Goal: Task Accomplishment & Management: Complete application form

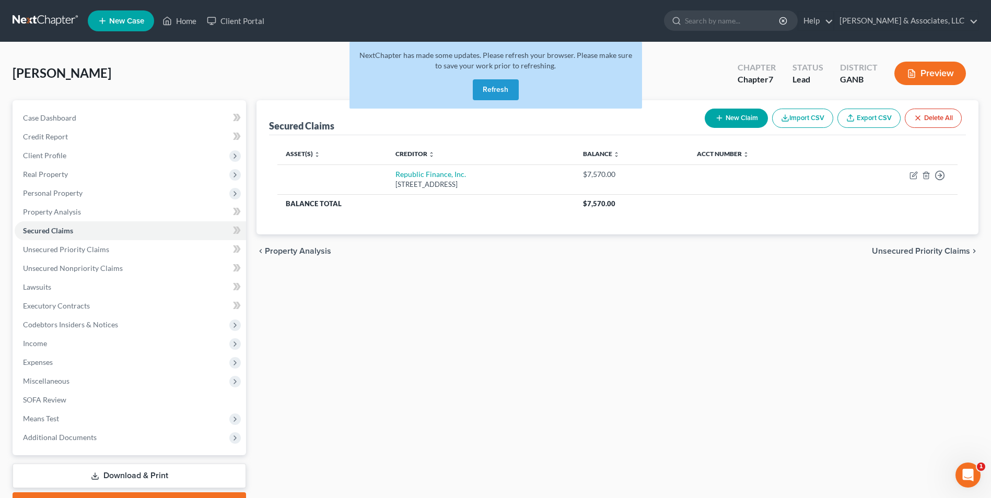
click at [500, 90] on button "Refresh" at bounding box center [496, 89] width 46 height 21
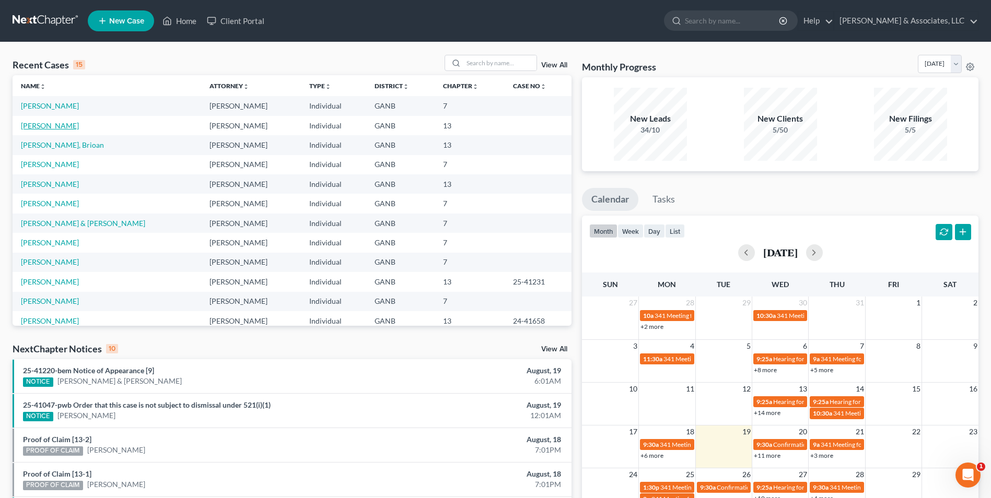
click at [62, 127] on link "[PERSON_NAME]" at bounding box center [50, 125] width 58 height 9
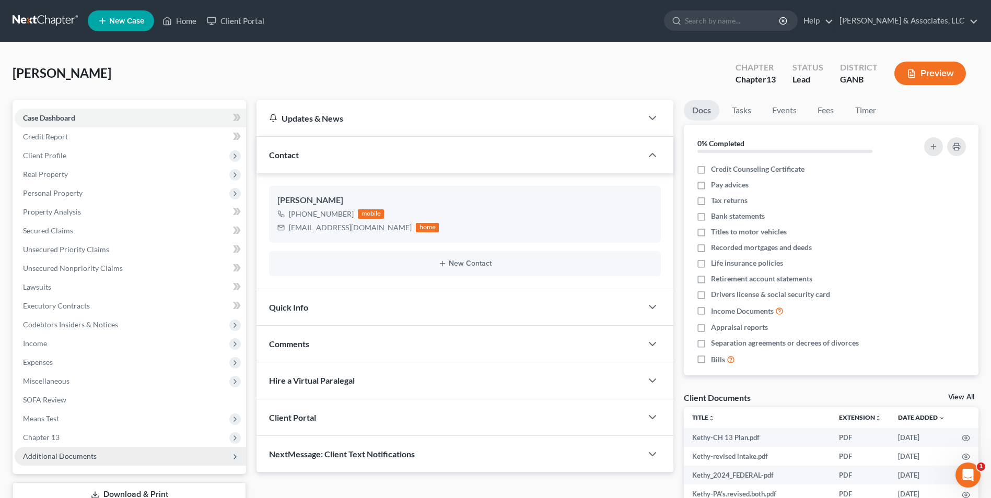
click at [94, 454] on span "Additional Documents" at bounding box center [60, 456] width 74 height 9
click at [106, 491] on span "Client Document Storage" at bounding box center [85, 494] width 82 height 9
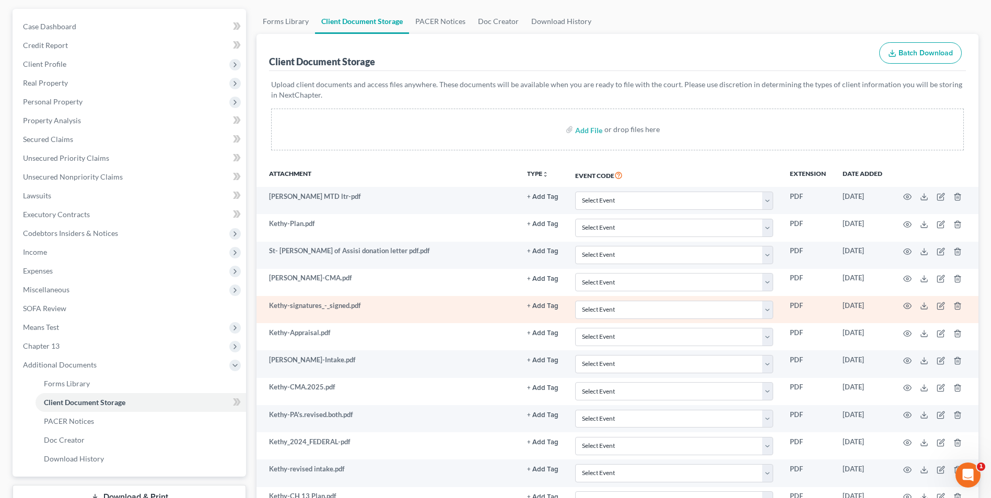
scroll to position [157, 0]
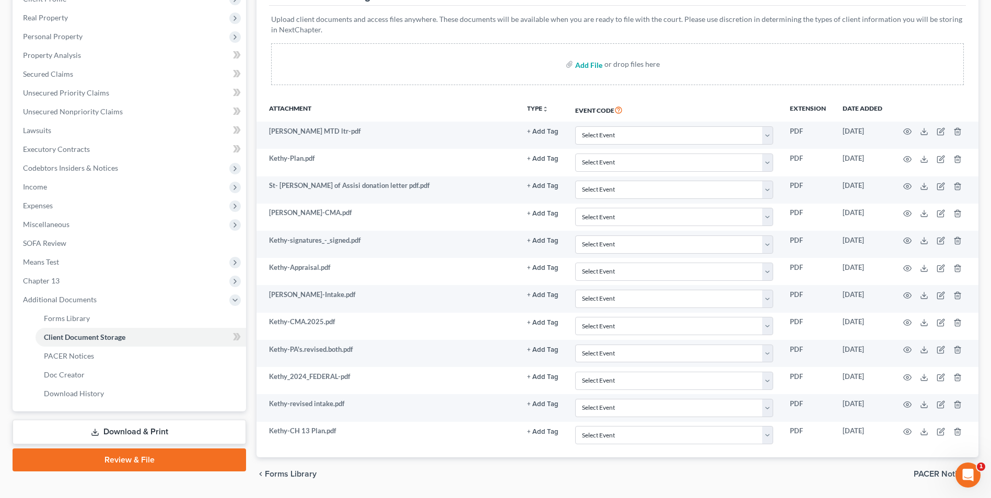
click at [585, 68] on input "file" at bounding box center [587, 64] width 25 height 19
type input "C:\fakepath\Kethy.signatures - signed.pdf"
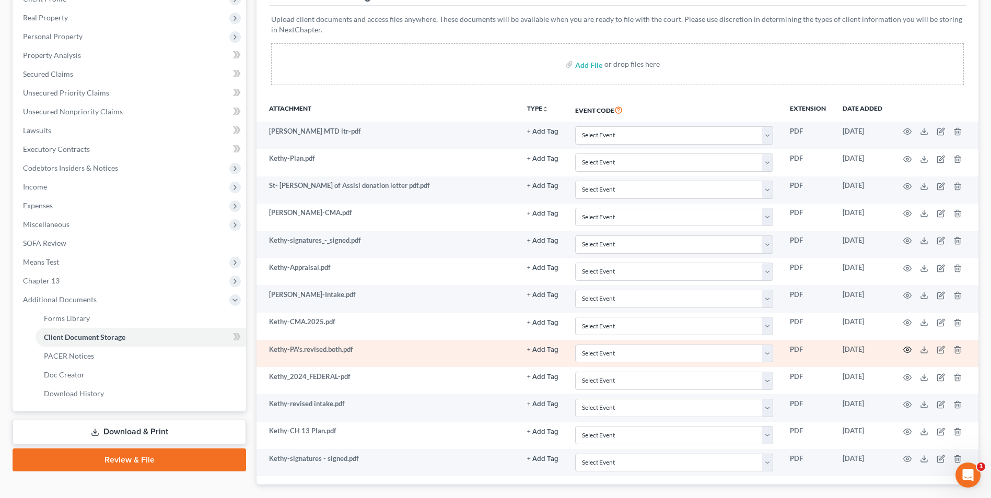
click at [909, 347] on icon "button" at bounding box center [908, 350] width 8 height 6
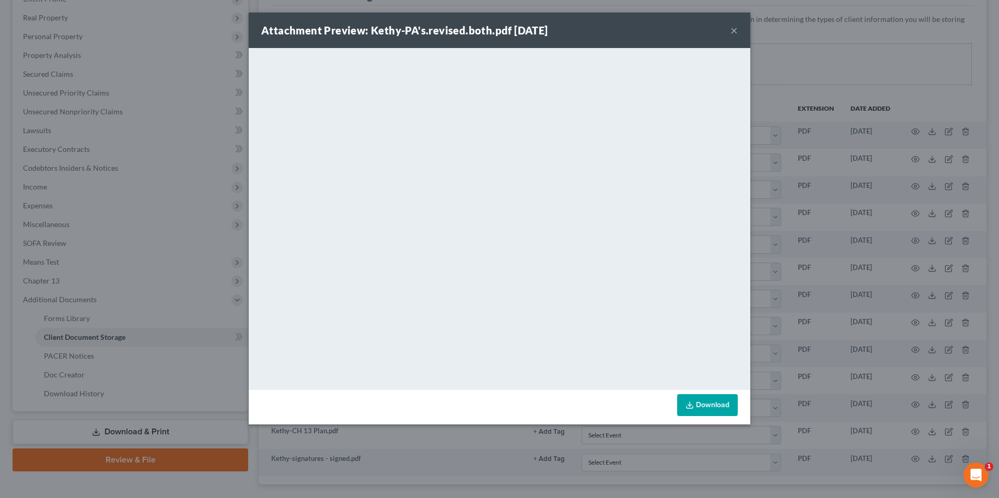
click at [736, 29] on button "×" at bounding box center [734, 30] width 7 height 13
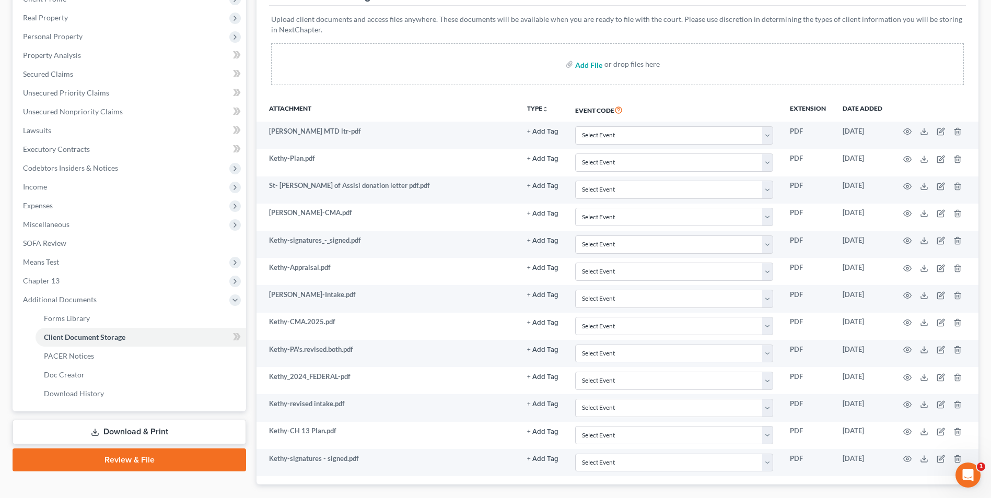
click at [588, 61] on input "file" at bounding box center [587, 64] width 25 height 19
type input "C:\fakepath\Kethy.121.pdf"
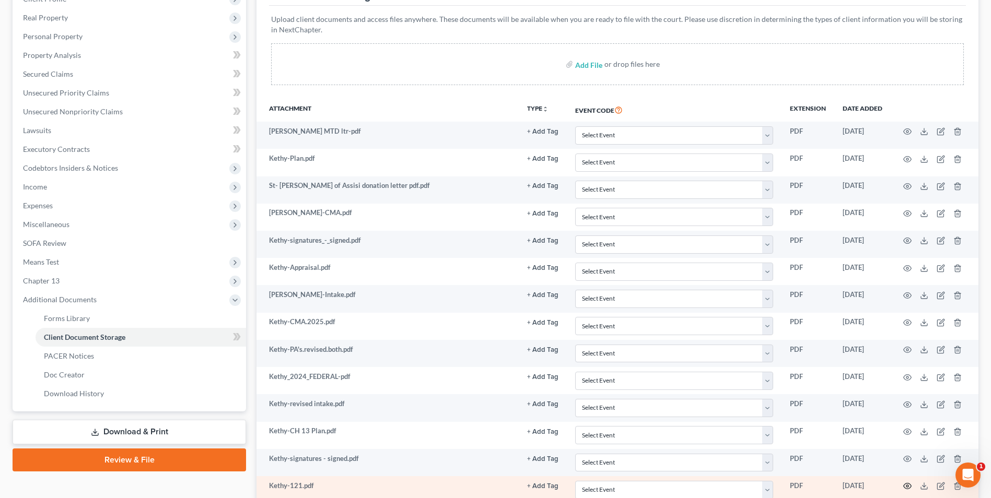
click at [905, 482] on icon "button" at bounding box center [907, 486] width 8 height 8
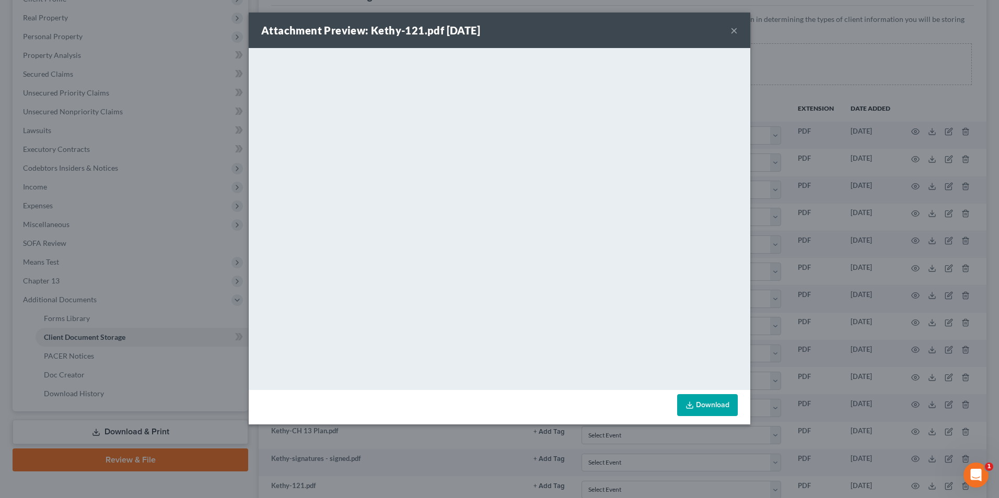
click at [738, 31] on div "Attachment Preview: Kethy-121.pdf 08/19/2025 ×" at bounding box center [500, 31] width 502 height 36
click at [732, 27] on button "×" at bounding box center [734, 30] width 7 height 13
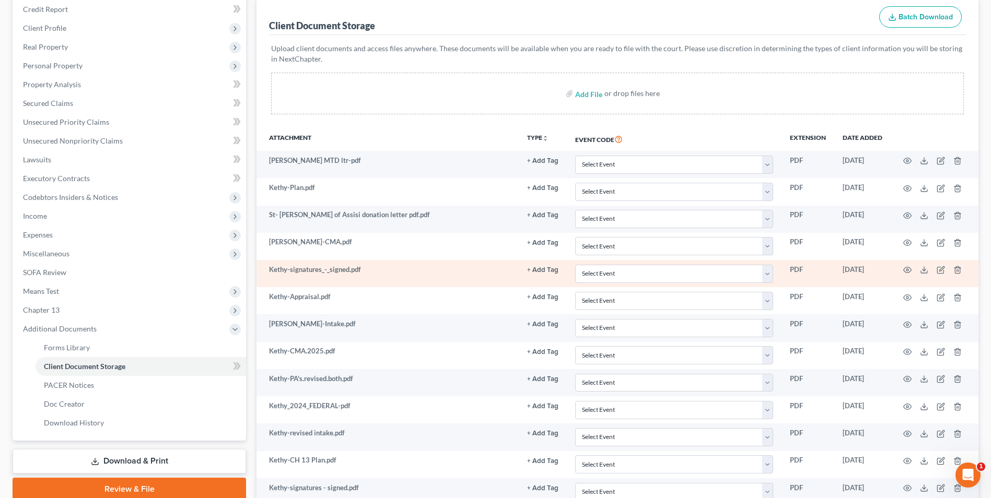
scroll to position [0, 0]
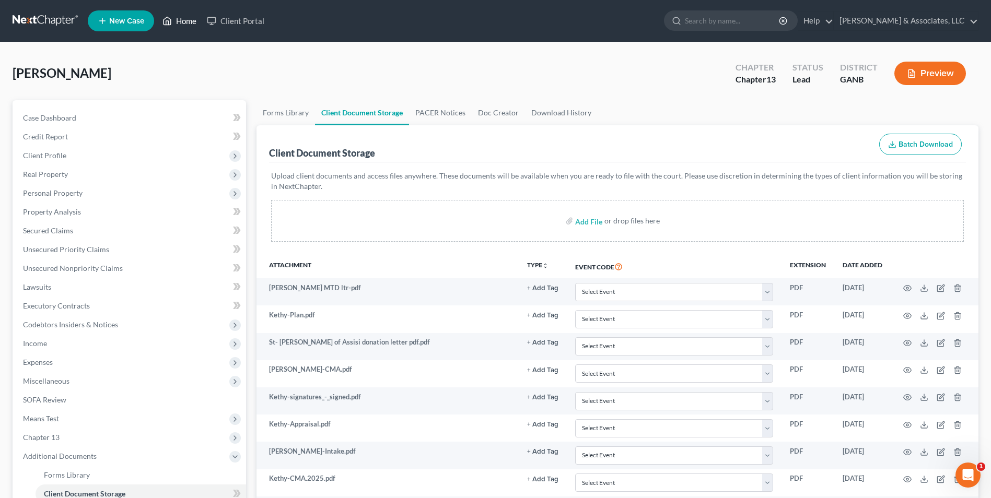
click at [175, 21] on link "Home" at bounding box center [179, 20] width 44 height 19
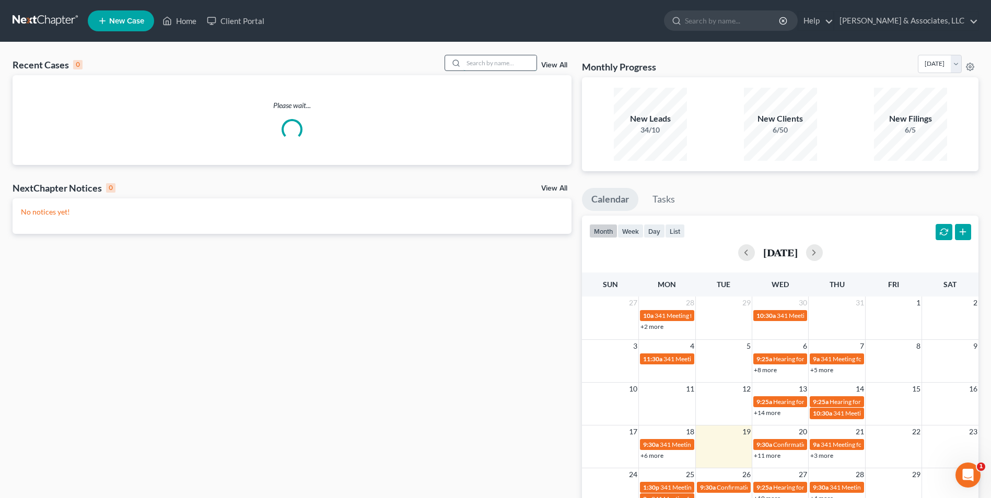
click at [500, 66] on input "search" at bounding box center [499, 62] width 73 height 15
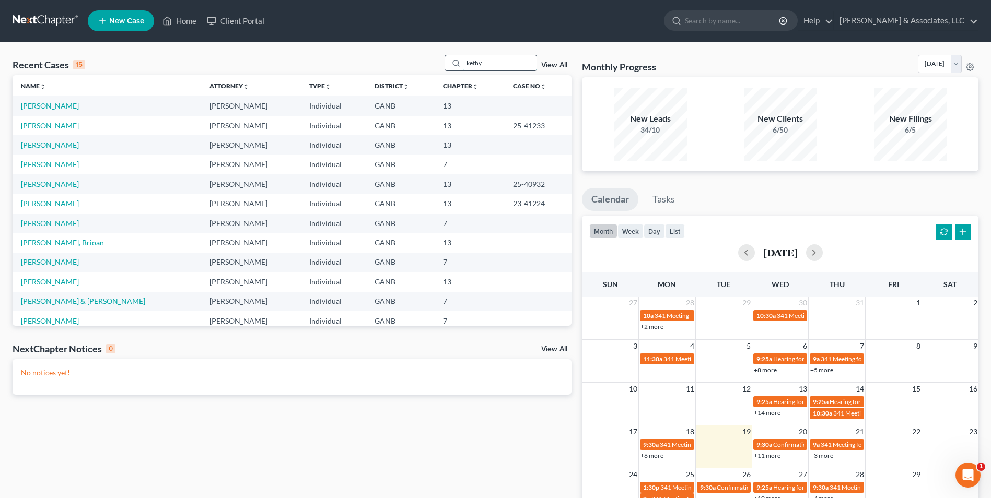
type input "kethy"
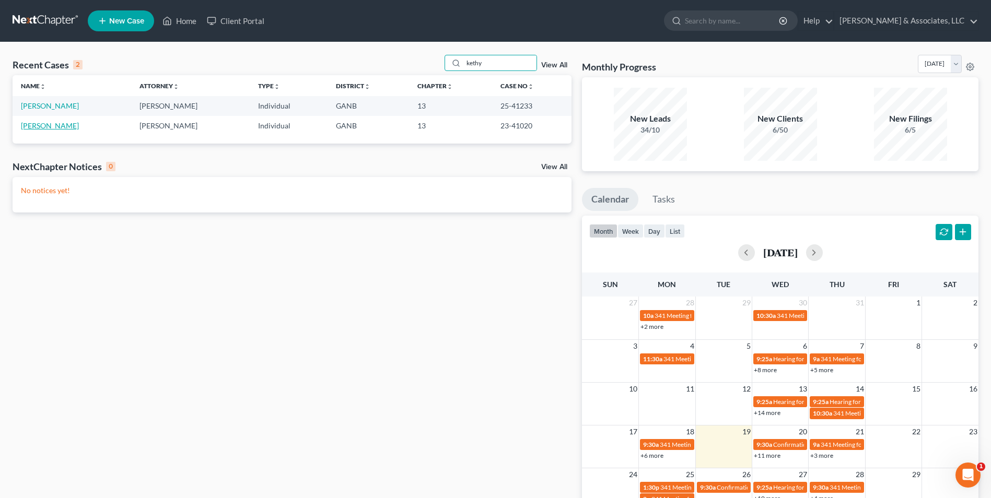
click at [52, 125] on link "Gonzalez, Kethy" at bounding box center [50, 125] width 58 height 9
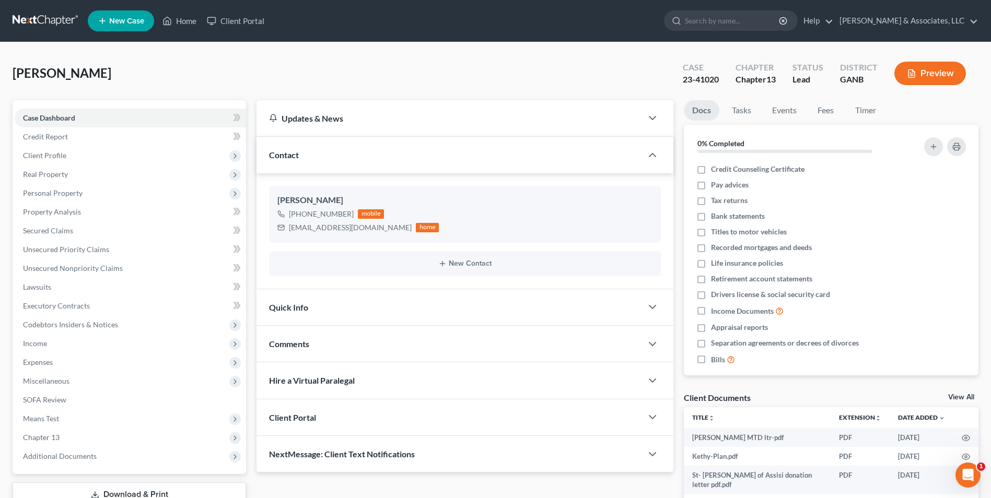
scroll to position [127, 0]
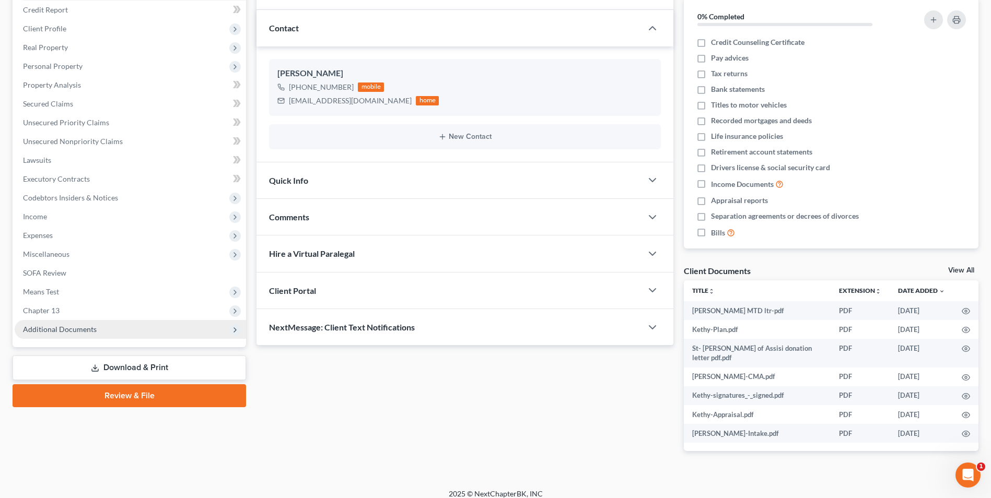
click at [91, 326] on span "Additional Documents" at bounding box center [60, 329] width 74 height 9
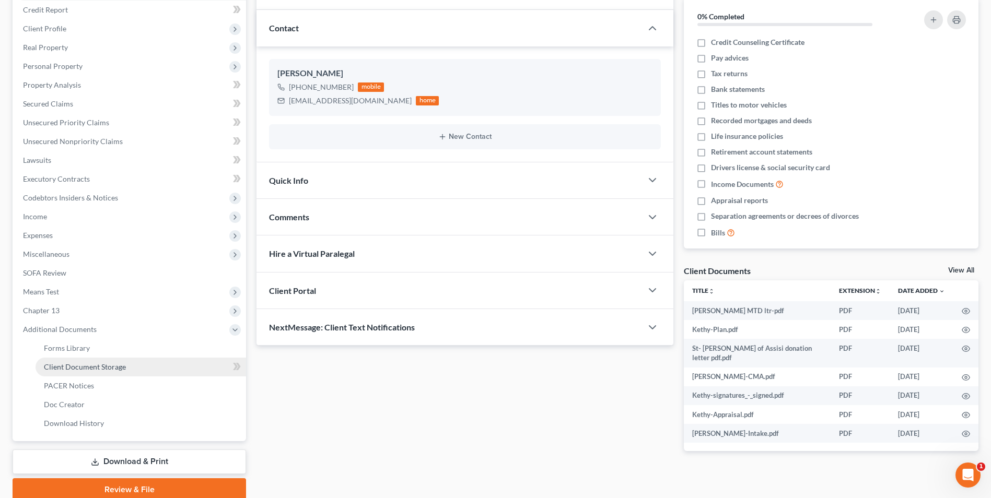
click at [98, 368] on span "Client Document Storage" at bounding box center [85, 367] width 82 height 9
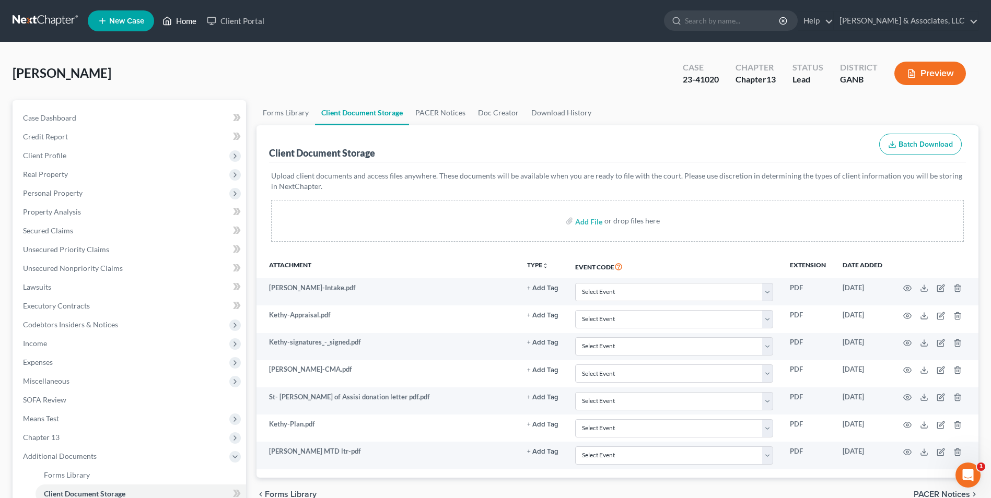
click at [180, 24] on link "Home" at bounding box center [179, 20] width 44 height 19
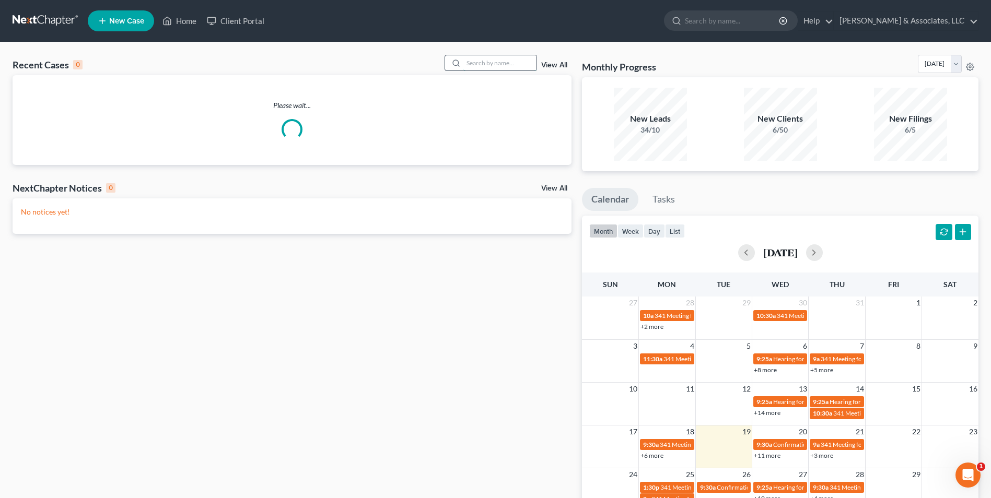
click at [477, 66] on input "search" at bounding box center [499, 62] width 73 height 15
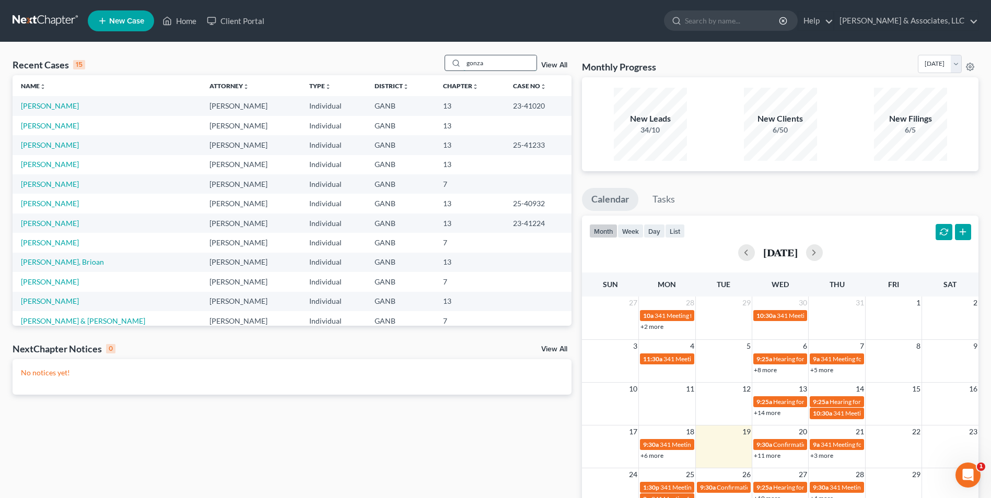
type input "gonza"
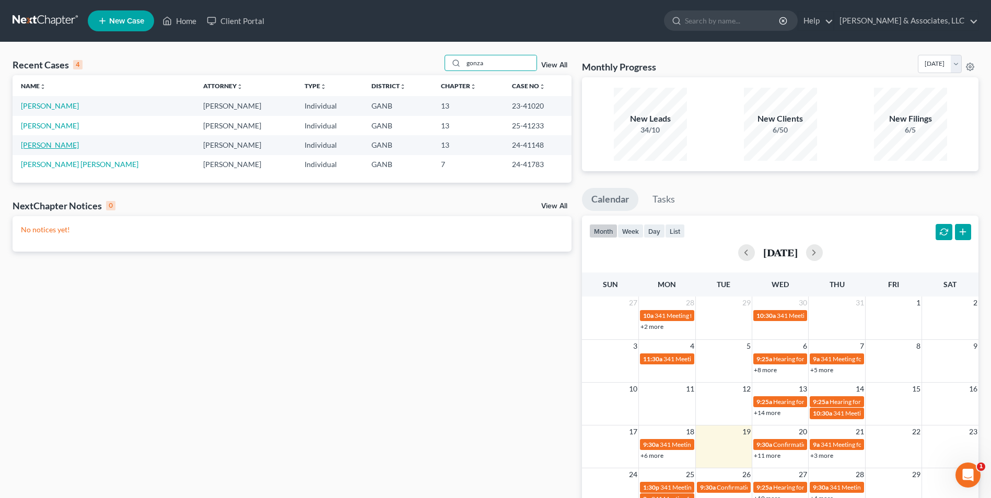
click at [64, 142] on link "Gonzalez, John" at bounding box center [50, 145] width 58 height 9
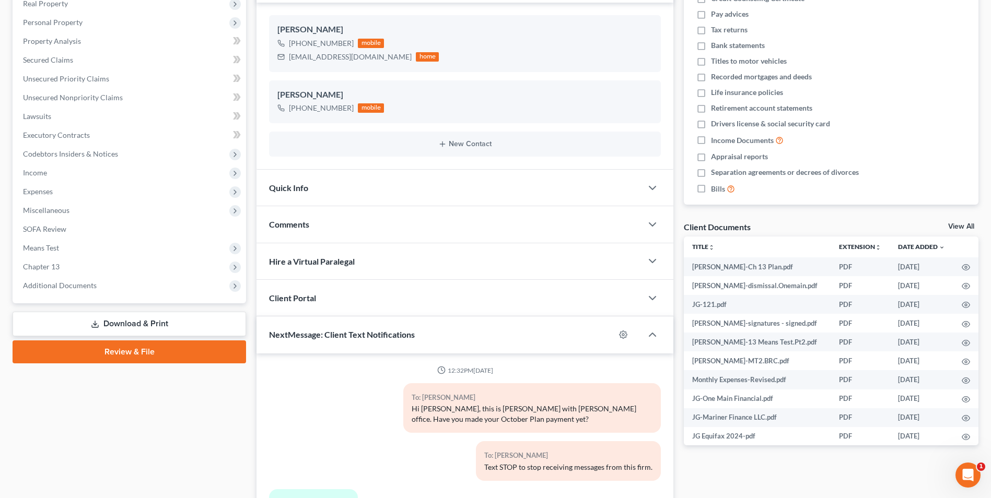
scroll to position [175, 0]
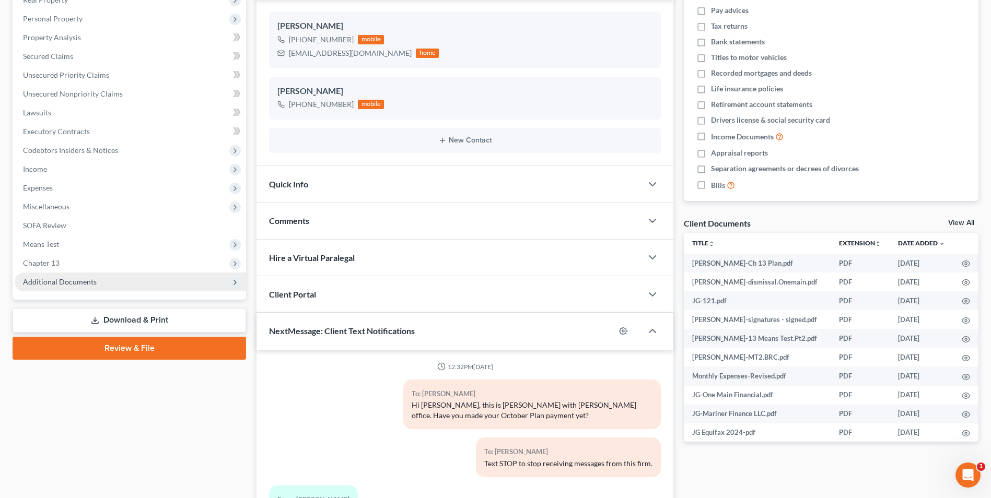
click at [95, 283] on span "Additional Documents" at bounding box center [130, 282] width 231 height 19
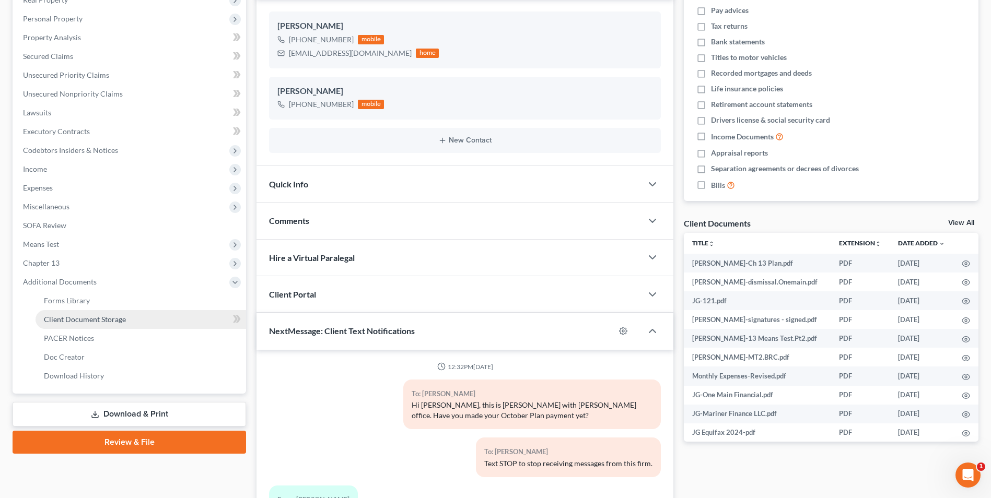
click at [122, 322] on span "Client Document Storage" at bounding box center [85, 319] width 82 height 9
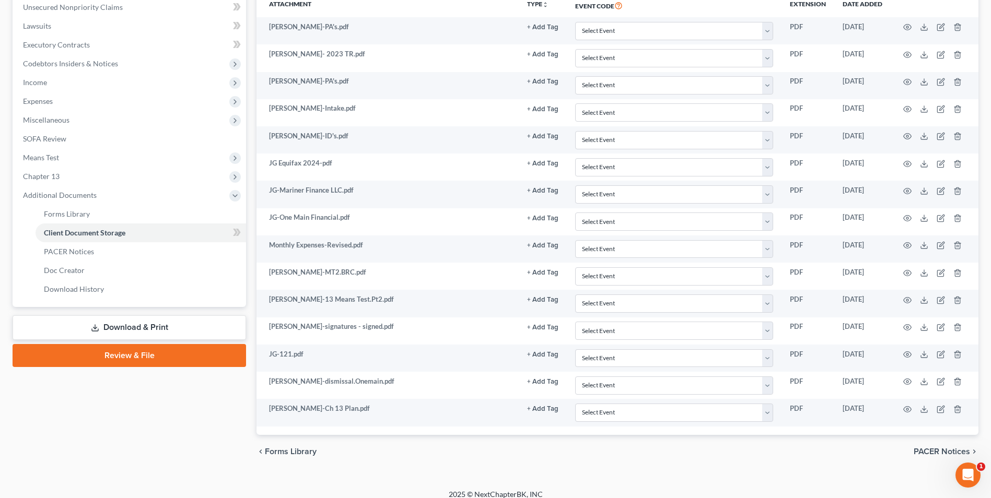
scroll to position [105, 0]
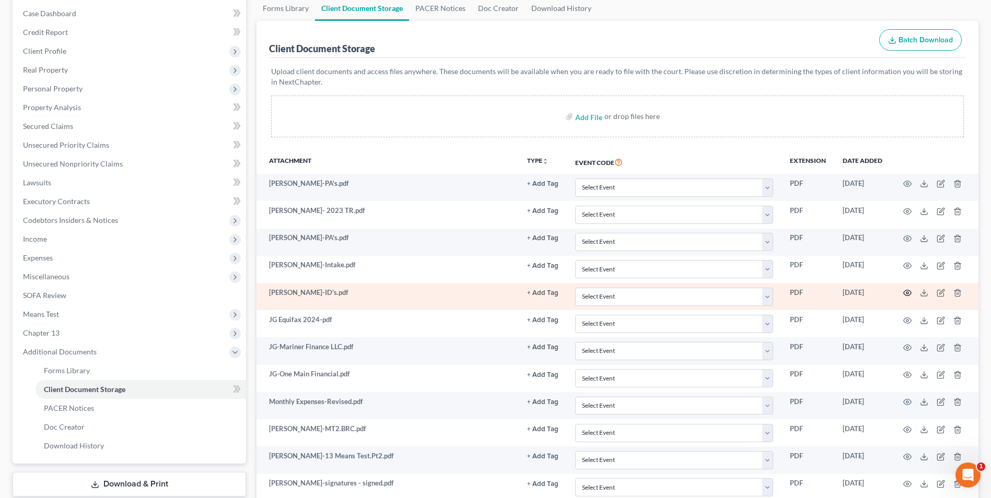
click at [907, 293] on circle "button" at bounding box center [908, 293] width 2 height 2
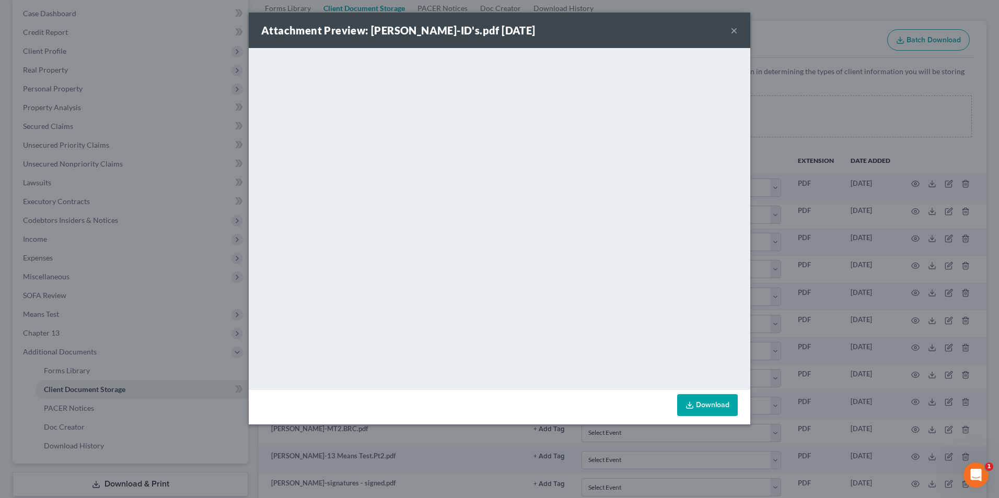
click at [729, 28] on div "Attachment Preview: John-ID's.pdf 07/19/2024 ×" at bounding box center [500, 31] width 502 height 36
click at [737, 29] on button "×" at bounding box center [734, 30] width 7 height 13
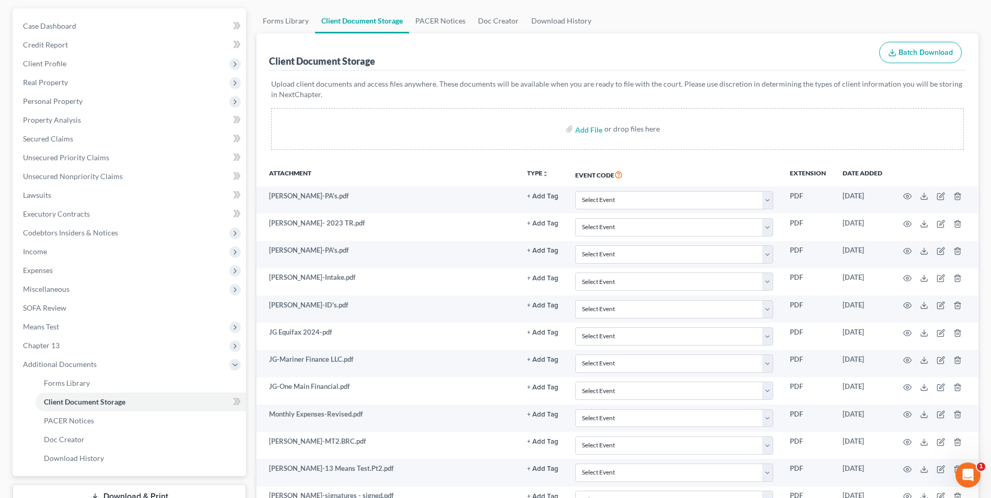
scroll to position [0, 0]
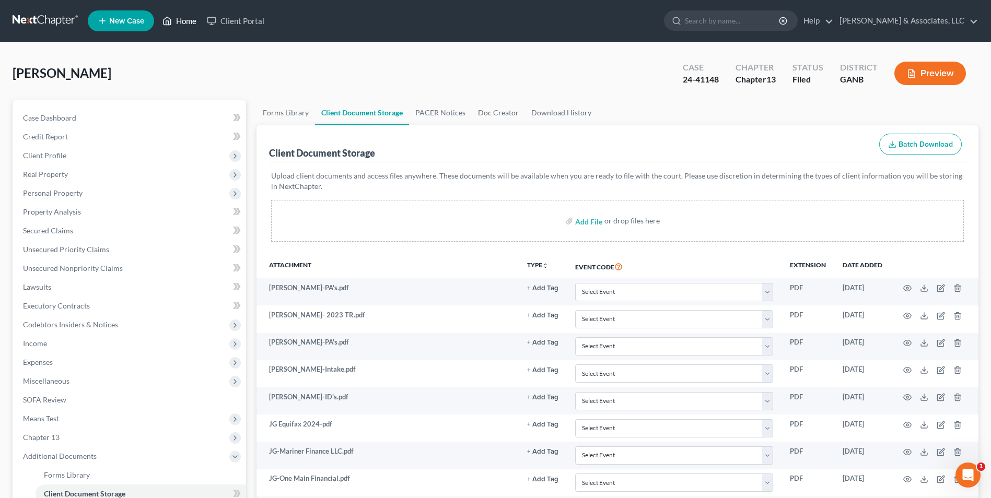
click at [189, 16] on link "Home" at bounding box center [179, 20] width 44 height 19
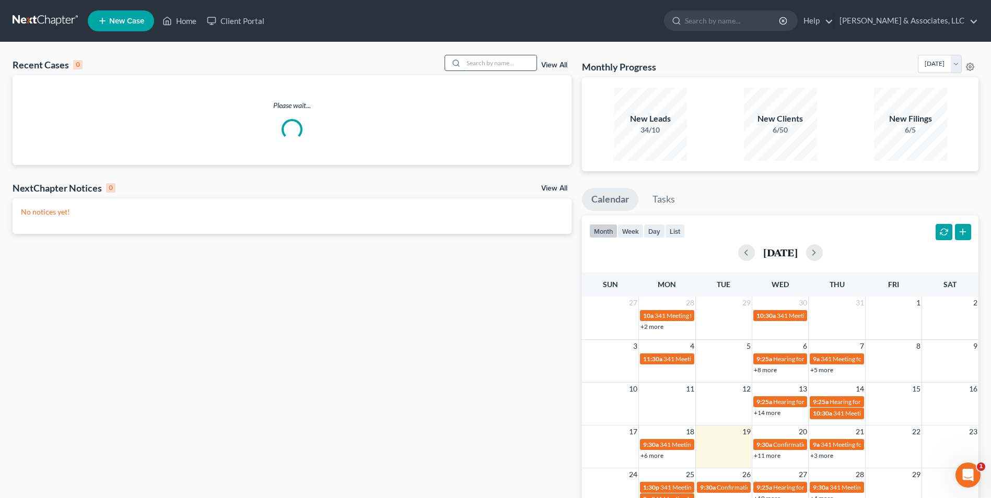
click at [499, 61] on input "search" at bounding box center [499, 62] width 73 height 15
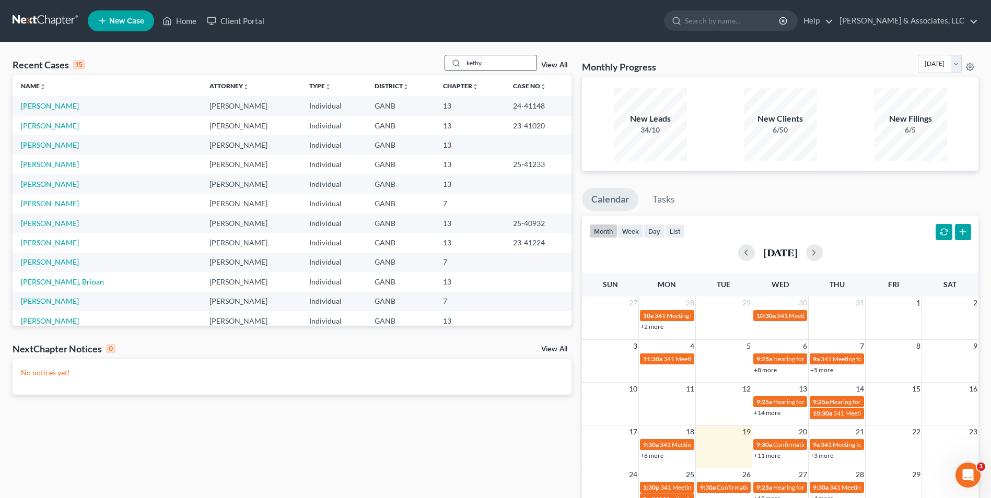
type input "kethy"
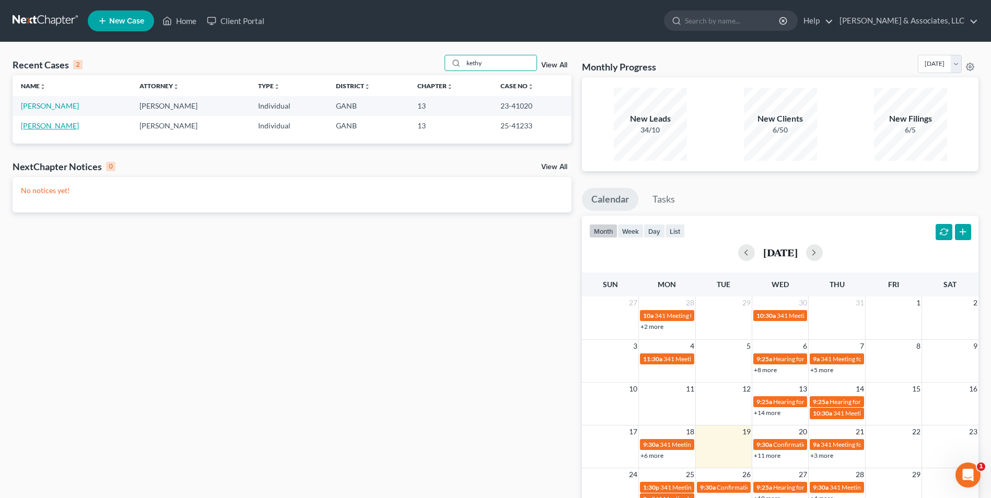
click at [41, 126] on link "Gonzalez, Kethy" at bounding box center [50, 125] width 58 height 9
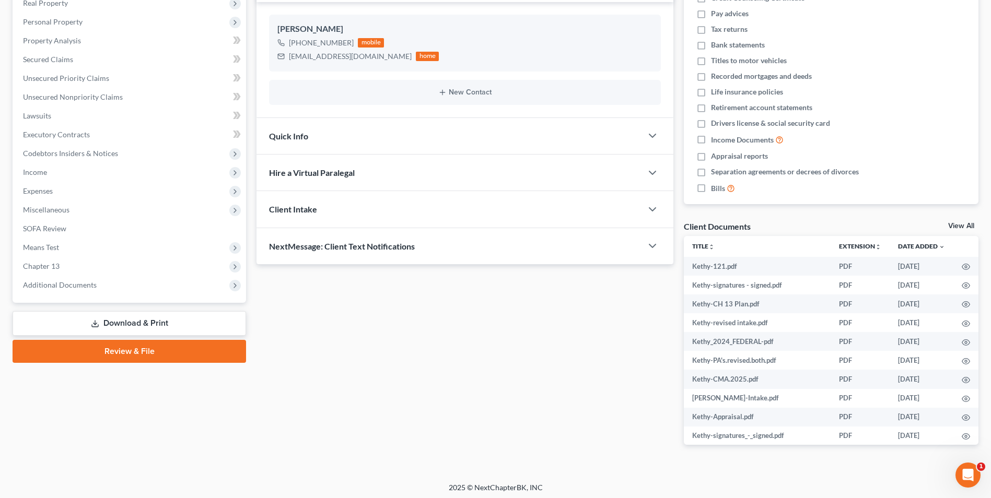
scroll to position [175, 0]
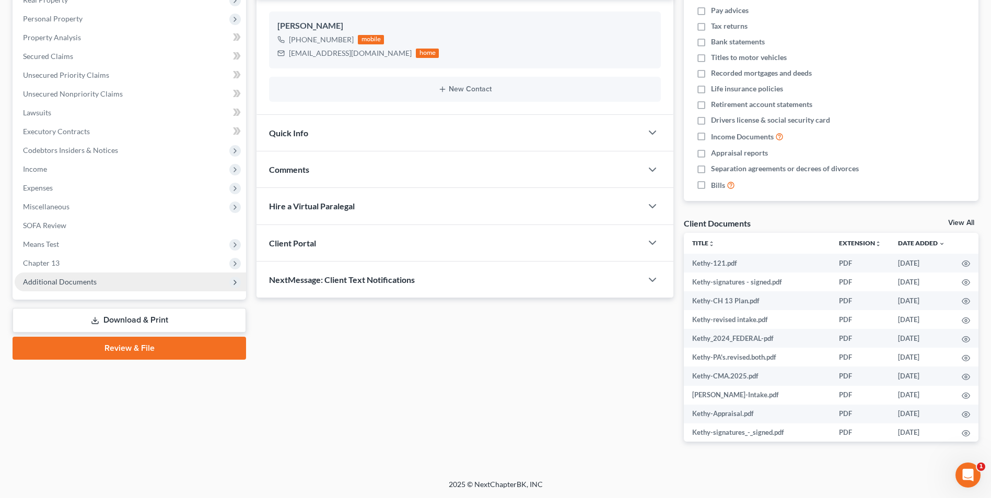
click at [75, 285] on span "Additional Documents" at bounding box center [60, 281] width 74 height 9
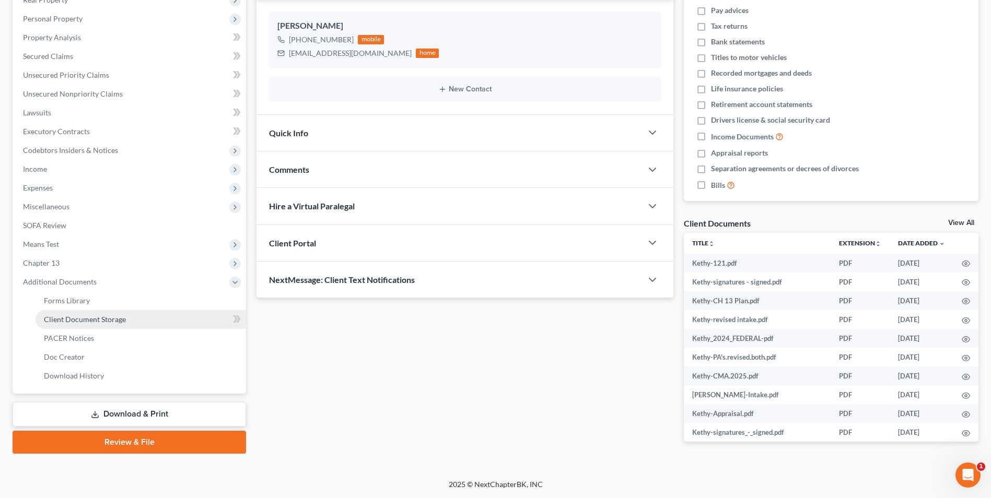
click at [117, 319] on span "Client Document Storage" at bounding box center [85, 319] width 82 height 9
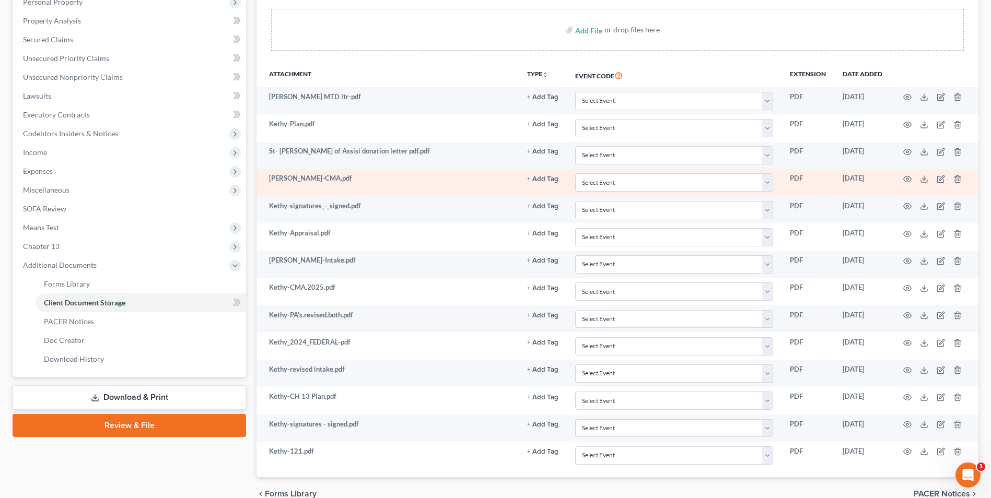
scroll to position [209, 0]
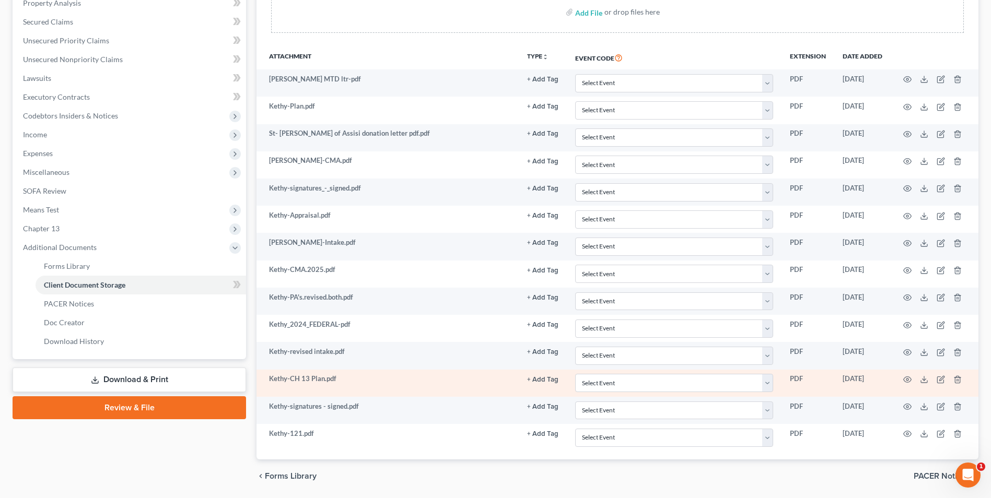
click at [963, 378] on td at bounding box center [935, 383] width 88 height 27
click at [955, 379] on icon "button" at bounding box center [957, 379] width 5 height 7
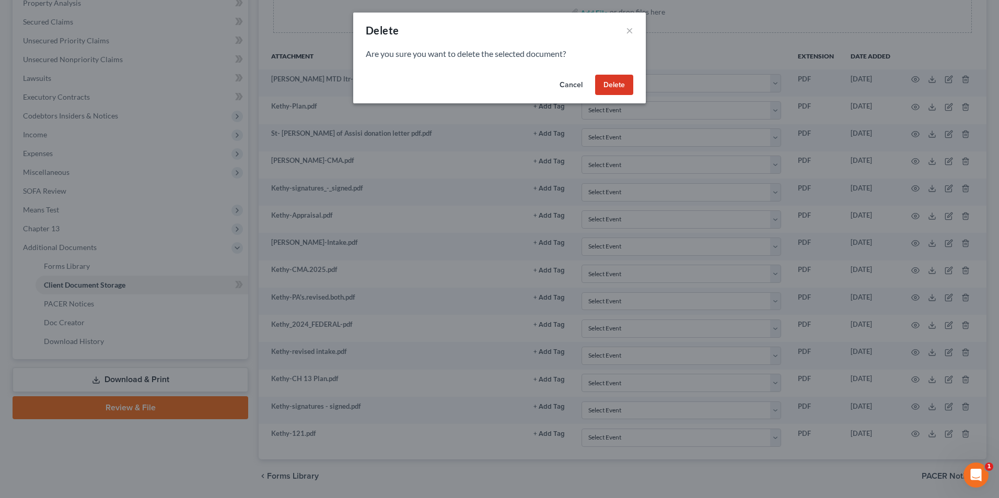
click at [606, 78] on button "Delete" at bounding box center [614, 85] width 38 height 21
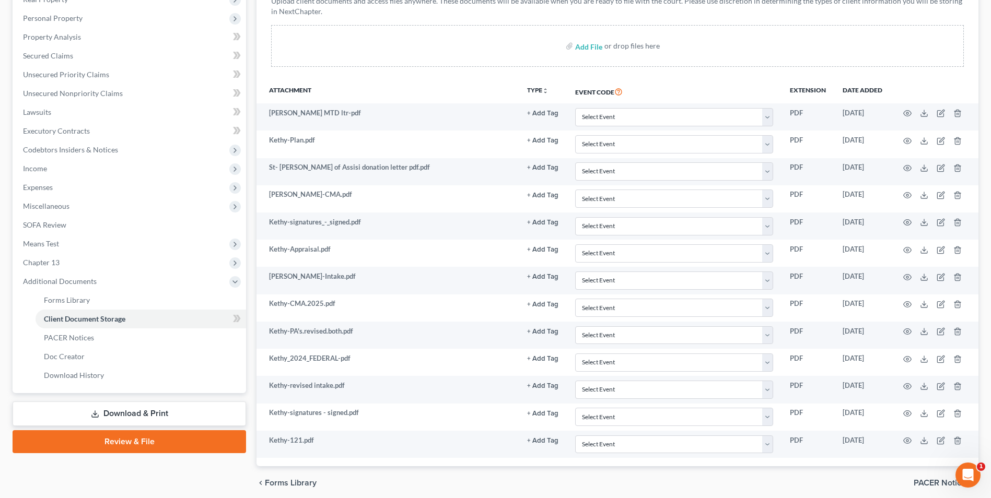
scroll to position [157, 0]
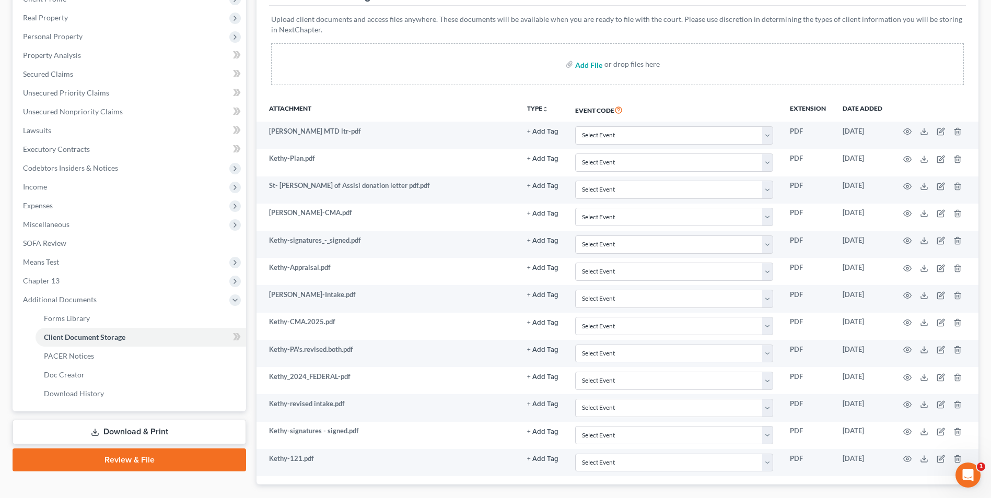
click at [597, 65] on input "file" at bounding box center [587, 64] width 25 height 19
type input "C:\fakepath\Kethy.CH 13 Plan.pdf"
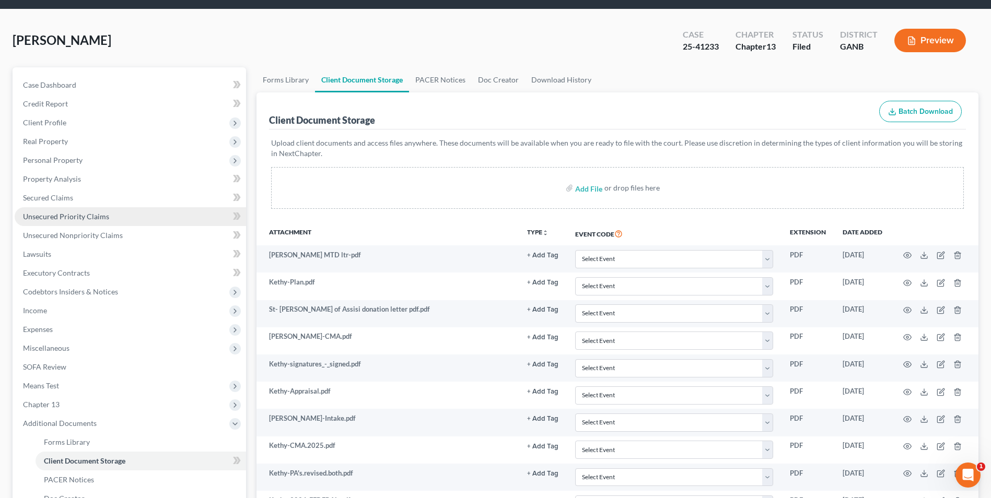
scroll to position [0, 0]
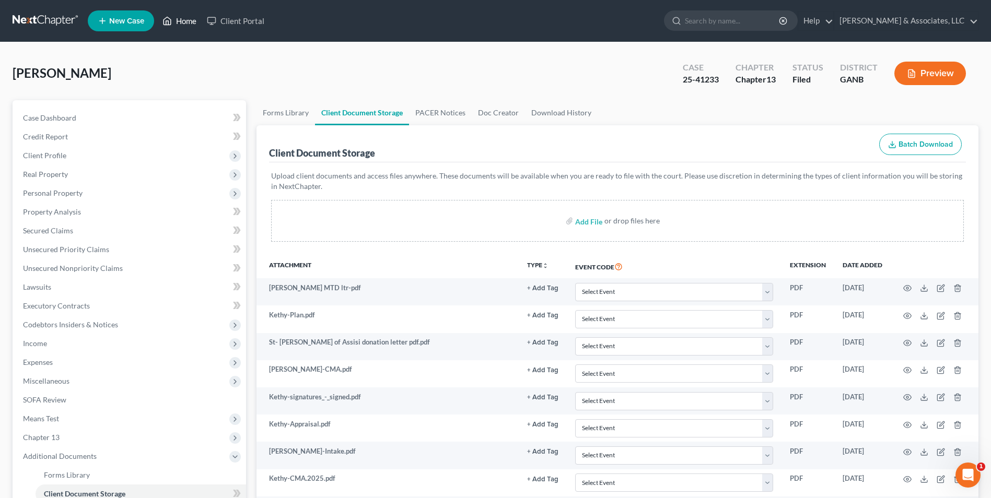
click at [194, 24] on link "Home" at bounding box center [179, 20] width 44 height 19
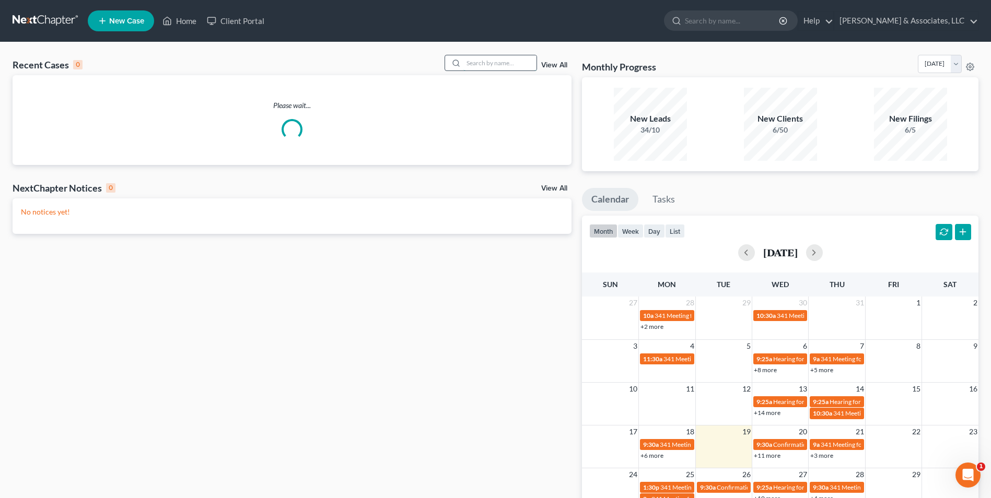
click at [498, 64] on input "search" at bounding box center [499, 62] width 73 height 15
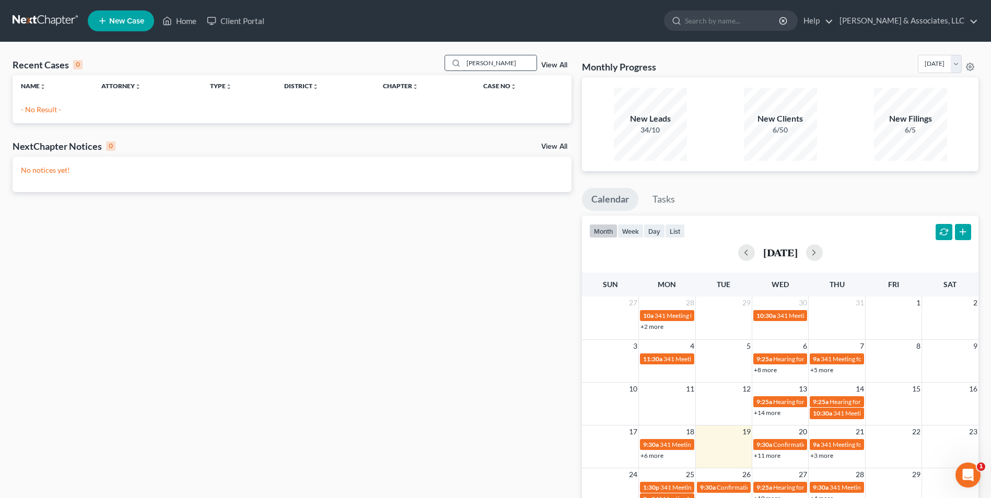
type input "patterson"
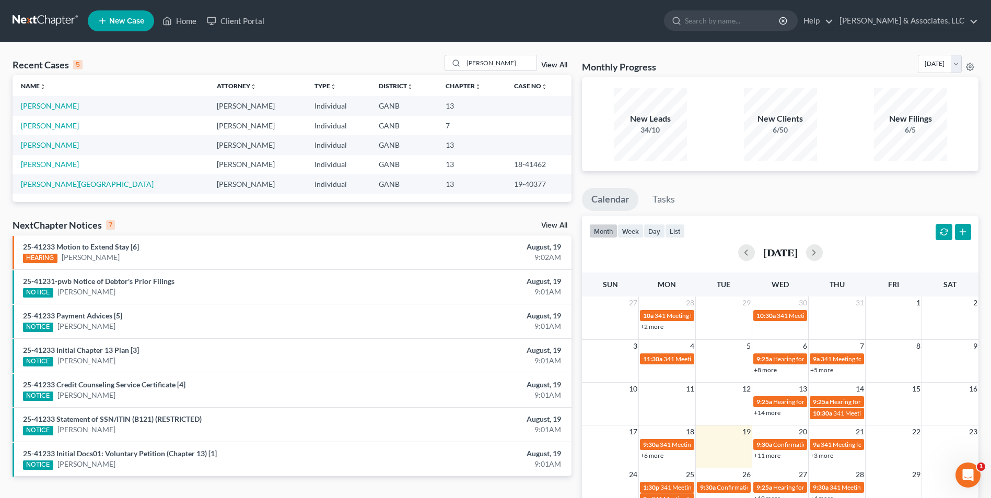
click at [64, 100] on td "Patterson, Mark" at bounding box center [111, 105] width 196 height 19
click at [64, 107] on link "Patterson, Mark" at bounding box center [50, 105] width 58 height 9
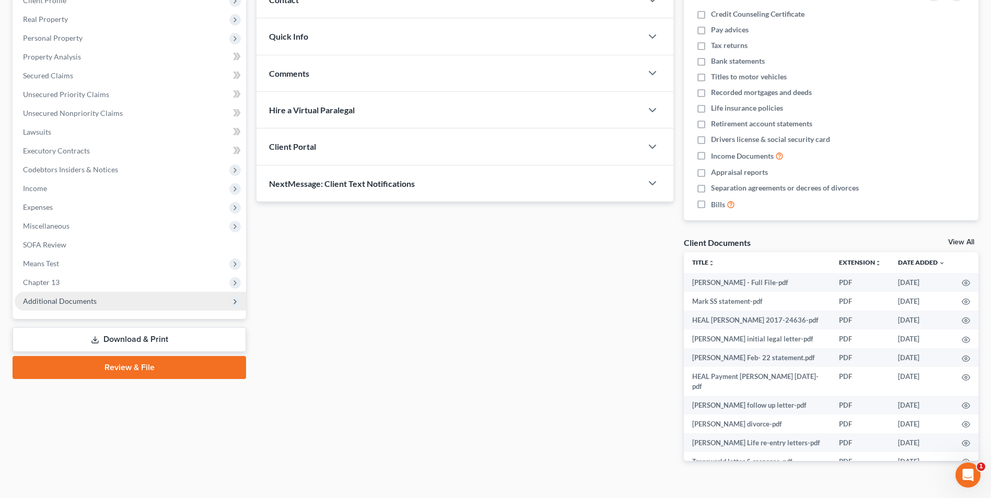
scroll to position [157, 0]
drag, startPoint x: 60, startPoint y: 300, endPoint x: 64, endPoint y: 336, distance: 35.8
click at [60, 300] on span "Additional Documents" at bounding box center [60, 299] width 74 height 9
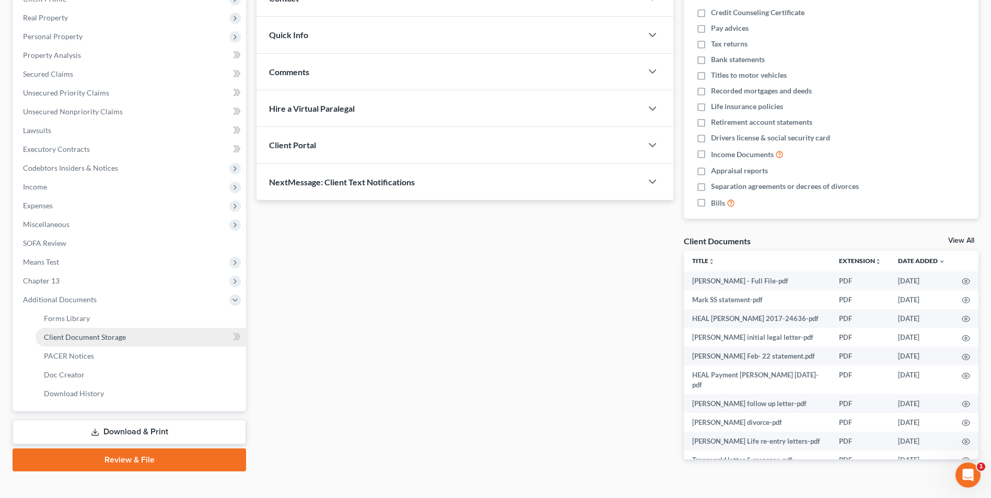
click at [79, 339] on span "Client Document Storage" at bounding box center [85, 337] width 82 height 9
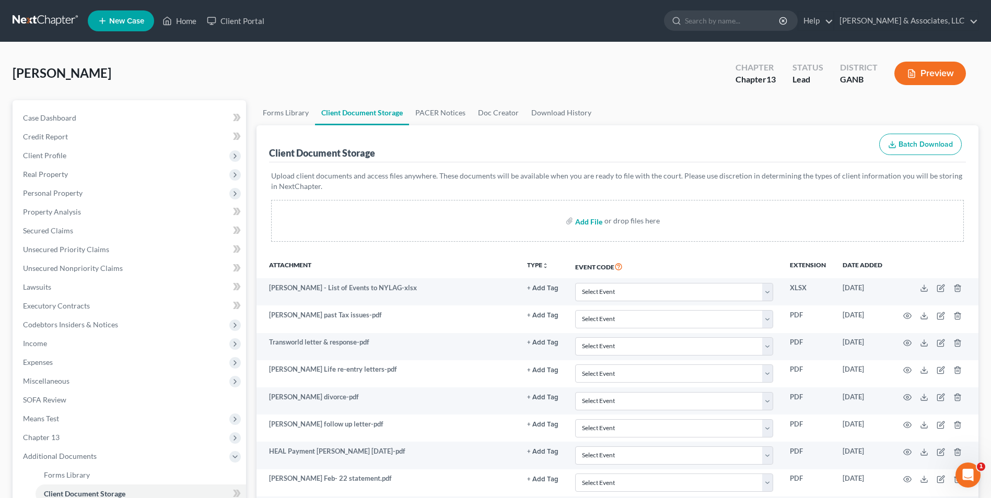
click at [589, 222] on input "file" at bounding box center [587, 221] width 25 height 19
type input "C:\fakepath\Patterson.roadmap.pdf"
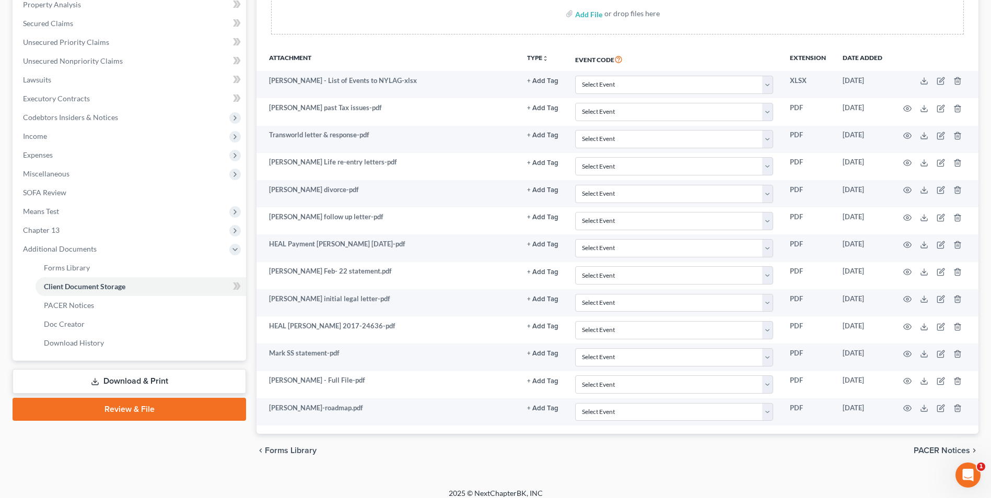
scroll to position [216, 0]
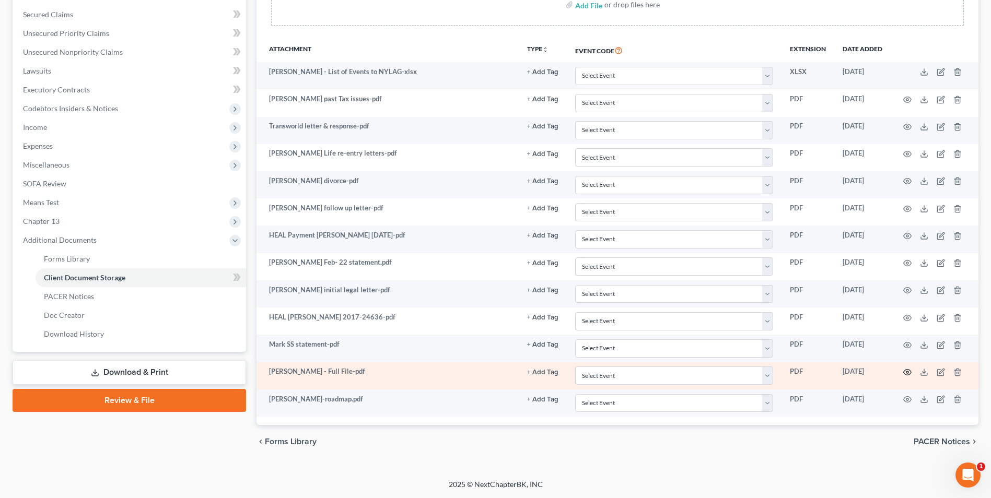
click at [909, 371] on icon "button" at bounding box center [907, 372] width 8 height 8
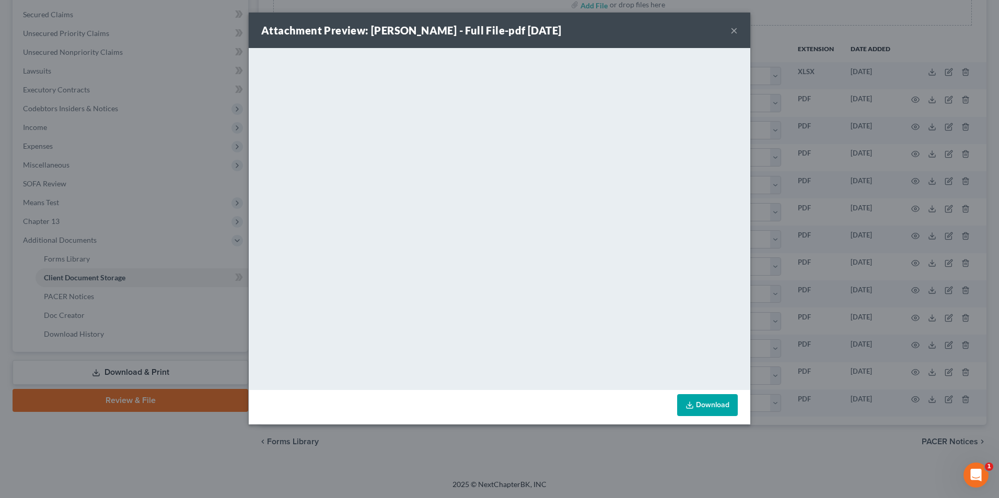
click at [731, 31] on button "×" at bounding box center [734, 30] width 7 height 13
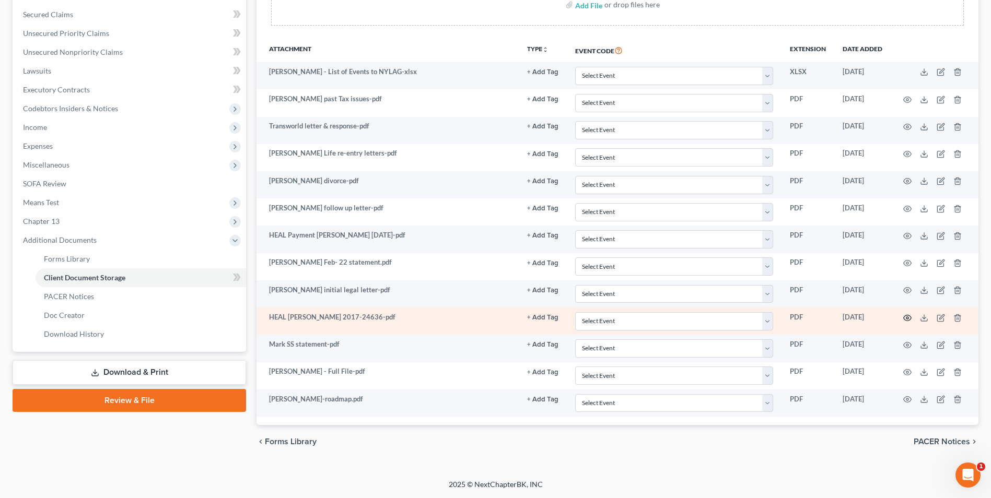
click at [909, 318] on icon "button" at bounding box center [907, 318] width 8 height 8
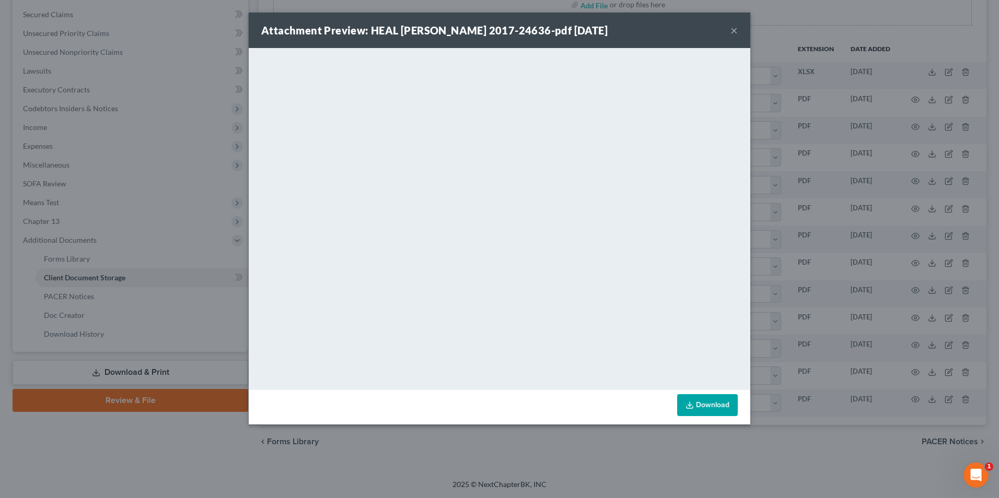
click at [734, 33] on button "×" at bounding box center [734, 30] width 7 height 13
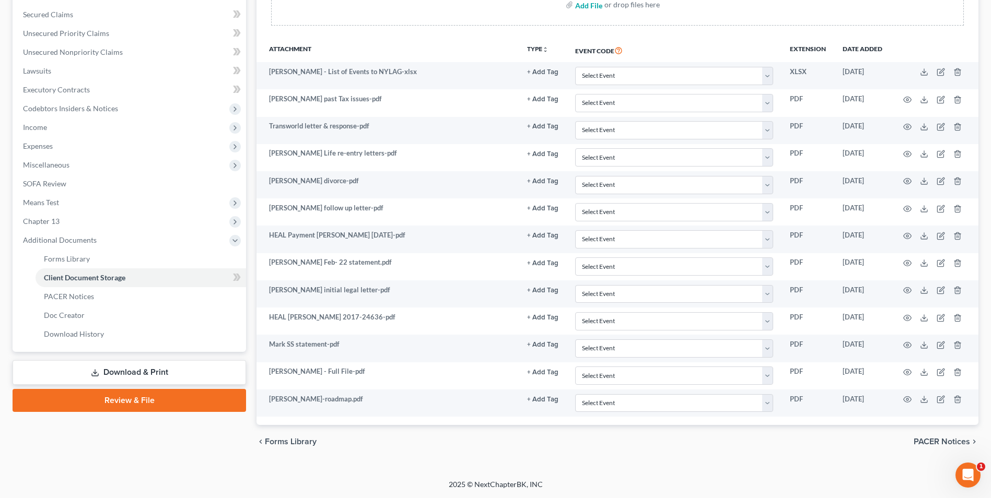
click at [588, 6] on input "file" at bounding box center [587, 4] width 25 height 19
type input "C:\fakepath\Patterson.email to Amy.pdf"
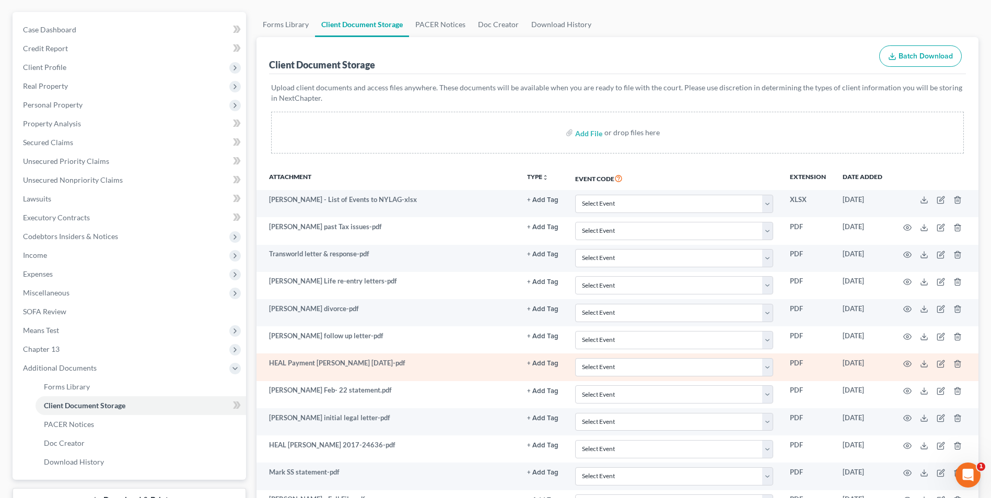
scroll to position [0, 0]
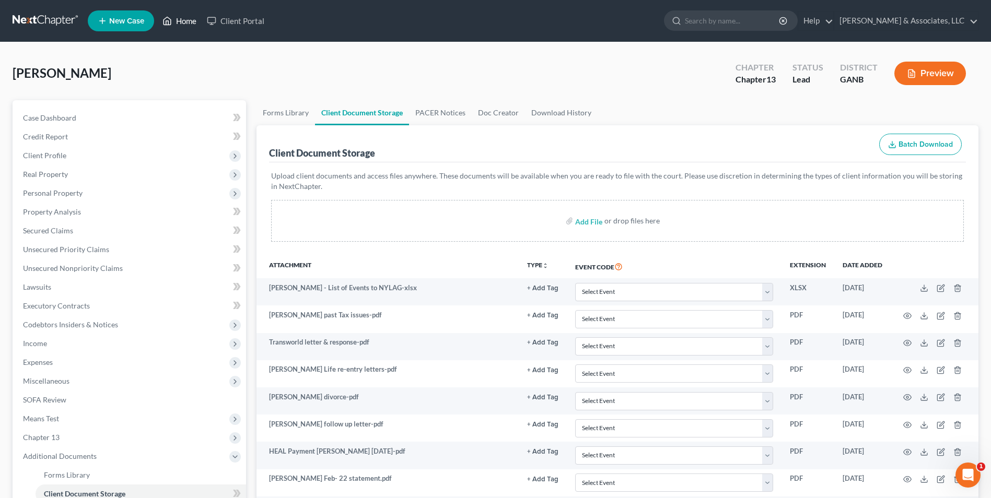
click at [189, 22] on link "Home" at bounding box center [179, 20] width 44 height 19
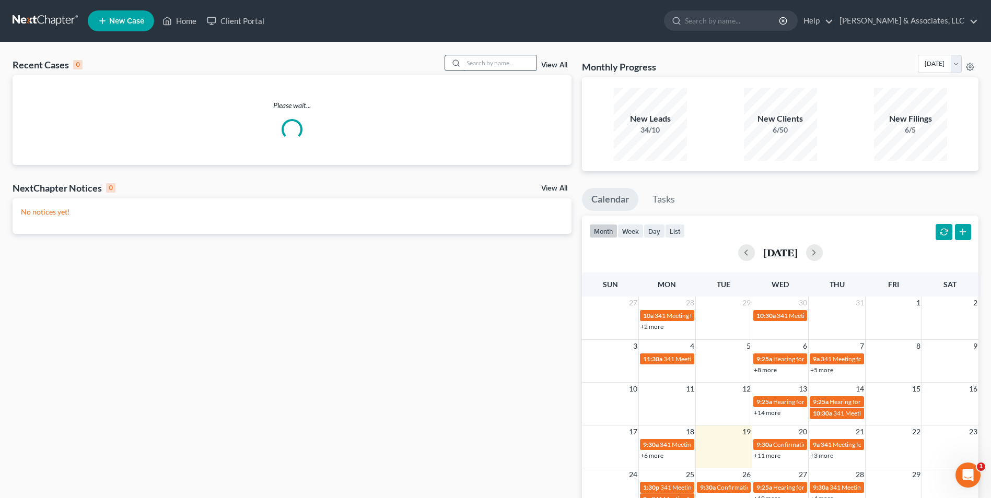
click at [486, 66] on input "search" at bounding box center [499, 62] width 73 height 15
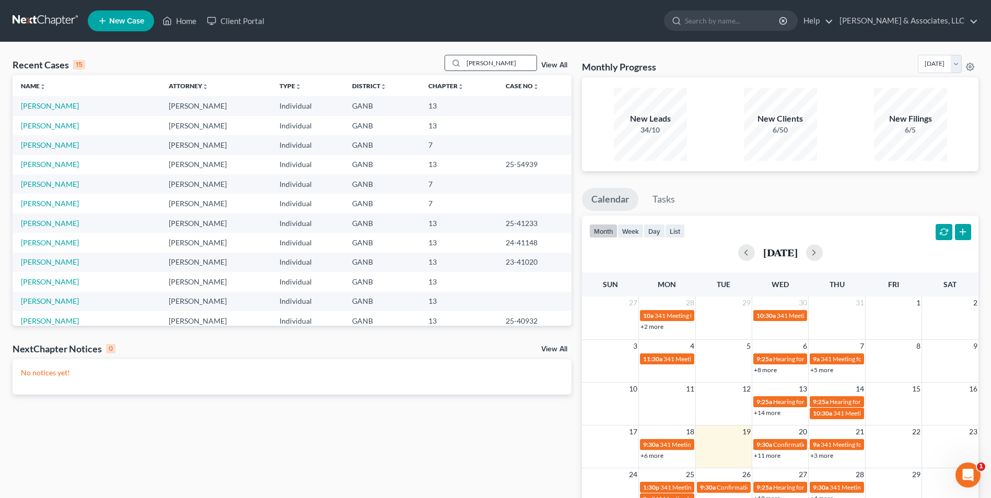
type input "smith"
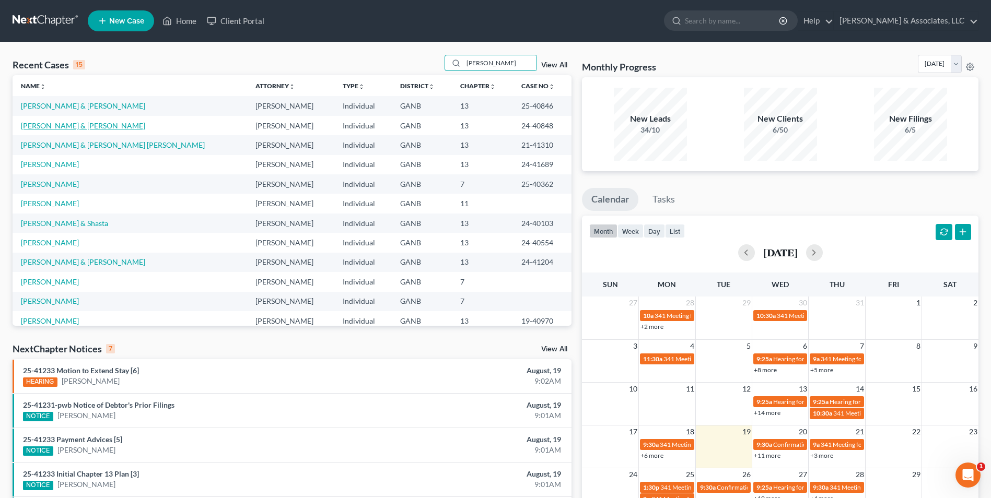
click at [57, 126] on link "Smith, John & Ruth" at bounding box center [83, 125] width 124 height 9
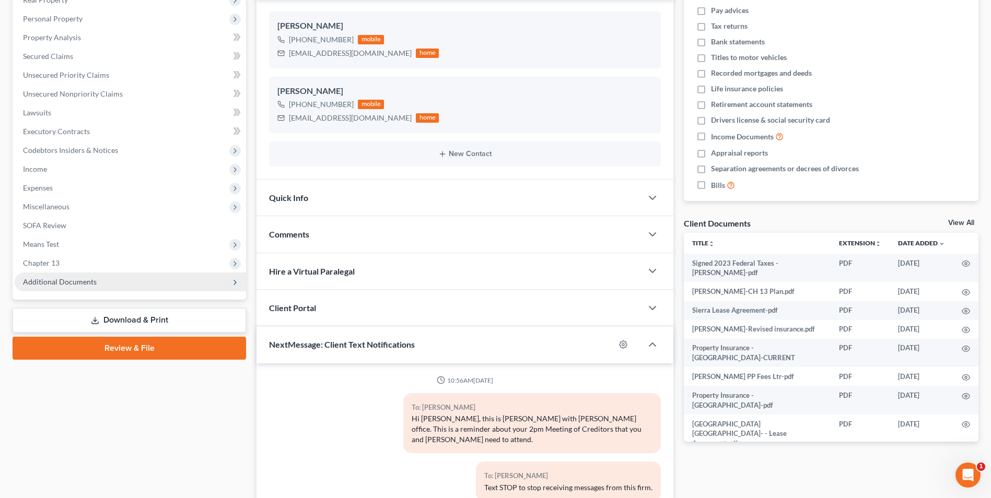
scroll to position [15, 0]
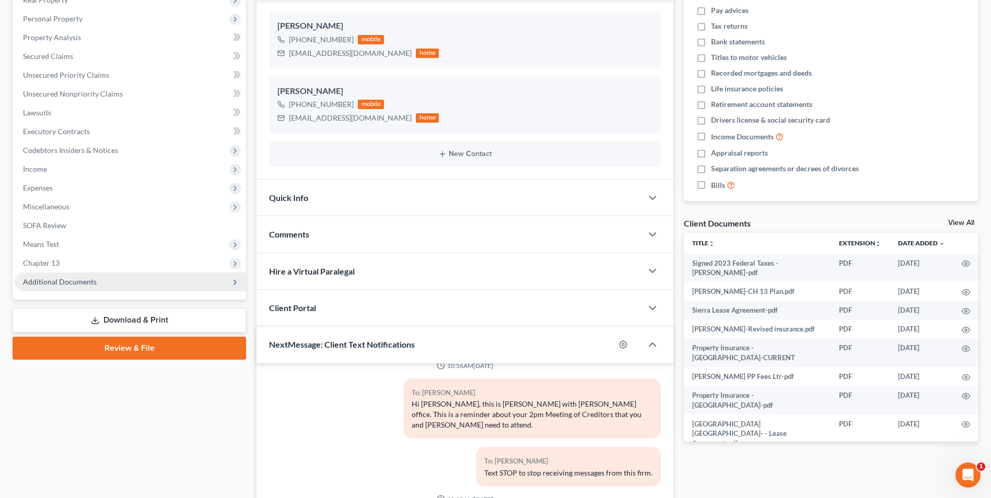
click at [78, 288] on span "Additional Documents" at bounding box center [130, 282] width 231 height 19
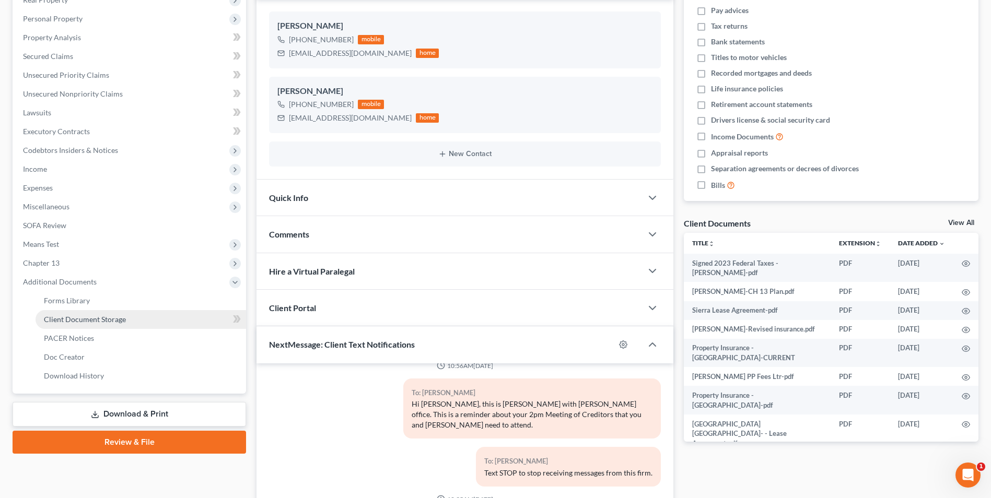
click at [110, 323] on span "Client Document Storage" at bounding box center [85, 319] width 82 height 9
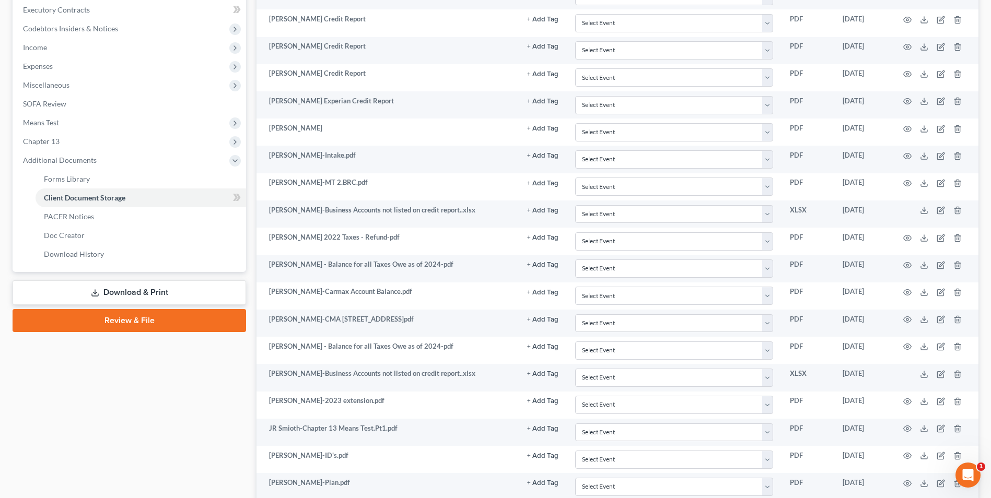
scroll to position [314, 0]
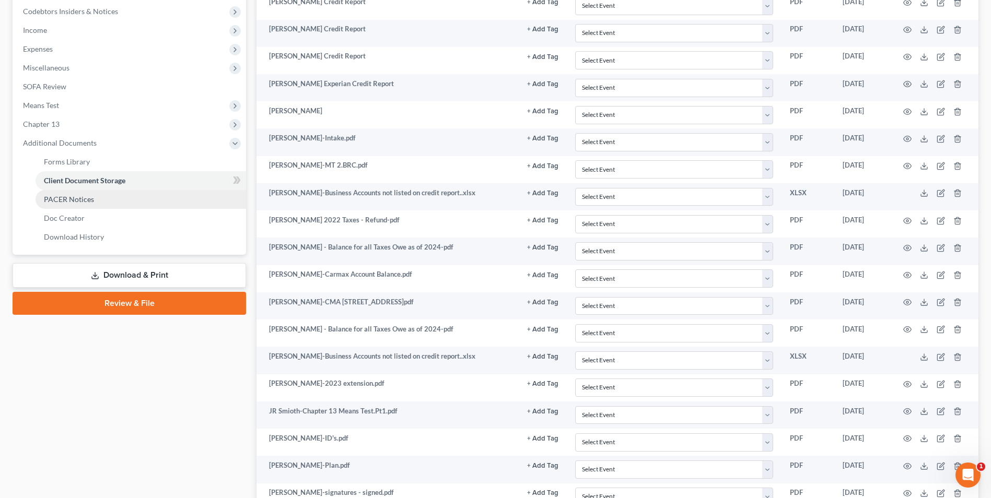
click at [65, 204] on link "PACER Notices" at bounding box center [141, 199] width 211 height 19
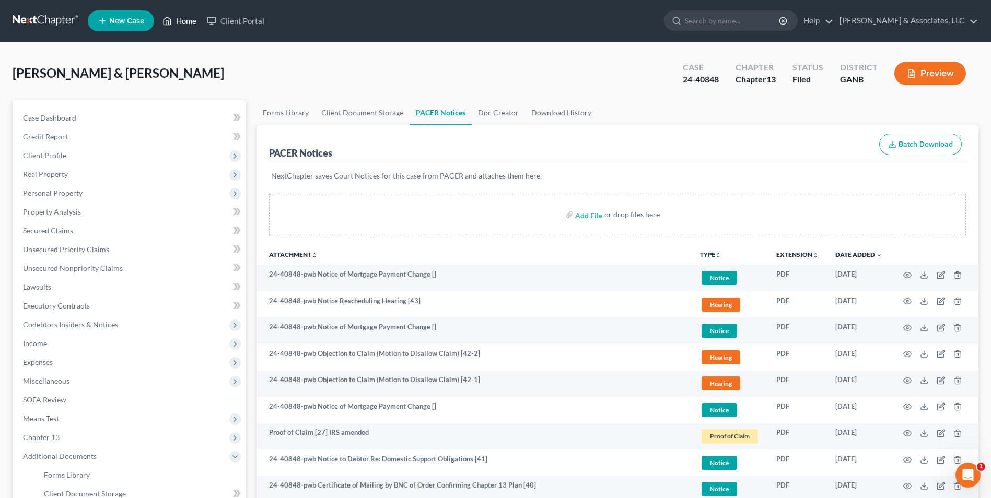
click at [188, 20] on link "Home" at bounding box center [179, 20] width 44 height 19
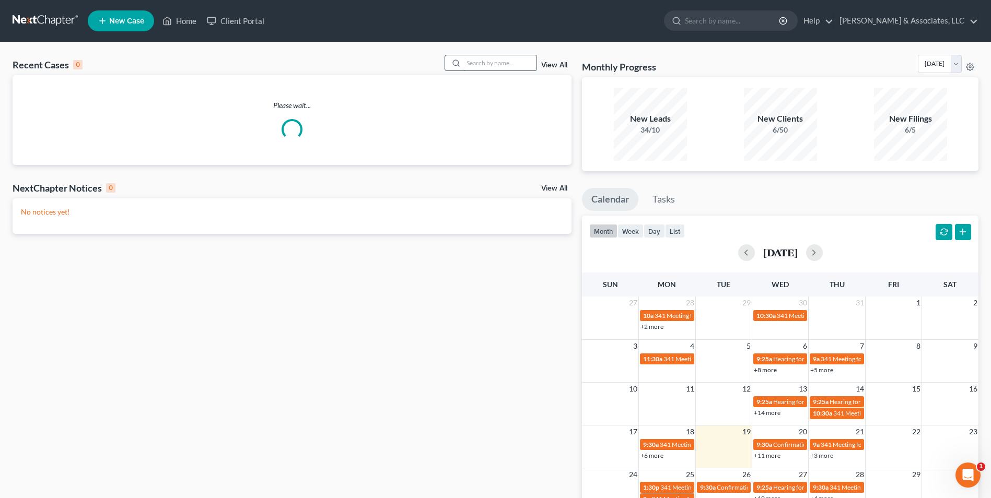
click at [511, 63] on input "search" at bounding box center [499, 62] width 73 height 15
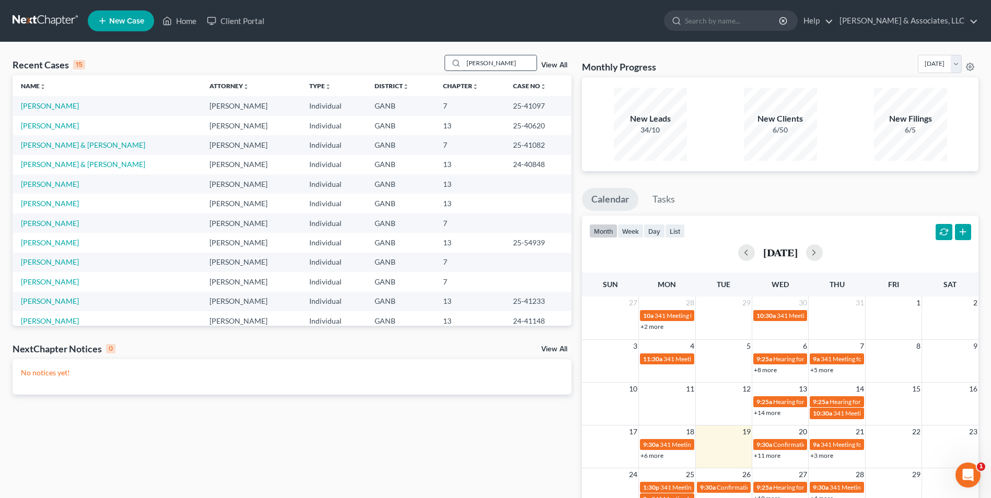
type input "duvall"
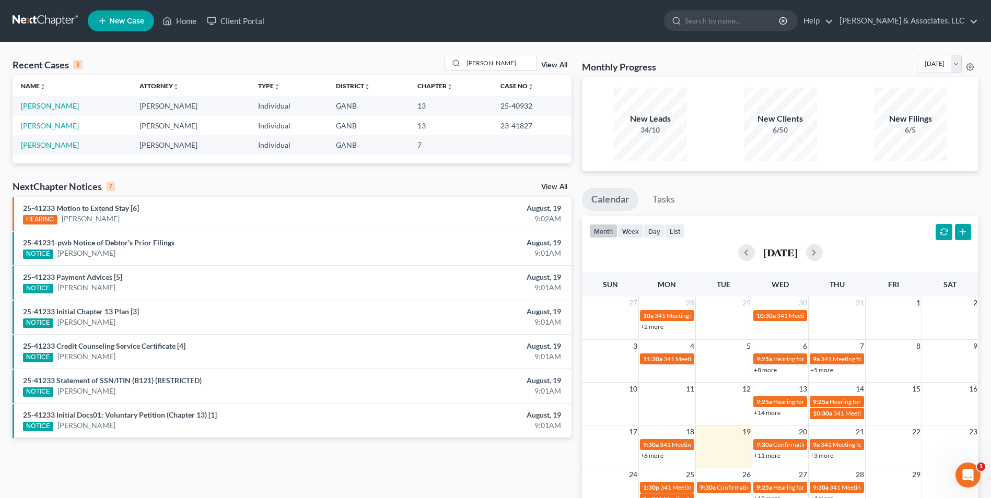
click at [53, 112] on td "Duvall, Jeremy" at bounding box center [72, 105] width 119 height 19
click at [53, 106] on link "Duvall, Jeremy" at bounding box center [50, 105] width 58 height 9
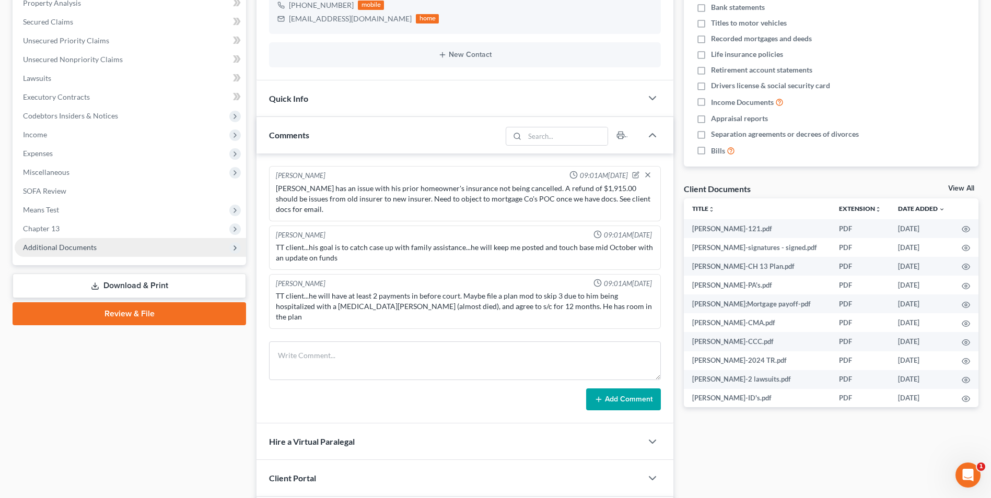
scroll to position [537, 0]
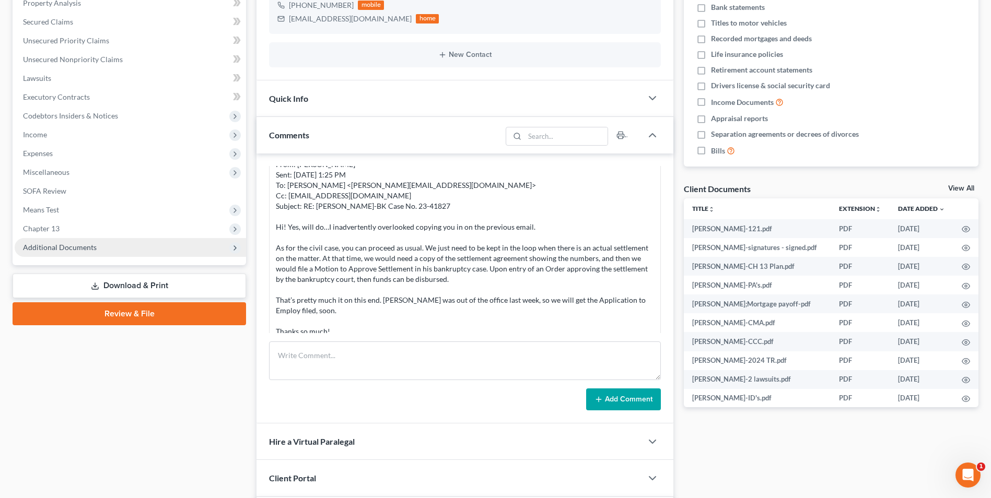
click at [78, 249] on span "Additional Documents" at bounding box center [60, 247] width 74 height 9
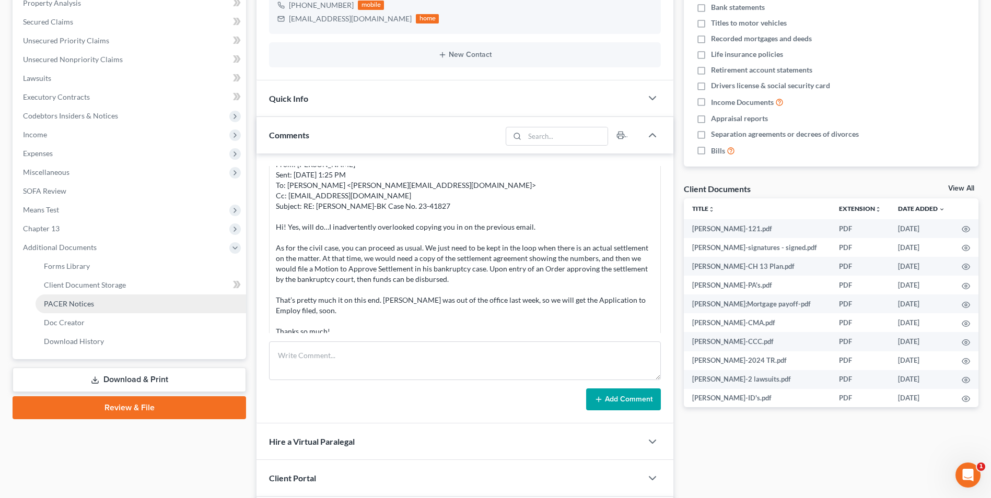
click at [65, 298] on link "PACER Notices" at bounding box center [141, 304] width 211 height 19
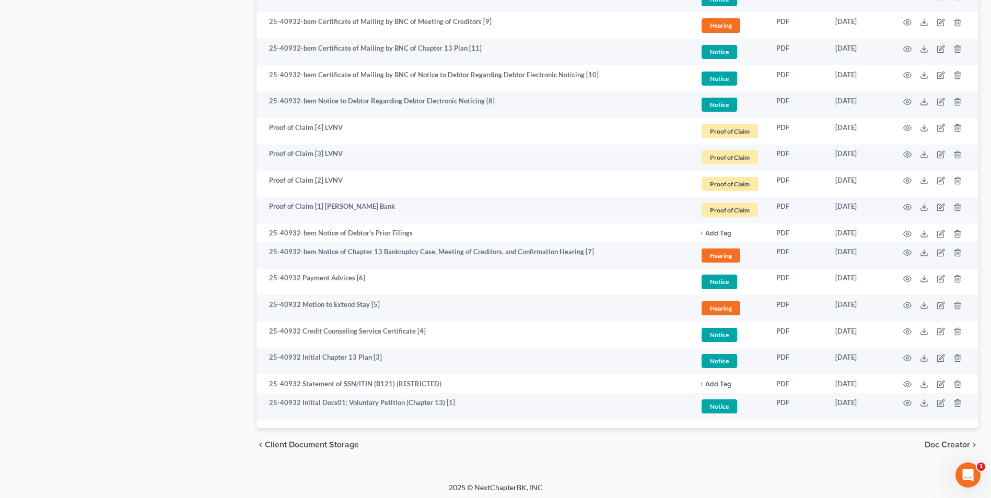
scroll to position [1014, 0]
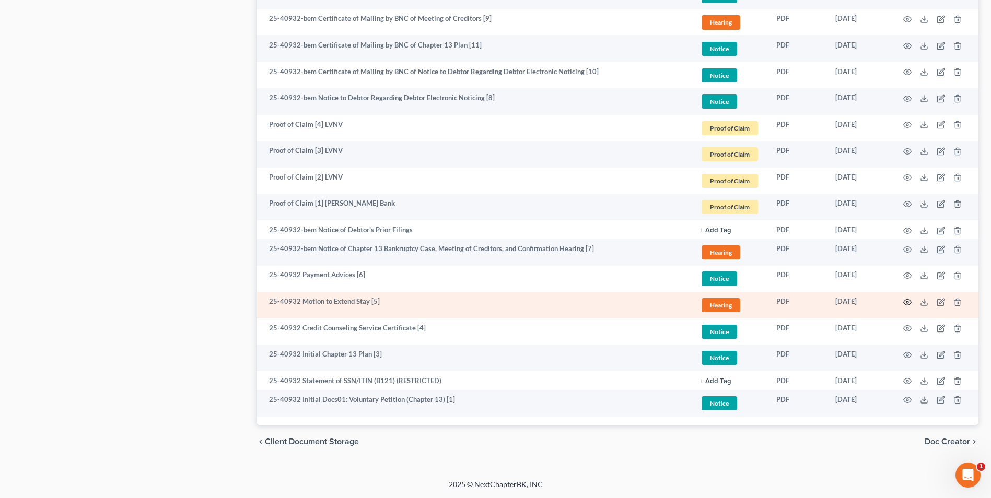
click at [906, 302] on icon "button" at bounding box center [907, 302] width 8 height 8
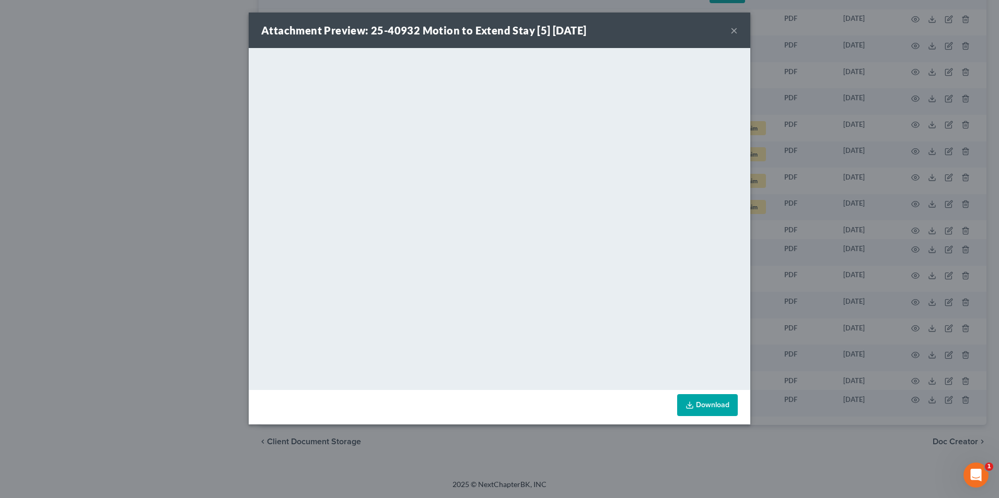
click at [736, 29] on button "×" at bounding box center [734, 30] width 7 height 13
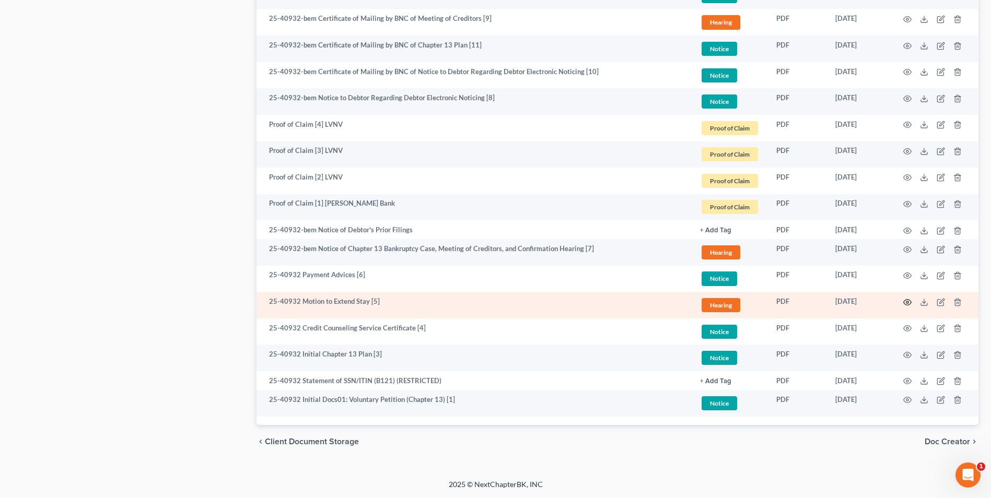
click at [906, 304] on icon "button" at bounding box center [907, 302] width 8 height 8
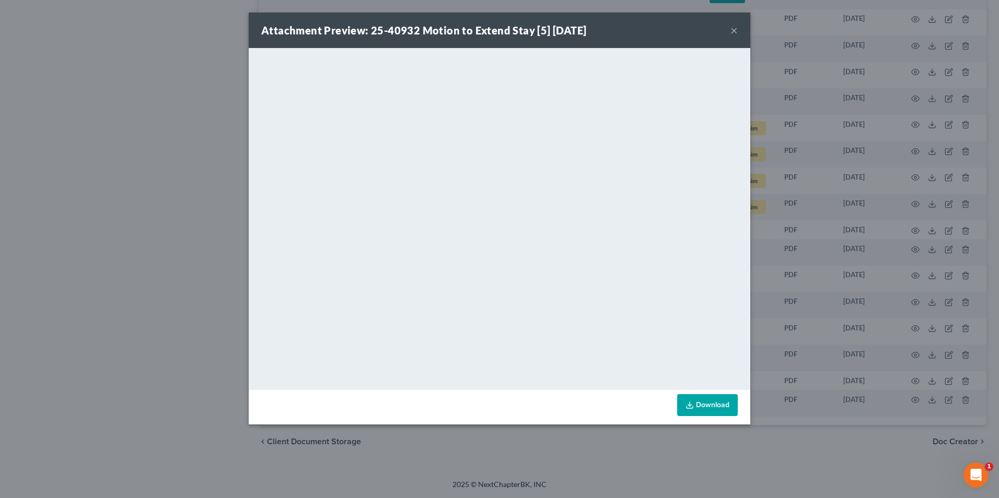
click at [735, 34] on button "×" at bounding box center [734, 30] width 7 height 13
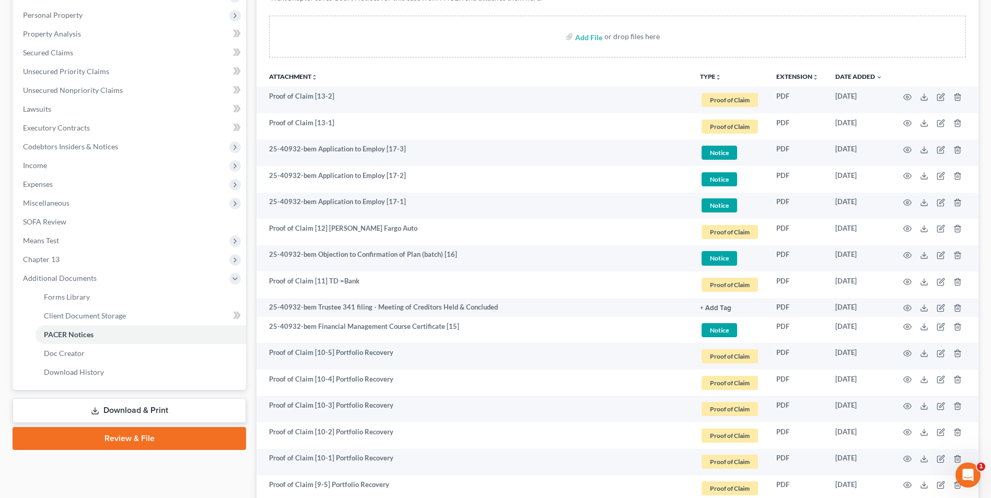
scroll to position [0, 0]
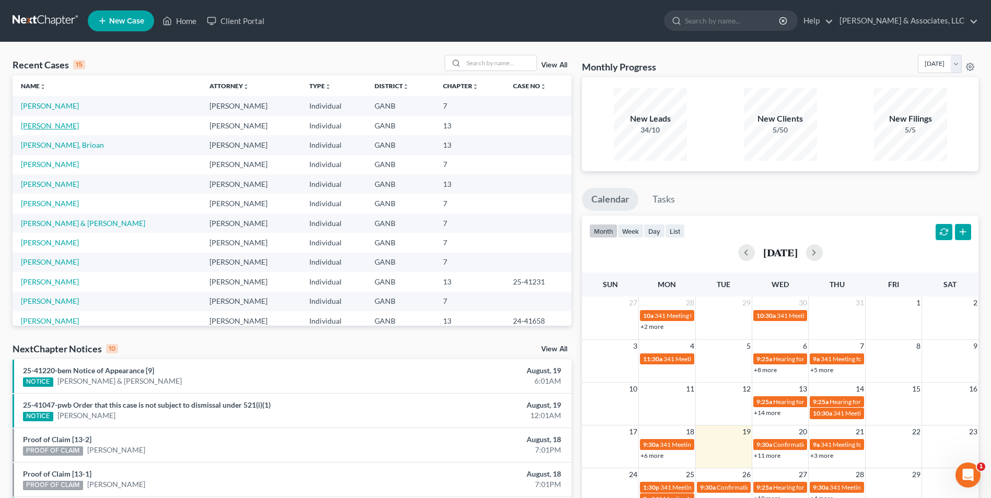
click at [60, 124] on link "[PERSON_NAME]" at bounding box center [50, 125] width 58 height 9
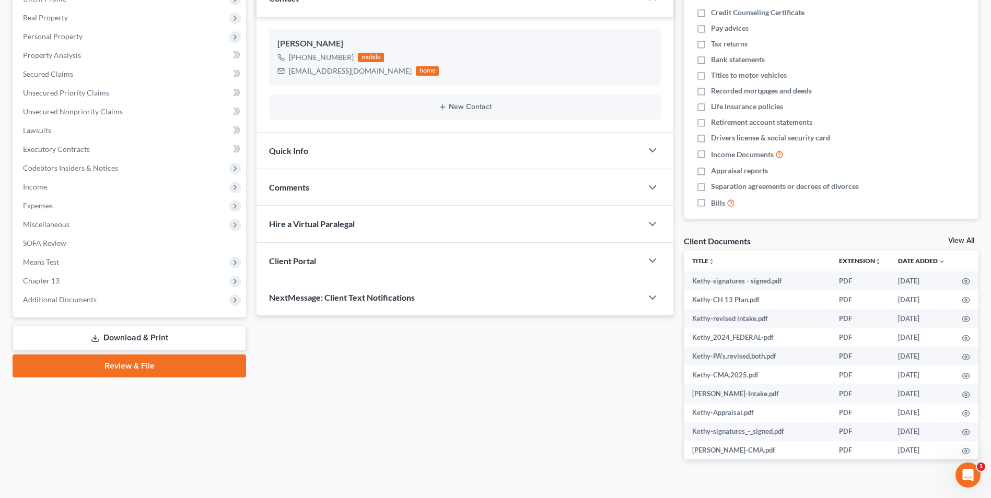
click at [137, 366] on link "Review & File" at bounding box center [130, 366] width 234 height 23
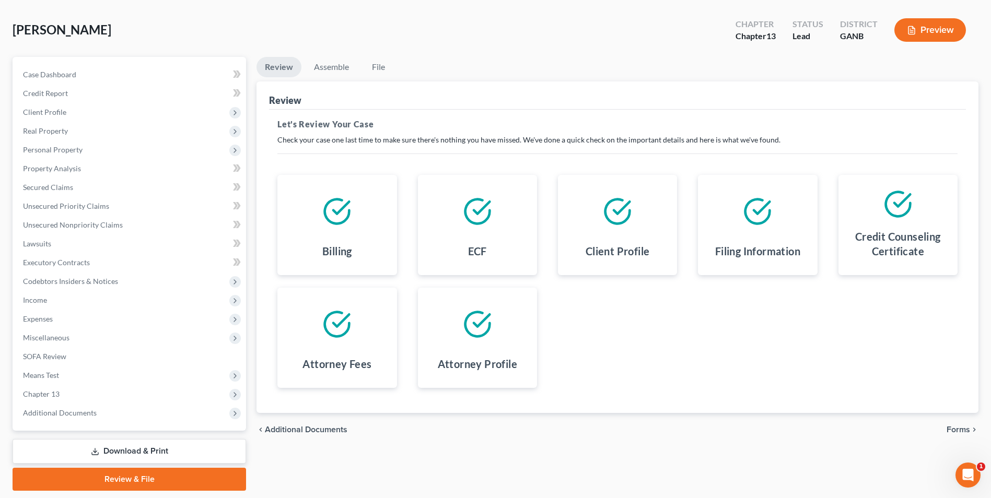
scroll to position [76, 0]
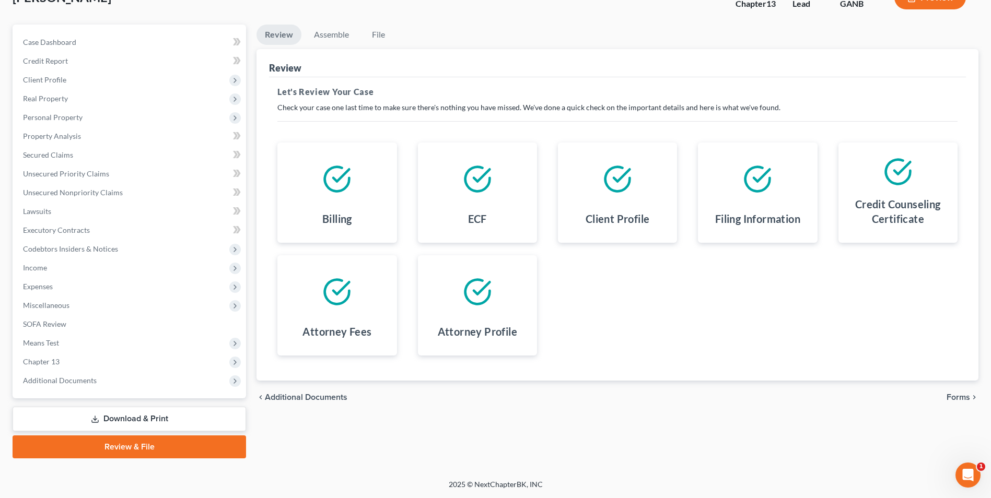
click at [149, 424] on link "Download & Print" at bounding box center [130, 419] width 234 height 25
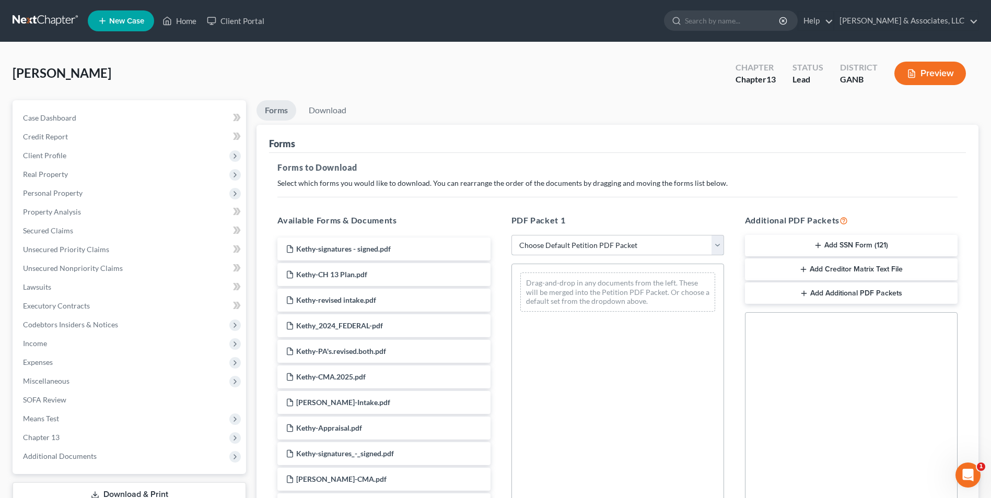
click at [721, 246] on select "Choose Default Petition PDF Packet Complete Bankruptcy Petition (all forms and …" at bounding box center [618, 245] width 213 height 21
select select "0"
click at [512, 235] on select "Choose Default Petition PDF Packet Complete Bankruptcy Petition (all forms and …" at bounding box center [618, 245] width 213 height 21
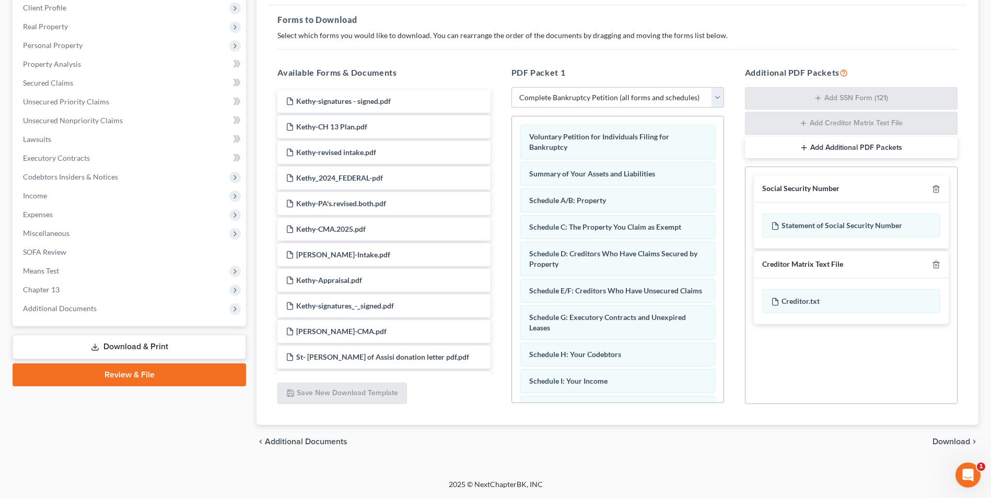
click at [948, 440] on span "Download" at bounding box center [952, 442] width 38 height 8
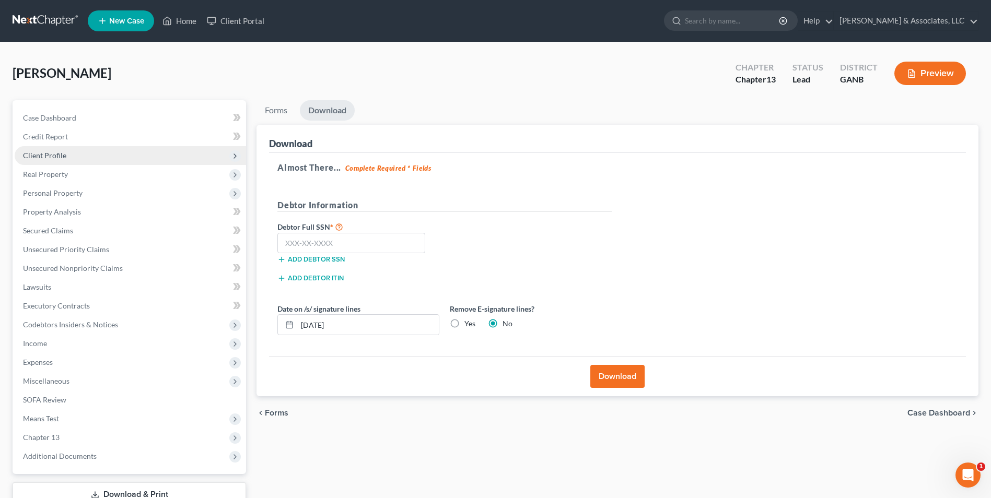
click at [69, 152] on span "Client Profile" at bounding box center [130, 155] width 231 height 19
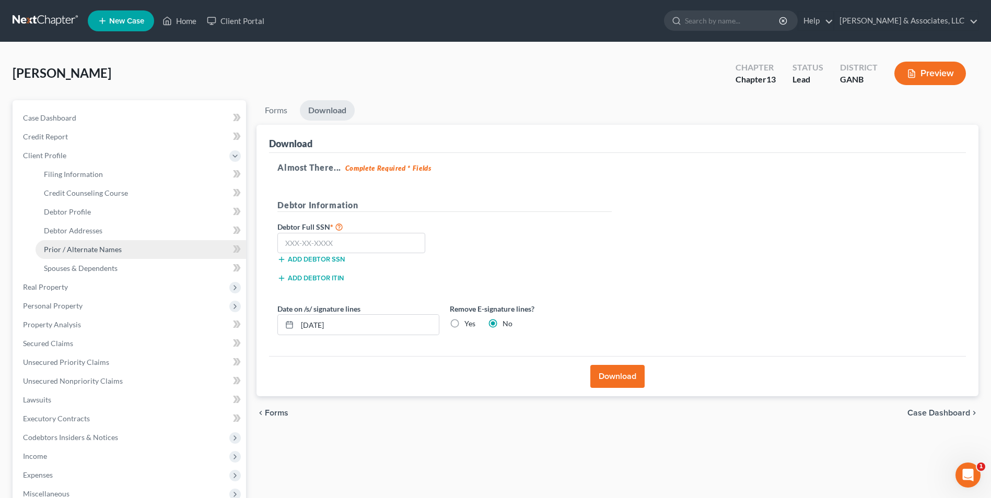
click at [101, 249] on span "Prior / Alternate Names" at bounding box center [83, 249] width 78 height 9
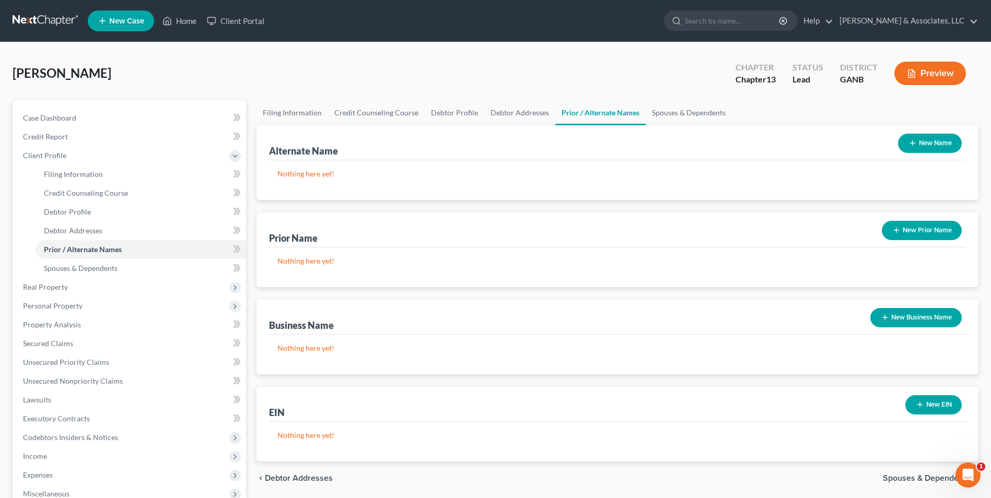
click at [940, 143] on button "New Name" at bounding box center [930, 143] width 64 height 19
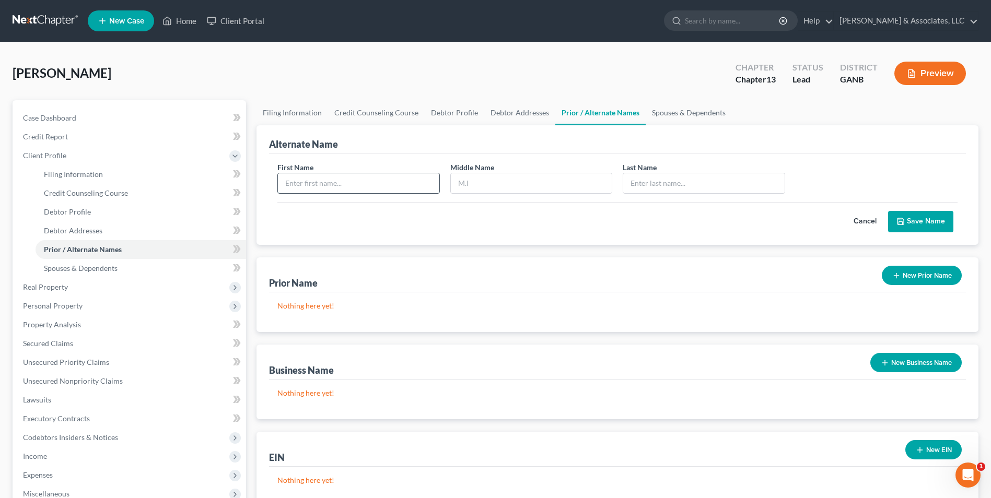
click at [368, 182] on input "text" at bounding box center [358, 183] width 161 height 20
type input "Kethy"
type input "D"
type input "Vera"
click at [950, 215] on button "Save Name" at bounding box center [920, 222] width 65 height 22
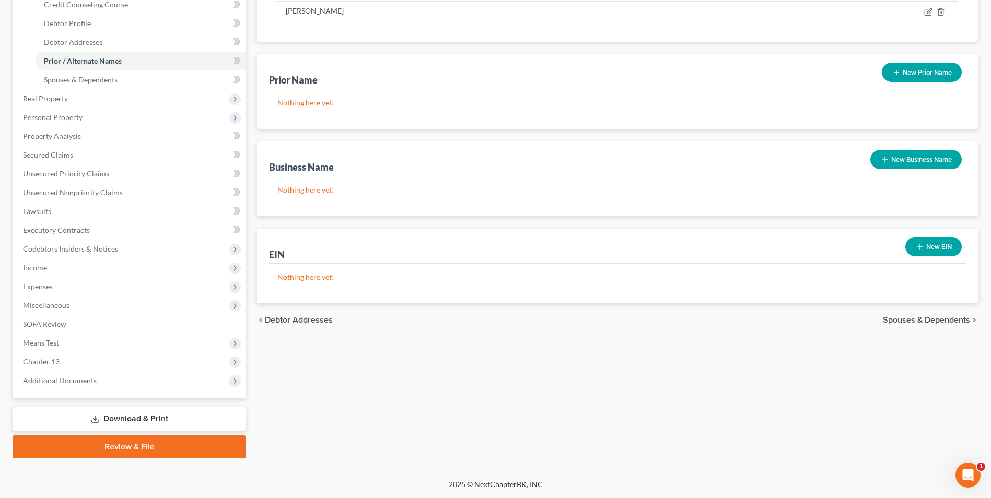
click at [151, 420] on link "Download & Print" at bounding box center [130, 419] width 234 height 25
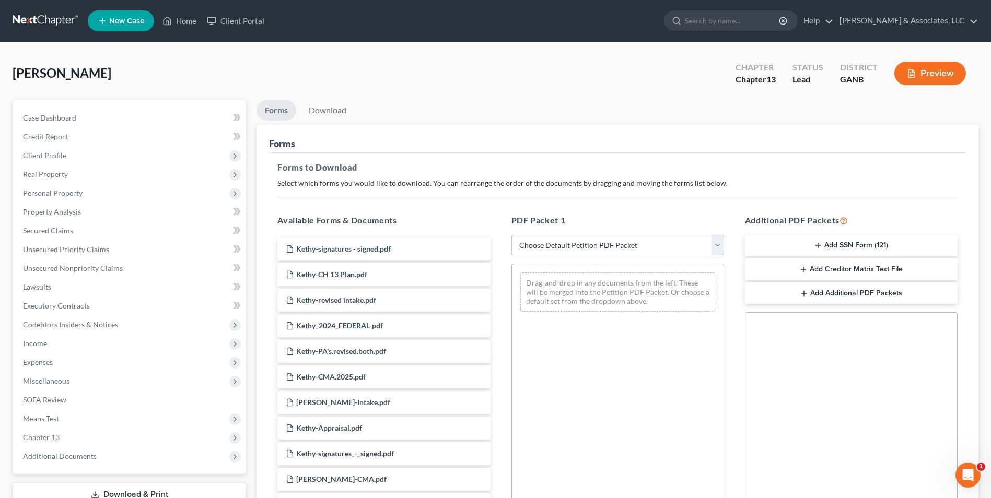
click at [722, 248] on select "Choose Default Petition PDF Packet Complete Bankruptcy Petition (all forms and …" at bounding box center [618, 245] width 213 height 21
select select "0"
click at [512, 235] on select "Choose Default Petition PDF Packet Complete Bankruptcy Petition (all forms and …" at bounding box center [618, 245] width 213 height 21
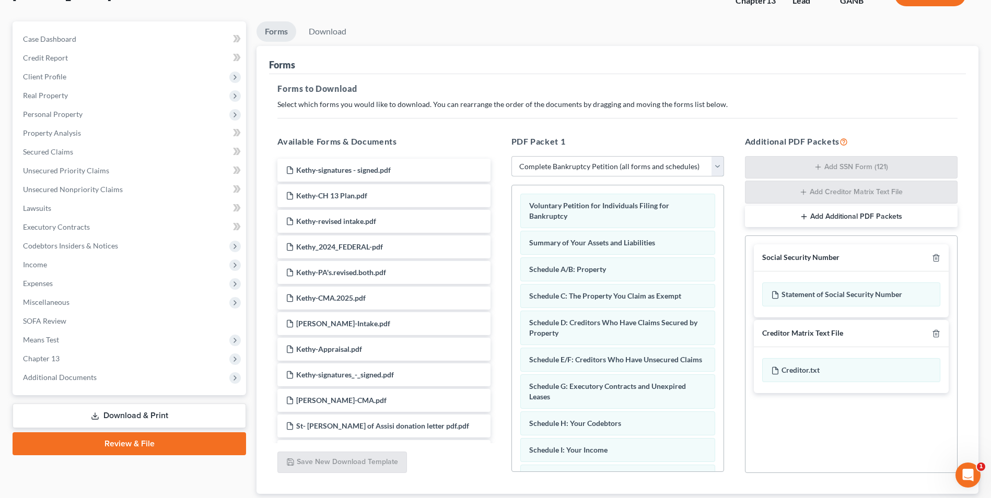
scroll to position [148, 0]
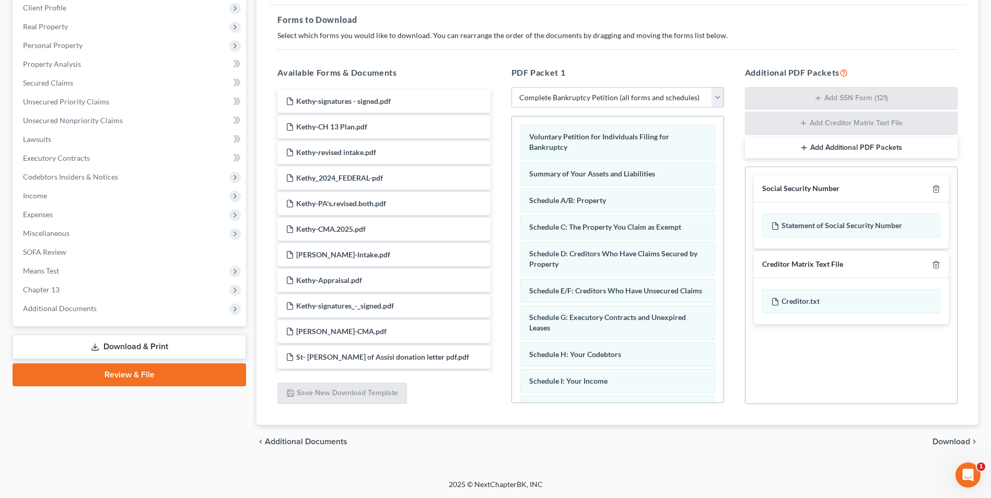
click at [951, 445] on span "Download" at bounding box center [952, 442] width 38 height 8
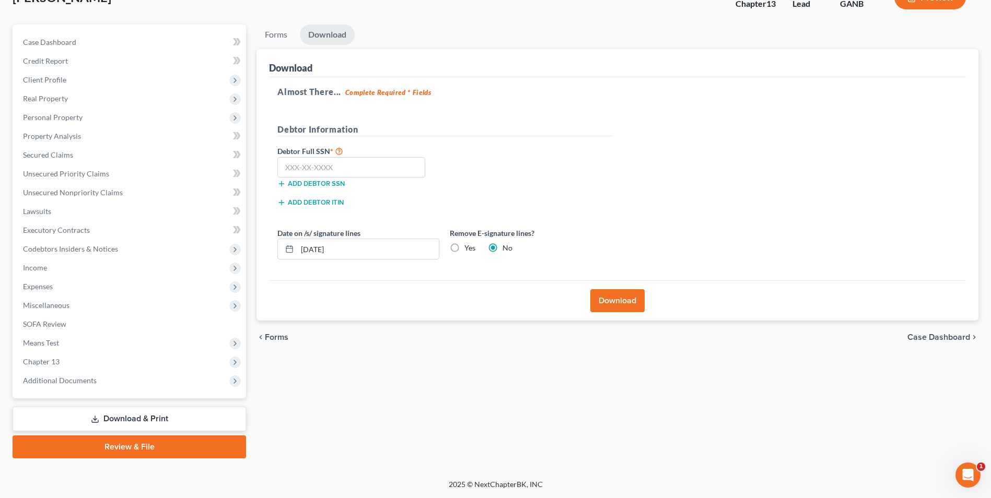
scroll to position [76, 0]
click at [351, 169] on input "text" at bounding box center [351, 167] width 148 height 21
type input "131-48-3147"
click at [624, 303] on button "Download" at bounding box center [617, 300] width 54 height 23
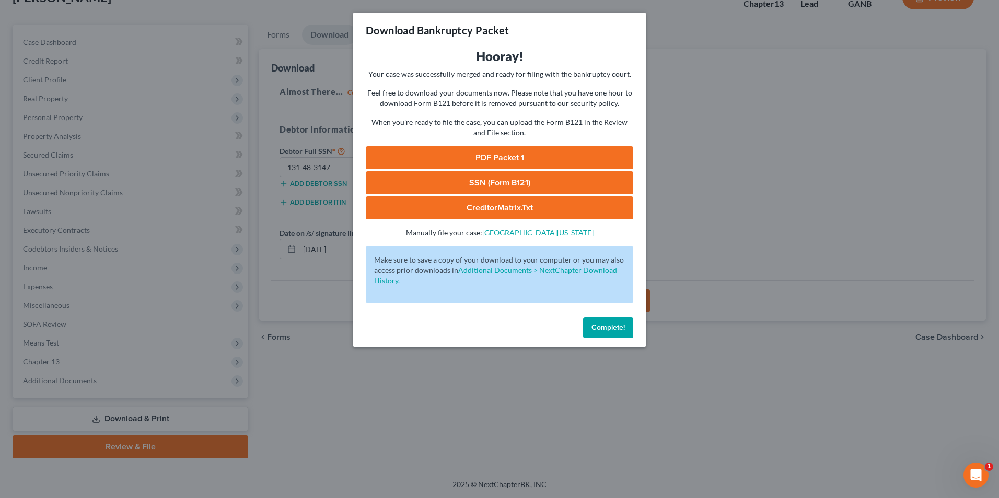
click at [509, 183] on link "SSN (Form B121)" at bounding box center [500, 182] width 268 height 23
click at [619, 335] on button "Complete!" at bounding box center [608, 328] width 50 height 21
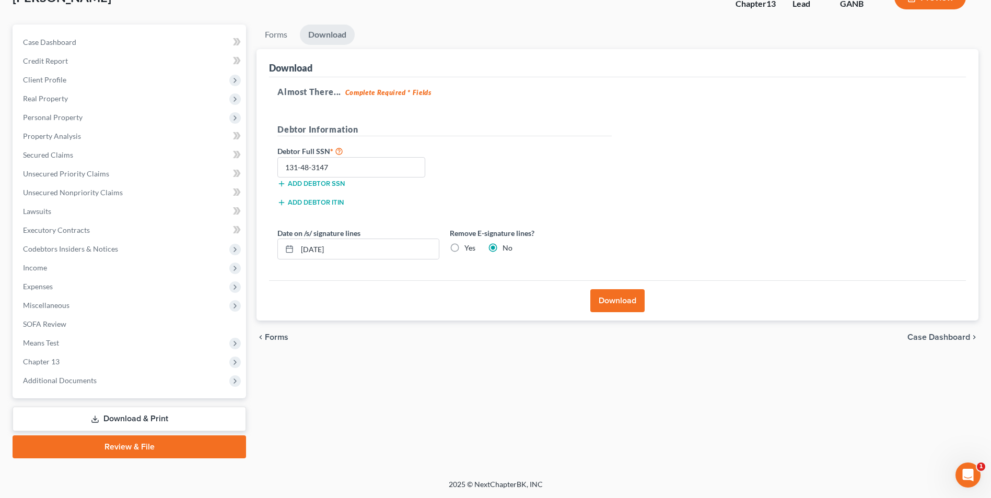
click at [154, 444] on link "Review & File" at bounding box center [130, 447] width 234 height 23
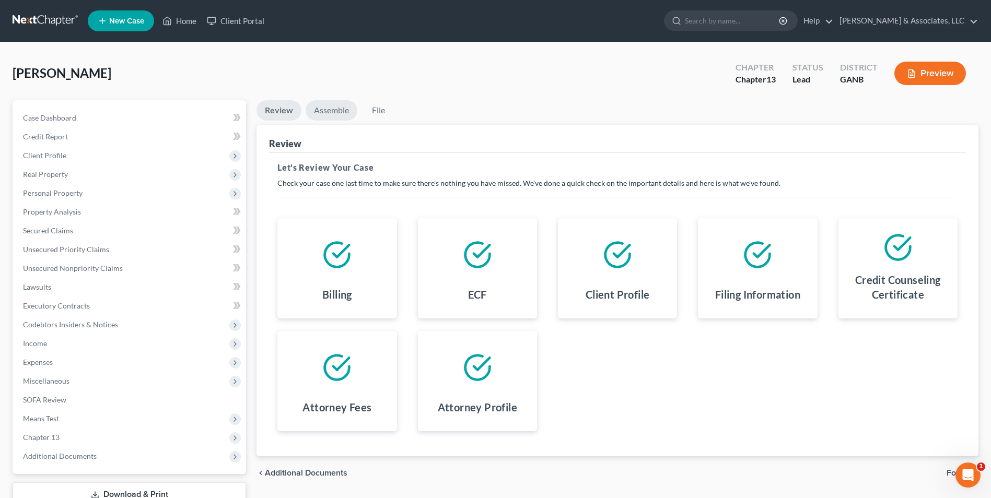
click at [315, 111] on link "Assemble" at bounding box center [332, 110] width 52 height 20
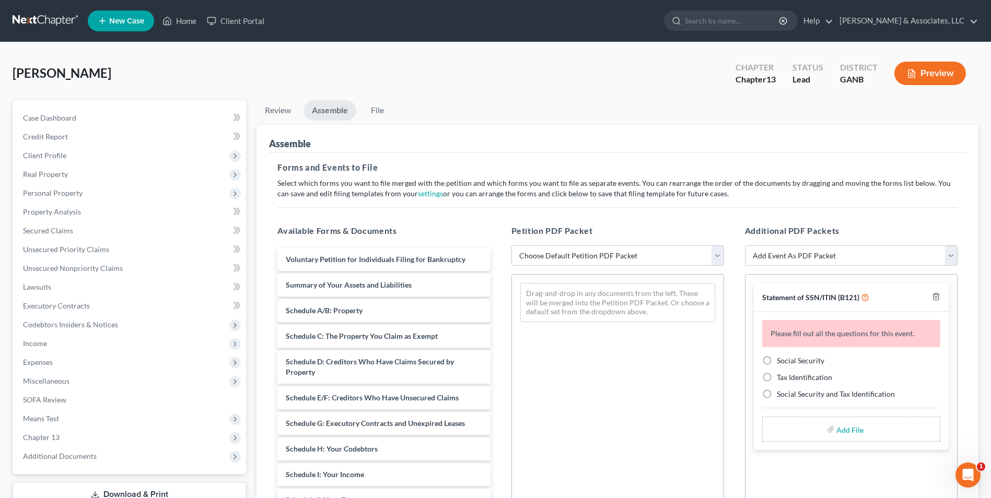
click at [714, 258] on select "Choose Default Petition PDF Packet Complete Bankruptcy Petition (all forms and …" at bounding box center [618, 256] width 213 height 21
select select "0"
click at [512, 246] on select "Choose Default Petition PDF Packet Complete Bankruptcy Petition (all forms and …" at bounding box center [618, 256] width 213 height 21
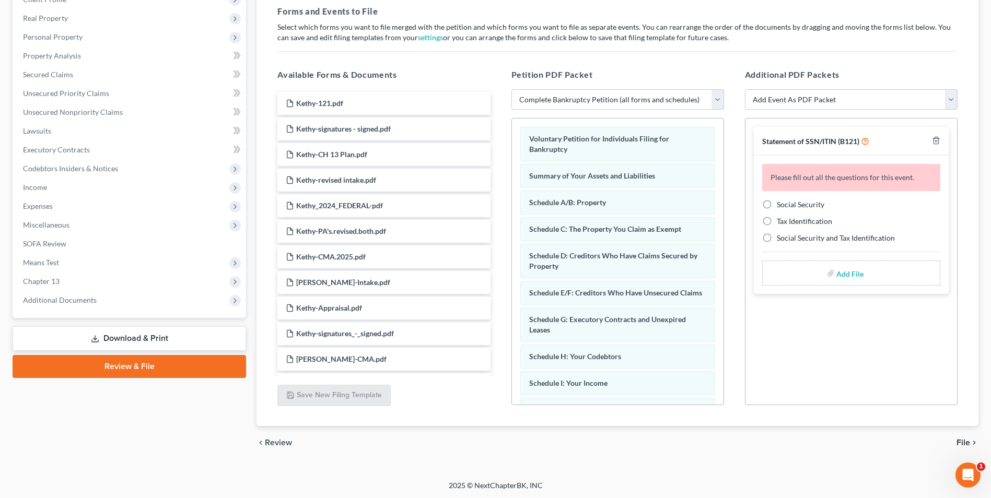
scroll to position [157, 0]
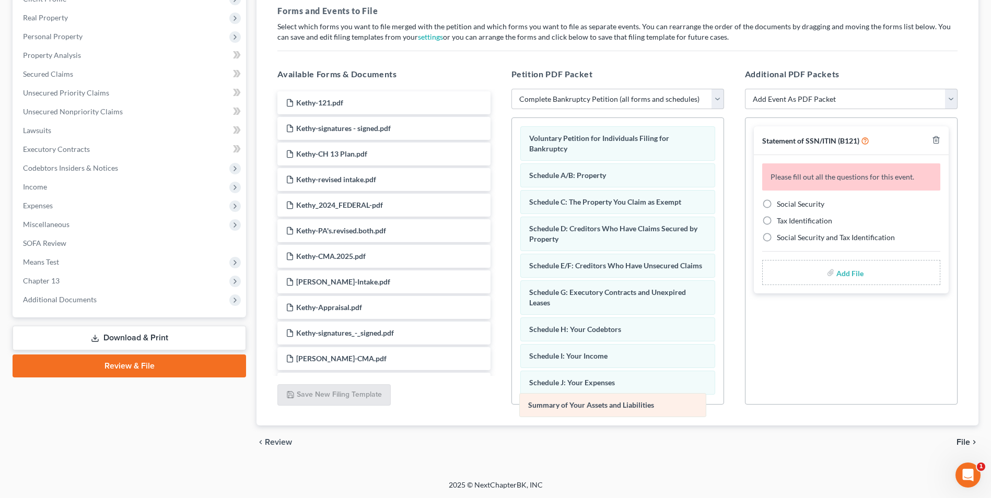
drag, startPoint x: 581, startPoint y: 177, endPoint x: 579, endPoint y: 406, distance: 229.4
click at [579, 406] on div "Summary of Your Assets and Liabilities Voluntary Petition for Individuals Filin…" at bounding box center [618, 404] width 212 height 572
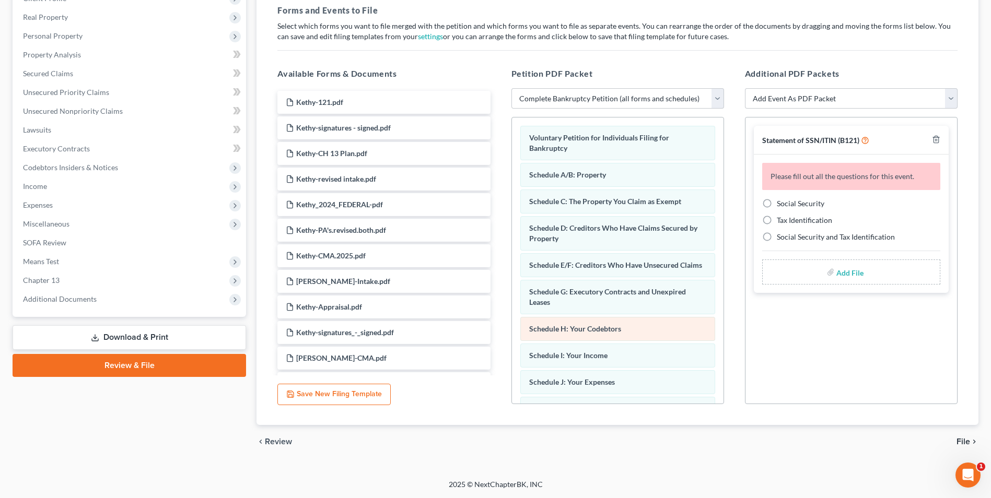
scroll to position [52, 0]
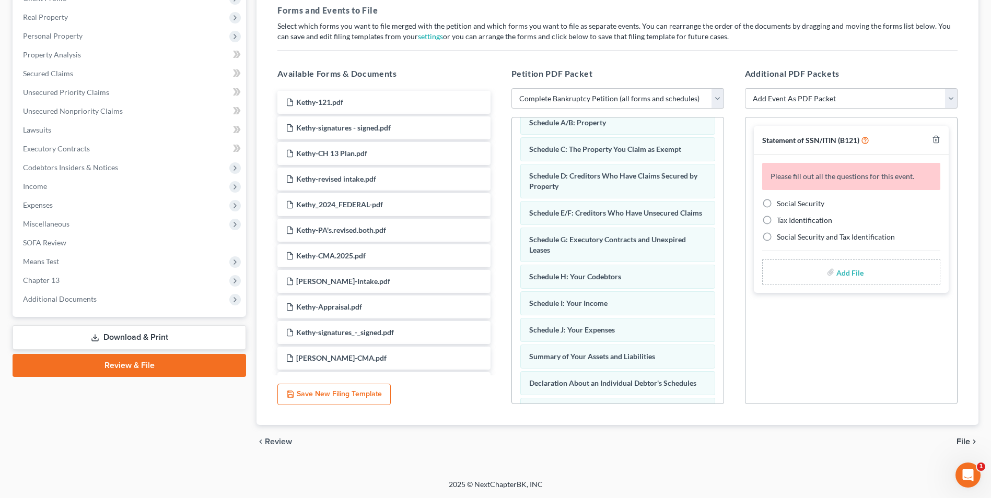
click at [777, 203] on label "Social Security" at bounding box center [801, 204] width 48 height 10
click at [781, 203] on input "Social Security" at bounding box center [784, 202] width 7 height 7
radio input "true"
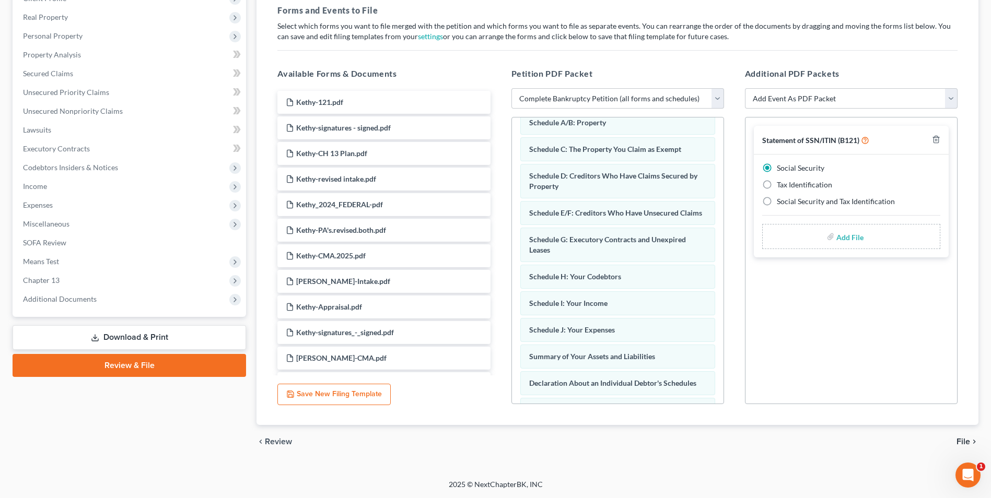
click at [852, 239] on input "file" at bounding box center [849, 236] width 25 height 19
type input "C:\fakepath\Kethy.121.pdf"
click at [960, 443] on span "File" at bounding box center [964, 442] width 14 height 8
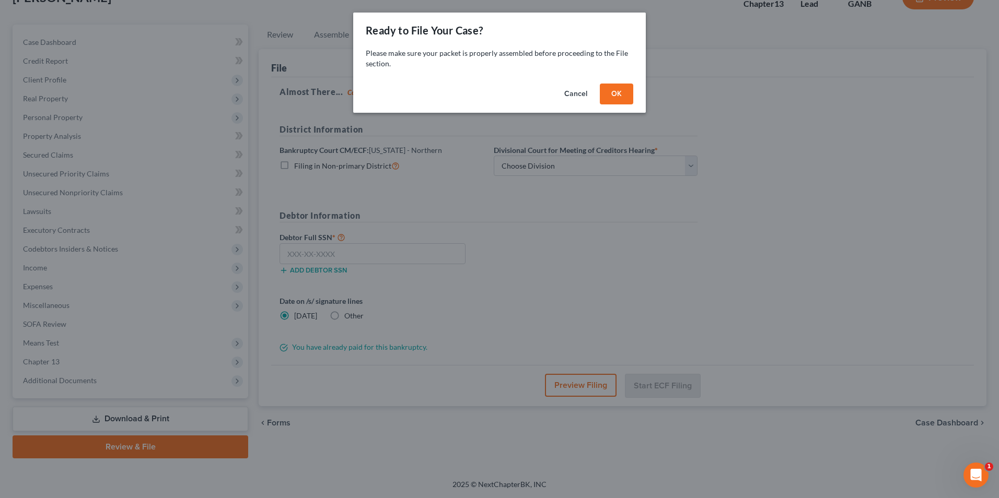
click at [616, 89] on button "OK" at bounding box center [616, 94] width 33 height 21
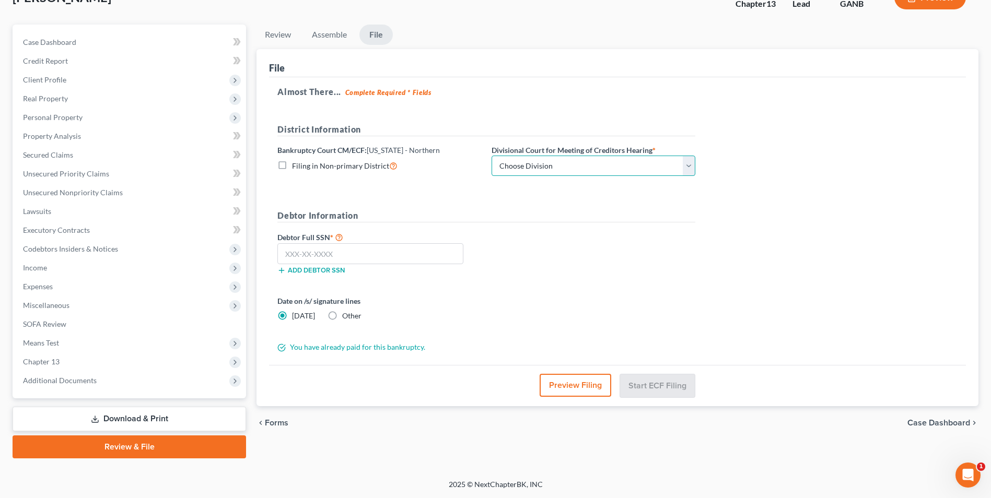
click at [688, 169] on select "Choose Division Atlanta Gainesville Newnan Rome" at bounding box center [594, 166] width 204 height 21
select select "3"
click at [492, 156] on select "Choose Division Atlanta Gainesville Newnan Rome" at bounding box center [594, 166] width 204 height 21
click at [376, 253] on input "text" at bounding box center [370, 254] width 186 height 21
type input "131-48-3147"
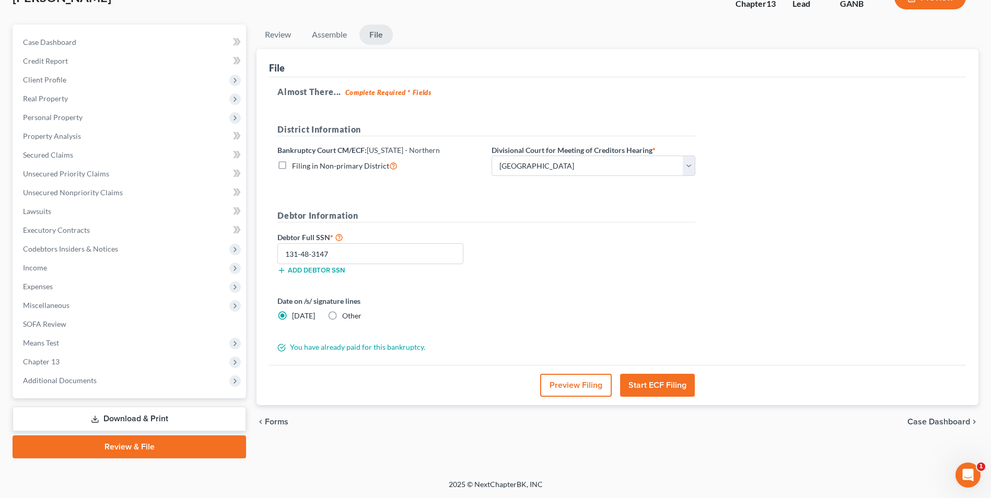
click at [658, 389] on button "Start ECF Filing" at bounding box center [657, 385] width 75 height 23
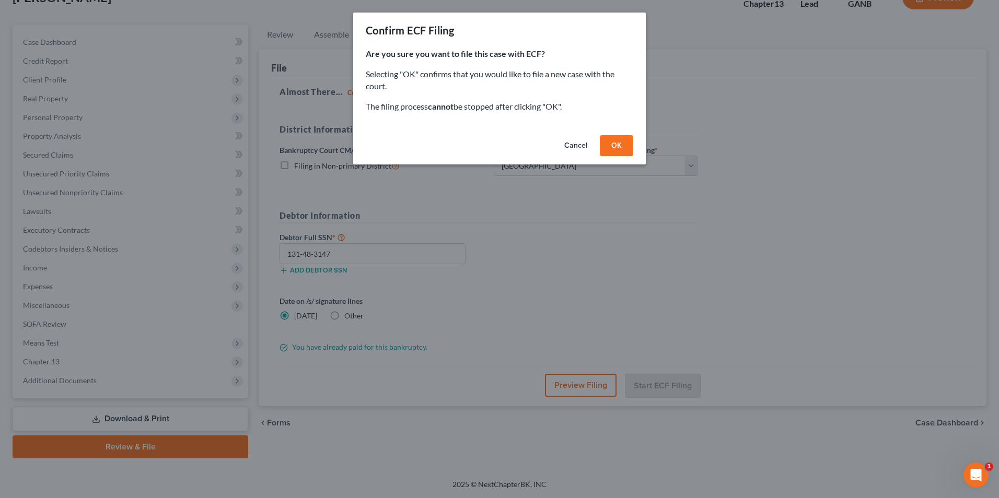
click at [617, 150] on button "OK" at bounding box center [616, 145] width 33 height 21
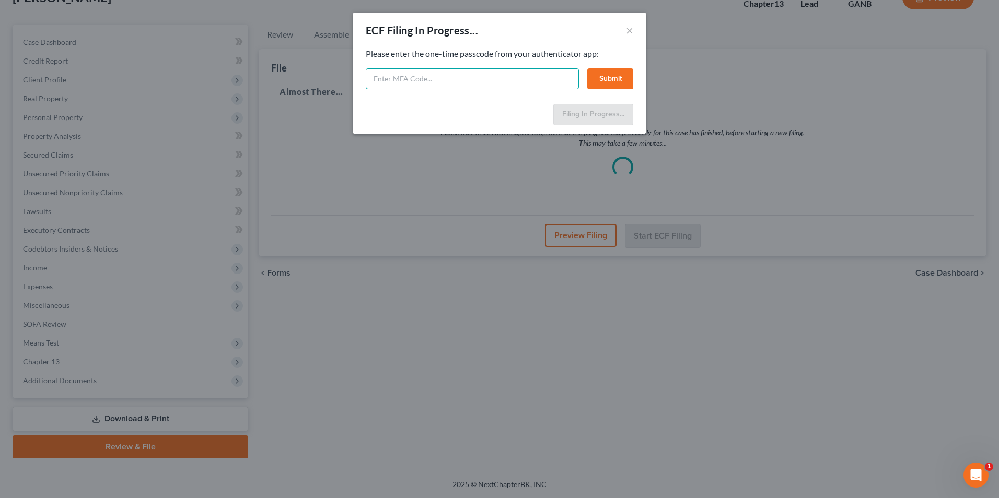
click at [435, 82] on input "text" at bounding box center [472, 78] width 213 height 21
type input "221209"
click at [617, 73] on button "Submit" at bounding box center [610, 78] width 46 height 21
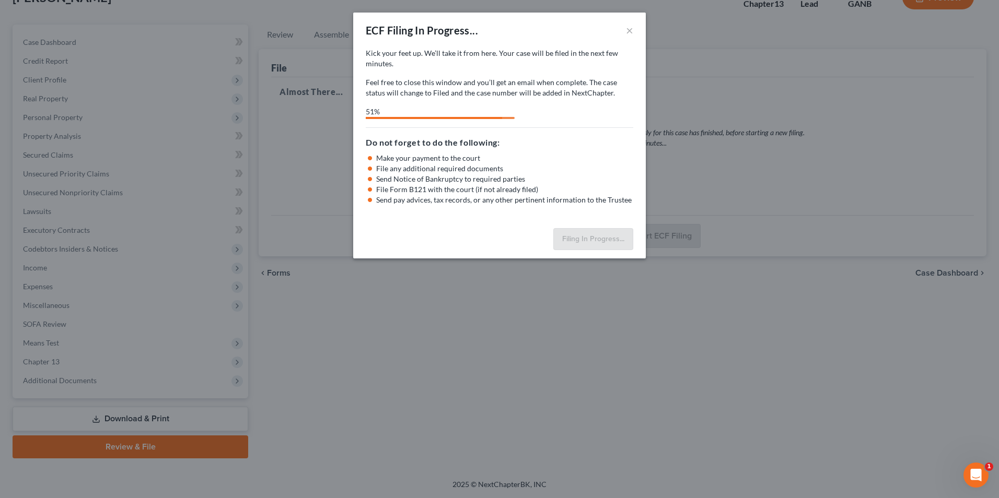
select select "3"
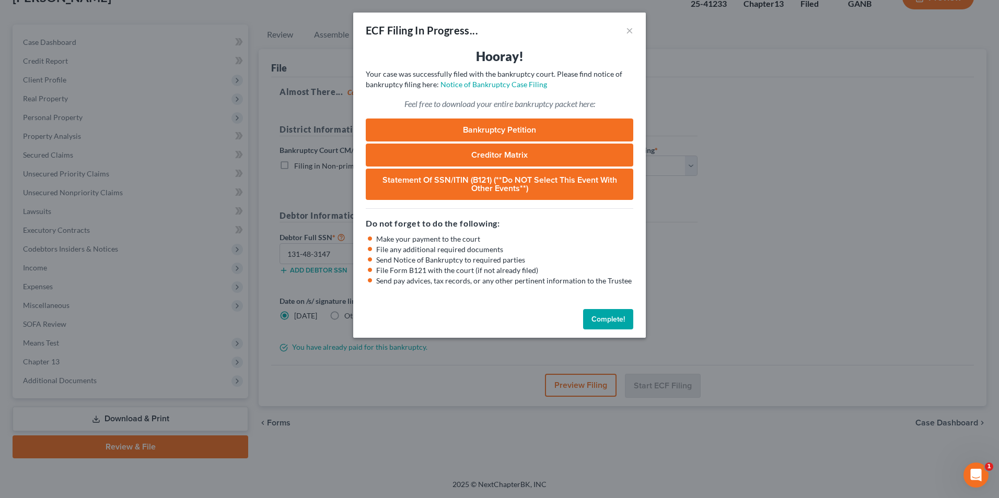
click at [610, 321] on button "Complete!" at bounding box center [608, 319] width 50 height 21
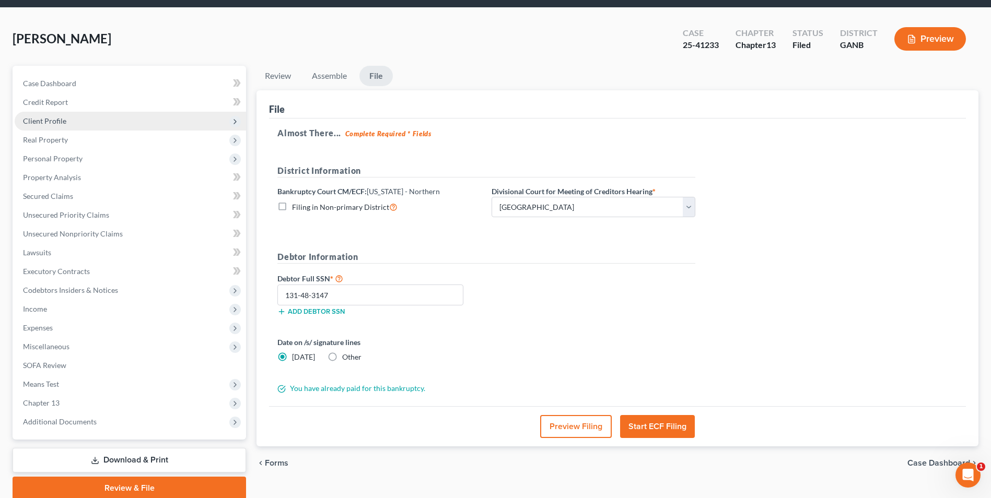
scroll to position [0, 0]
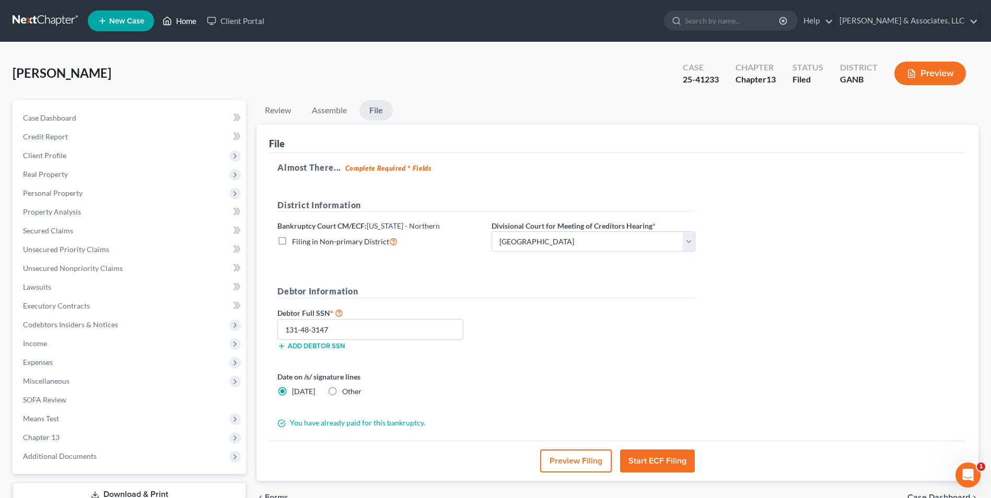
click at [177, 21] on link "Home" at bounding box center [179, 20] width 44 height 19
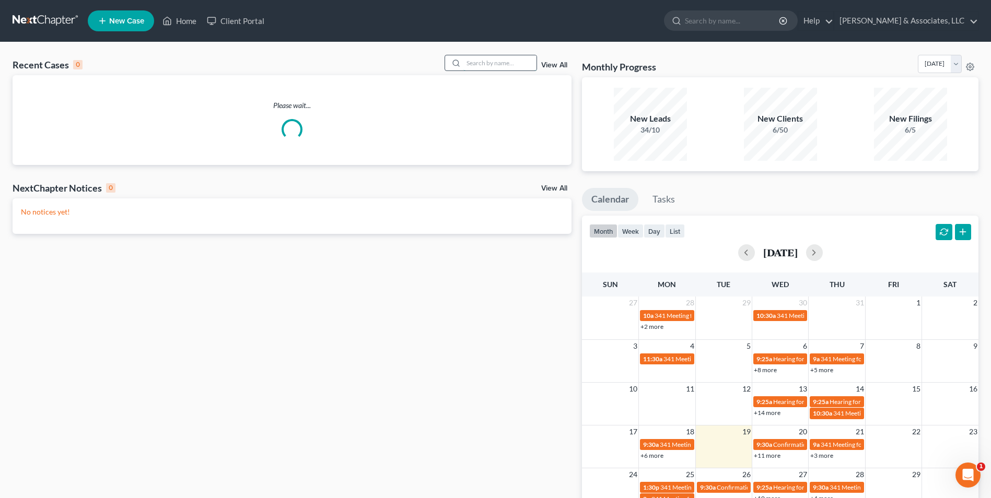
click at [505, 64] on input "search" at bounding box center [499, 62] width 73 height 15
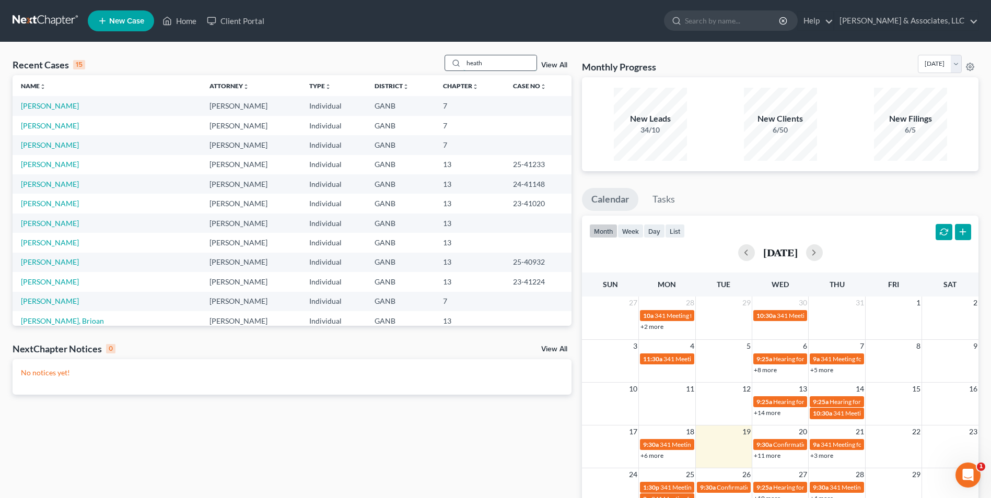
type input "heath"
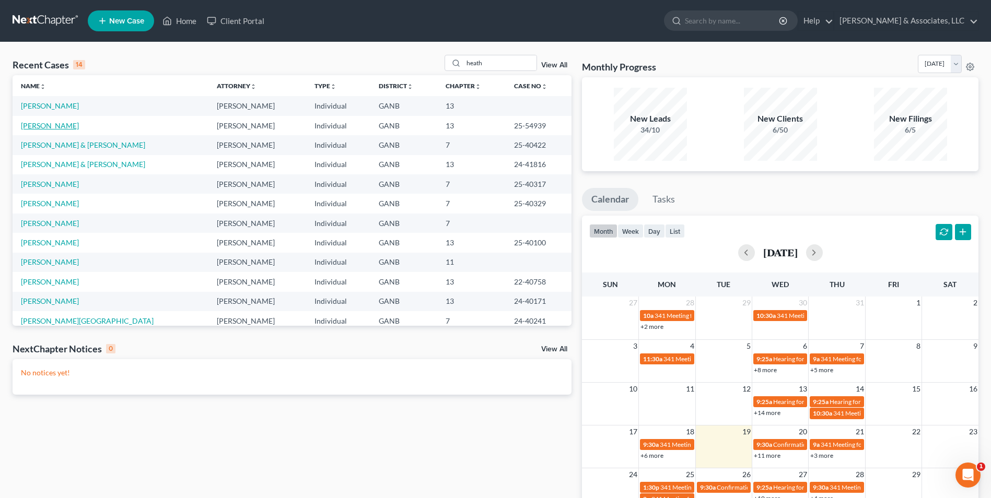
click at [48, 129] on link "Heath, Stanton" at bounding box center [50, 125] width 58 height 9
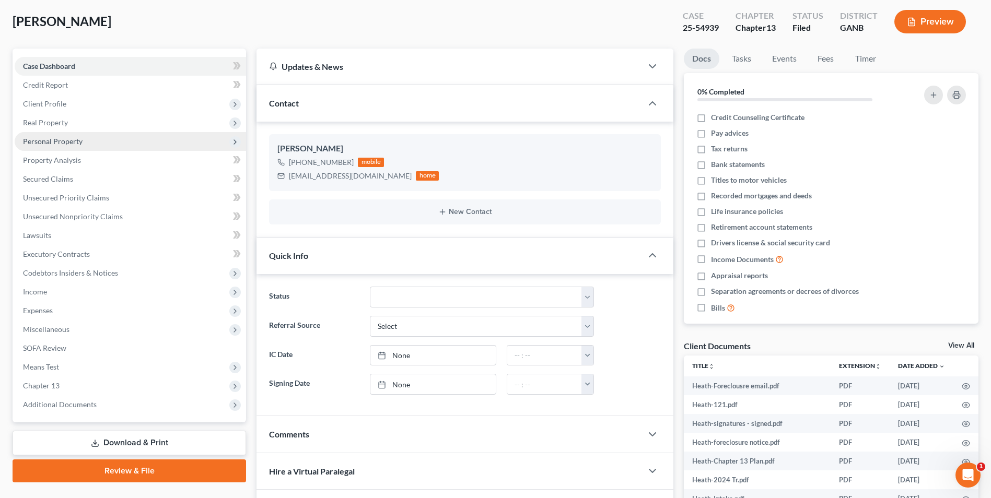
scroll to position [52, 0]
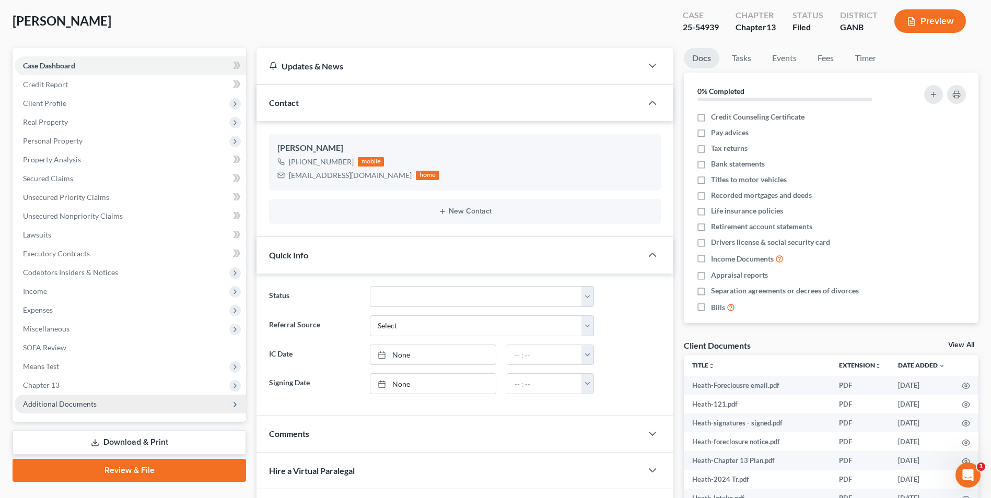
click at [60, 404] on span "Additional Documents" at bounding box center [60, 404] width 74 height 9
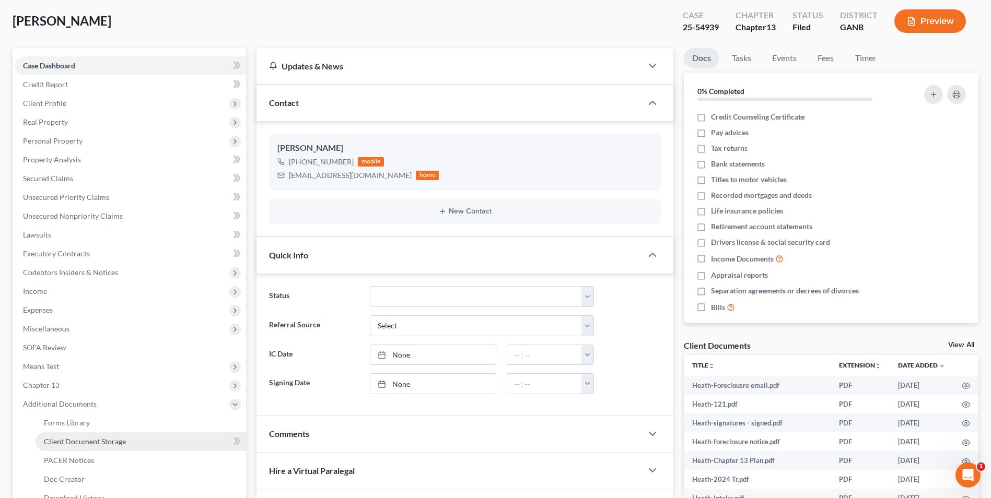
click at [89, 440] on span "Client Document Storage" at bounding box center [85, 441] width 82 height 9
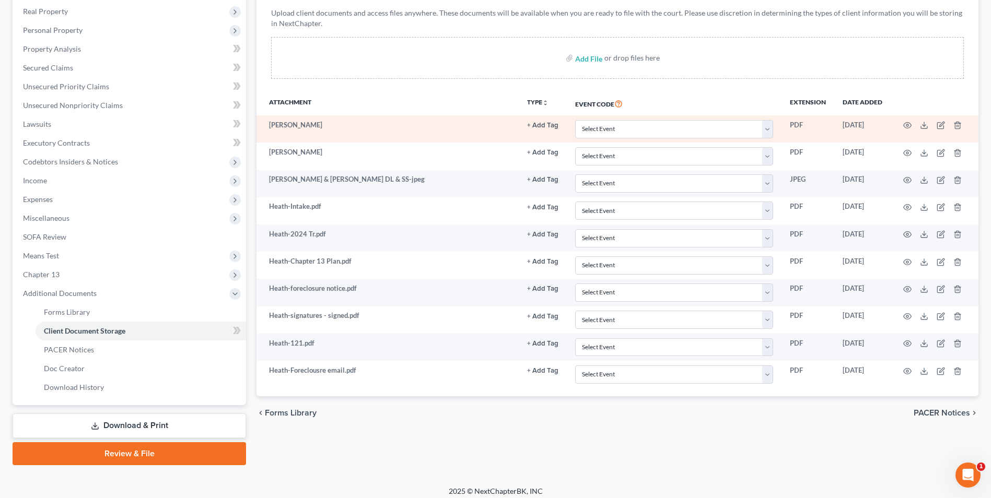
scroll to position [170, 0]
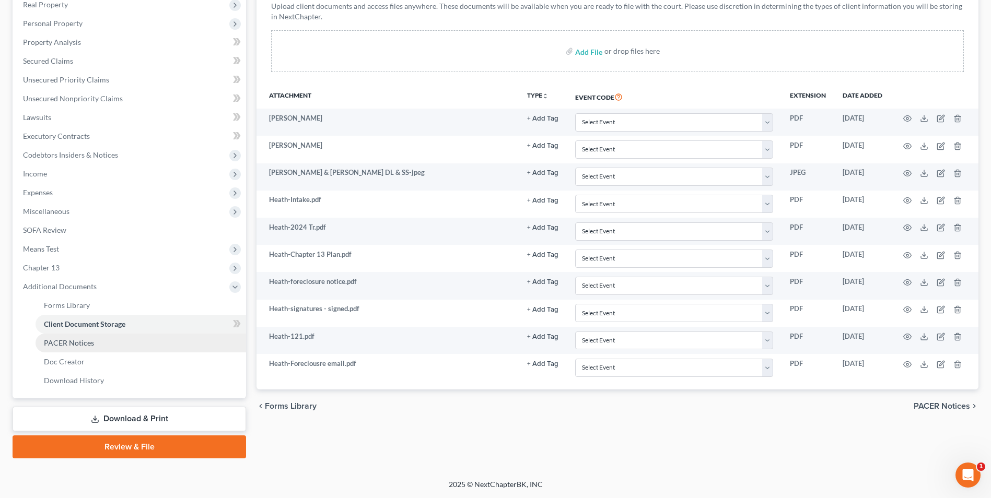
click at [112, 346] on link "PACER Notices" at bounding box center [141, 343] width 211 height 19
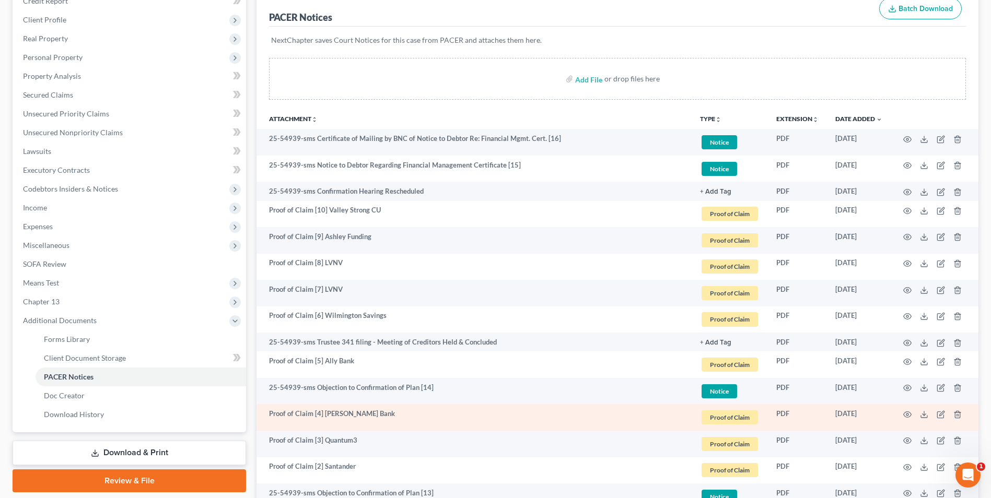
scroll to position [105, 0]
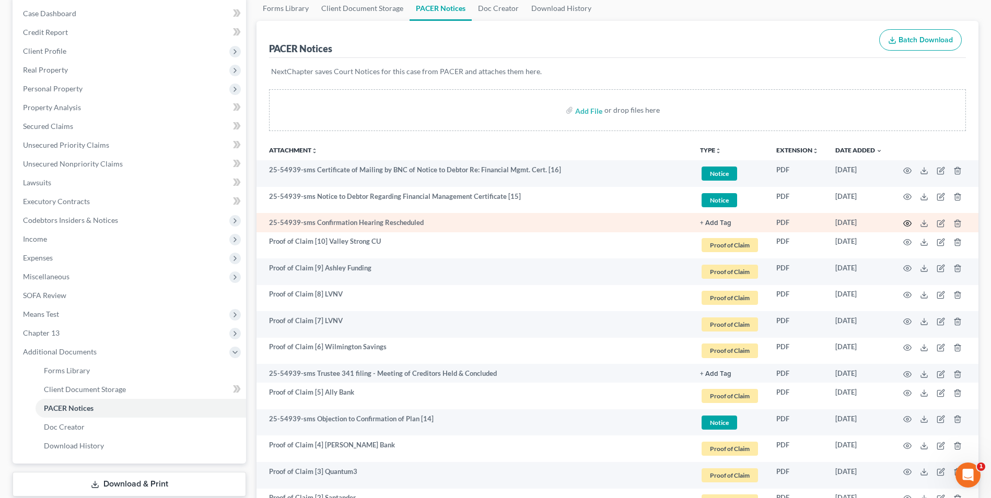
click at [905, 224] on icon "button" at bounding box center [908, 224] width 8 height 6
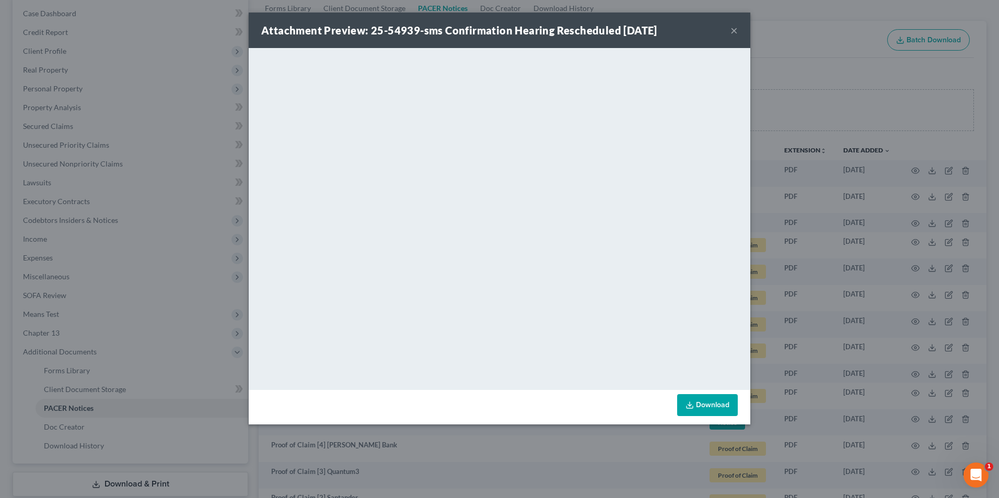
click at [731, 32] on button "×" at bounding box center [734, 30] width 7 height 13
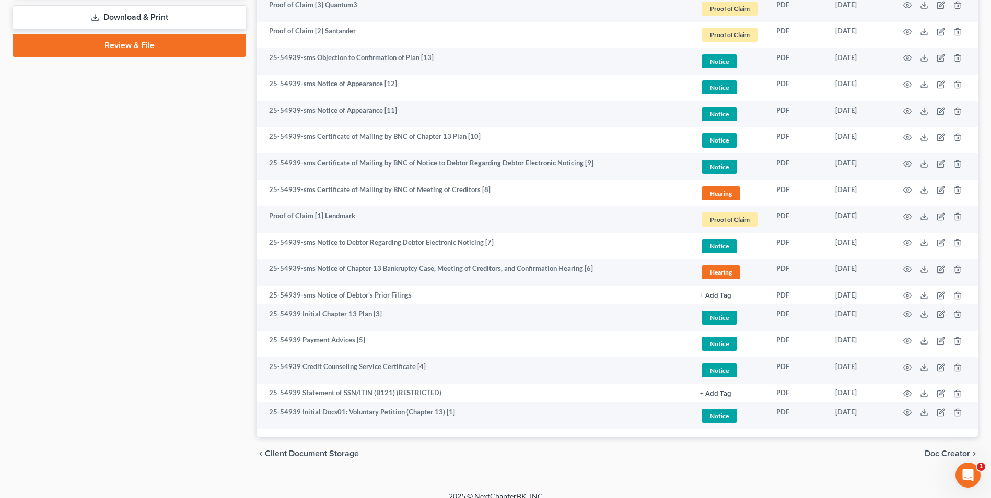
scroll to position [575, 0]
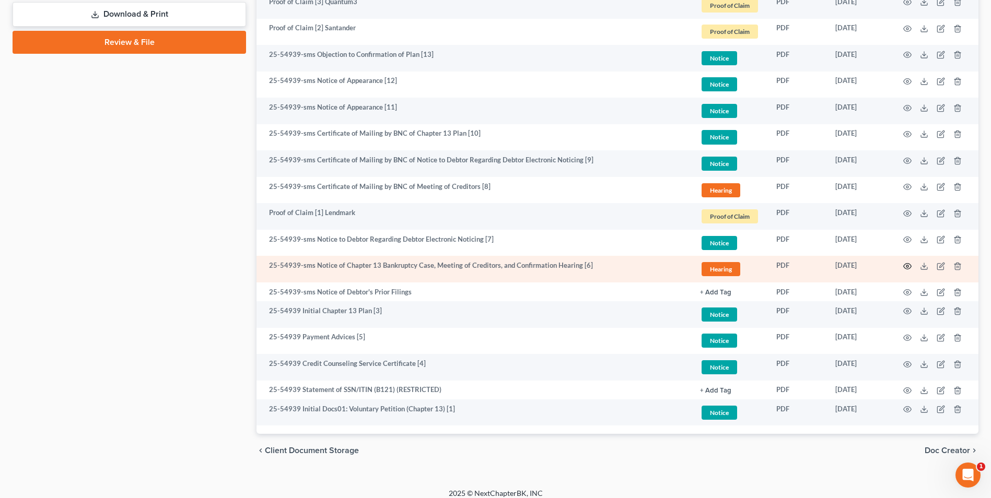
click at [910, 265] on icon "button" at bounding box center [907, 266] width 8 height 8
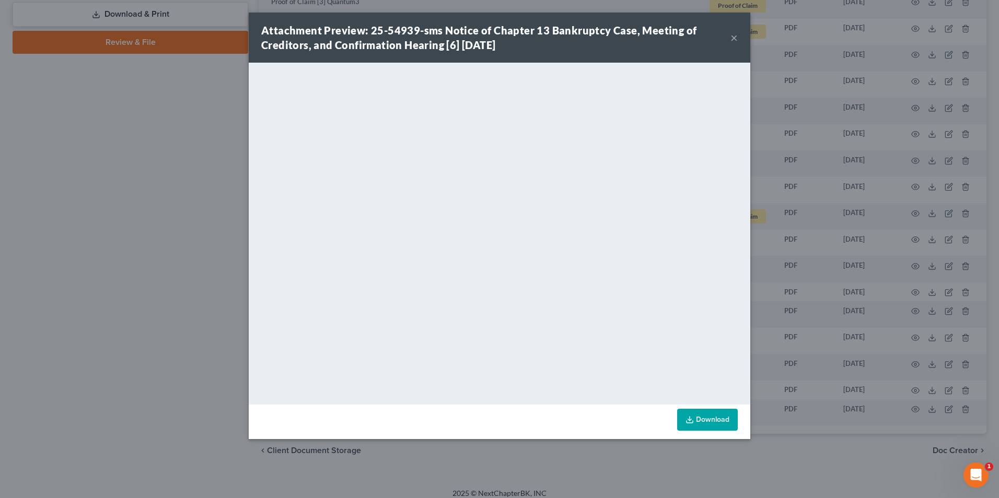
click at [734, 39] on button "×" at bounding box center [734, 37] width 7 height 13
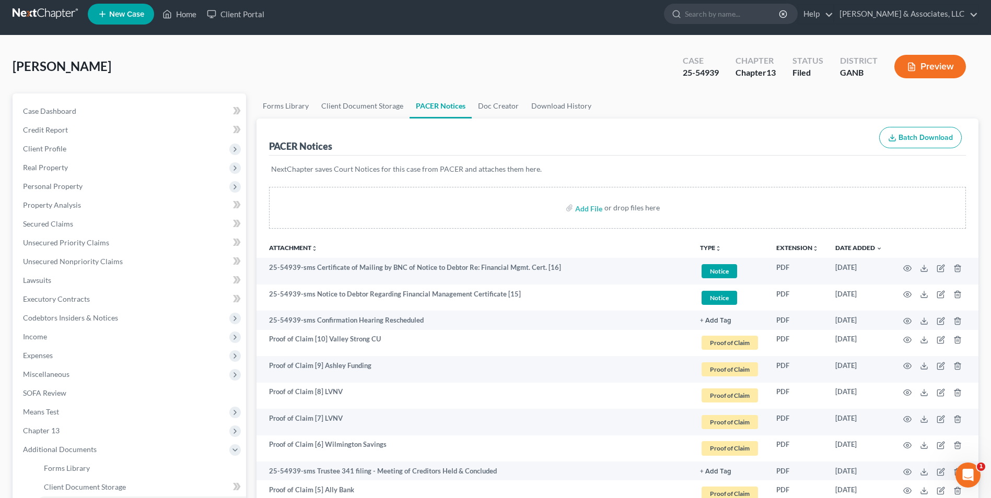
scroll to position [0, 0]
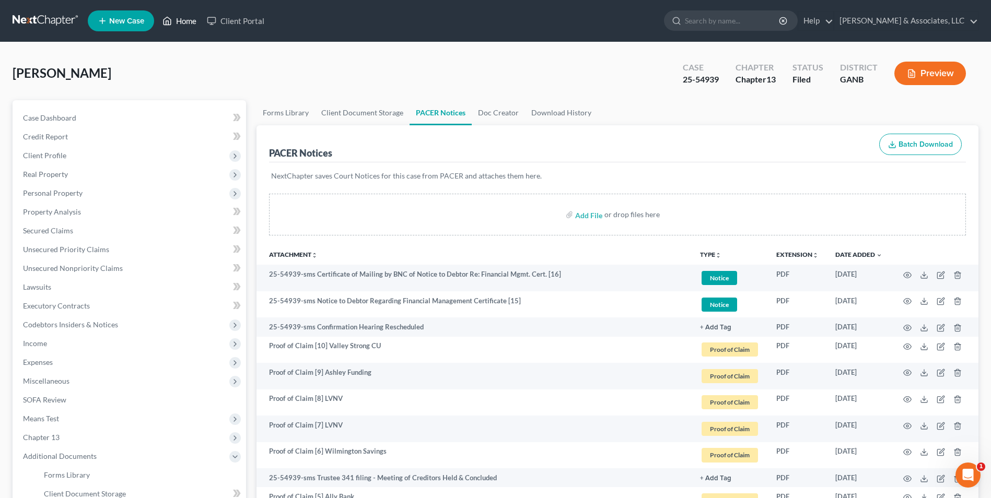
click at [190, 20] on link "Home" at bounding box center [179, 20] width 44 height 19
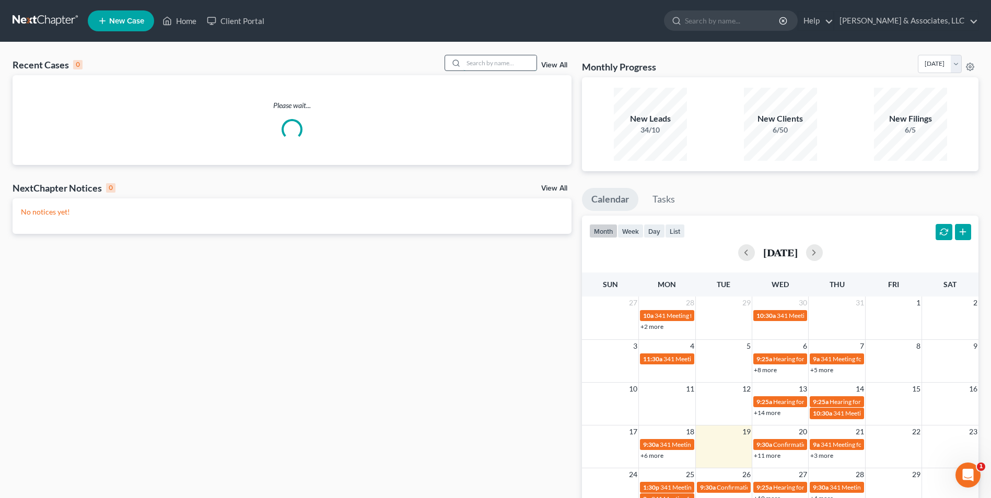
click at [496, 68] on input "search" at bounding box center [499, 62] width 73 height 15
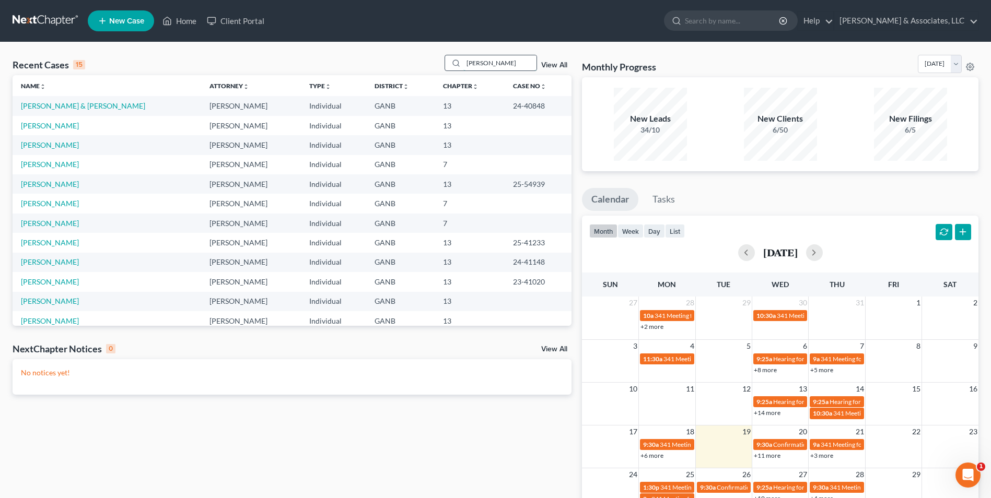
type input "roos"
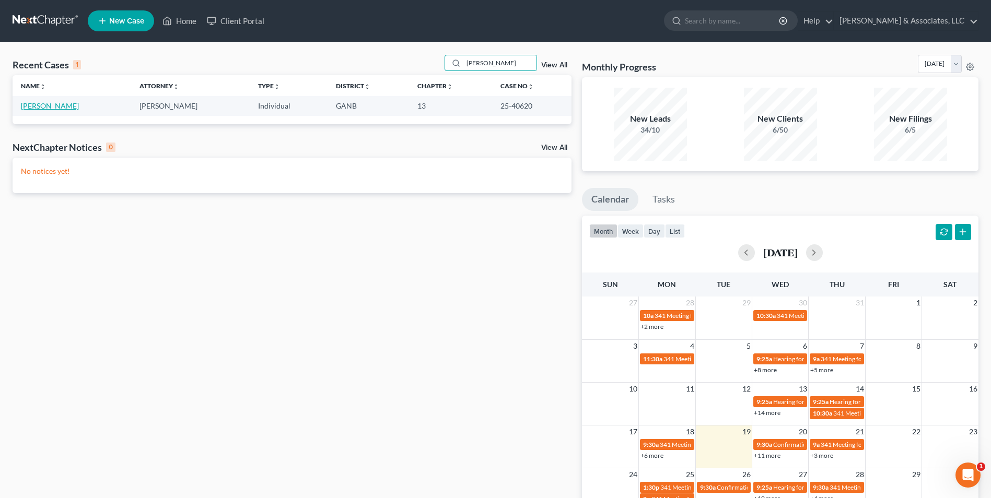
click at [53, 102] on link "Harrell, Roosevelt" at bounding box center [50, 105] width 58 height 9
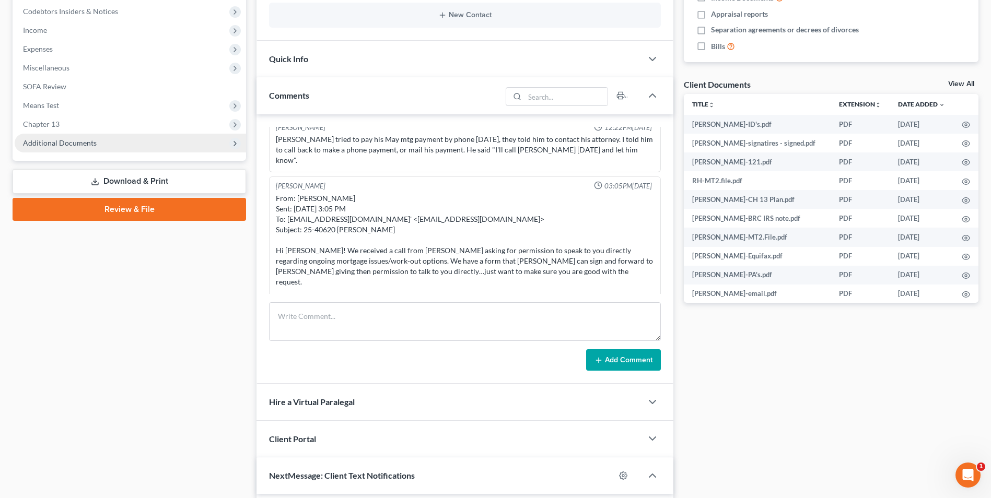
scroll to position [575, 0]
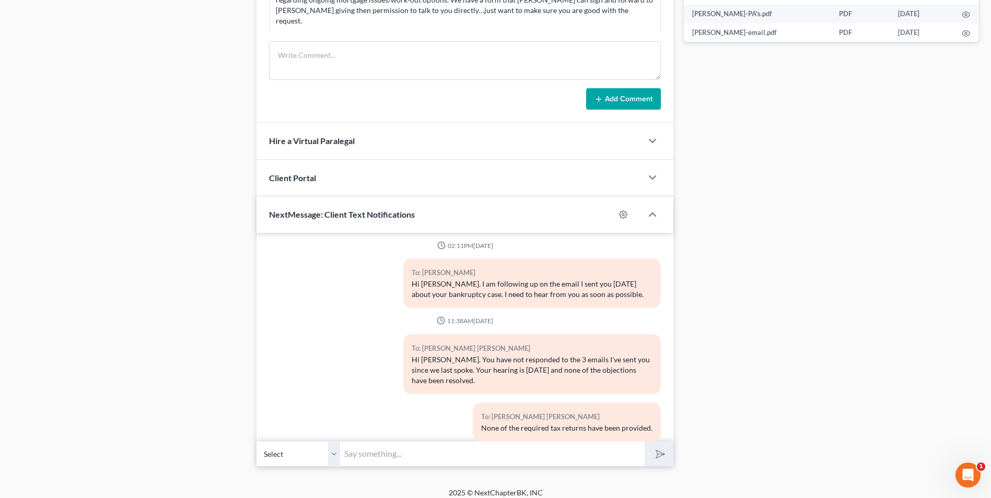
click at [386, 449] on input "text" at bounding box center [492, 455] width 305 height 26
type input "Hi Roosevelt. Your hearing is tomorrow and nothing is resolved. Do you still pl…"
click at [667, 454] on button "submit" at bounding box center [659, 454] width 29 height 25
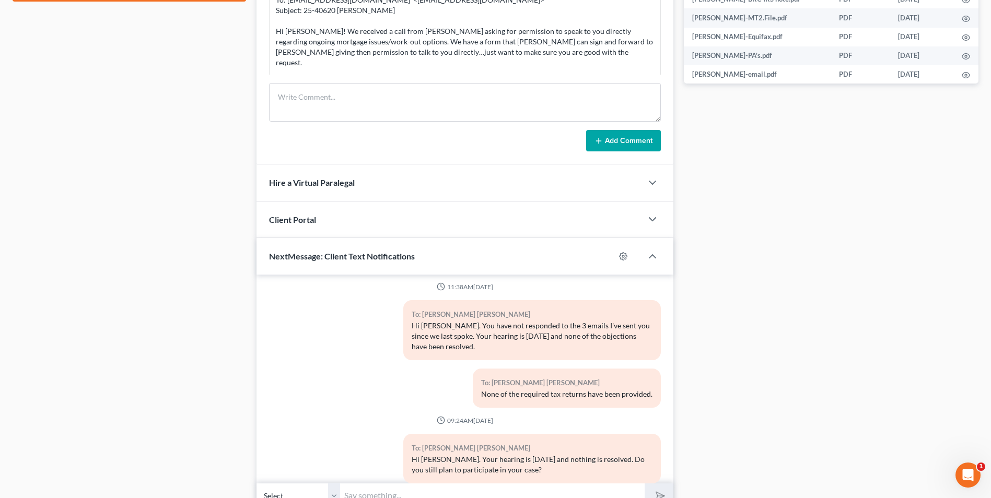
scroll to position [583, 0]
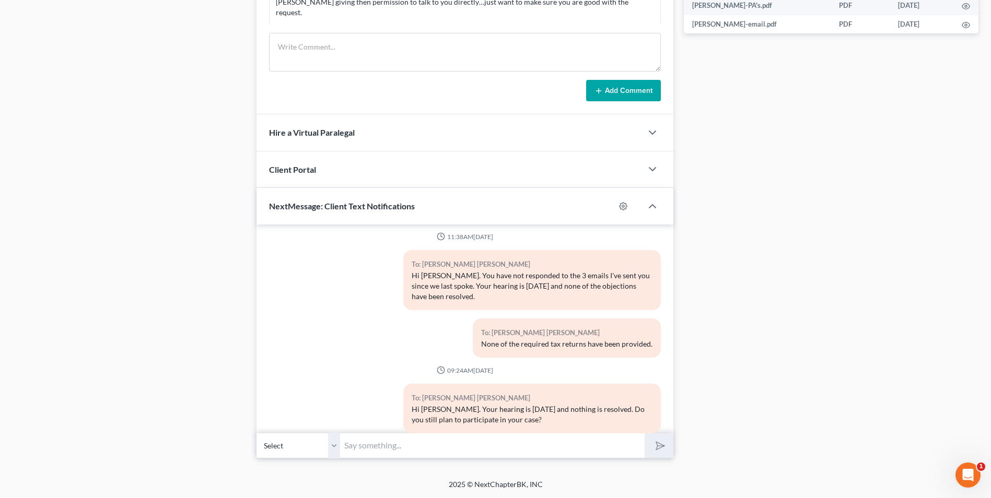
click at [331, 449] on select "Select +1 (773) 355-8467 - Yoshida Cooley +1 (678) 767-4152 - Roosevelt Harrell" at bounding box center [299, 446] width 84 height 26
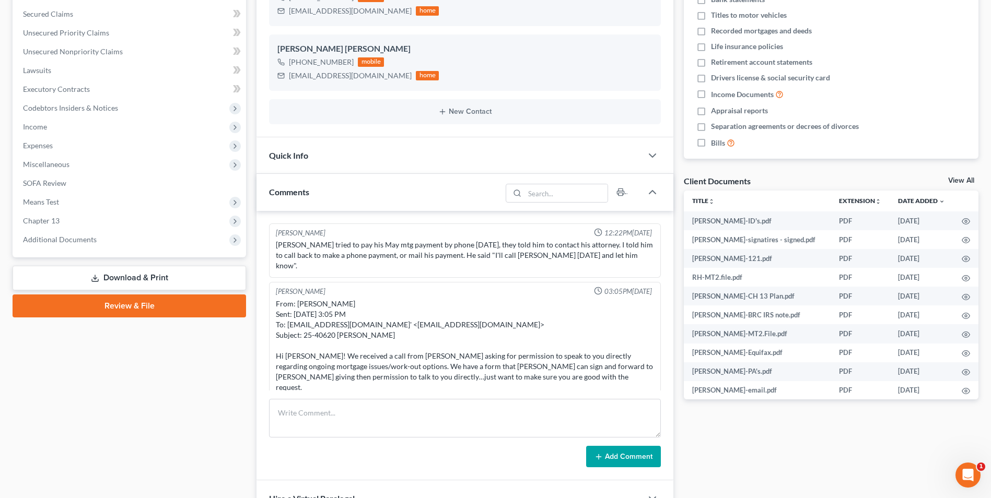
scroll to position [8, 0]
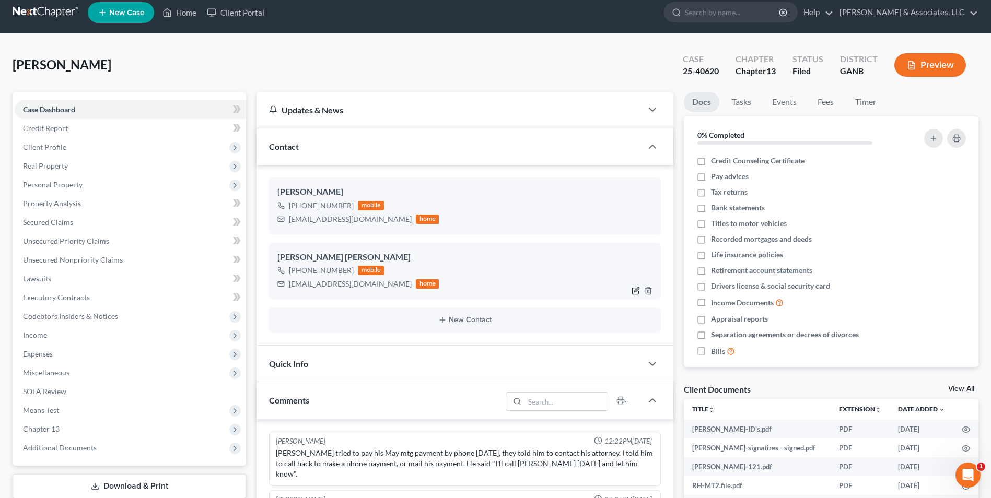
click at [634, 292] on icon "button" at bounding box center [636, 291] width 8 height 8
select select "0"
select select "1"
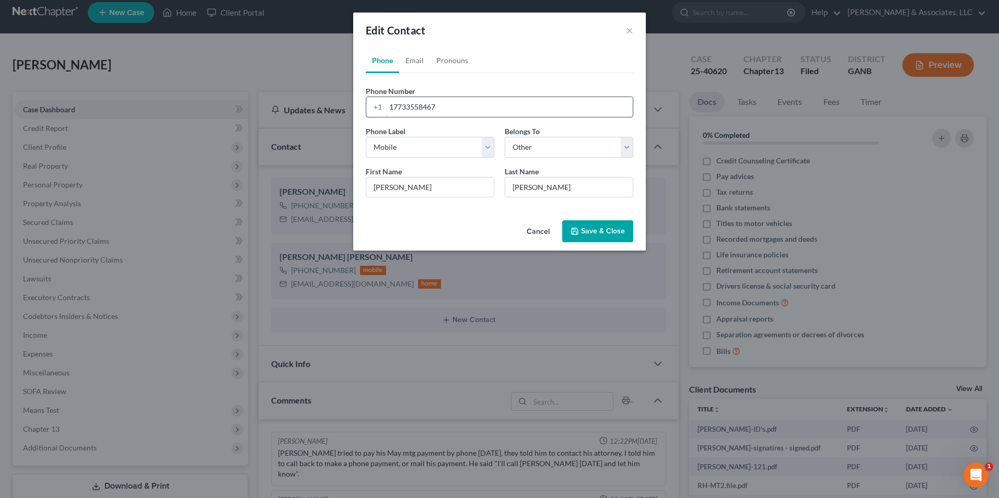
click at [454, 100] on input "17733558467" at bounding box center [509, 107] width 247 height 20
type input "1"
click at [610, 236] on button "Save & Close" at bounding box center [597, 232] width 71 height 22
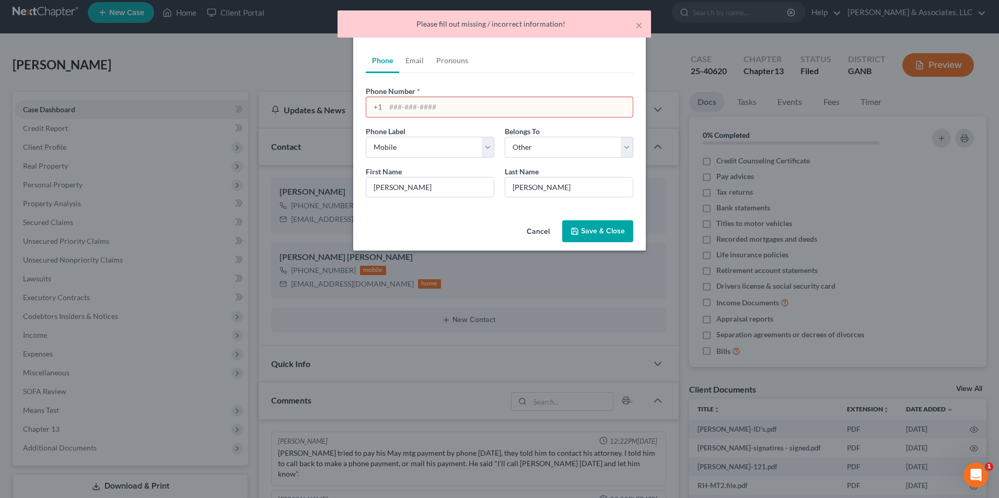
click at [414, 110] on input "tel" at bounding box center [509, 107] width 247 height 20
type input "1"
click at [602, 228] on button "Save & Close" at bounding box center [597, 232] width 71 height 22
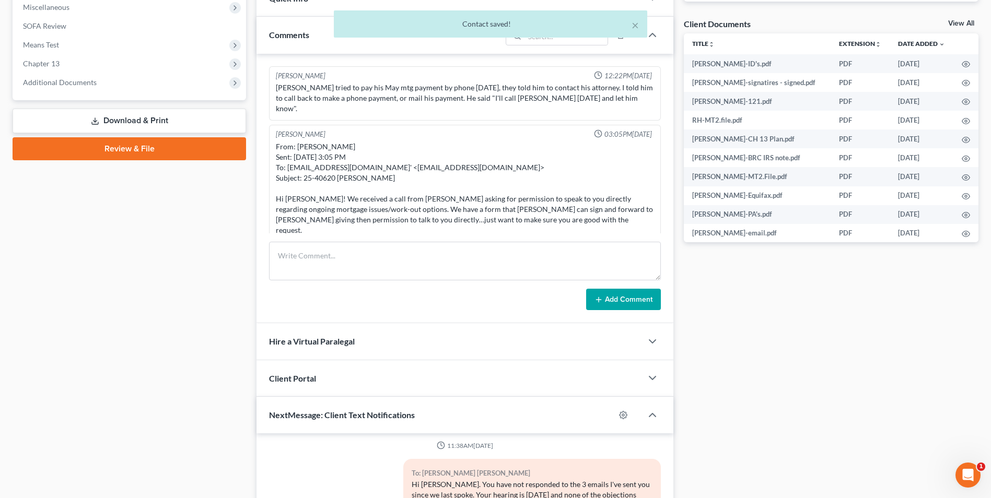
scroll to position [583, 0]
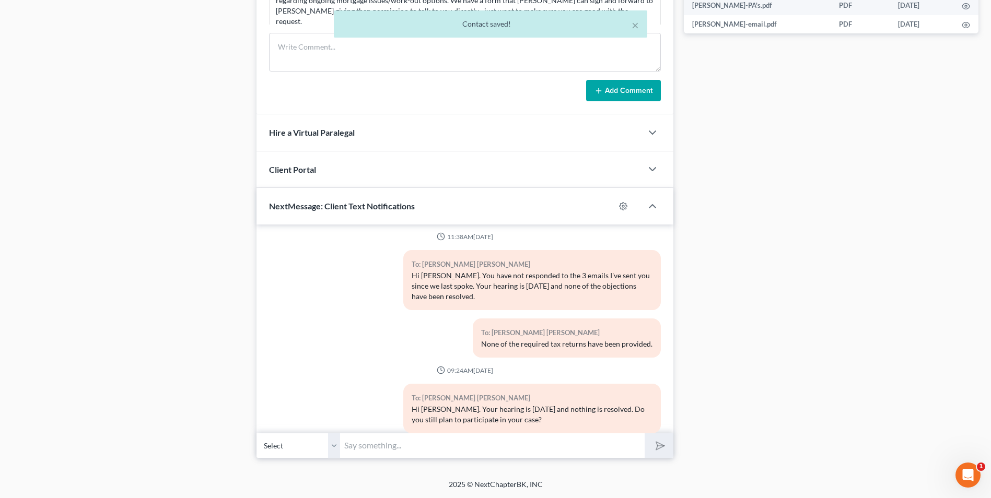
click at [337, 445] on select "Select +1 () - - Yoshida Cooley +1 (678) 767-4152 - Roosevelt Harrell" at bounding box center [299, 446] width 84 height 26
select select "1"
click at [257, 433] on select "Select +1 () - - Yoshida Cooley +1 (678) 767-4152 - Roosevelt Harrell" at bounding box center [299, 446] width 84 height 26
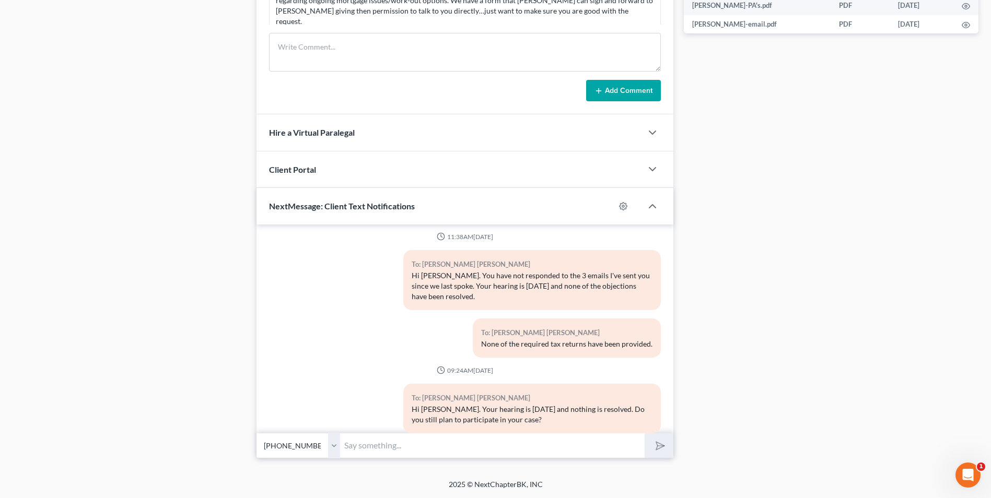
click at [343, 384] on div "To: Yoshida Cooley Hi Roosevelt. Your hearing is tomorrow and nothing is resolv…" at bounding box center [465, 413] width 402 height 58
click at [388, 446] on input "text" at bounding box center [492, 446] width 305 height 26
drag, startPoint x: 531, startPoint y: 400, endPoint x: 402, endPoint y: 385, distance: 130.5
click at [403, 385] on div "To: Yoshida Cooley Hi Roosevelt. Your hearing is tomorrow and nothing is resolv…" at bounding box center [532, 409] width 258 height 50
drag, startPoint x: 402, startPoint y: 385, endPoint x: 470, endPoint y: 389, distance: 68.1
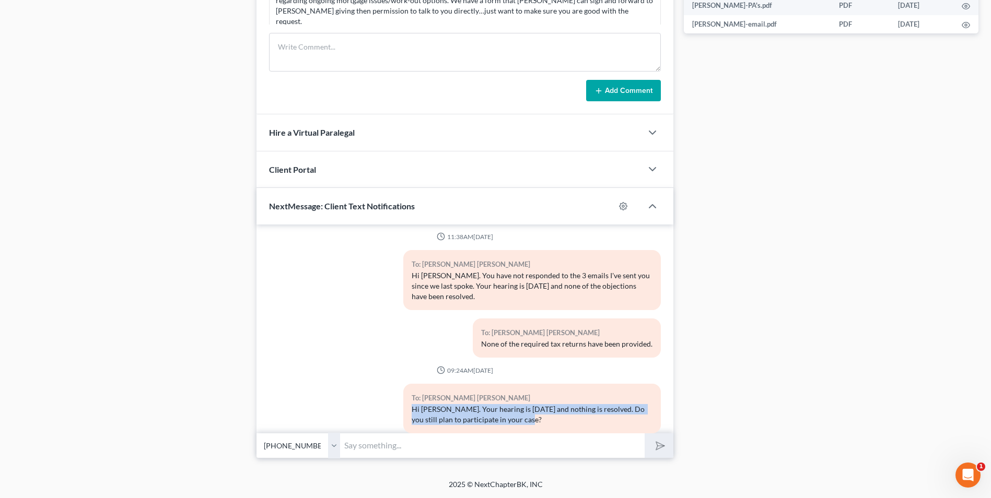
copy div "Hi Roosevelt. Your hearing is tomorrow and nothing is resolved. Do you still pl…"
click at [393, 445] on input "text" at bounding box center [492, 446] width 305 height 26
paste input "Hi Roosevelt. Your hearing is tomorrow and nothing is resolved. Do you still pl…"
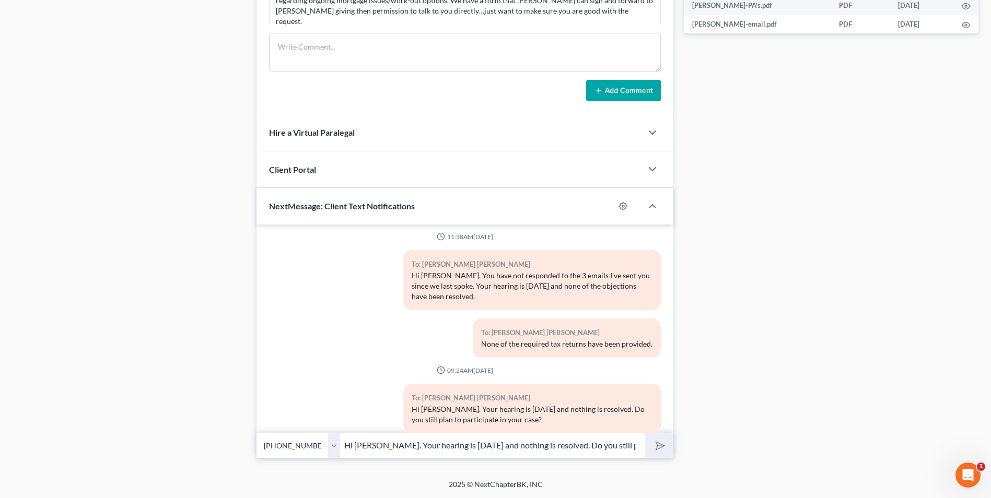
scroll to position [0, 96]
type input "Hi Roosevelt. Your hearing is tomorrow and nothing is resolved. Do you still pl…"
click at [668, 451] on button "submit" at bounding box center [659, 446] width 29 height 25
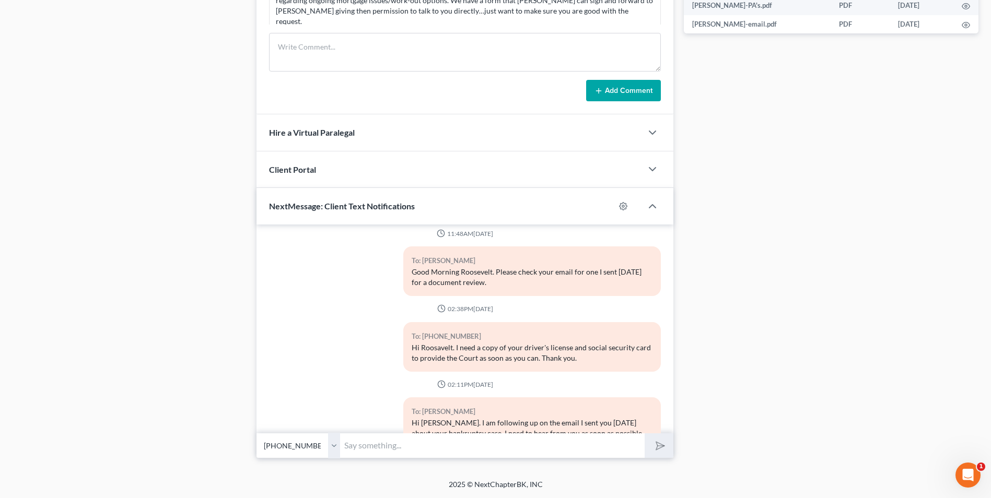
scroll to position [880, 0]
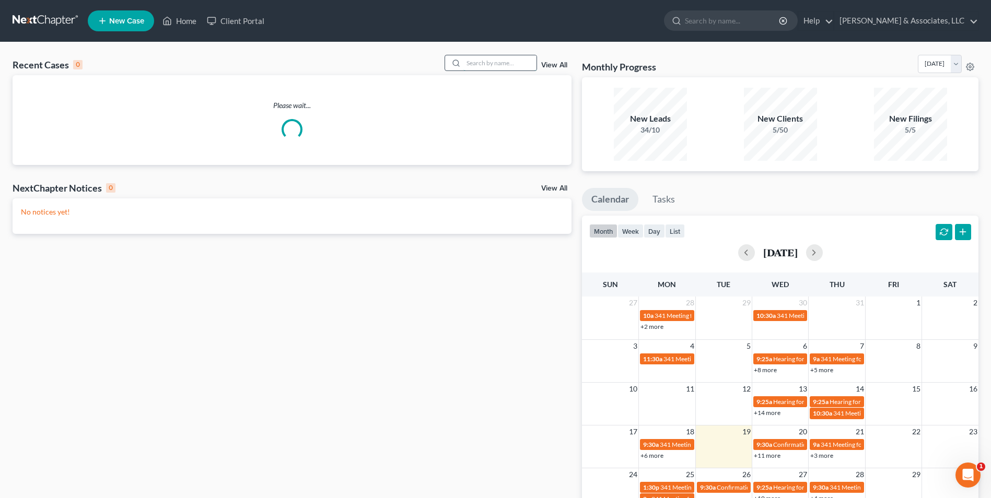
click at [494, 64] on input "search" at bounding box center [499, 62] width 73 height 15
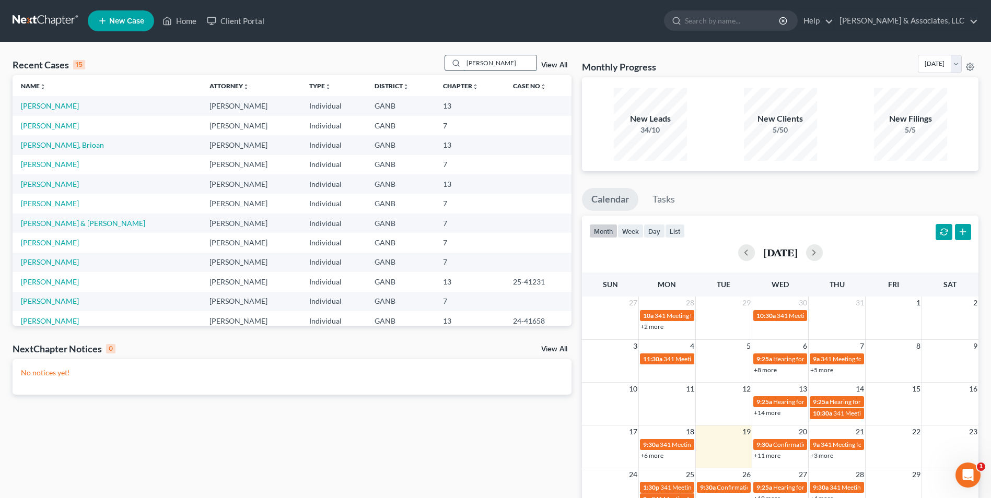
type input "faulk"
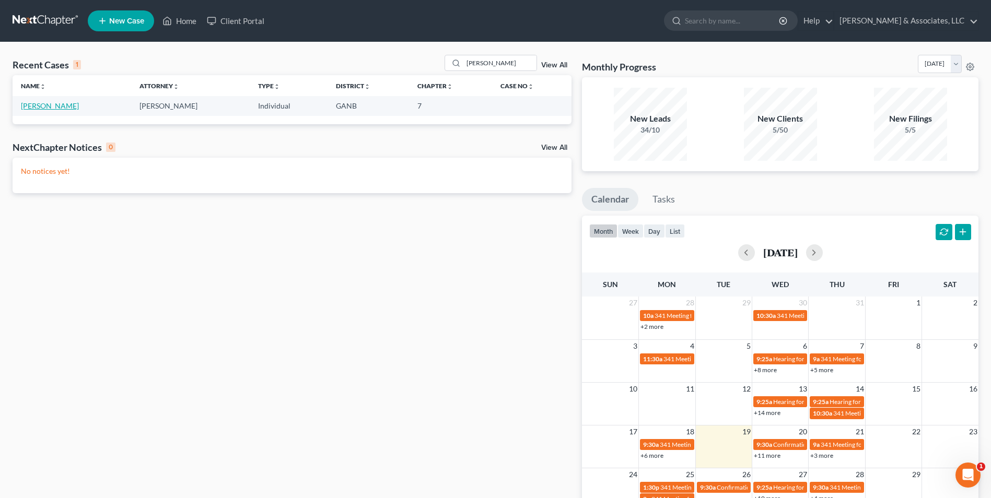
click at [64, 110] on link "[PERSON_NAME]" at bounding box center [50, 105] width 58 height 9
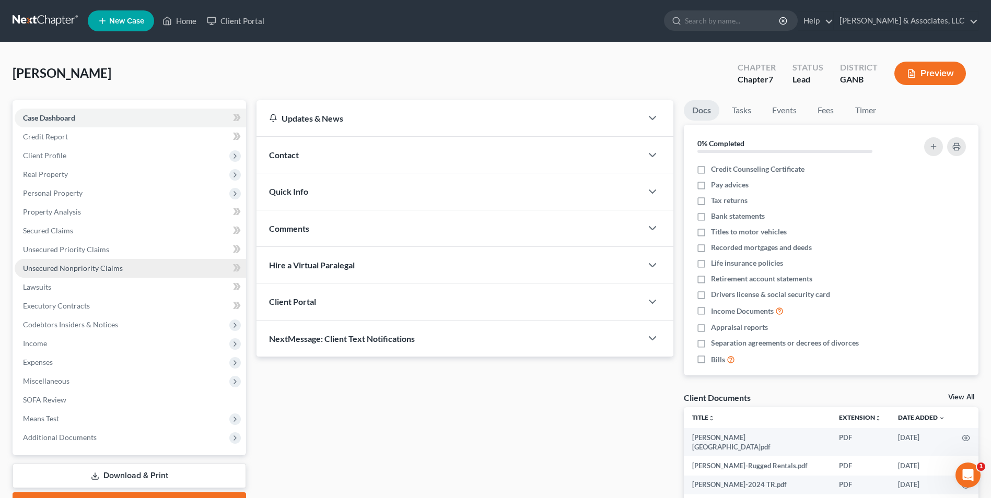
scroll to position [155, 0]
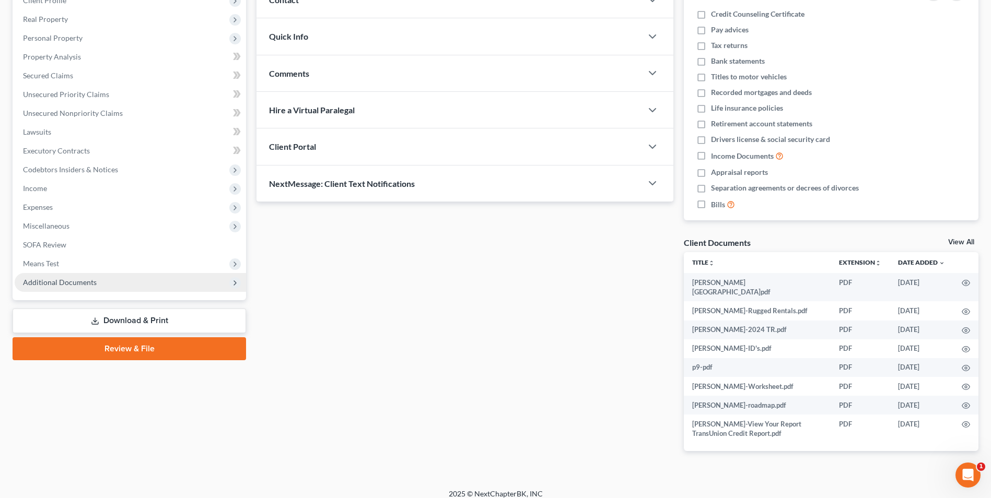
click at [75, 286] on span "Additional Documents" at bounding box center [60, 282] width 74 height 9
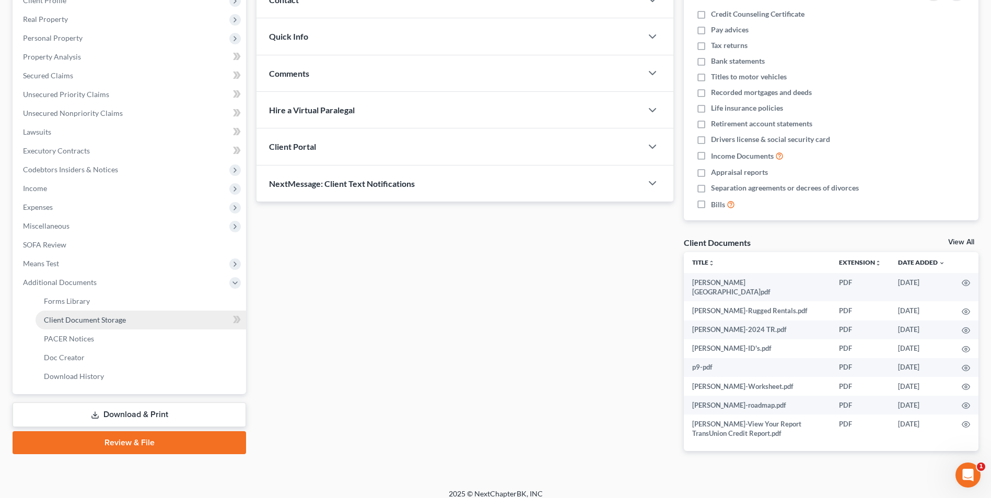
click at [96, 323] on span "Client Document Storage" at bounding box center [85, 320] width 82 height 9
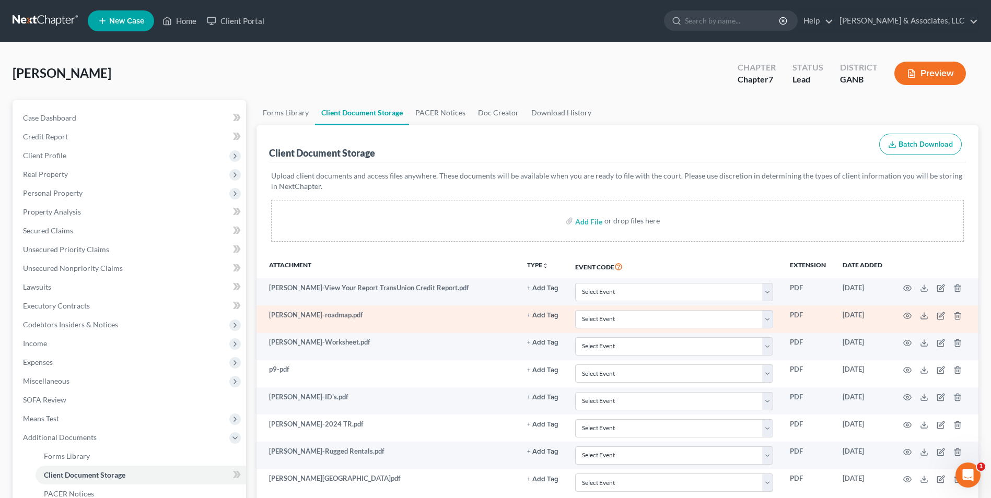
scroll to position [151, 0]
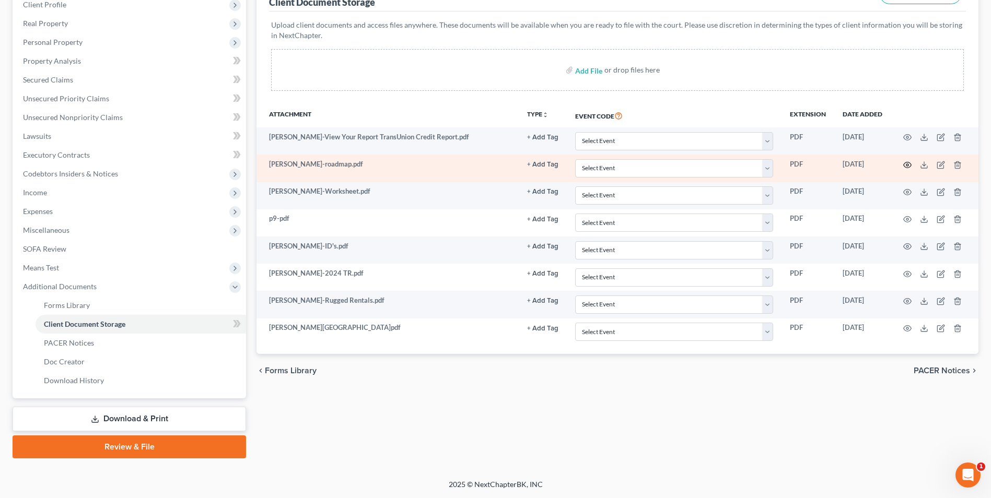
click at [904, 166] on icon "button" at bounding box center [908, 165] width 8 height 6
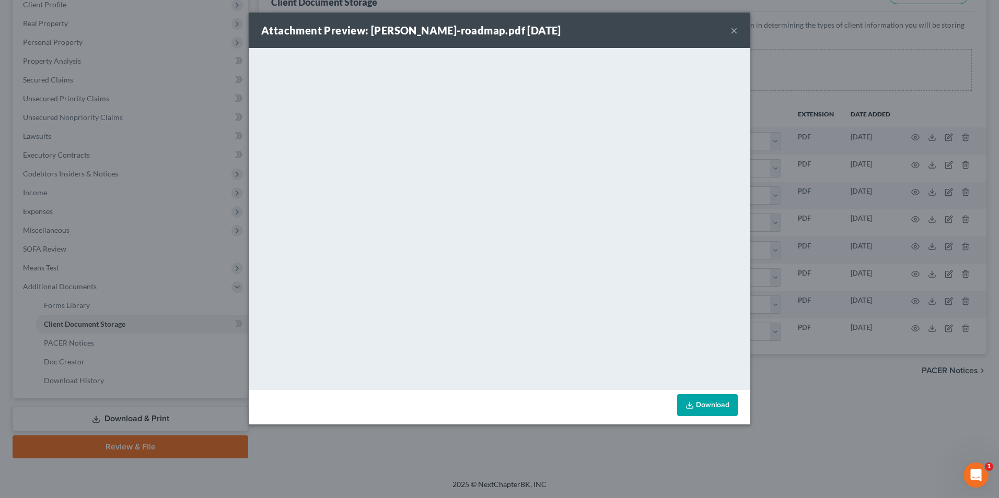
click at [732, 31] on button "×" at bounding box center [734, 30] width 7 height 13
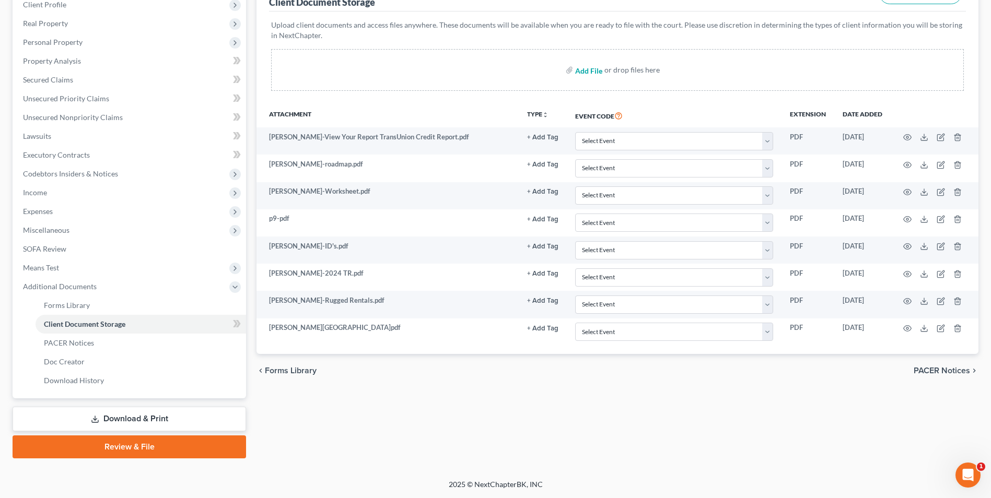
click at [586, 68] on input "file" at bounding box center [587, 70] width 25 height 19
type input "C:\fakepath\Faulkner.PA's.pdf"
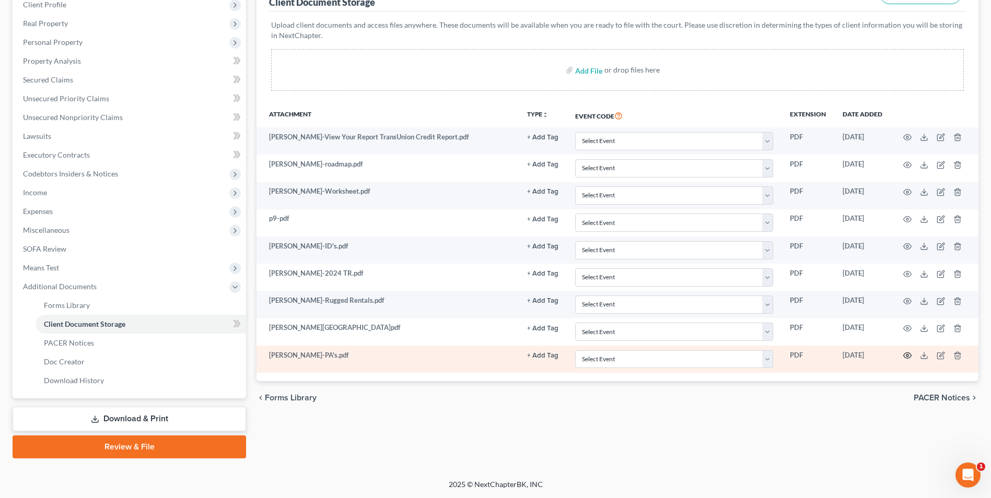
click at [903, 358] on icon "button" at bounding box center [907, 356] width 8 height 8
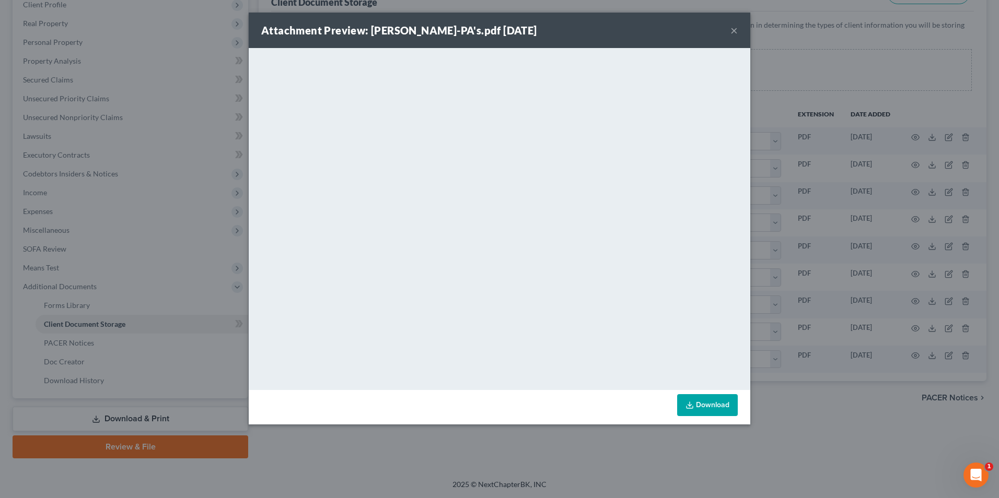
click at [732, 32] on button "×" at bounding box center [734, 30] width 7 height 13
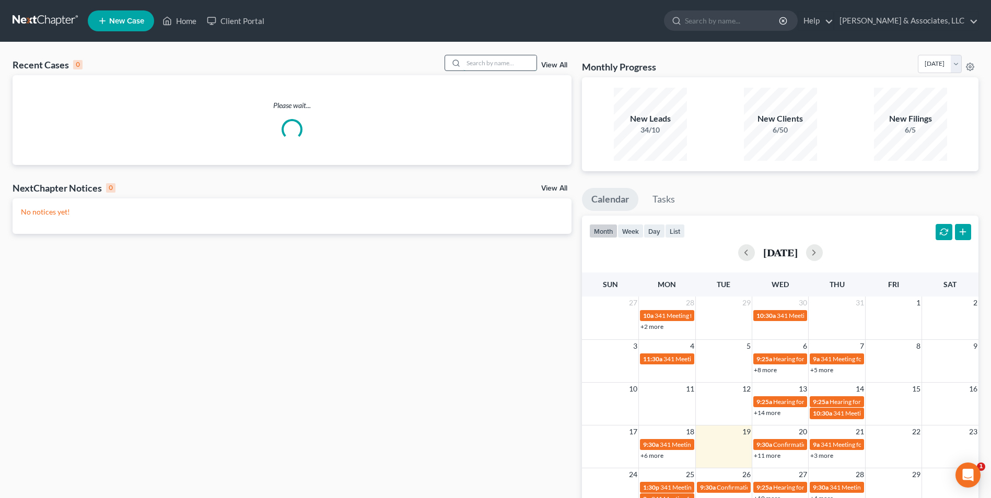
click at [500, 66] on input "search" at bounding box center [499, 62] width 73 height 15
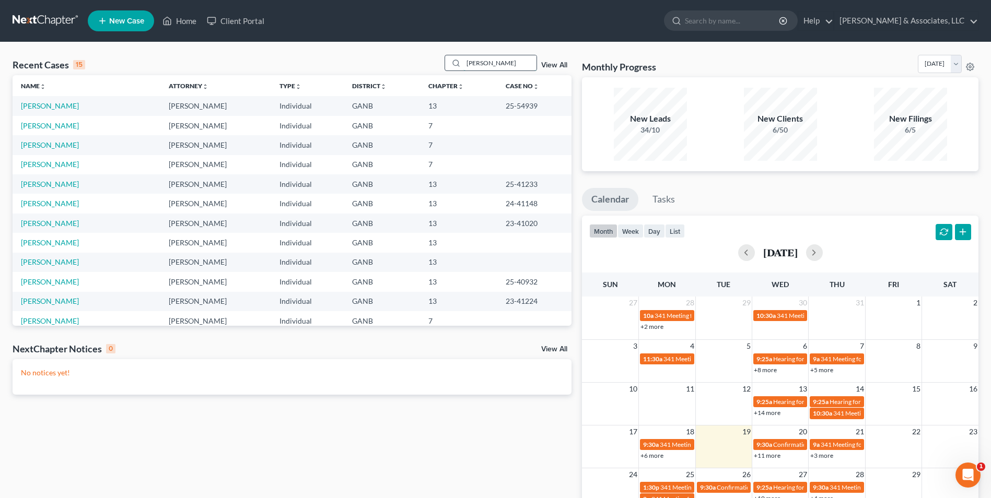
type input "[PERSON_NAME]"
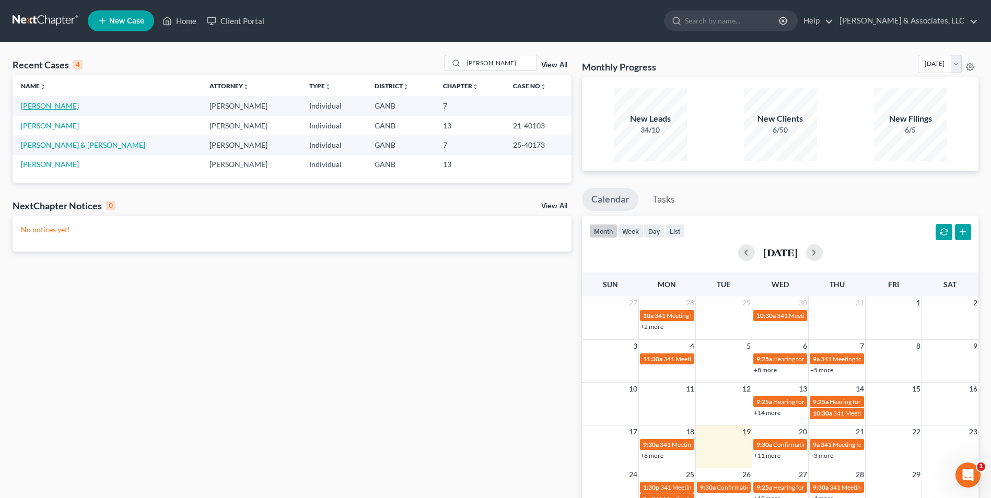
click at [48, 107] on link "[PERSON_NAME]" at bounding box center [50, 105] width 58 height 9
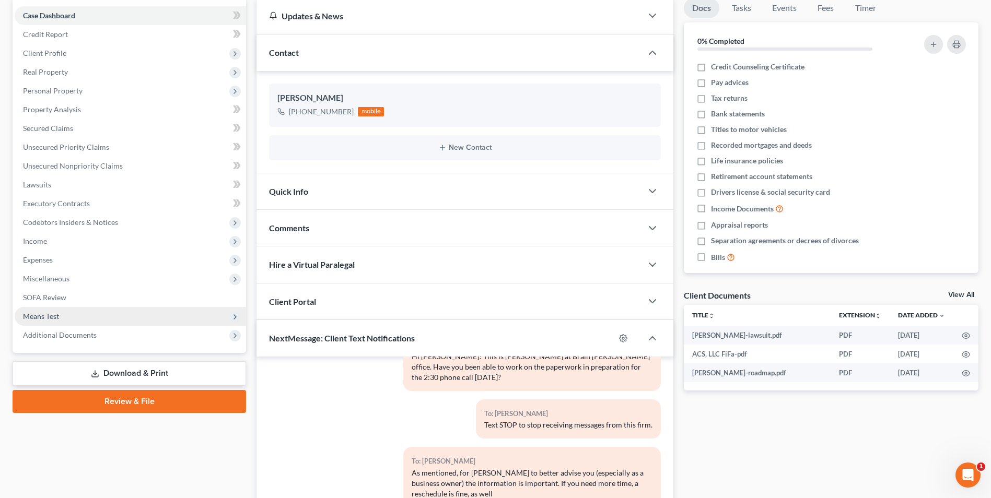
scroll to position [105, 0]
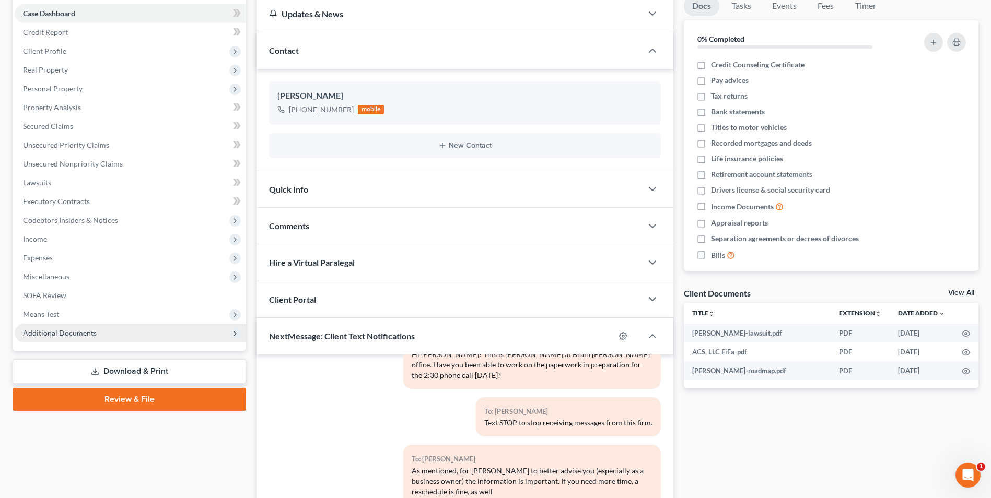
click at [73, 338] on span "Additional Documents" at bounding box center [130, 333] width 231 height 19
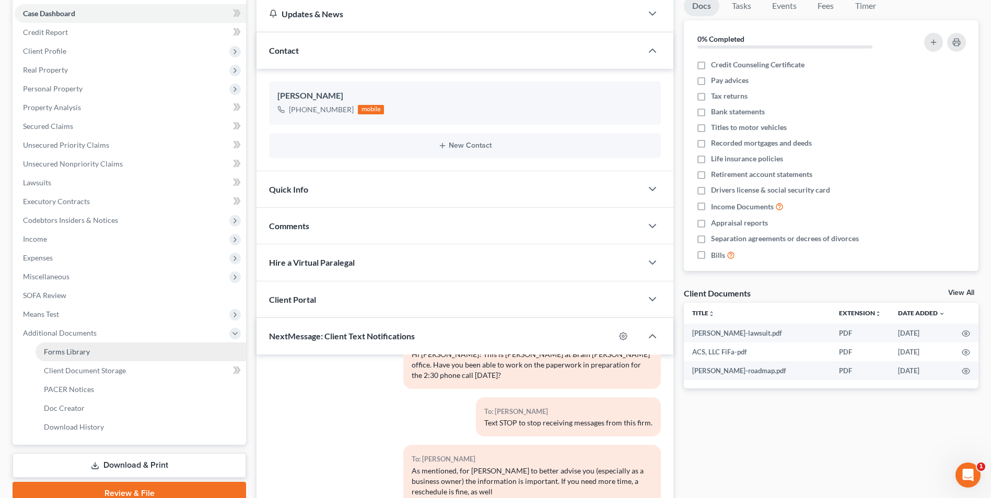
click at [83, 352] on span "Forms Library" at bounding box center [67, 351] width 46 height 9
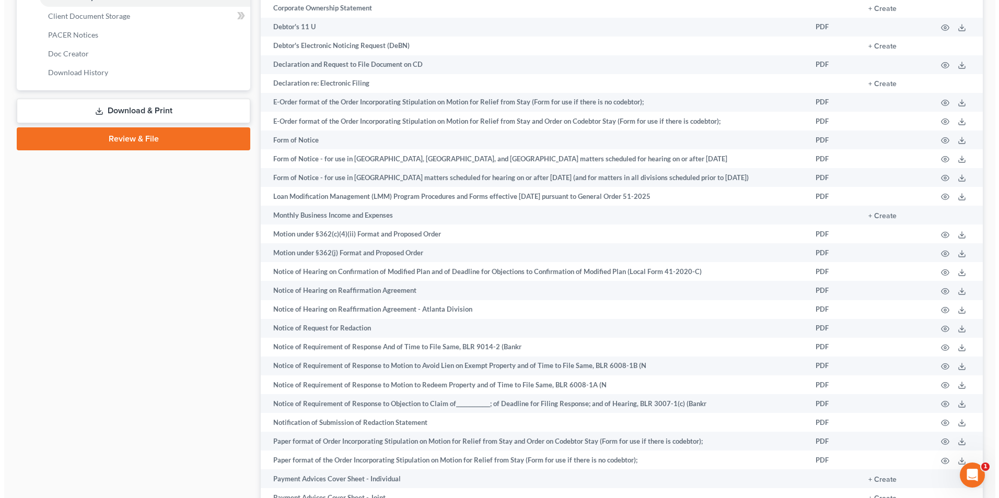
scroll to position [470, 0]
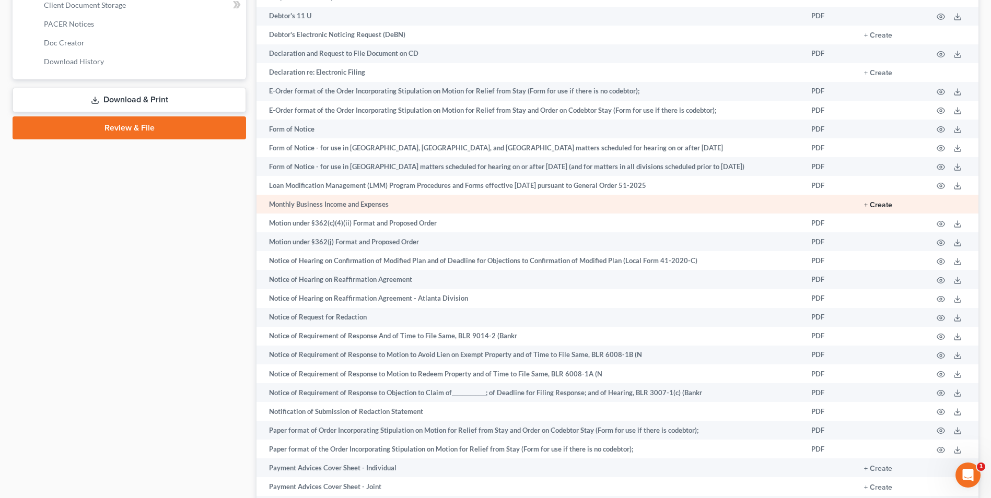
click at [879, 203] on button "+ Create" at bounding box center [878, 205] width 28 height 7
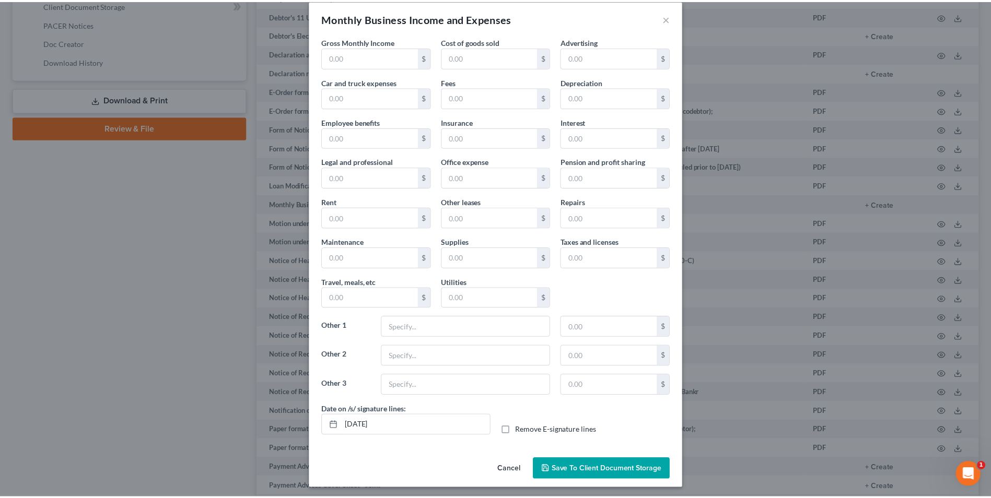
scroll to position [15, 0]
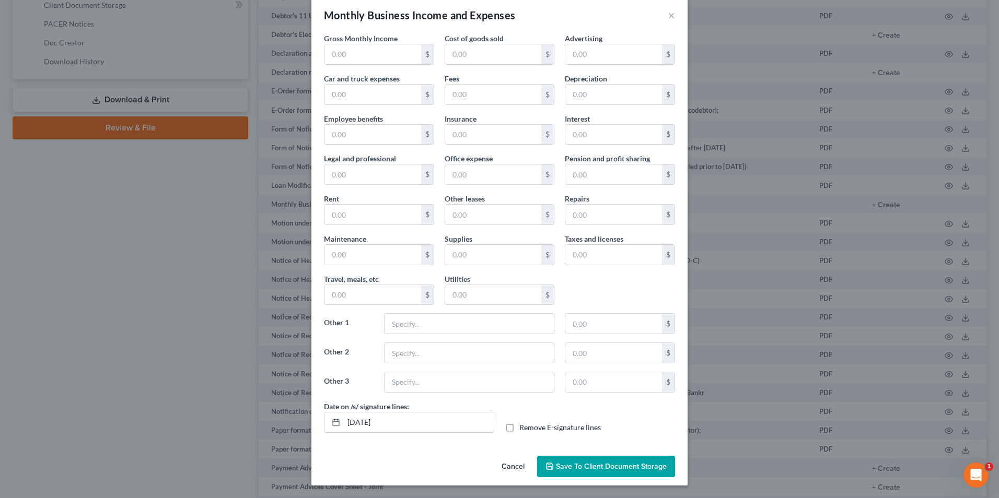
click at [602, 468] on span "Save to Client Document Storage" at bounding box center [611, 466] width 111 height 9
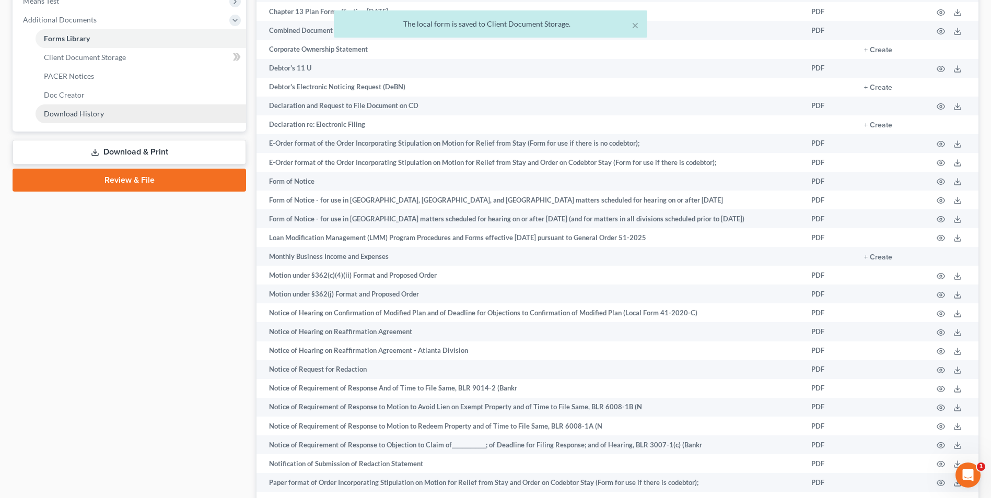
click at [83, 120] on link "Download History" at bounding box center [141, 114] width 211 height 19
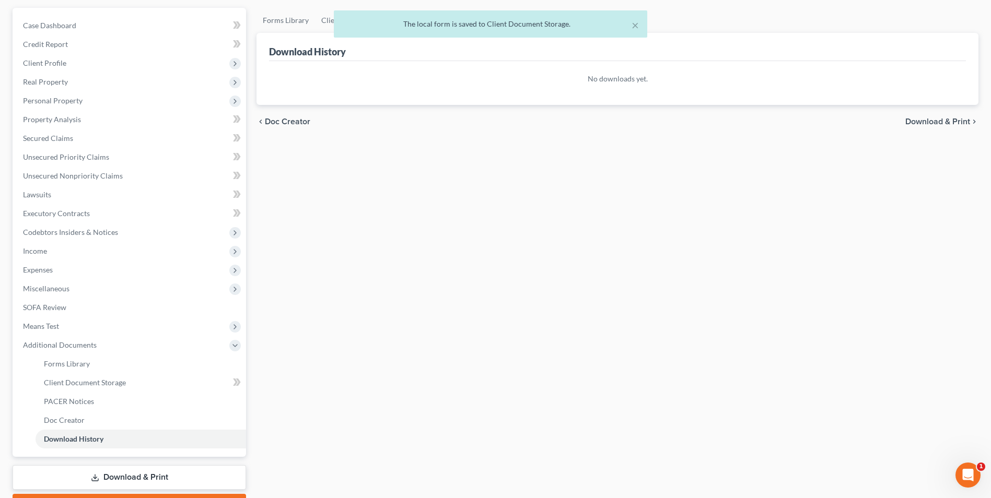
scroll to position [151, 0]
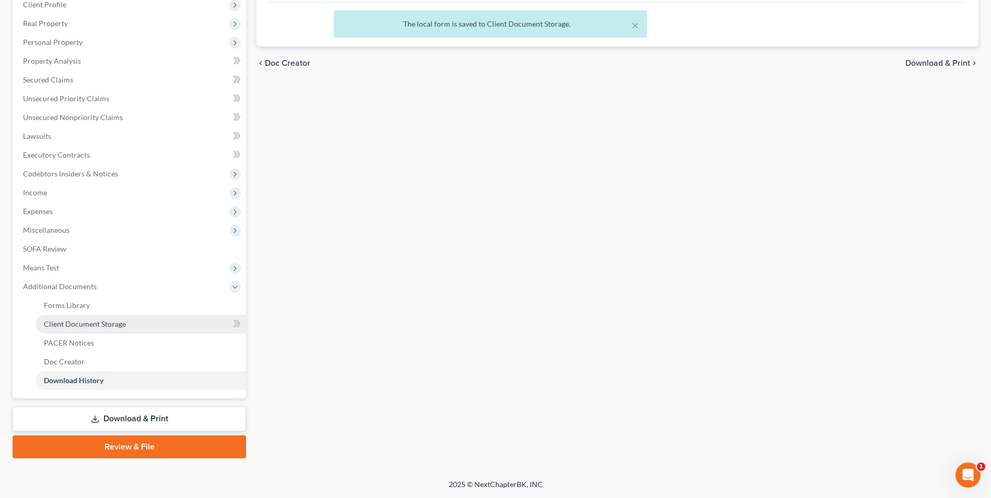
click at [102, 326] on span "Client Document Storage" at bounding box center [85, 324] width 82 height 9
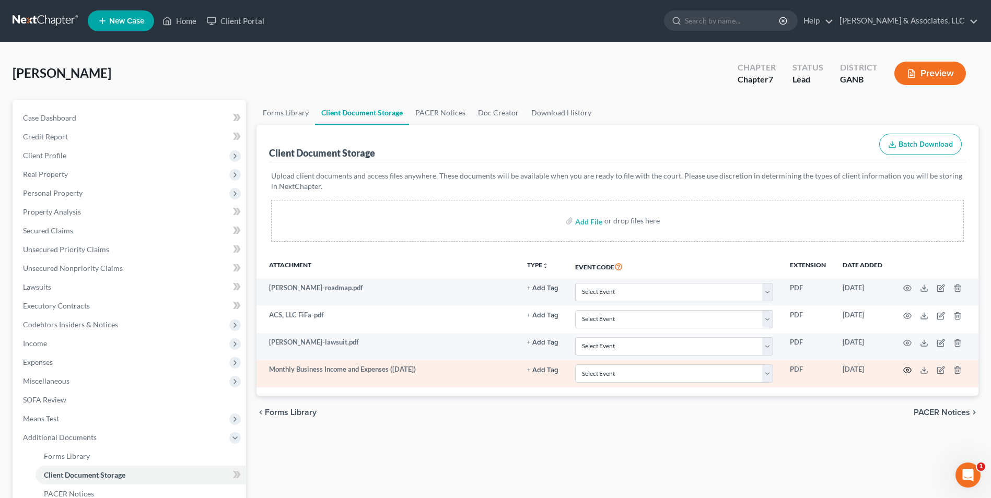
click at [905, 372] on icon "button" at bounding box center [908, 371] width 8 height 6
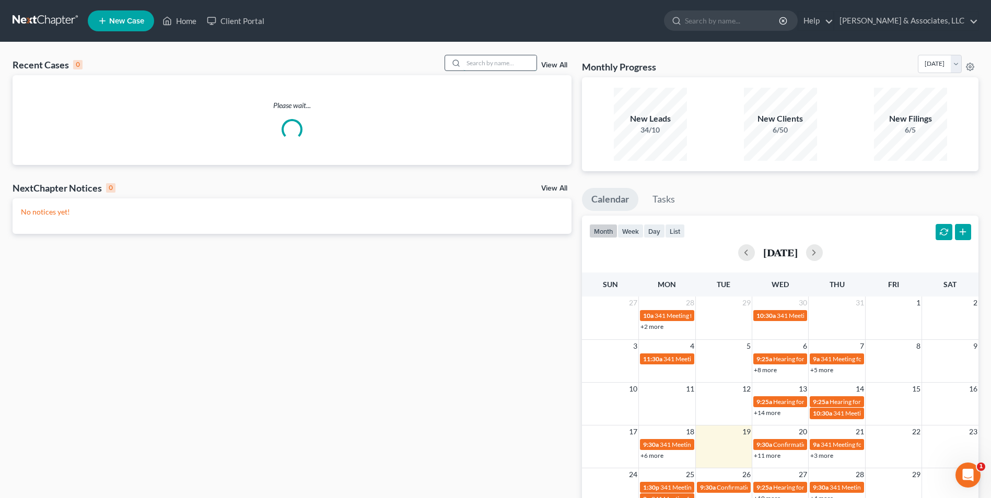
click at [509, 62] on input "search" at bounding box center [499, 62] width 73 height 15
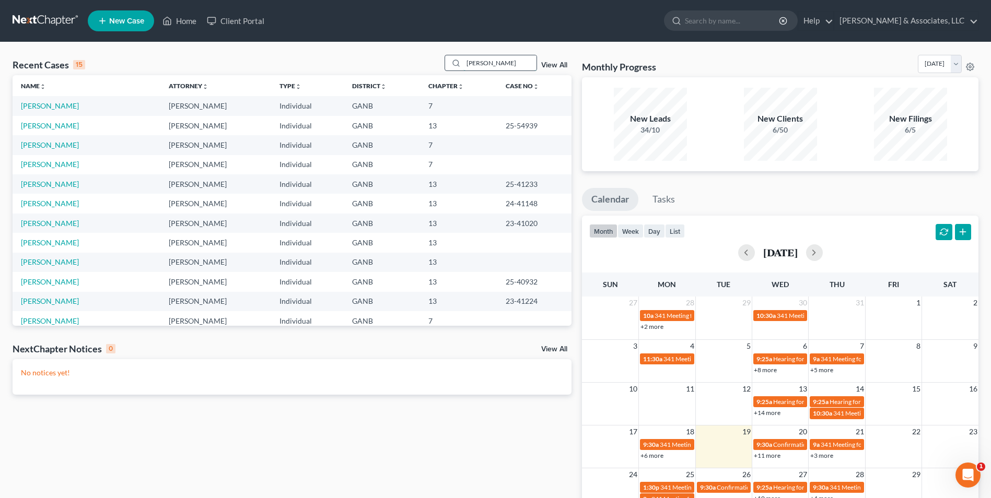
type input "[PERSON_NAME]"
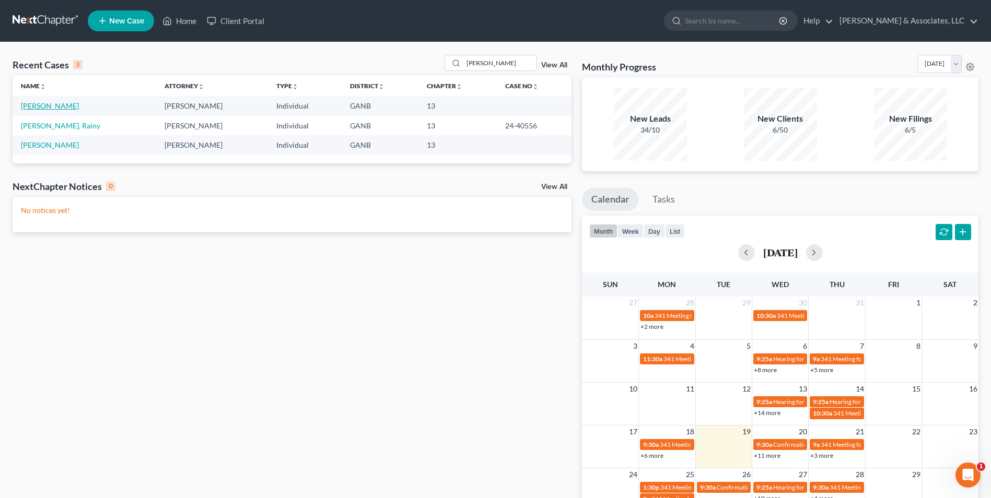
click at [54, 104] on link "[PERSON_NAME]" at bounding box center [50, 105] width 58 height 9
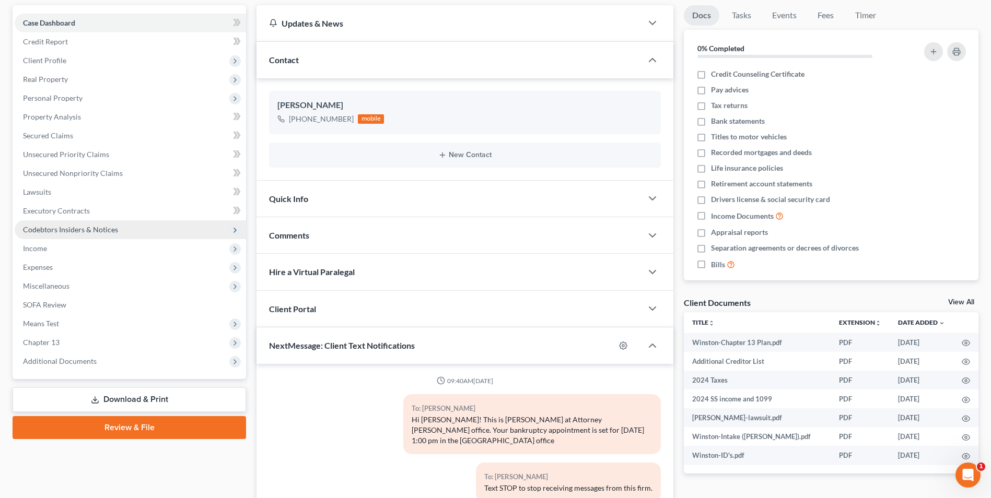
scroll to position [105, 0]
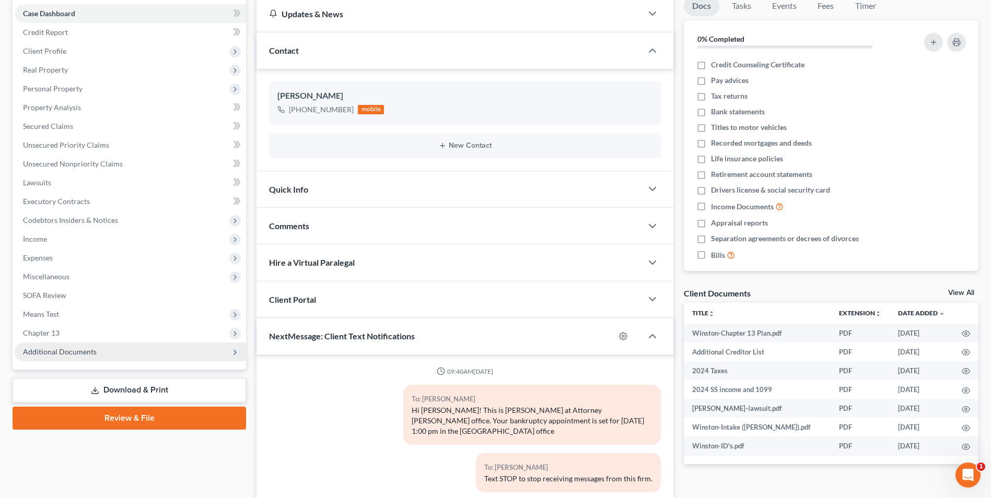
click at [95, 353] on span "Additional Documents" at bounding box center [60, 351] width 74 height 9
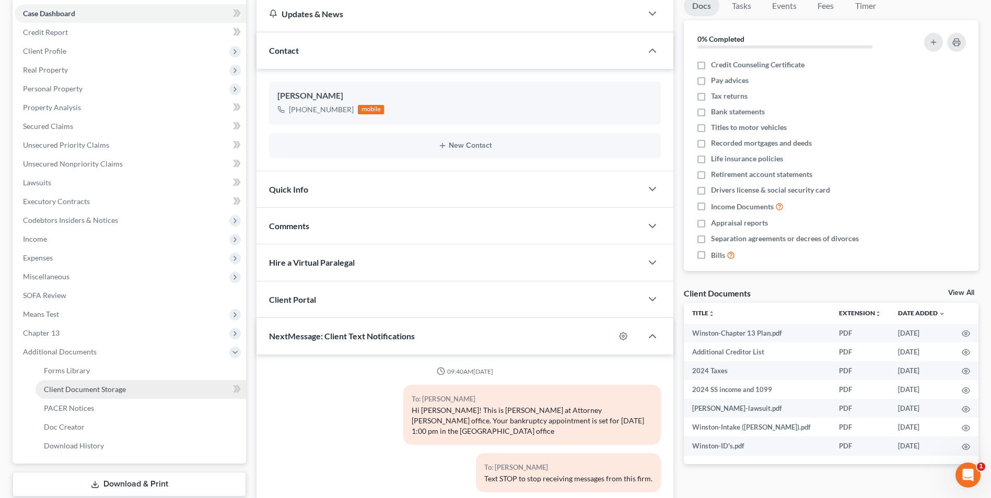
click at [98, 390] on span "Client Document Storage" at bounding box center [85, 389] width 82 height 9
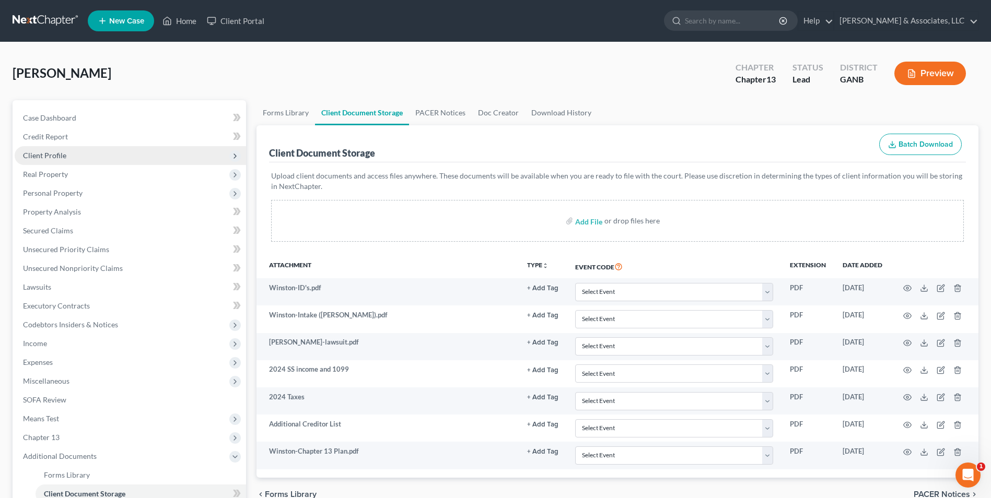
click at [51, 158] on span "Client Profile" at bounding box center [44, 155] width 43 height 9
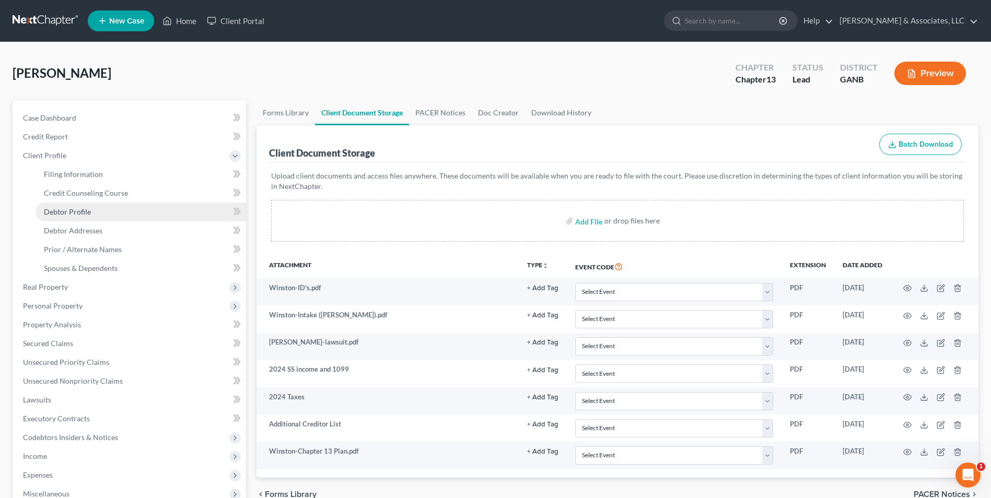
click at [78, 210] on span "Debtor Profile" at bounding box center [67, 211] width 47 height 9
select select "0"
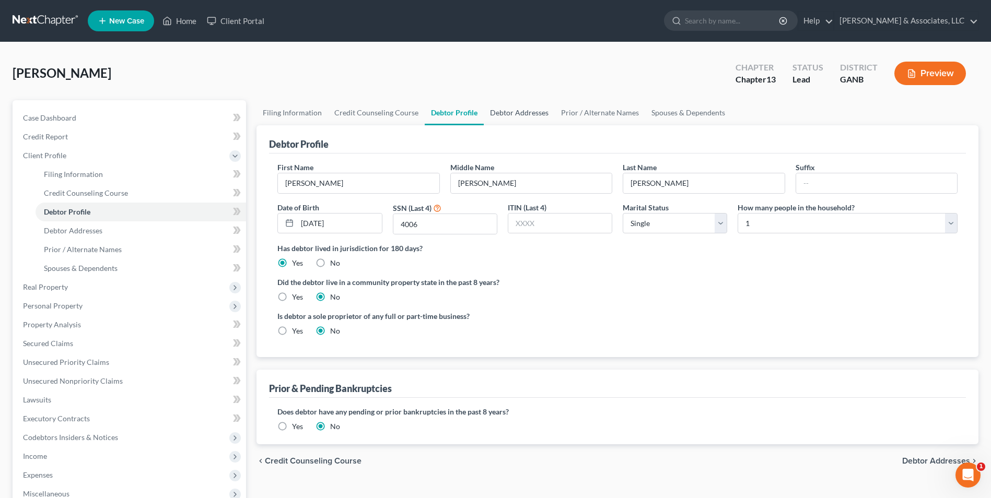
click at [528, 114] on link "Debtor Addresses" at bounding box center [519, 112] width 71 height 25
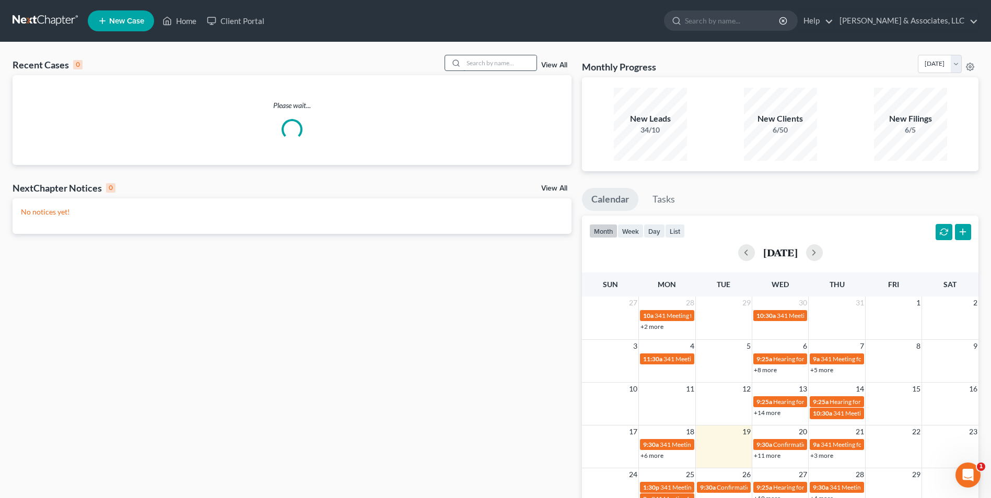
click at [509, 64] on input "search" at bounding box center [499, 62] width 73 height 15
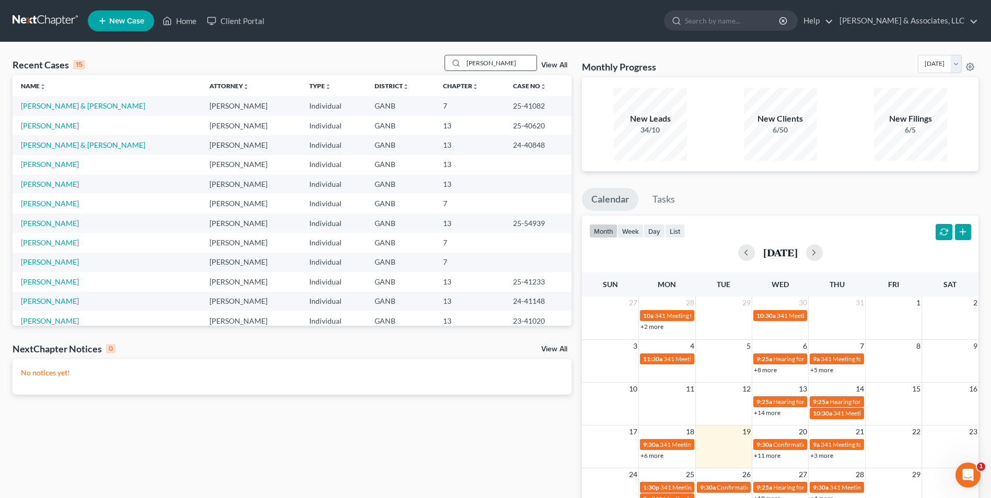
type input "[PERSON_NAME]"
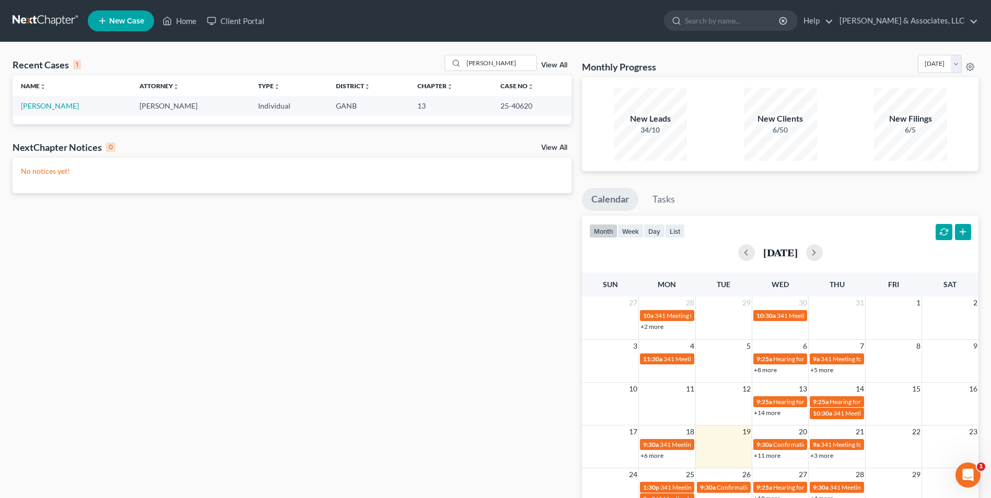
click at [59, 98] on td "[PERSON_NAME]" at bounding box center [72, 105] width 119 height 19
click at [57, 105] on link "[PERSON_NAME]" at bounding box center [50, 105] width 58 height 9
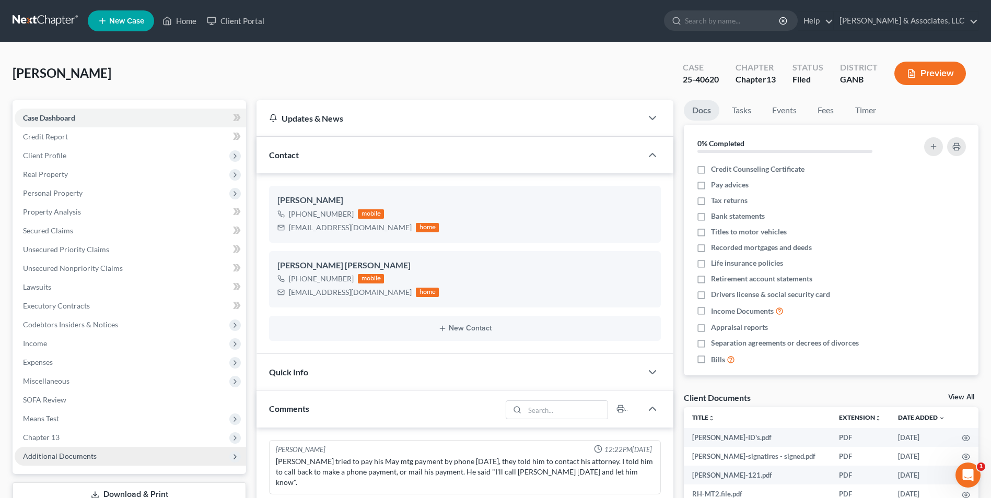
scroll to position [9, 0]
click at [60, 455] on span "Additional Documents" at bounding box center [60, 456] width 74 height 9
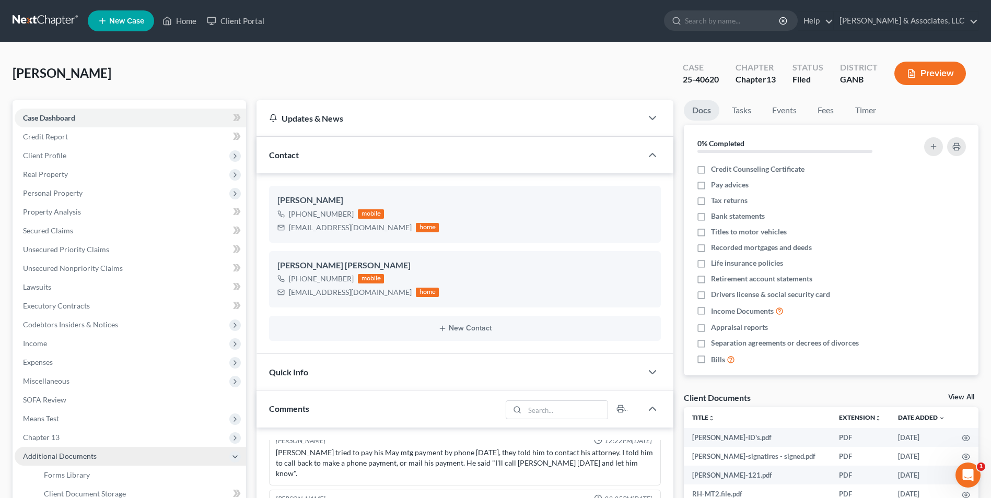
scroll to position [1107, 0]
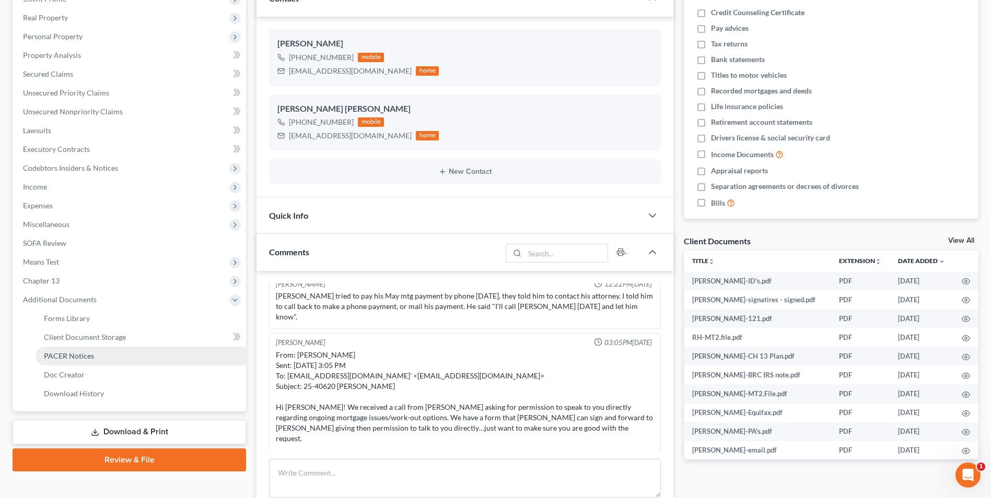
click at [75, 360] on span "PACER Notices" at bounding box center [69, 356] width 50 height 9
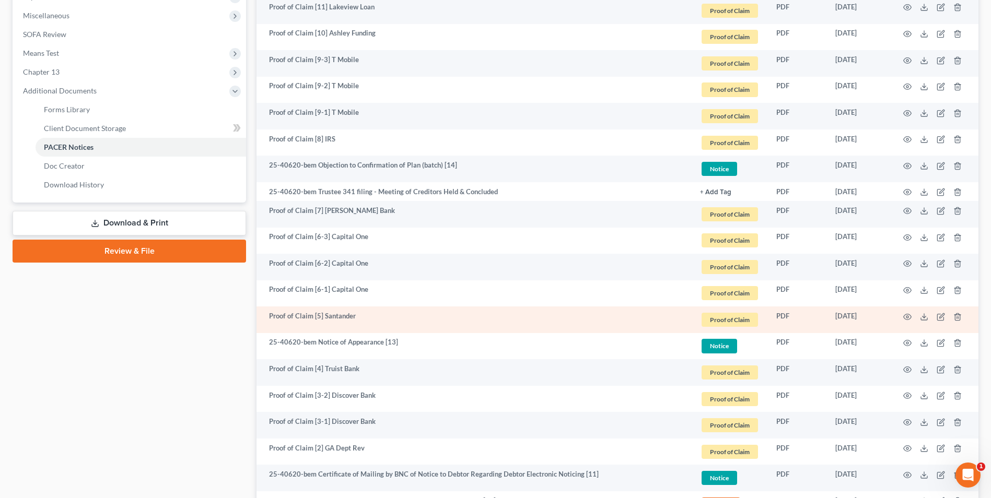
scroll to position [732, 0]
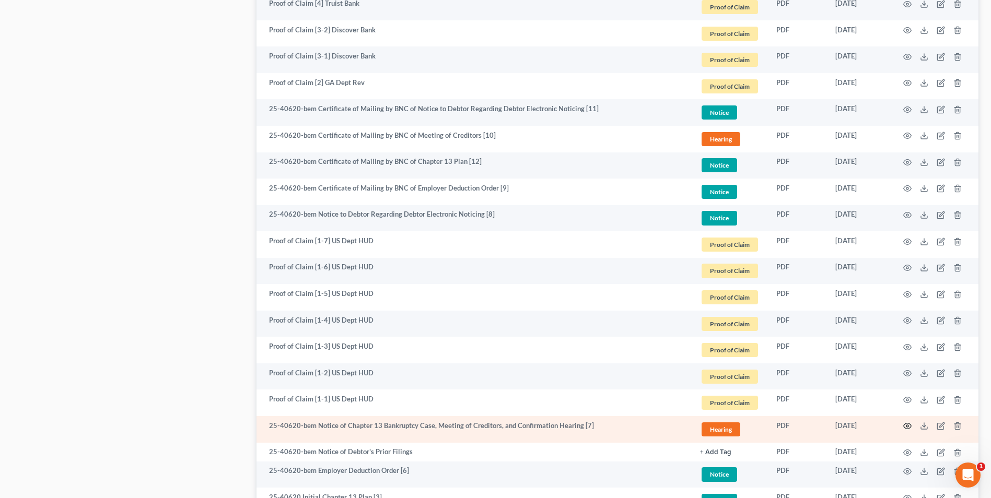
click at [909, 425] on icon "button" at bounding box center [907, 426] width 8 height 8
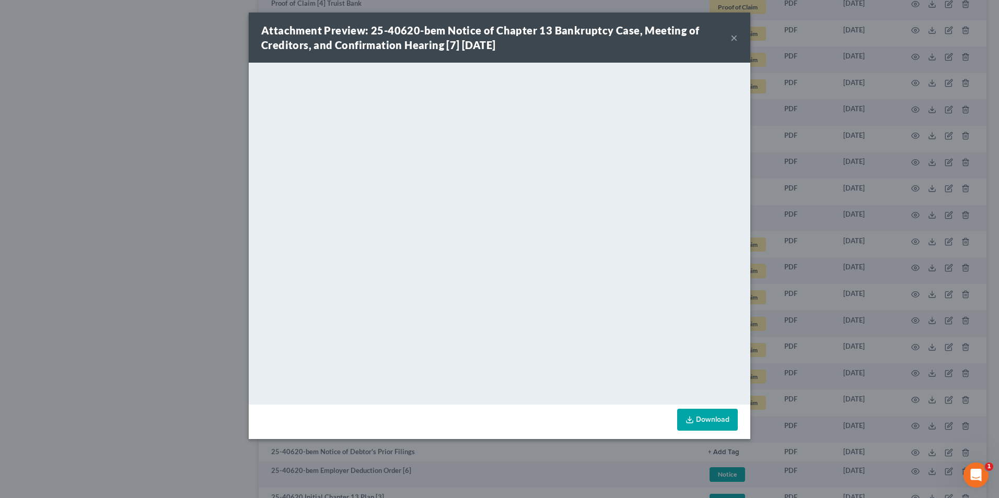
click at [730, 39] on div "Attachment Preview: 25-40620-bem Notice of Chapter 13 Bankruptcy Case, Meeting …" at bounding box center [495, 37] width 469 height 29
click at [730, 41] on div "Attachment Preview: 25-40620-bem Notice of Chapter 13 Bankruptcy Case, Meeting …" at bounding box center [495, 37] width 469 height 29
click at [737, 38] on button "×" at bounding box center [734, 37] width 7 height 13
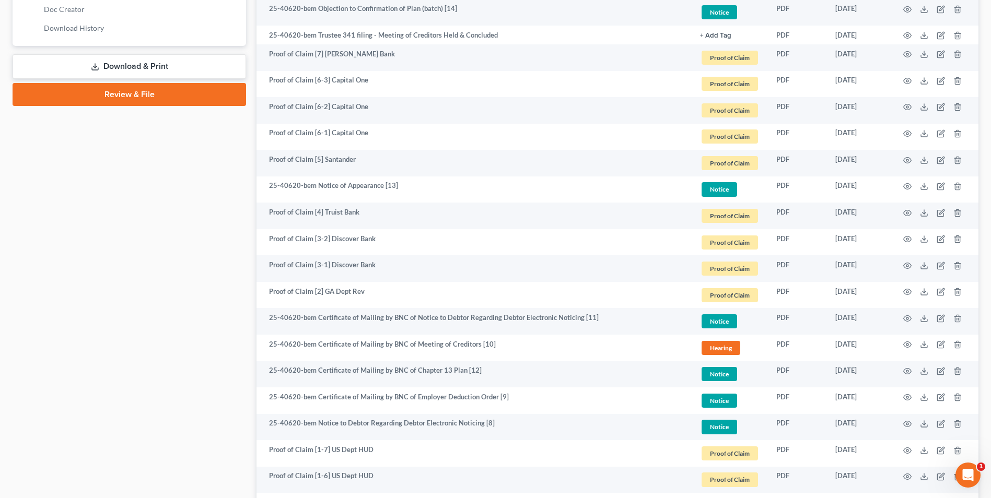
scroll to position [366, 0]
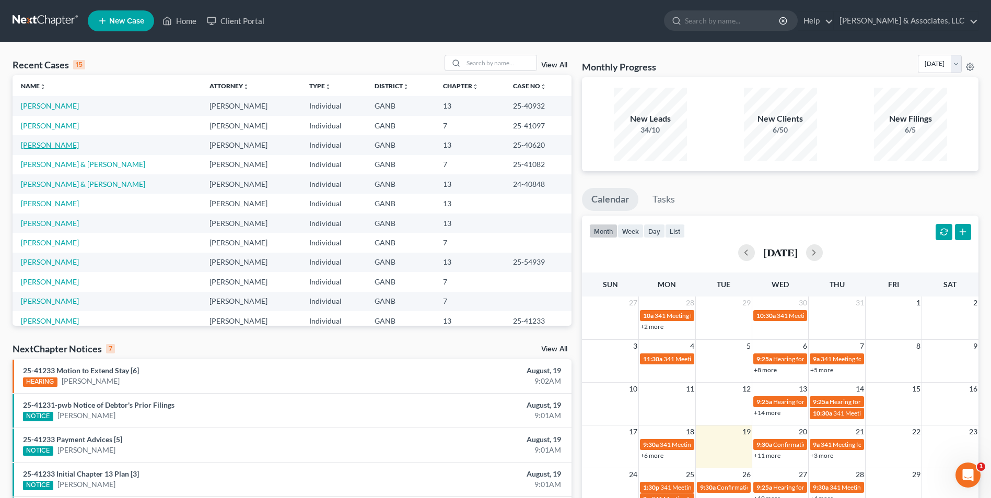
click at [53, 144] on link "[PERSON_NAME]" at bounding box center [50, 145] width 58 height 9
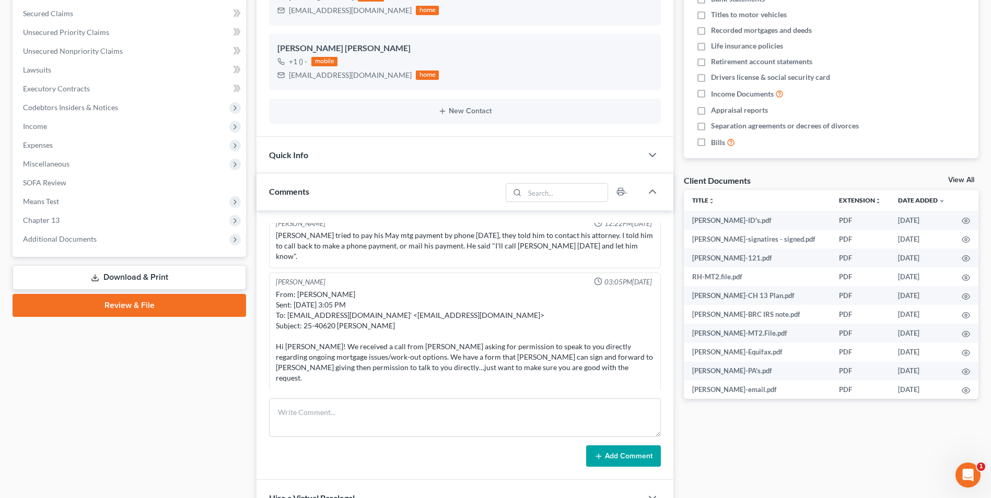
scroll to position [8, 0]
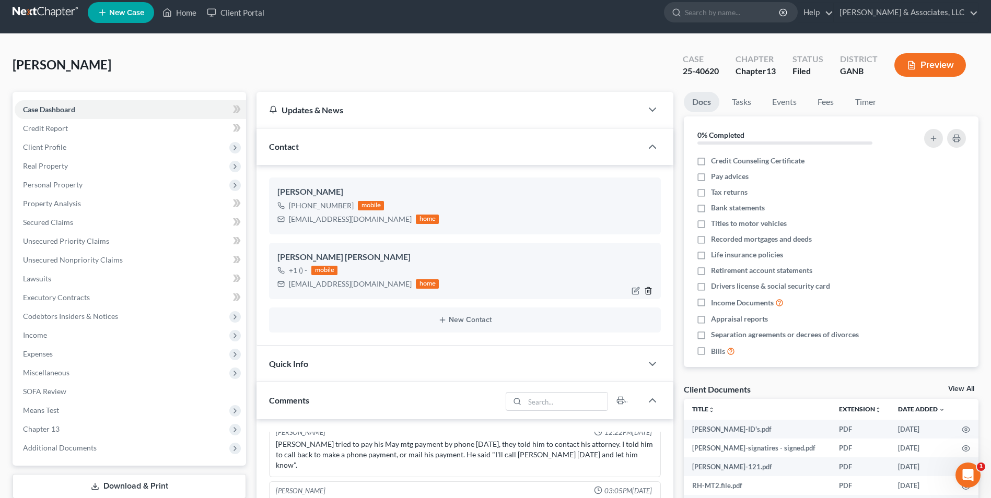
click at [648, 291] on icon "button" at bounding box center [648, 291] width 8 height 8
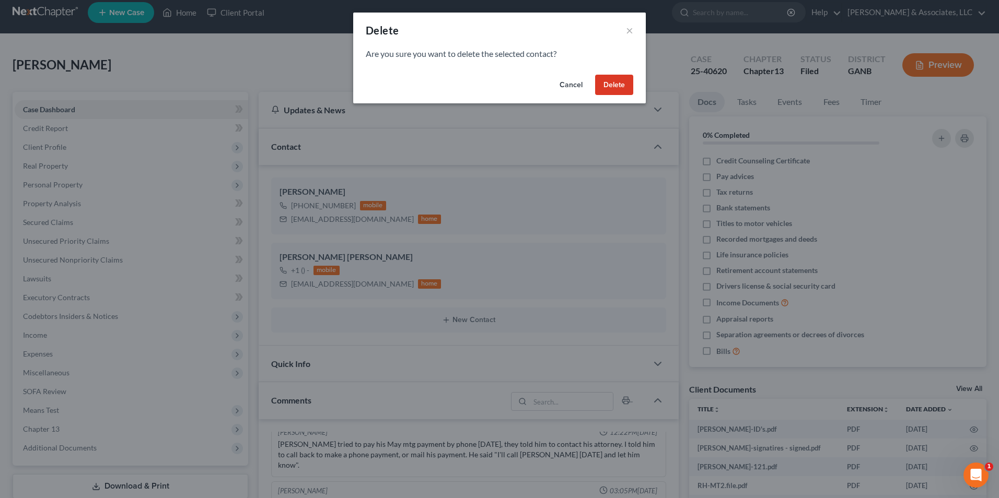
click at [611, 91] on button "Delete" at bounding box center [614, 85] width 38 height 21
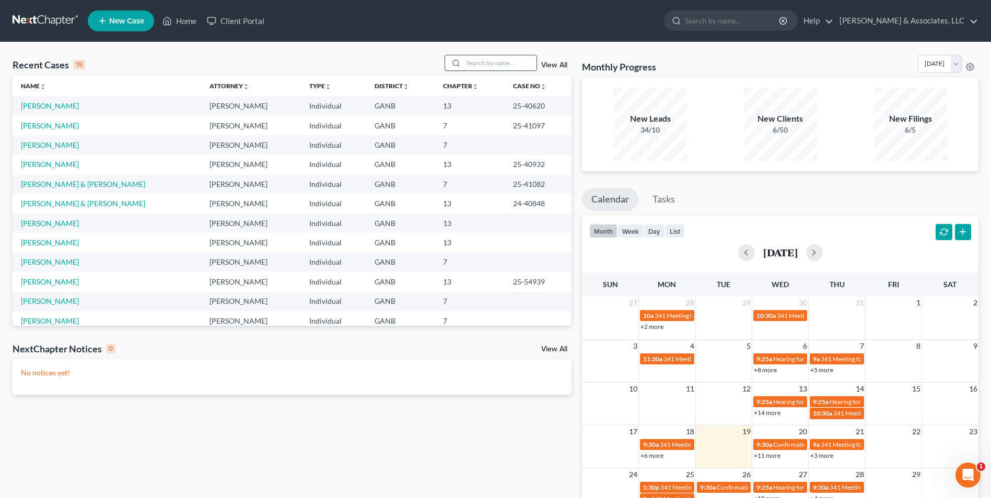
click at [494, 57] on input "search" at bounding box center [499, 62] width 73 height 15
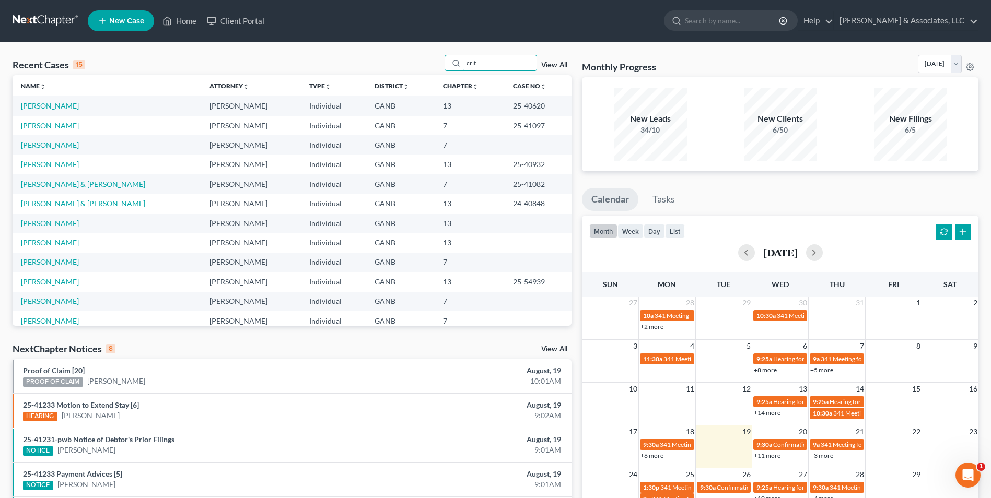
type input "crit"
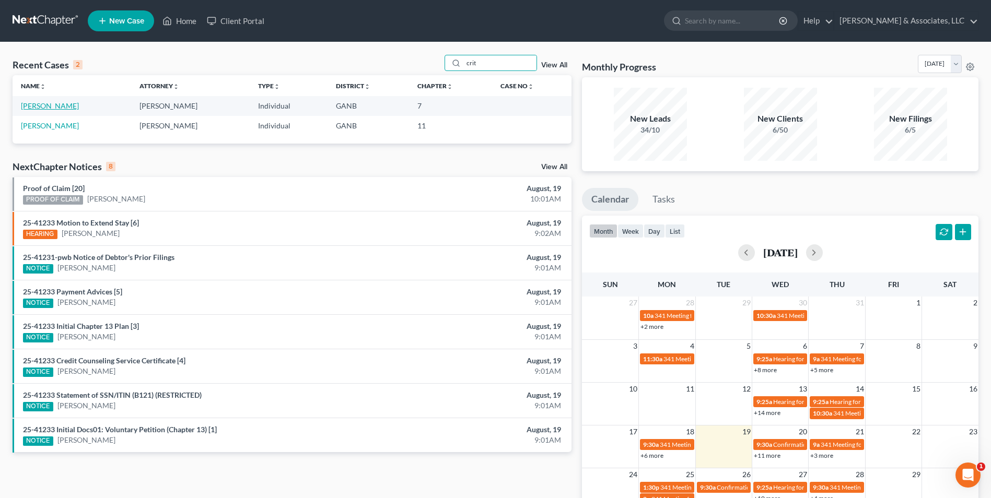
click at [53, 108] on link "[PERSON_NAME]" at bounding box center [50, 105] width 58 height 9
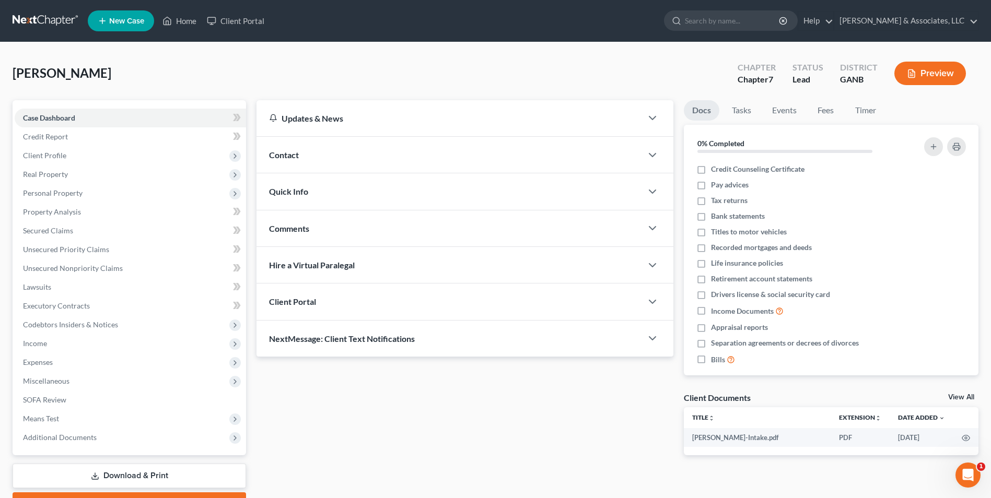
click at [285, 154] on span "Contact" at bounding box center [284, 155] width 30 height 10
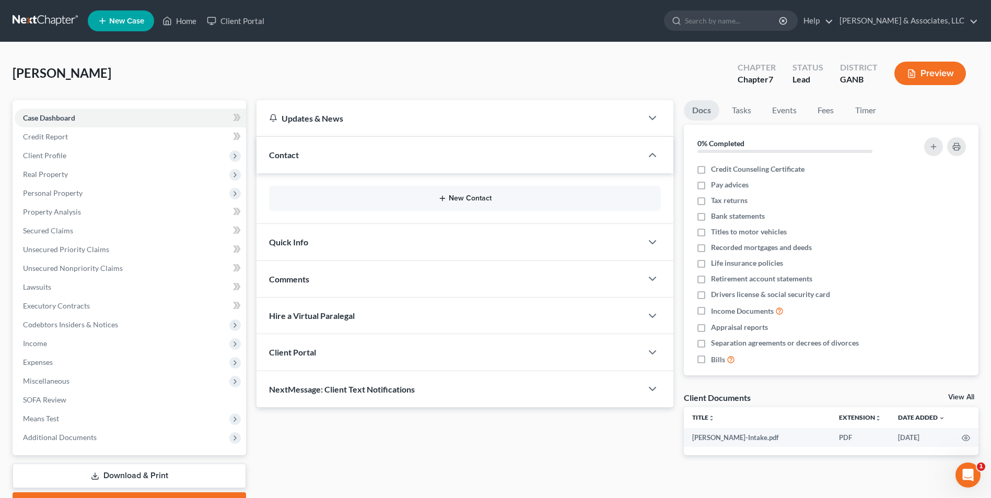
click at [462, 198] on button "New Contact" at bounding box center [464, 198] width 375 height 8
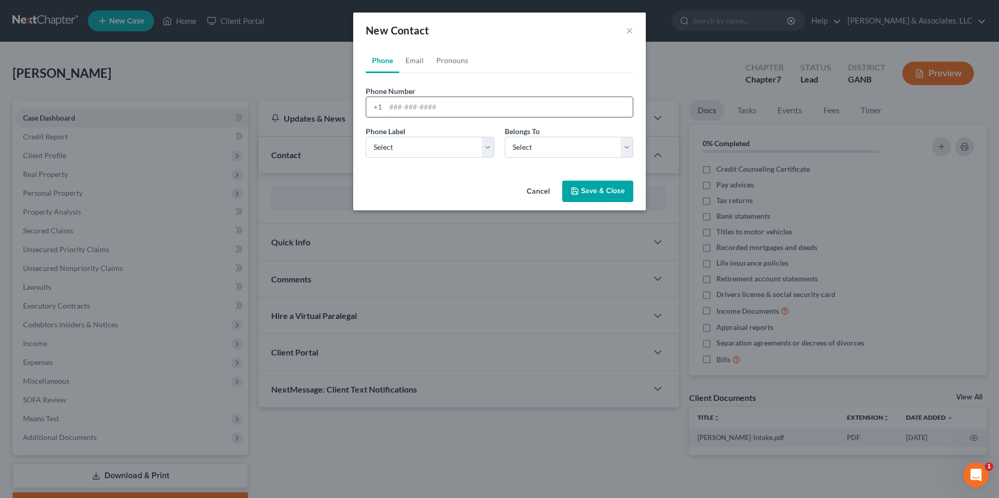
click at [448, 112] on input "tel" at bounding box center [509, 107] width 247 height 20
type input "[PHONE_NUMBER]"
click at [487, 148] on select "Select Mobile Home Work Other" at bounding box center [430, 147] width 129 height 21
select select "0"
click at [366, 137] on select "Select Mobile Home Work Other" at bounding box center [430, 147] width 129 height 21
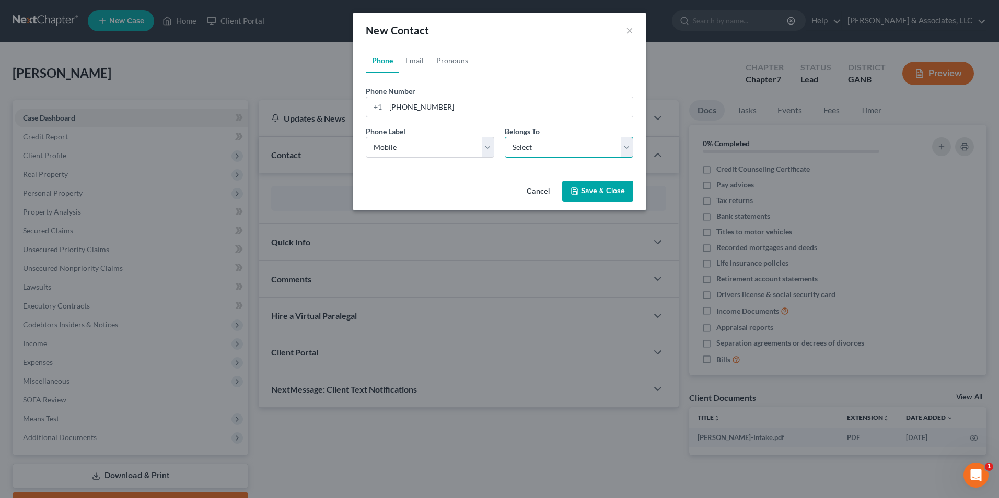
click at [627, 151] on select "Select Client Other" at bounding box center [569, 147] width 129 height 21
select select "0"
click at [505, 137] on select "Select Client Other" at bounding box center [569, 147] width 129 height 21
select select "0"
click at [417, 59] on link "Email" at bounding box center [414, 60] width 31 height 25
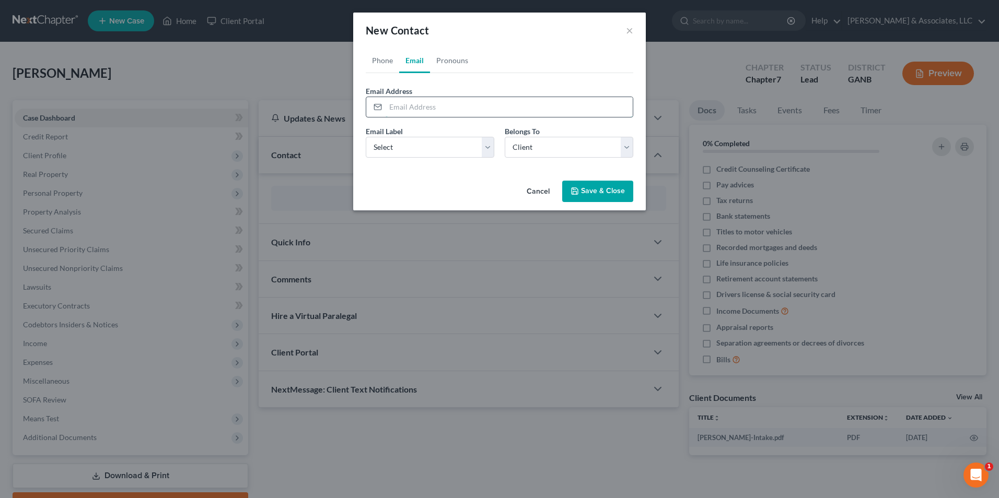
click at [443, 111] on input "email" at bounding box center [509, 107] width 247 height 20
type input "[EMAIL_ADDRESS][DOMAIN_NAME]"
click at [492, 149] on select "Select Home Work Other" at bounding box center [430, 147] width 129 height 21
select select "0"
click at [366, 137] on select "Select Home Work Other" at bounding box center [430, 147] width 129 height 21
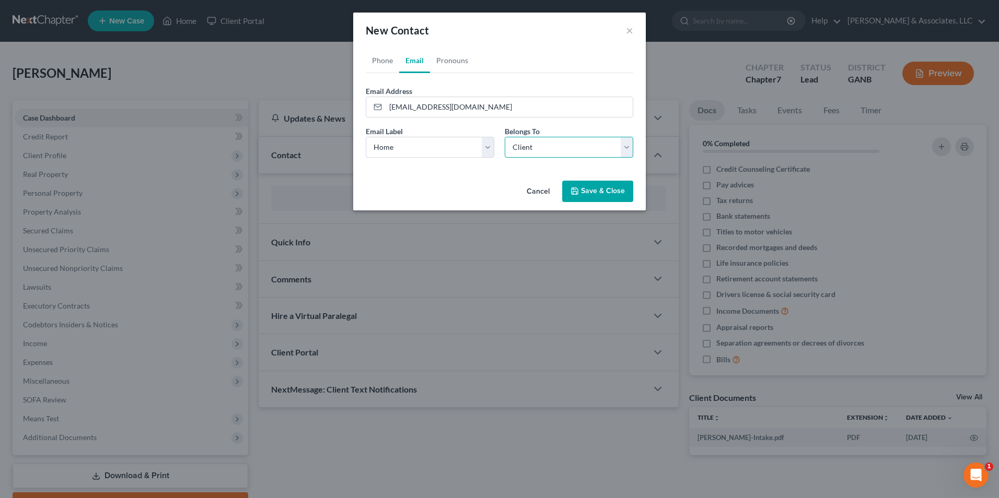
click at [627, 148] on select "Select Client Other" at bounding box center [569, 147] width 129 height 21
click at [505, 137] on select "Select Client Other" at bounding box center [569, 147] width 129 height 21
click at [604, 192] on button "Save & Close" at bounding box center [597, 192] width 71 height 22
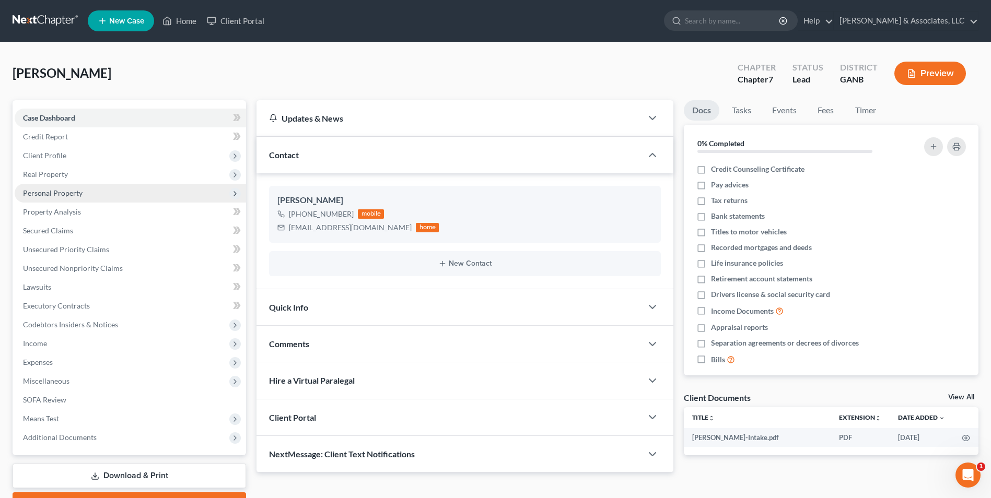
click at [62, 199] on span "Personal Property" at bounding box center [130, 193] width 231 height 19
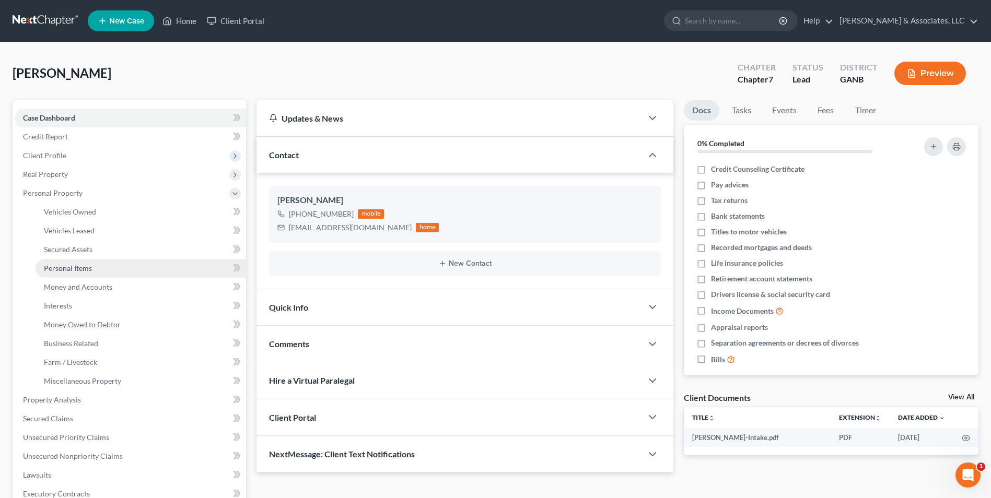
click at [77, 269] on span "Personal Items" at bounding box center [68, 268] width 48 height 9
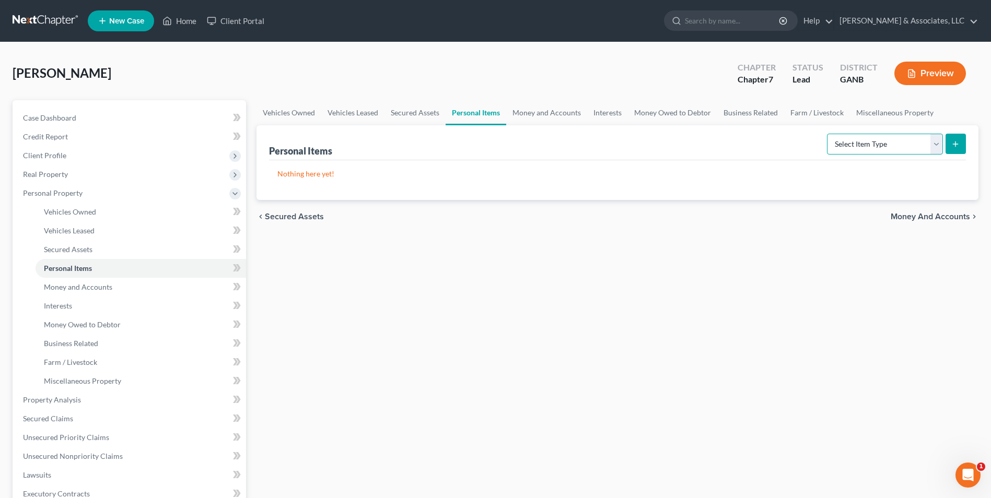
click at [929, 145] on select "Select Item Type Clothing Collectibles Of Value Electronics Firearms Household …" at bounding box center [885, 144] width 116 height 21
select select "household_goods"
click at [828, 134] on select "Select Item Type Clothing Collectibles Of Value Electronics Firearms Household …" at bounding box center [885, 144] width 116 height 21
click at [953, 145] on icon "submit" at bounding box center [956, 144] width 8 height 8
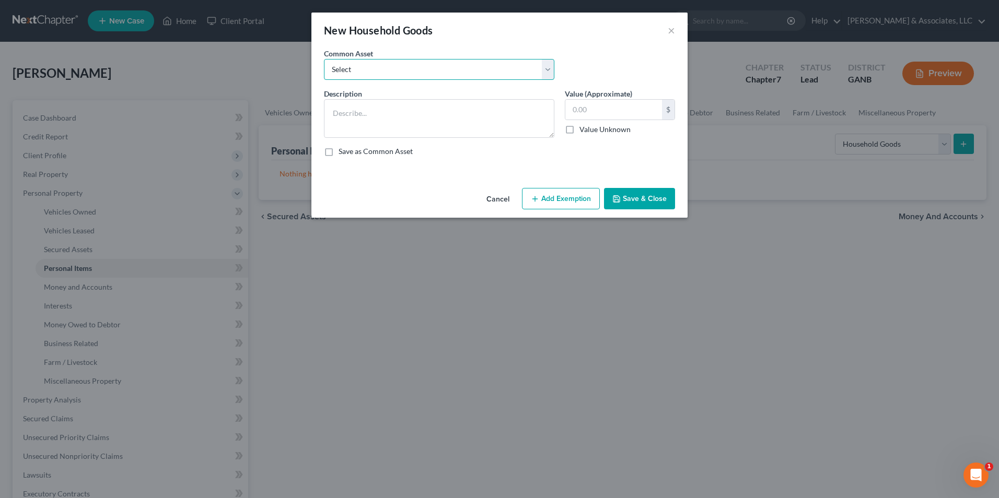
click at [544, 63] on select "Select Furniture. Not one item over $300.00." at bounding box center [439, 69] width 230 height 21
select select "0"
click at [324, 59] on select "Select Furniture. Not one item over $300.00." at bounding box center [439, 69] width 230 height 21
type textarea "Furniture. Not one item over $300.00."
type input "3,000.00"
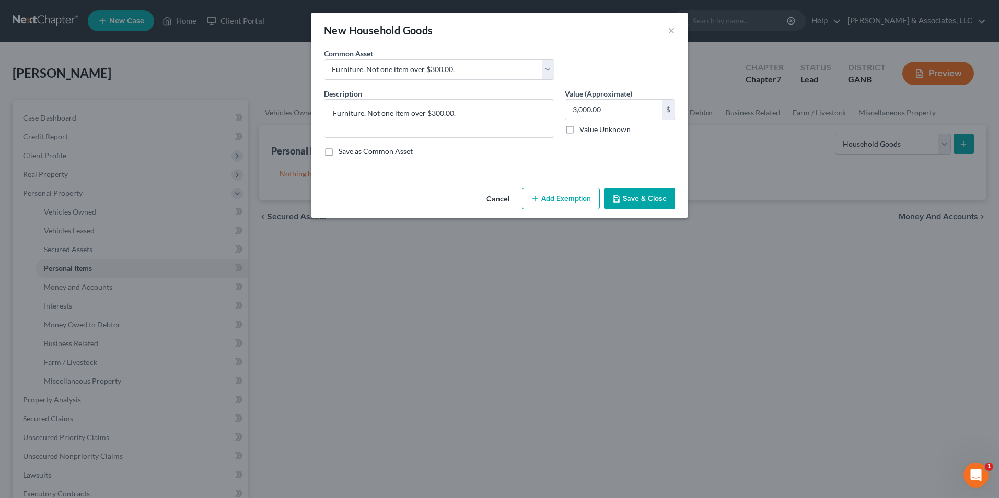
click at [577, 200] on button "Add Exemption" at bounding box center [561, 199] width 78 height 22
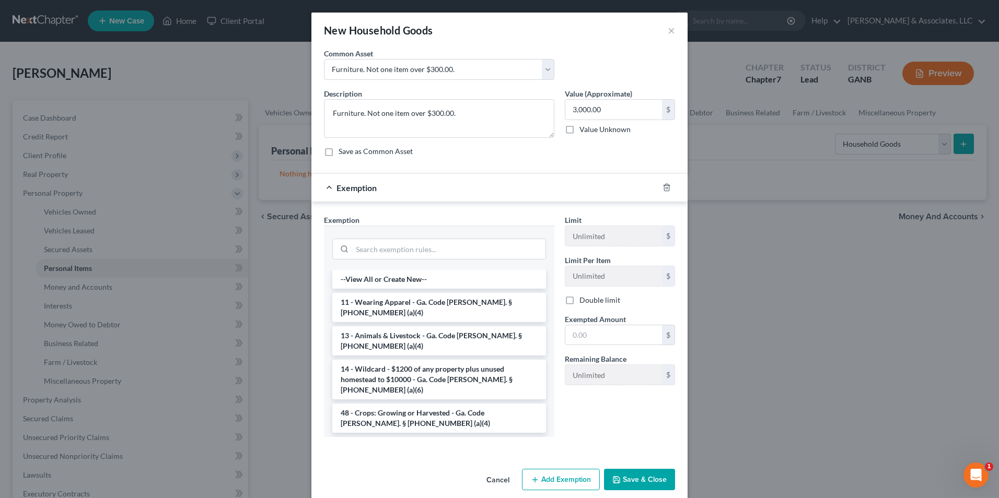
click at [397, 437] on li "6 - Household Goods and Furnishings - Ga. Code Ann. § 44-13-100 (a)(4)" at bounding box center [439, 451] width 214 height 29
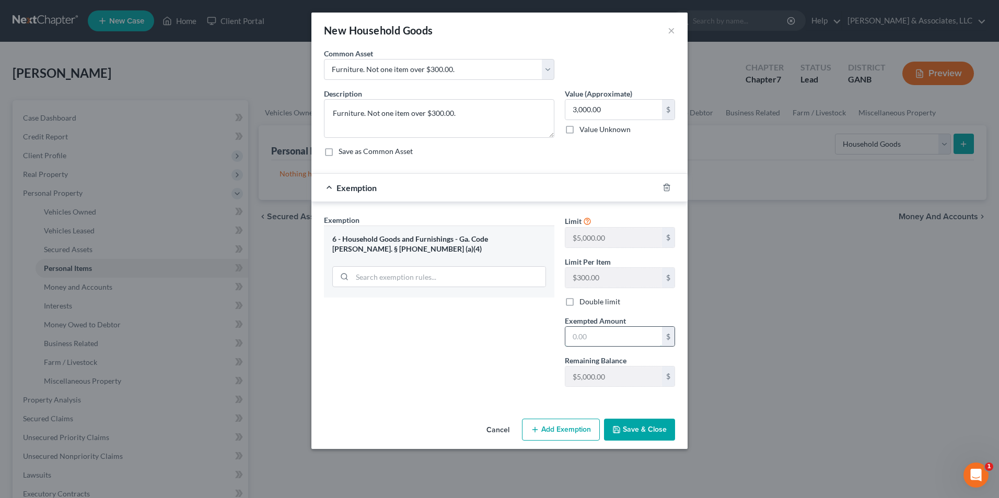
click at [632, 339] on input "text" at bounding box center [613, 337] width 97 height 20
type input "3,000.00"
click at [648, 435] on button "Save & Close" at bounding box center [639, 430] width 71 height 22
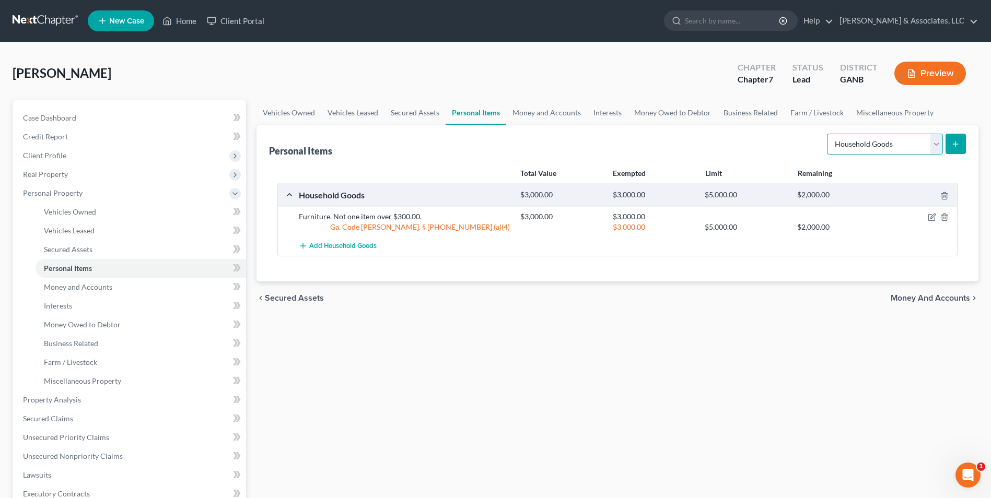
click at [937, 140] on select "Select Item Type Clothing Collectibles Of Value Electronics Firearms Household …" at bounding box center [885, 144] width 116 height 21
select select "electronics"
click at [828, 134] on select "Select Item Type Clothing Collectibles Of Value Electronics Firearms Household …" at bounding box center [885, 144] width 116 height 21
click at [962, 145] on button "submit" at bounding box center [956, 144] width 20 height 20
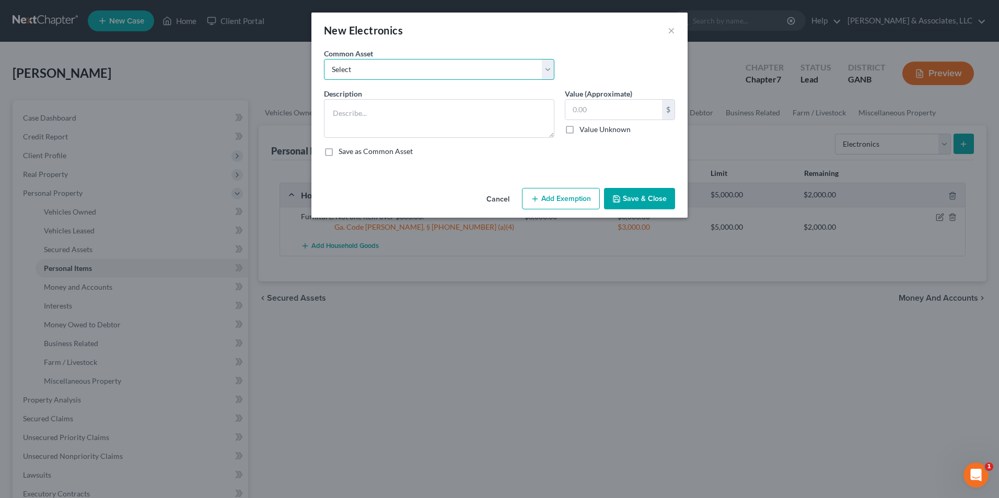
click at [545, 75] on select "Select misc electronics" at bounding box center [439, 69] width 230 height 21
select select "0"
click at [324, 59] on select "Select misc electronics" at bounding box center [439, 69] width 230 height 21
type textarea "misc electronics"
click at [608, 105] on input "200.00" at bounding box center [613, 110] width 97 height 20
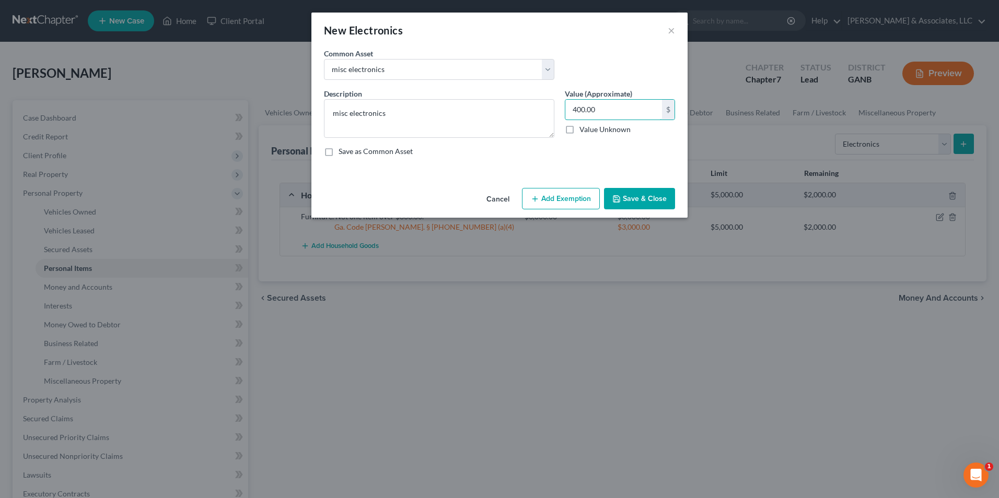
type input "400.00"
click at [563, 198] on button "Add Exemption" at bounding box center [561, 199] width 78 height 22
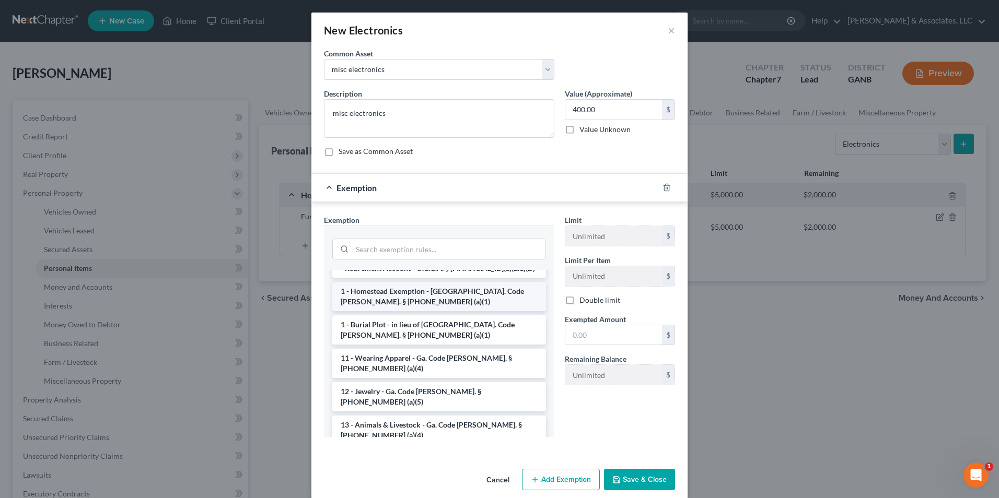
scroll to position [52, 0]
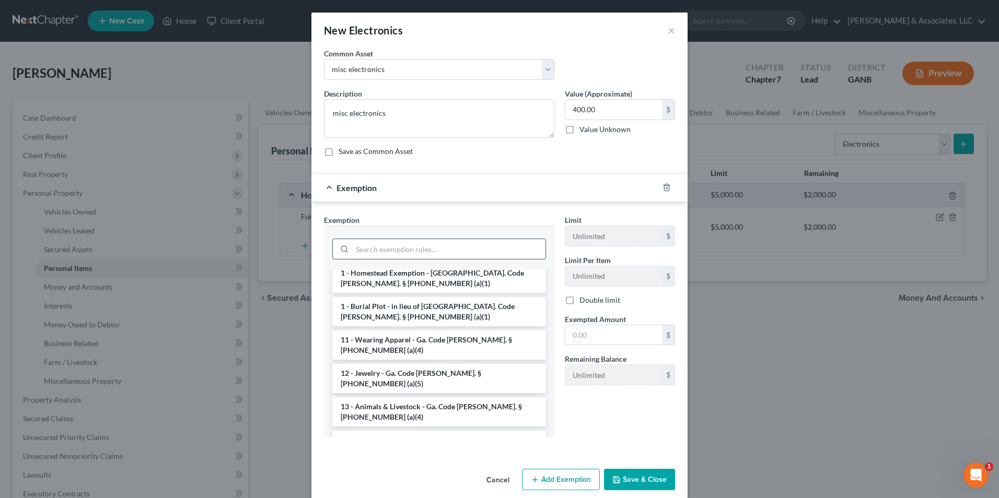
click at [414, 244] on input "search" at bounding box center [448, 249] width 193 height 20
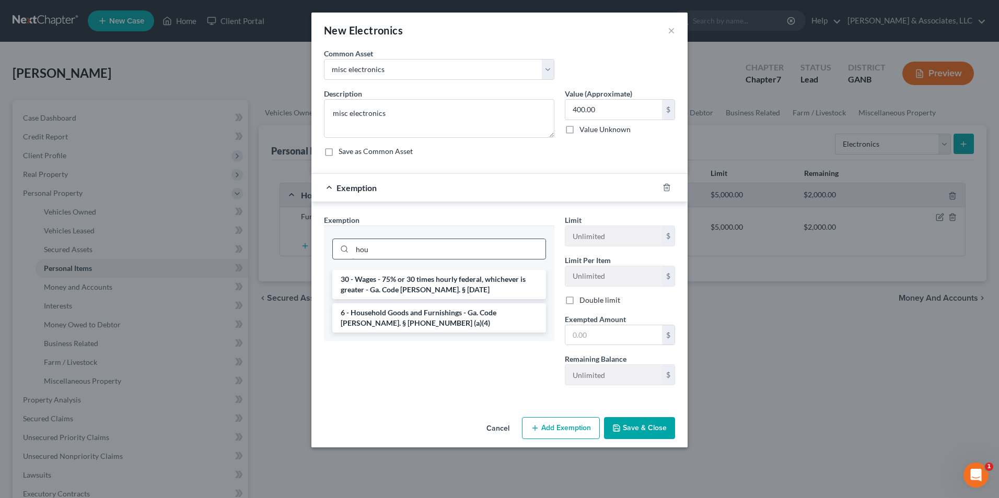
scroll to position [0, 0]
type input "hou"
click at [421, 327] on li "6 - Household Goods and Furnishings - Ga. Code Ann. § 44-13-100 (a)(4)" at bounding box center [439, 318] width 214 height 29
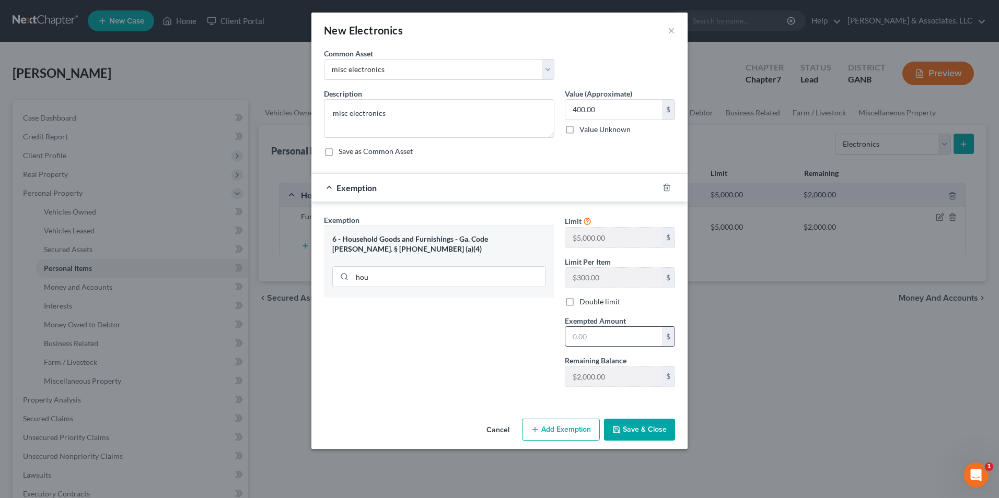
click at [610, 344] on input "text" at bounding box center [613, 337] width 97 height 20
type input "400.00"
click at [624, 433] on button "Save & Close" at bounding box center [639, 430] width 71 height 22
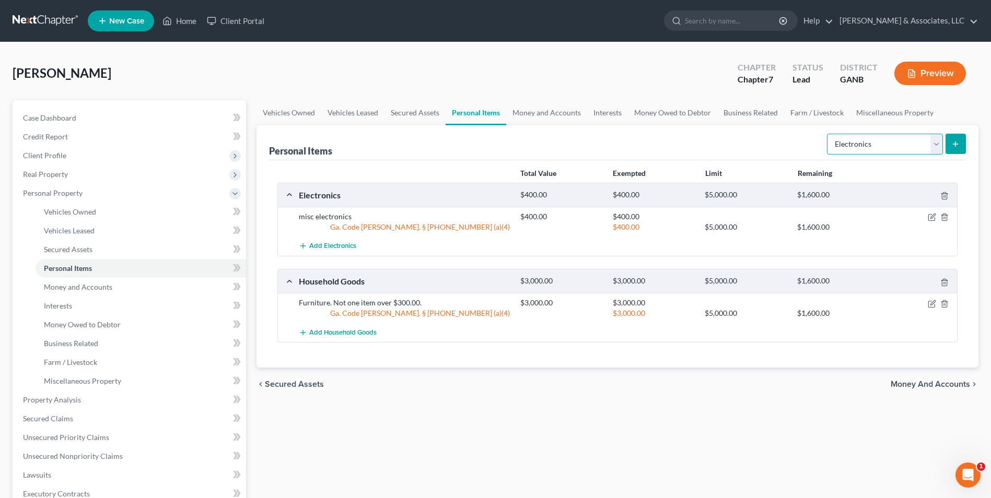
click at [940, 141] on select "Select Item Type Clothing Collectibles Of Value Electronics Firearms Household …" at bounding box center [885, 144] width 116 height 21
select select "clothing"
click at [828, 134] on select "Select Item Type Clothing Collectibles Of Value Electronics Firearms Household …" at bounding box center [885, 144] width 116 height 21
click at [949, 144] on button "submit" at bounding box center [956, 144] width 20 height 20
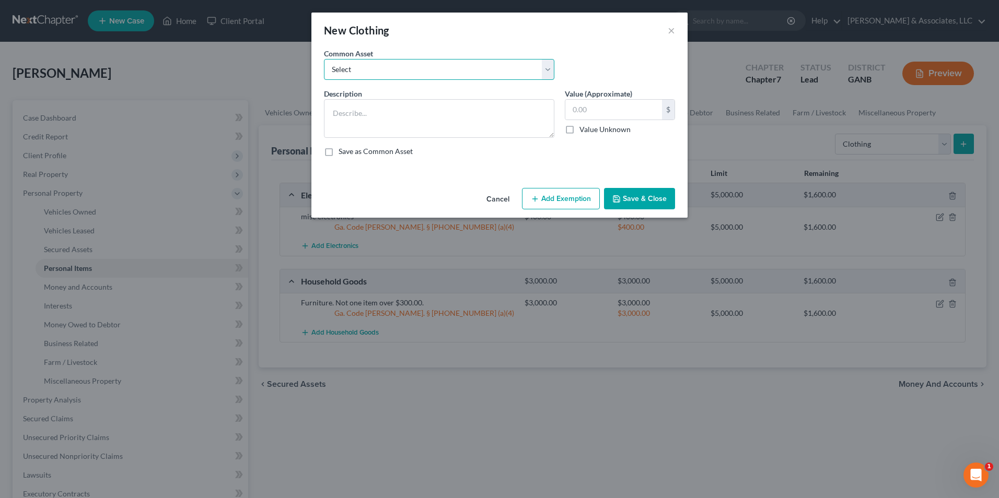
click at [547, 74] on select "Select Clothing" at bounding box center [439, 69] width 230 height 21
select select "0"
click at [324, 59] on select "Select Clothing" at bounding box center [439, 69] width 230 height 21
type textarea "Clothing"
click at [616, 114] on input "500.00" at bounding box center [613, 110] width 97 height 20
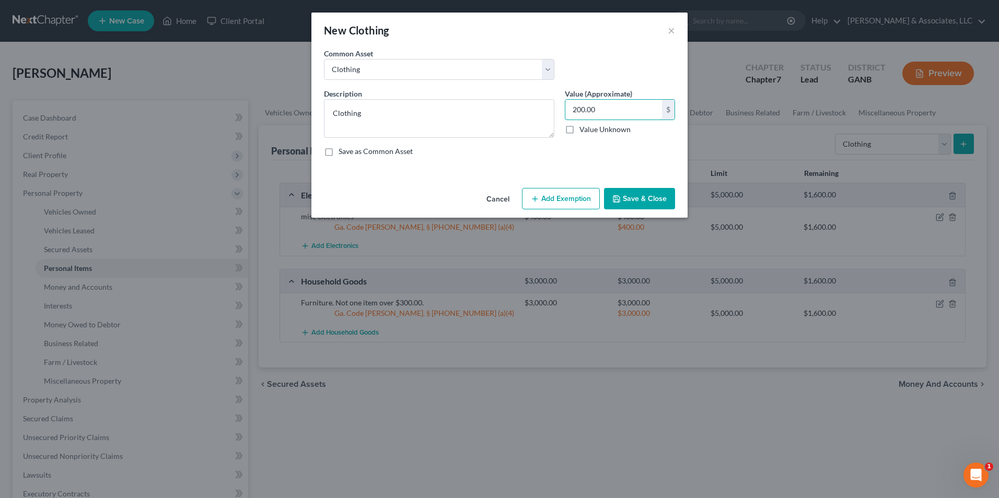
type input "200.00"
click at [586, 201] on button "Add Exemption" at bounding box center [561, 199] width 78 height 22
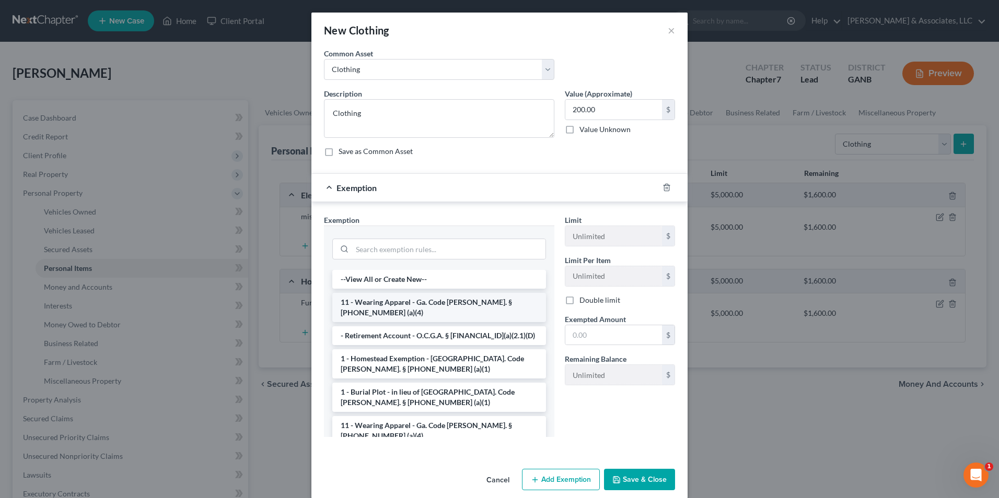
click at [399, 309] on li "11 - Wearing Apparel - Ga. Code Ann. § 44-13-100 (a)(4)" at bounding box center [439, 307] width 214 height 29
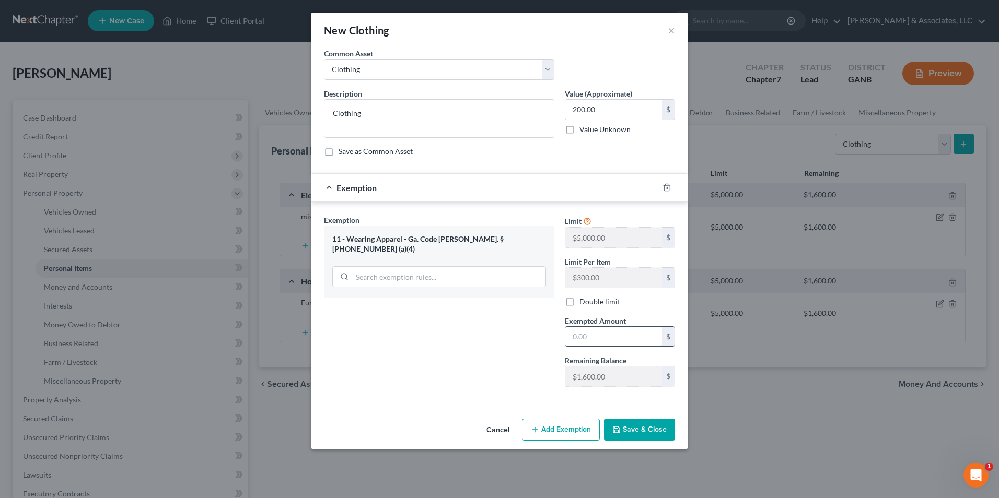
click at [602, 343] on input "text" at bounding box center [613, 337] width 97 height 20
type input "200.00"
click at [634, 437] on button "Save & Close" at bounding box center [639, 430] width 71 height 22
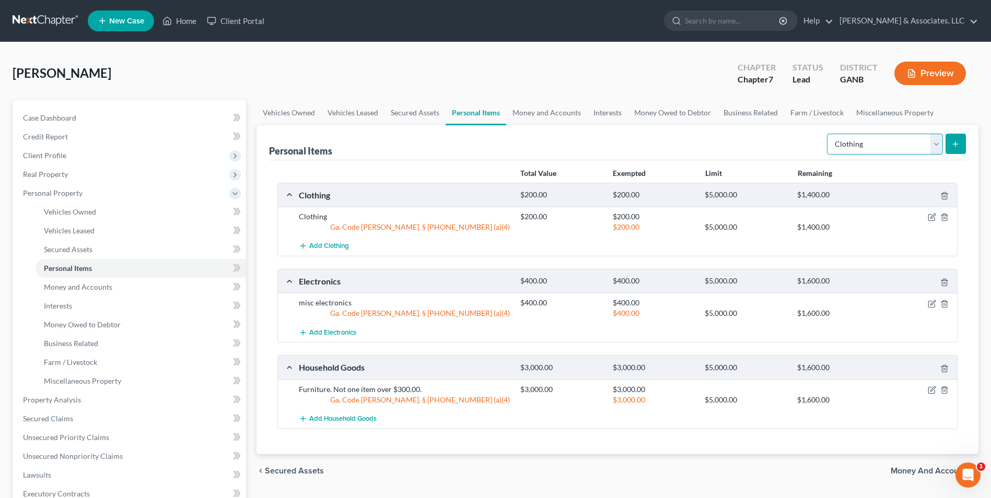
click at [937, 143] on select "Select Item Type Clothing Collectibles Of Value Electronics Firearms Household …" at bounding box center [885, 144] width 116 height 21
select select "jewelry"
click at [828, 134] on select "Select Item Type Clothing Collectibles Of Value Electronics Firearms Household …" at bounding box center [885, 144] width 116 height 21
click at [959, 148] on icon "submit" at bounding box center [956, 144] width 8 height 8
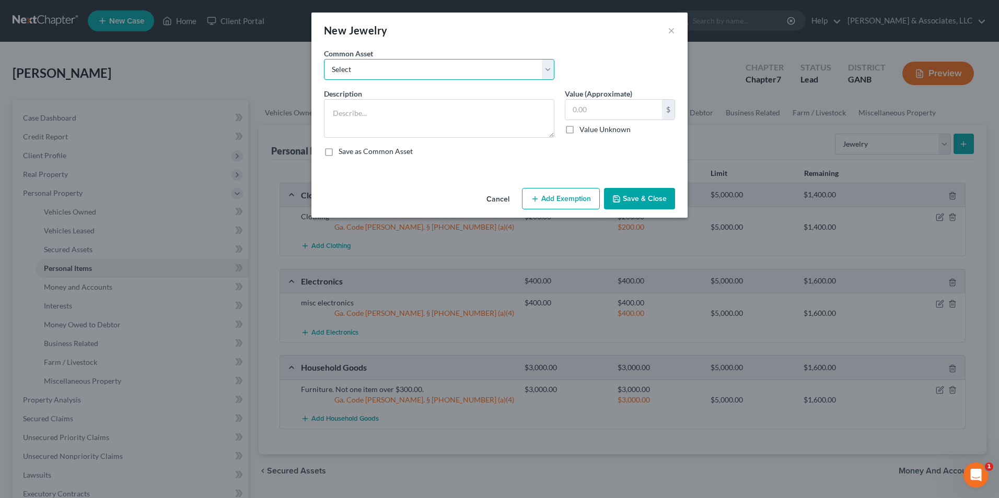
click at [550, 73] on select "Select Jewelry" at bounding box center [439, 69] width 230 height 21
select select "0"
click at [324, 59] on select "Select Jewelry" at bounding box center [439, 69] width 230 height 21
type textarea "Jewelry"
click at [620, 109] on input "50.00" at bounding box center [613, 110] width 97 height 20
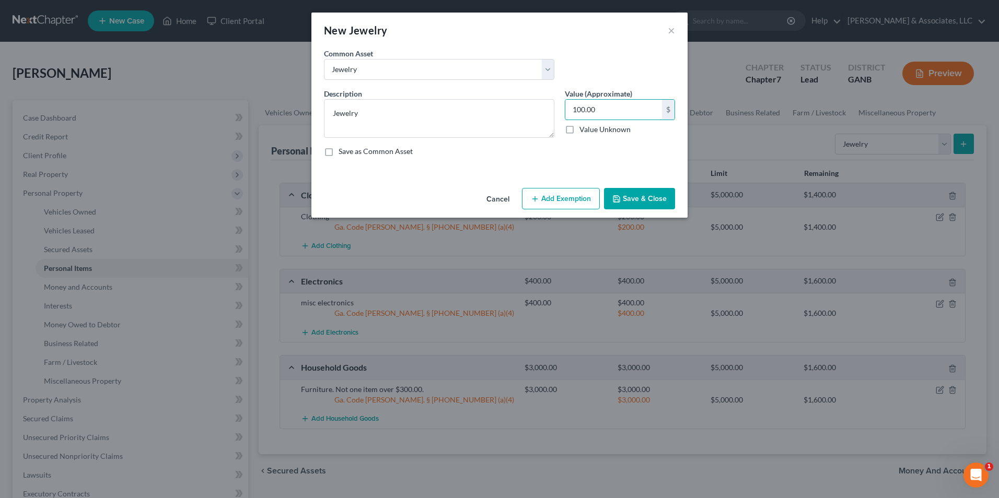
type input "100.00"
click at [550, 200] on button "Add Exemption" at bounding box center [561, 199] width 78 height 22
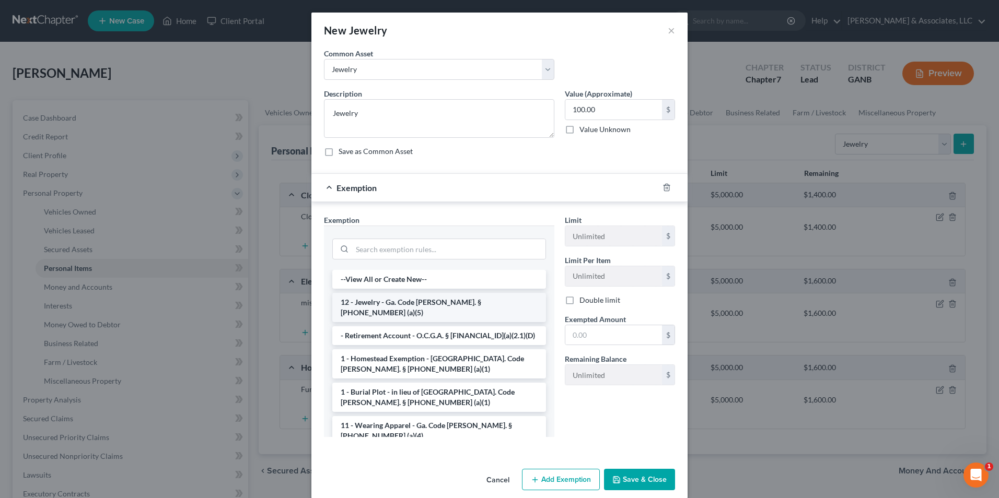
click at [397, 304] on li "12 - Jewelry - Ga. Code Ann. § 44-13-100 (a)(5)" at bounding box center [439, 307] width 214 height 29
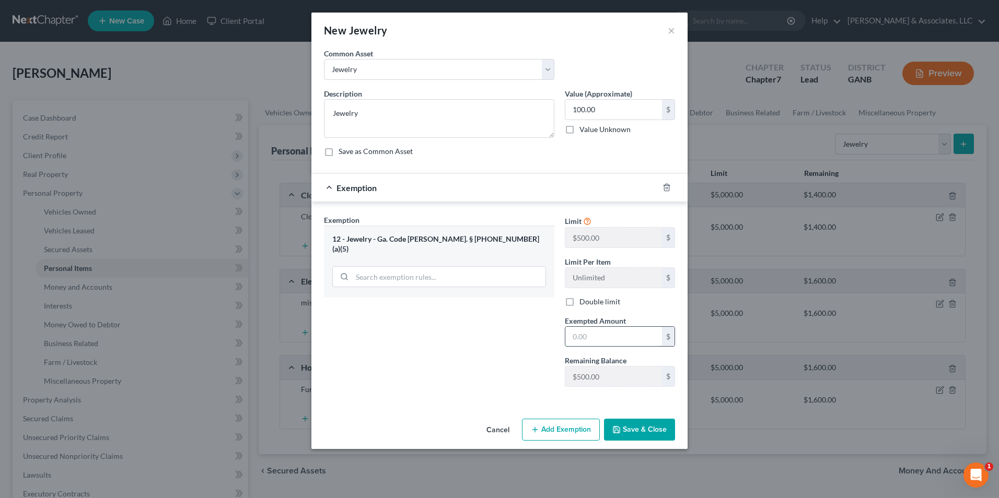
click at [623, 338] on input "text" at bounding box center [613, 337] width 97 height 20
type input "100.00"
click at [651, 423] on button "Save & Close" at bounding box center [639, 430] width 71 height 22
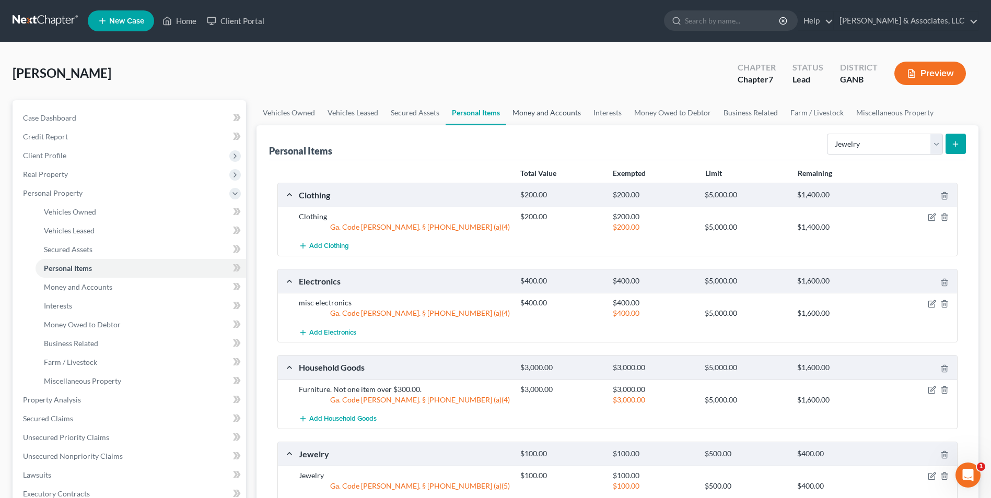
click at [554, 113] on link "Money and Accounts" at bounding box center [546, 112] width 81 height 25
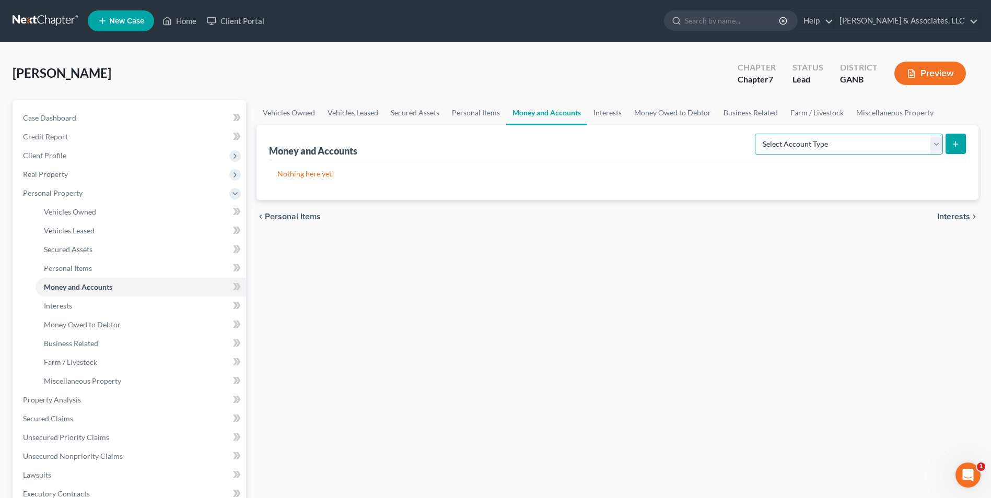
click at [934, 145] on select "Select Account Type Brokerage Cash on Hand Certificates of Deposit Checking Acc…" at bounding box center [849, 144] width 188 height 21
select select "cash_on_hand"
click at [757, 134] on select "Select Account Type Brokerage Cash on Hand Certificates of Deposit Checking Acc…" at bounding box center [849, 144] width 188 height 21
click at [960, 145] on icon "submit" at bounding box center [956, 144] width 8 height 8
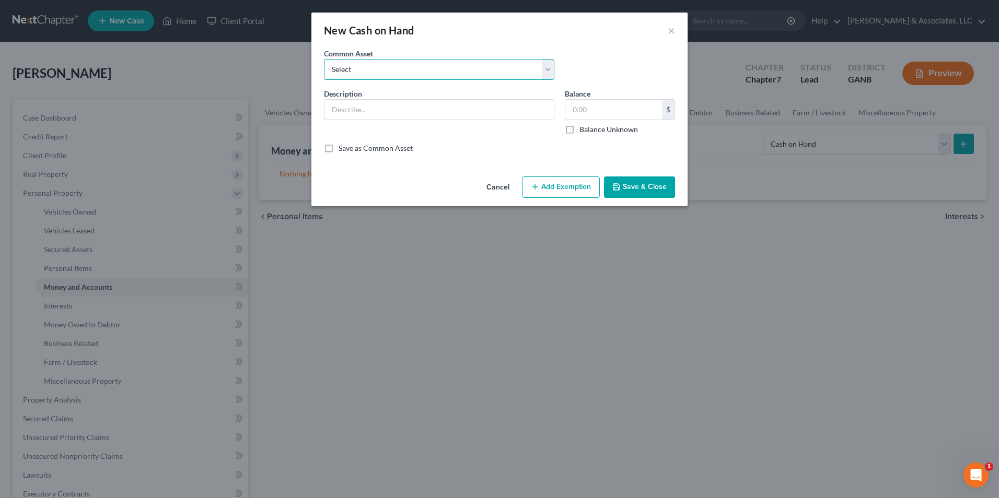
click at [548, 73] on select "Select Cash" at bounding box center [439, 69] width 230 height 21
select select "0"
click at [324, 59] on select "Select Cash" at bounding box center [439, 69] width 230 height 21
type input "Cash"
click at [620, 108] on input "600.00" at bounding box center [613, 110] width 97 height 20
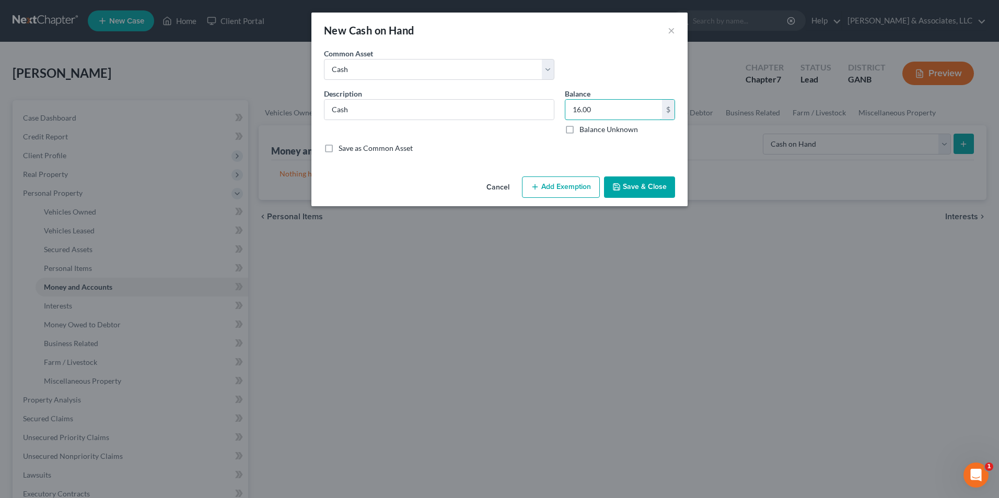
type input "16.00"
click at [580, 180] on button "Add Exemption" at bounding box center [561, 188] width 78 height 22
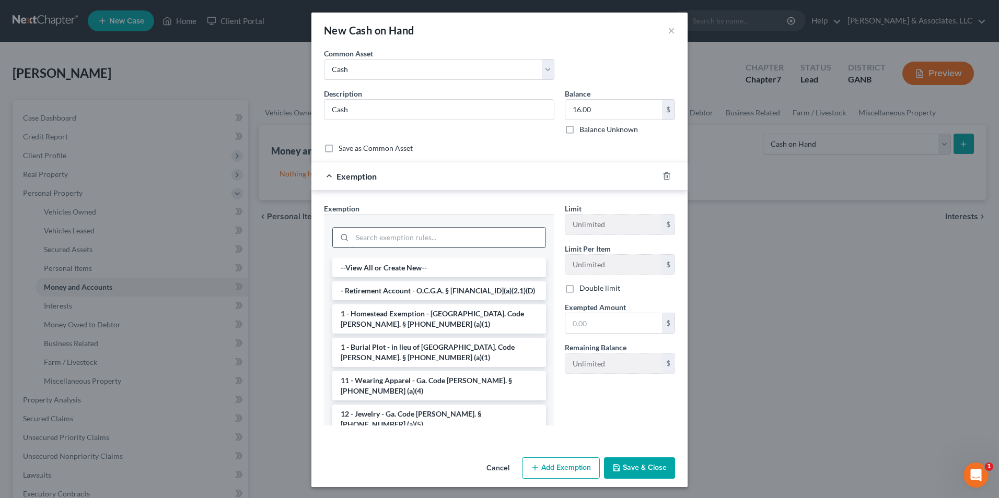
click at [442, 229] on input "search" at bounding box center [448, 238] width 193 height 20
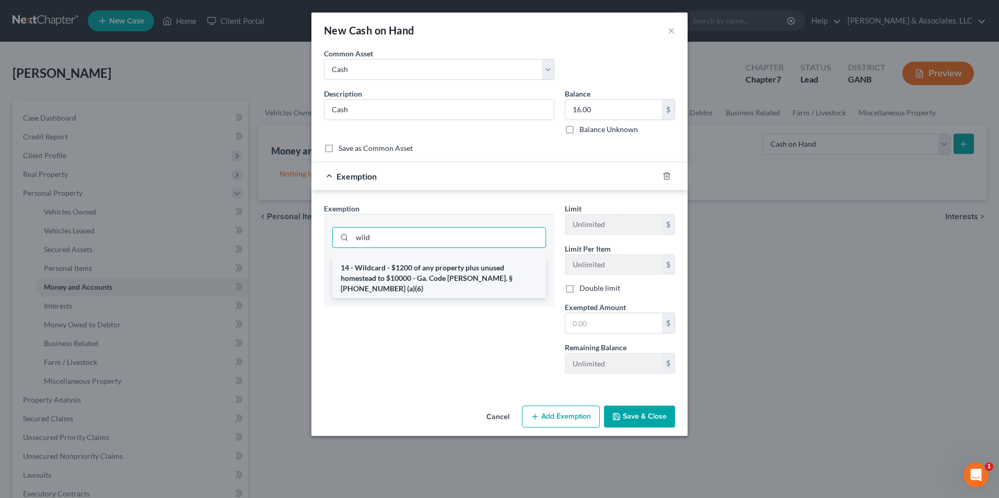
type input "wild"
click at [452, 281] on li "14 - Wildcard - $1200 of any property plus unused homestead to $10000 - Ga. Cod…" at bounding box center [439, 279] width 214 height 40
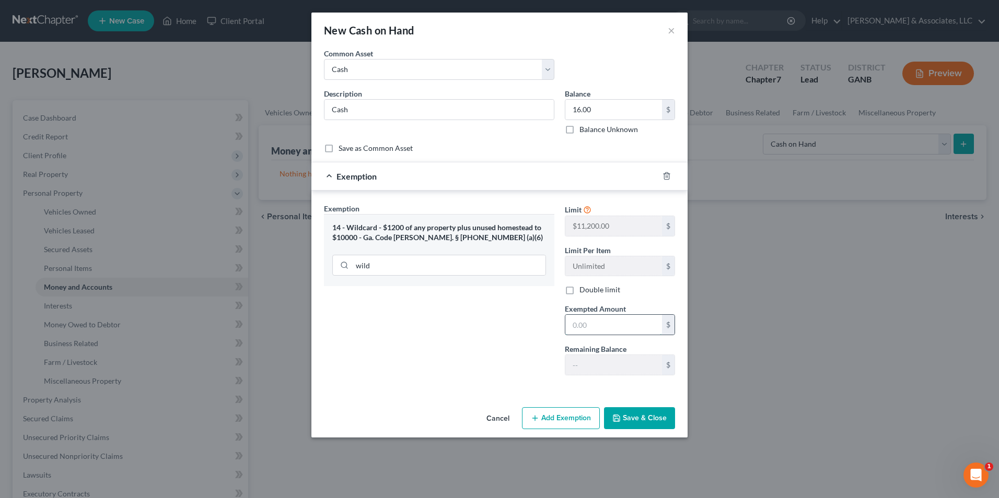
click at [613, 328] on input "text" at bounding box center [613, 325] width 97 height 20
type input "16.00"
click at [640, 421] on button "Save & Close" at bounding box center [639, 419] width 71 height 22
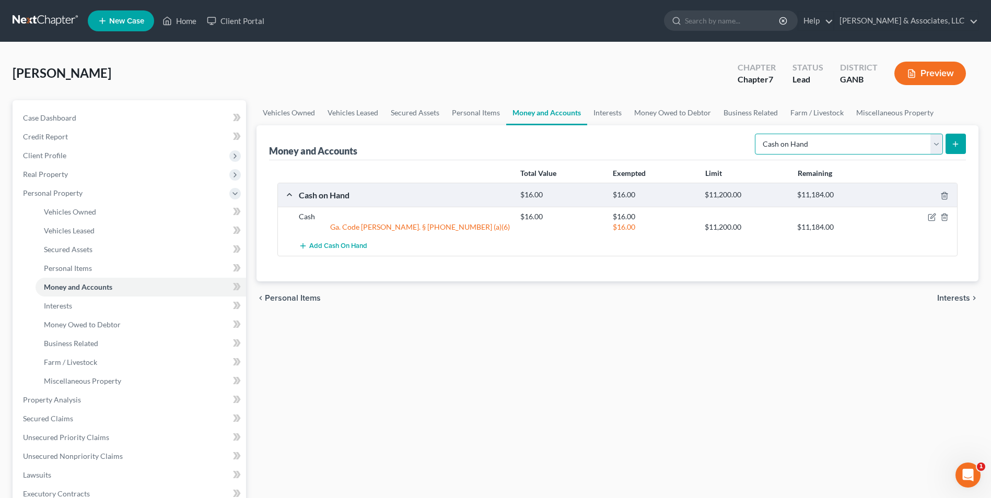
click at [942, 140] on select "Select Account Type Brokerage Cash on Hand Certificates of Deposit Checking Acc…" at bounding box center [849, 144] width 188 height 21
select select "checking"
click at [757, 134] on select "Select Account Type Brokerage Cash on Hand Certificates of Deposit Checking Acc…" at bounding box center [849, 144] width 188 height 21
click at [950, 143] on button "submit" at bounding box center [956, 144] width 20 height 20
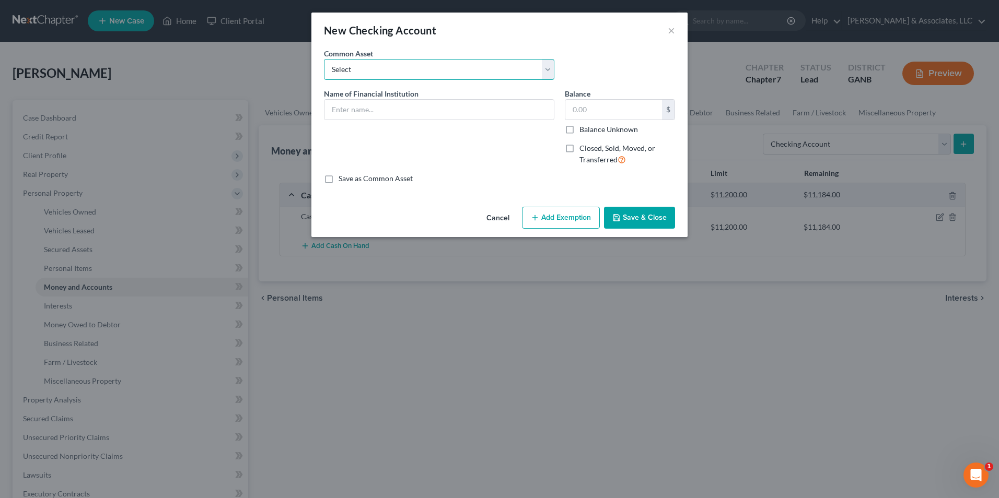
click at [545, 69] on select "Select US Bank Tyndall Federal Credit Union Lake Michigan Credit Union Ascend F…" at bounding box center [439, 69] width 230 height 21
select select "15"
click at [324, 59] on select "Select US Bank Tyndall Federal Credit Union Lake Michigan Credit Union Ascend F…" at bounding box center [439, 69] width 230 height 21
type input "Coosa Valley Federal Credit Union"
click at [629, 110] on input "800.00" at bounding box center [613, 110] width 97 height 20
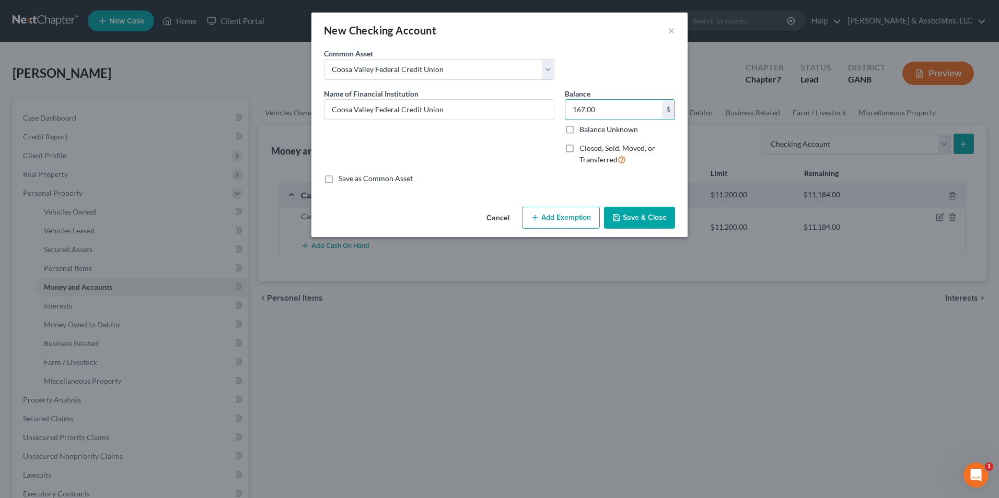
type input "167.00"
click at [547, 221] on button "Add Exemption" at bounding box center [561, 218] width 78 height 22
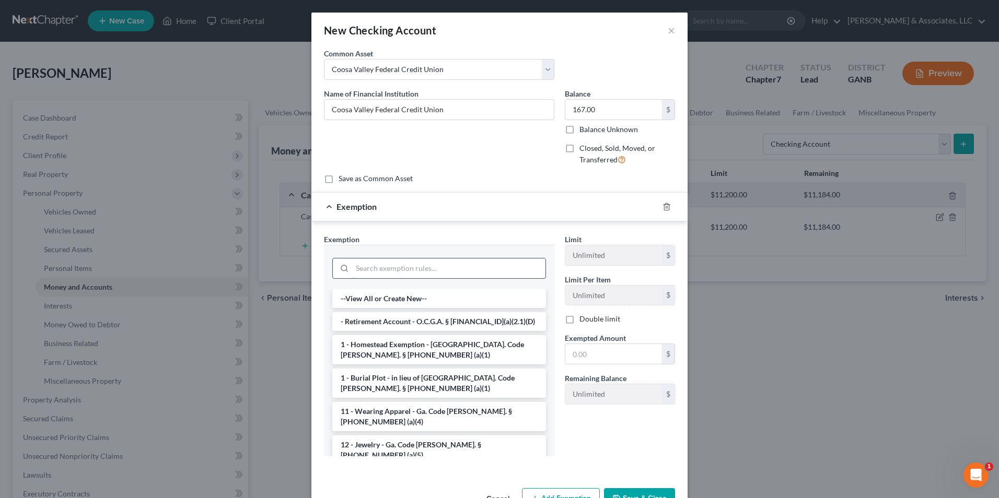
click at [428, 272] on input "search" at bounding box center [448, 269] width 193 height 20
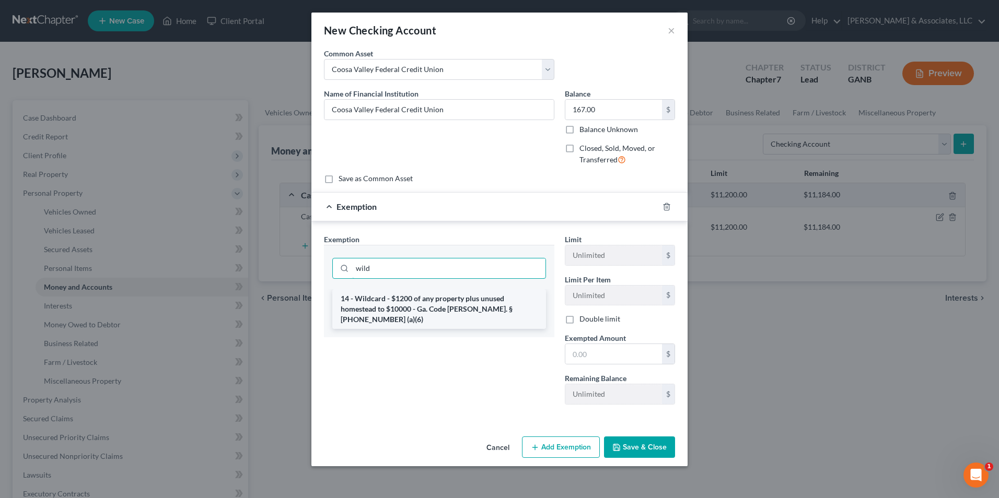
type input "wild"
click at [481, 310] on li "14 - Wildcard - $1200 of any property plus unused homestead to $10000 - Ga. Cod…" at bounding box center [439, 309] width 214 height 40
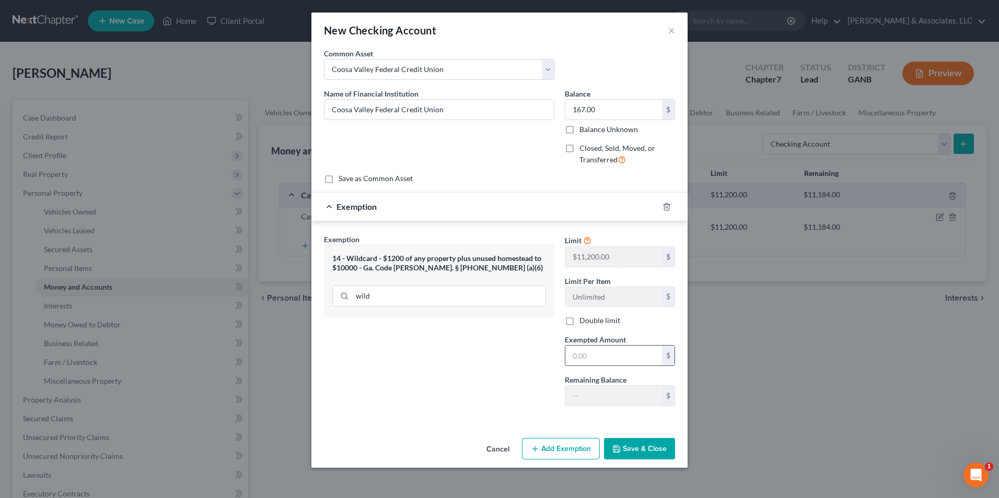
click at [600, 365] on input "text" at bounding box center [613, 356] width 97 height 20
type input "167.00"
click at [627, 451] on button "Save & Close" at bounding box center [639, 449] width 71 height 22
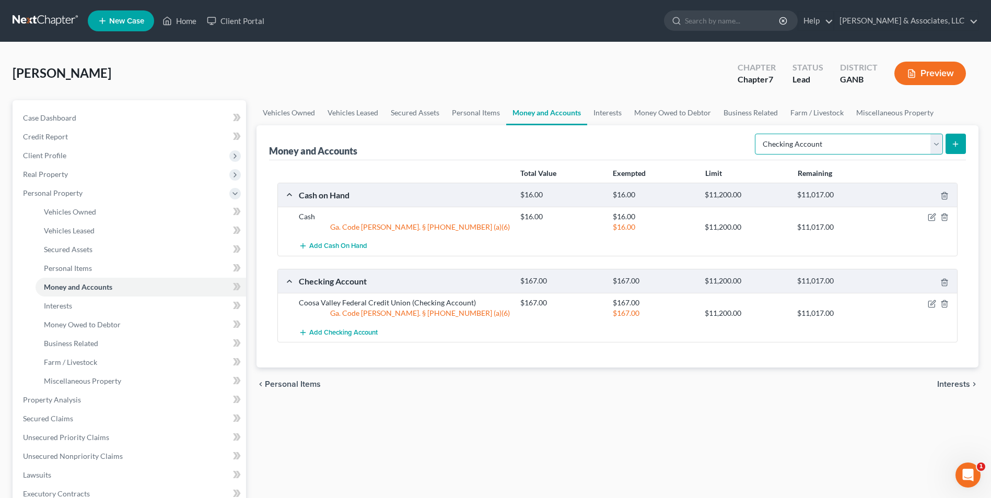
click at [930, 141] on select "Select Account Type Brokerage Cash on Hand Certificates of Deposit Checking Acc…" at bounding box center [849, 144] width 188 height 21
select select "savings"
click at [757, 134] on select "Select Account Type Brokerage Cash on Hand Certificates of Deposit Checking Acc…" at bounding box center [849, 144] width 188 height 21
click at [957, 138] on button "submit" at bounding box center [956, 144] width 20 height 20
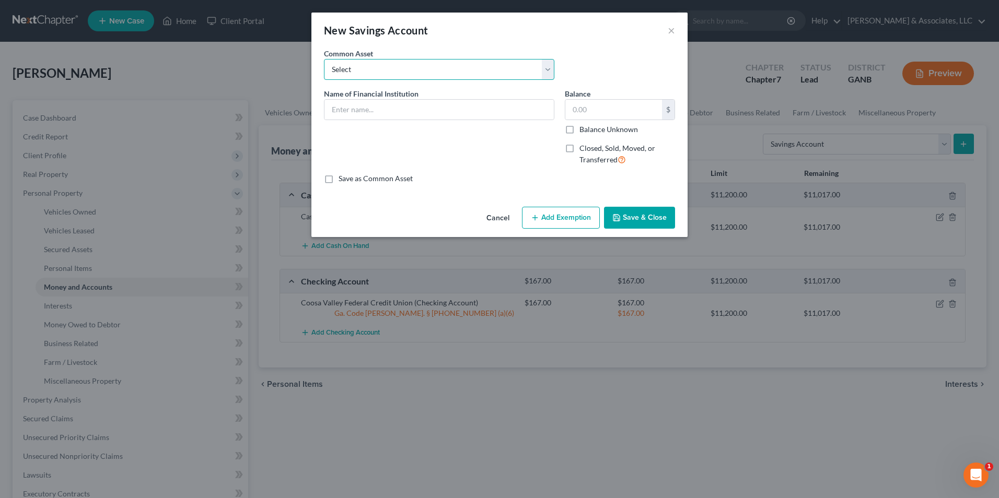
click at [542, 71] on select "Select Tyndall Federal Credit Union LGE Community Credit Union Georgia's Own Cr…" at bounding box center [439, 69] width 230 height 21
select select "38"
click at [324, 59] on select "Select Tyndall Federal Credit Union LGE Community Credit Union Georgia's Own Cr…" at bounding box center [439, 69] width 230 height 21
type input "Coosa Valley Federal Credit Union"
click at [587, 111] on input "0" at bounding box center [613, 110] width 97 height 20
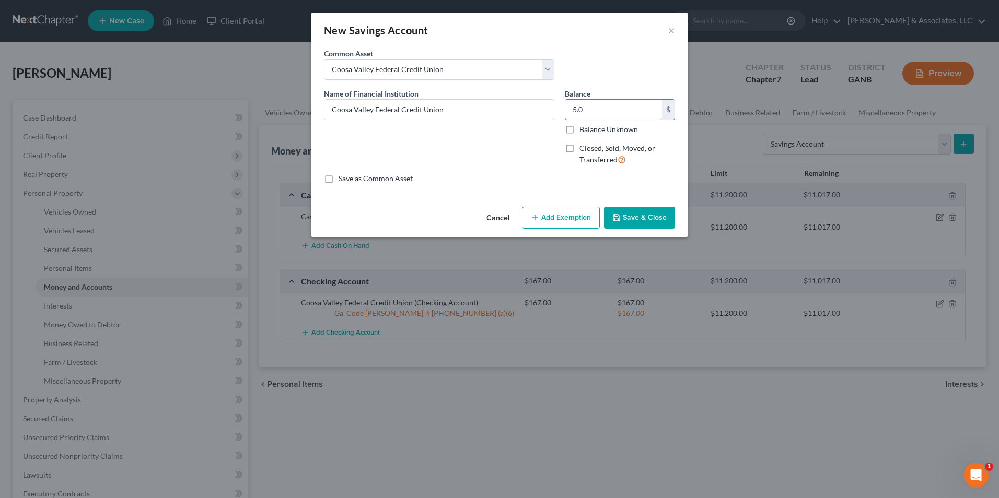
type input "5.0"
click at [568, 213] on button "Add Exemption" at bounding box center [561, 218] width 78 height 22
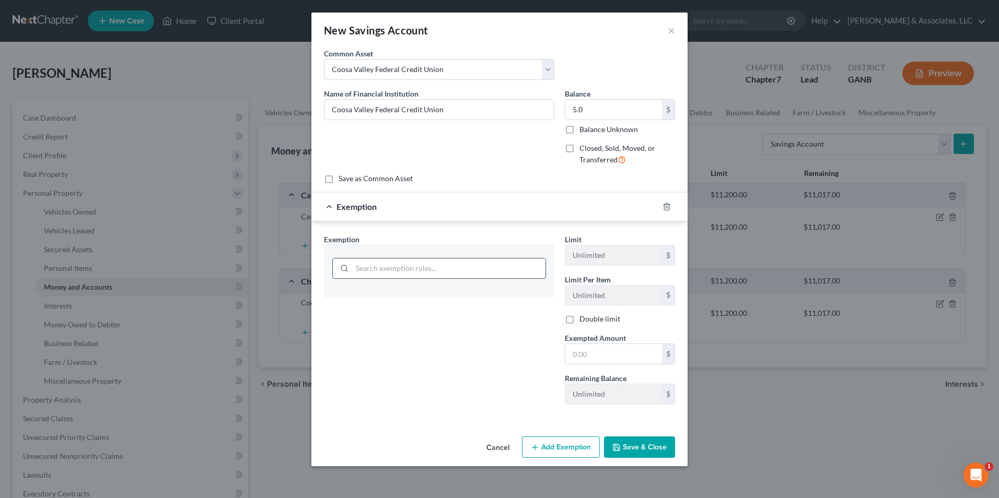
click at [420, 266] on input "search" at bounding box center [448, 269] width 193 height 20
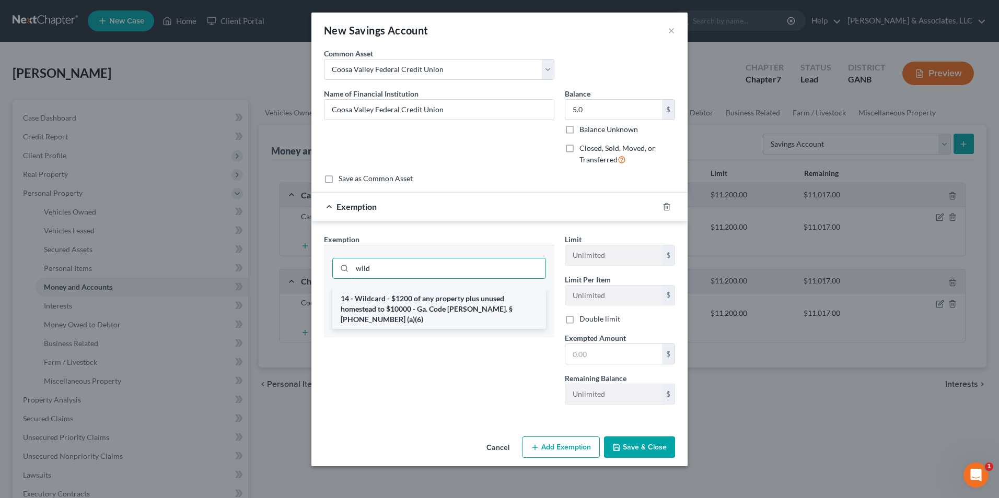
type input "wild"
click at [421, 297] on li "14 - Wildcard - $1200 of any property plus unused homestead to $10000 - Ga. Cod…" at bounding box center [439, 309] width 214 height 40
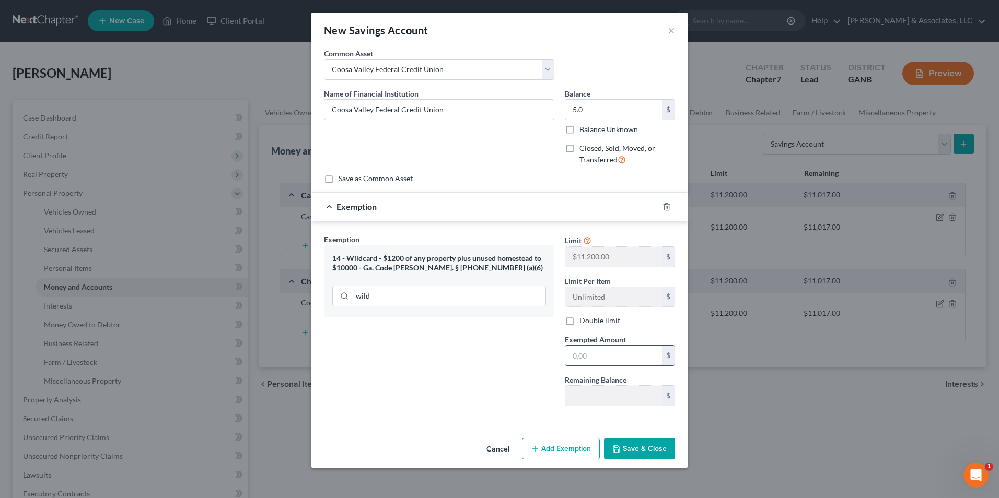
click at [608, 355] on input "text" at bounding box center [613, 356] width 97 height 20
type input "5.0"
click at [630, 445] on button "Save & Close" at bounding box center [639, 449] width 71 height 22
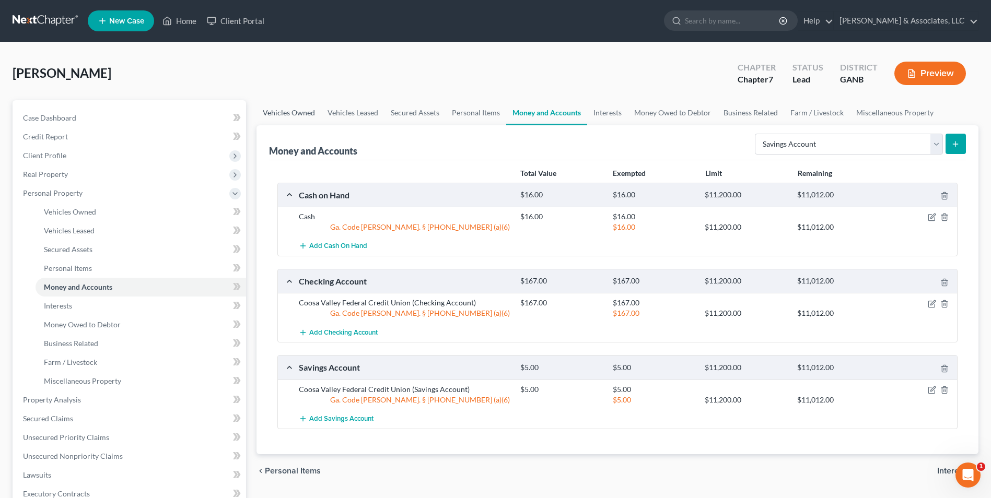
click at [291, 117] on link "Vehicles Owned" at bounding box center [289, 112] width 65 height 25
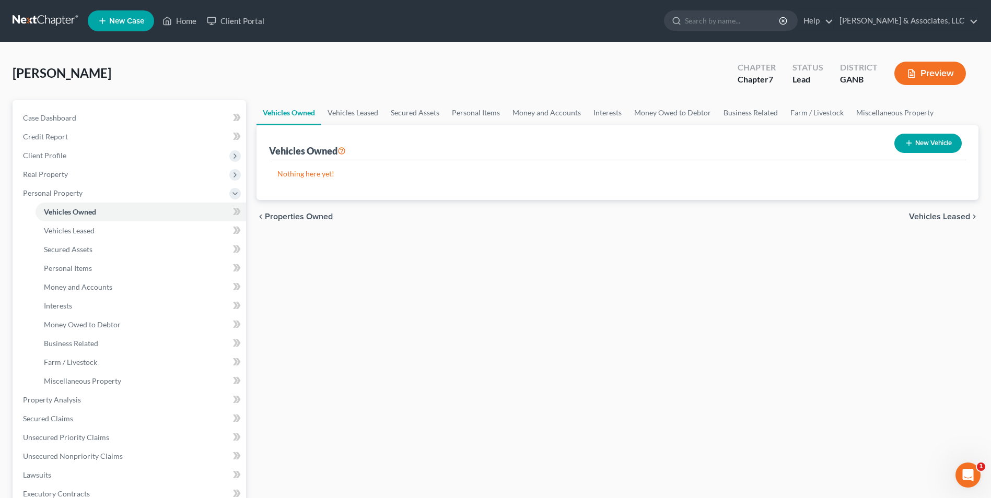
click at [913, 144] on button "New Vehicle" at bounding box center [928, 143] width 67 height 19
select select "0"
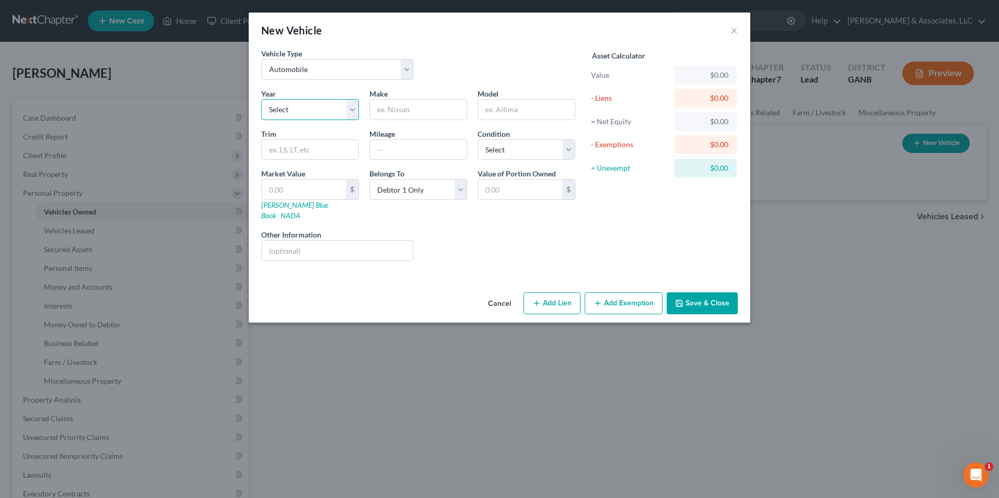
click at [350, 111] on select "Select 2026 2025 2024 2023 2022 2021 2020 2019 2018 2017 2016 2015 2014 2013 20…" at bounding box center [310, 109] width 98 height 21
select select "40"
click at [261, 99] on select "Select 2026 2025 2024 2023 2022 2021 2020 2019 2018 2017 2016 2015 2014 2013 20…" at bounding box center [310, 109] width 98 height 21
click at [420, 106] on input "text" at bounding box center [418, 110] width 97 height 20
type input "Chevrolet"
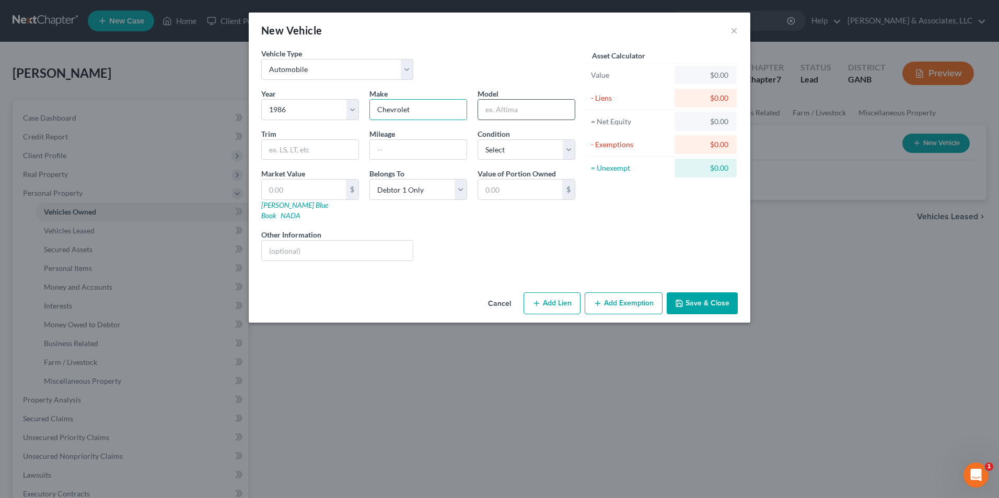
click at [520, 115] on input "text" at bounding box center [526, 110] width 97 height 20
type input "Monte Carlo"
click at [314, 192] on input "text" at bounding box center [304, 190] width 84 height 20
type input "1"
type input "1.00"
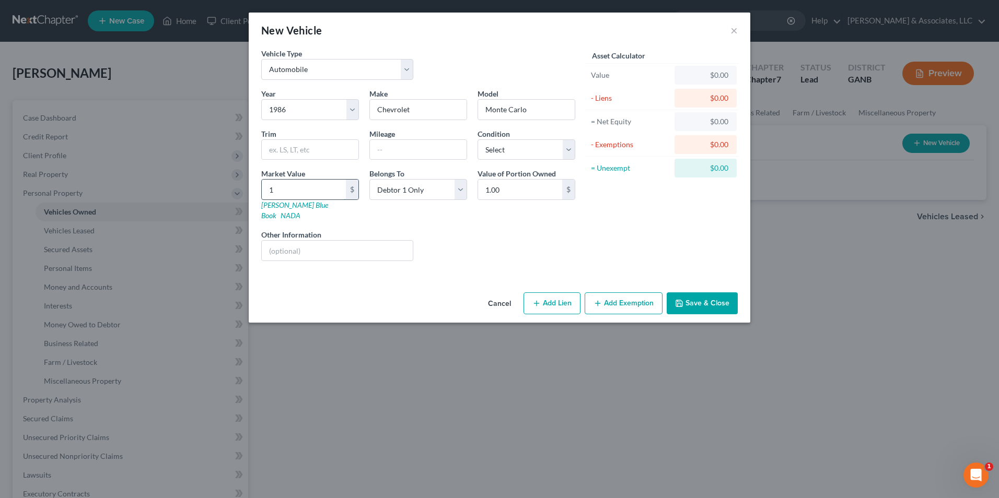
type input "15"
type input "15.00"
type input "150"
type input "150.00"
type input "1500"
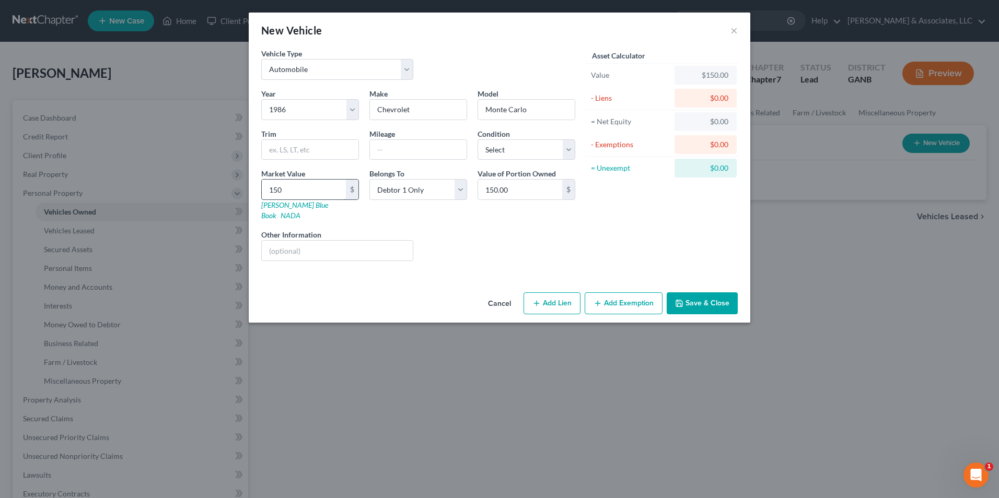
type input "1,500.00"
click at [321, 241] on input "text" at bounding box center [337, 251] width 151 height 20
type input "s"
type input "does not run"
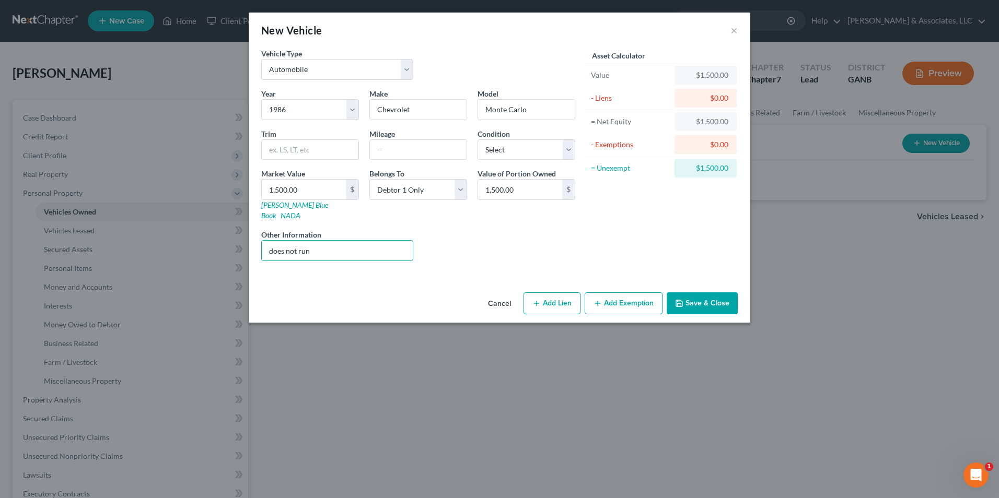
click at [628, 297] on button "Add Exemption" at bounding box center [624, 304] width 78 height 22
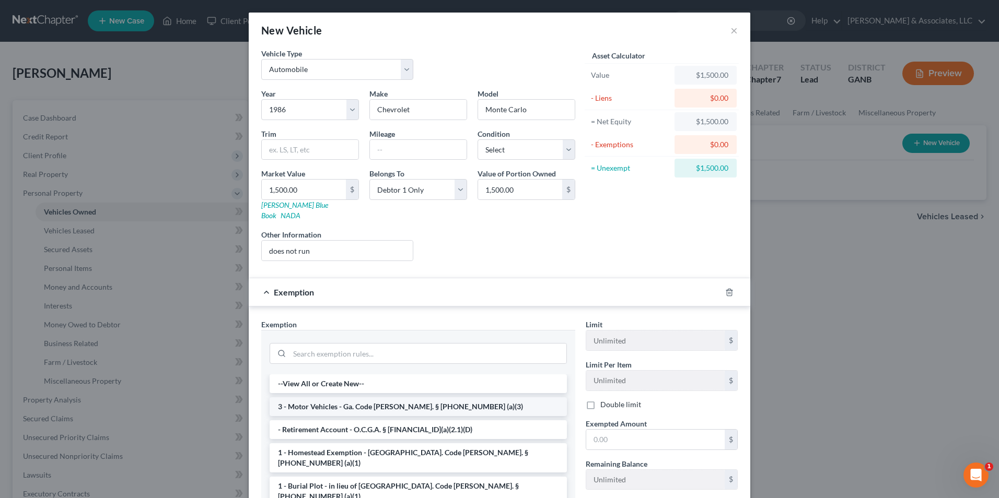
click at [346, 398] on li "3 - Motor Vehicles - Ga. Code Ann. § 44-13-100 (a)(3)" at bounding box center [418, 407] width 297 height 19
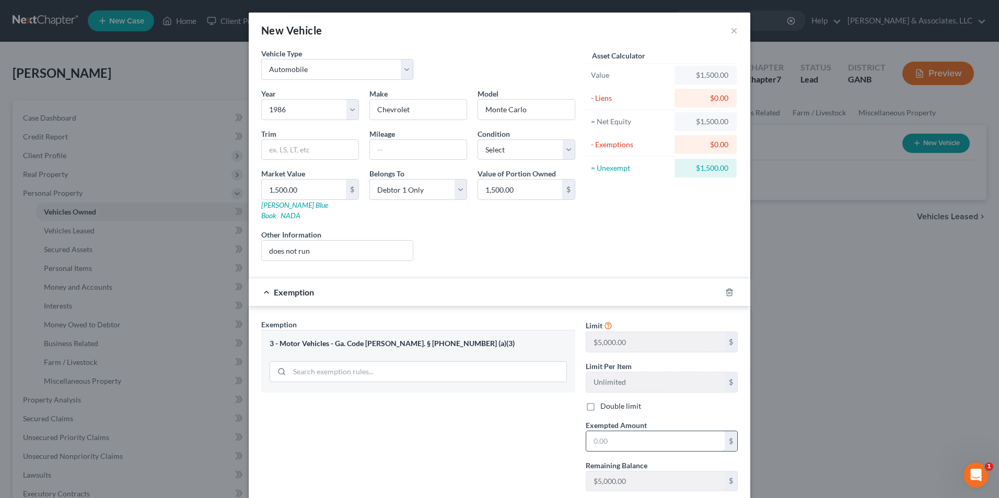
click at [611, 437] on input "text" at bounding box center [655, 442] width 138 height 20
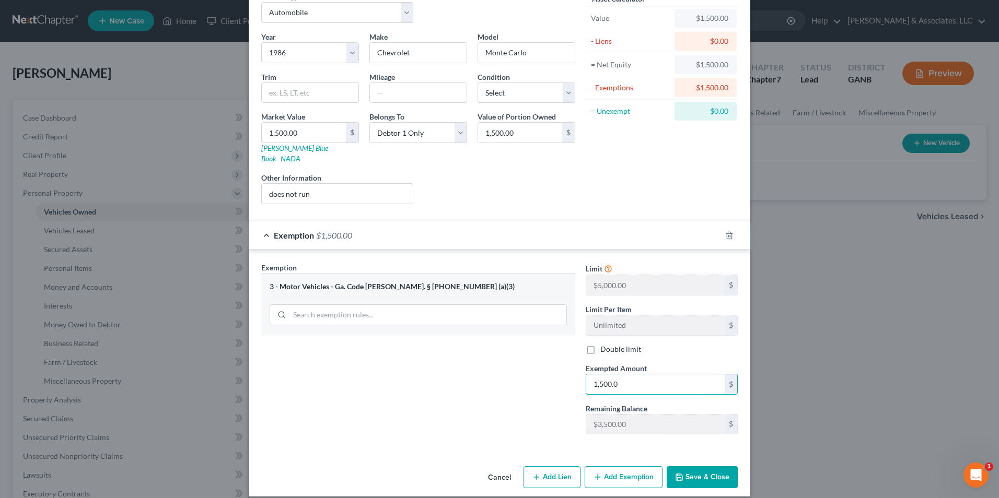
scroll to position [57, 0]
type input "1,500.0"
click at [489, 404] on div "Exemption Set must be selected for CA. Exemption * 3 - Motor Vehicles - Ga. Cod…" at bounding box center [418, 352] width 324 height 181
click at [697, 467] on button "Save & Close" at bounding box center [702, 477] width 71 height 22
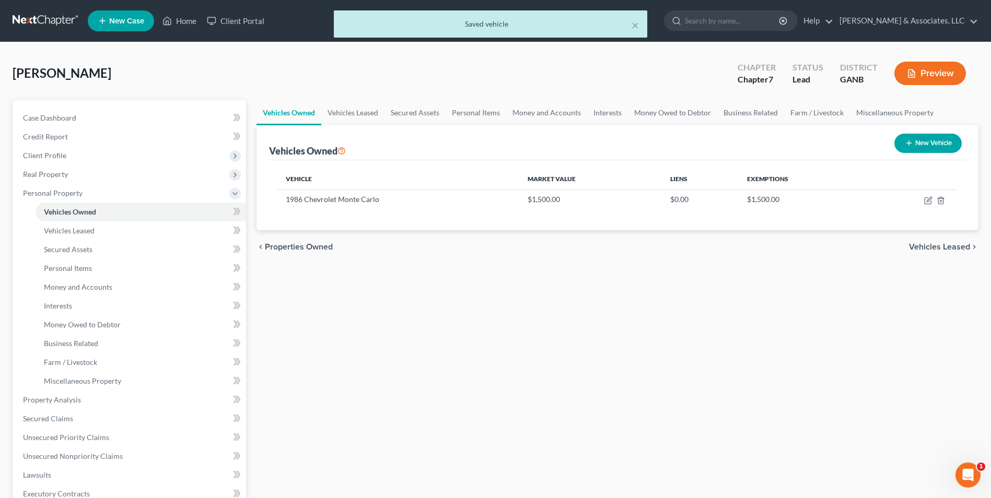
click at [955, 144] on button "New Vehicle" at bounding box center [928, 143] width 67 height 19
select select "0"
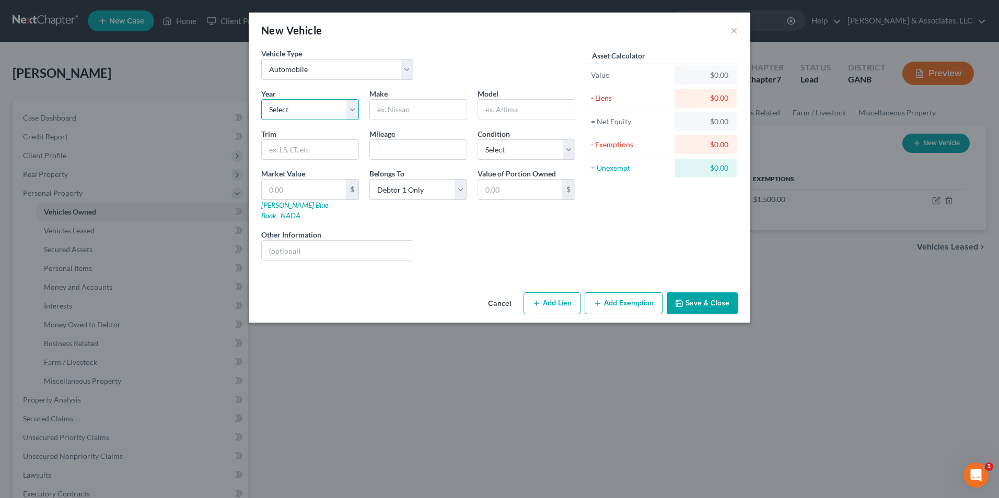
click at [357, 108] on select "Select 2026 2025 2024 2023 2022 2021 2020 2019 2018 2017 2016 2015 2014 2013 20…" at bounding box center [310, 109] width 98 height 21
select select "11"
click at [261, 99] on select "Select 2026 2025 2024 2023 2022 2021 2020 2019 2018 2017 2016 2015 2014 2013 20…" at bounding box center [310, 109] width 98 height 21
click at [412, 112] on input "text" at bounding box center [418, 110] width 97 height 20
type input "Chevrolet"
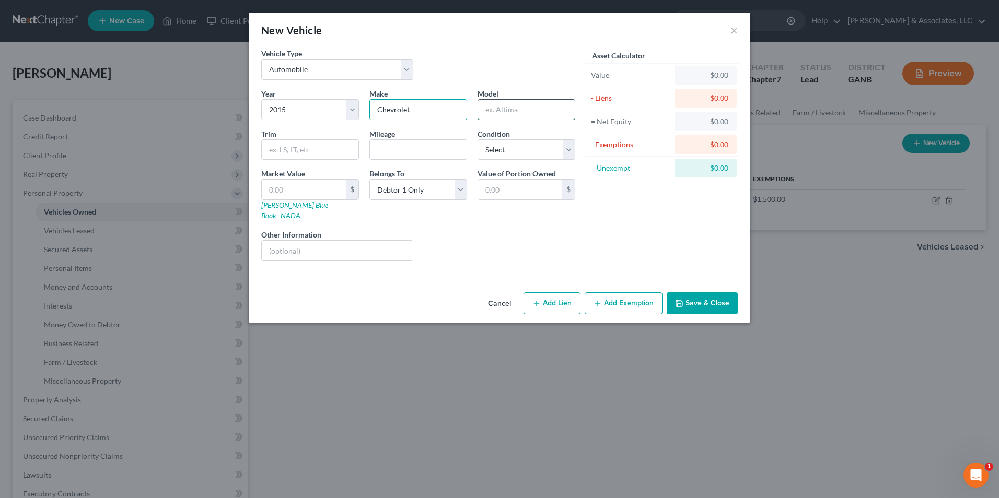
click at [509, 111] on input "text" at bounding box center [526, 110] width 97 height 20
type input "Tahoe"
click at [304, 190] on input "text" at bounding box center [304, 190] width 84 height 20
type input "1"
type input "1.00"
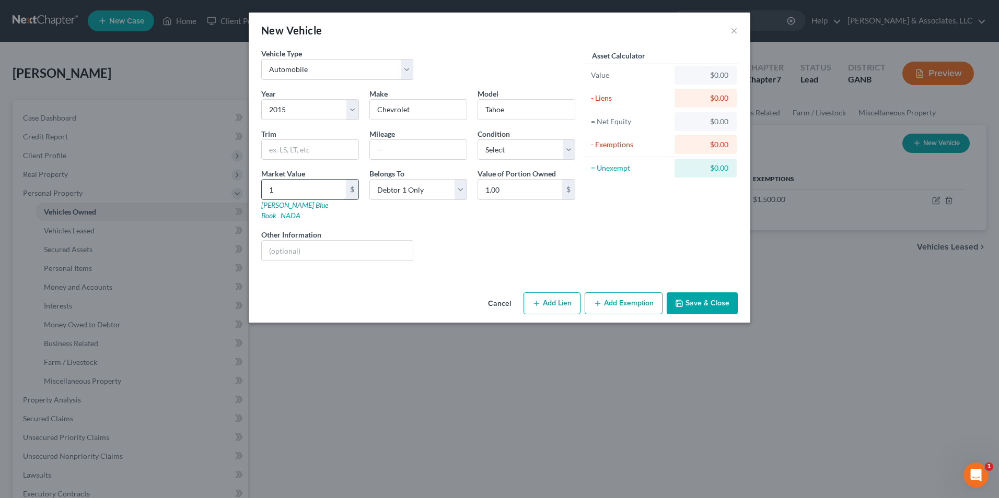
type input "18"
type input "18.00"
type input "180"
type input "180.00"
type input "1800"
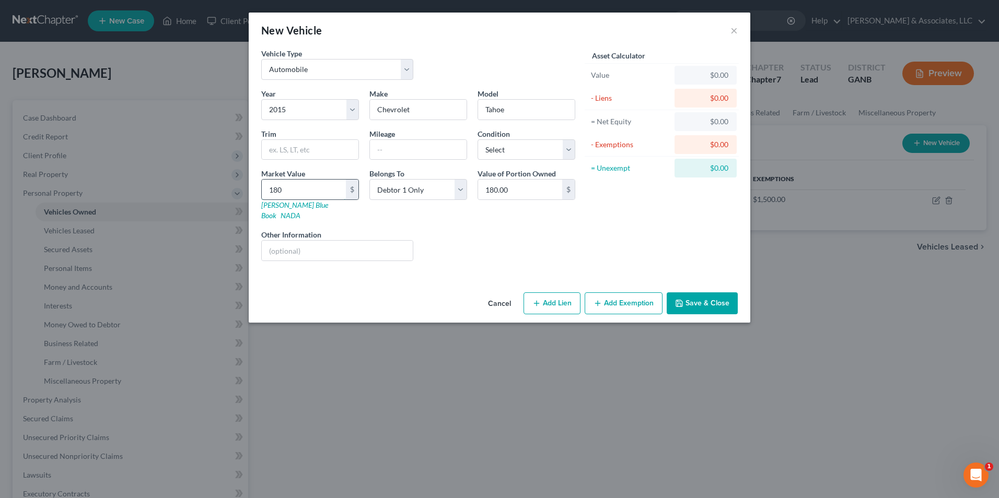
type input "1,800.00"
type input "1,8000"
type input "18,000.00"
type input "18,000"
click at [565, 295] on button "Add Lien" at bounding box center [552, 304] width 57 height 22
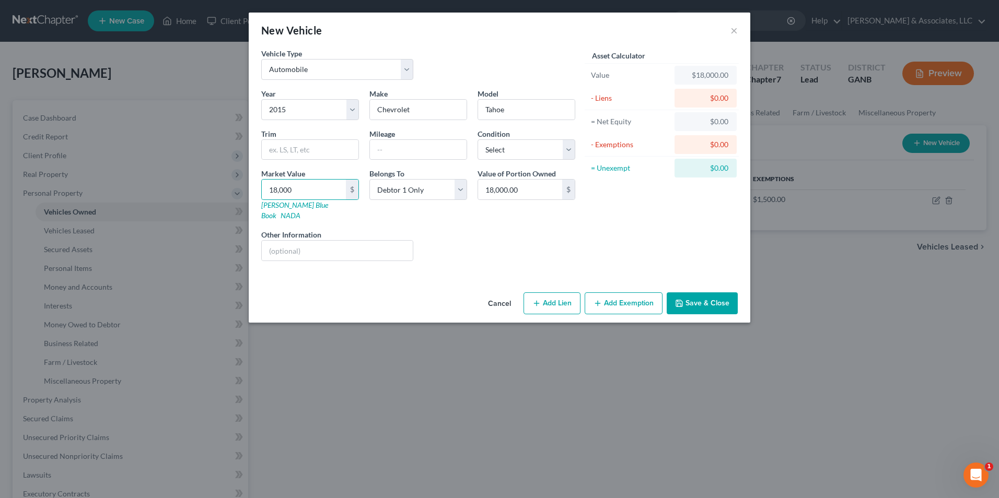
select select "0"
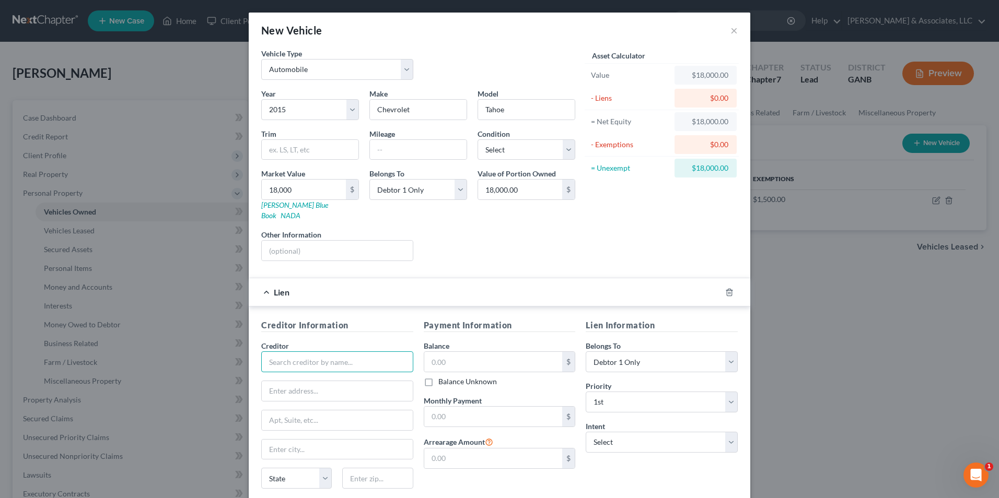
click at [362, 355] on input "text" at bounding box center [337, 362] width 152 height 21
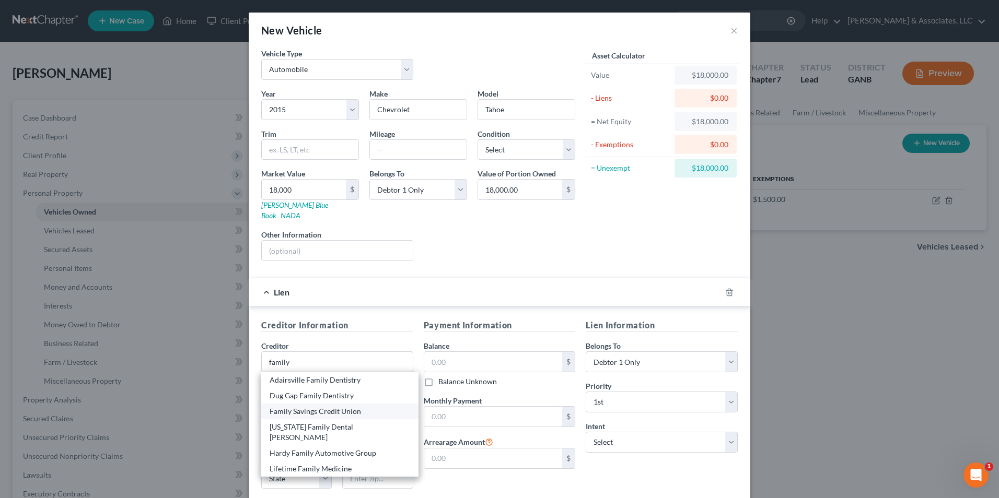
click at [355, 407] on div "Family Savings Credit Union" at bounding box center [340, 412] width 141 height 10
type input "Family Savings Credit Union"
type input "342 Charles Hardy Pkwy"
type input "Hiram"
select select "10"
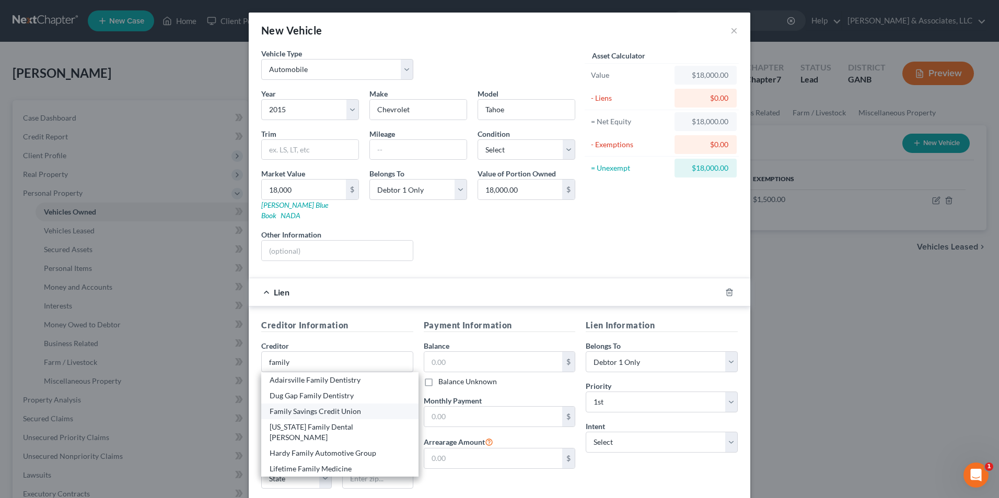
type input "30141"
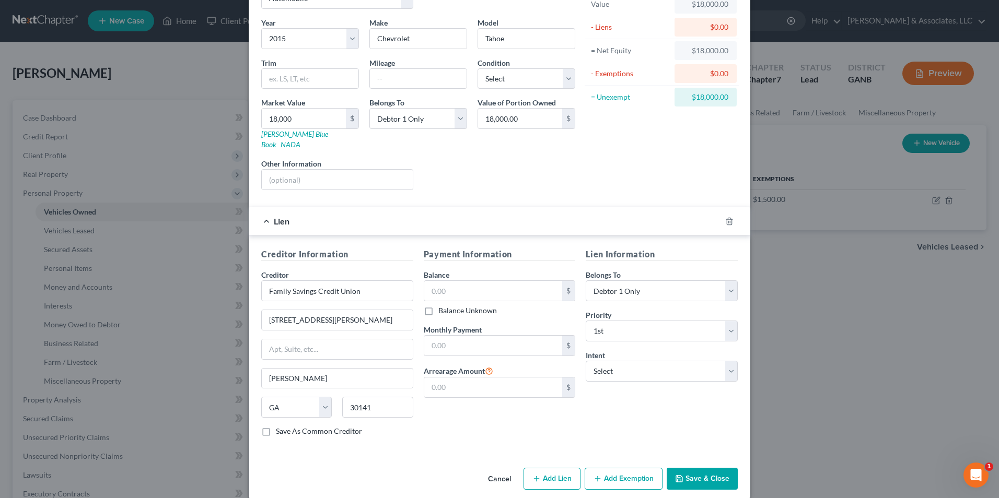
scroll to position [73, 0]
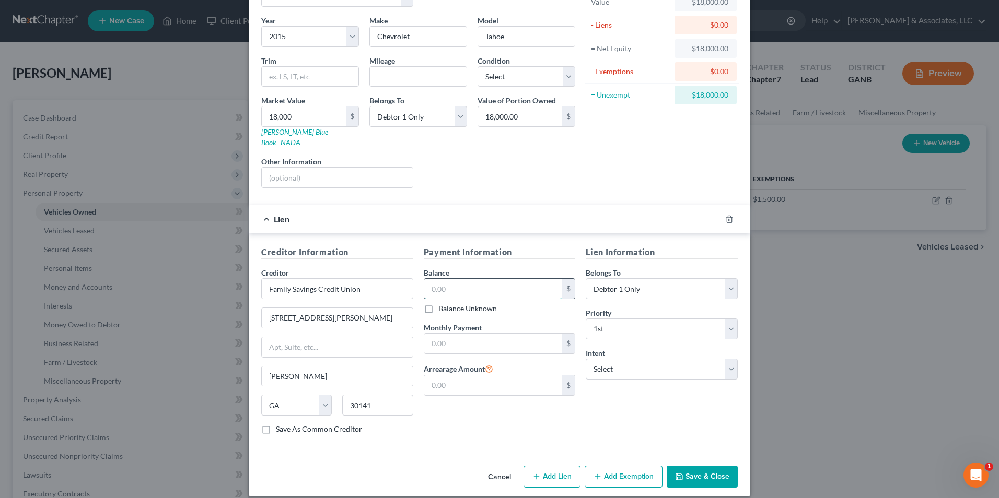
click at [520, 279] on input "text" at bounding box center [493, 289] width 138 height 20
type input "15,026.00"
click at [625, 470] on button "Add Exemption" at bounding box center [624, 477] width 78 height 22
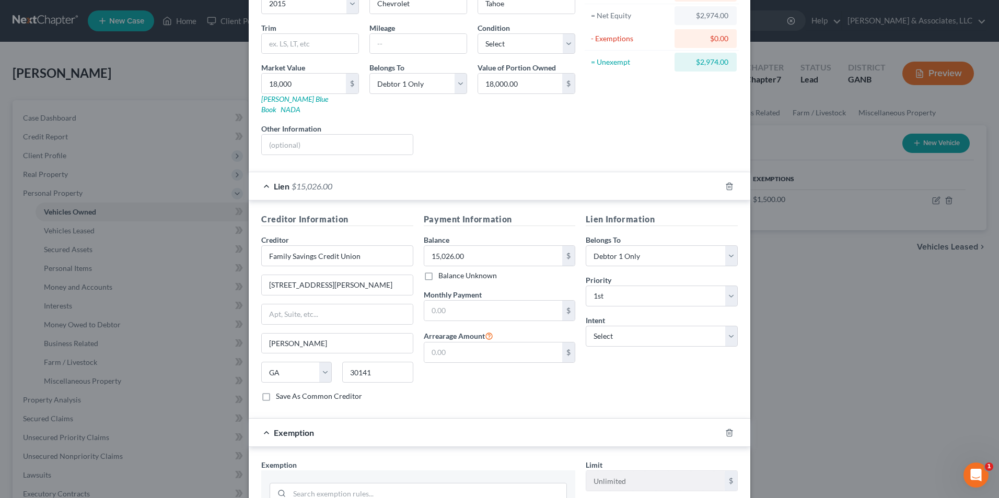
scroll to position [354, 0]
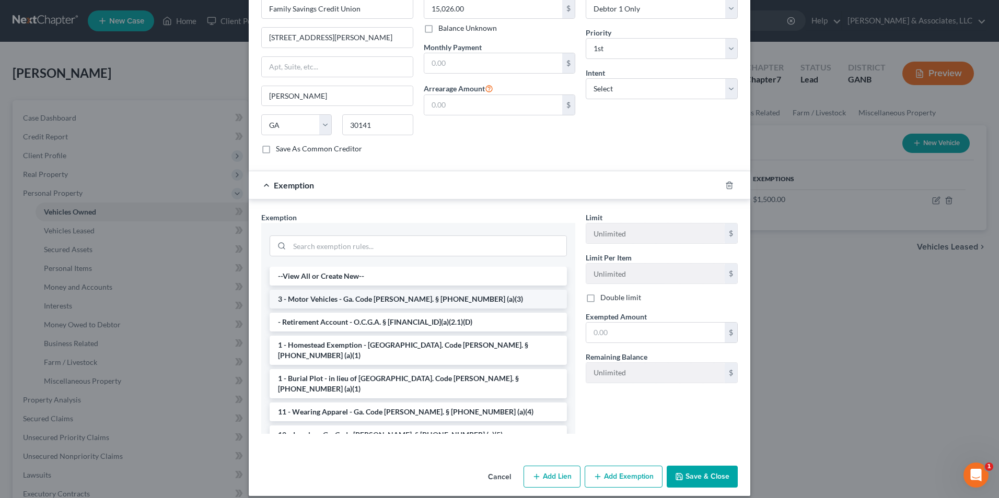
click at [399, 293] on li "3 - Motor Vehicles - Ga. Code [PERSON_NAME]. § [PHONE_NUMBER] (a)(3)" at bounding box center [418, 299] width 297 height 19
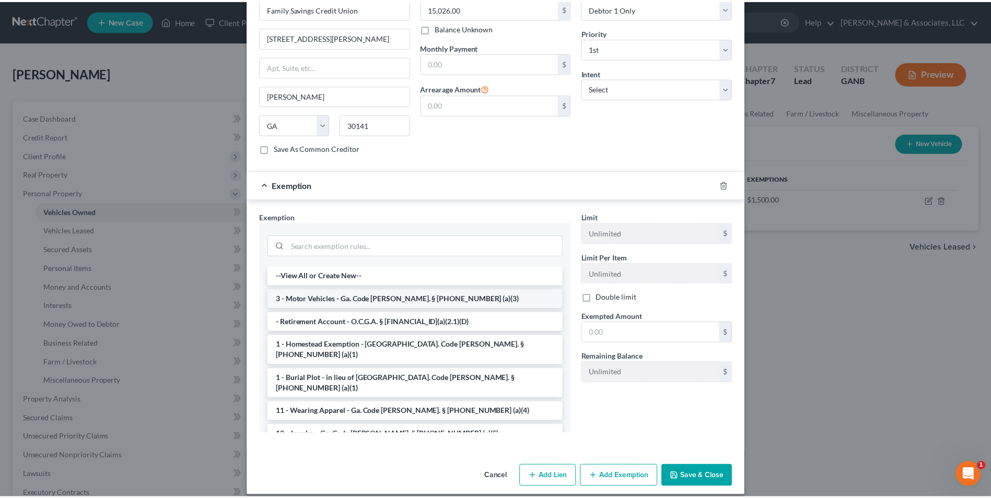
scroll to position [304, 0]
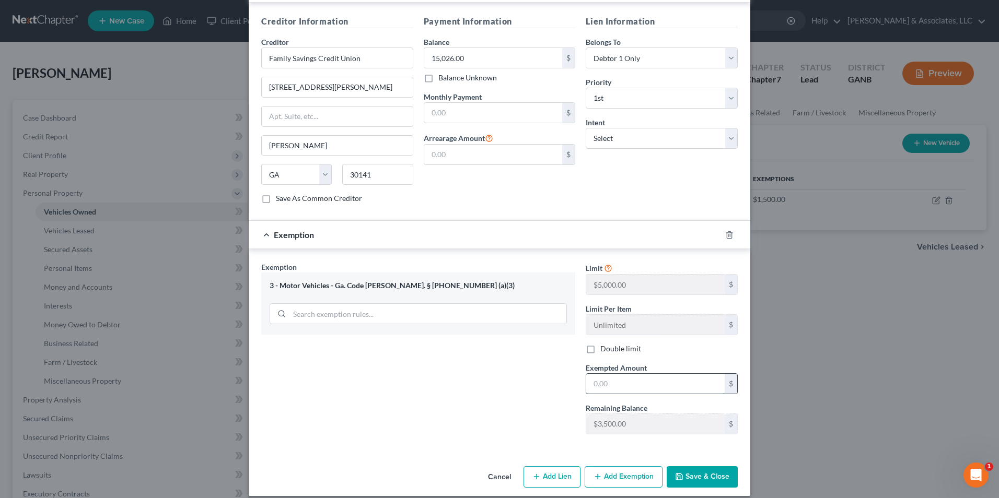
click at [622, 378] on input "text" at bounding box center [655, 384] width 138 height 20
type input "2,974.00"
click at [711, 467] on button "Save & Close" at bounding box center [702, 478] width 71 height 22
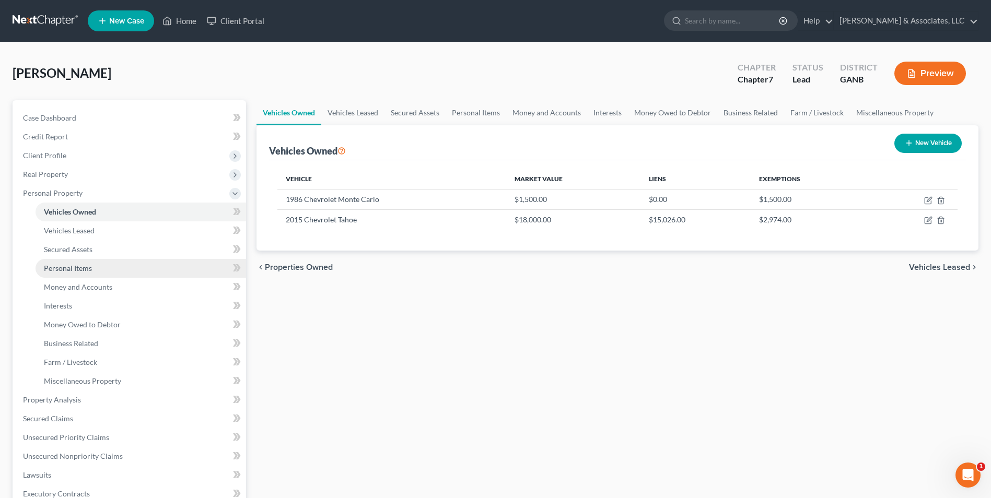
scroll to position [157, 0]
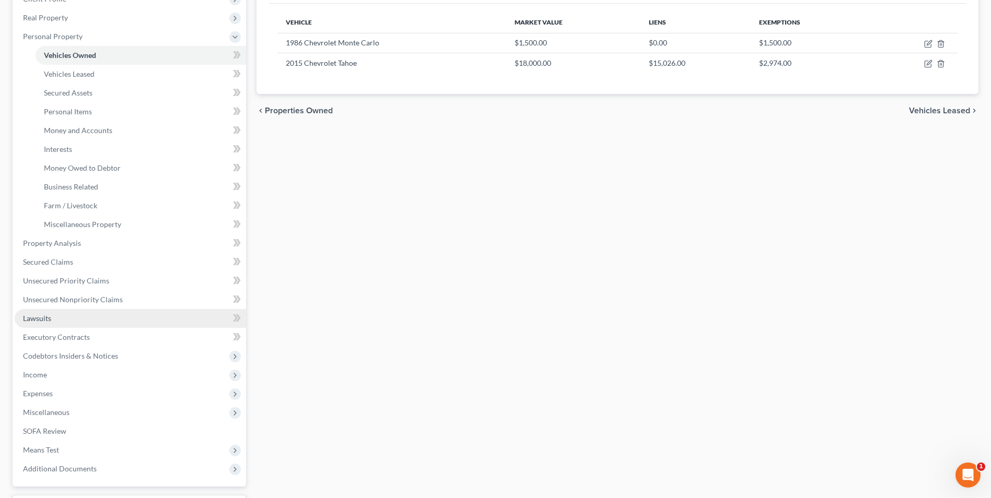
click at [59, 315] on link "Lawsuits" at bounding box center [130, 318] width 231 height 19
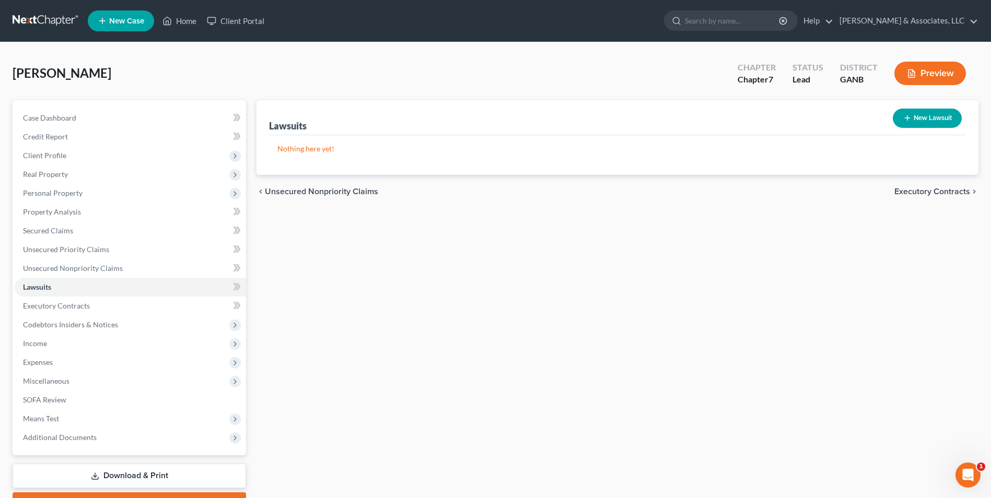
click at [931, 114] on button "New Lawsuit" at bounding box center [927, 118] width 69 height 19
select select "0"
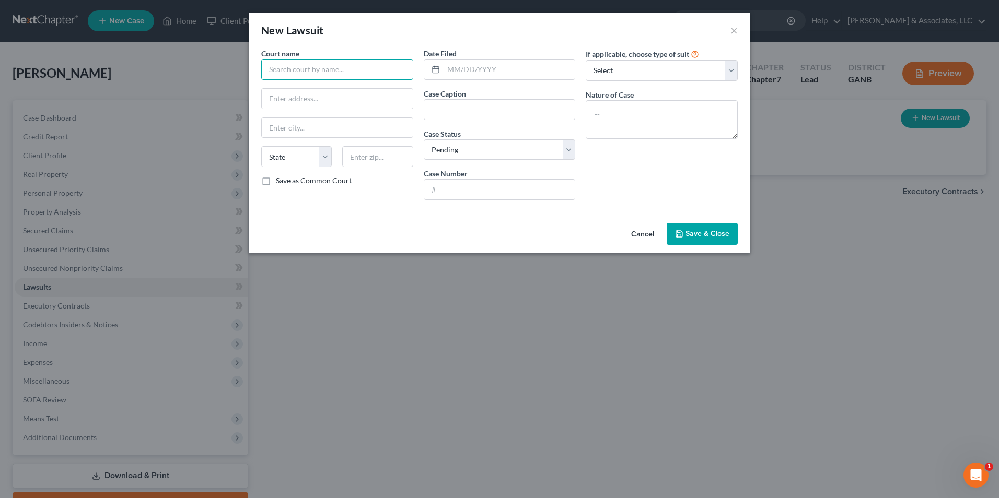
click at [307, 72] on input "text" at bounding box center [337, 69] width 152 height 21
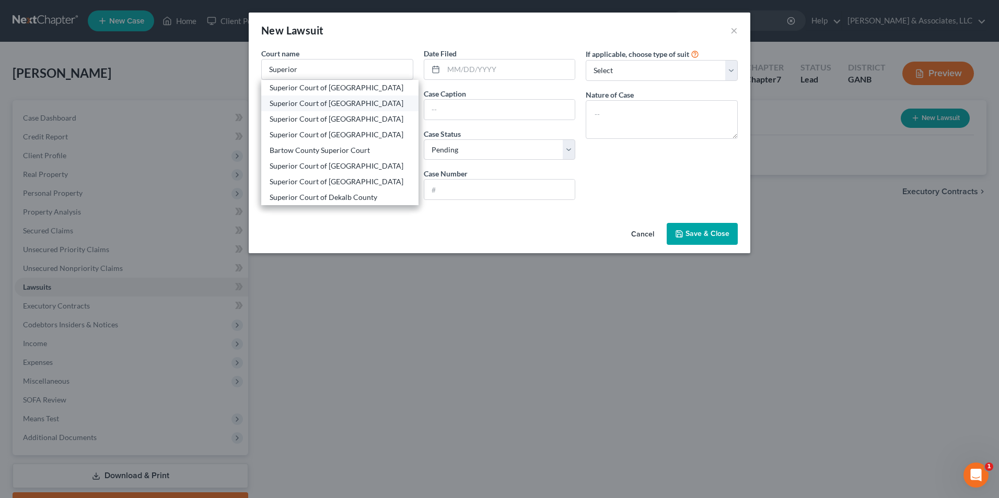
click at [352, 100] on div "Superior Court of Bartow County" at bounding box center [340, 103] width 141 height 10
type input "Superior Court of Bartow County"
type input "135 W Cherokee Ave, STE 233"
type input "Cartersville"
select select "10"
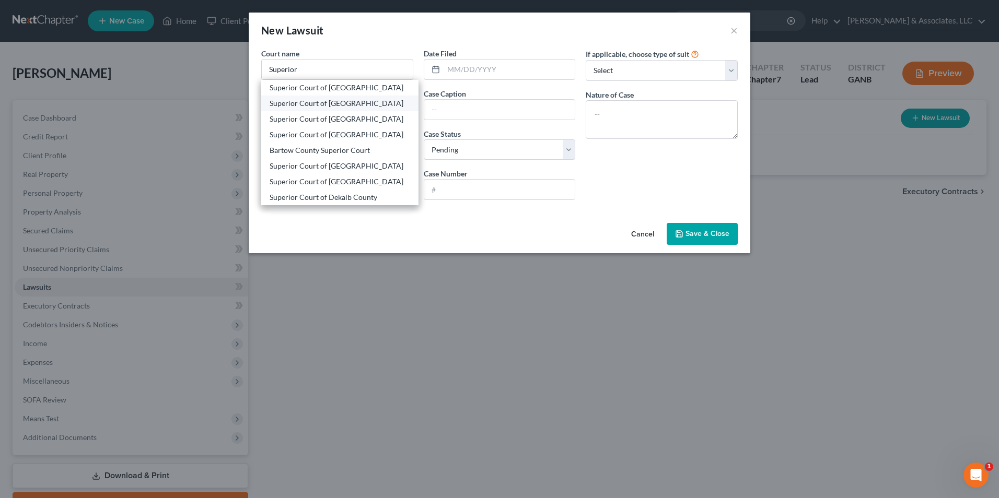
type input "30120"
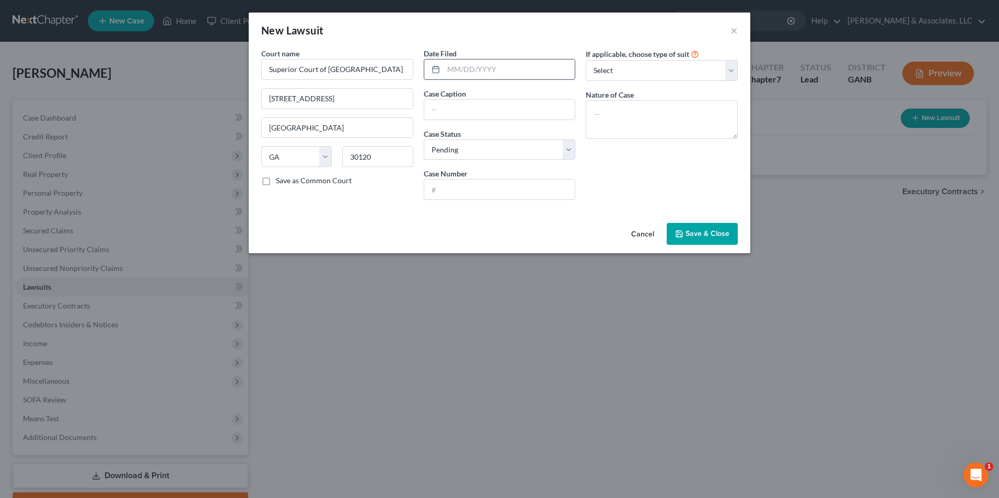
click at [456, 73] on input "text" at bounding box center [510, 70] width 132 height 20
type input "07/08/2025"
click at [484, 112] on input "text" at bounding box center [499, 110] width 151 height 20
type input "V"
click at [548, 110] on input "Capital One, NA, successor by merger to Discover Bank vs. Israel Hernandez" at bounding box center [499, 110] width 151 height 20
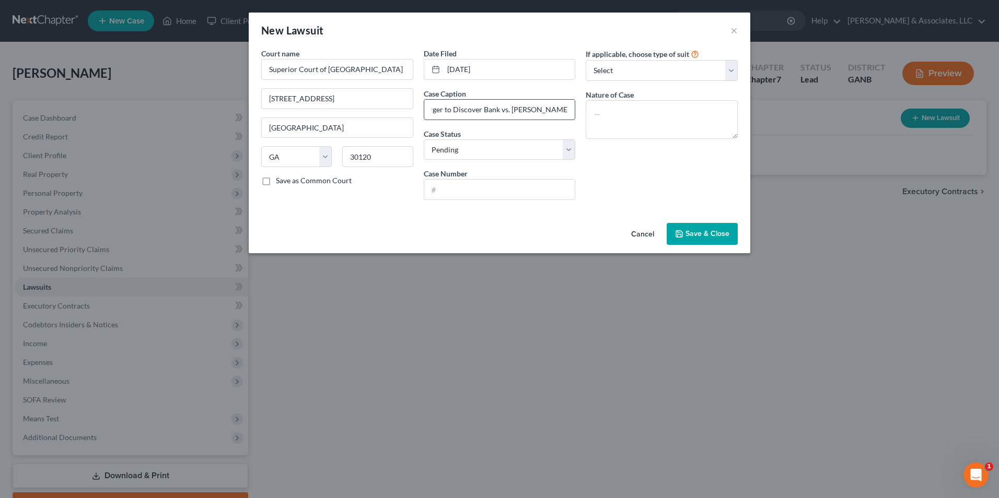
scroll to position [0, 115]
type input "Capital One, NA, successor by merger to Discover Bank vs. James M Crittenden"
click at [569, 149] on select "Select Pending On Appeal Concluded" at bounding box center [500, 150] width 152 height 21
select select "2"
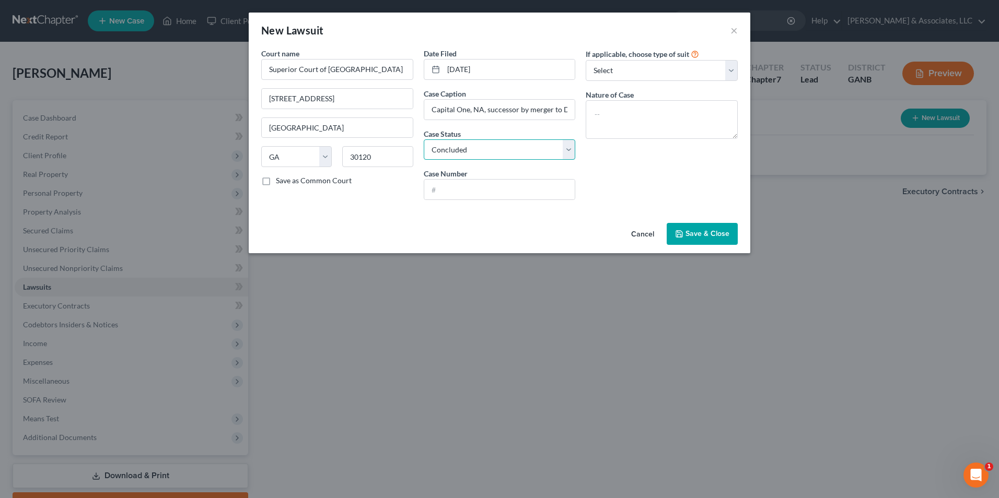
click at [424, 140] on select "Select Pending On Appeal Concluded" at bounding box center [500, 150] width 152 height 21
drag, startPoint x: 483, startPoint y: 195, endPoint x: 497, endPoint y: 194, distance: 13.6
click at [497, 194] on input "text" at bounding box center [499, 190] width 151 height 20
type input "SUCV2025001071"
click at [725, 61] on select "Select Repossession Garnishment Foreclosure Attached, Seized, Or Levied Other" at bounding box center [662, 70] width 152 height 21
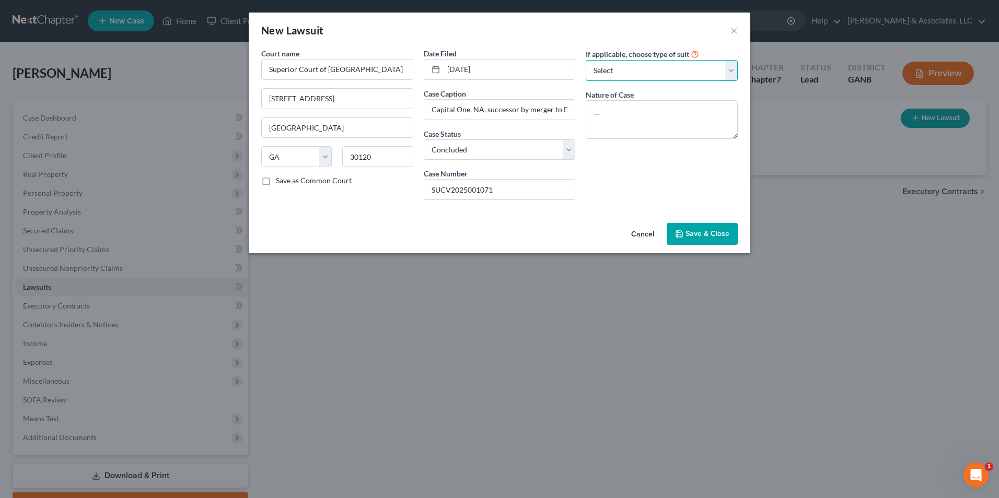
select select "1"
click at [586, 60] on select "Select Repossession Garnishment Foreclosure Attached, Seized, Or Levied Other" at bounding box center [662, 70] width 152 height 21
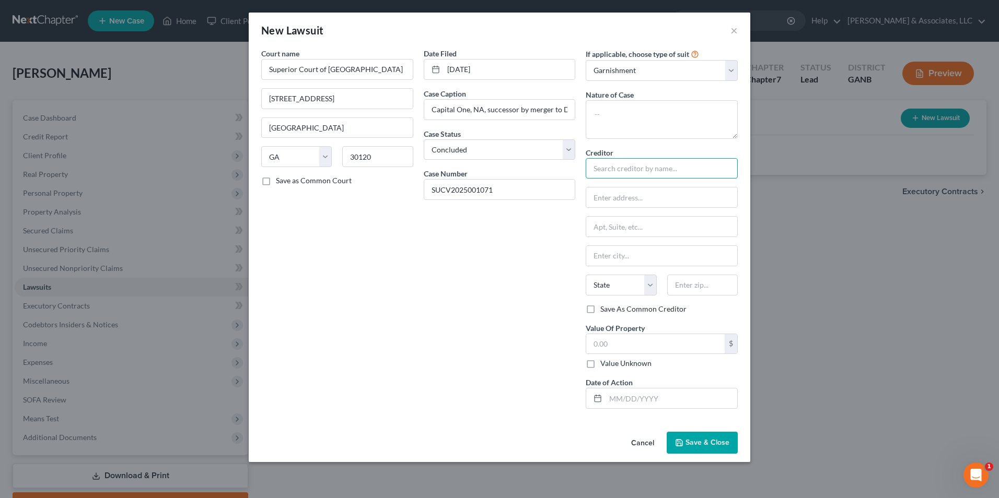
click at [679, 171] on input "text" at bounding box center [662, 168] width 152 height 21
click at [652, 167] on input "text" at bounding box center [662, 168] width 152 height 21
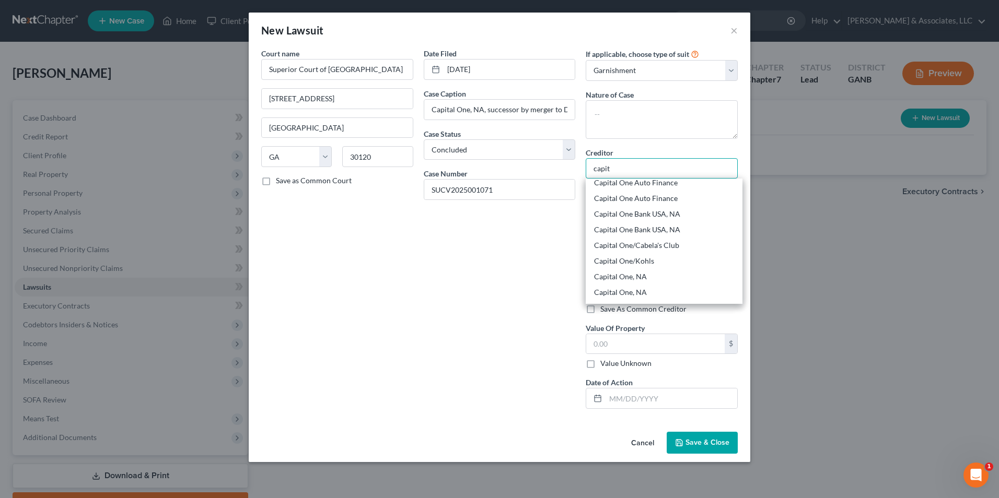
scroll to position [105, 0]
click at [645, 271] on div "Capital One, NA" at bounding box center [664, 270] width 140 height 10
type input "Capital One, NA"
type input "PO Box 31293"
type input "Salt Lake City"
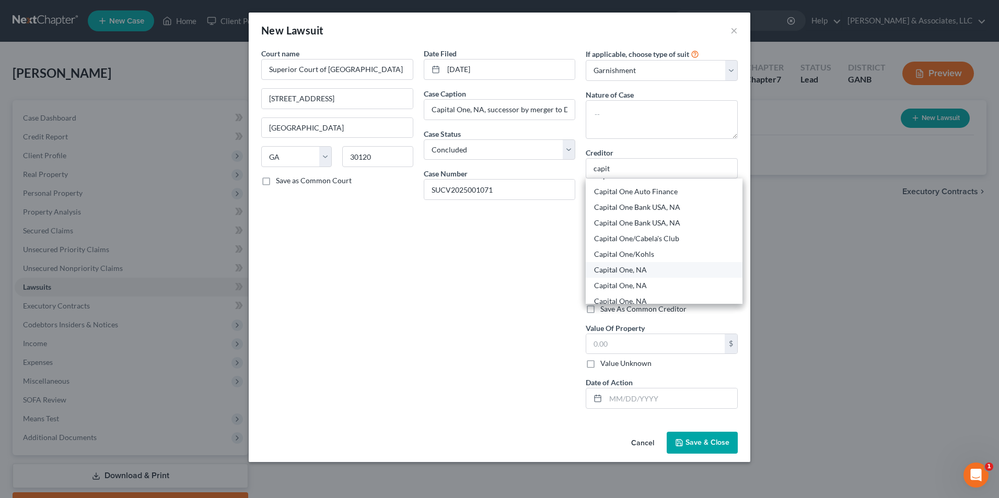
select select "46"
type input "84131"
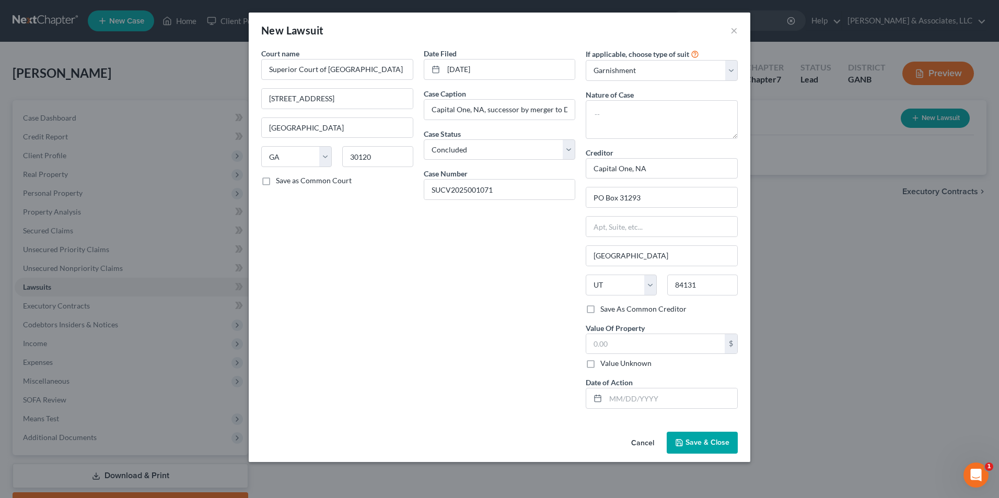
click at [706, 443] on span "Save & Close" at bounding box center [708, 442] width 44 height 9
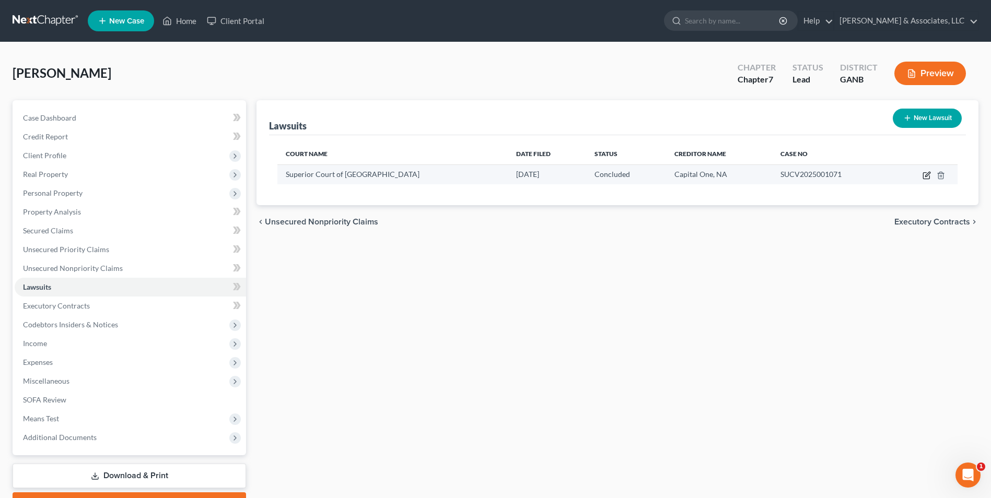
click at [929, 176] on icon "button" at bounding box center [927, 175] width 8 height 8
select select "10"
select select "2"
select select "1"
select select "46"
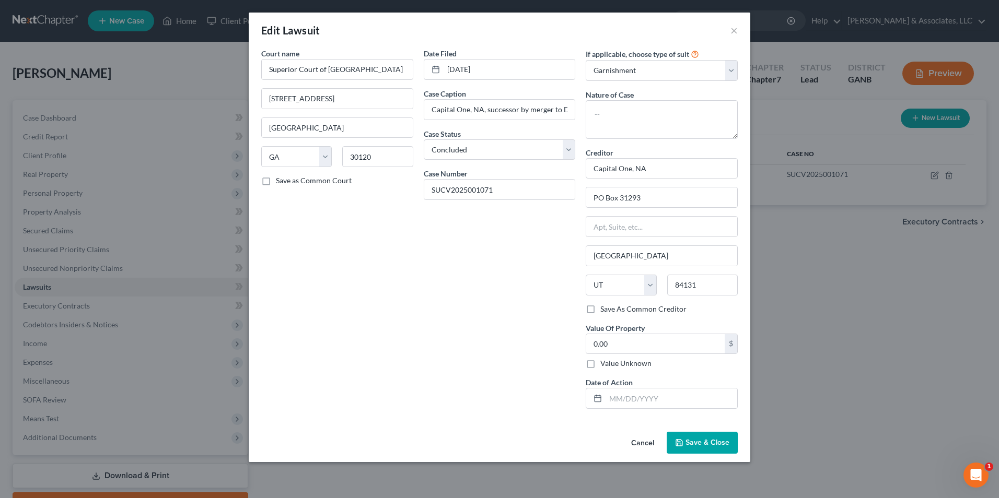
click at [698, 445] on span "Save & Close" at bounding box center [708, 442] width 44 height 9
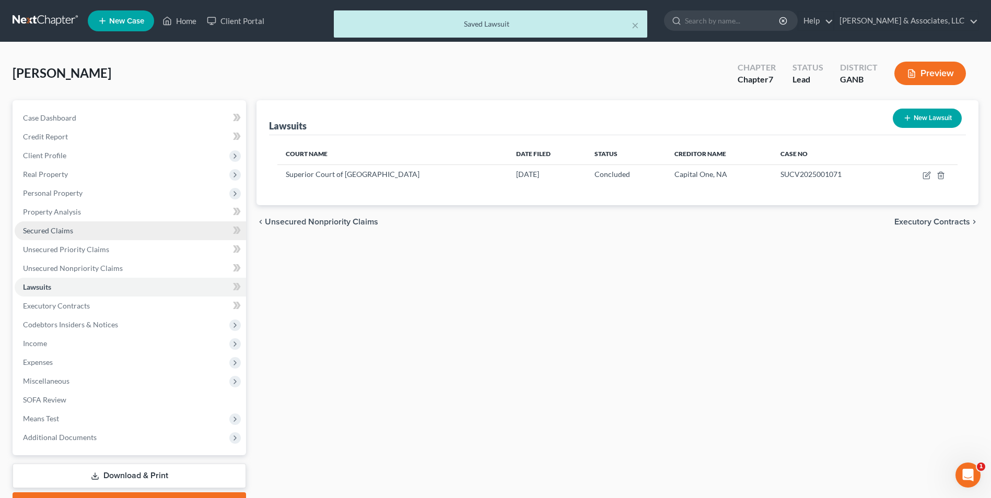
click at [54, 231] on span "Secured Claims" at bounding box center [48, 230] width 50 height 9
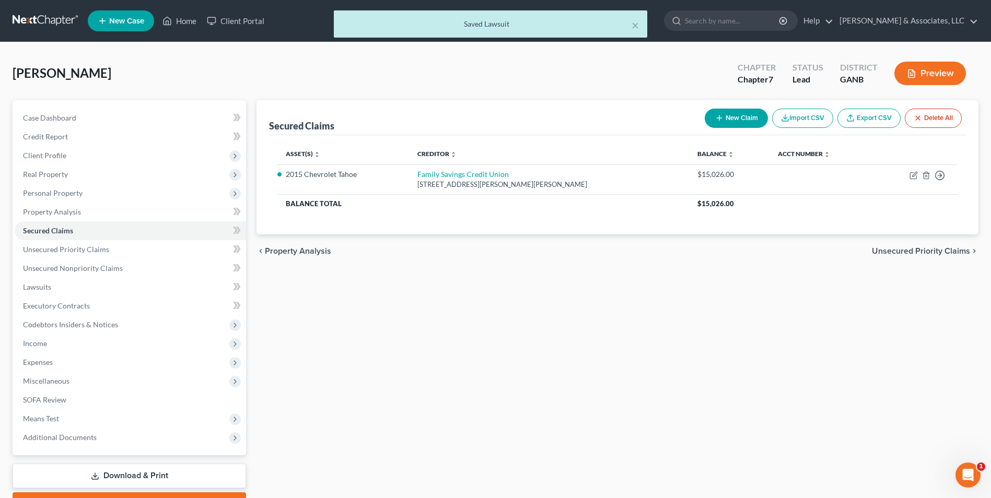
click at [735, 119] on button "New Claim" at bounding box center [736, 118] width 63 height 19
select select "0"
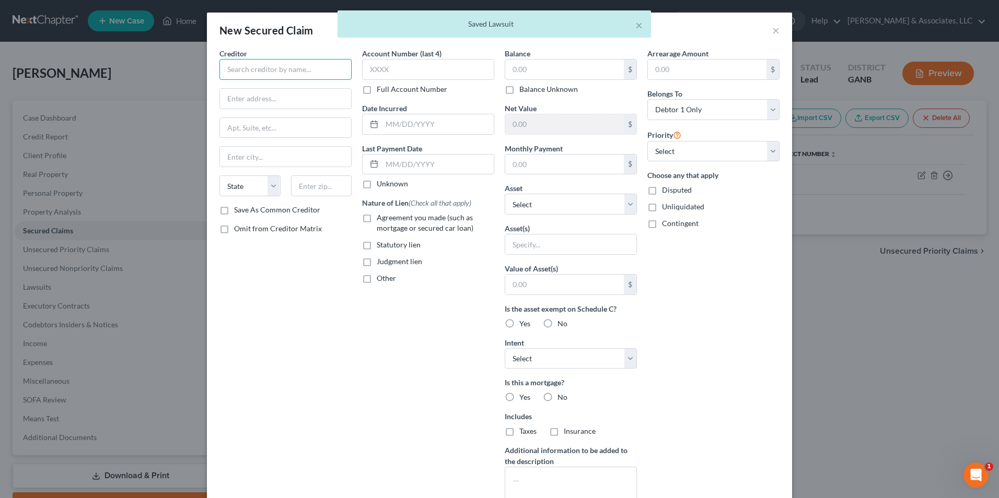
click at [315, 77] on input "text" at bounding box center [285, 69] width 132 height 21
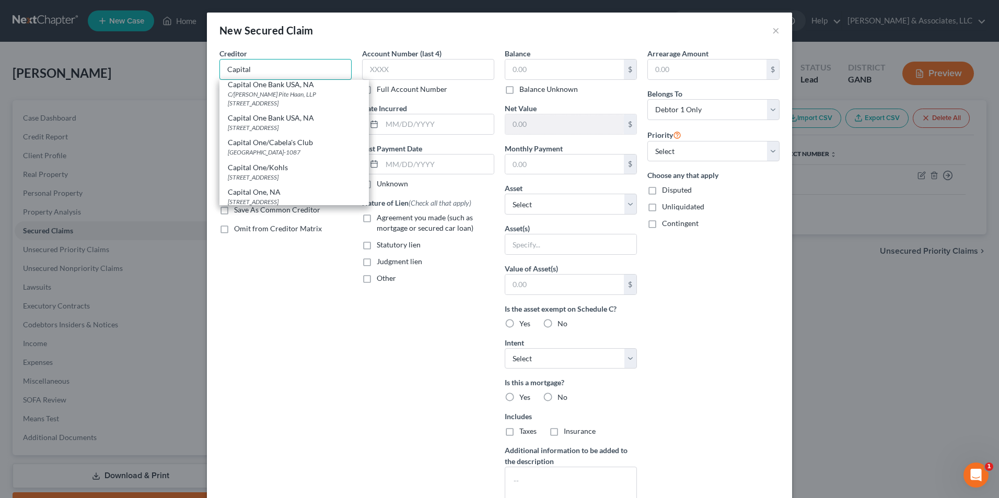
scroll to position [261, 0]
click at [284, 154] on div "PO Box 31293, Salt Lake City, UT 84131" at bounding box center [294, 149] width 133 height 9
type input "Capital One, NA"
type input "PO Box 31293"
type input "Salt Lake City"
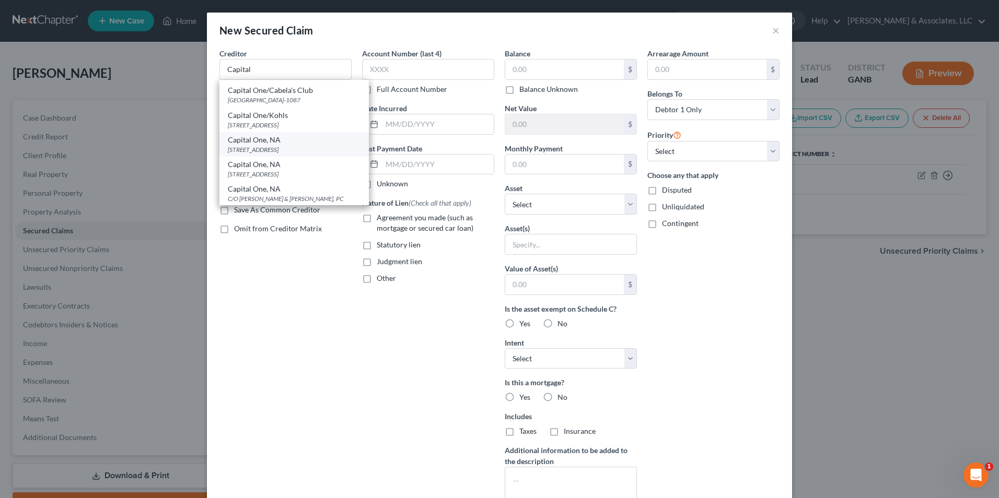
select select "46"
type input "84131"
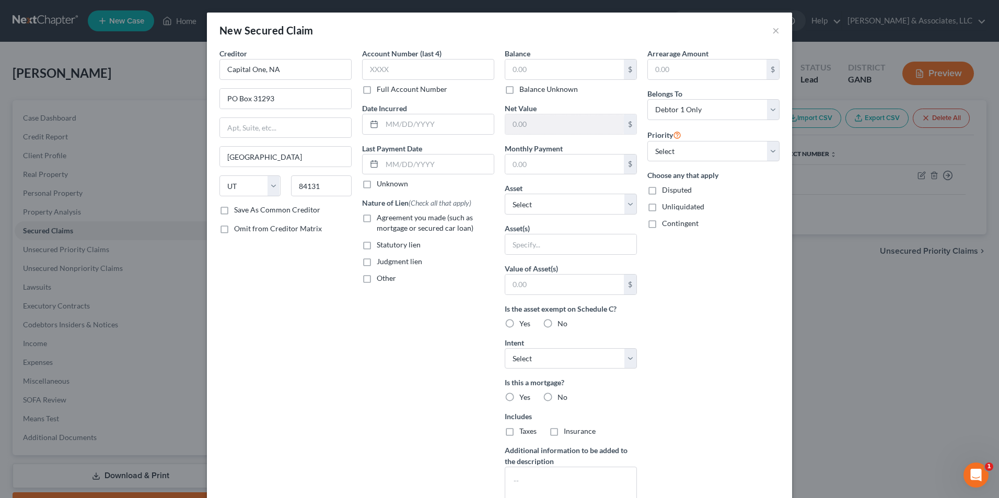
scroll to position [0, 0]
click at [377, 259] on label "Judgment lien" at bounding box center [399, 262] width 45 height 10
click at [381, 259] on input "Judgment lien" at bounding box center [384, 260] width 7 height 7
checkbox input "true"
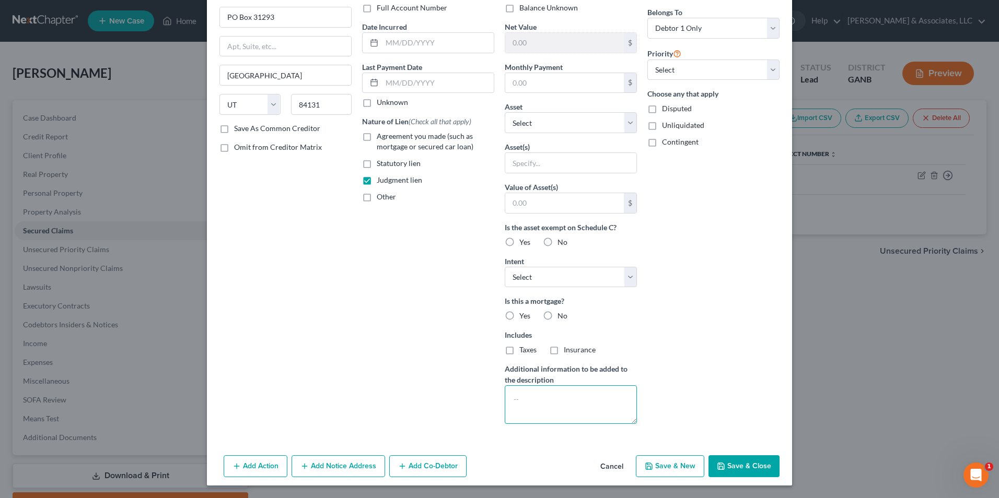
click at [539, 404] on textarea at bounding box center [571, 405] width 132 height 39
drag, startPoint x: 597, startPoint y: 413, endPoint x: 474, endPoint y: 421, distance: 122.5
click at [474, 421] on div "Creditor * Capital One, NA PO Box 31293 Salt Lake City State AL AK AR AZ CA CO …" at bounding box center [499, 200] width 571 height 466
type textarea "Superior Court of Bartow County. Case #SUCV2025001071"
click at [349, 462] on button "Add Notice Address" at bounding box center [339, 467] width 94 height 22
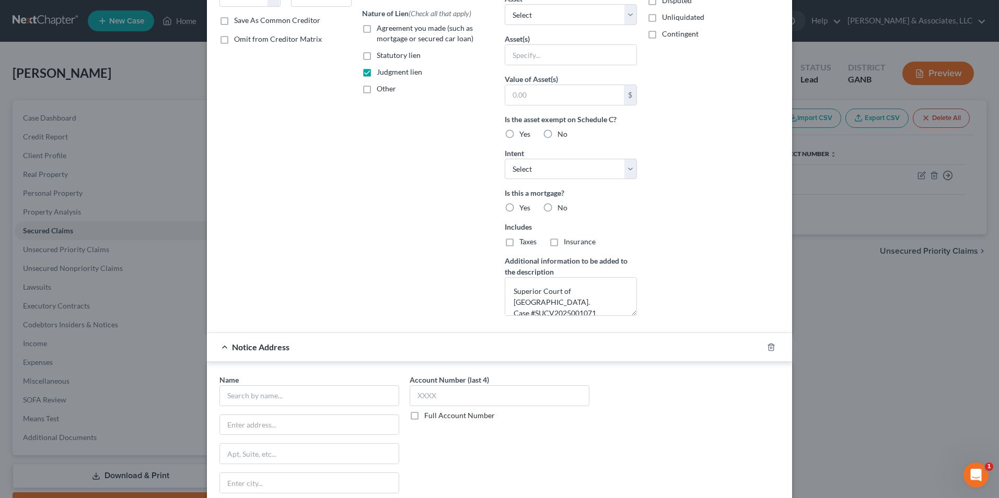
scroll to position [307, 0]
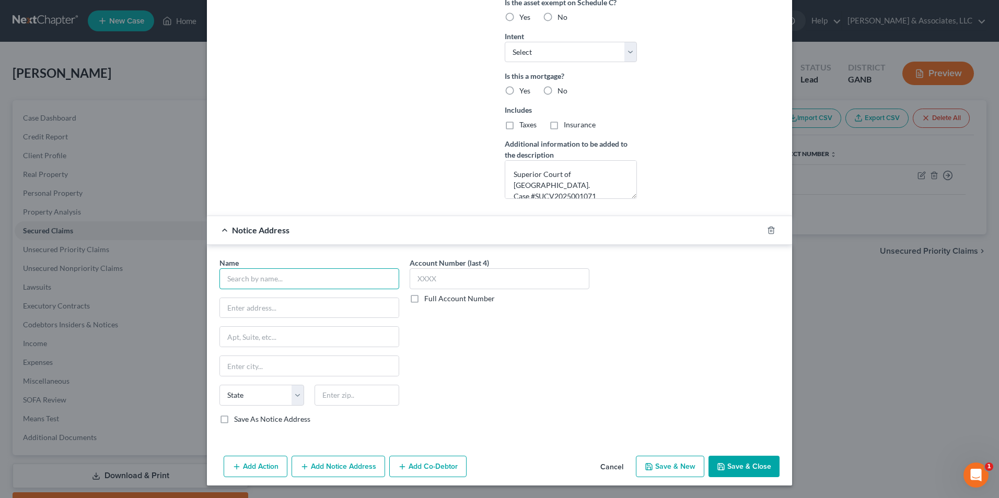
click at [289, 287] on input "text" at bounding box center [309, 279] width 180 height 21
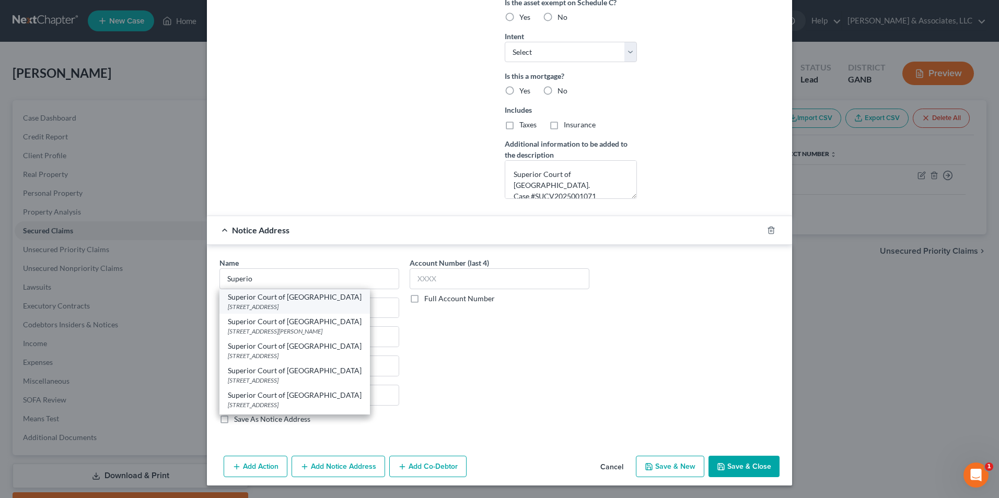
click at [302, 304] on div "135 W Cherokee Ave STE 233, Cartersville, GA 30120" at bounding box center [295, 307] width 134 height 9
type input "Superior Court of Bartow County"
type input "135 W Cherokee Ave"
type input "STE 233"
type input "Cartersville"
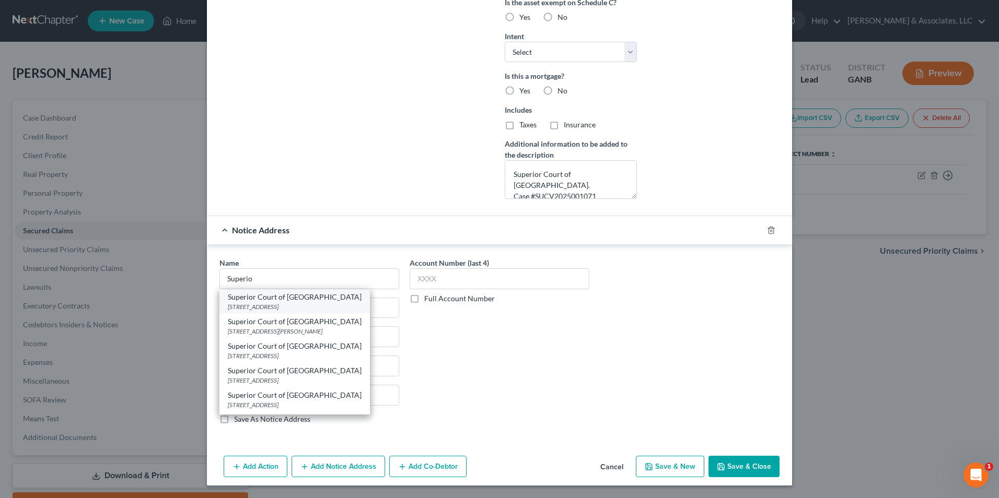
select select "10"
type input "30120"
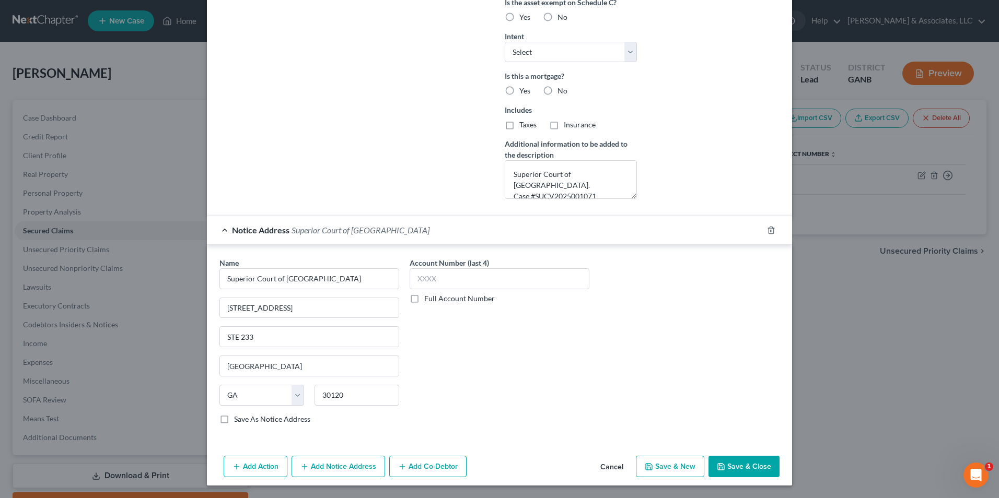
click at [424, 301] on label "Full Account Number" at bounding box center [459, 299] width 71 height 10
click at [428, 300] on input "Full Account Number" at bounding box center [431, 297] width 7 height 7
paste input "Case #SUCV2025001071"
type input "Case #SUCV2025001071"
click at [343, 471] on button "Add Notice Address" at bounding box center [339, 467] width 94 height 22
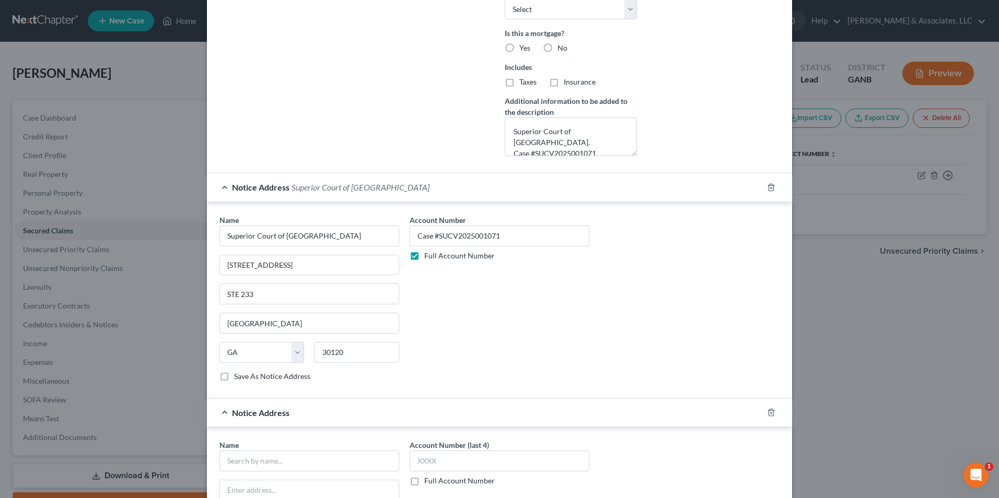
scroll to position [461, 0]
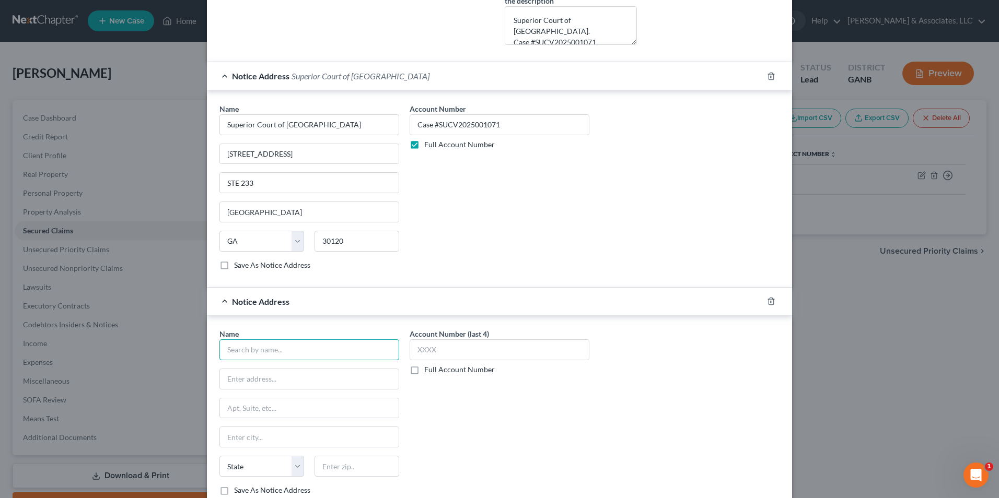
click at [259, 350] on input "text" at bounding box center [309, 350] width 180 height 21
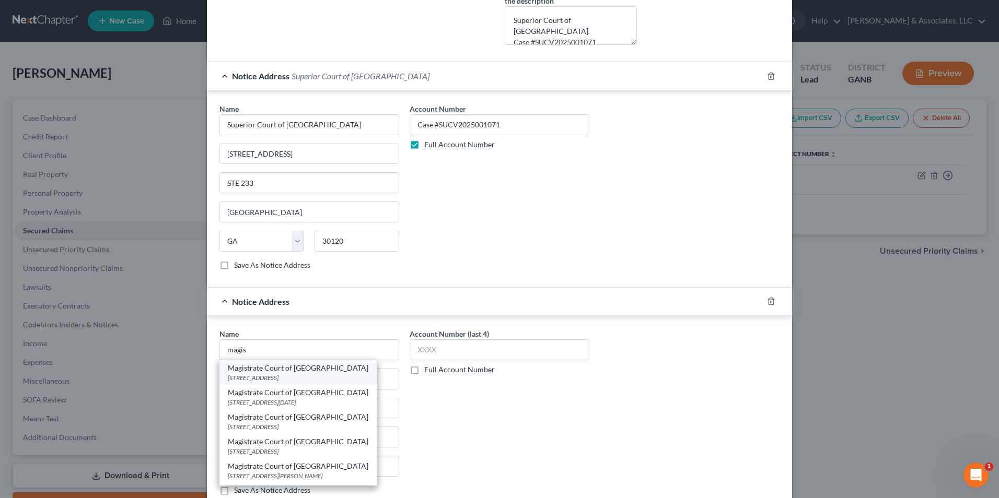
click at [285, 371] on div "Magistrate Court of Bartow County" at bounding box center [298, 368] width 141 height 10
type input "Magistrate Court of Bartow County"
type input "112 W Cherokee Ave"
type input "Suite 101"
type input "Cartersville"
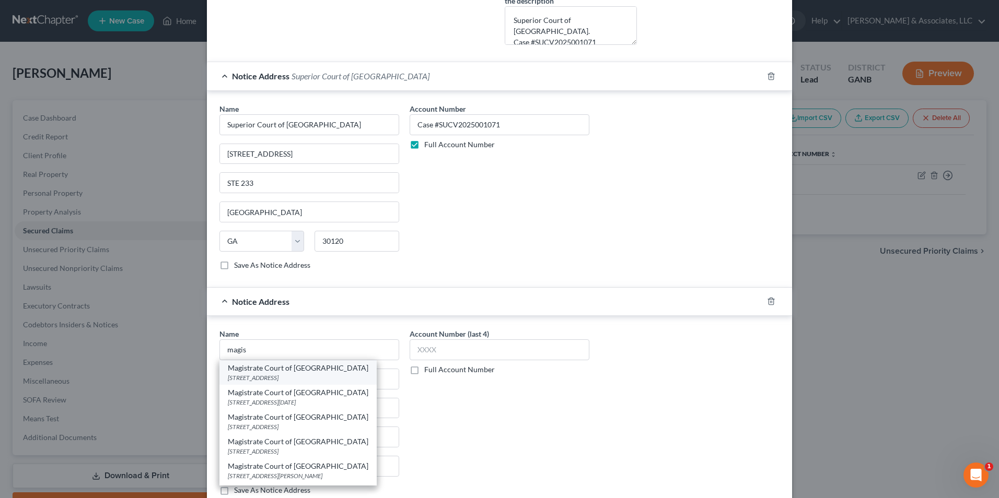
select select "10"
type input "30120"
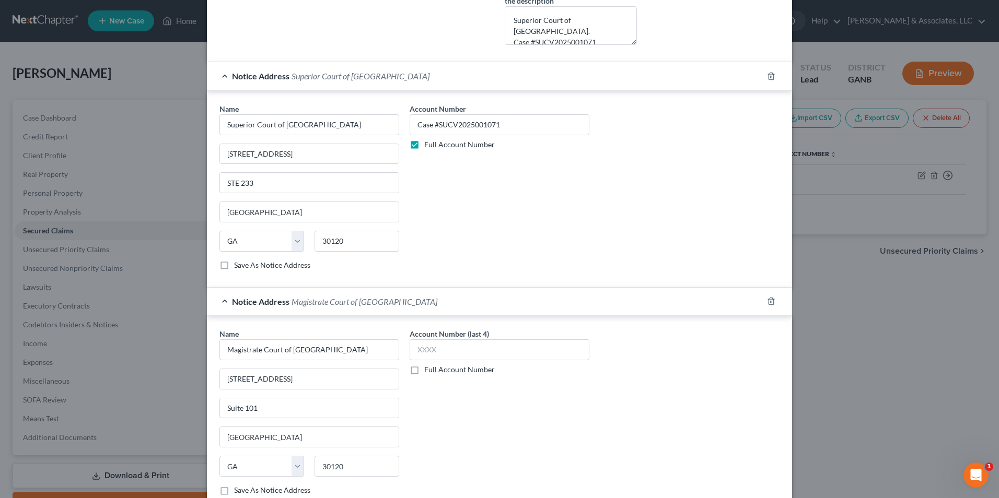
click at [424, 372] on label "Full Account Number" at bounding box center [459, 370] width 71 height 10
click at [428, 372] on input "Full Account Number" at bounding box center [431, 368] width 7 height 7
click at [448, 347] on input "text" at bounding box center [500, 350] width 180 height 21
type input "Case #:2024-471CC"
click at [573, 439] on div "Account Number Case #:2024-471CC Full Account Number" at bounding box center [499, 417] width 190 height 176
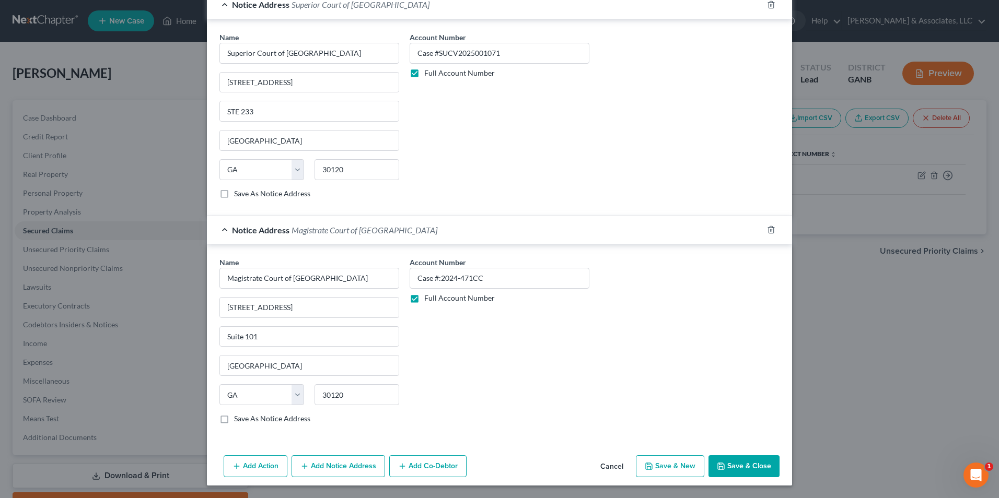
click at [733, 465] on button "Save & Close" at bounding box center [744, 467] width 71 height 22
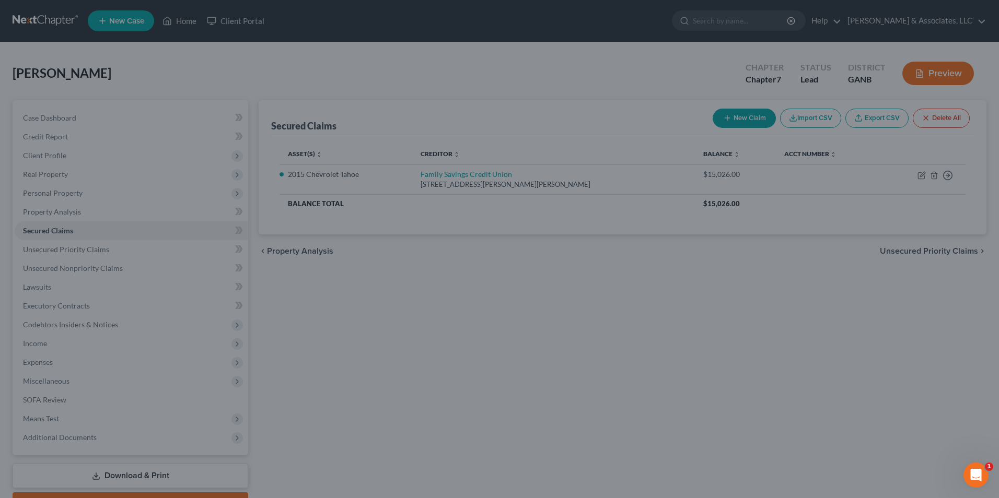
scroll to position [418, 0]
type input "0.00"
type input "0"
type input "0.00"
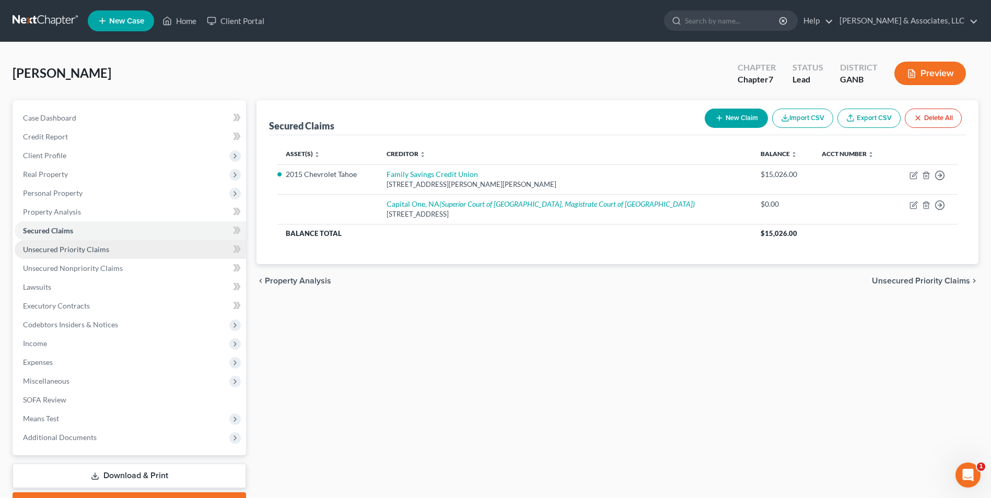
click at [79, 249] on span "Unsecured Priority Claims" at bounding box center [66, 249] width 86 height 9
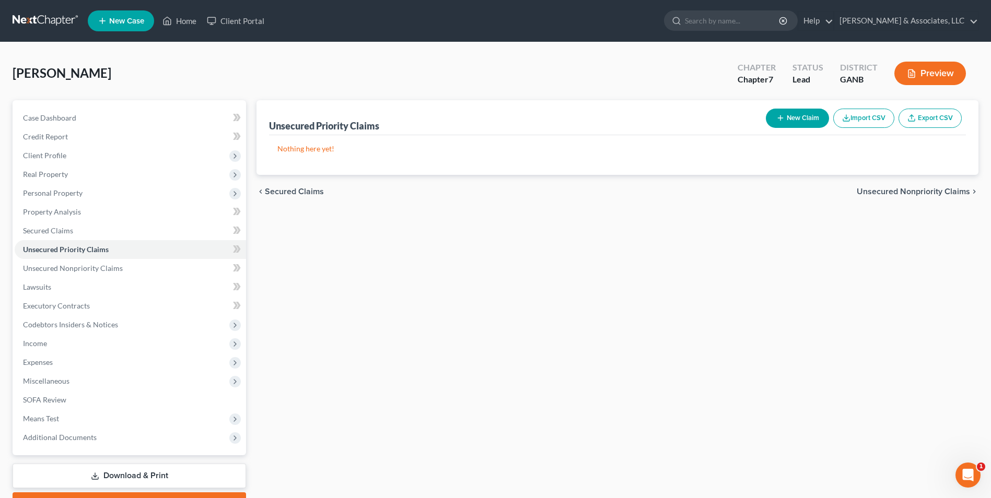
click at [794, 122] on button "New Claim" at bounding box center [797, 118] width 63 height 19
select select "0"
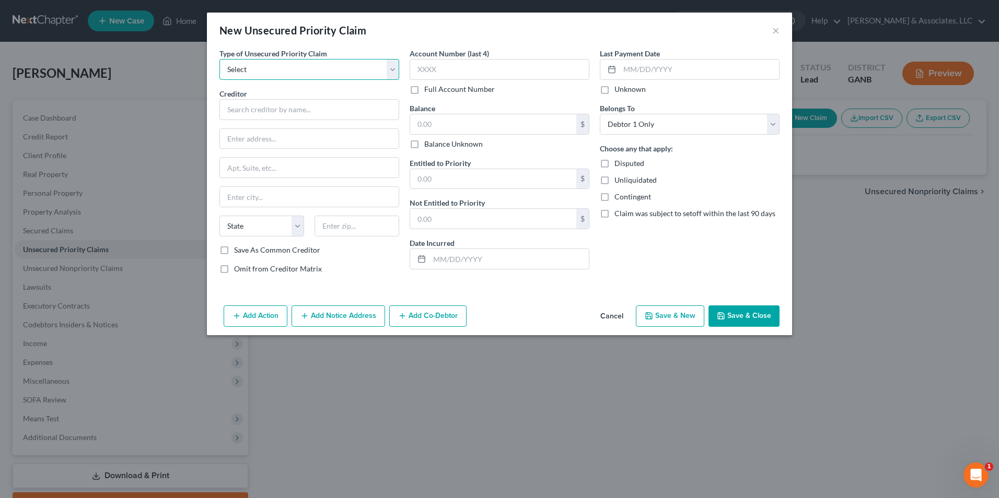
click at [391, 73] on select "Select Taxes & Other Government Units Domestic Support Obligations Extensions o…" at bounding box center [309, 69] width 180 height 21
select select "0"
click at [219, 59] on select "Select Taxes & Other Government Units Domestic Support Obligations Extensions o…" at bounding box center [309, 69] width 180 height 21
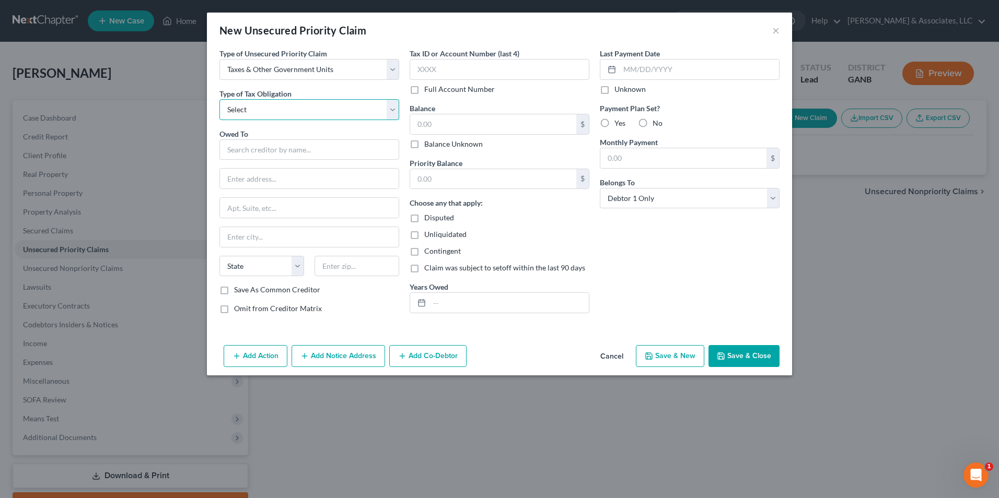
click at [390, 113] on select "Select Federal City State Franchise Tax Board Other" at bounding box center [309, 109] width 180 height 21
select select "0"
click at [219, 99] on select "Select Federal City State Franchise Tax Board Other" at bounding box center [309, 109] width 180 height 21
click at [351, 151] on input "text" at bounding box center [309, 150] width 180 height 21
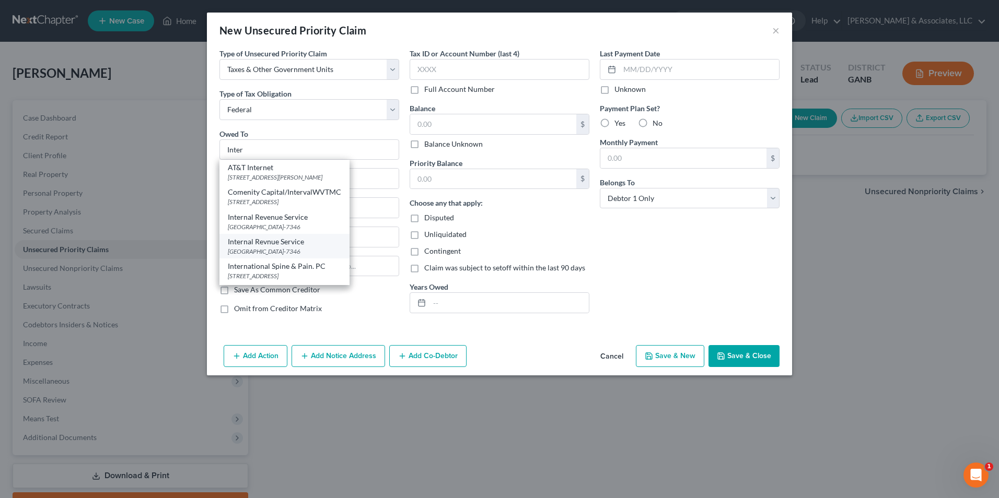
click at [311, 244] on div "Internal Revnue Service" at bounding box center [284, 242] width 113 height 10
type input "Internal Revnue Service"
type input "PO Box 7346"
type input "Philadelphia"
select select "39"
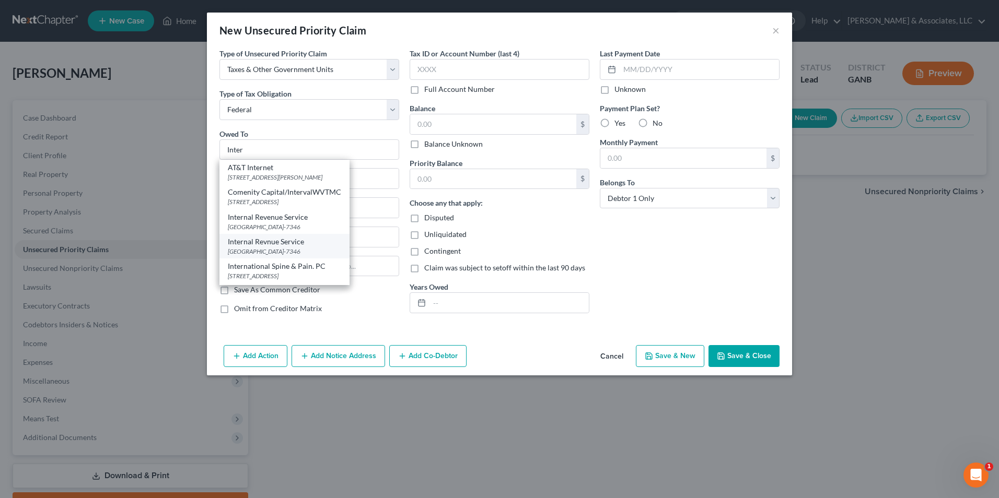
type input "19101-7346"
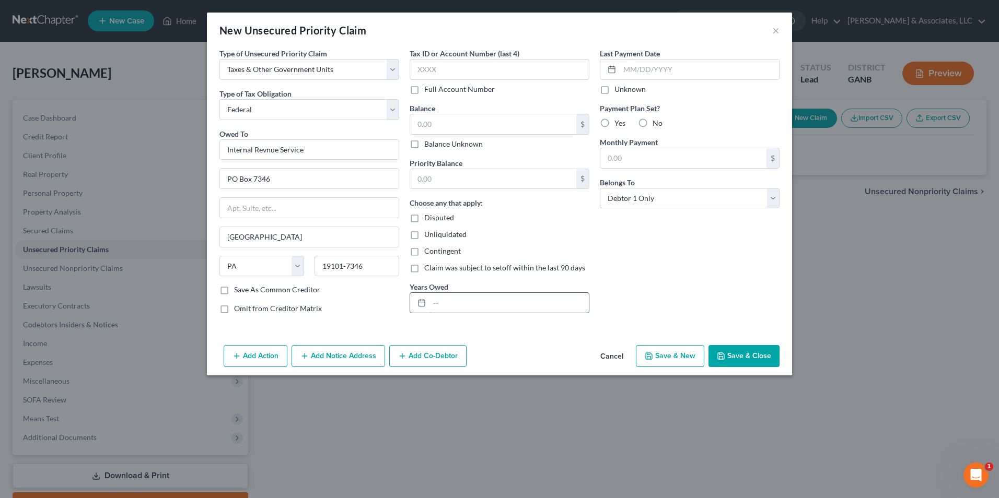
click at [445, 306] on input "text" at bounding box center [509, 303] width 159 height 20
type input "NOTICE ONLY"
click at [672, 357] on button "Save & New" at bounding box center [670, 356] width 68 height 22
select select "0"
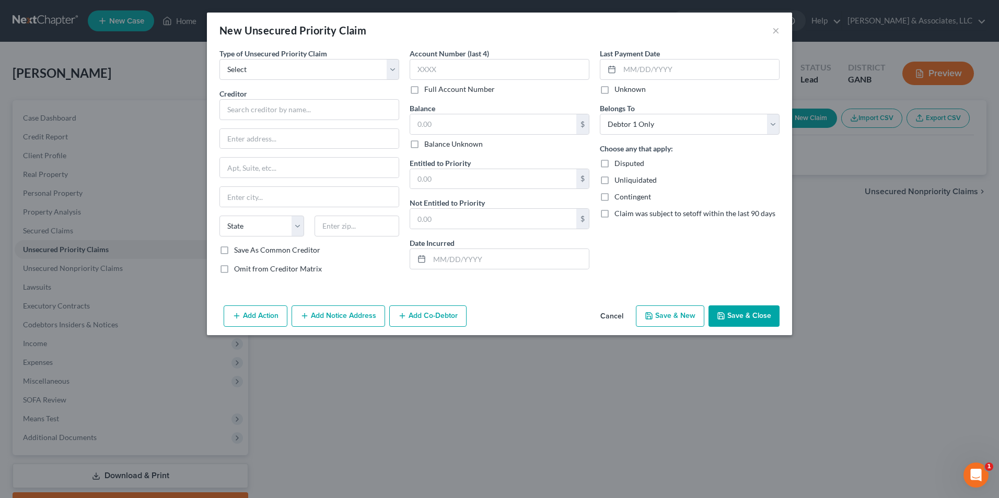
type input "0.00"
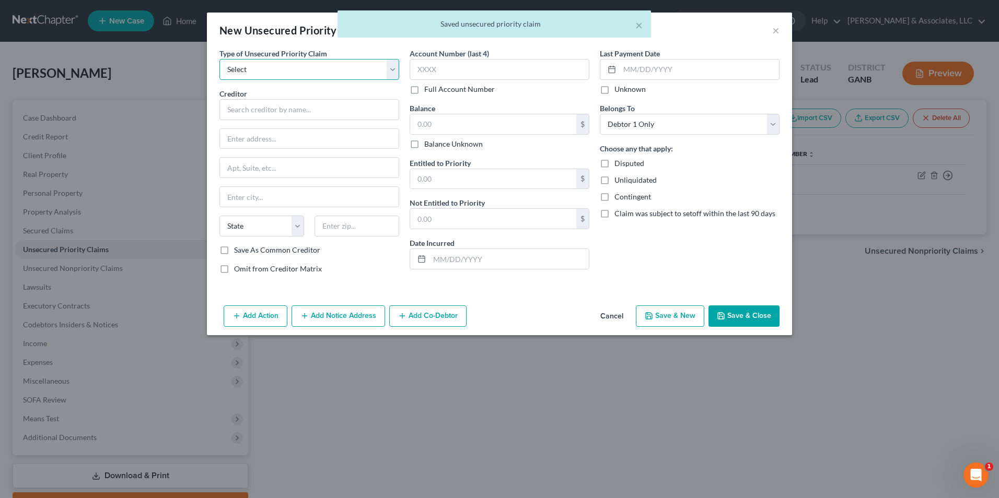
click at [396, 70] on select "Select Taxes & Other Government Units Domestic Support Obligations Extensions o…" at bounding box center [309, 69] width 180 height 21
select select "0"
click at [219, 59] on select "Select Taxes & Other Government Units Domestic Support Obligations Extensions o…" at bounding box center [309, 69] width 180 height 21
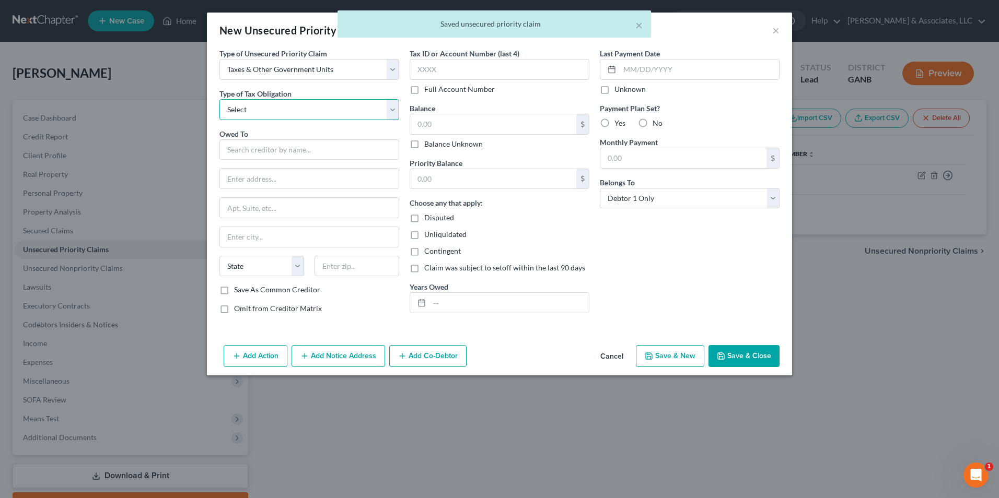
click at [395, 112] on select "Select Federal City State Franchise Tax Board Other" at bounding box center [309, 109] width 180 height 21
select select "2"
click at [219, 99] on select "Select Federal City State Franchise Tax Board Other" at bounding box center [309, 109] width 180 height 21
click at [345, 152] on input "text" at bounding box center [309, 150] width 180 height 21
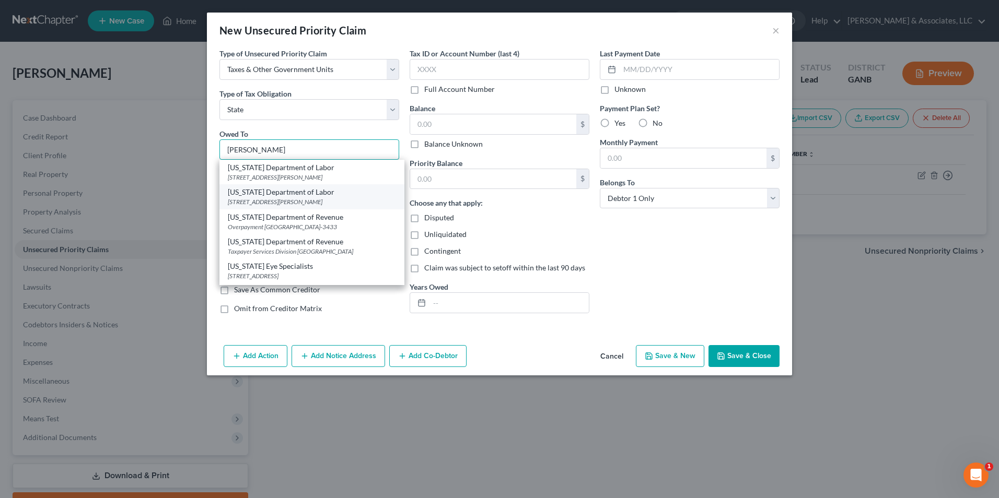
scroll to position [209, 0]
click at [297, 204] on div "Taxpayer Services Division PO Box 105499, Atlanta, GA 30348" at bounding box center [312, 199] width 168 height 9
type input "Georgia Department of Revenue"
type input "Taxpayer Services Division"
type input "PO Box 105499"
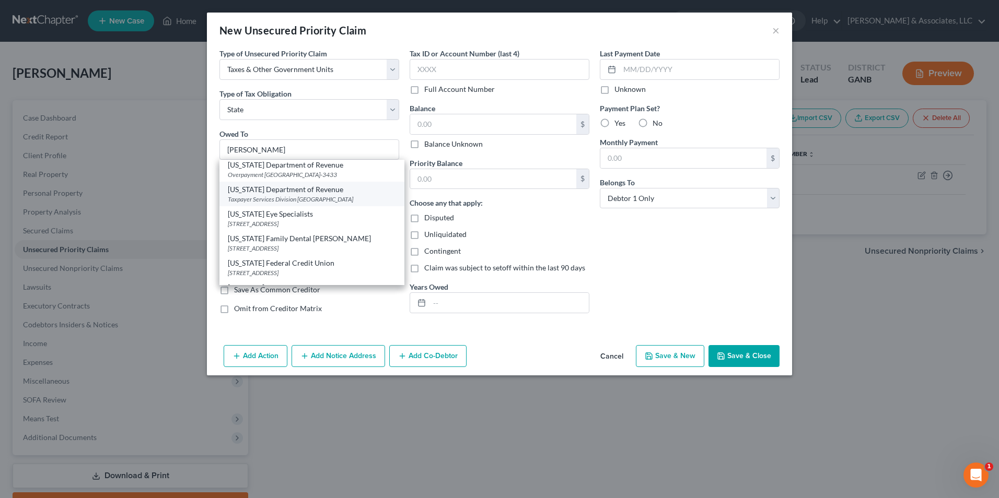
type input "Atlanta"
select select "10"
type input "30348"
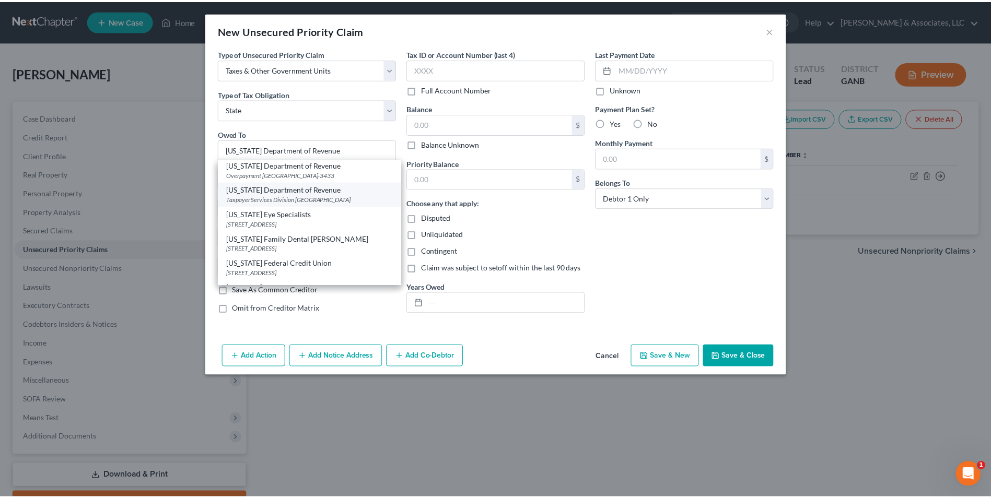
scroll to position [0, 0]
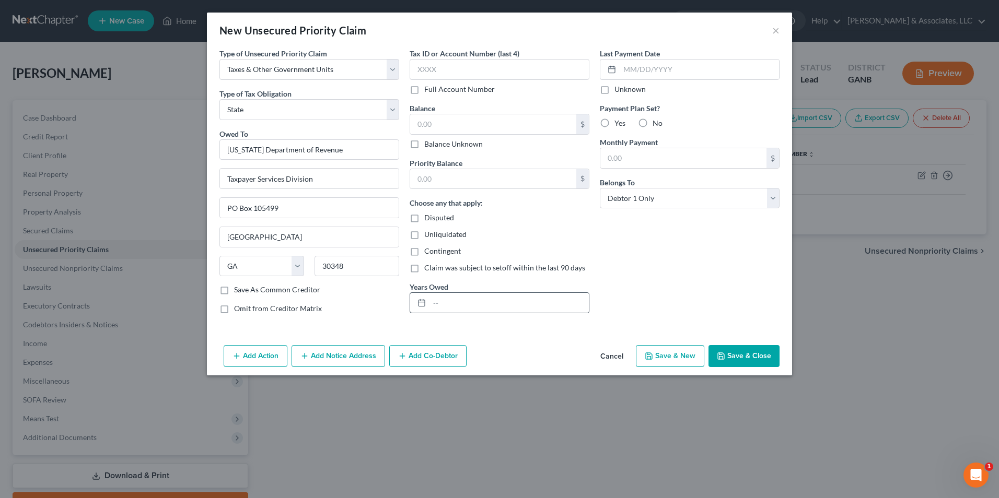
click at [457, 293] on div at bounding box center [500, 303] width 180 height 21
click at [457, 306] on input "text" at bounding box center [509, 303] width 159 height 20
type input "NOTICE ONLY"
click at [741, 358] on button "Save & Close" at bounding box center [744, 356] width 71 height 22
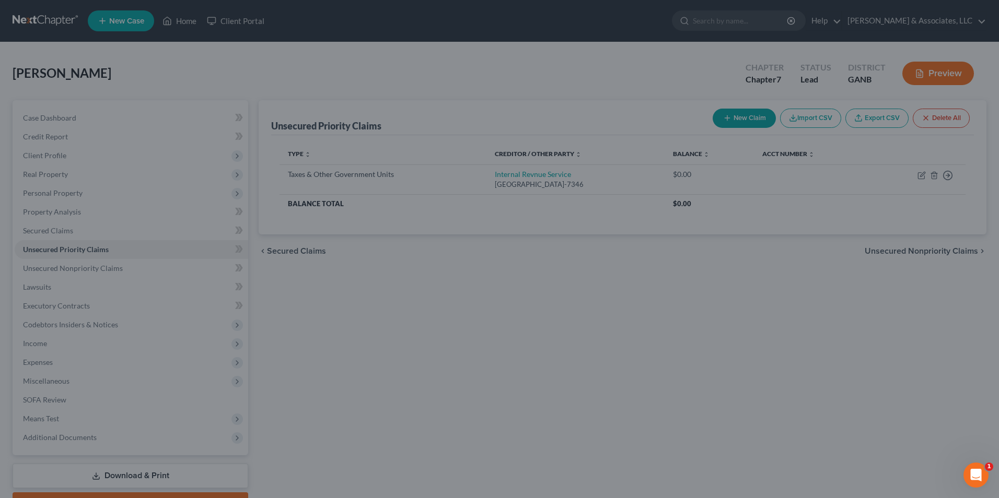
type input "0.00"
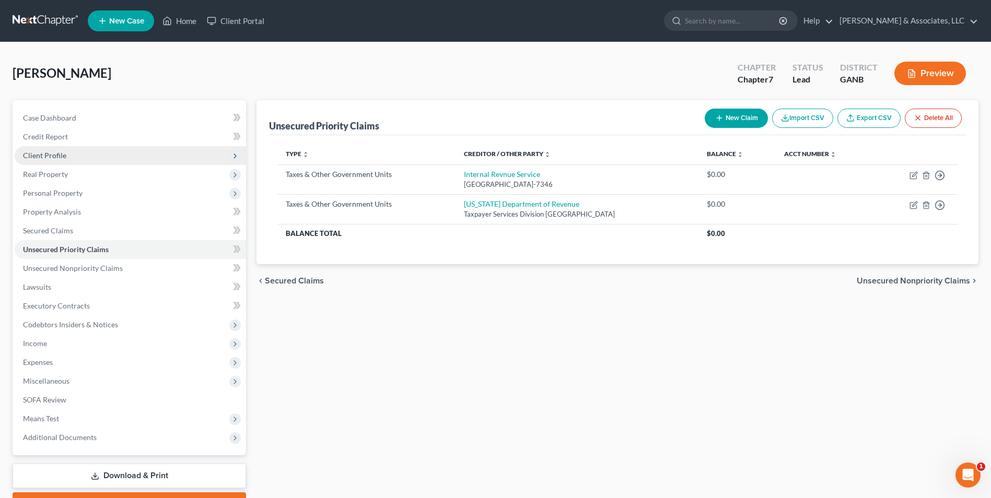
click at [47, 158] on span "Client Profile" at bounding box center [44, 155] width 43 height 9
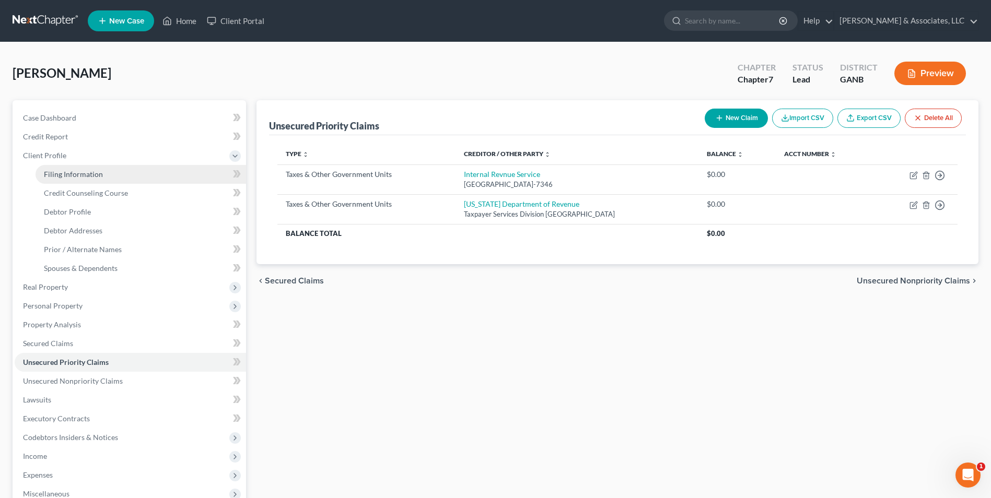
click at [80, 179] on link "Filing Information" at bounding box center [141, 174] width 211 height 19
select select "1"
select select "0"
select select "19"
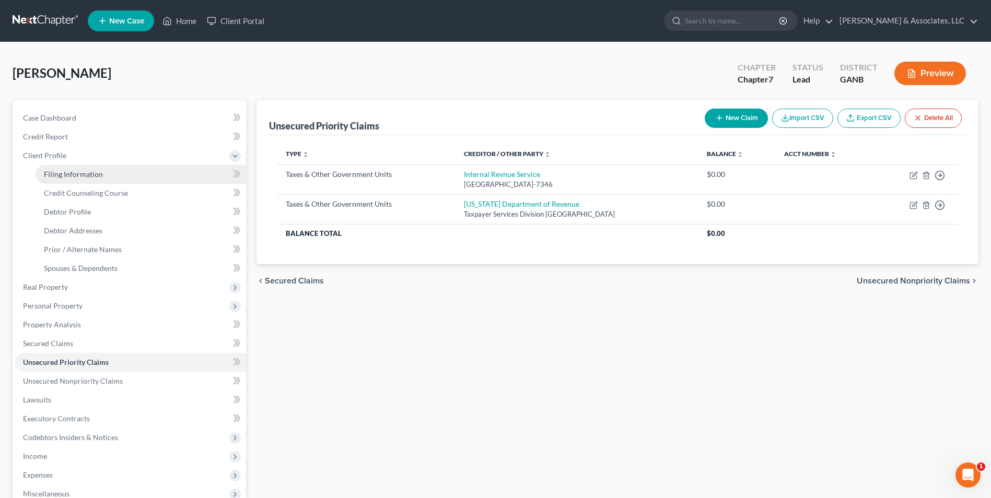
select select "0"
select select "10"
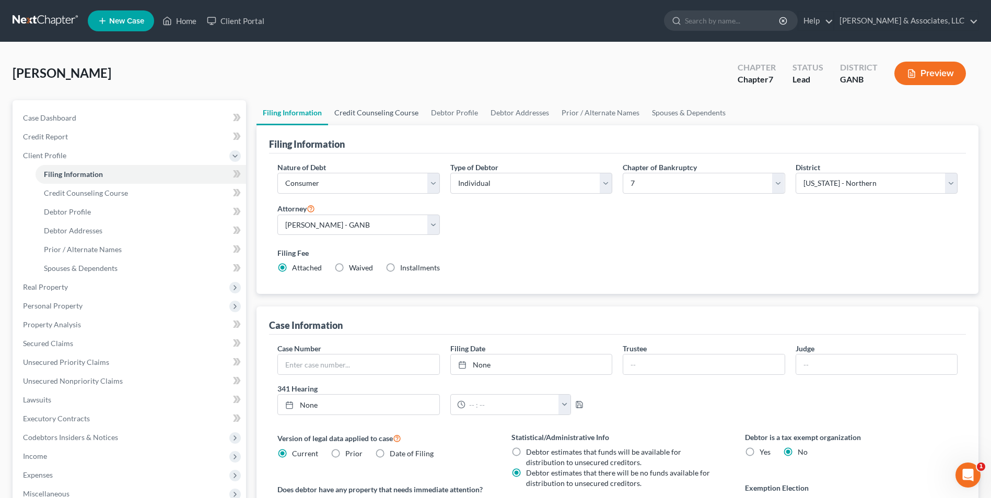
click at [382, 110] on link "Credit Counseling Course" at bounding box center [376, 112] width 97 height 25
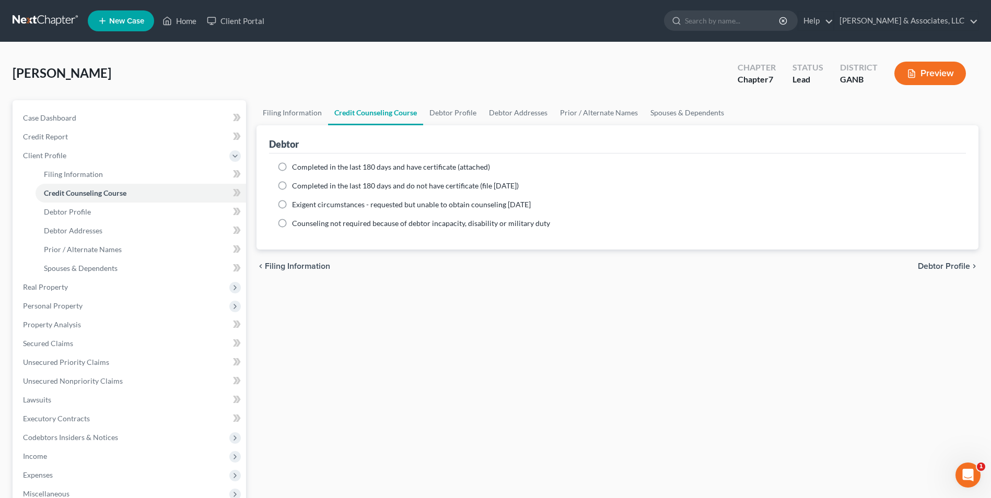
click at [292, 185] on label "Completed in the last 180 days and do not have certificate (file within 14 days)" at bounding box center [405, 186] width 227 height 10
click at [296, 185] on input "Completed in the last 180 days and do not have certificate (file within 14 days)" at bounding box center [299, 184] width 7 height 7
radio input "true"
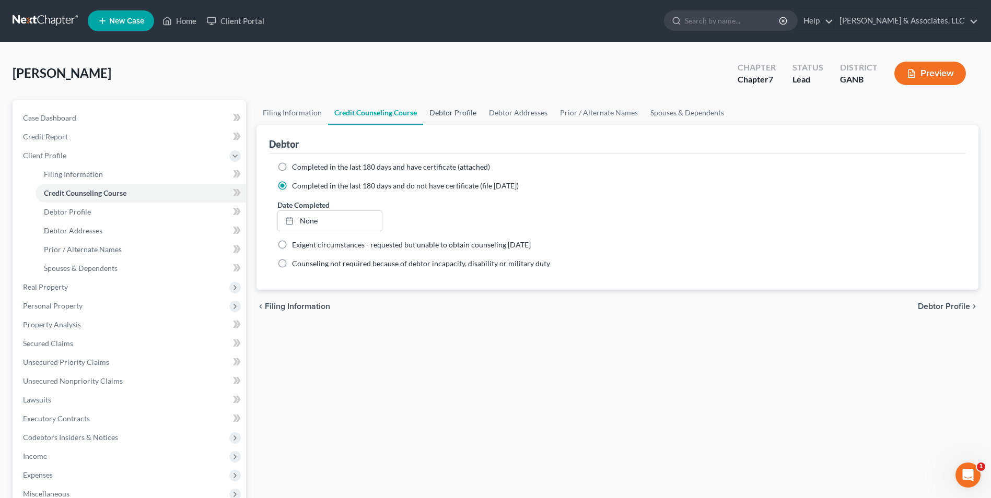
click at [445, 113] on link "Debtor Profile" at bounding box center [453, 112] width 60 height 25
select select "0"
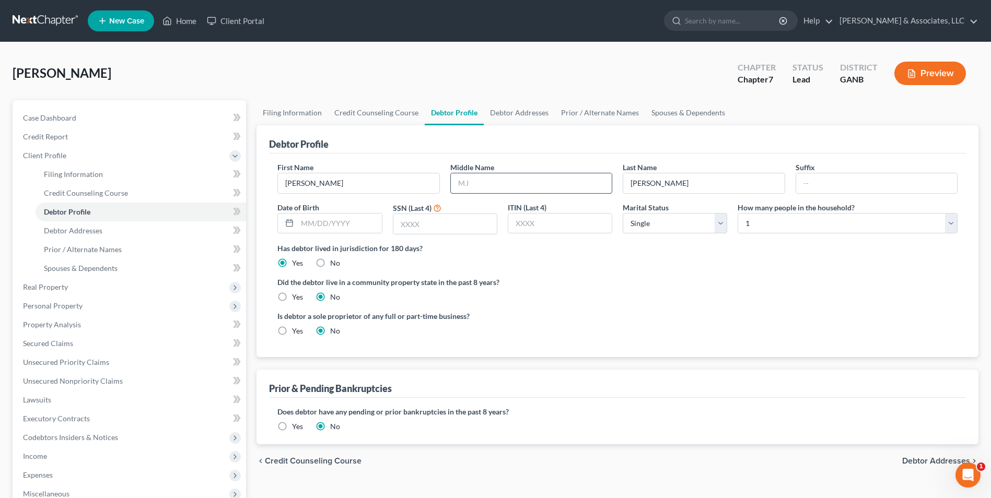
click at [533, 178] on input "text" at bounding box center [531, 183] width 161 height 20
type input "Moshe"
type input "10-31-1979"
click at [423, 230] on input "text" at bounding box center [444, 224] width 103 height 20
type input "7111"
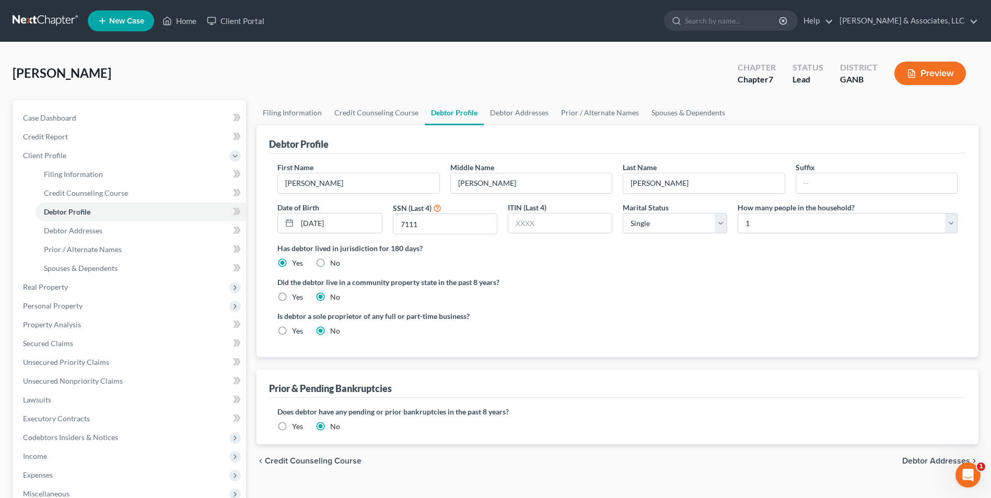
click at [632, 259] on div "Has debtor lived in jurisdiction for 180 days? Yes No Debtor must reside in jur…" at bounding box center [617, 256] width 680 height 26
click at [723, 228] on select "Select Single Married Separated Divorced Widowed" at bounding box center [675, 223] width 105 height 21
select select "1"
click at [623, 213] on select "Select Single Married Separated Divorced Widowed" at bounding box center [675, 223] width 105 height 21
click at [953, 225] on select "Select 1 2 3 4 5 6 7 8 9 10 11 12 13 14 15 16 17 18 19 20" at bounding box center [848, 223] width 220 height 21
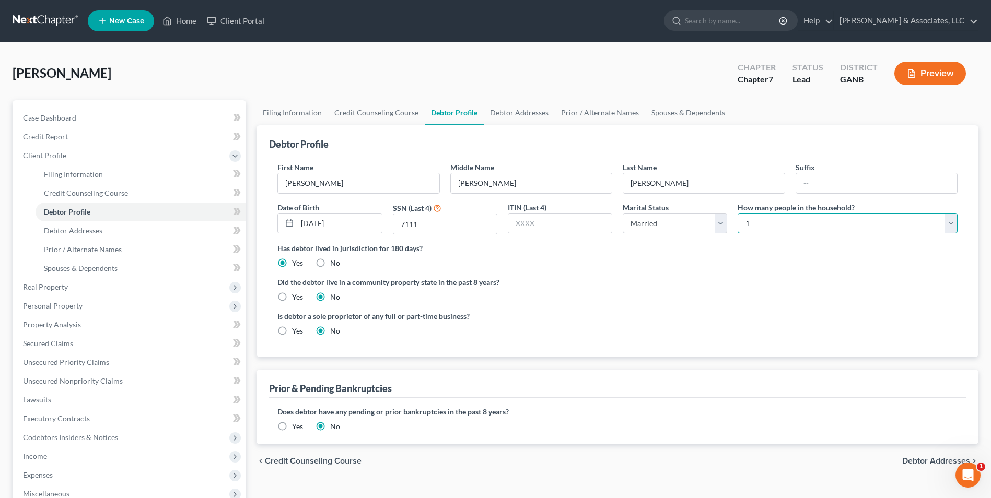
select select "4"
click at [738, 213] on select "Select 1 2 3 4 5 6 7 8 9 10 11 12 13 14 15 16 17 18 19 20" at bounding box center [848, 223] width 220 height 21
click at [678, 112] on link "Spouses & Dependents" at bounding box center [688, 112] width 86 height 25
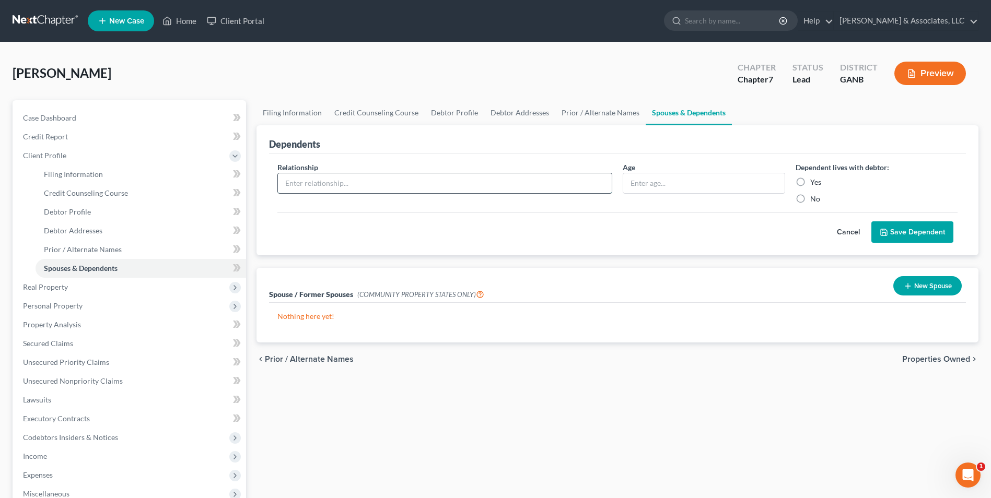
click at [389, 190] on input "text" at bounding box center [445, 183] width 334 height 20
type input "child"
click at [690, 173] on div at bounding box center [704, 183] width 162 height 21
click at [685, 192] on input "text" at bounding box center [703, 183] width 161 height 20
type input "5"
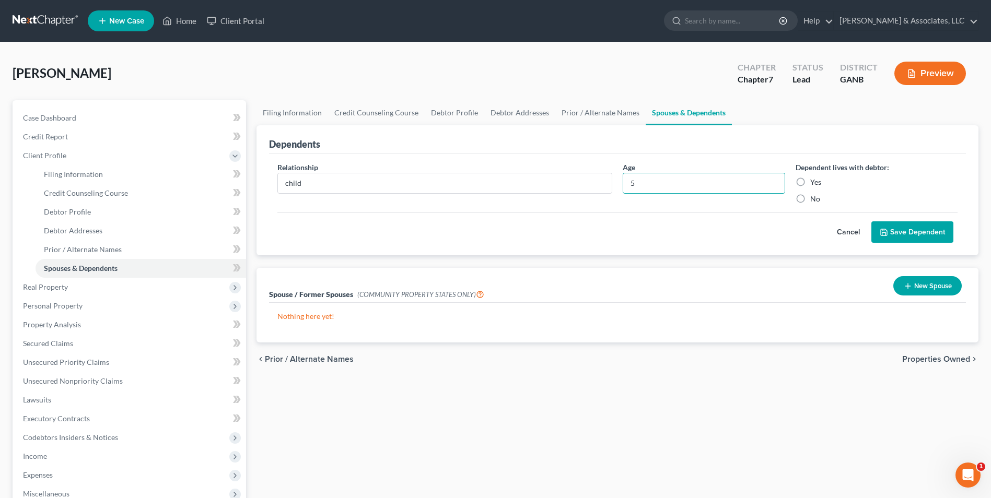
click at [810, 183] on label "Yes" at bounding box center [815, 182] width 11 height 10
click at [815, 183] on input "Yes" at bounding box center [818, 180] width 7 height 7
radio input "true"
click at [929, 238] on button "Save Dependent" at bounding box center [913, 233] width 82 height 22
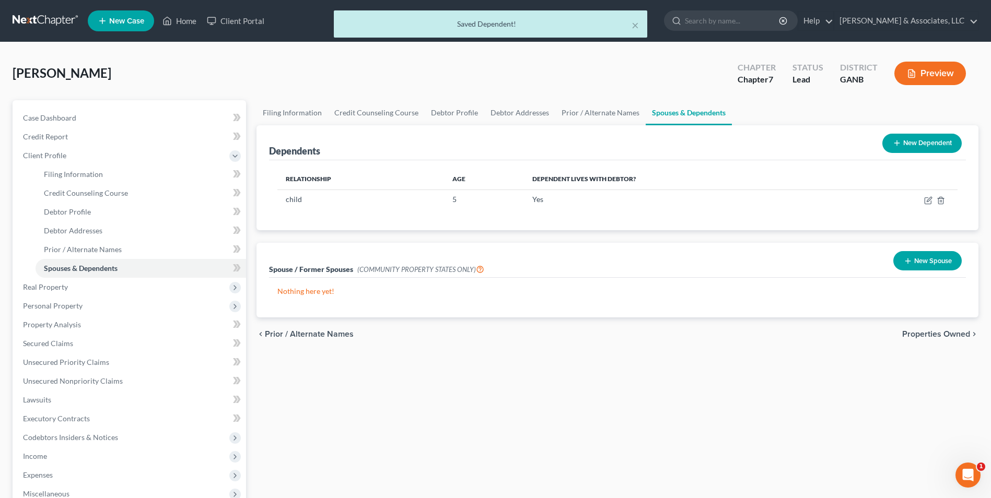
click at [917, 145] on button "New Dependent" at bounding box center [922, 143] width 79 height 19
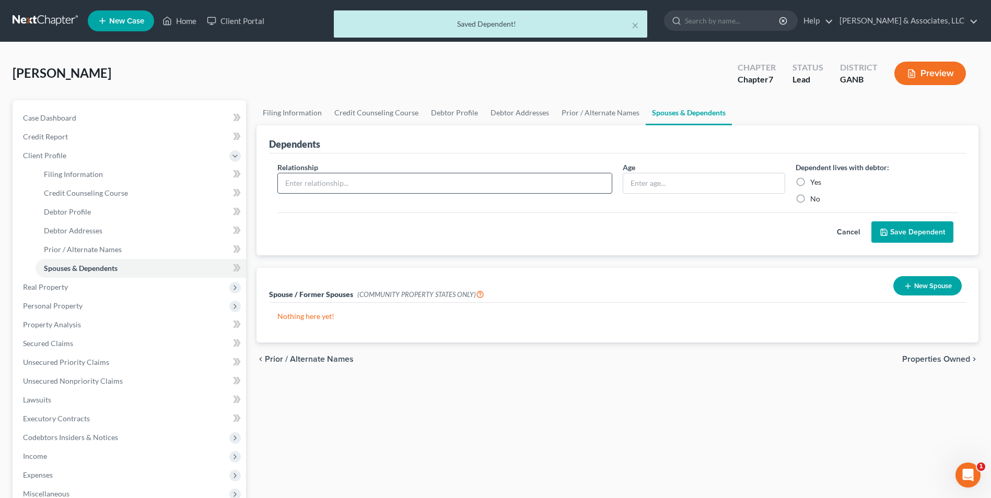
click at [360, 184] on input "text" at bounding box center [445, 183] width 334 height 20
type input "child"
click at [652, 188] on input "text" at bounding box center [703, 183] width 161 height 20
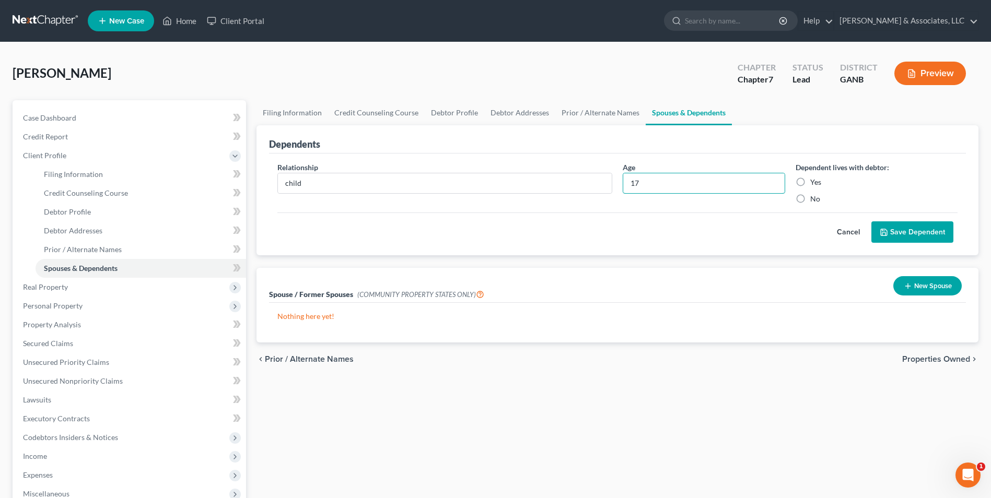
type input "17"
click at [810, 186] on label "Yes" at bounding box center [815, 182] width 11 height 10
click at [815, 184] on input "Yes" at bounding box center [818, 180] width 7 height 7
radio input "true"
click at [890, 231] on button "Save Dependent" at bounding box center [913, 233] width 82 height 22
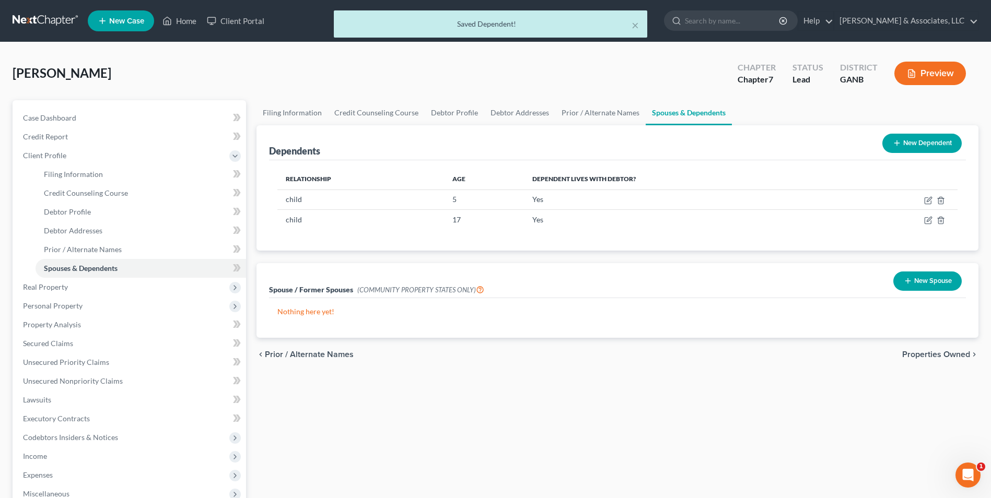
click at [918, 146] on button "New Dependent" at bounding box center [922, 143] width 79 height 19
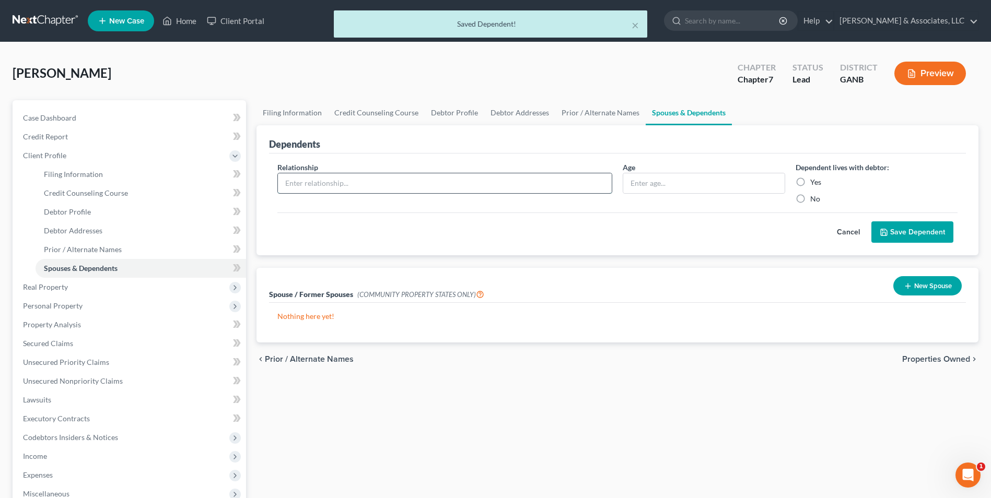
click at [393, 180] on input "text" at bounding box center [445, 183] width 334 height 20
type input "child"
click at [664, 187] on input "text" at bounding box center [703, 183] width 161 height 20
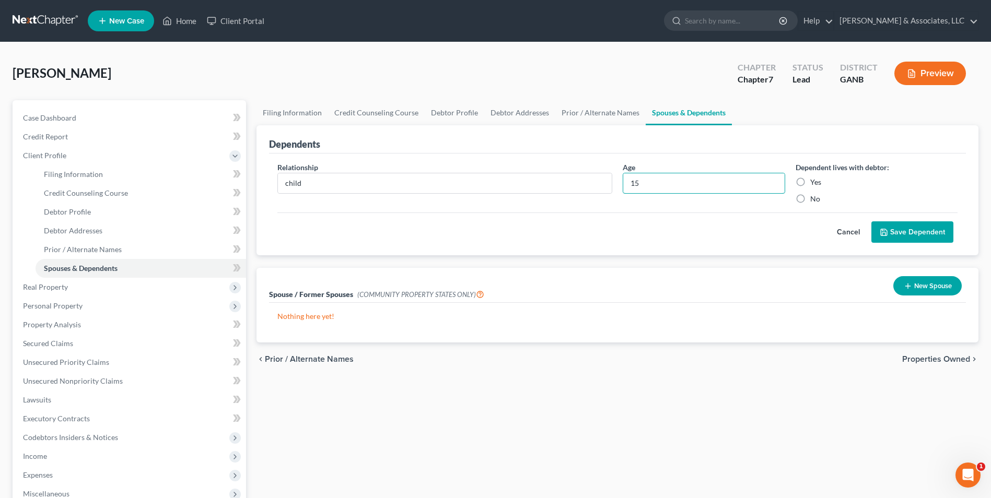
type input "15"
click at [810, 183] on label "Yes" at bounding box center [815, 182] width 11 height 10
click at [815, 183] on input "Yes" at bounding box center [818, 180] width 7 height 7
radio input "true"
click at [912, 236] on button "Save Dependent" at bounding box center [913, 233] width 82 height 22
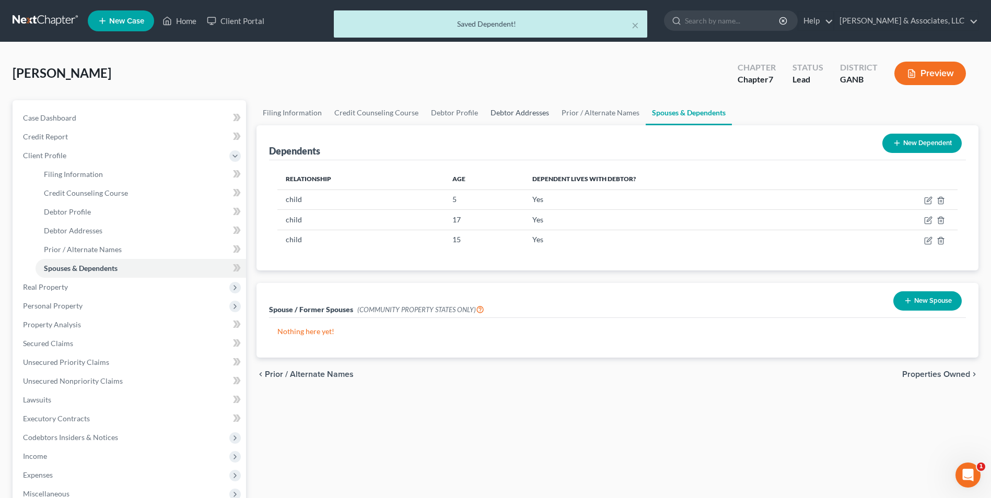
click at [526, 117] on link "Debtor Addresses" at bounding box center [519, 112] width 71 height 25
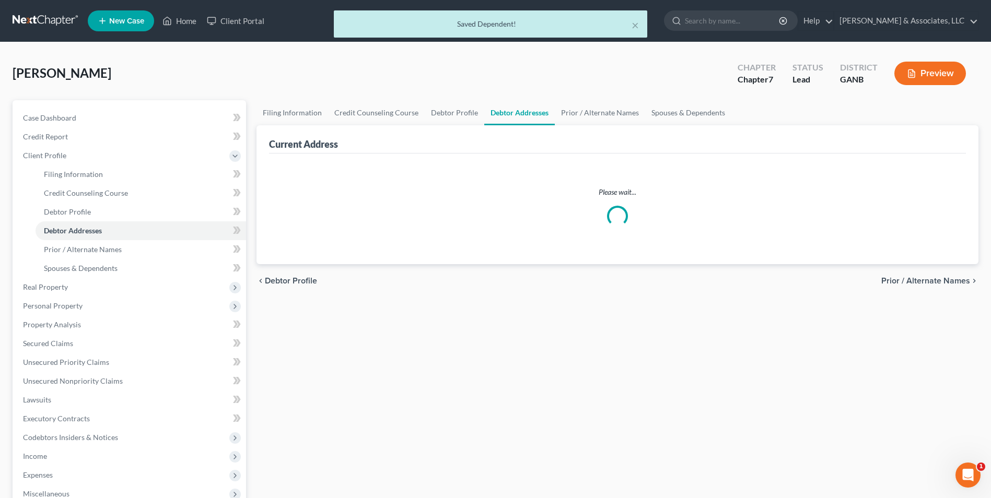
select select "0"
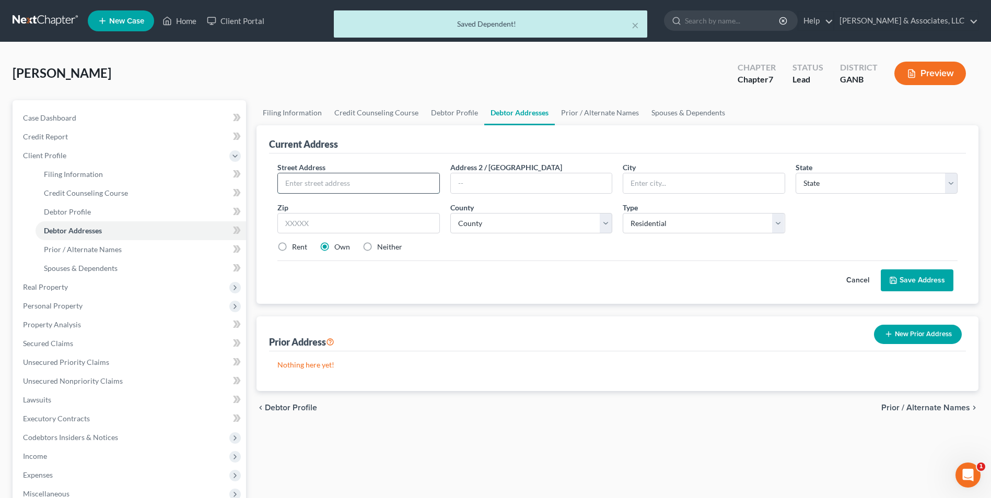
click at [402, 182] on input "text" at bounding box center [358, 183] width 161 height 20
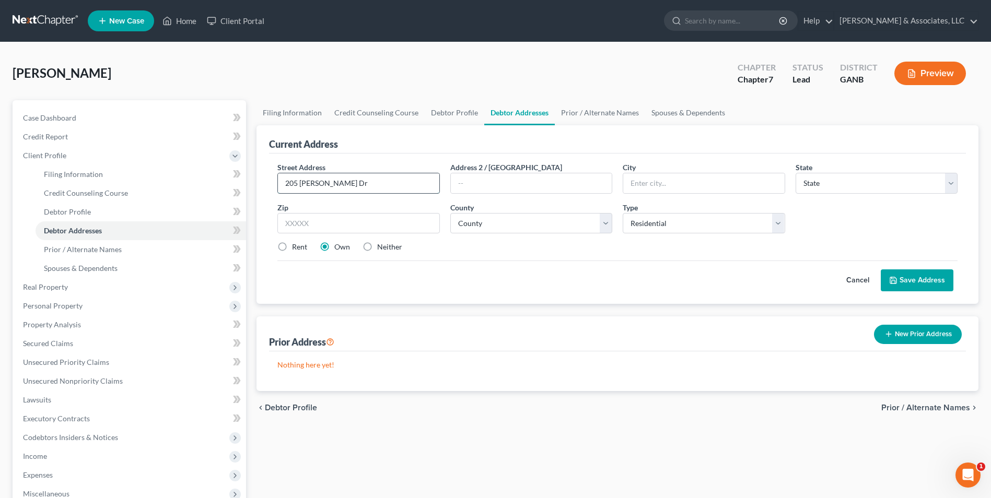
type input "205 Howard Dr"
type input "Adairsville"
select select "10"
type input "30103"
click at [603, 226] on select "County Appling County Atkinson County Bacon County Baker County Baldwin County …" at bounding box center [531, 223] width 162 height 21
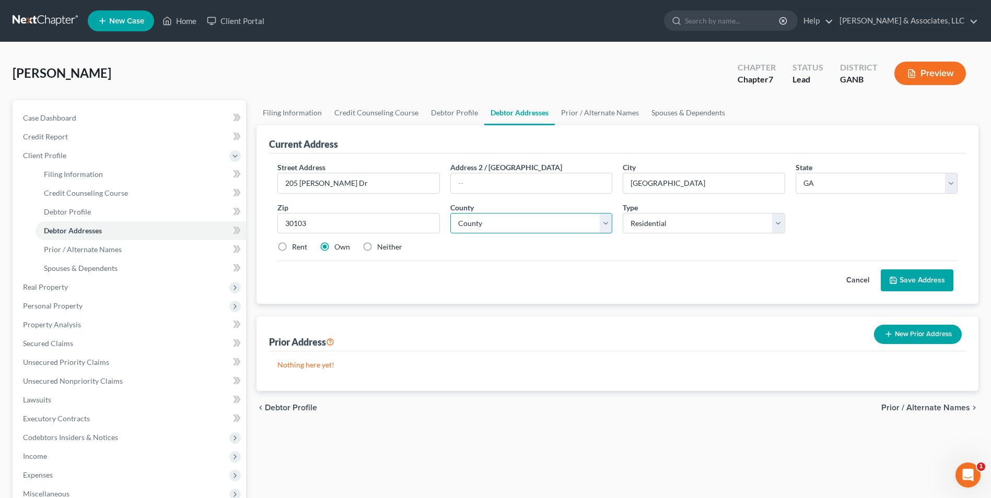
select select "7"
click at [450, 213] on select "County Appling County Atkinson County Bacon County Baker County Baldwin County …" at bounding box center [531, 223] width 162 height 21
click at [377, 248] on label "Neither" at bounding box center [389, 247] width 25 height 10
click at [381, 248] on input "Neither" at bounding box center [384, 245] width 7 height 7
radio input "true"
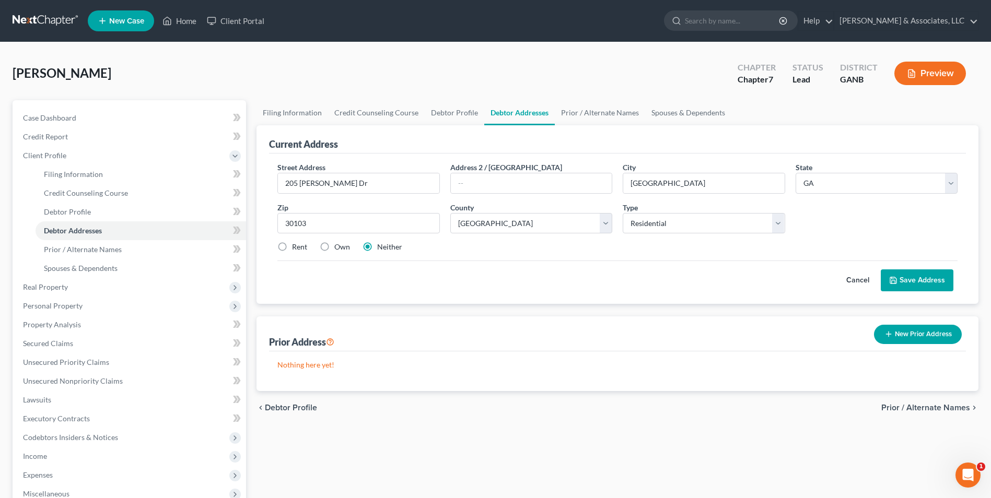
click at [948, 280] on button "Save Address" at bounding box center [917, 281] width 73 height 22
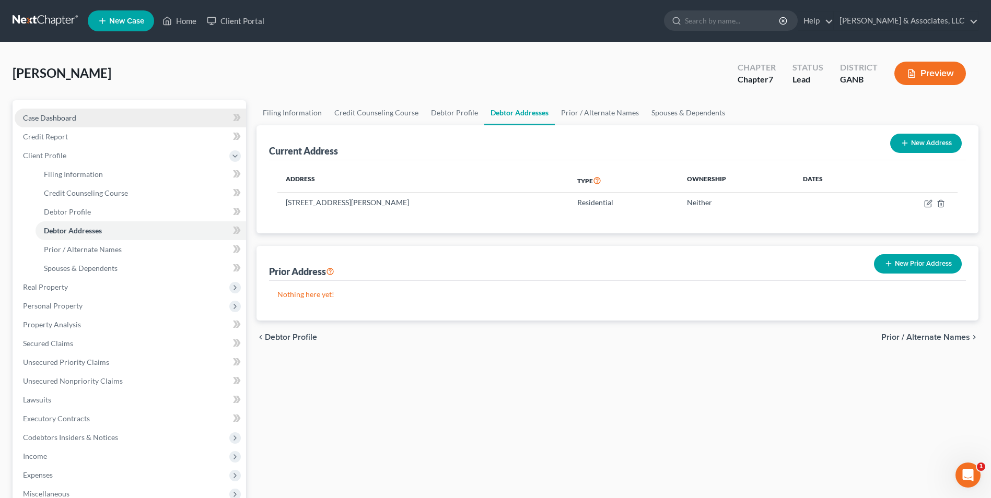
click at [71, 114] on span "Case Dashboard" at bounding box center [49, 117] width 53 height 9
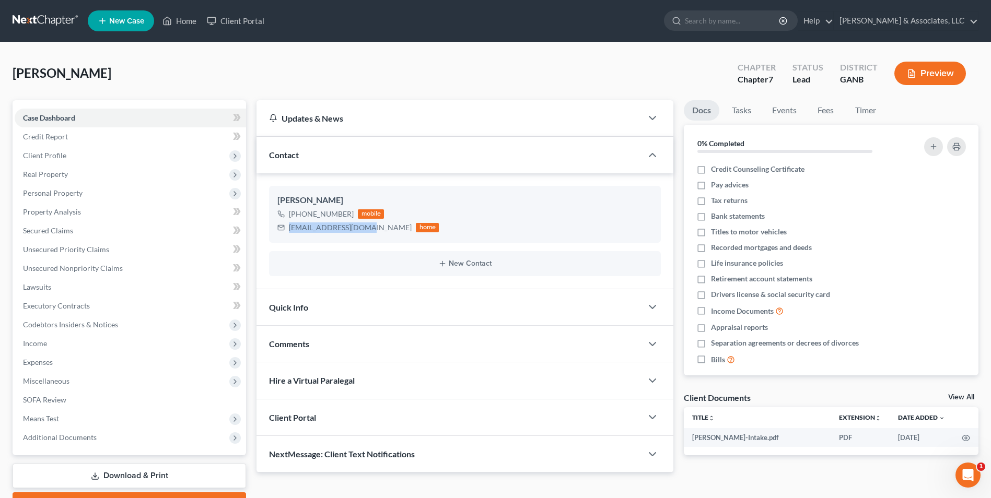
drag, startPoint x: 367, startPoint y: 230, endPoint x: 256, endPoint y: 235, distance: 111.4
click at [256, 235] on div "Updates & News × Georgia Northern District Notes Take a look at NextChapter's D…" at bounding box center [464, 286] width 427 height 373
drag, startPoint x: 256, startPoint y: 235, endPoint x: 338, endPoint y: 230, distance: 82.7
copy div "jaymdc1979@gmail.com"
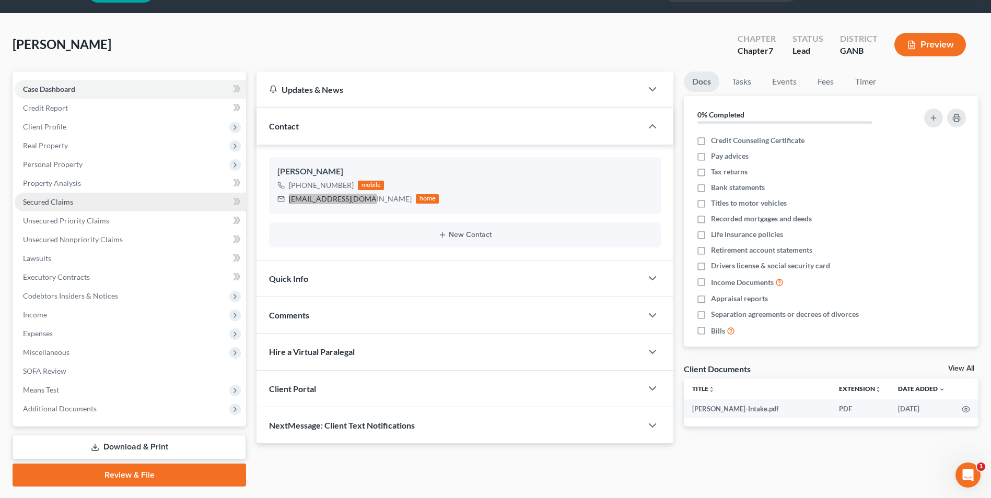
scroll to position [57, 0]
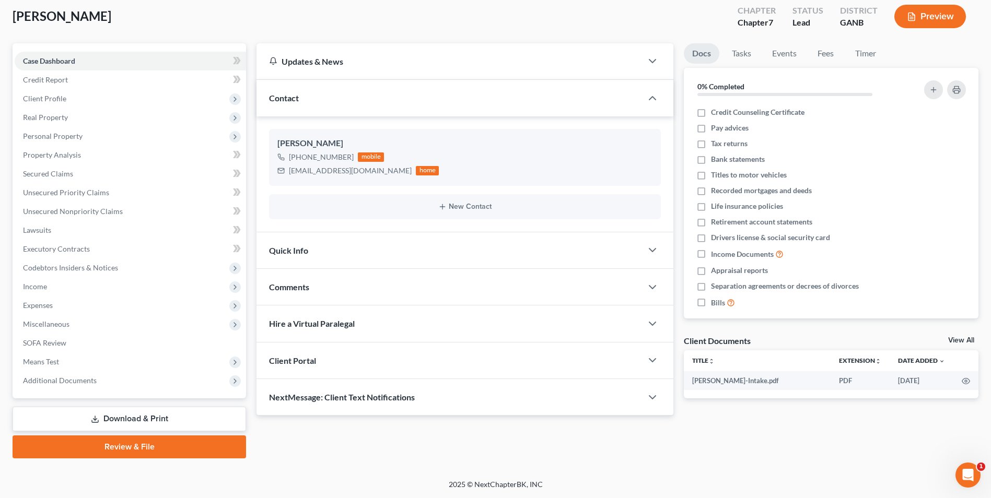
click at [356, 393] on span "NextMessage: Client Text Notifications" at bounding box center [342, 397] width 146 height 10
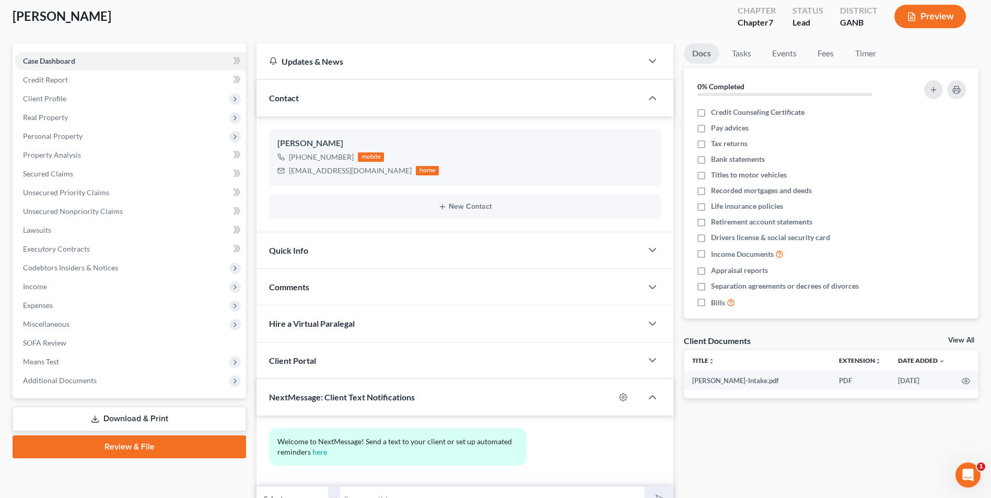
scroll to position [110, 0]
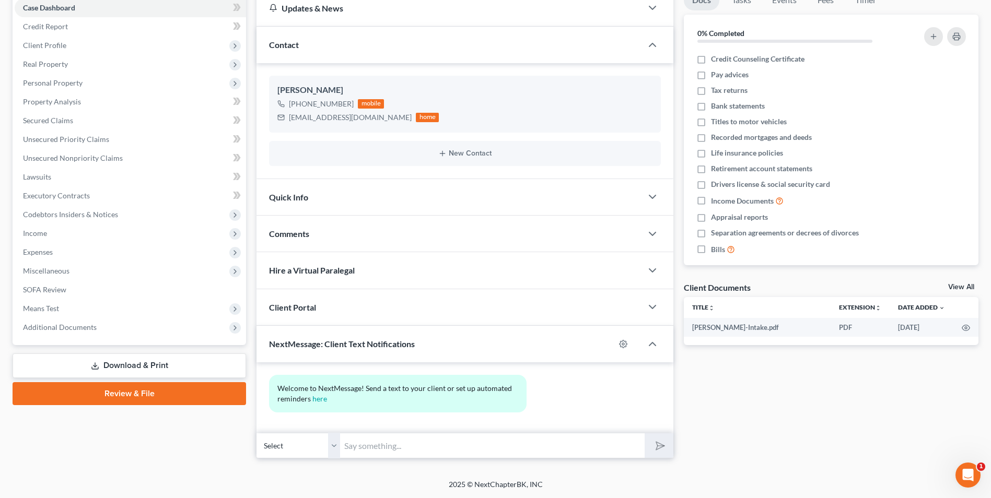
click at [372, 442] on input "text" at bounding box center [492, 446] width 305 height 26
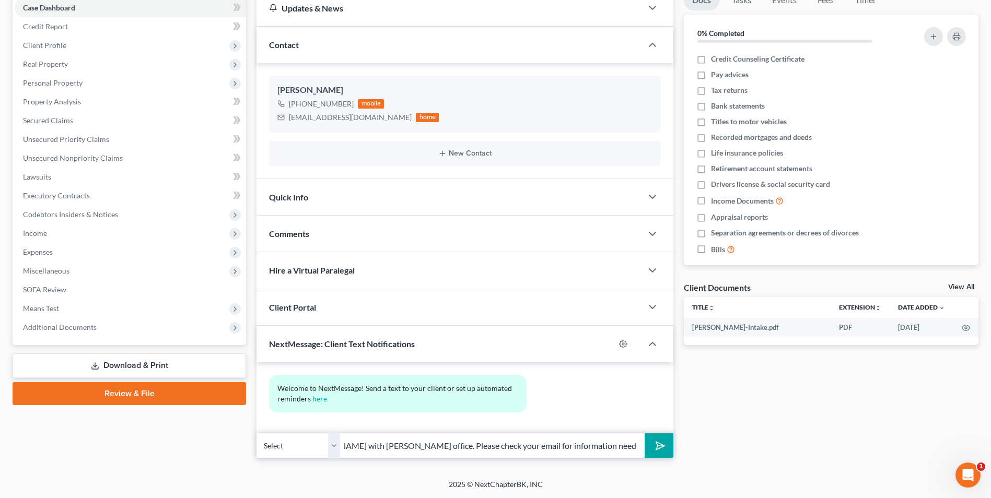
scroll to position [0, 146]
type input "Hi James, this is Mike with Brian Cahn's office. Please check your email for in…"
click at [656, 446] on icon "submit" at bounding box center [658, 446] width 15 height 15
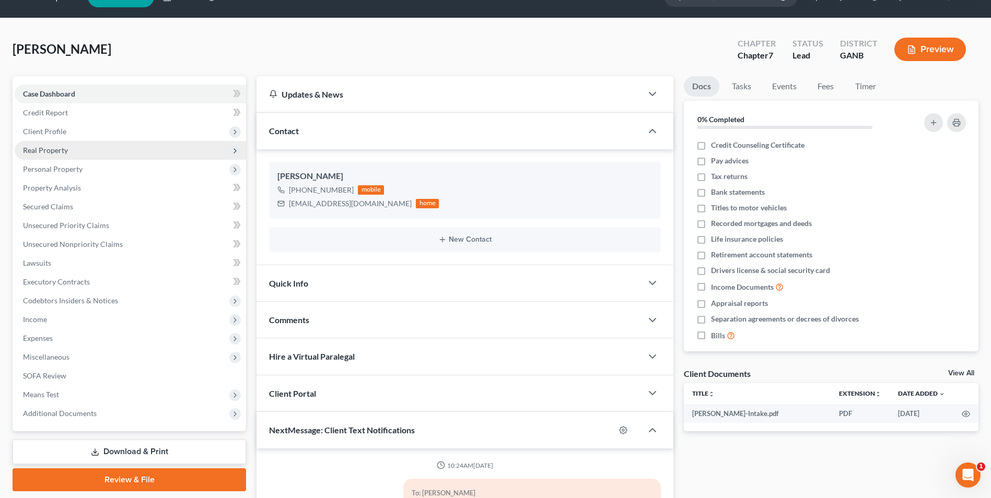
scroll to position [0, 0]
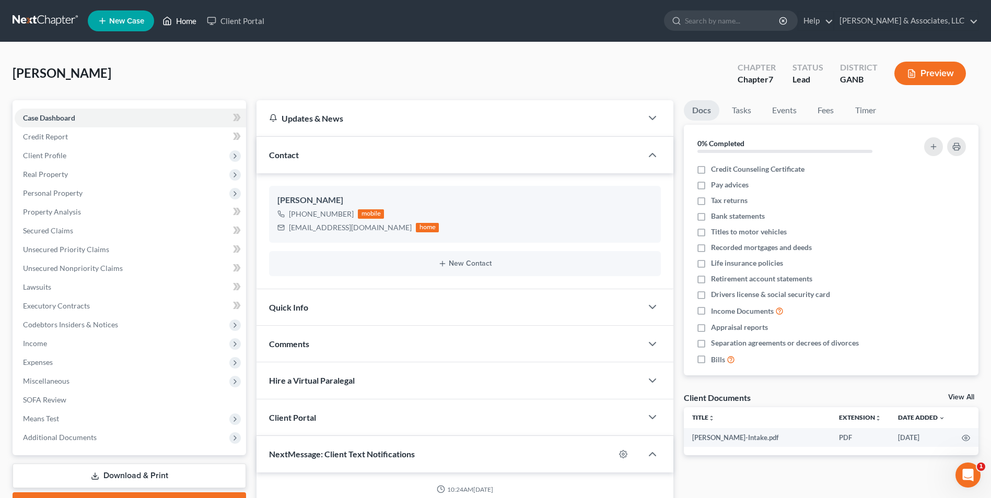
click at [187, 24] on link "Home" at bounding box center [179, 20] width 44 height 19
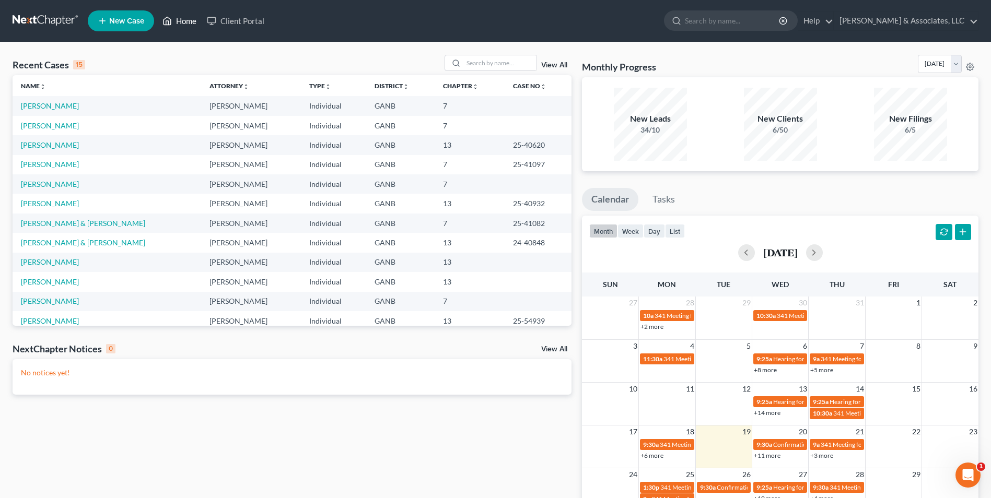
click at [157, 11] on link "Home" at bounding box center [179, 20] width 44 height 19
click at [500, 63] on input "search" at bounding box center [499, 62] width 73 height 15
type input "cajina"
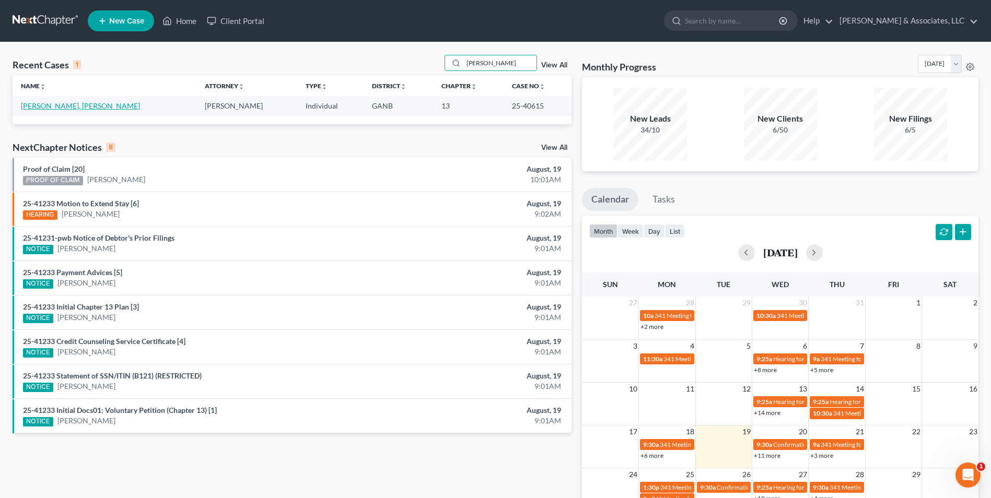
click at [72, 110] on link "[PERSON_NAME], [PERSON_NAME]" at bounding box center [80, 105] width 119 height 9
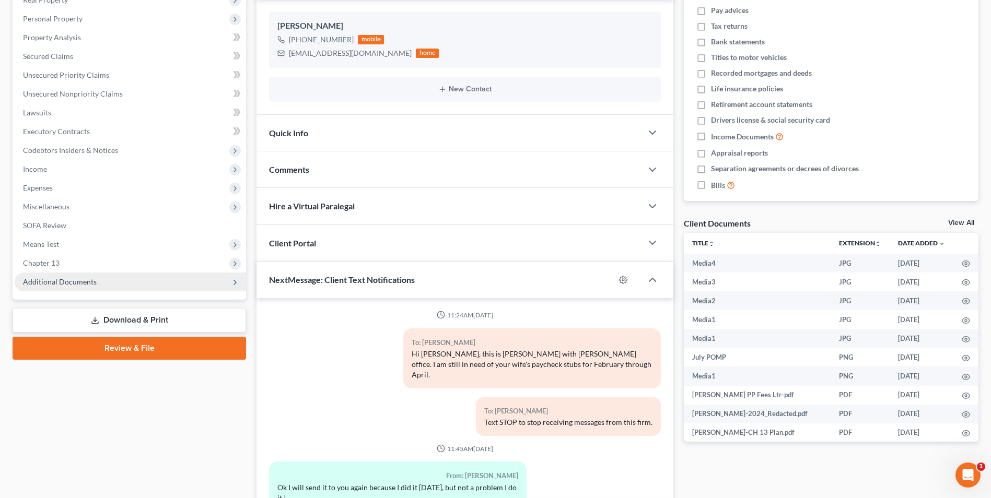
scroll to position [2345, 0]
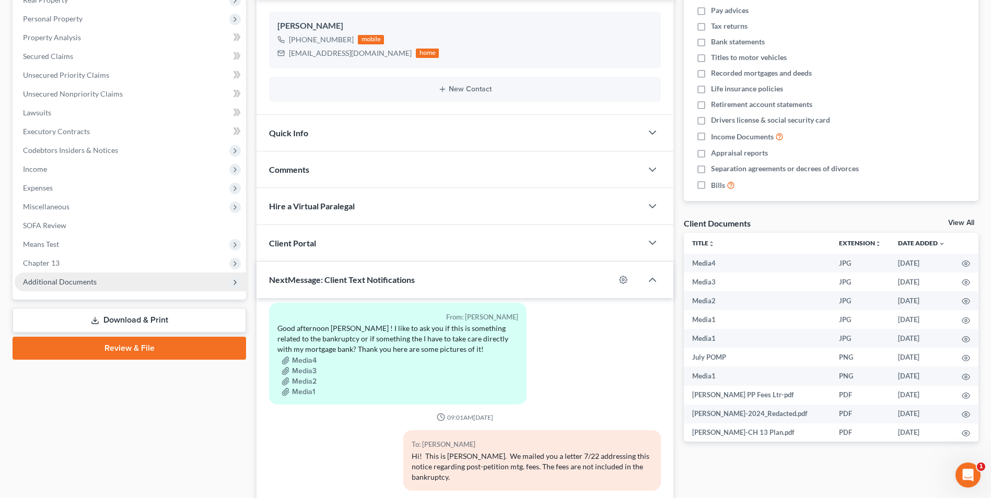
click at [87, 289] on span "Additional Documents" at bounding box center [130, 282] width 231 height 19
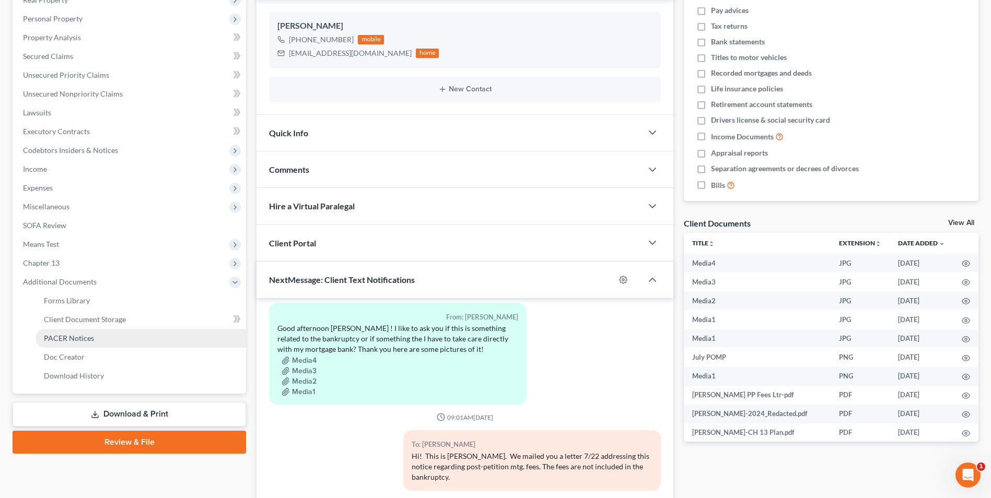
click at [83, 340] on span "PACER Notices" at bounding box center [69, 338] width 50 height 9
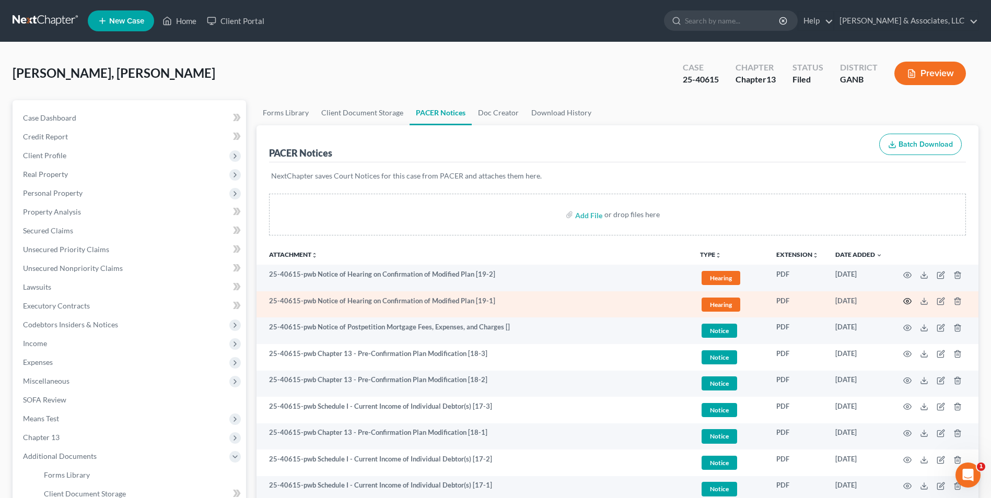
click at [906, 304] on icon "button" at bounding box center [908, 302] width 8 height 6
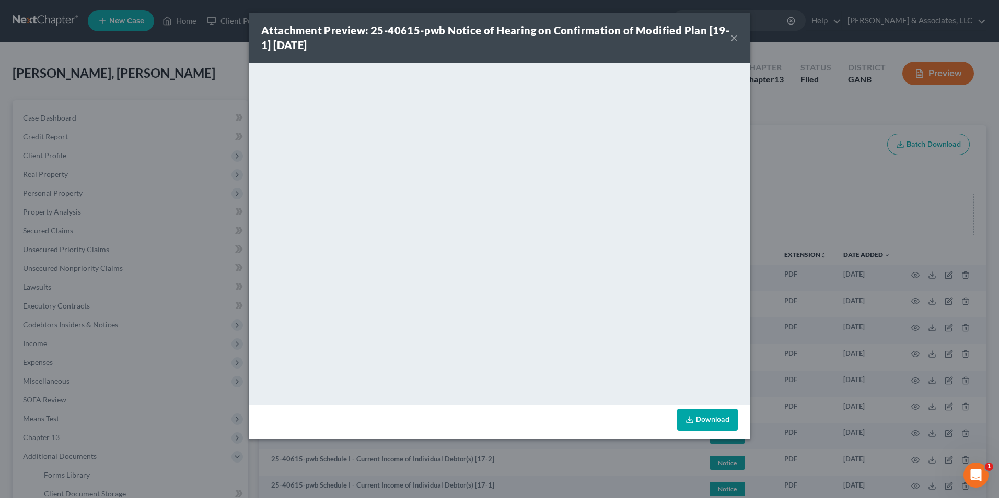
click at [741, 36] on div "Attachment Preview: 25-40615-pwb Notice of Hearing on Confirmation of Modified …" at bounding box center [500, 38] width 502 height 50
click at [736, 39] on button "×" at bounding box center [734, 37] width 7 height 13
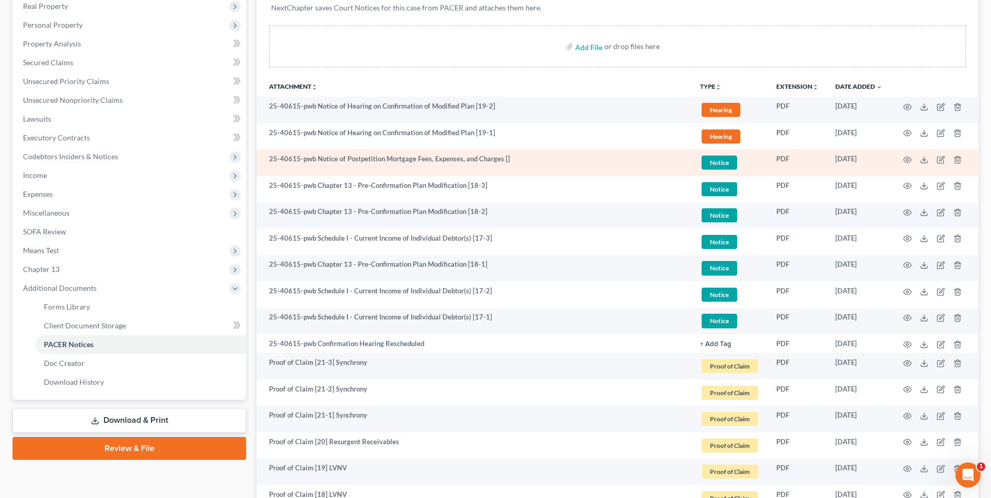
scroll to position [261, 0]
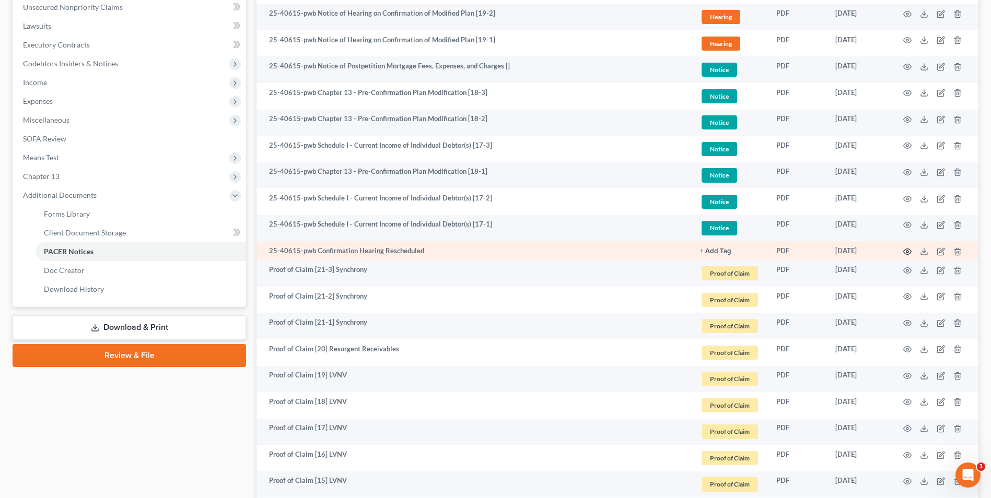
click at [905, 249] on icon "button" at bounding box center [907, 252] width 8 height 8
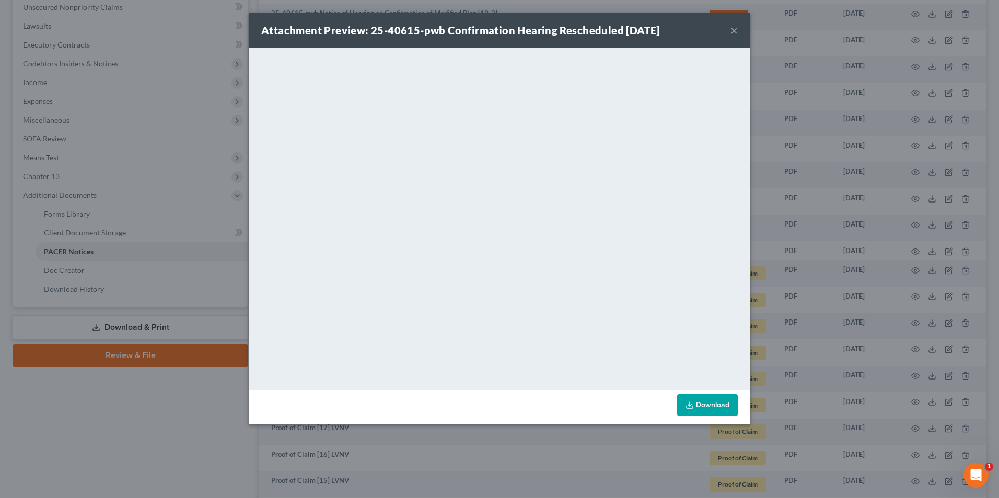
click at [735, 34] on button "×" at bounding box center [734, 30] width 7 height 13
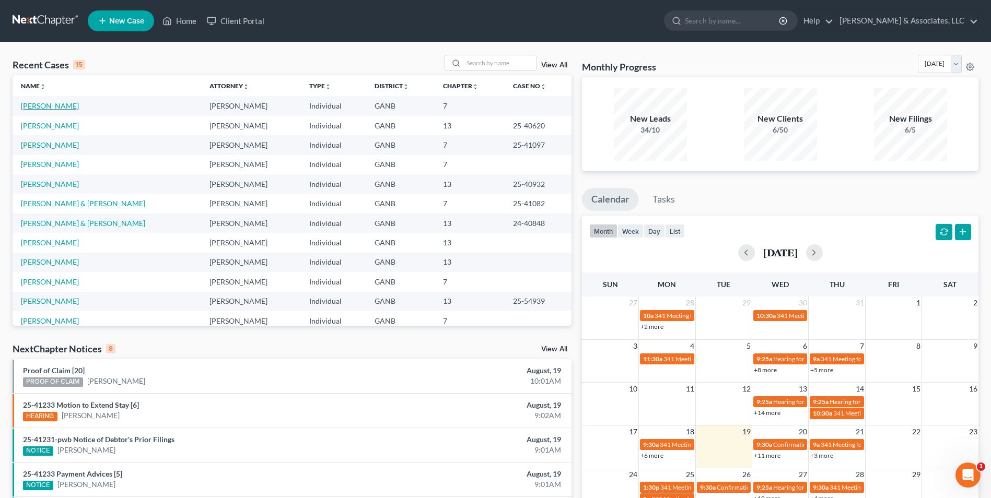
click at [61, 103] on link "[PERSON_NAME]" at bounding box center [50, 105] width 58 height 9
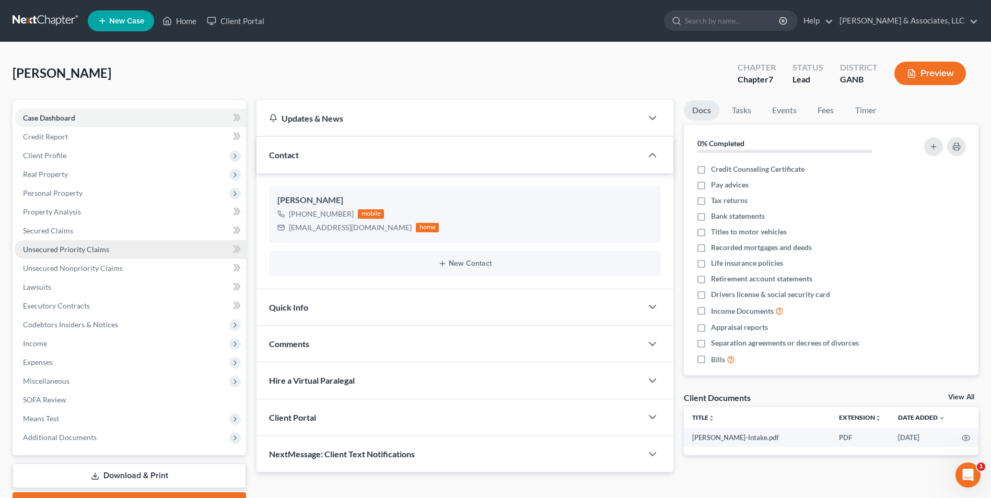
scroll to position [57, 0]
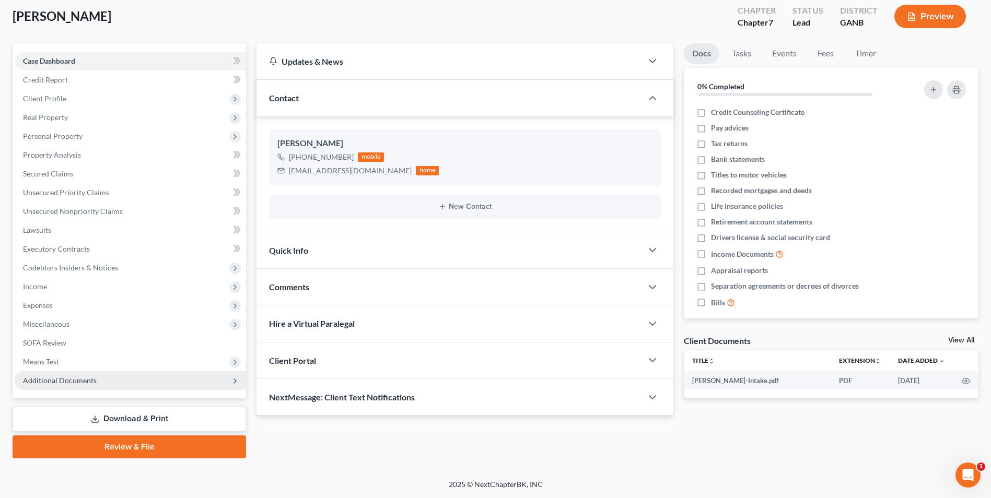
click at [79, 375] on span "Additional Documents" at bounding box center [130, 381] width 231 height 19
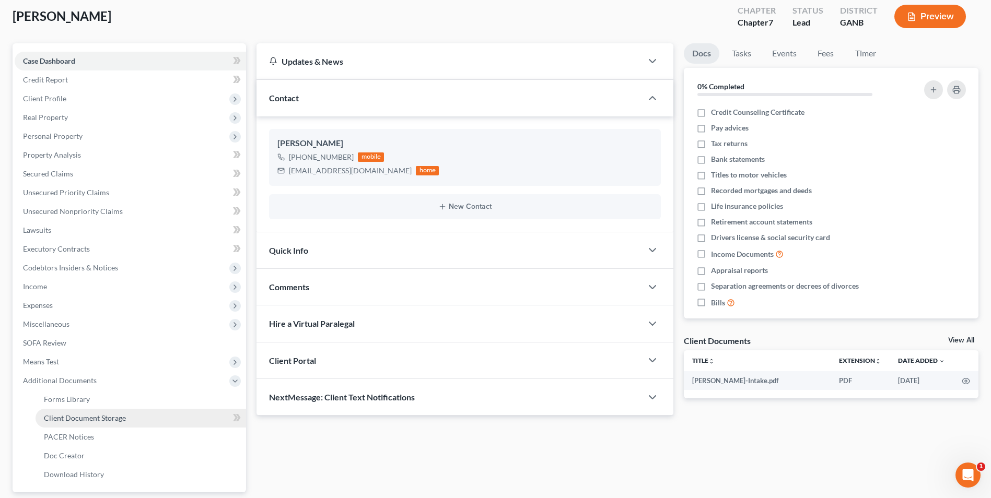
click at [114, 418] on span "Client Document Storage" at bounding box center [85, 418] width 82 height 9
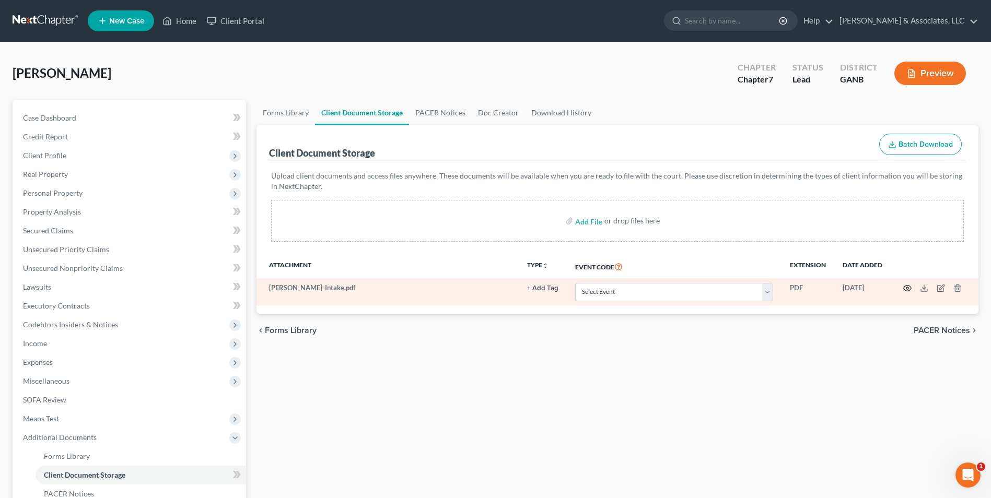
click at [904, 288] on icon "button" at bounding box center [908, 289] width 8 height 6
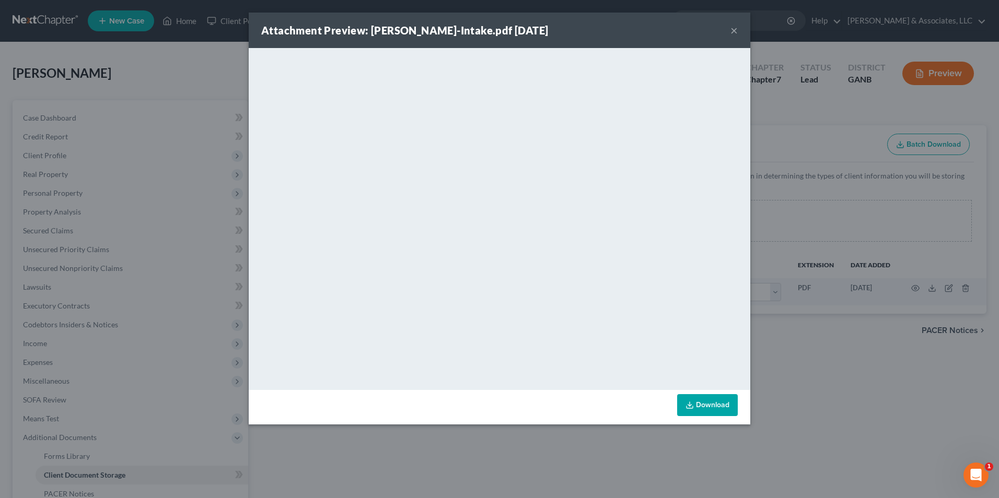
click at [739, 33] on div "Attachment Preview: Crittenden-Intake.pdf 08/14/2025 ×" at bounding box center [500, 31] width 502 height 36
click at [732, 32] on button "×" at bounding box center [734, 30] width 7 height 13
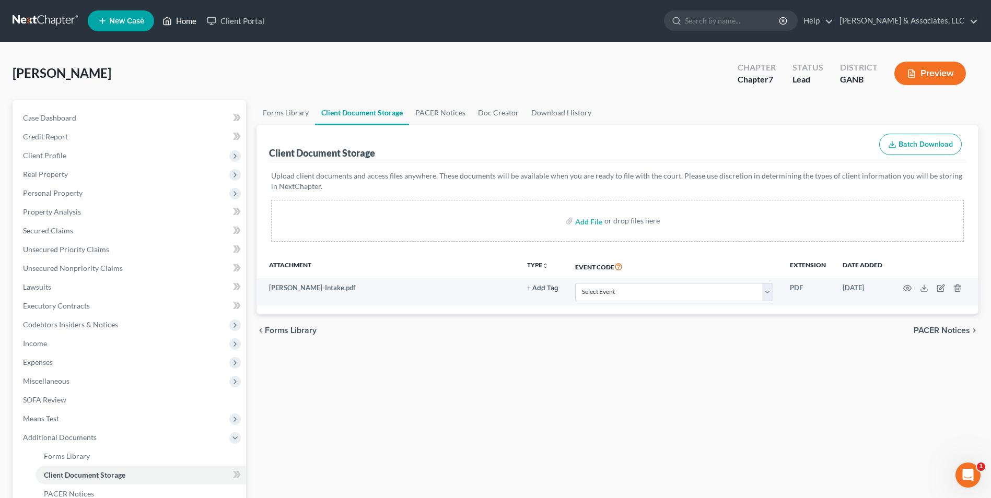
click at [180, 16] on link "Home" at bounding box center [179, 20] width 44 height 19
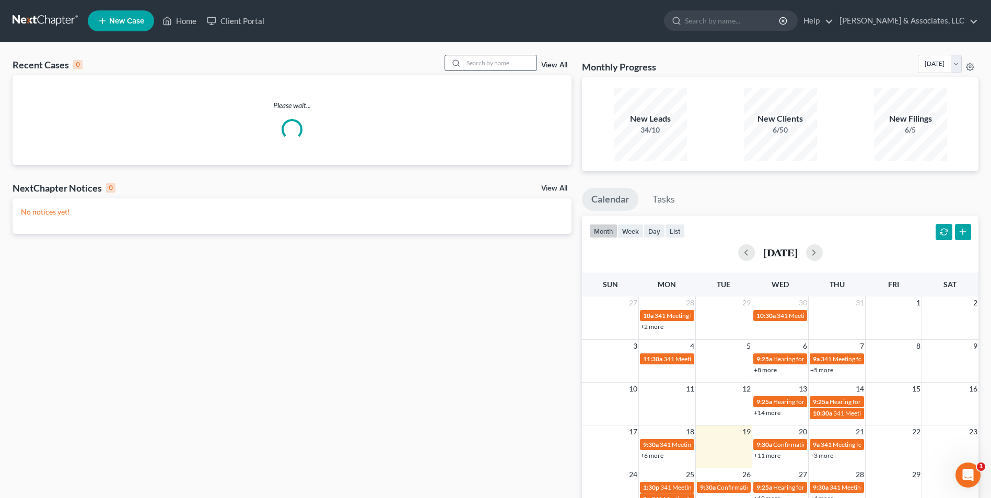
click at [504, 65] on input "search" at bounding box center [499, 62] width 73 height 15
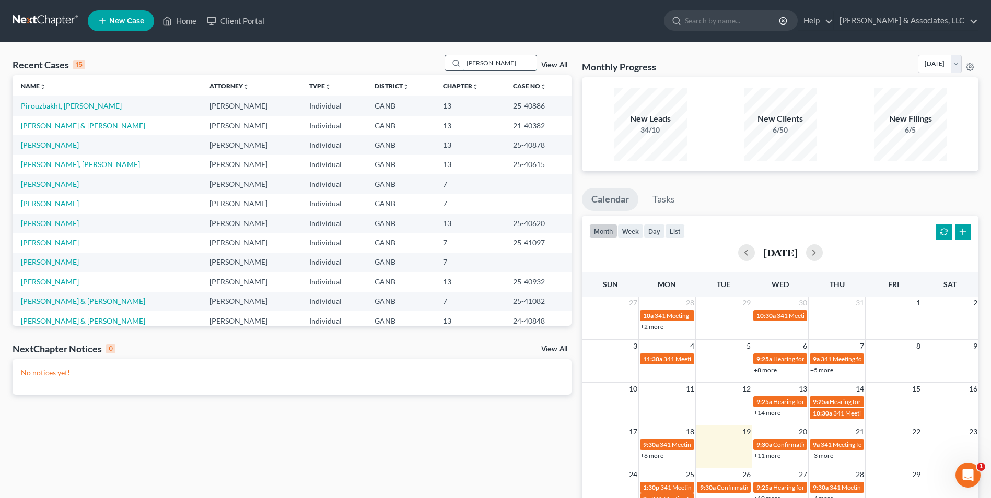
type input "moore"
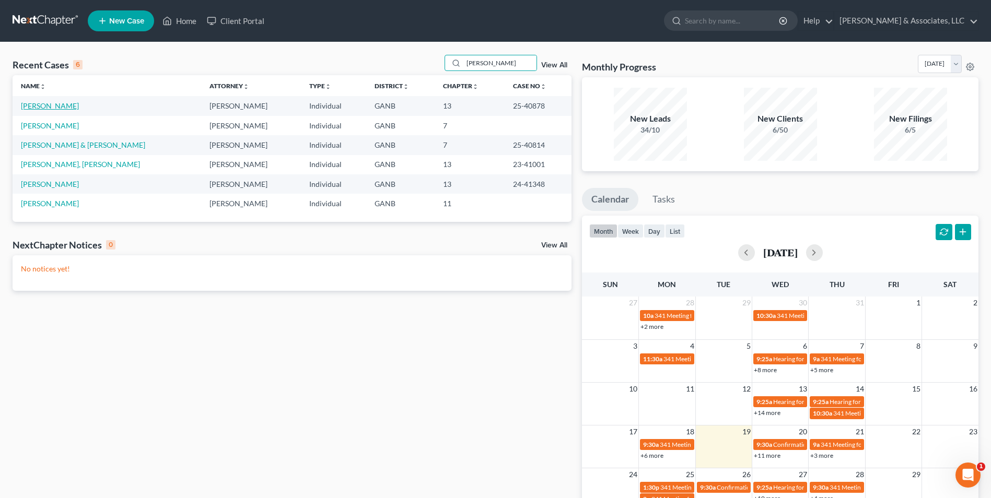
click at [51, 106] on link "Moore, Vester" at bounding box center [50, 105] width 58 height 9
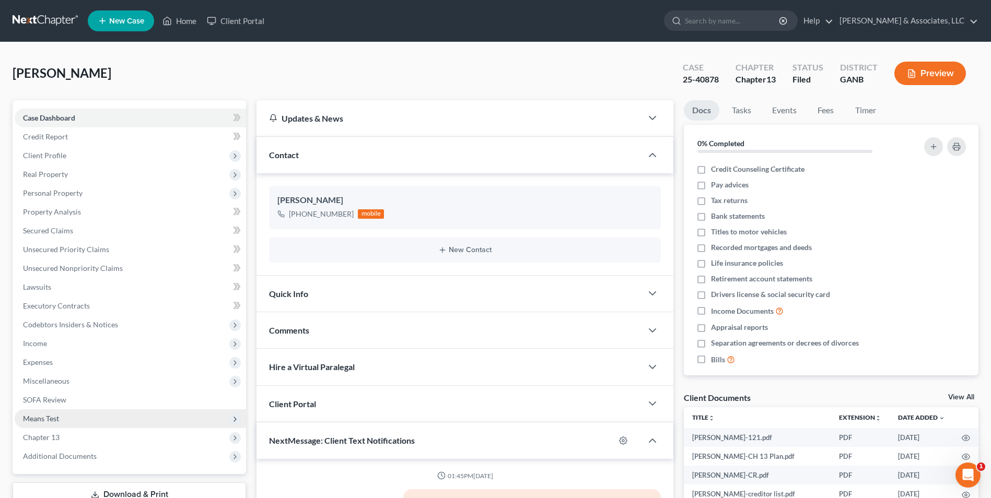
scroll to position [174, 0]
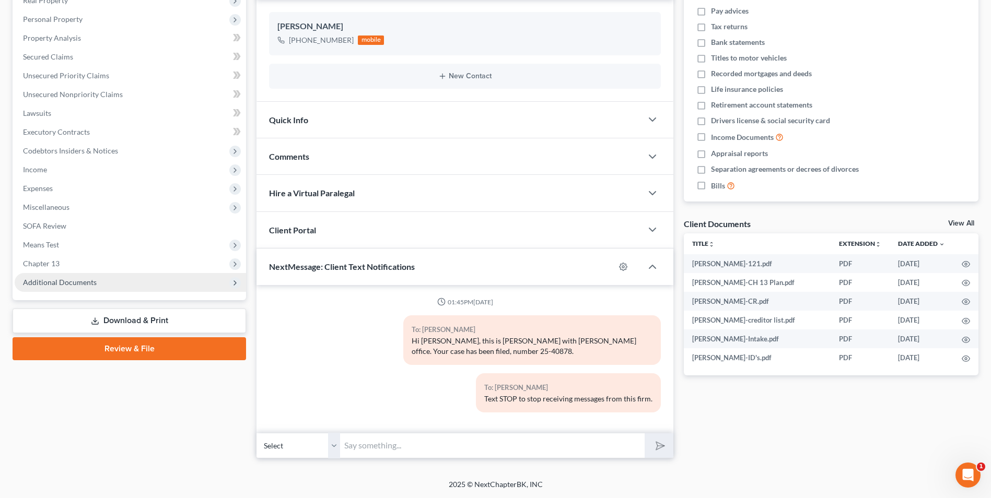
click at [84, 285] on span "Additional Documents" at bounding box center [60, 282] width 74 height 9
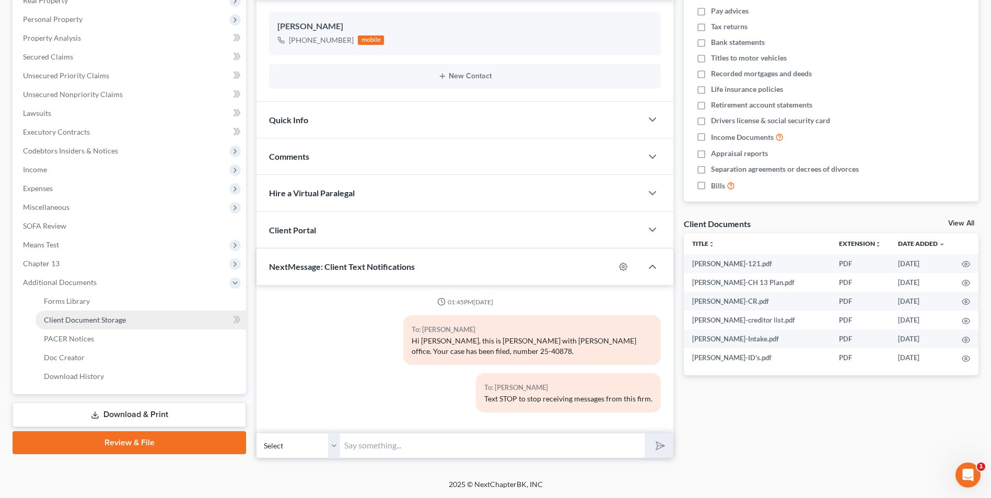
click at [102, 321] on span "Client Document Storage" at bounding box center [85, 320] width 82 height 9
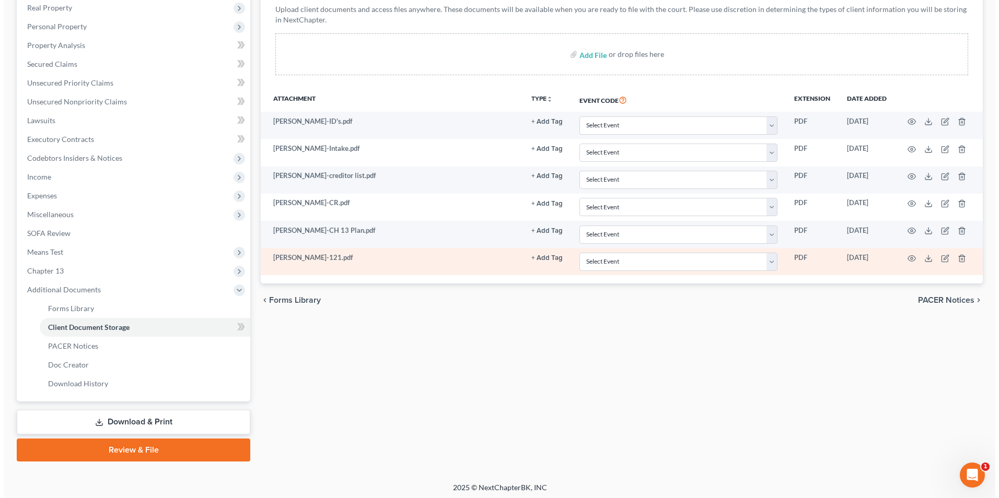
scroll to position [170, 0]
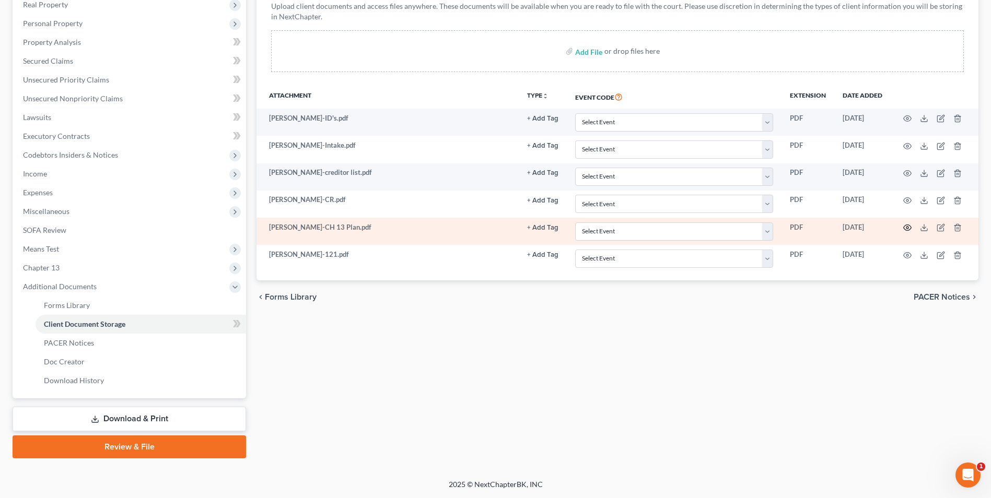
click at [909, 229] on icon "button" at bounding box center [907, 228] width 8 height 8
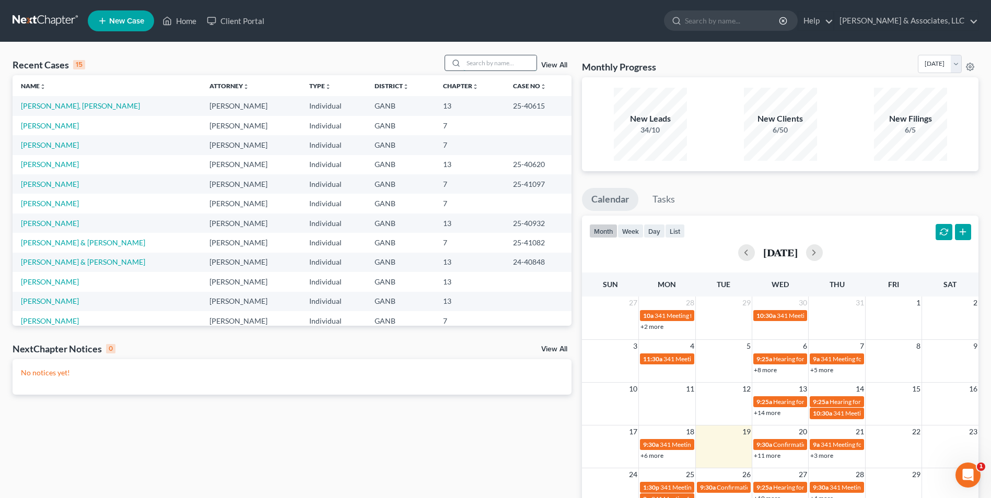
click at [508, 66] on input "search" at bounding box center [499, 62] width 73 height 15
type input "[PERSON_NAME]"
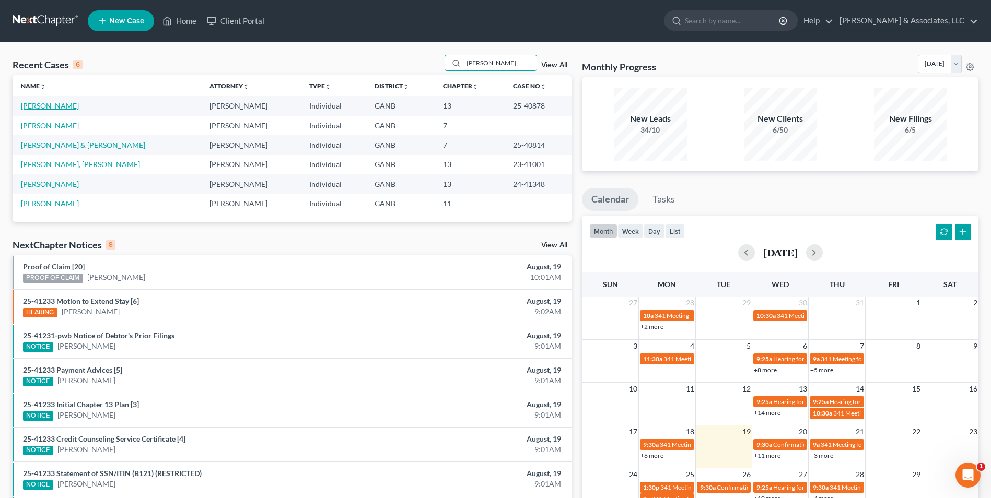
click at [42, 105] on link "[PERSON_NAME]" at bounding box center [50, 105] width 58 height 9
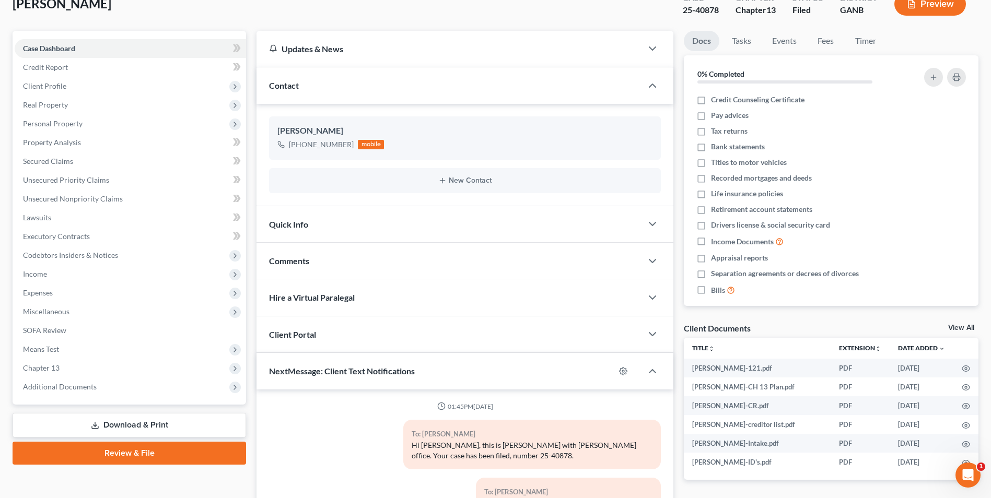
scroll to position [157, 0]
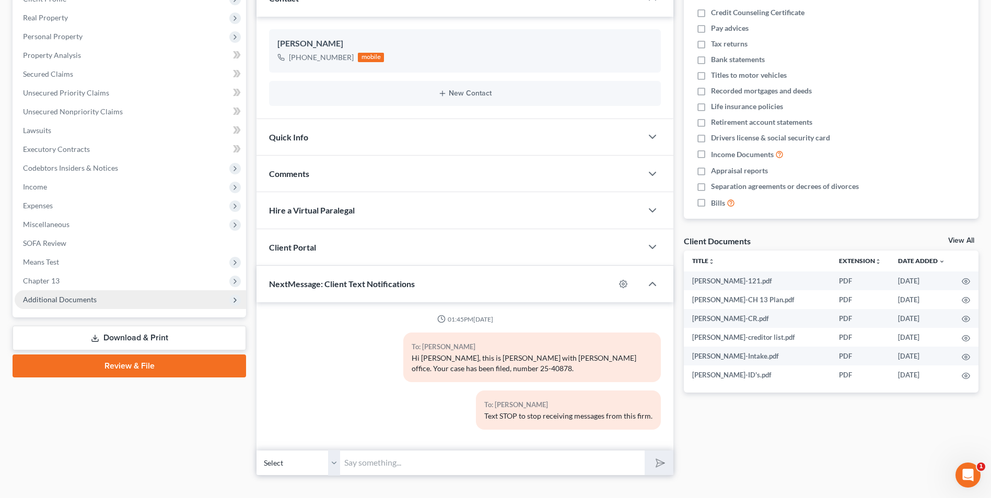
click at [90, 298] on span "Additional Documents" at bounding box center [60, 299] width 74 height 9
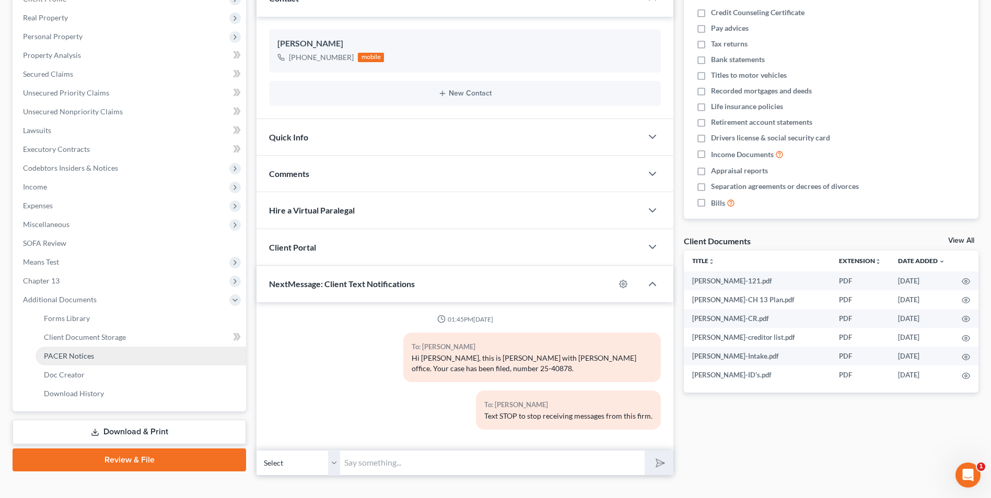
click at [90, 357] on span "PACER Notices" at bounding box center [69, 356] width 50 height 9
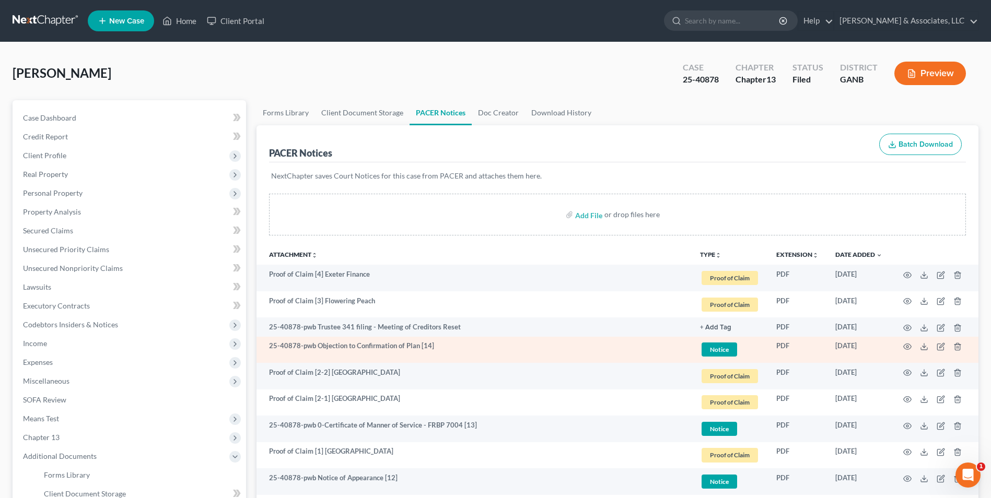
click at [902, 347] on td at bounding box center [935, 350] width 88 height 27
click at [905, 347] on icon "button" at bounding box center [907, 347] width 8 height 8
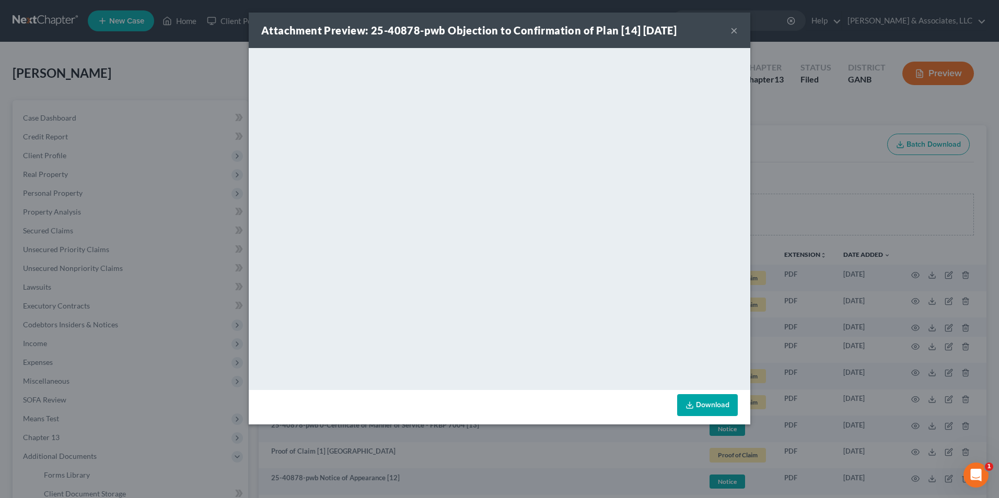
click at [736, 29] on button "×" at bounding box center [734, 30] width 7 height 13
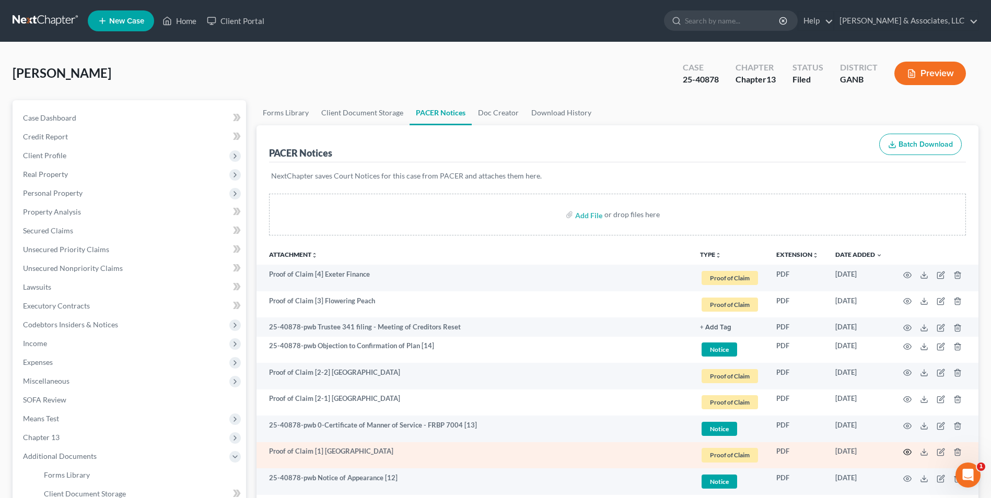
click at [905, 453] on icon "button" at bounding box center [907, 452] width 8 height 8
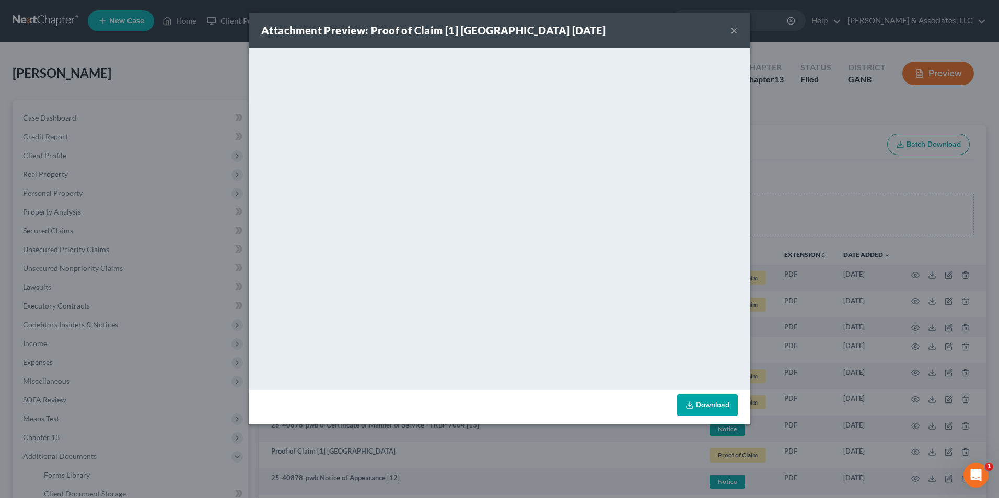
click at [736, 31] on button "×" at bounding box center [734, 30] width 7 height 13
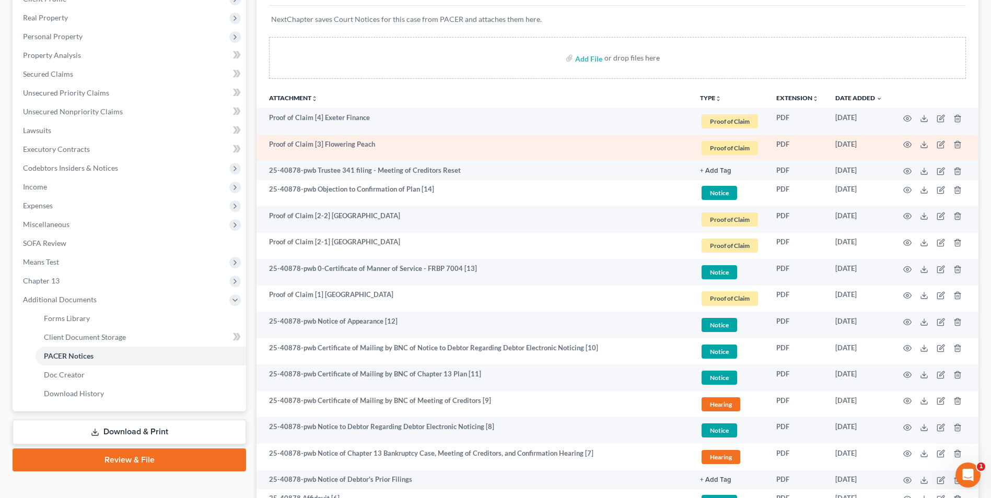
scroll to position [380, 0]
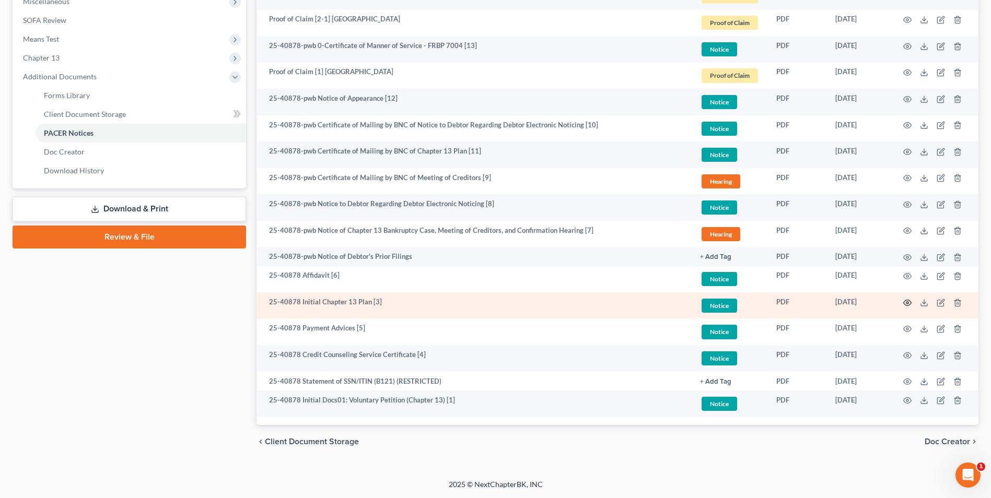
click at [907, 303] on circle "button" at bounding box center [908, 303] width 2 height 2
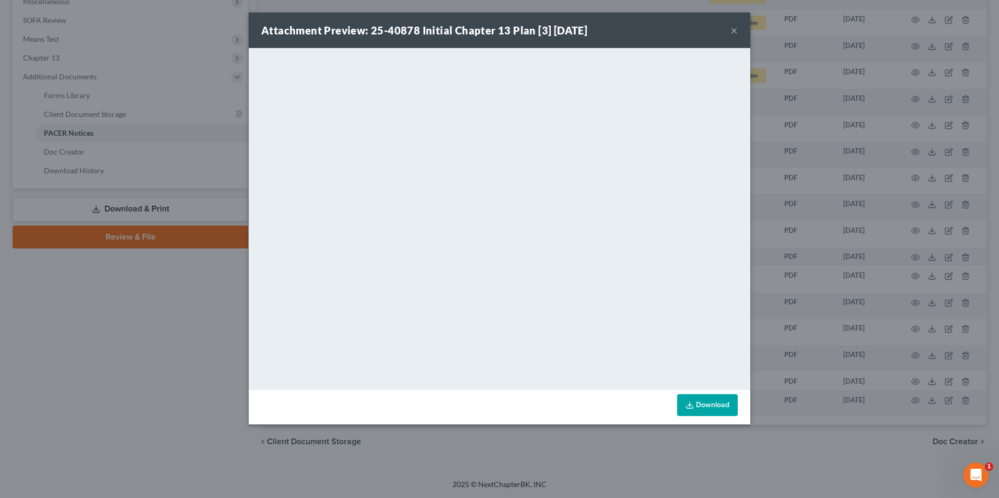
click at [733, 30] on button "×" at bounding box center [734, 30] width 7 height 13
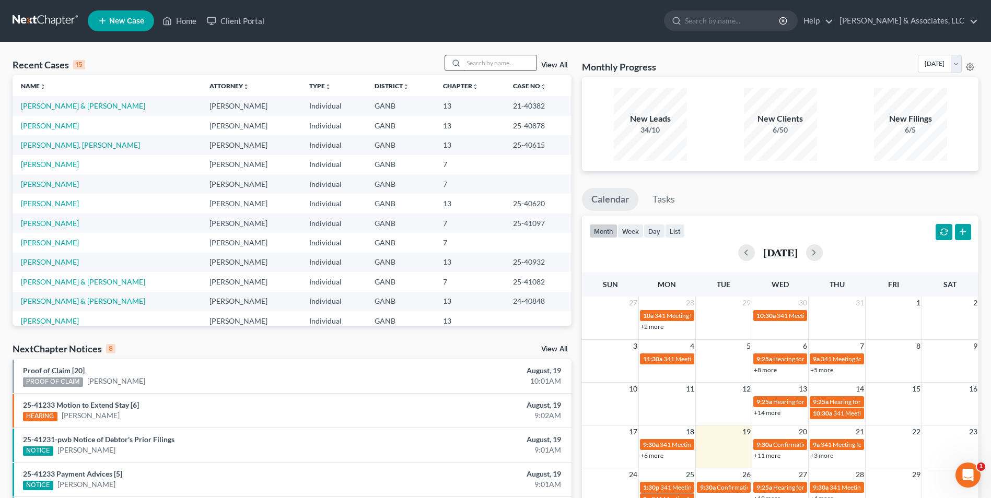
click at [511, 62] on input "search" at bounding box center [499, 62] width 73 height 15
type input "pir"
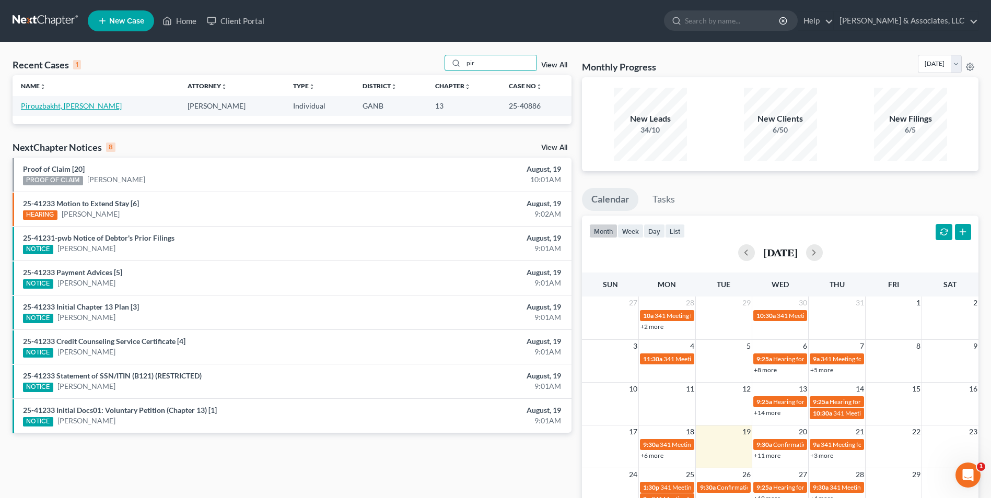
click at [70, 102] on link "Pirouzbakht, [PERSON_NAME]" at bounding box center [71, 105] width 101 height 9
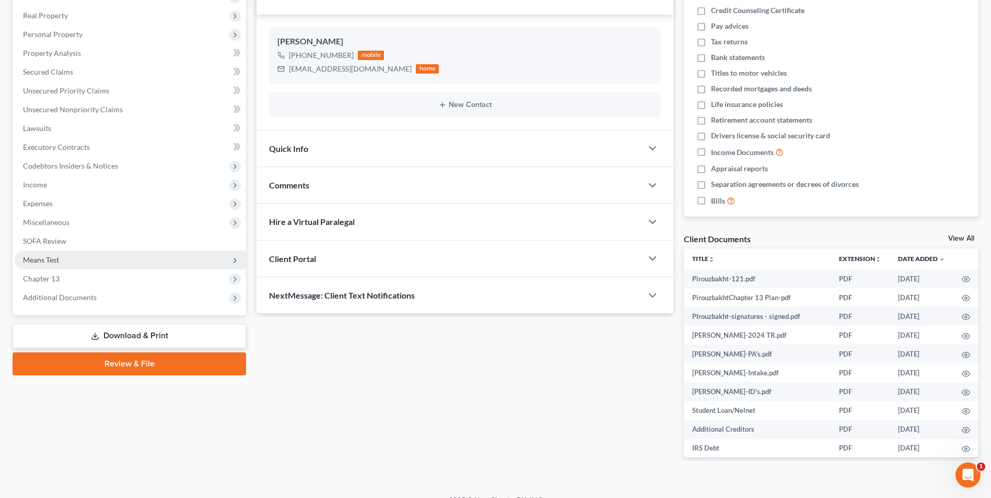
scroll to position [175, 0]
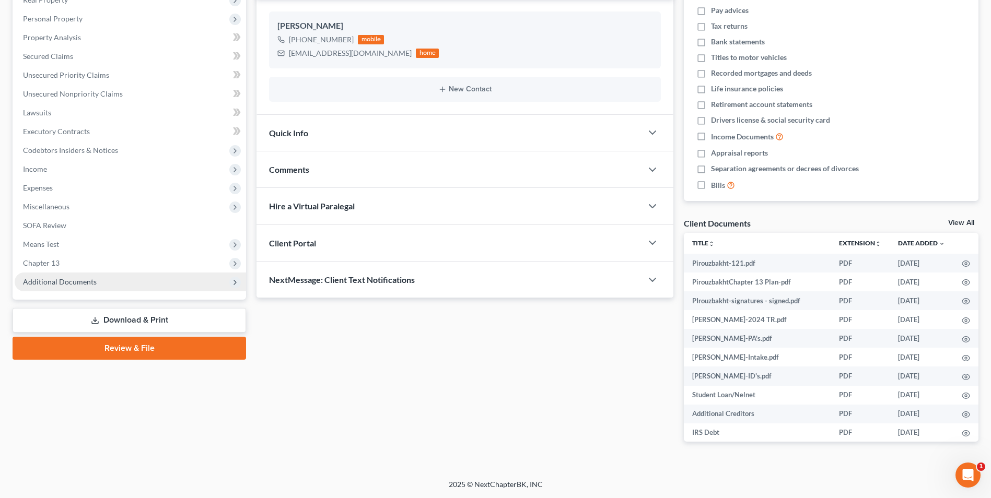
click at [66, 278] on span "Additional Documents" at bounding box center [60, 281] width 74 height 9
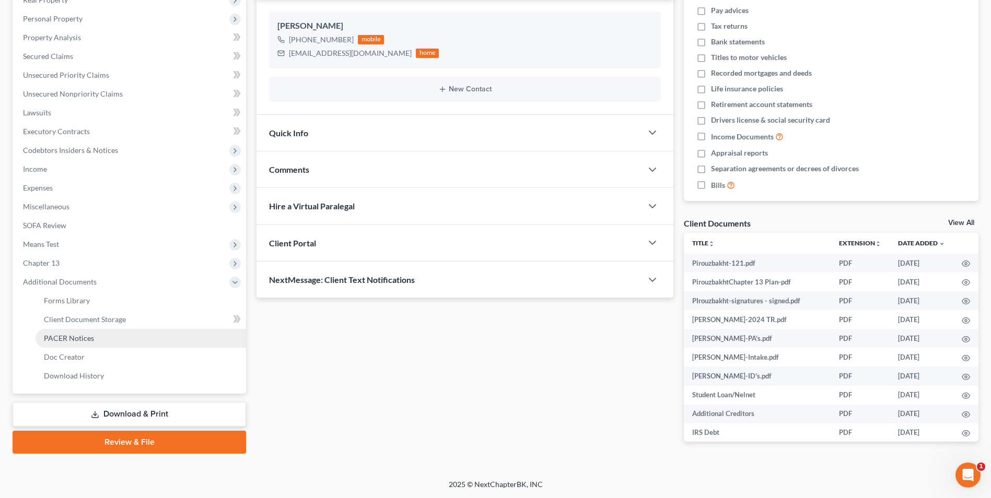
click at [92, 334] on span "PACER Notices" at bounding box center [69, 338] width 50 height 9
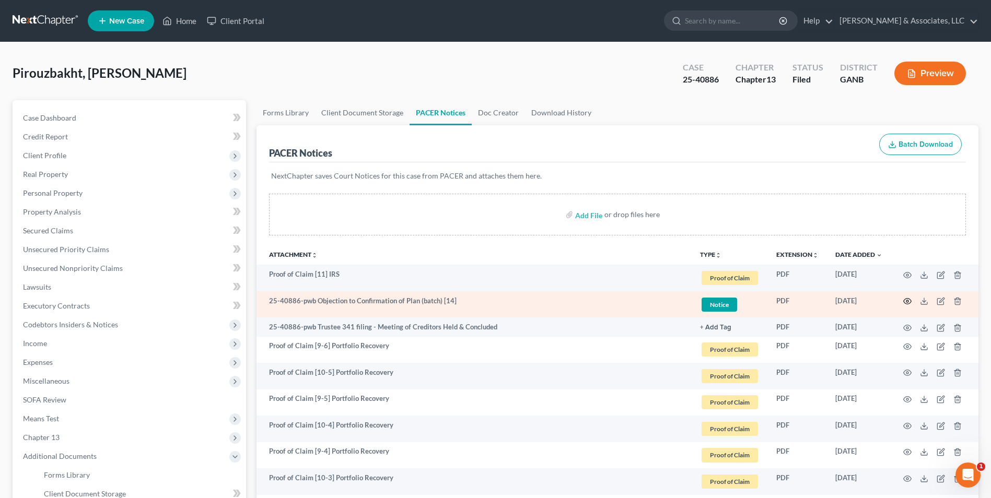
click at [909, 303] on icon "button" at bounding box center [907, 301] width 8 height 8
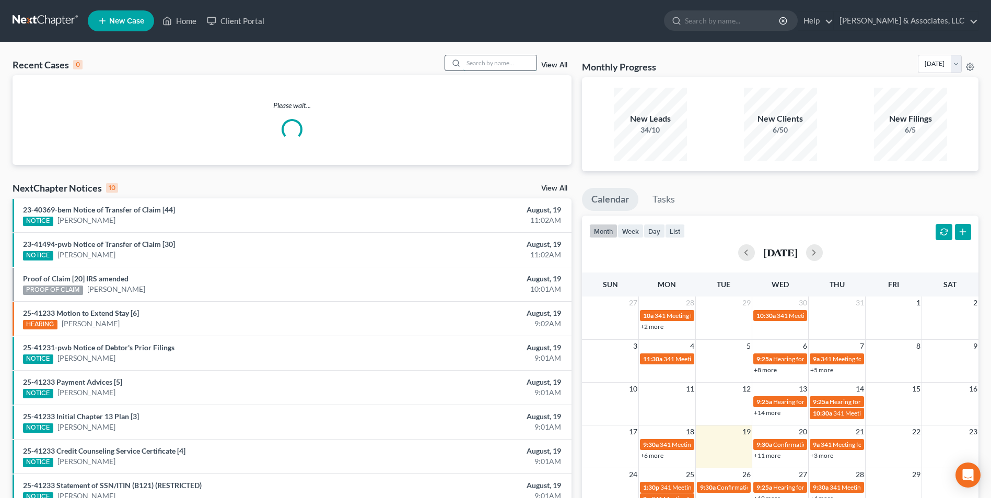
click at [486, 67] on input "search" at bounding box center [499, 62] width 73 height 15
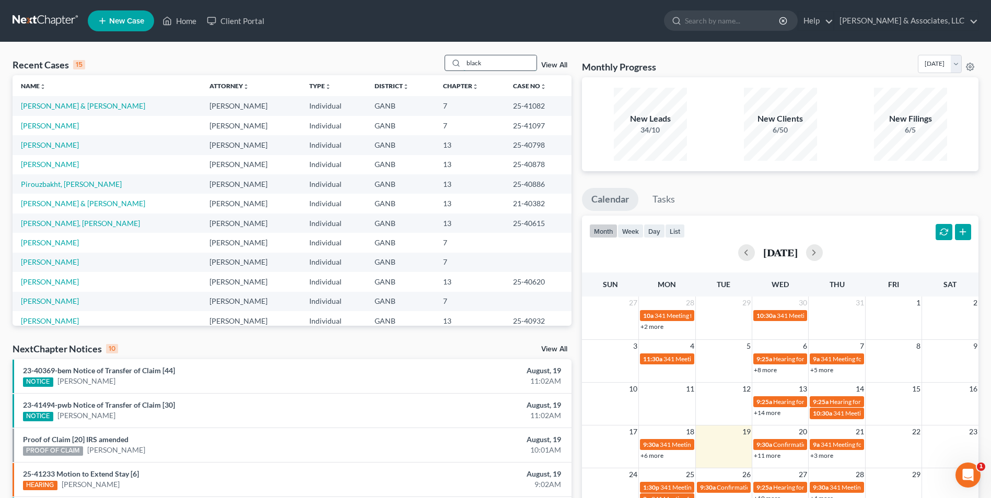
type input "black"
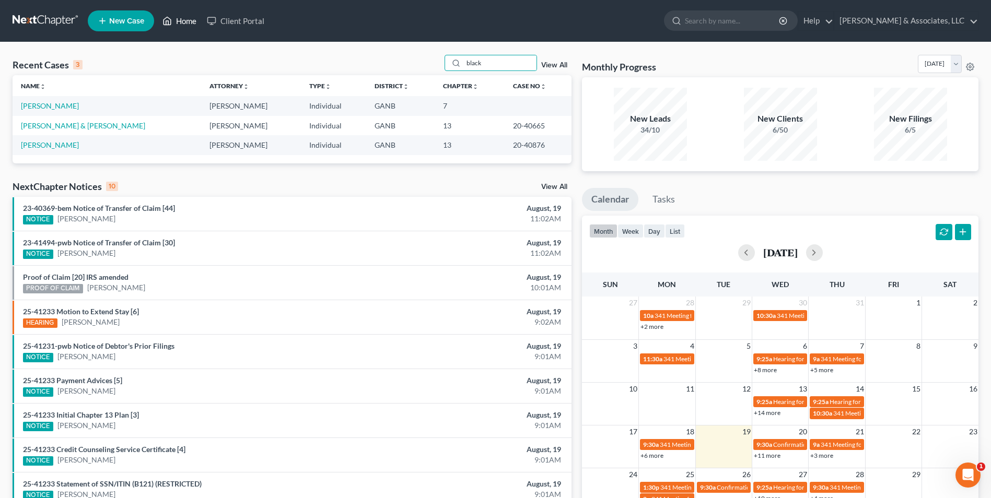
click at [179, 22] on link "Home" at bounding box center [179, 20] width 44 height 19
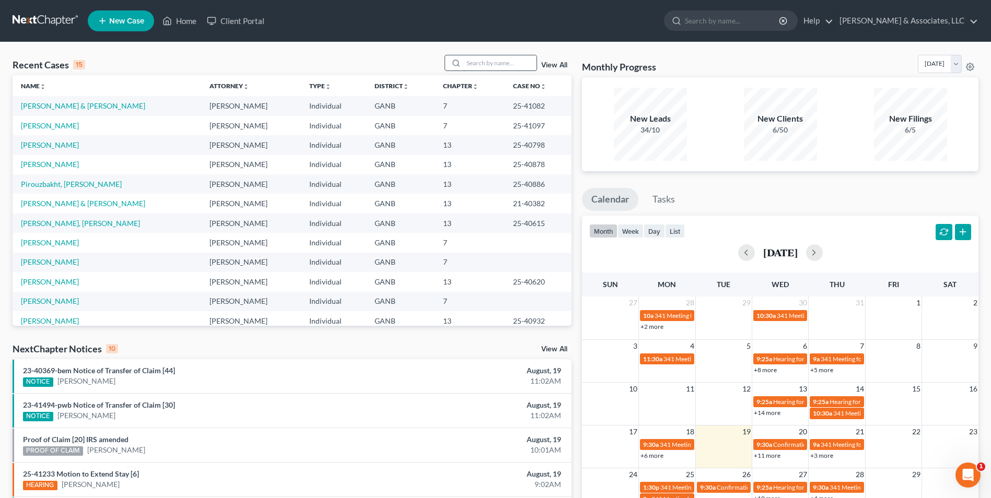
click at [505, 63] on input "search" at bounding box center [499, 62] width 73 height 15
type input "[PERSON_NAME]"
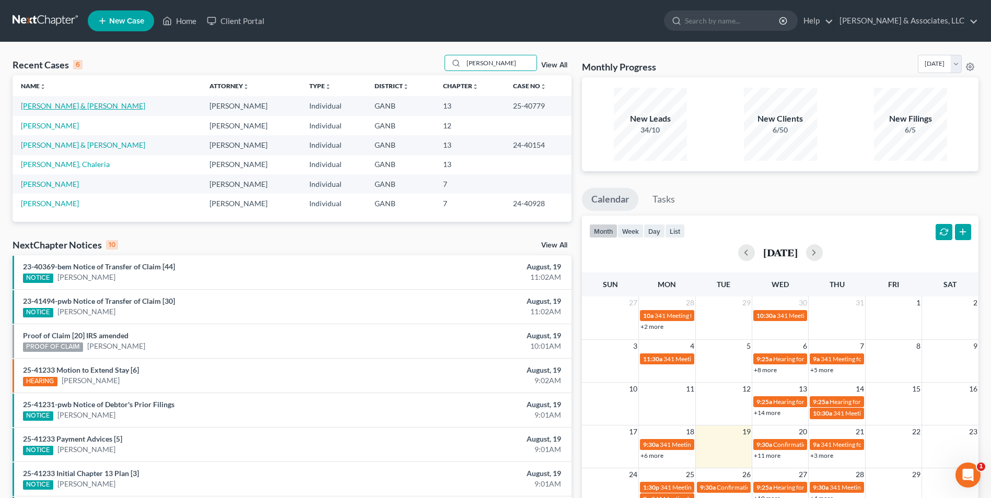
click at [49, 104] on link "[PERSON_NAME] & [PERSON_NAME]" at bounding box center [83, 105] width 124 height 9
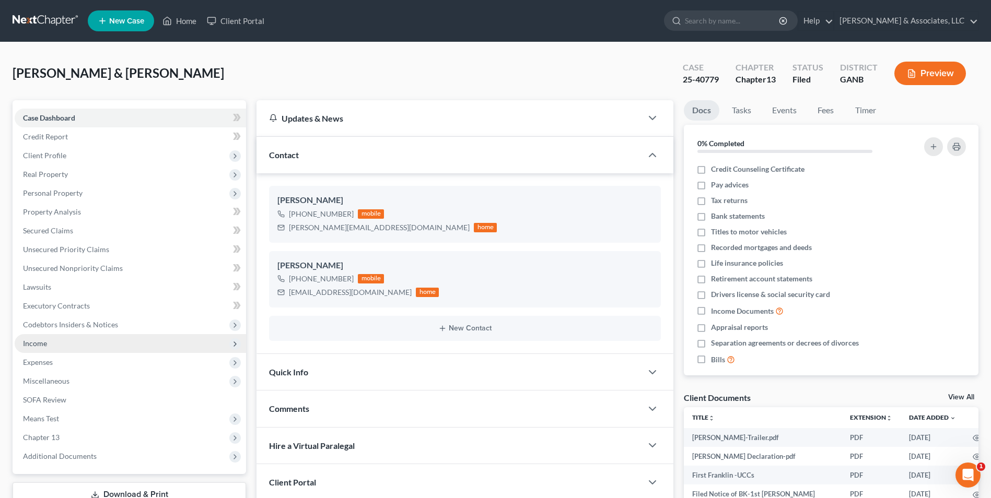
click at [52, 351] on span "Income" at bounding box center [130, 343] width 231 height 19
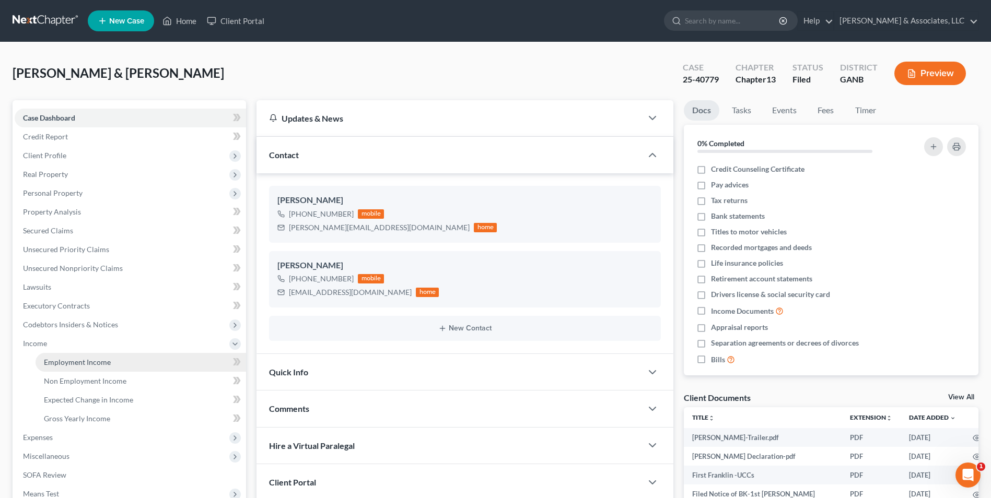
click at [61, 366] on span "Employment Income" at bounding box center [77, 362] width 67 height 9
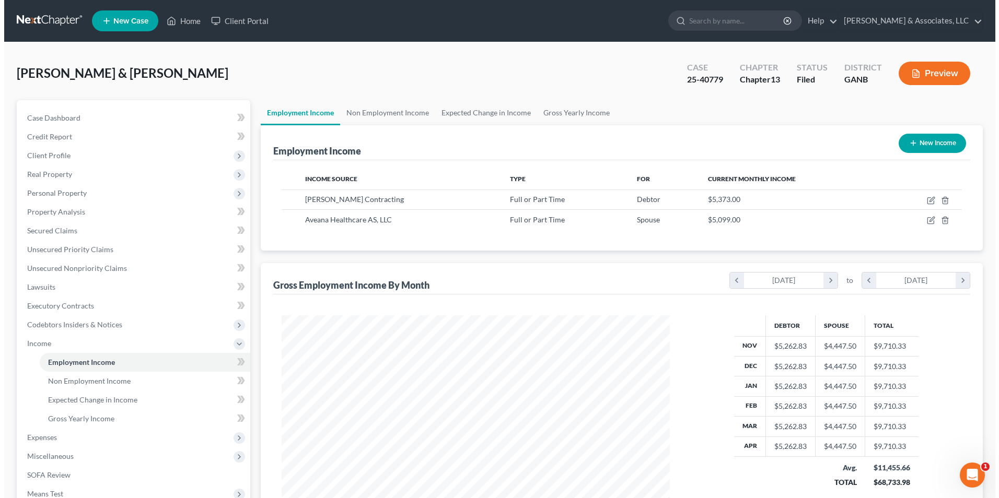
scroll to position [194, 409]
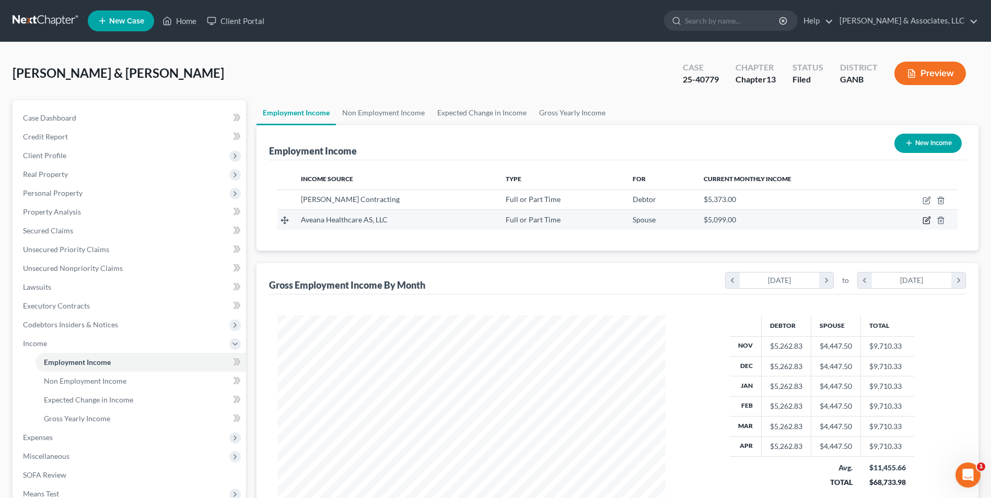
click at [926, 225] on icon "button" at bounding box center [927, 220] width 8 height 8
select select "0"
select select "10"
select select "0"
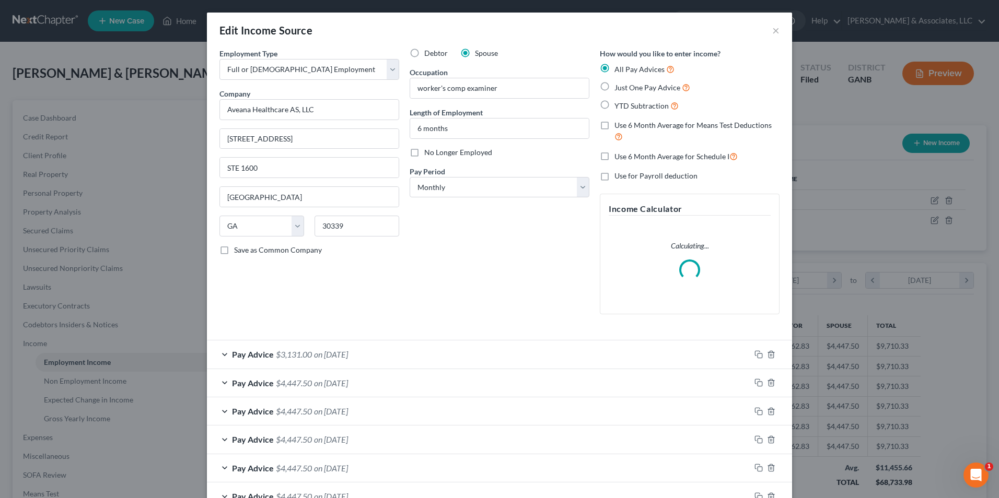
scroll to position [52, 0]
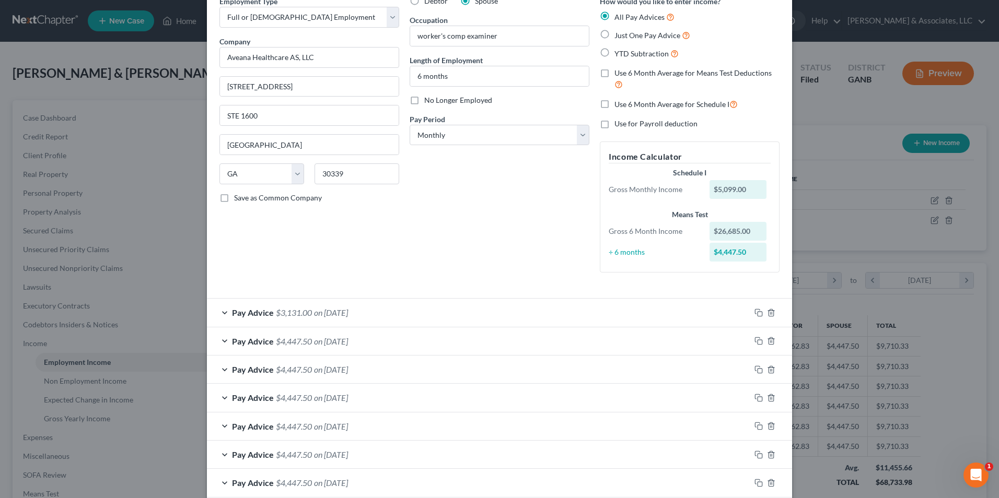
click at [218, 314] on div "Pay Advice $3,131.00 on [DATE]" at bounding box center [478, 313] width 543 height 28
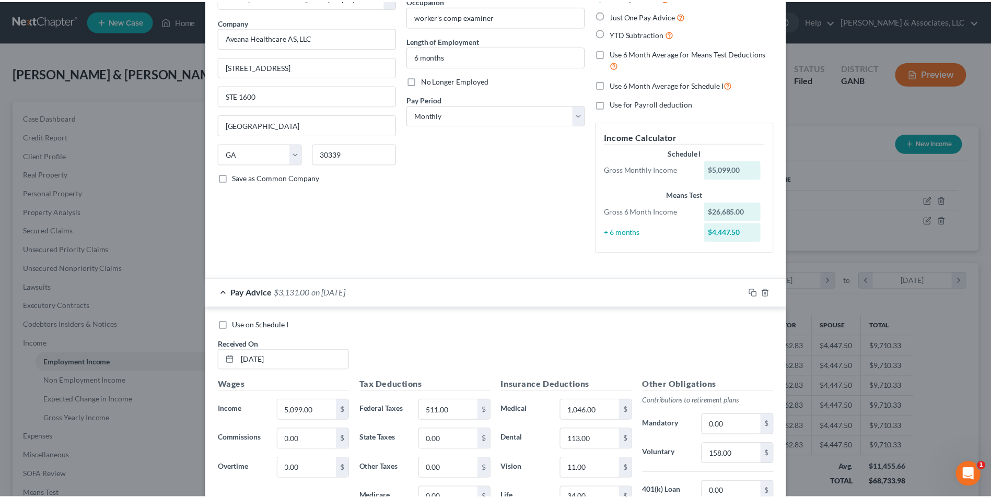
scroll to position [0, 0]
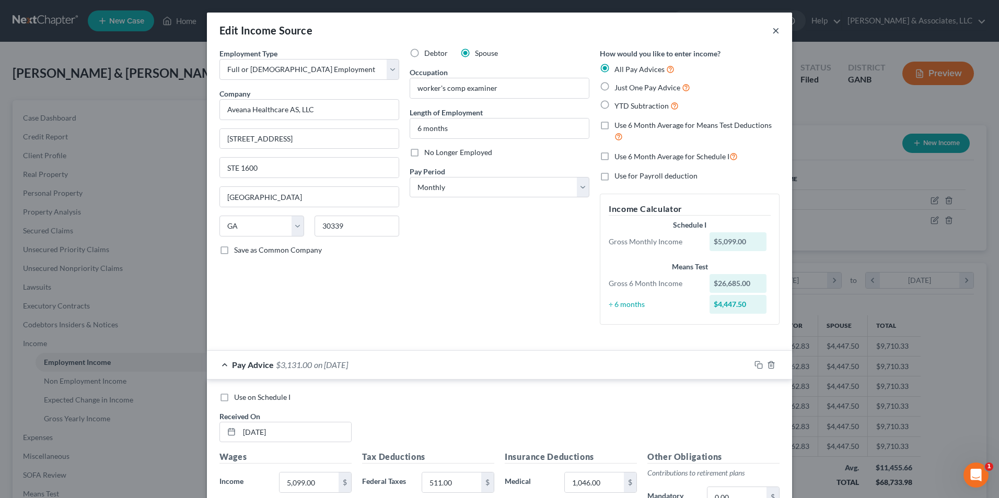
click at [772, 31] on button "×" at bounding box center [775, 30] width 7 height 13
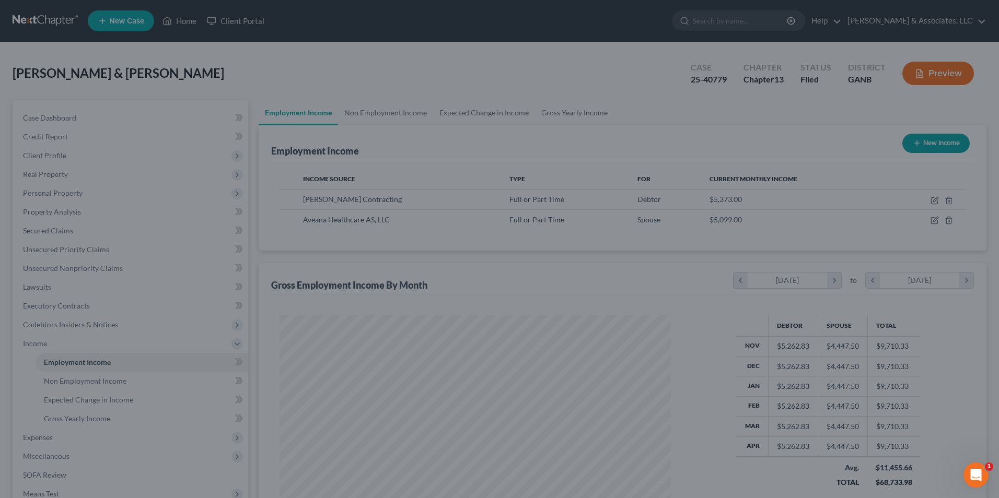
scroll to position [522339, 522123]
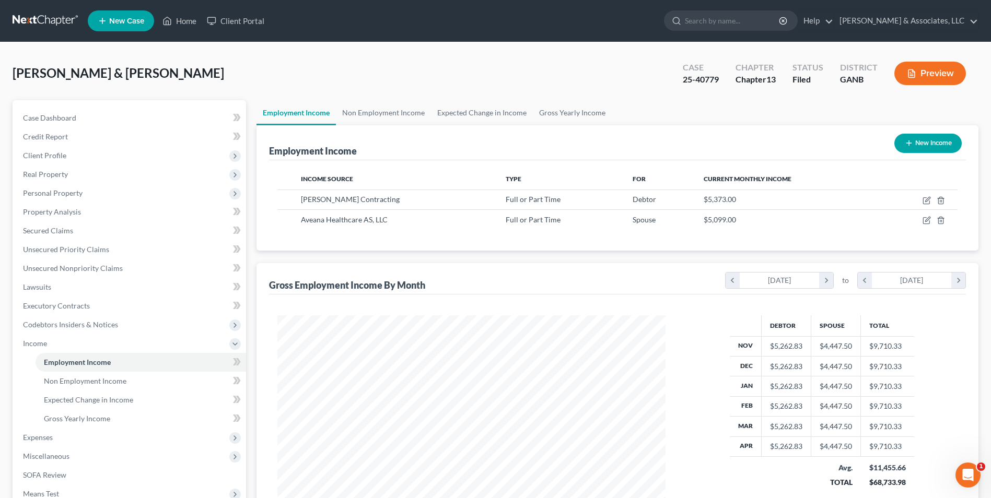
click at [933, 70] on button "Preview" at bounding box center [931, 74] width 72 height 24
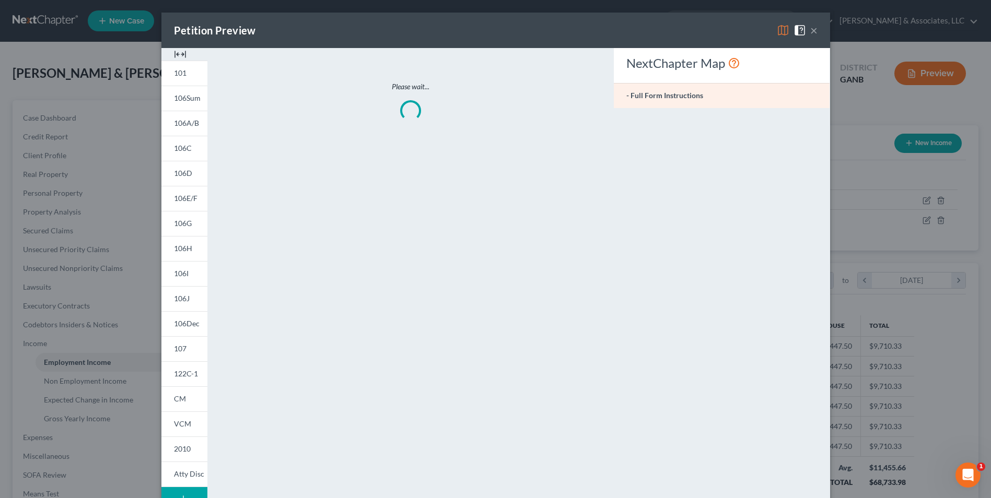
scroll to position [195, 413]
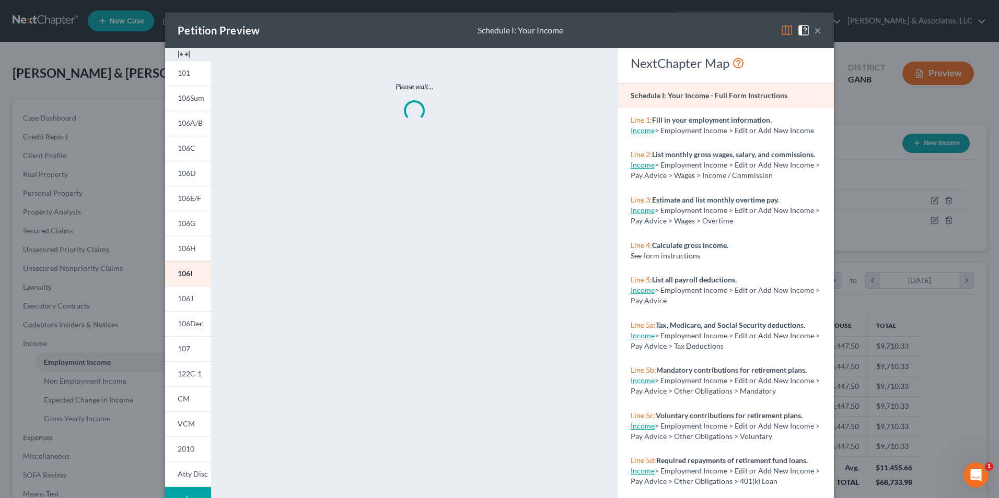
click at [184, 55] on img at bounding box center [184, 54] width 13 height 13
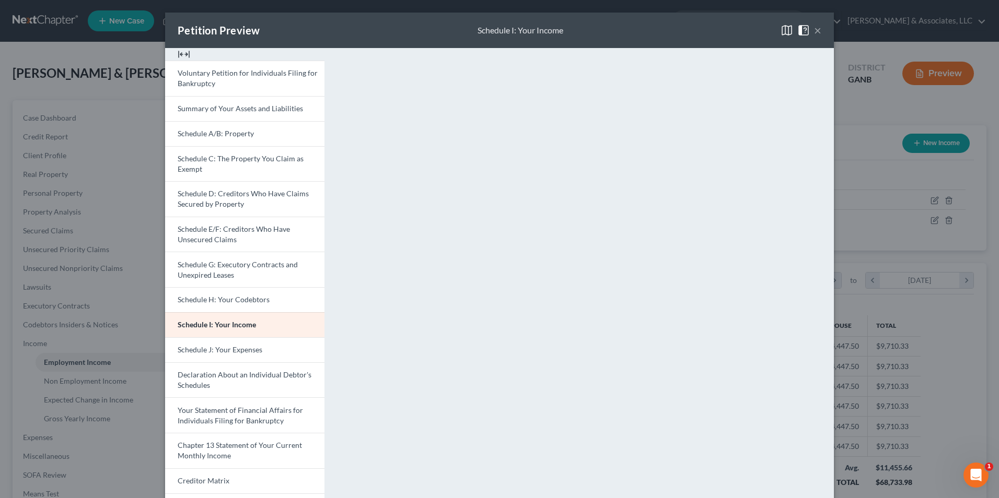
click at [814, 32] on button "×" at bounding box center [817, 30] width 7 height 13
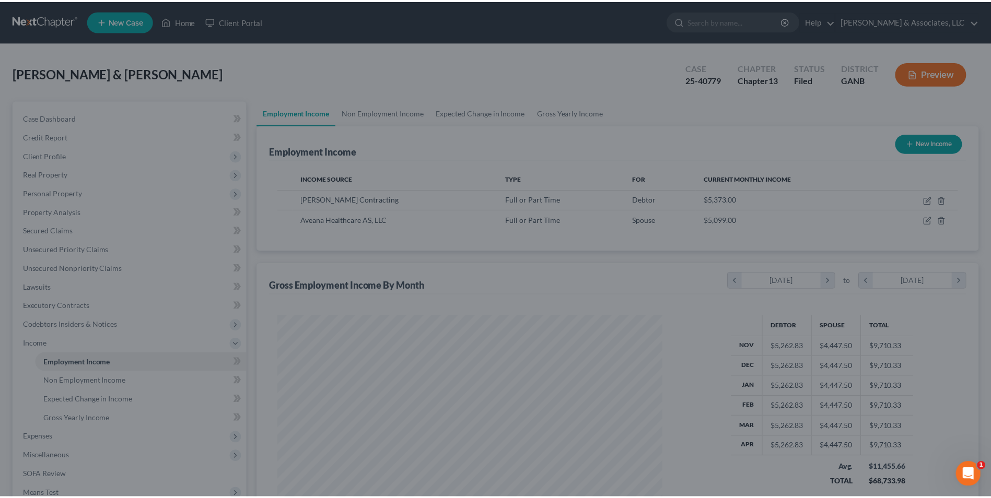
scroll to position [522339, 522123]
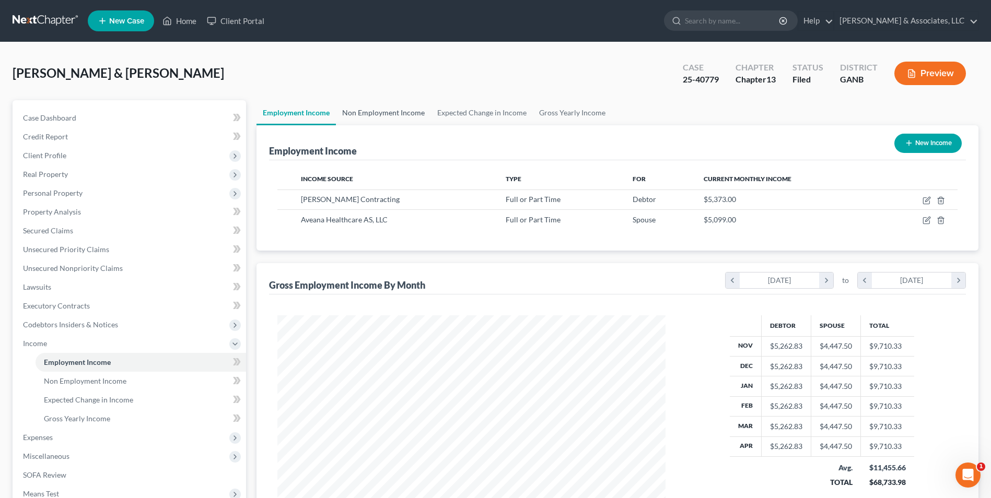
click at [362, 113] on link "Non Employment Income" at bounding box center [383, 112] width 95 height 25
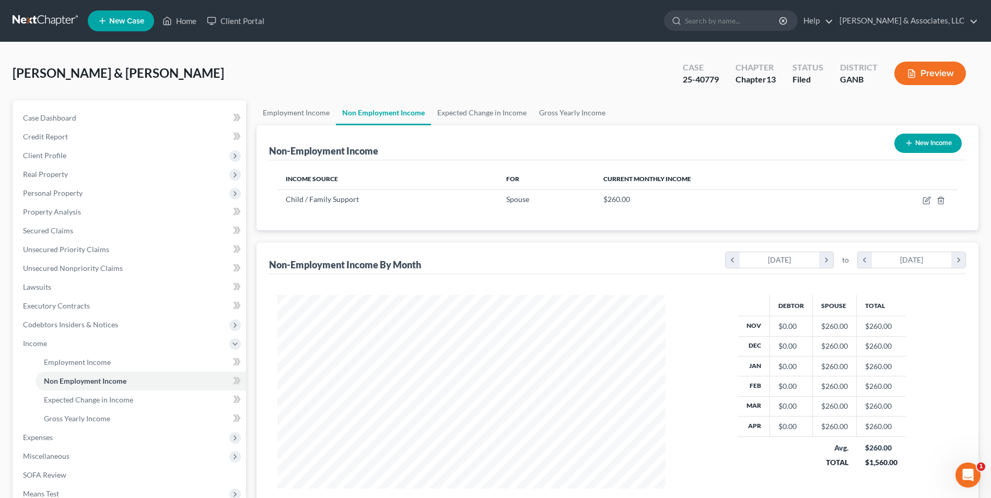
scroll to position [194, 409]
click at [941, 201] on line "button" at bounding box center [941, 201] width 0 height 2
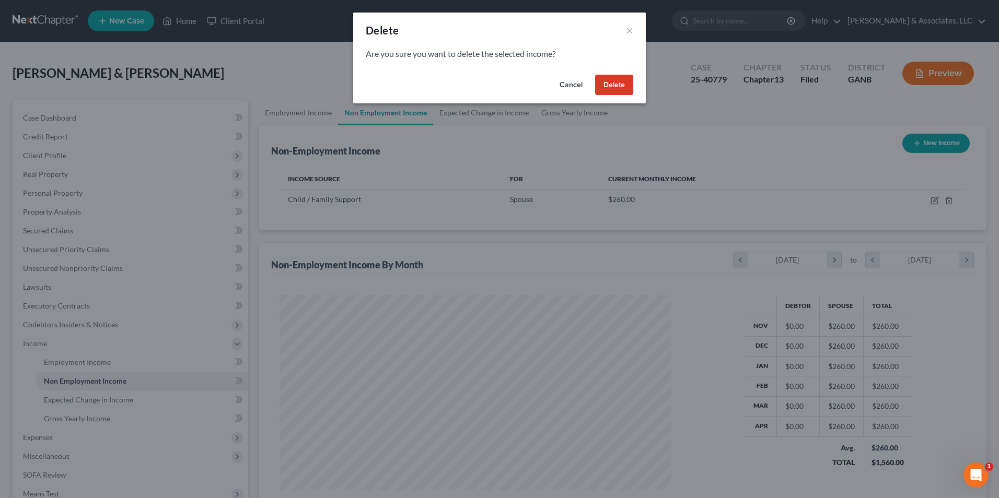
click at [616, 89] on button "Delete" at bounding box center [614, 85] width 38 height 21
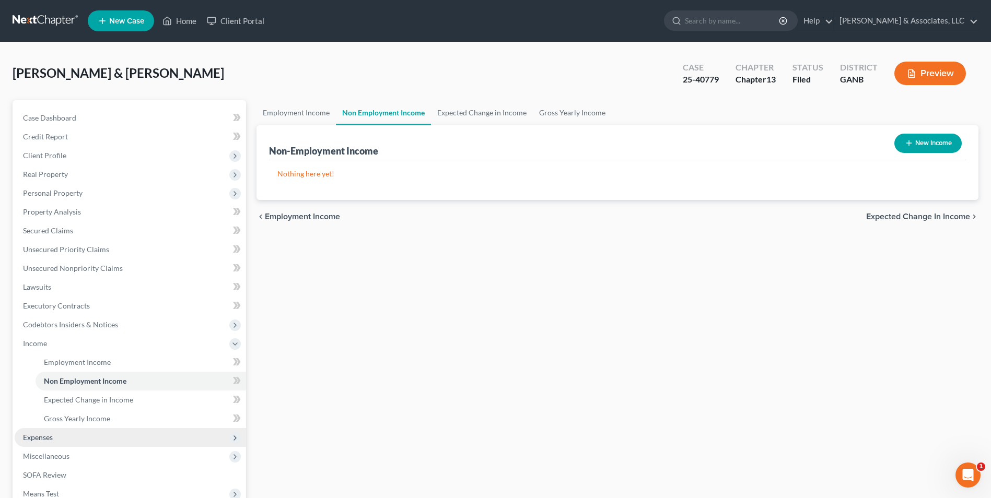
click at [36, 441] on span "Expenses" at bounding box center [38, 437] width 30 height 9
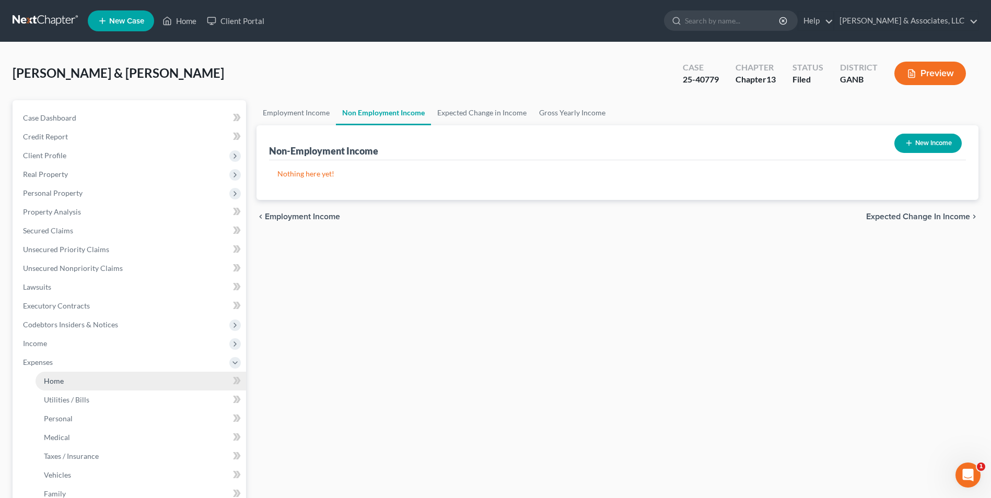
click at [59, 387] on link "Home" at bounding box center [141, 381] width 211 height 19
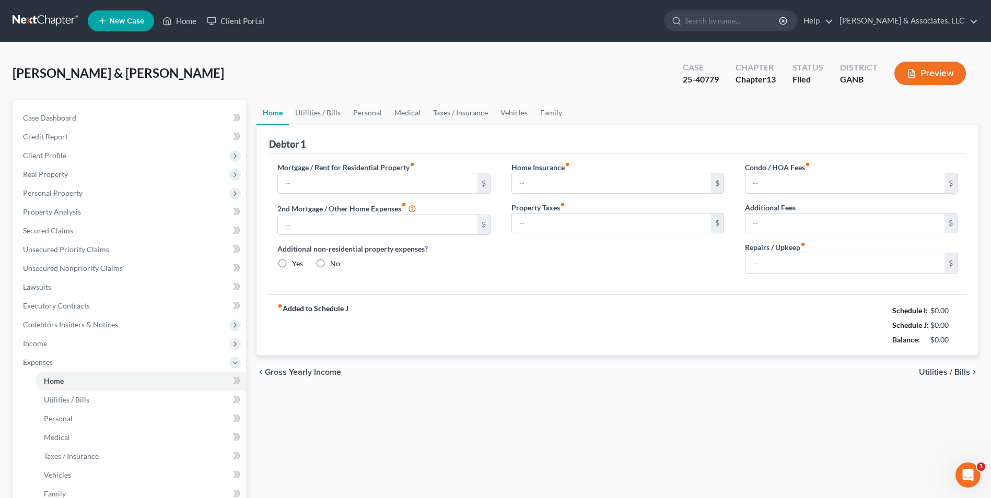
type input "900.00"
type input "0.00"
radio input "true"
type input "0.00"
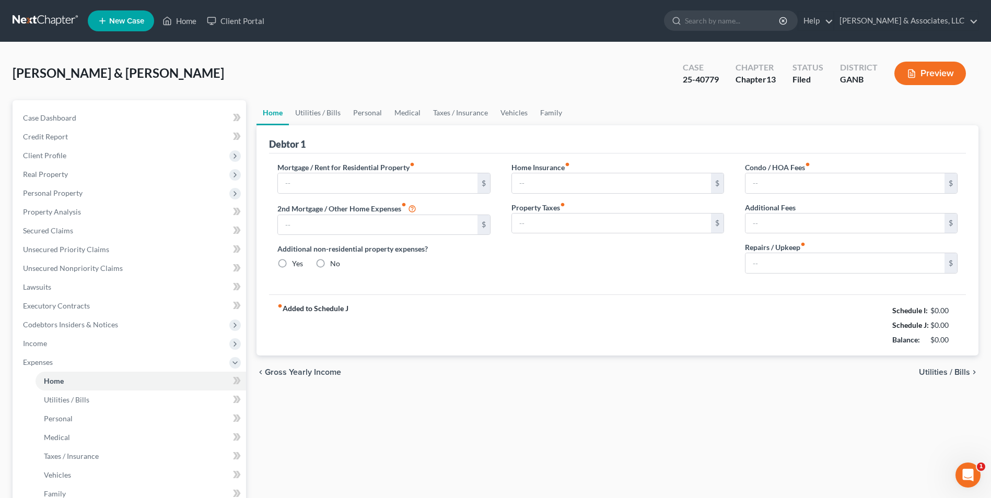
type input "0.00"
click at [553, 112] on link "Family" at bounding box center [551, 112] width 34 height 25
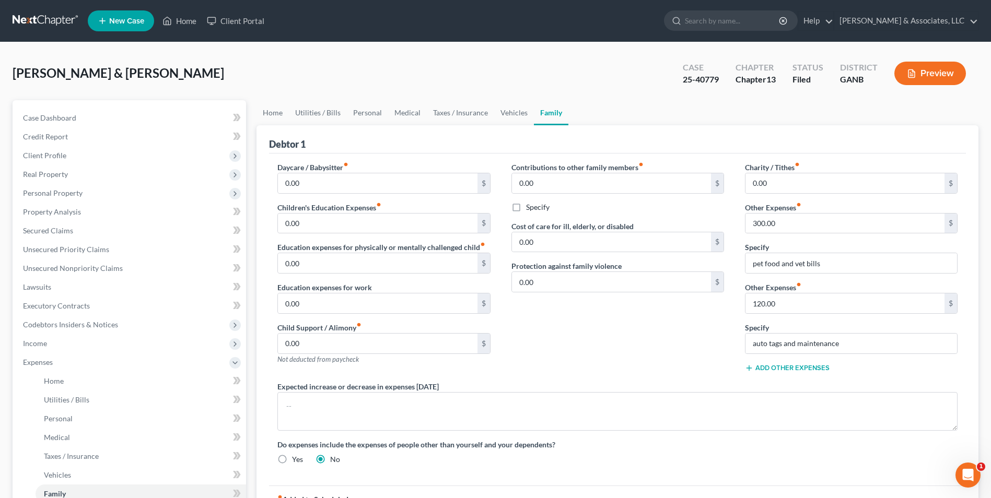
click at [781, 370] on button "Add Other Expenses" at bounding box center [787, 368] width 85 height 8
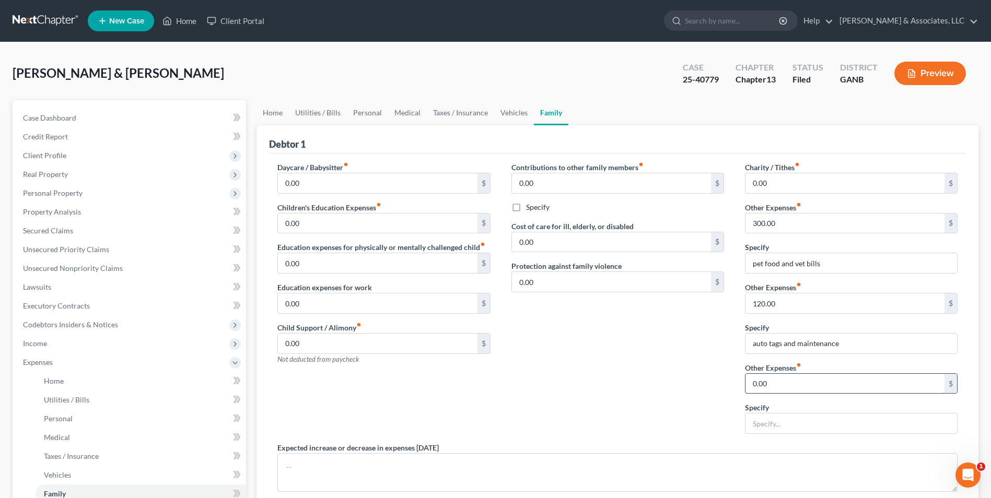
click at [784, 385] on input "0.00" at bounding box center [845, 384] width 199 height 20
type input "177"
click at [791, 422] on input "text" at bounding box center [852, 424] width 212 height 20
type input "shed lease"
click at [698, 433] on div "Contributions to other family members fiber_manual_record 0.00 $ Specify Cost o…" at bounding box center [618, 302] width 234 height 281
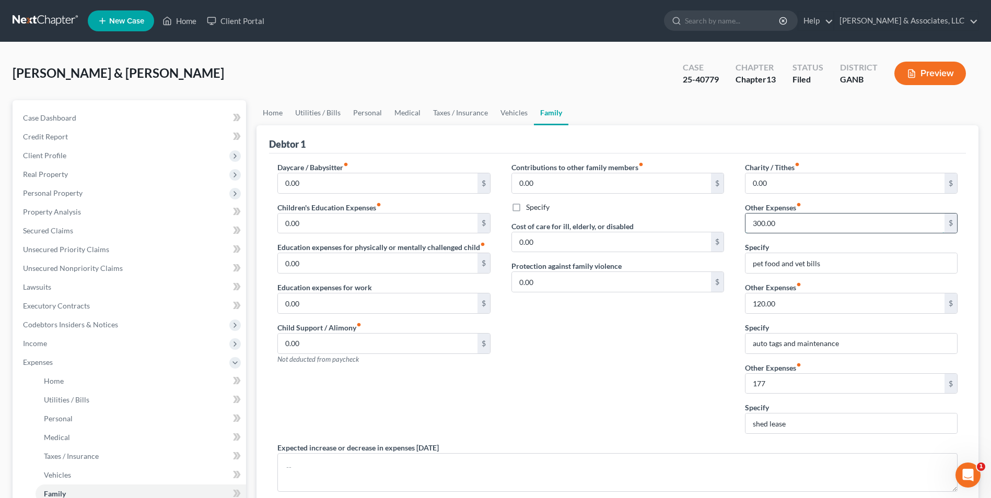
click at [799, 226] on input "300.00" at bounding box center [845, 224] width 199 height 20
type input "100"
click at [594, 379] on div "Contributions to other family members fiber_manual_record 0.00 $ Specify Cost o…" at bounding box center [618, 302] width 234 height 281
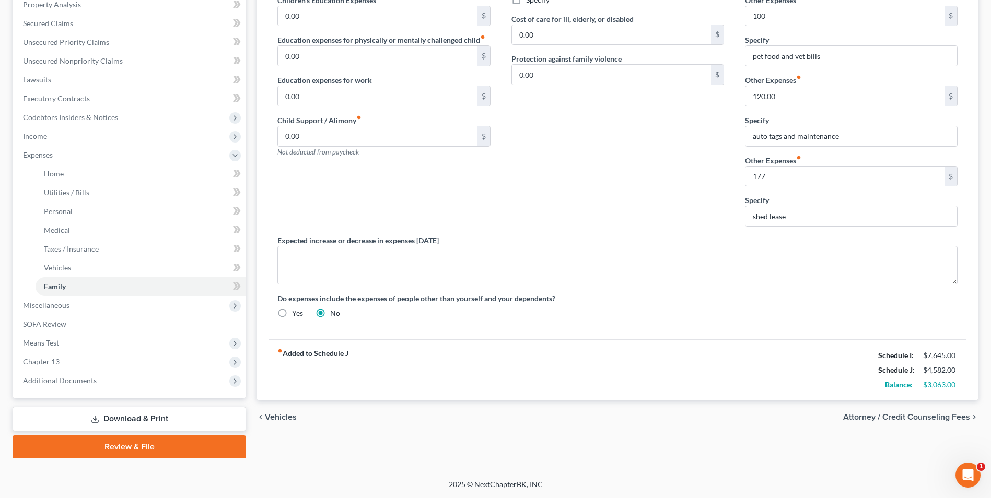
click at [596, 291] on div "Daycare / Babysitter fiber_manual_record 0.00 $ Children's Education Expenses f…" at bounding box center [617, 141] width 701 height 373
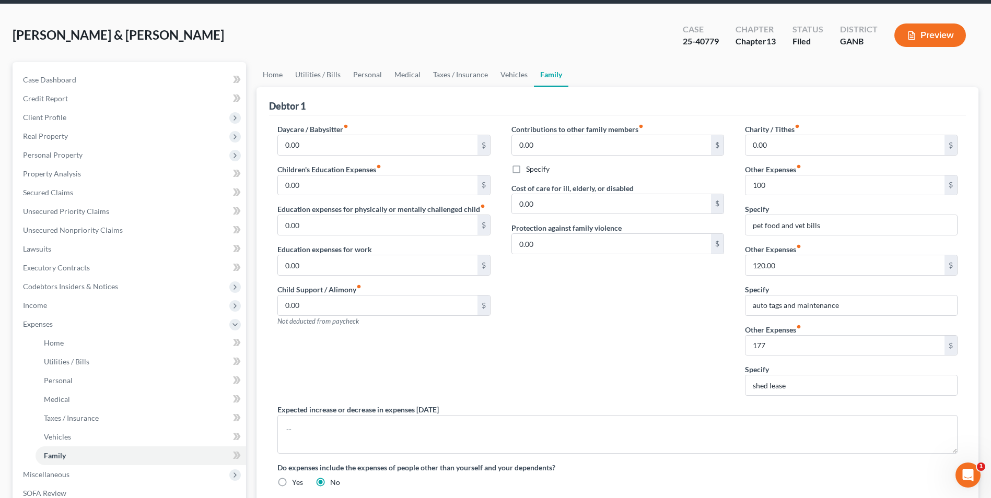
scroll to position [0, 0]
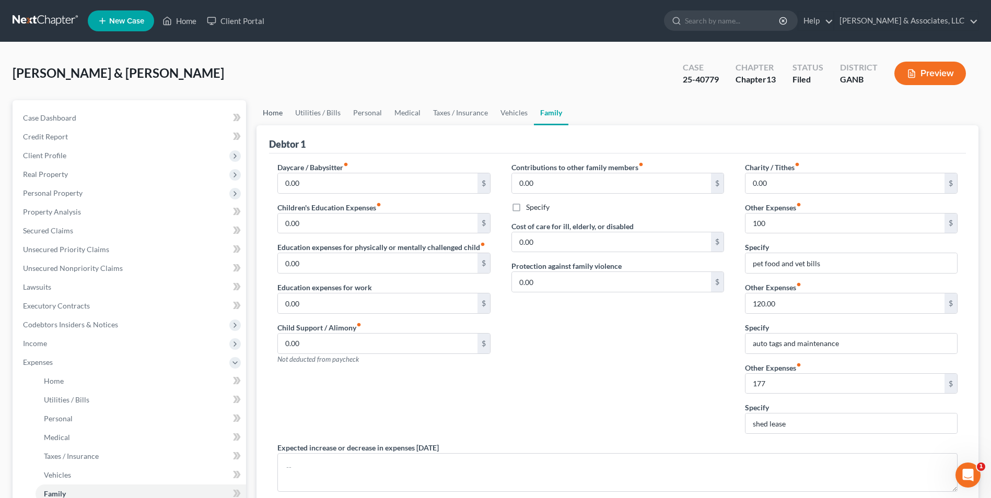
click at [266, 120] on link "Home" at bounding box center [273, 112] width 32 height 25
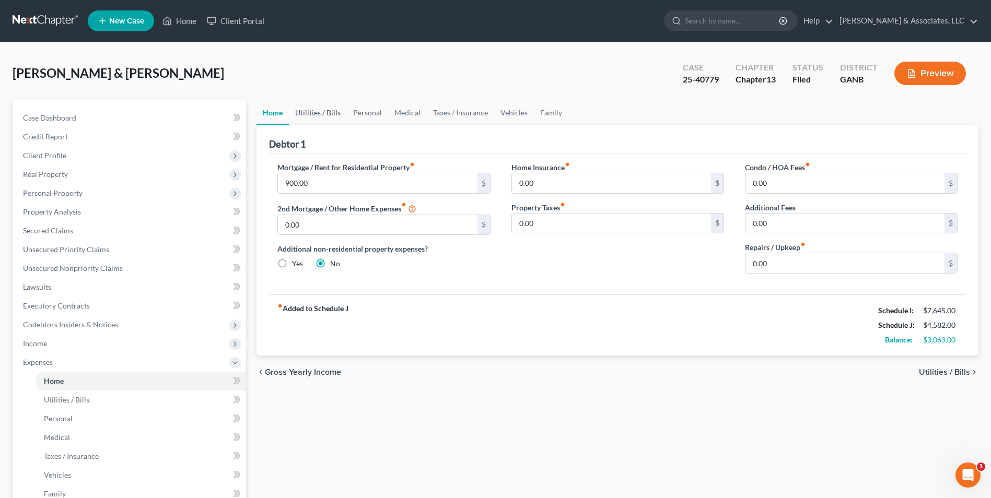
click at [322, 112] on link "Utilities / Bills" at bounding box center [318, 112] width 58 height 25
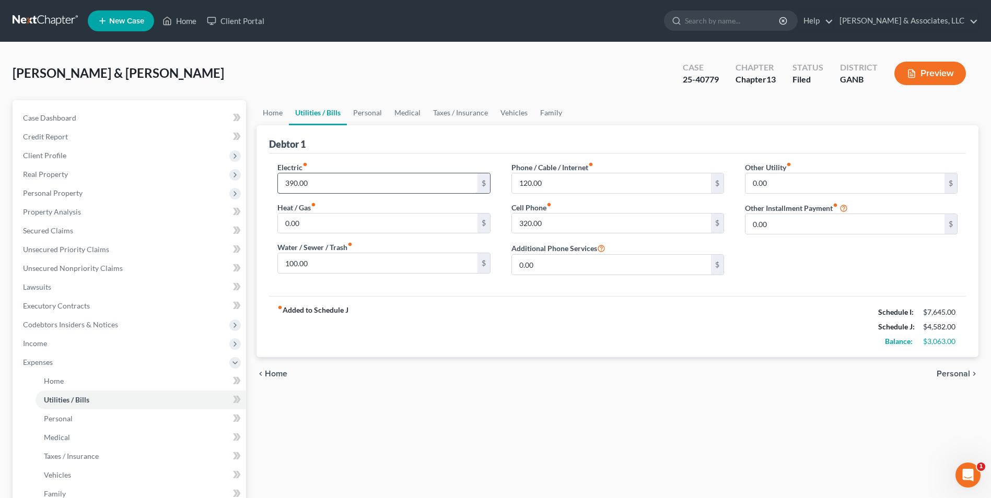
click at [317, 181] on input "390.00" at bounding box center [377, 183] width 199 height 20
type input "290"
drag, startPoint x: 627, startPoint y: 314, endPoint x: 621, endPoint y: 317, distance: 7.0
click at [627, 314] on div "fiber_manual_record Added to Schedule J Schedule I: $7,645.00 Schedule J: $4,48…" at bounding box center [617, 326] width 697 height 61
click at [558, 225] on input "320.00" at bounding box center [611, 224] width 199 height 20
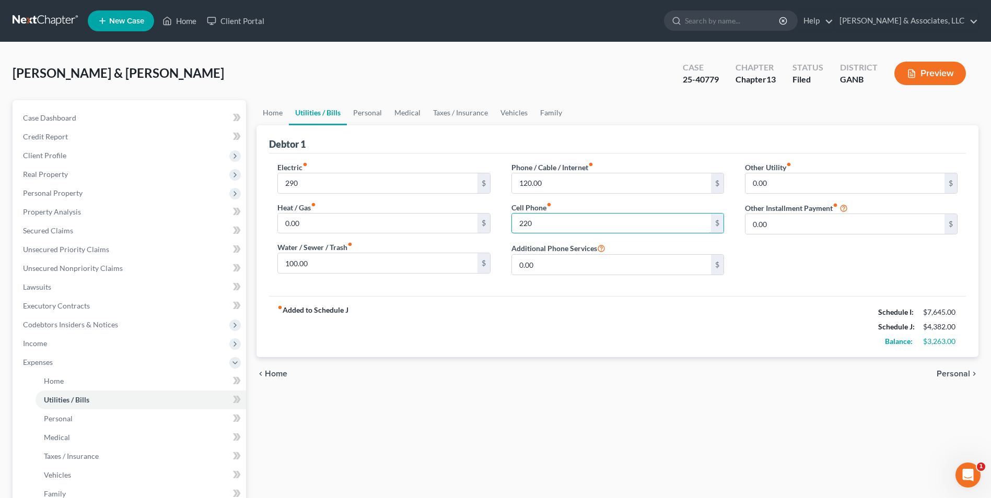
type input "220"
click at [571, 326] on div "fiber_manual_record Added to Schedule J Schedule I: $7,645.00 Schedule J: $4,38…" at bounding box center [617, 326] width 697 height 61
click at [366, 117] on link "Personal" at bounding box center [367, 112] width 41 height 25
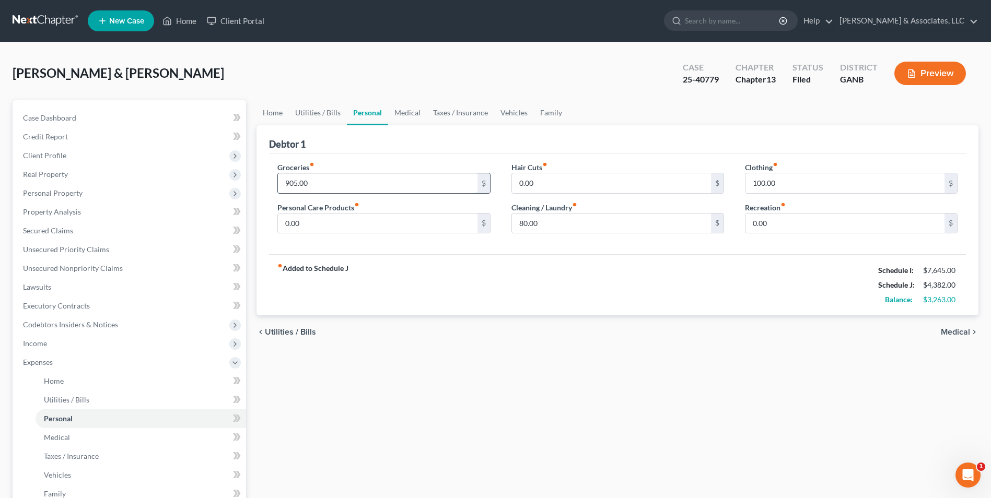
click at [342, 188] on input "905.00" at bounding box center [377, 183] width 199 height 20
type input "805"
click at [501, 299] on div "fiber_manual_record Added to Schedule J Schedule I: $7,645.00 Schedule J: $4,28…" at bounding box center [617, 284] width 697 height 61
click at [549, 224] on input "80.00" at bounding box center [611, 224] width 199 height 20
type input "0"
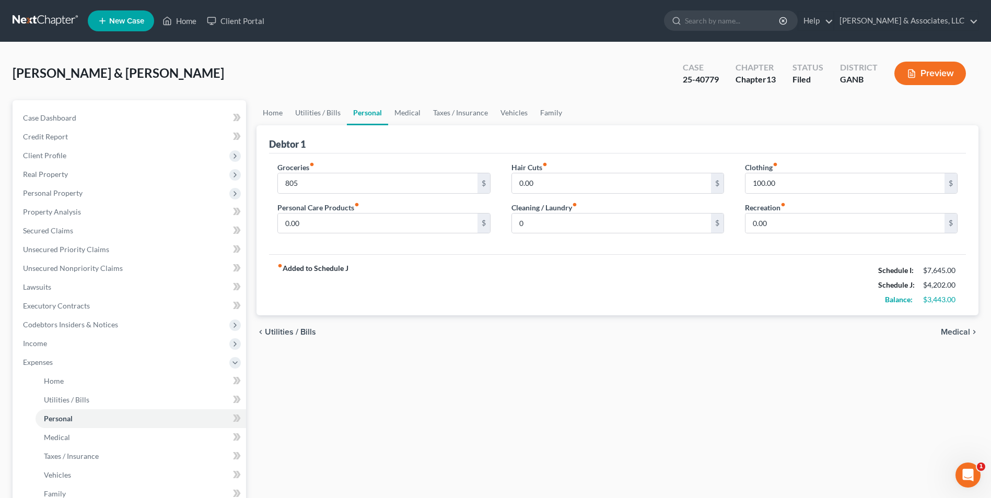
click at [583, 384] on div "Home Utilities / Bills Personal Medical Taxes / Insurance Vehicles Family Debto…" at bounding box center [617, 383] width 733 height 566
click at [409, 110] on link "Medical" at bounding box center [407, 112] width 39 height 25
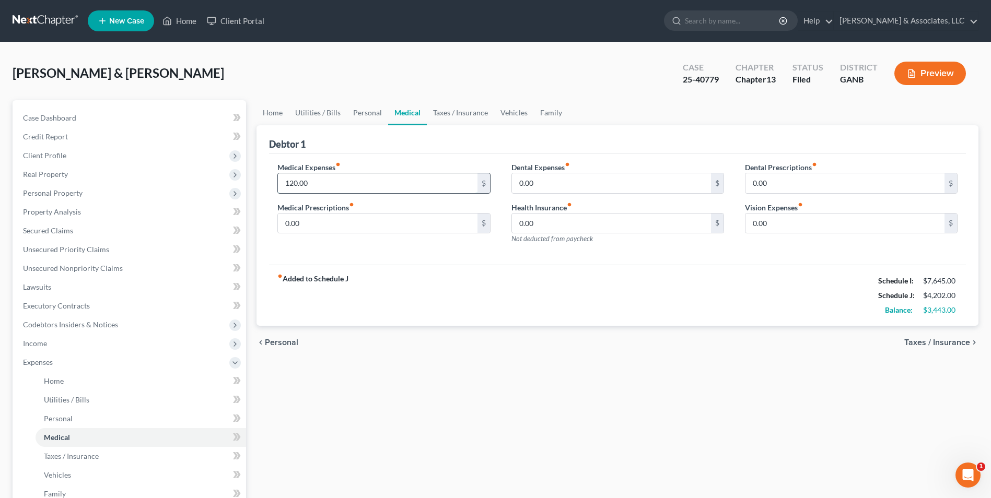
click at [335, 184] on input "120.00" at bounding box center [377, 183] width 199 height 20
type input "100"
click at [451, 325] on div "fiber_manual_record Added to Schedule J Schedule I: $7,645.00 Schedule J: $4,18…" at bounding box center [617, 295] width 697 height 61
click at [459, 111] on link "Taxes / Insurance" at bounding box center [460, 112] width 67 height 25
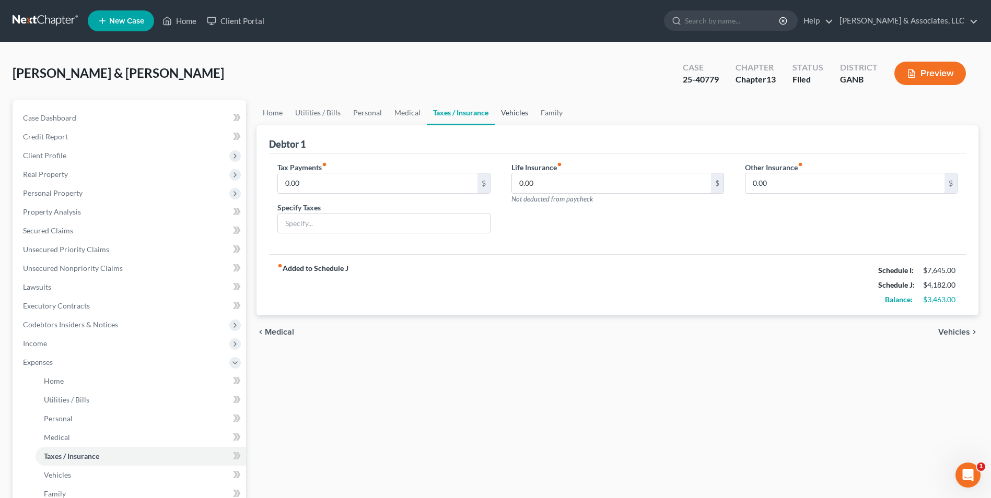
click at [515, 114] on link "Vehicles" at bounding box center [515, 112] width 40 height 25
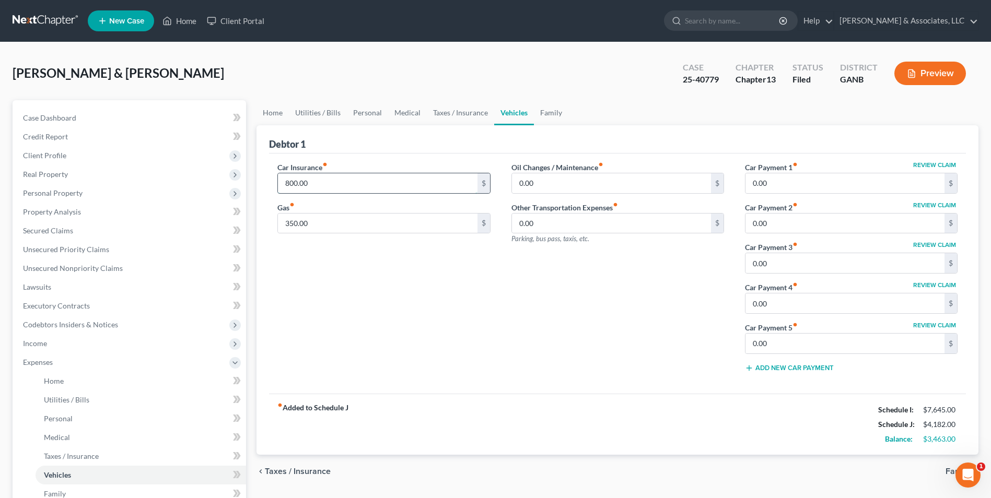
click at [334, 182] on input "800.00" at bounding box center [377, 183] width 199 height 20
type input "4"
click at [525, 366] on div "Oil Changes / Maintenance fiber_manual_record 0.00 $ Other Transportation Expen…" at bounding box center [618, 271] width 234 height 219
click at [62, 311] on link "Executory Contracts" at bounding box center [130, 306] width 231 height 19
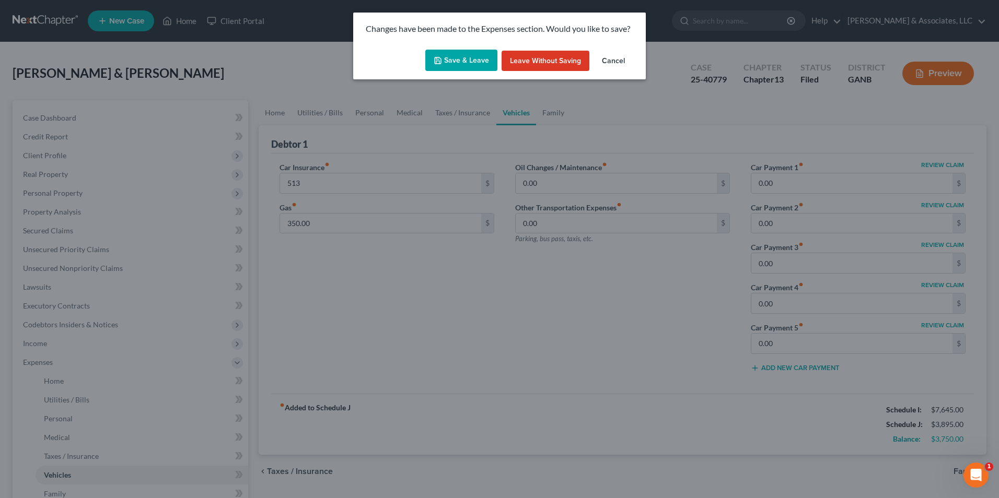
click at [462, 64] on button "Save & Leave" at bounding box center [461, 61] width 72 height 22
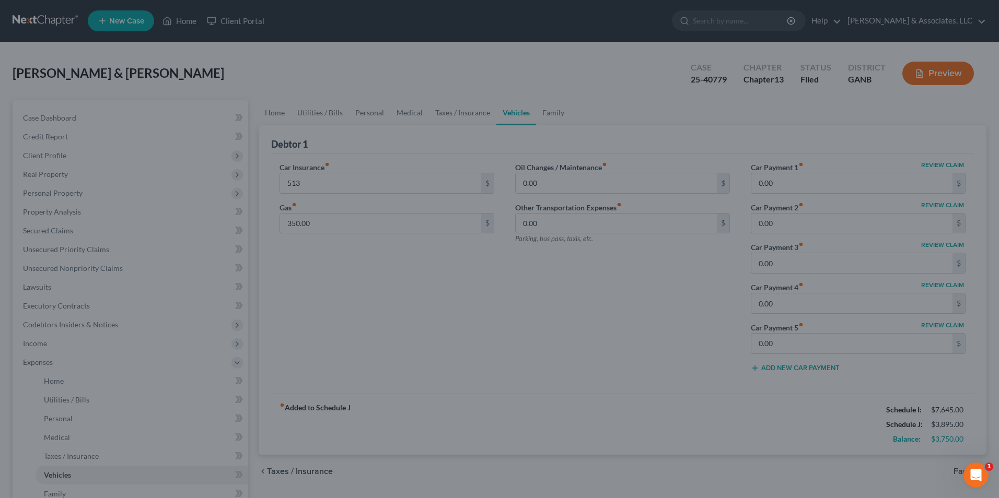
type input "513.00"
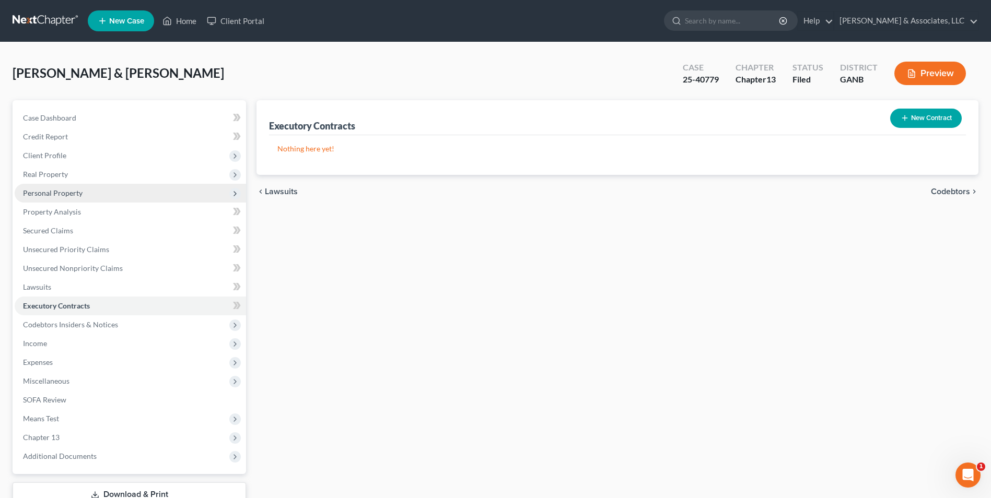
click at [61, 195] on span "Personal Property" at bounding box center [53, 193] width 60 height 9
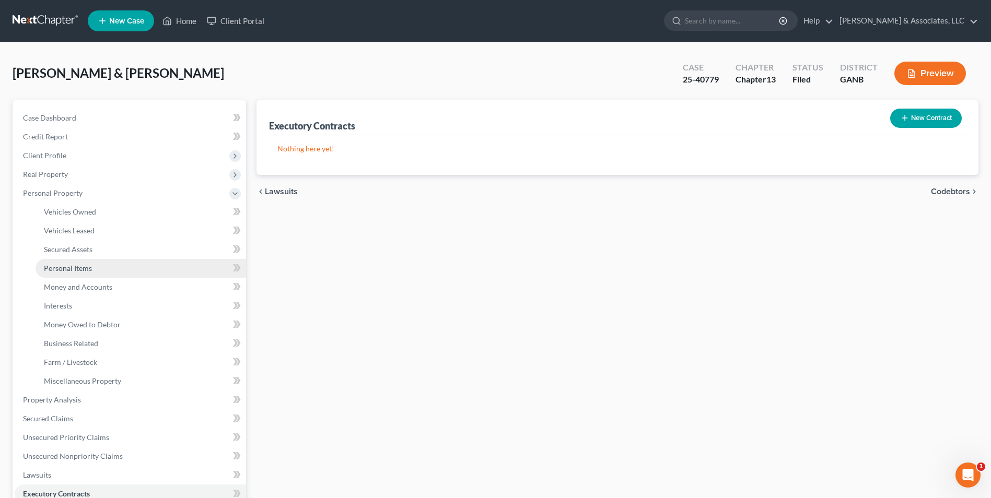
click at [83, 265] on span "Personal Items" at bounding box center [68, 268] width 48 height 9
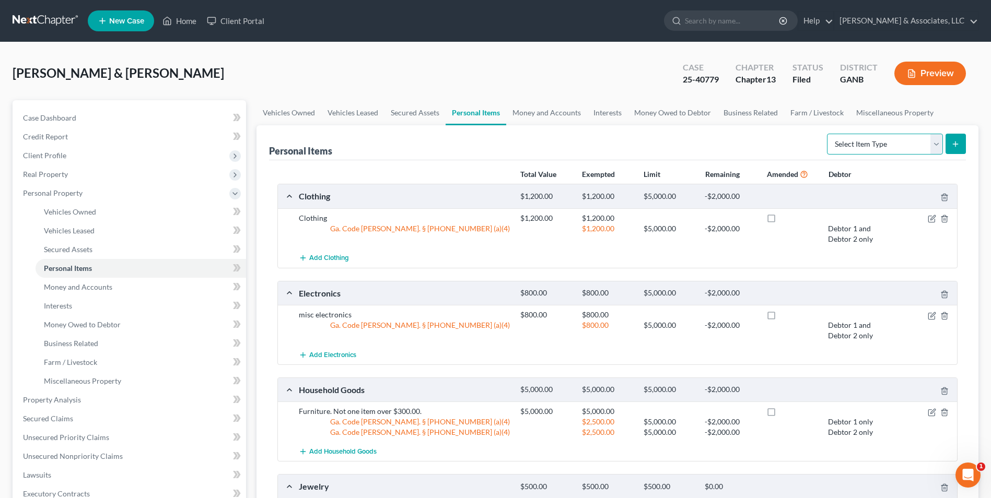
click at [937, 145] on select "Select Item Type Clothing Collectibles Of Value Electronics Firearms Household …" at bounding box center [885, 144] width 116 height 21
select select "other"
click at [828, 134] on select "Select Item Type Clothing Collectibles Of Value Electronics Firearms Household …" at bounding box center [885, 144] width 116 height 21
click at [953, 147] on icon "submit" at bounding box center [956, 144] width 8 height 8
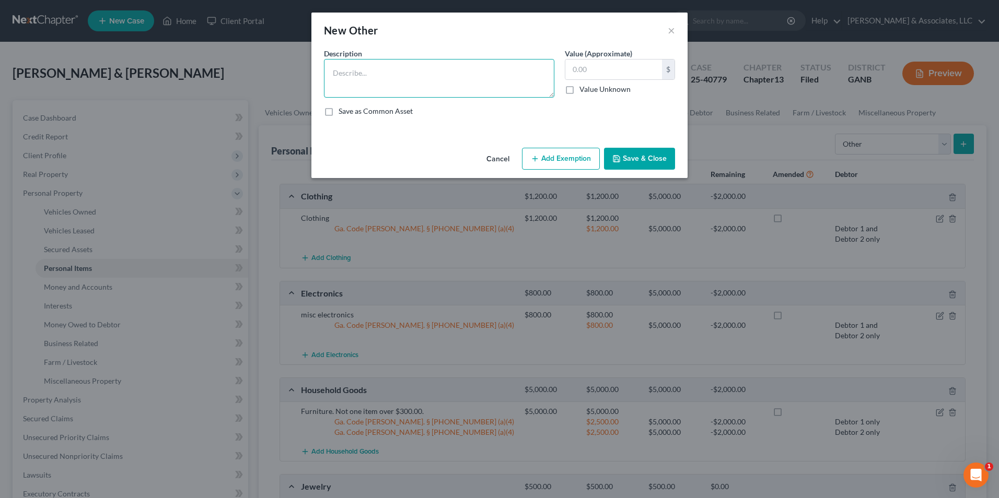
click at [372, 75] on textarea at bounding box center [439, 78] width 230 height 39
type textarea "Shed leased from BCS Rentals"
click at [600, 69] on input "text" at bounding box center [613, 70] width 97 height 20
click at [620, 66] on input "text" at bounding box center [613, 70] width 97 height 20
type input "2,000.00"
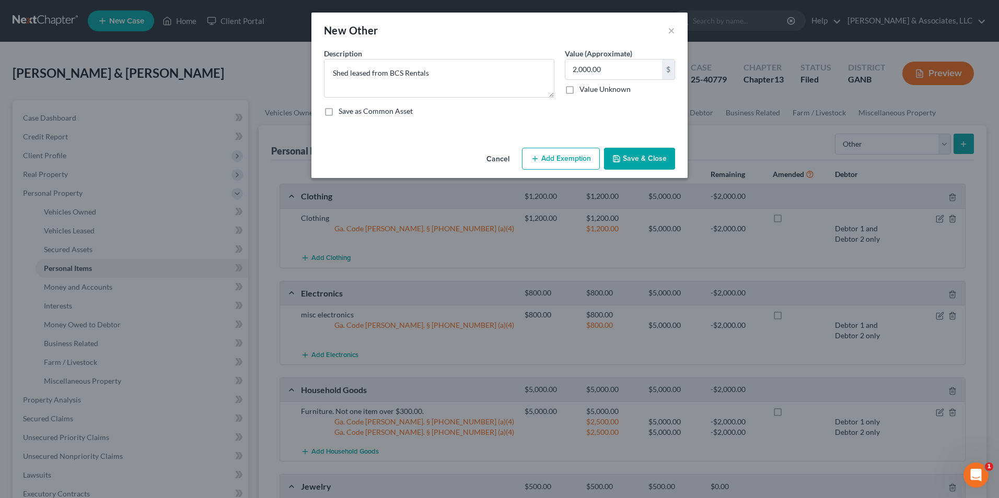
click at [573, 160] on button "Add Exemption" at bounding box center [561, 159] width 78 height 22
select select "2"
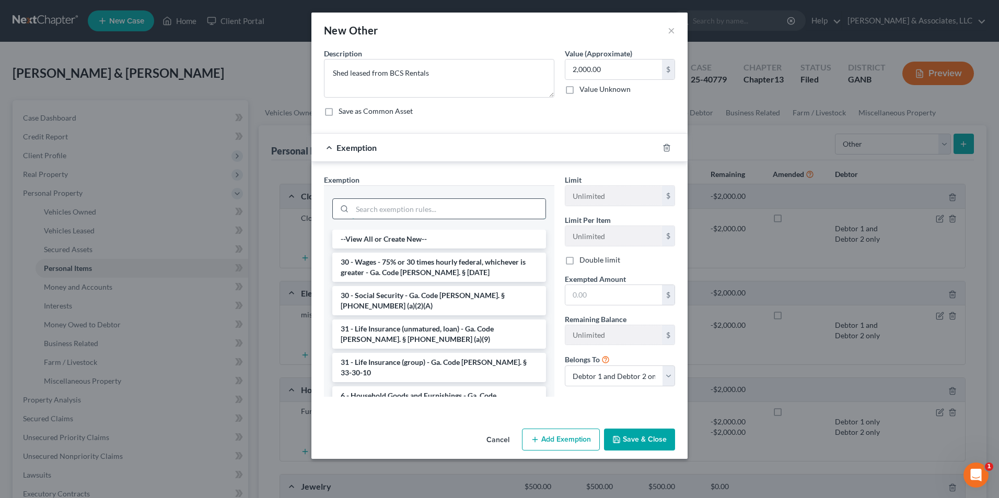
click at [464, 213] on input "search" at bounding box center [448, 209] width 193 height 20
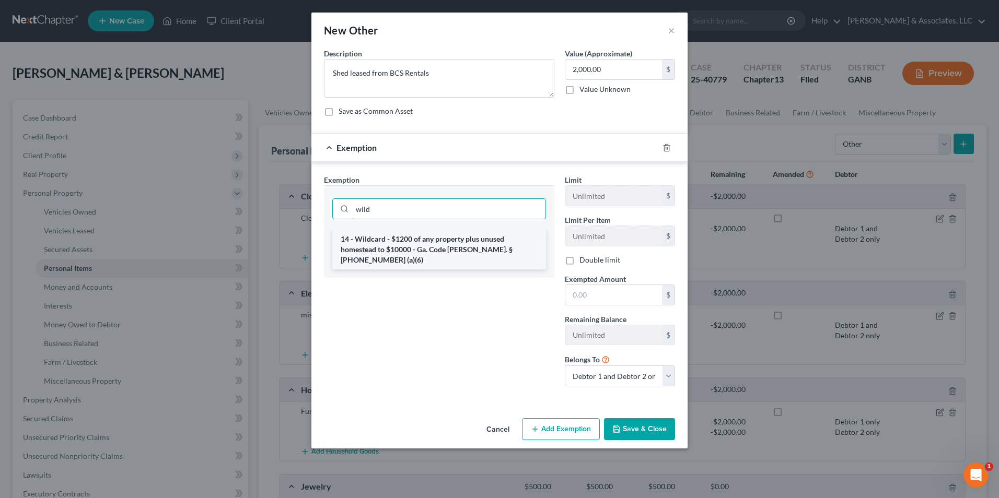
type input "wild"
click at [497, 244] on li "14 - Wildcard - $1200 of any property plus unused homestead to $10000 - Ga. Cod…" at bounding box center [439, 250] width 214 height 40
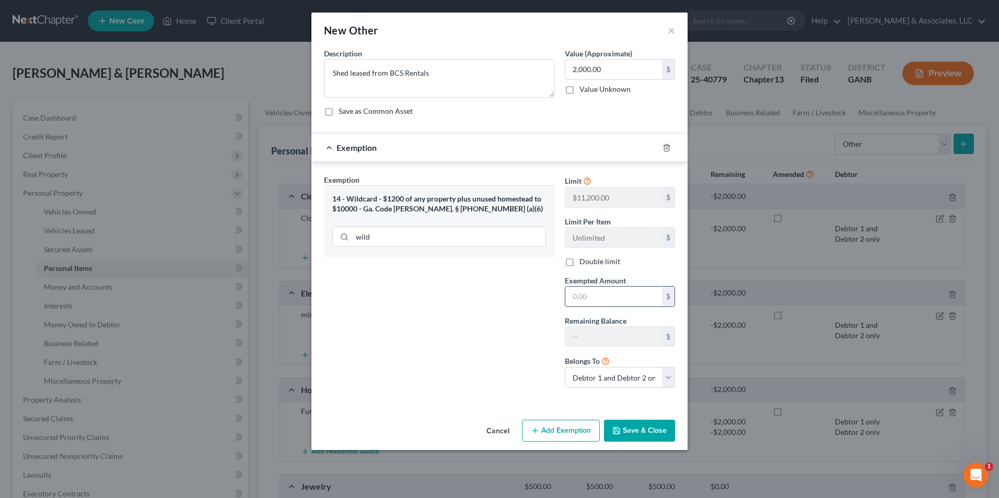
click at [630, 299] on input "text" at bounding box center [613, 297] width 97 height 20
type input "2,000.00"
click at [642, 432] on button "Save & Close" at bounding box center [639, 431] width 71 height 22
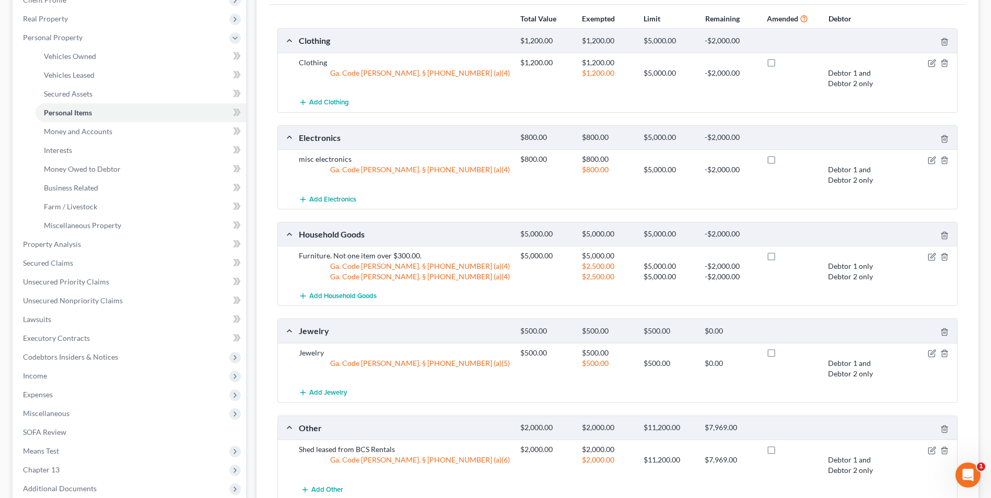
scroll to position [157, 0]
click at [70, 341] on span "Executory Contracts" at bounding box center [56, 337] width 67 height 9
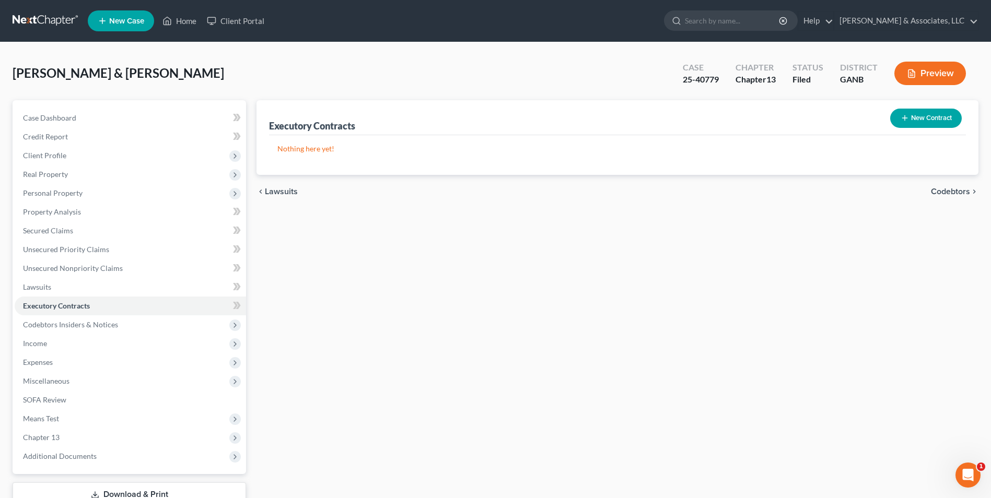
click at [953, 115] on button "New Contract" at bounding box center [926, 118] width 72 height 19
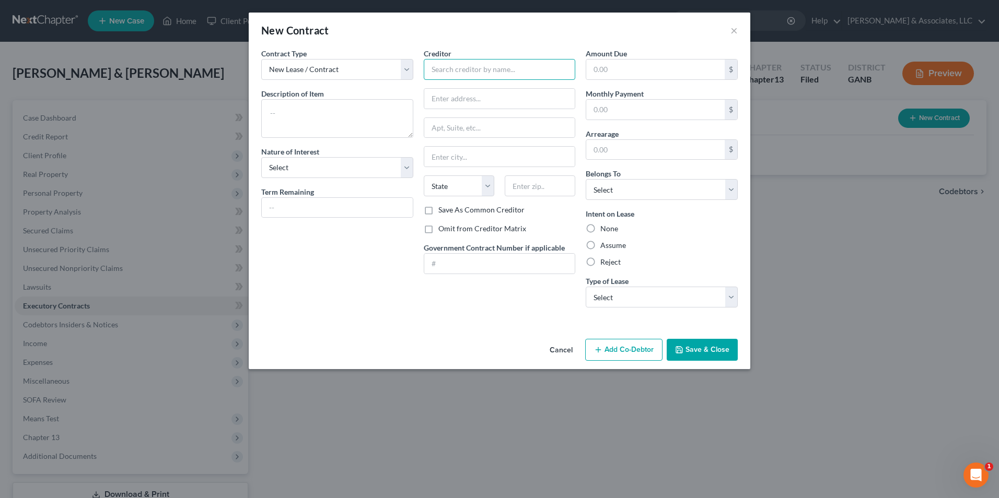
click at [457, 66] on input "text" at bounding box center [500, 69] width 152 height 21
click at [477, 84] on div "BCS Shed Rentals" at bounding box center [486, 88] width 109 height 10
type input "BCS Shed Rentals"
type input "[STREET_ADDRESS]"
type input "Murfreesboro"
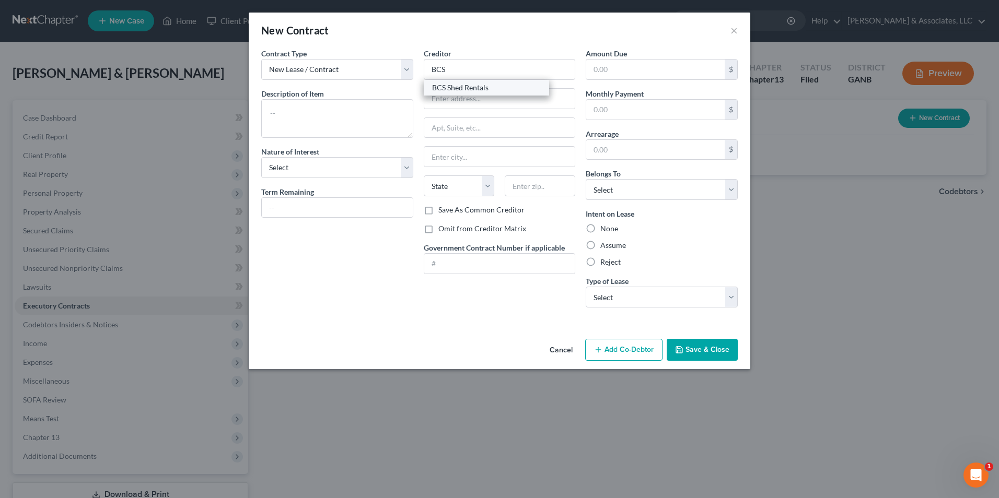
select select "44"
type input "37129"
drag, startPoint x: 506, startPoint y: 76, endPoint x: 495, endPoint y: 76, distance: 10.5
click at [495, 76] on input "BCS Shed Rentals" at bounding box center [500, 69] width 152 height 21
type input "BCS Rentals, LLC"
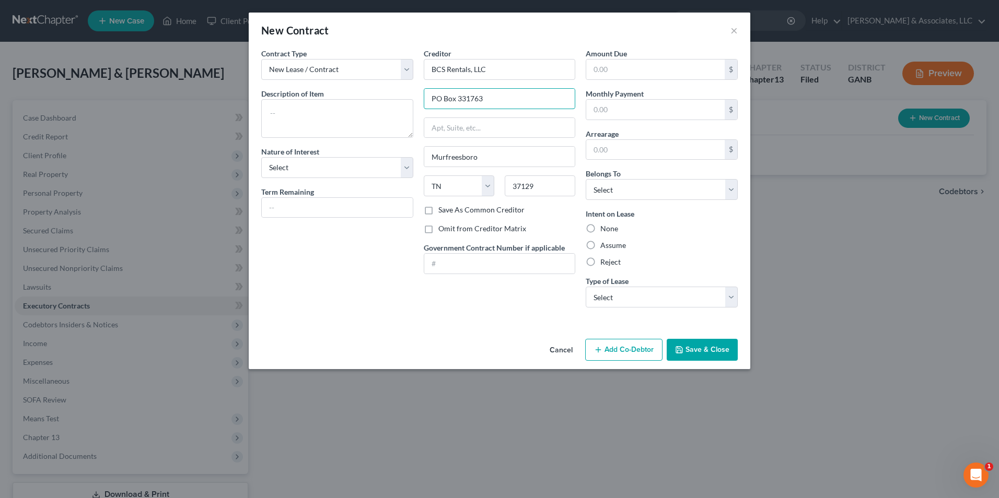
type input "PO Box 331763"
click at [438, 211] on label "Save As Common Creditor" at bounding box center [481, 210] width 86 height 10
click at [443, 211] on input "Save As Common Creditor" at bounding box center [446, 208] width 7 height 7
checkbox input "true"
click at [293, 109] on textarea at bounding box center [337, 118] width 152 height 39
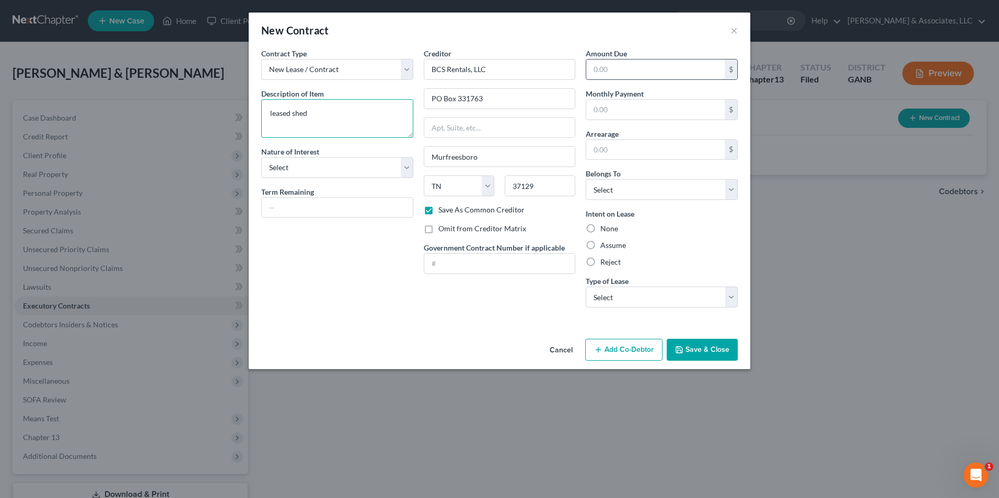
type textarea "leased shed"
click at [628, 67] on input "text" at bounding box center [655, 70] width 138 height 20
type input "3,447.40"
click at [720, 351] on button "Save & Close" at bounding box center [702, 350] width 71 height 22
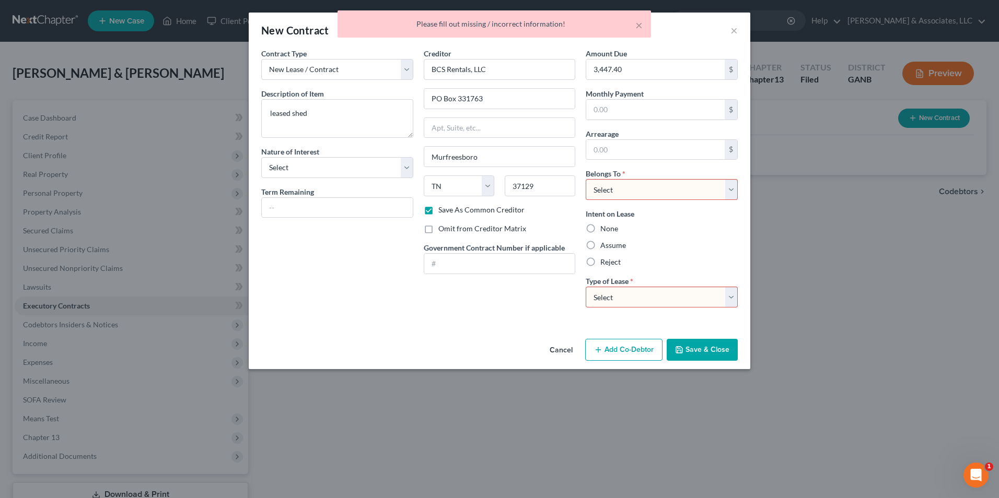
click at [733, 193] on select "Select Debtor 1 Only Debtor 2 Only Debtor 1 And Debtor 2 Only At Least One Of T…" at bounding box center [662, 189] width 152 height 21
select select "2"
click at [586, 179] on select "Select Debtor 1 Only Debtor 2 Only Debtor 1 And Debtor 2 Only At Least One Of T…" at bounding box center [662, 189] width 152 height 21
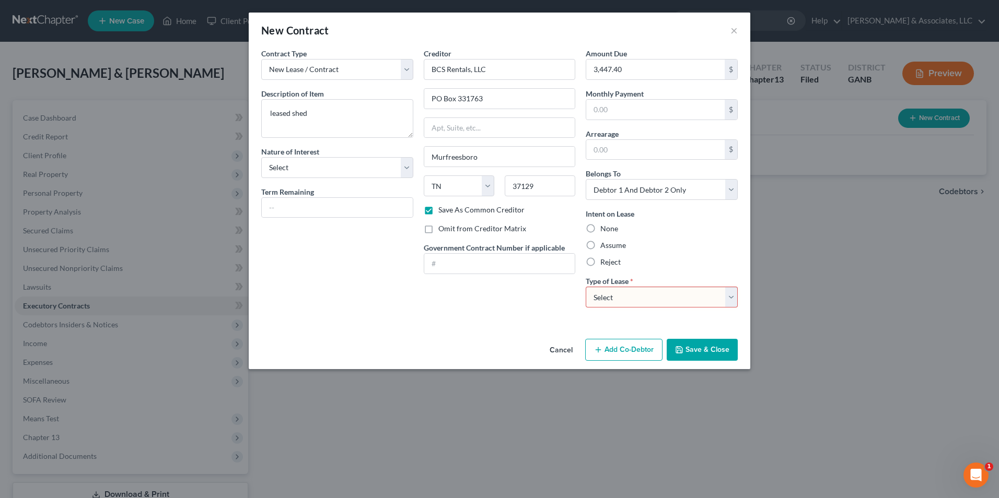
click at [600, 243] on label "Assume" at bounding box center [613, 245] width 26 height 10
click at [605, 243] on input "Assume" at bounding box center [608, 243] width 7 height 7
radio input "true"
click at [731, 298] on select "Select Real Estate Car Other" at bounding box center [662, 297] width 152 height 21
select select "2"
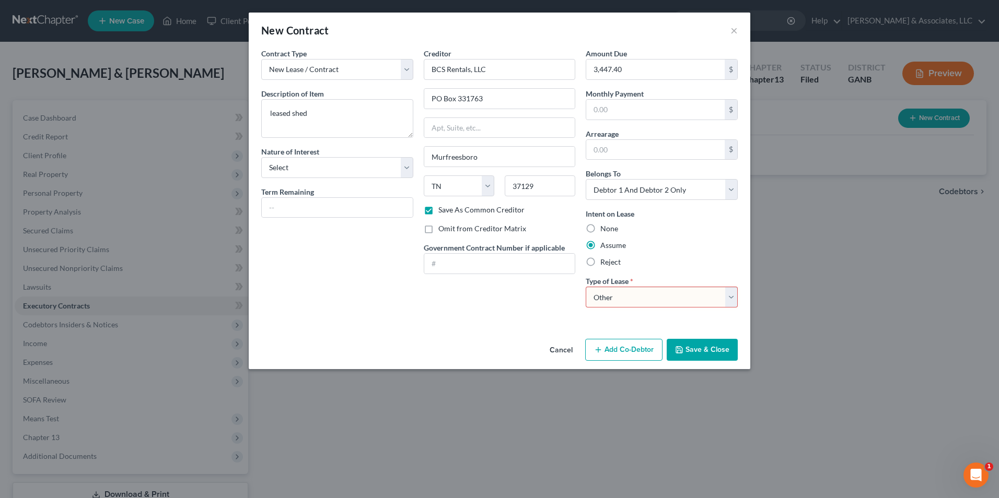
click at [586, 287] on select "Select Real Estate Car Other" at bounding box center [662, 297] width 152 height 21
click at [722, 350] on button "Save & Close" at bounding box center [702, 350] width 71 height 22
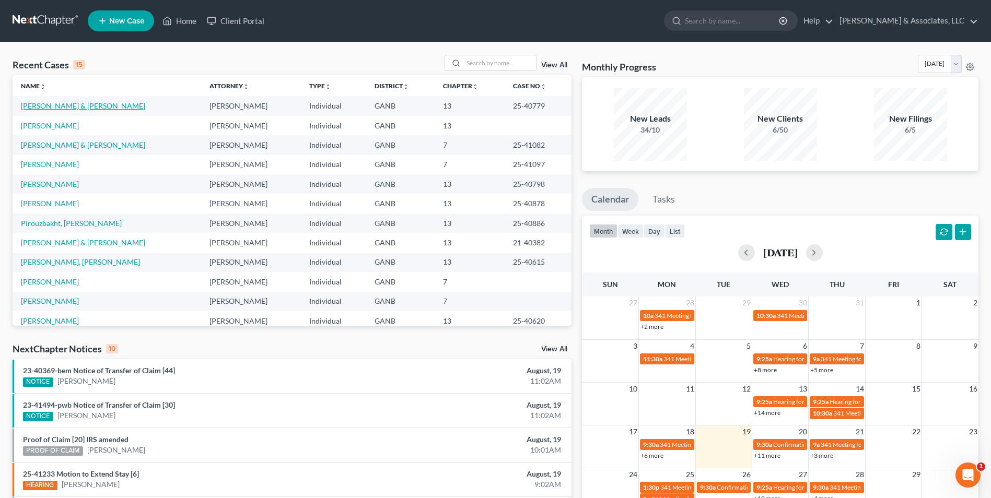
click at [65, 105] on link "[PERSON_NAME] & [PERSON_NAME]" at bounding box center [83, 105] width 124 height 9
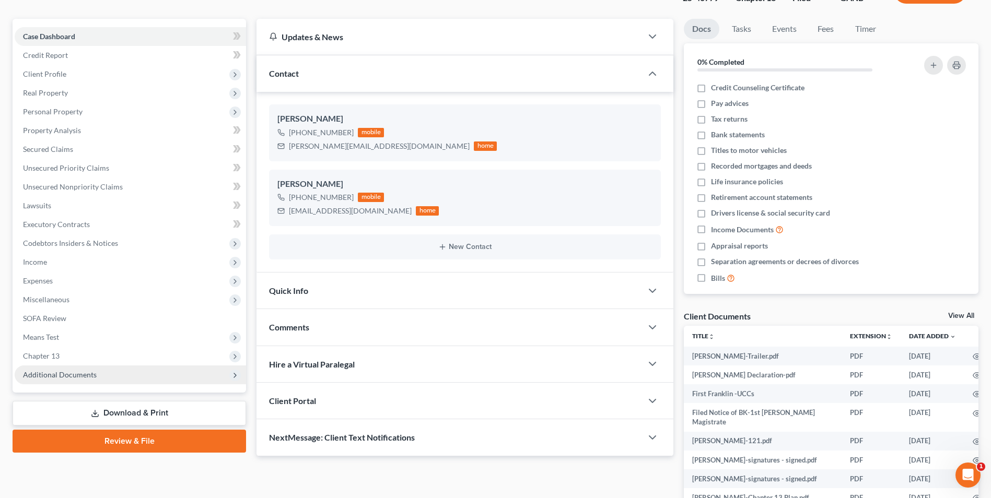
scroll to position [132, 0]
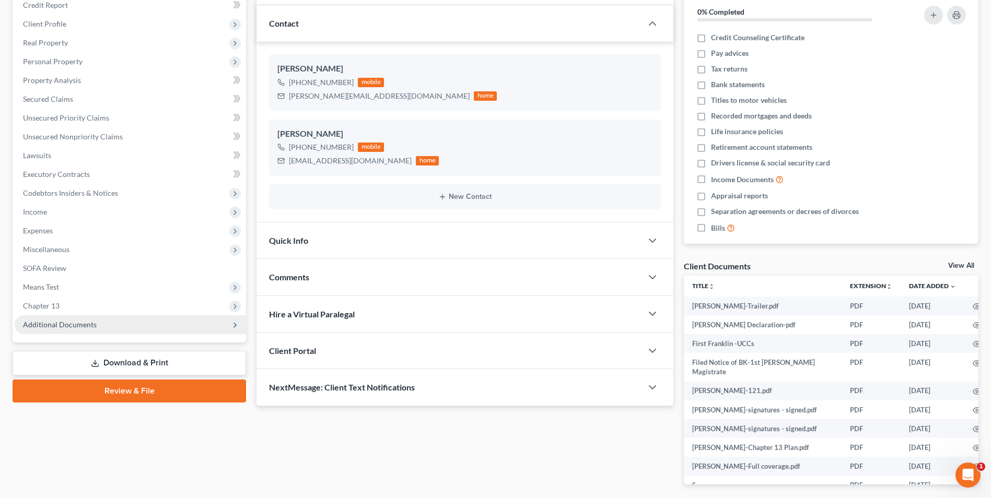
click at [80, 327] on span "Additional Documents" at bounding box center [60, 324] width 74 height 9
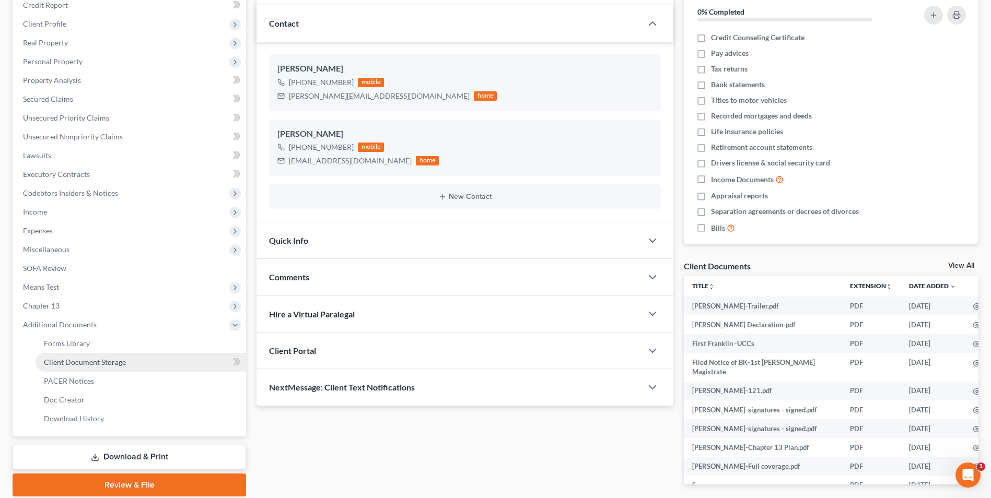
click at [122, 363] on span "Client Document Storage" at bounding box center [85, 362] width 82 height 9
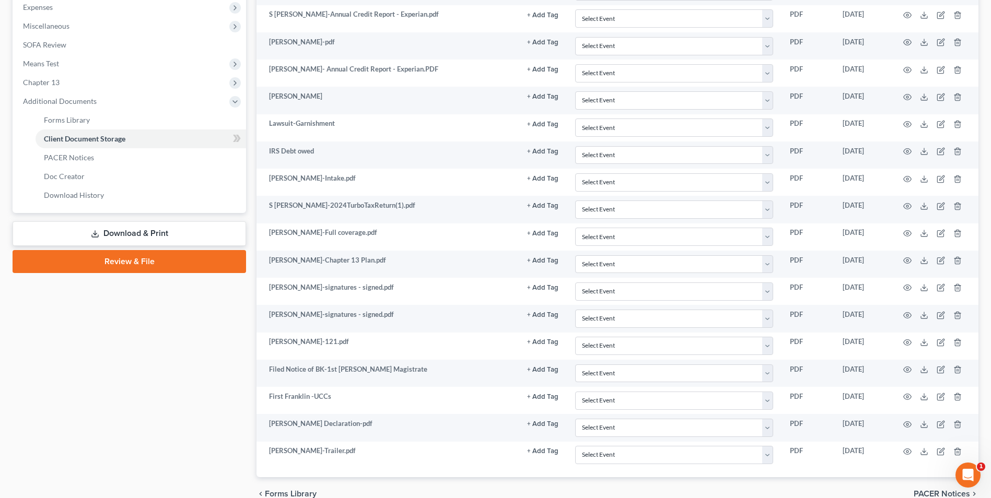
scroll to position [408, 0]
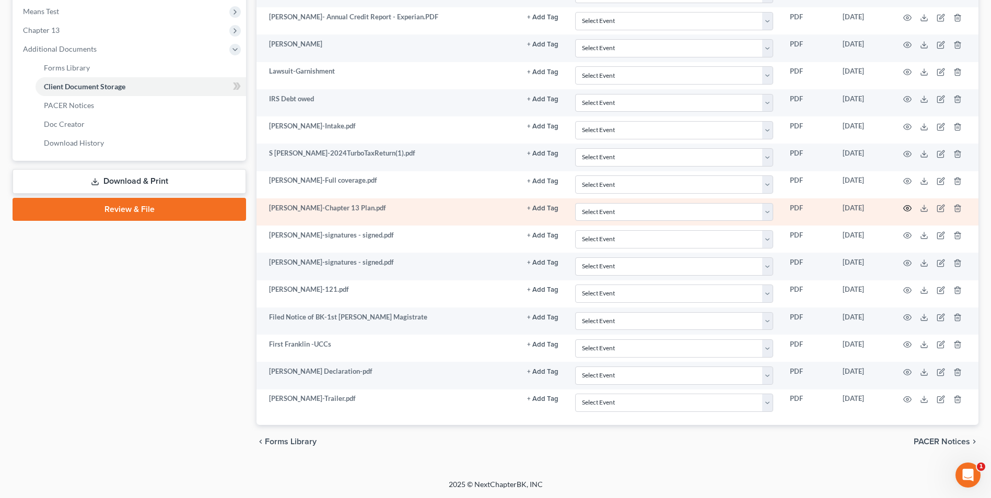
click at [906, 210] on icon "button" at bounding box center [907, 208] width 8 height 8
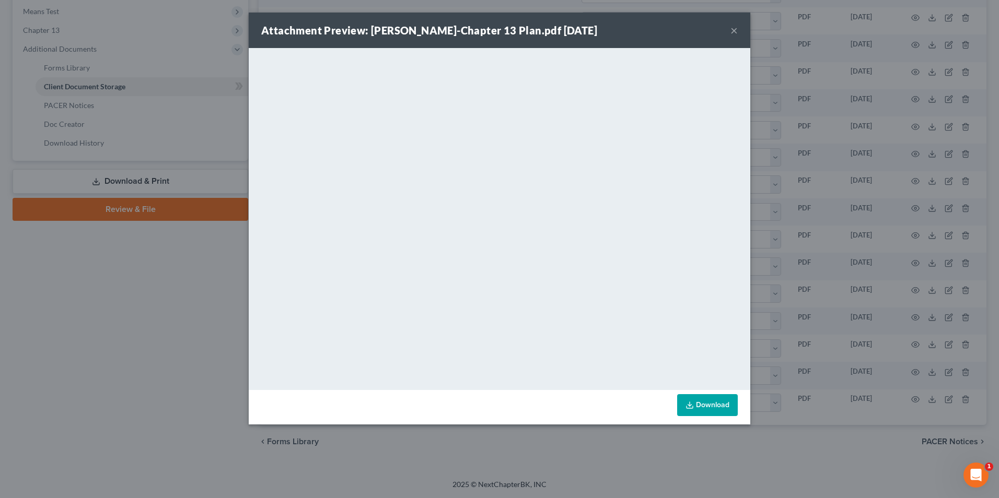
click at [735, 32] on button "×" at bounding box center [734, 30] width 7 height 13
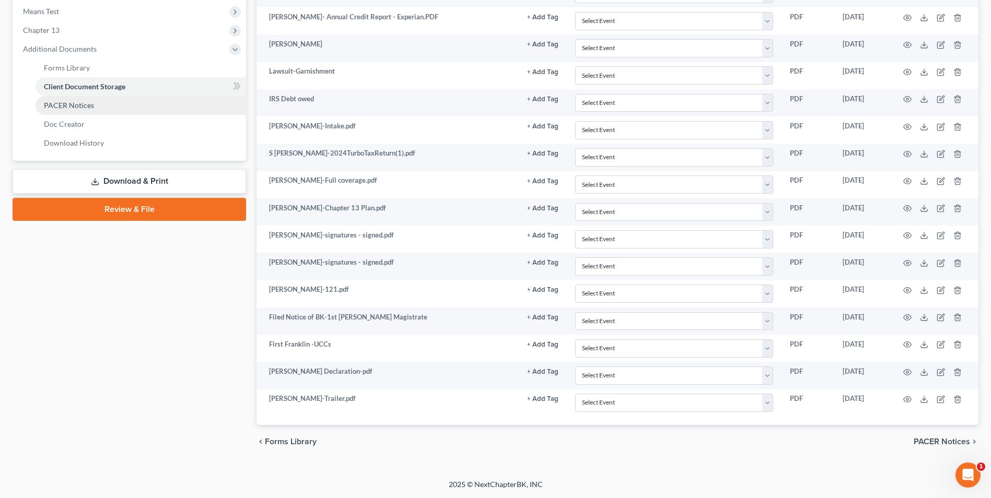
click at [109, 109] on link "PACER Notices" at bounding box center [141, 105] width 211 height 19
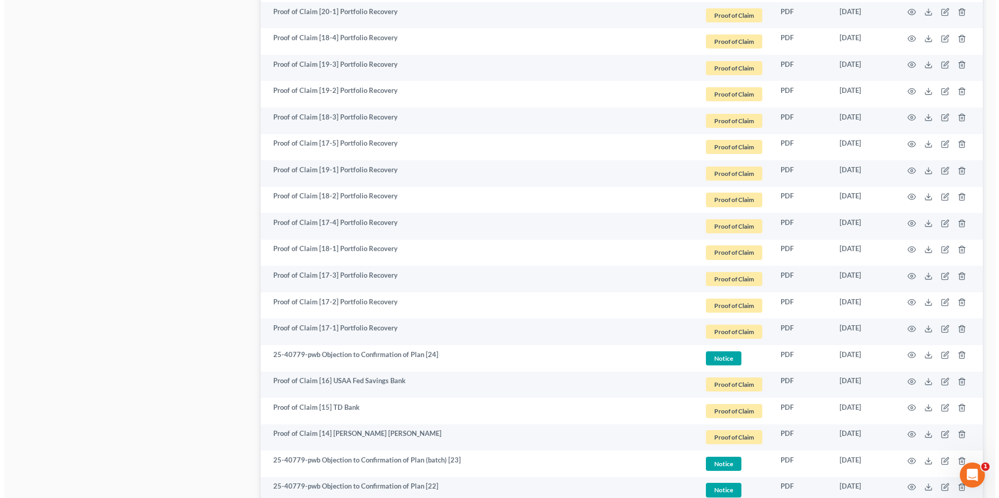
scroll to position [1097, 0]
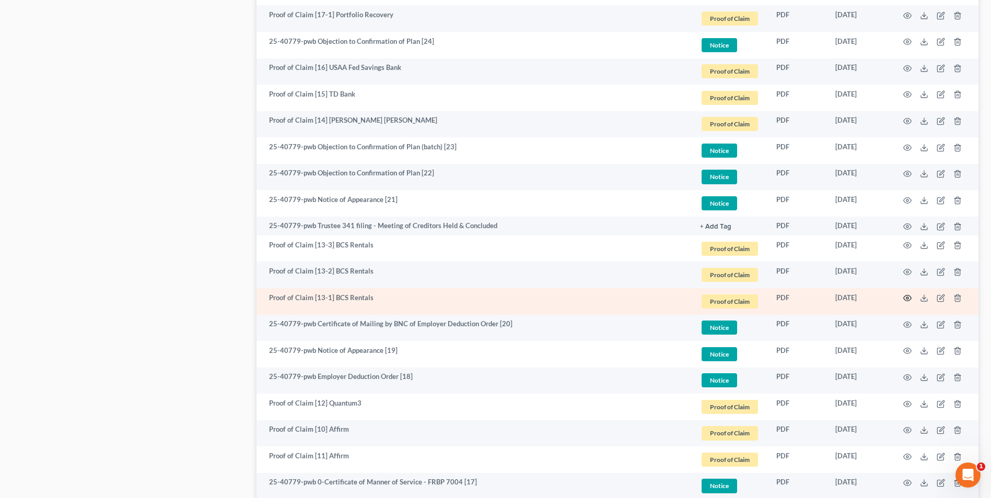
click at [910, 298] on icon "button" at bounding box center [907, 298] width 8 height 8
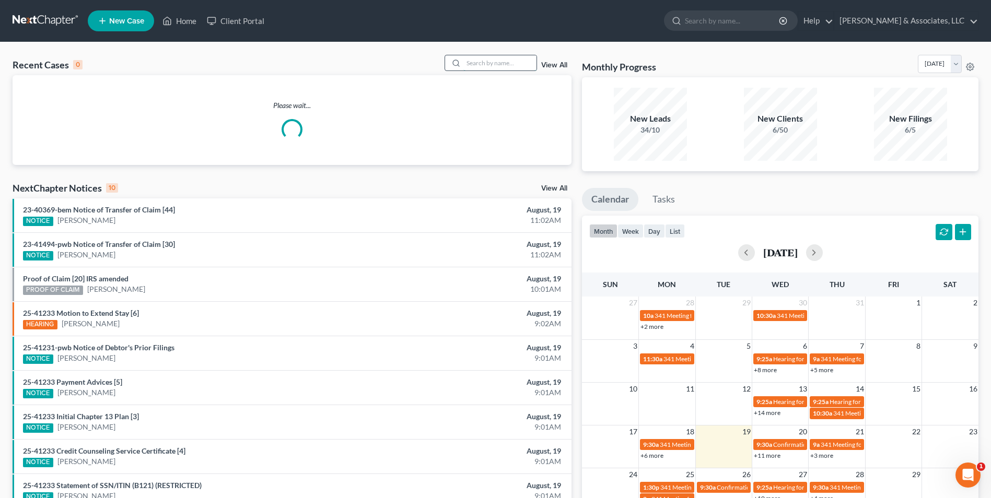
click at [496, 67] on input "search" at bounding box center [499, 62] width 73 height 15
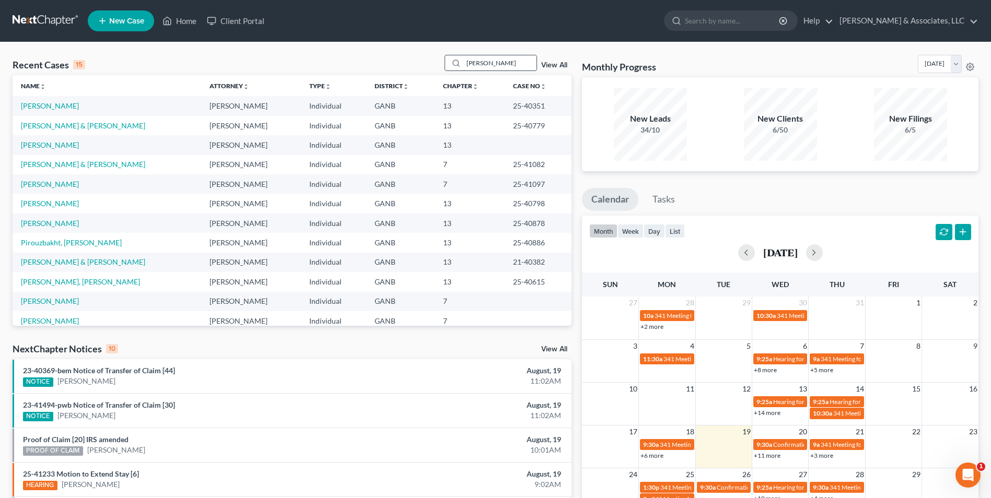
type input "[PERSON_NAME]"
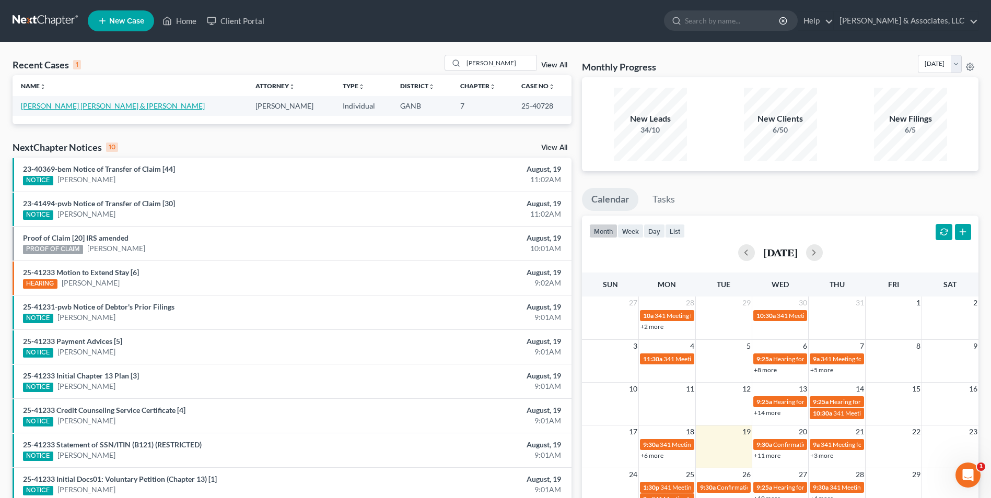
click at [114, 110] on link "[PERSON_NAME] [PERSON_NAME] & [PERSON_NAME]" at bounding box center [113, 105] width 184 height 9
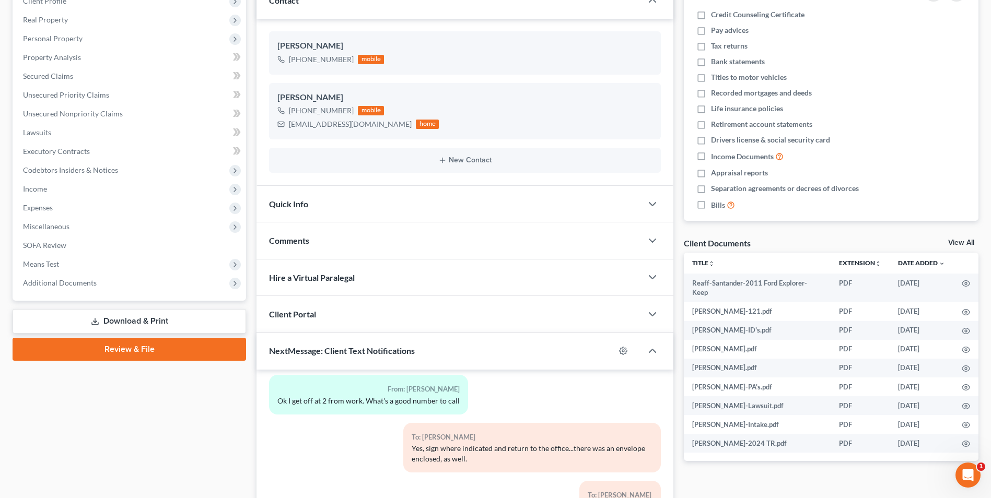
scroll to position [157, 0]
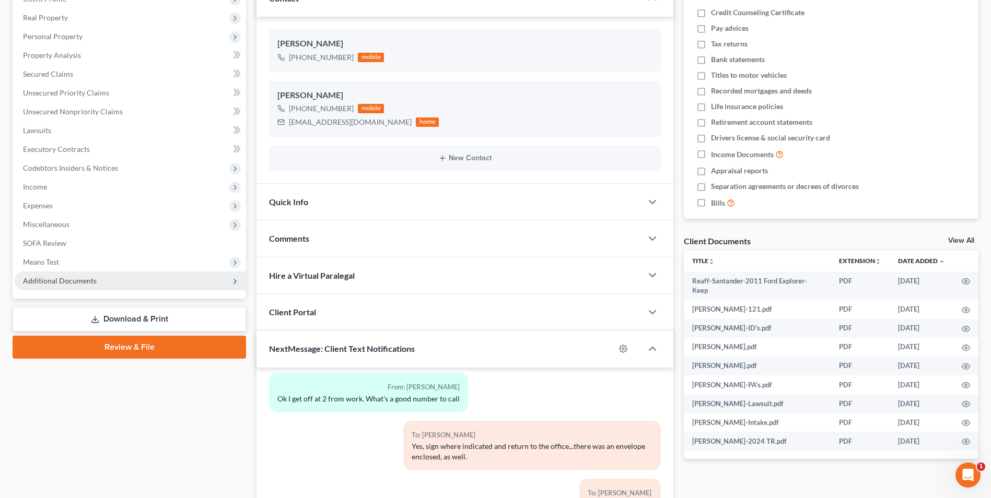
click at [94, 285] on span "Additional Documents" at bounding box center [60, 280] width 74 height 9
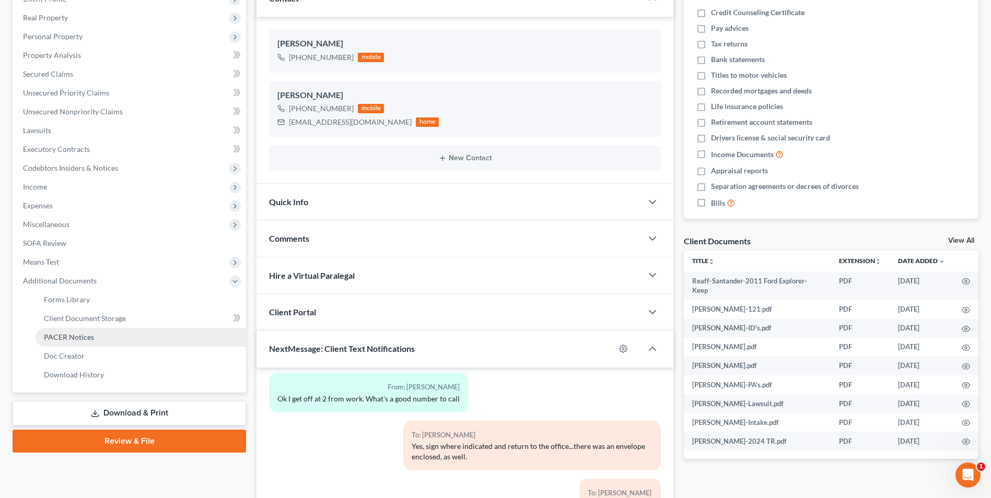
click at [86, 338] on span "PACER Notices" at bounding box center [69, 337] width 50 height 9
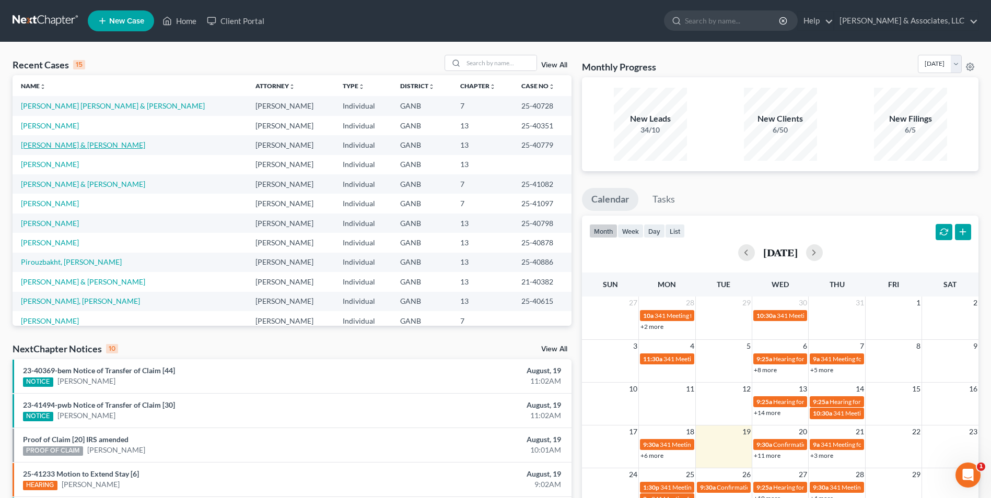
click at [62, 144] on link "[PERSON_NAME] & [PERSON_NAME]" at bounding box center [83, 145] width 124 height 9
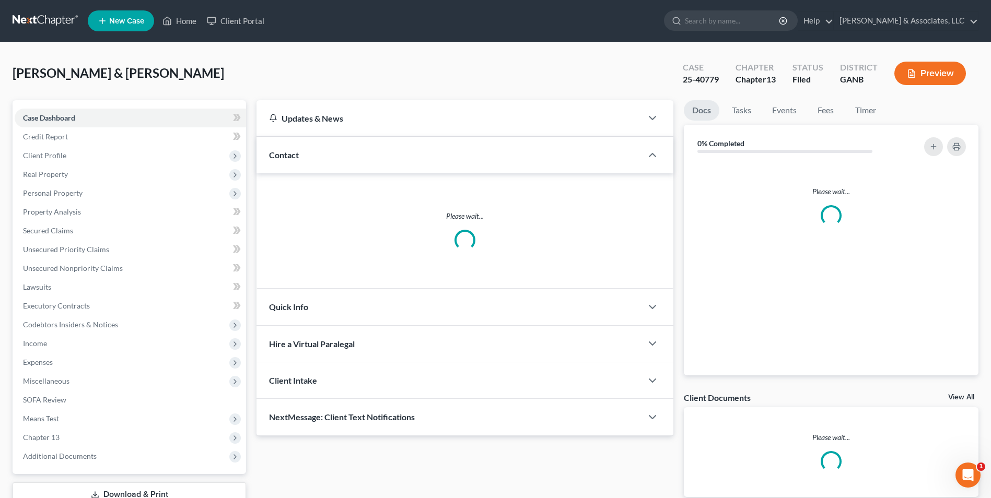
scroll to position [76, 0]
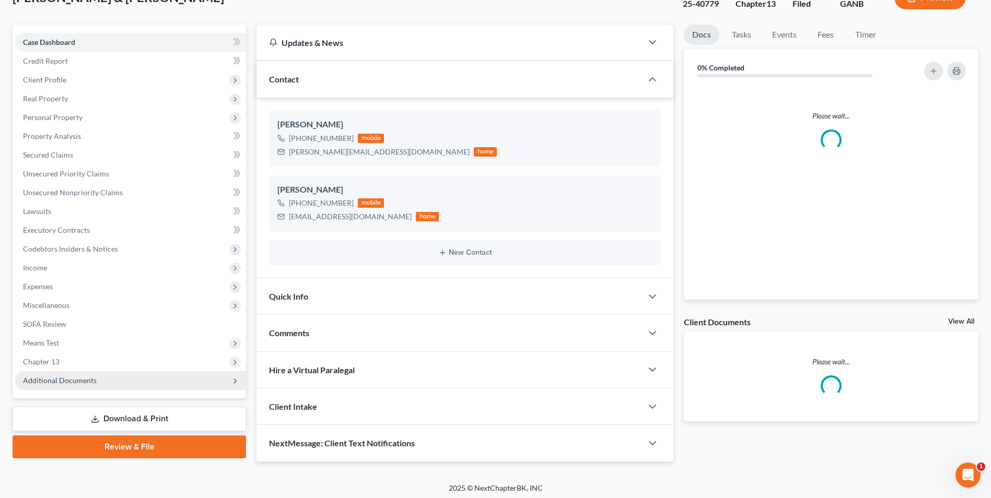
click at [75, 381] on span "Additional Documents" at bounding box center [60, 380] width 74 height 9
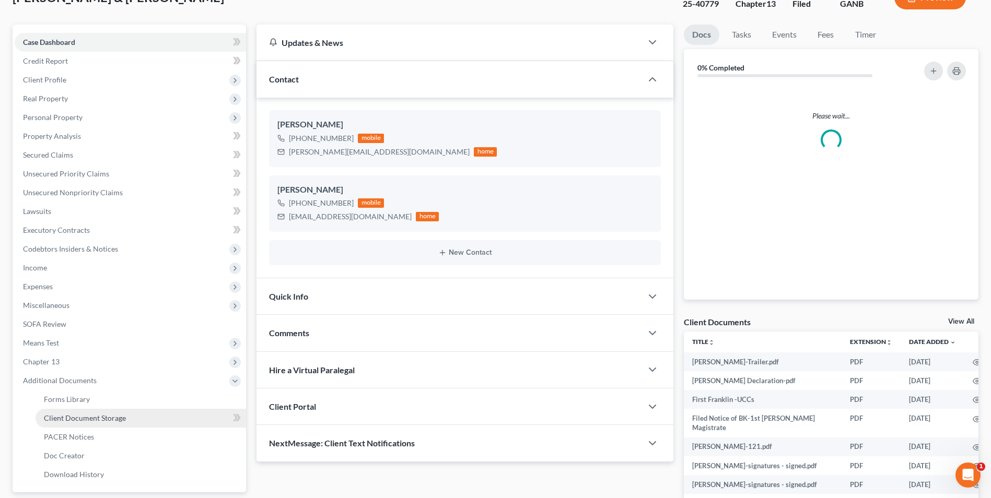
click at [105, 414] on span "Client Document Storage" at bounding box center [85, 418] width 82 height 9
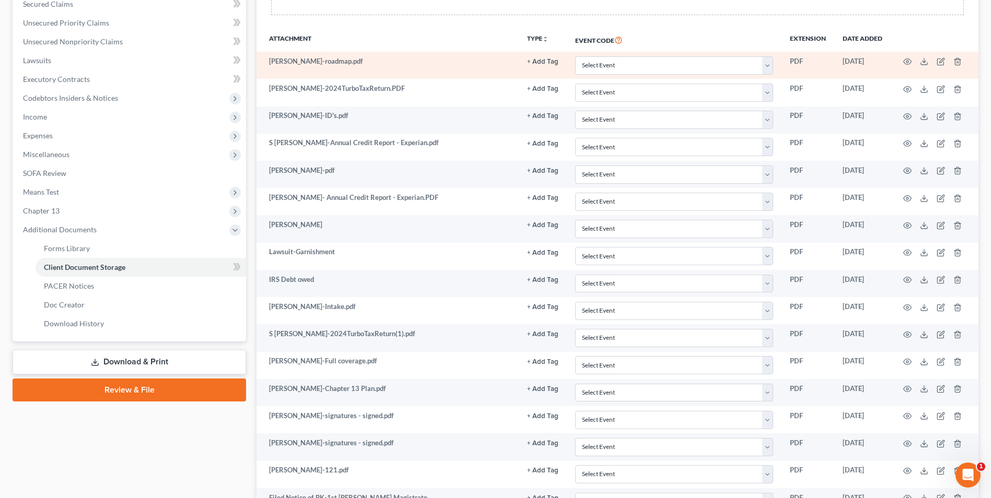
scroll to position [366, 0]
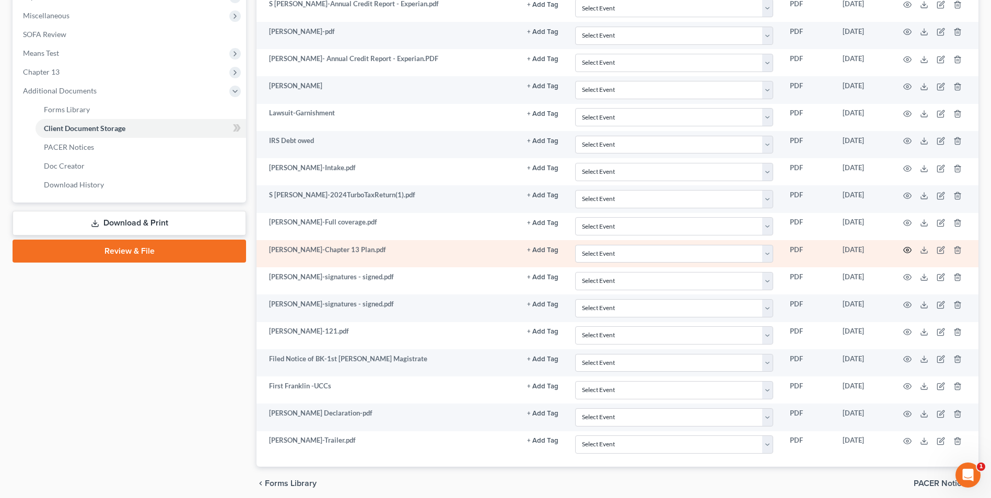
click at [910, 248] on icon "button" at bounding box center [907, 250] width 8 height 8
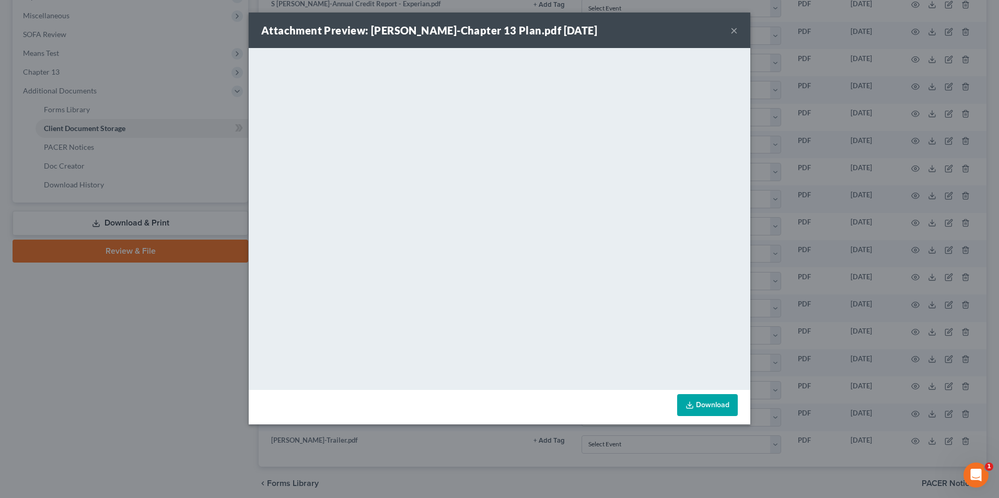
click at [700, 31] on div "Attachment Preview: [PERSON_NAME]-Chapter 13 Plan.pdf [DATE] ×" at bounding box center [500, 31] width 502 height 36
click at [731, 31] on button "×" at bounding box center [734, 30] width 7 height 13
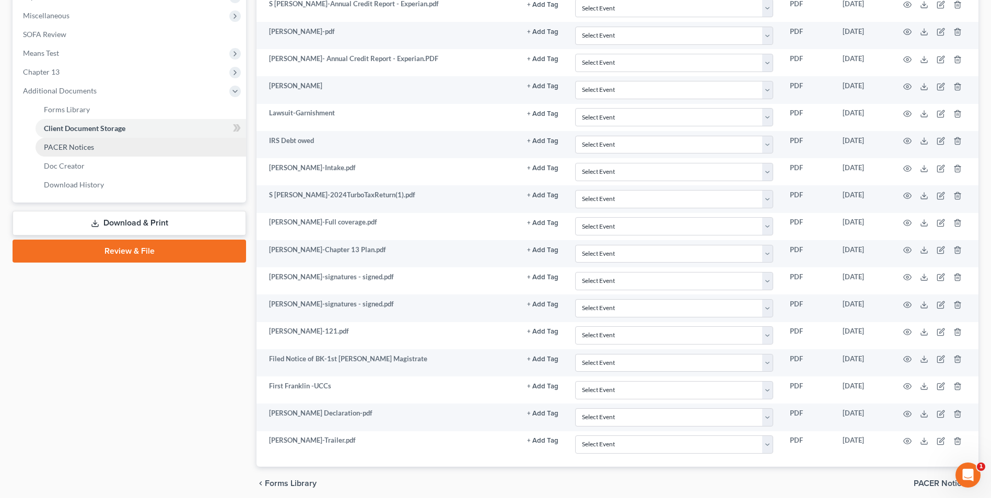
click at [100, 143] on link "PACER Notices" at bounding box center [141, 147] width 211 height 19
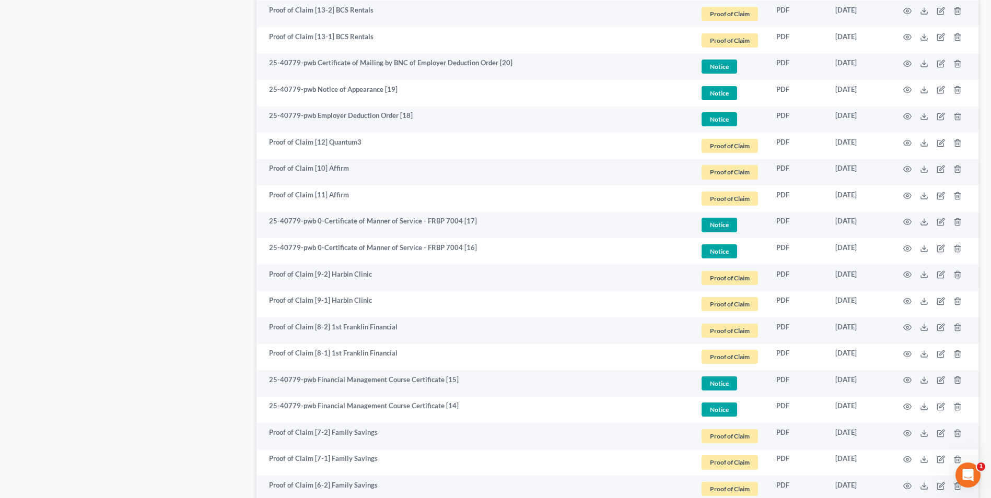
scroll to position [1849, 0]
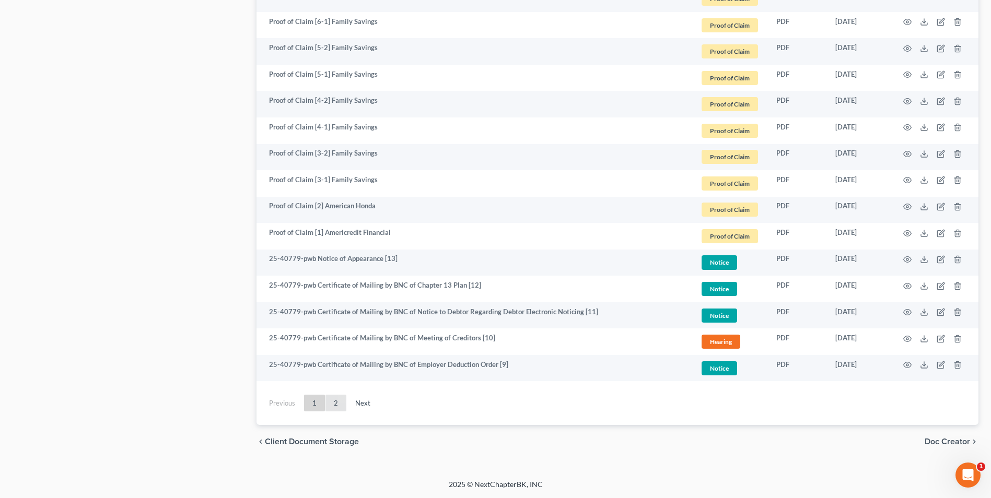
click at [329, 402] on link "2" at bounding box center [336, 403] width 21 height 17
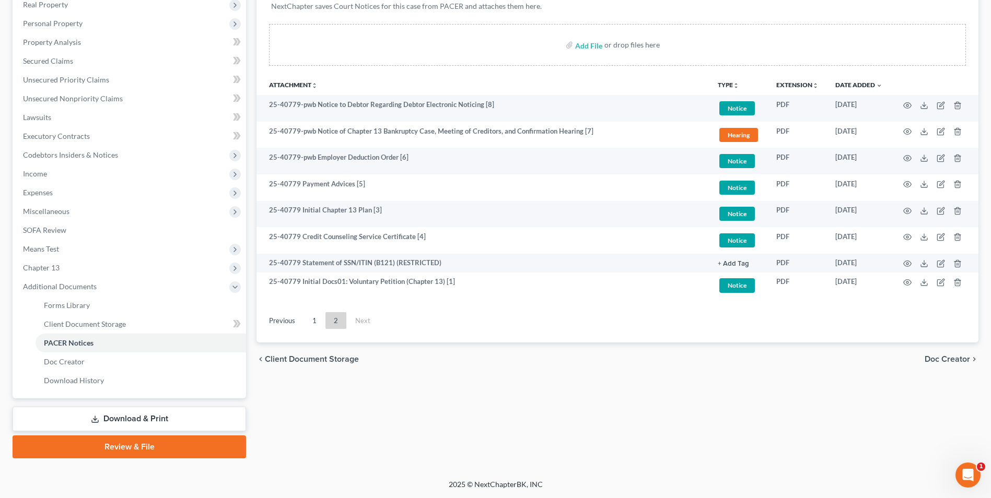
scroll to position [170, 0]
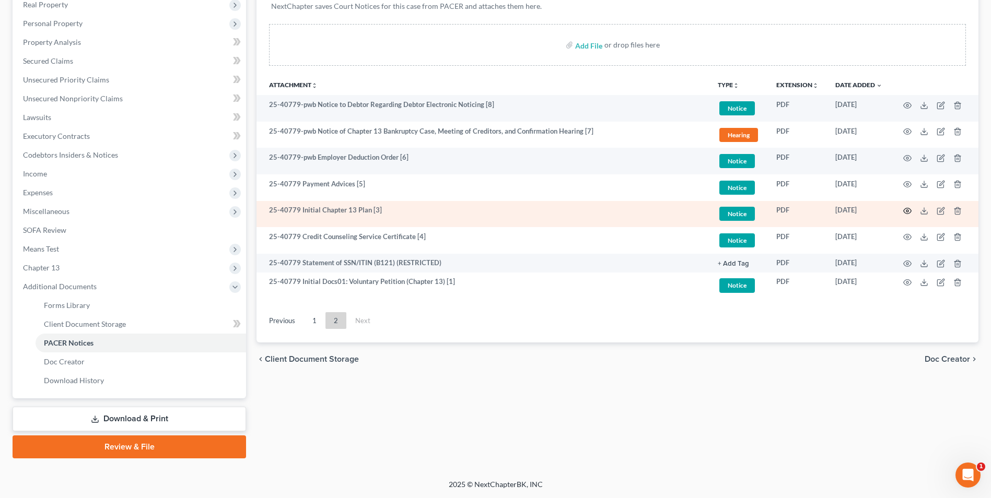
click at [909, 211] on circle "button" at bounding box center [908, 211] width 2 height 2
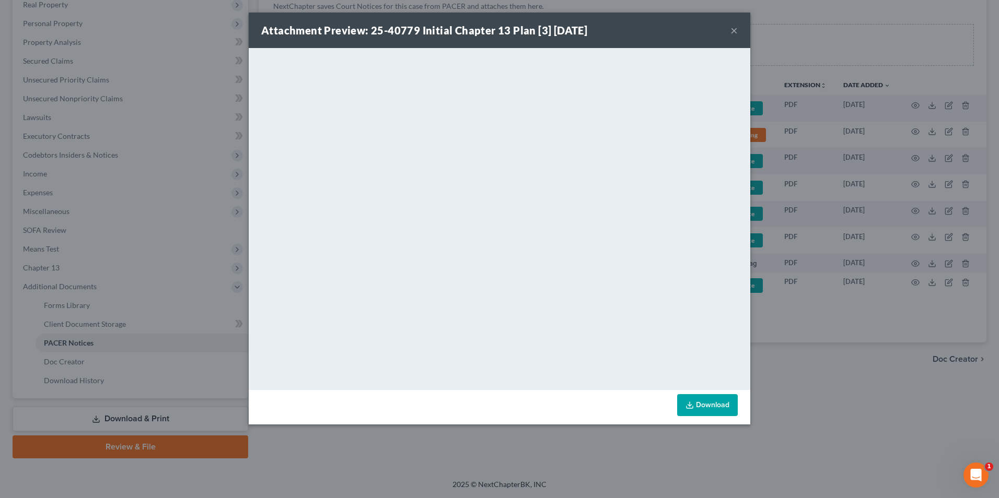
click at [734, 30] on button "×" at bounding box center [734, 30] width 7 height 13
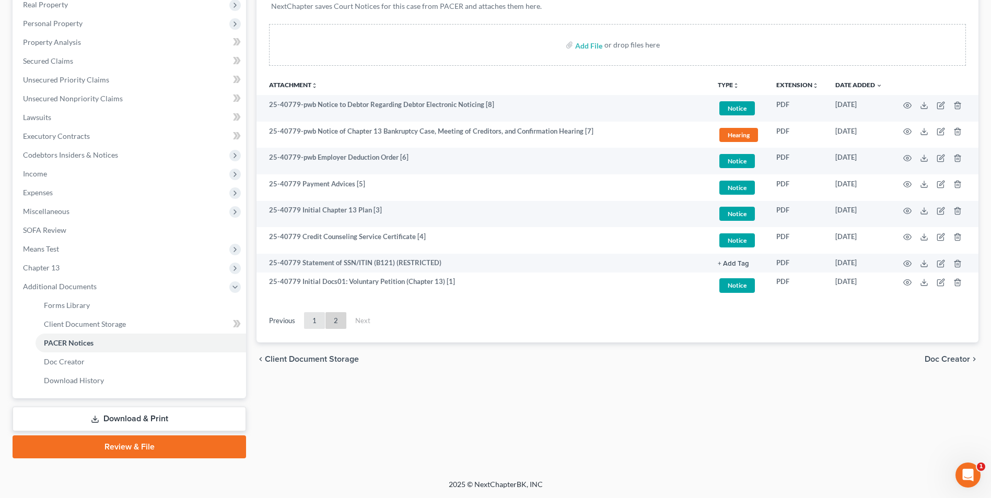
click at [311, 320] on link "1" at bounding box center [314, 320] width 21 height 17
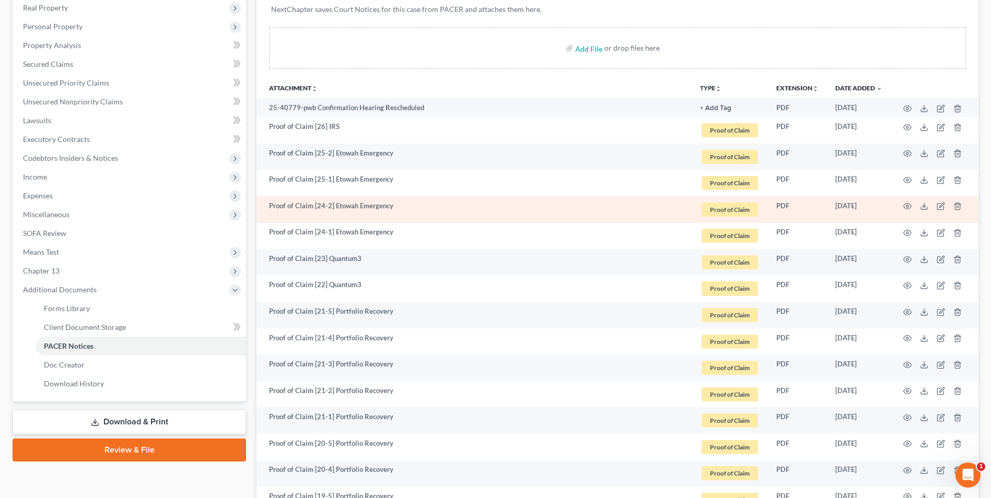
scroll to position [230, 0]
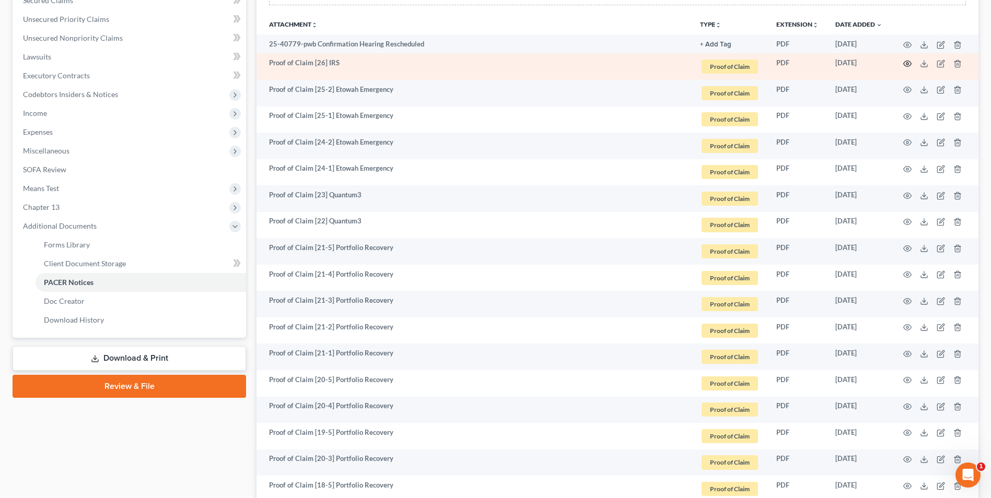
click at [907, 64] on circle "button" at bounding box center [908, 64] width 2 height 2
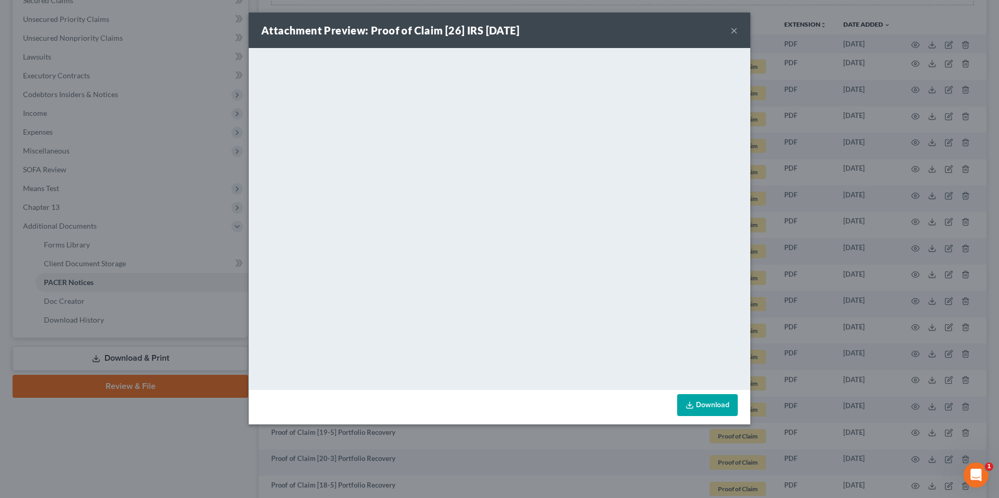
click at [736, 29] on button "×" at bounding box center [734, 30] width 7 height 13
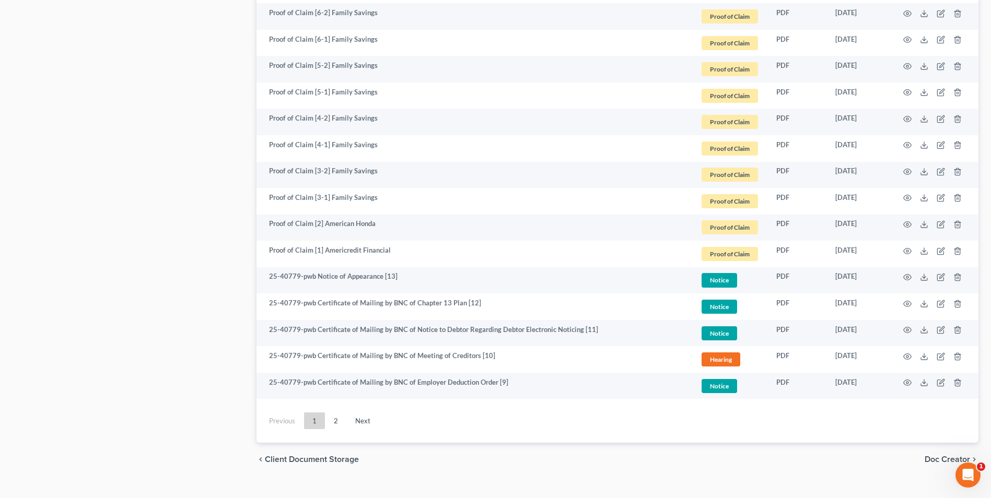
scroll to position [1849, 0]
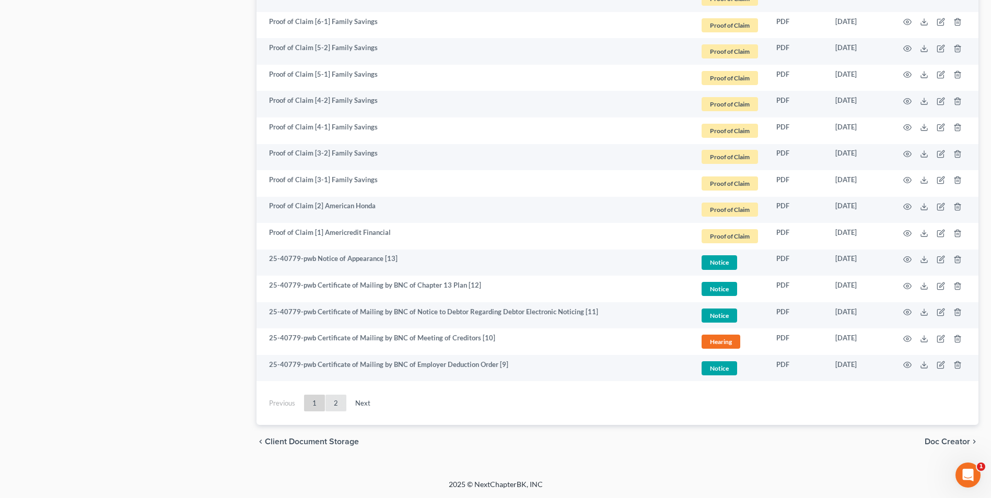
click at [334, 405] on link "2" at bounding box center [336, 403] width 21 height 17
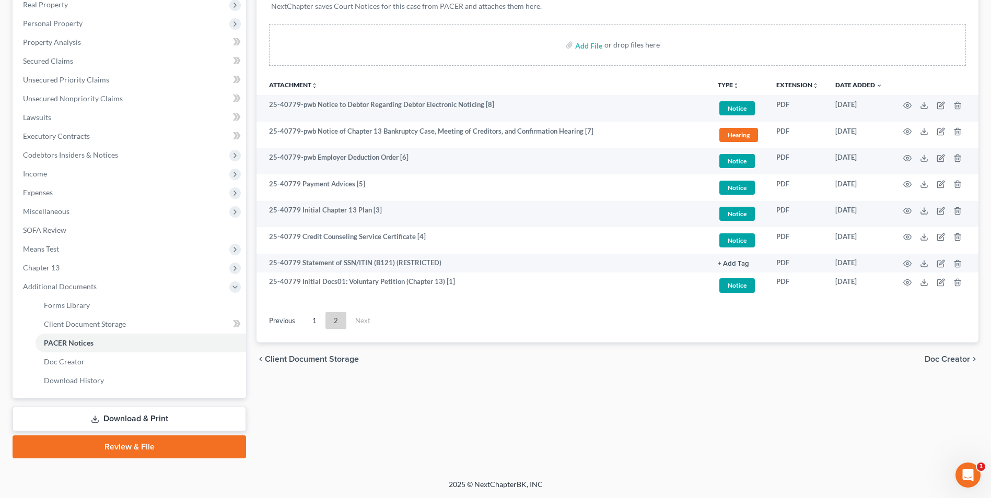
scroll to position [170, 0]
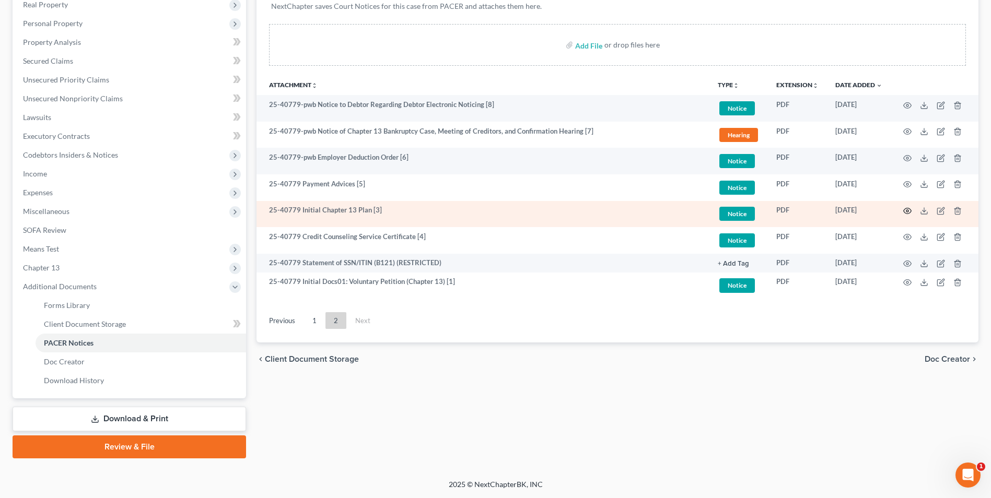
click at [908, 210] on circle "button" at bounding box center [908, 211] width 2 height 2
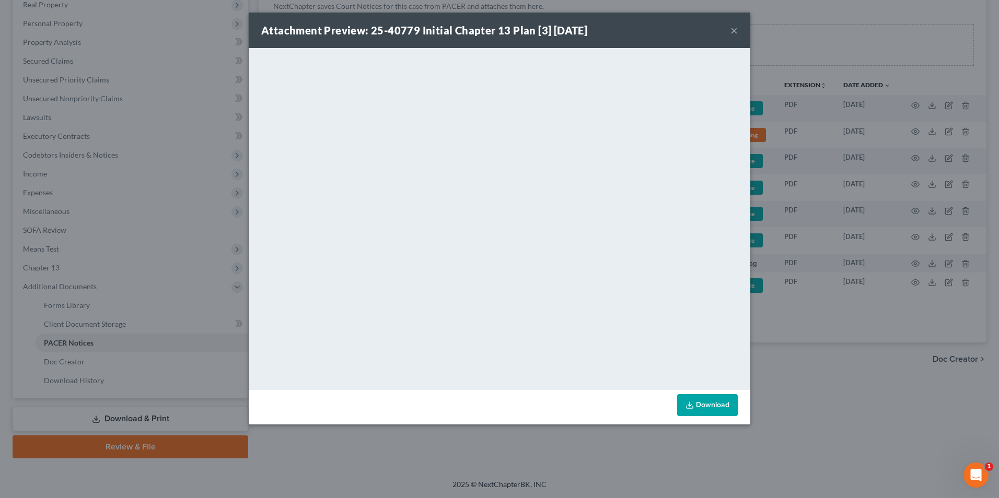
click at [734, 27] on button "×" at bounding box center [734, 30] width 7 height 13
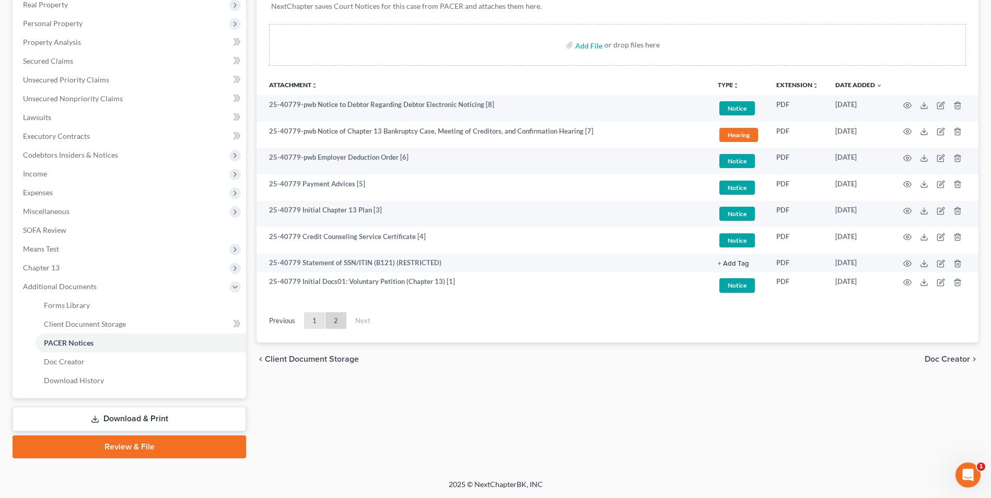
click at [316, 322] on link "1" at bounding box center [314, 320] width 21 height 17
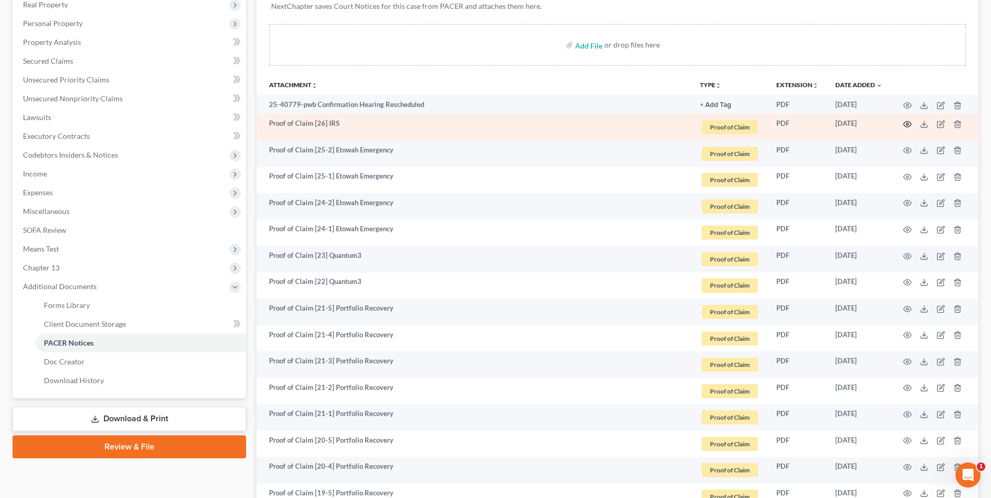
click at [910, 124] on icon "button" at bounding box center [907, 124] width 8 height 8
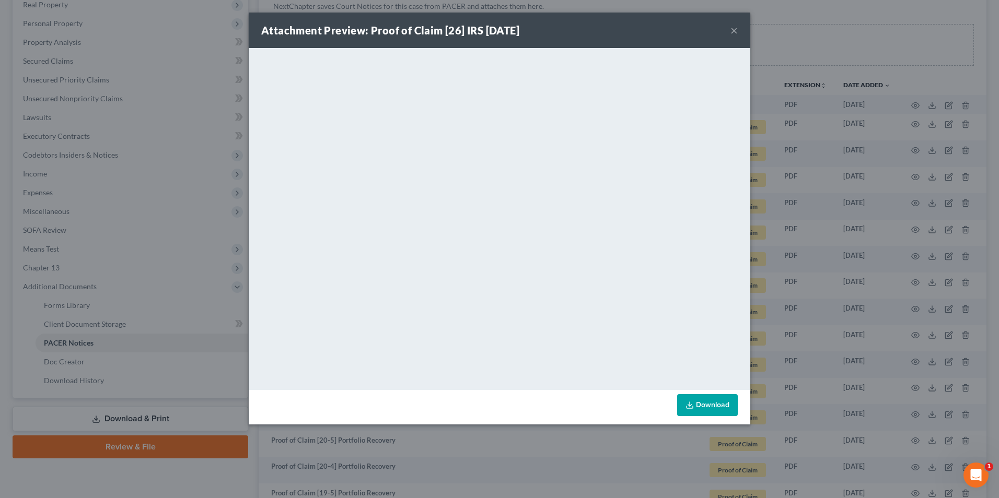
click at [732, 31] on button "×" at bounding box center [734, 30] width 7 height 13
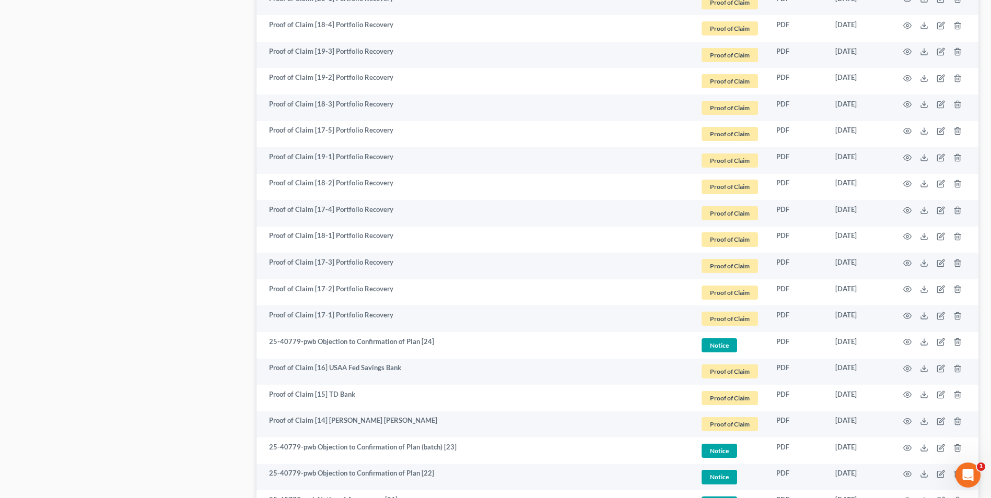
scroll to position [849, 0]
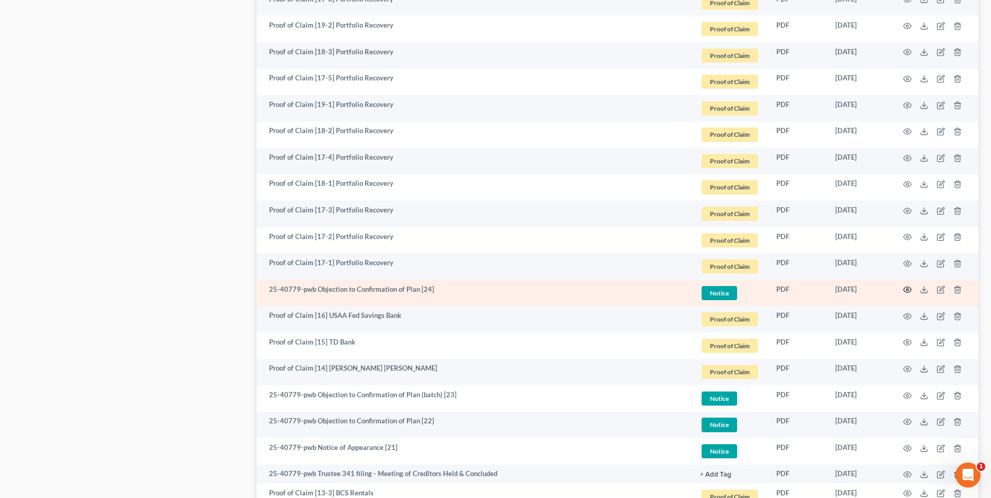
click at [905, 288] on icon "button" at bounding box center [908, 290] width 8 height 6
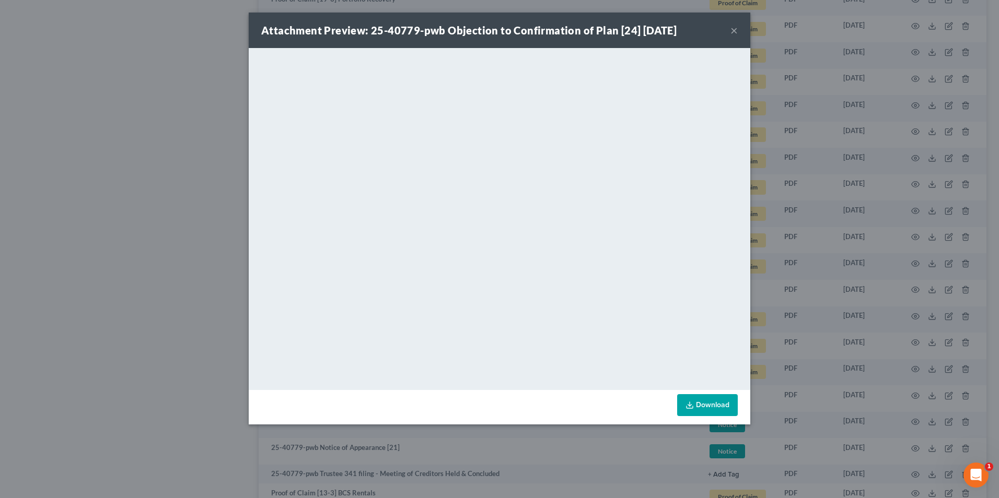
click at [733, 30] on button "×" at bounding box center [734, 30] width 7 height 13
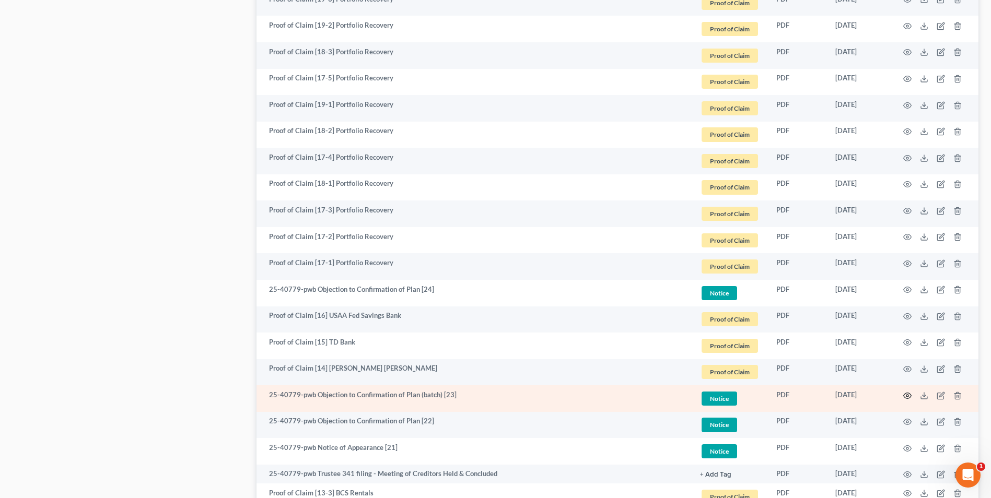
click at [907, 399] on icon "button" at bounding box center [908, 396] width 8 height 6
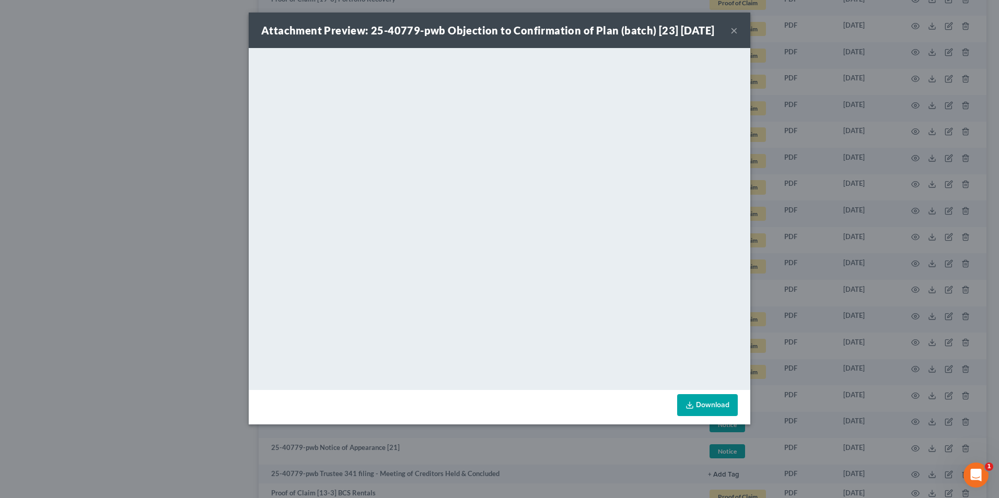
click at [736, 37] on button "×" at bounding box center [734, 30] width 7 height 13
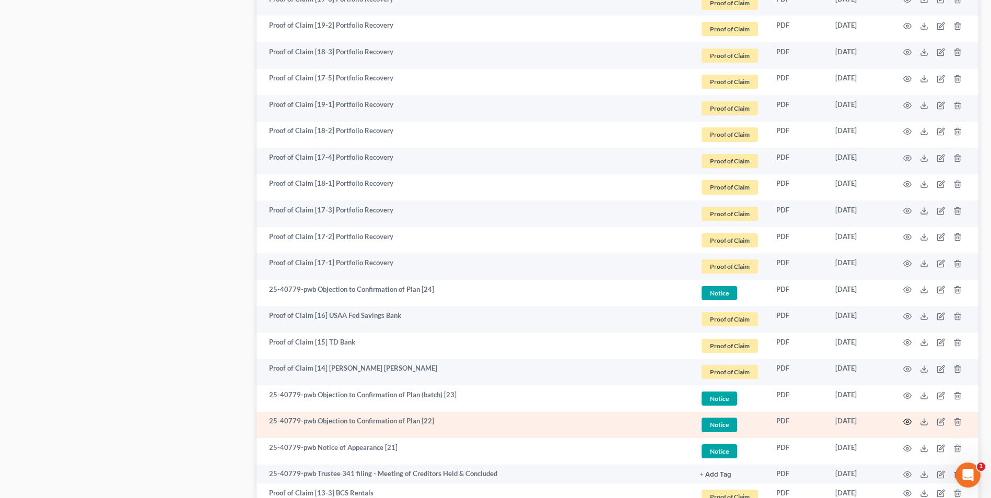
click at [907, 422] on circle "button" at bounding box center [908, 422] width 2 height 2
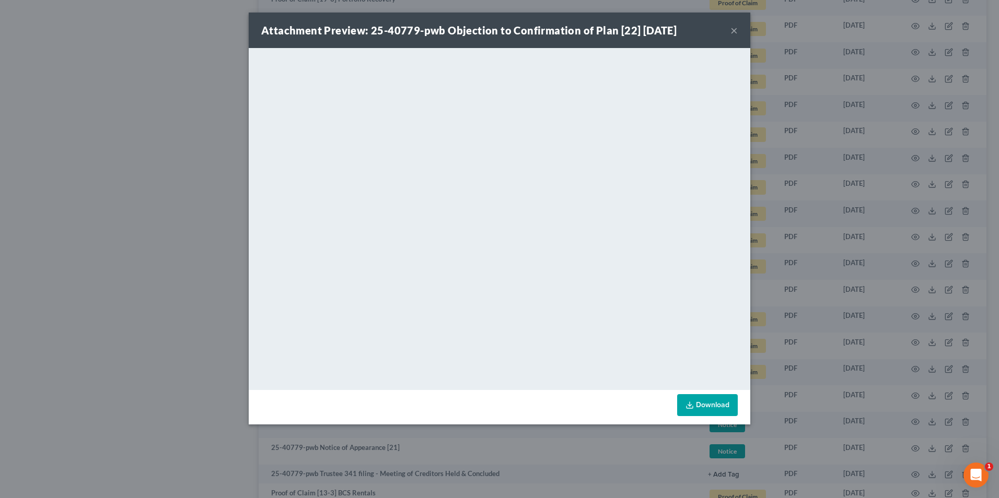
click at [735, 34] on button "×" at bounding box center [734, 30] width 7 height 13
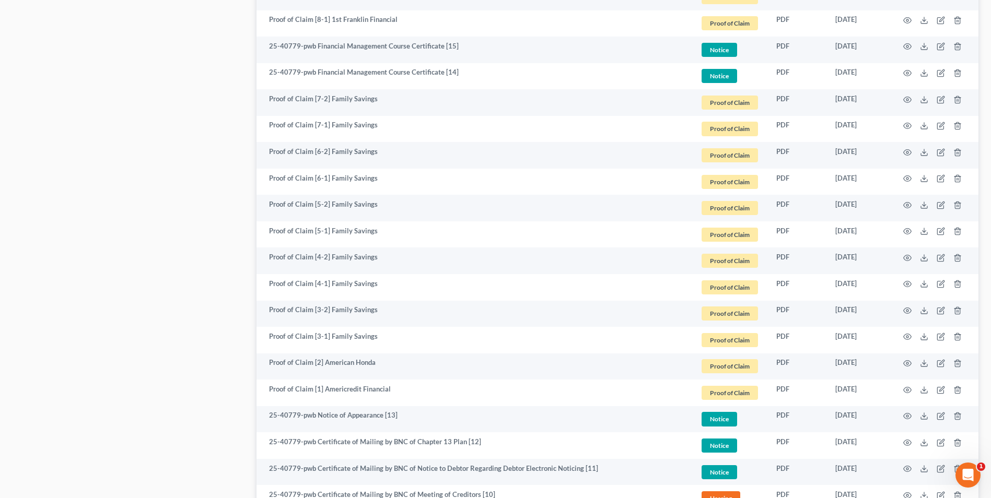
scroll to position [1849, 0]
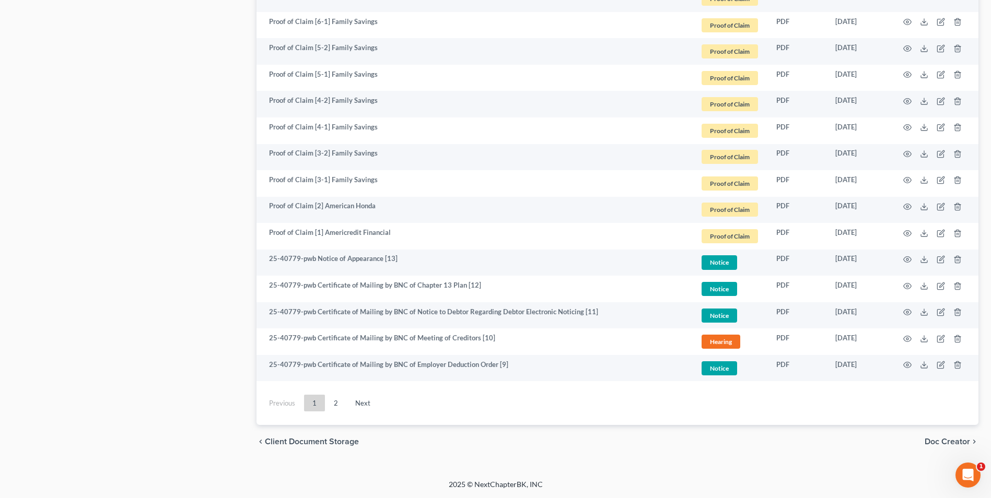
click at [335, 414] on ul "Previous 1 2 Next" at bounding box center [618, 403] width 722 height 27
click at [331, 402] on link "2" at bounding box center [336, 403] width 21 height 17
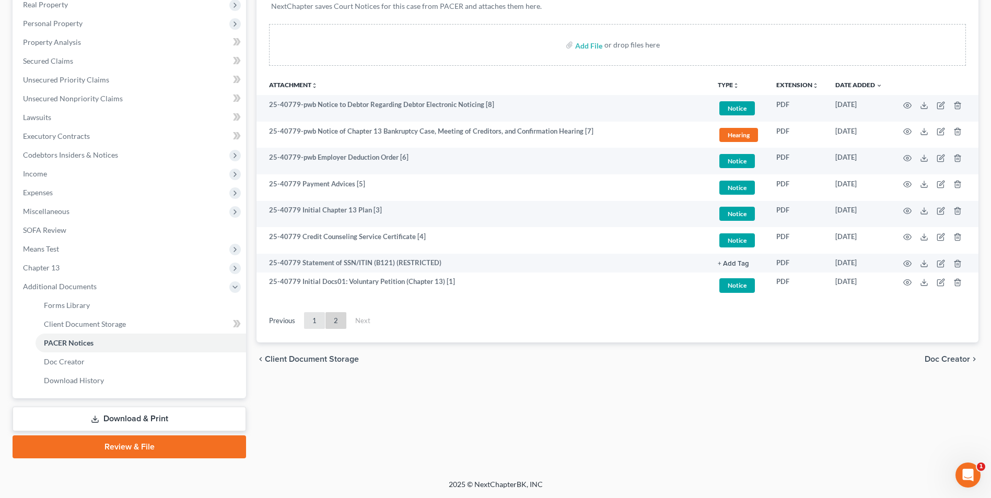
click at [319, 323] on link "1" at bounding box center [314, 320] width 21 height 17
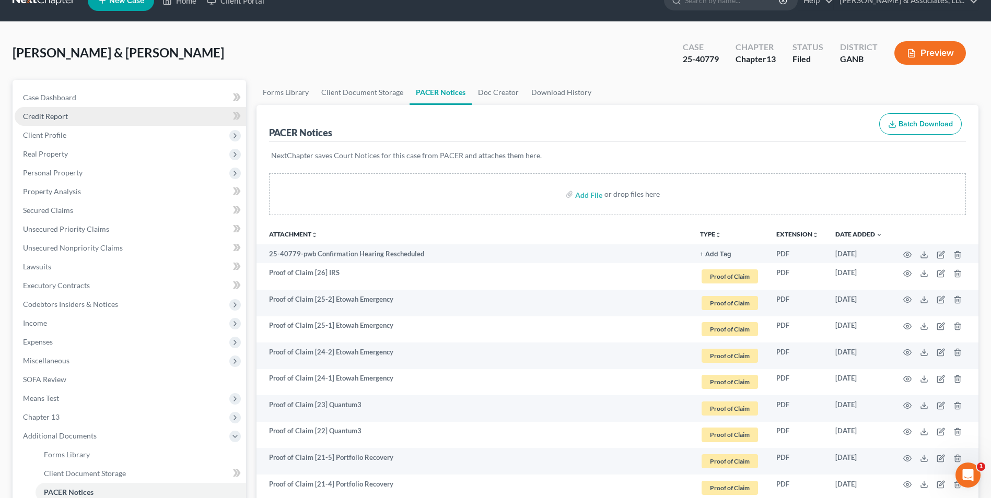
scroll to position [0, 0]
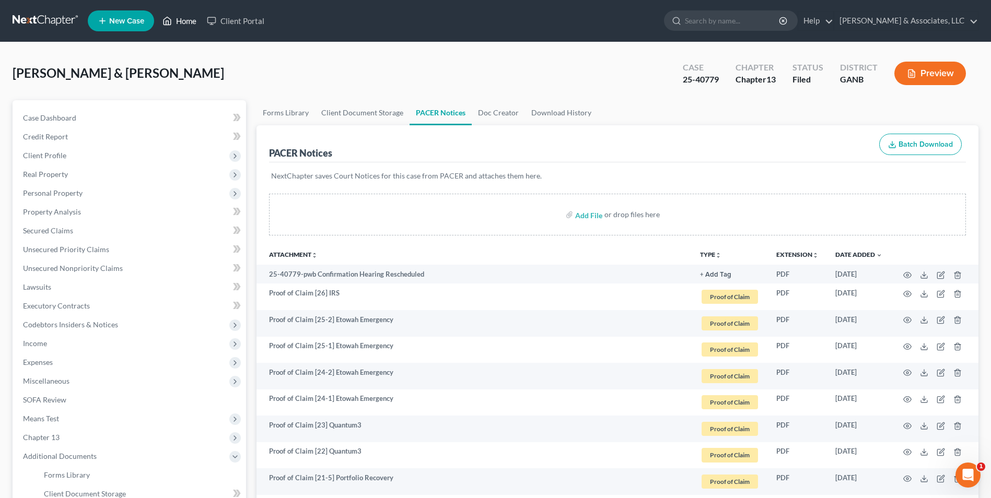
click at [177, 27] on link "Home" at bounding box center [179, 20] width 44 height 19
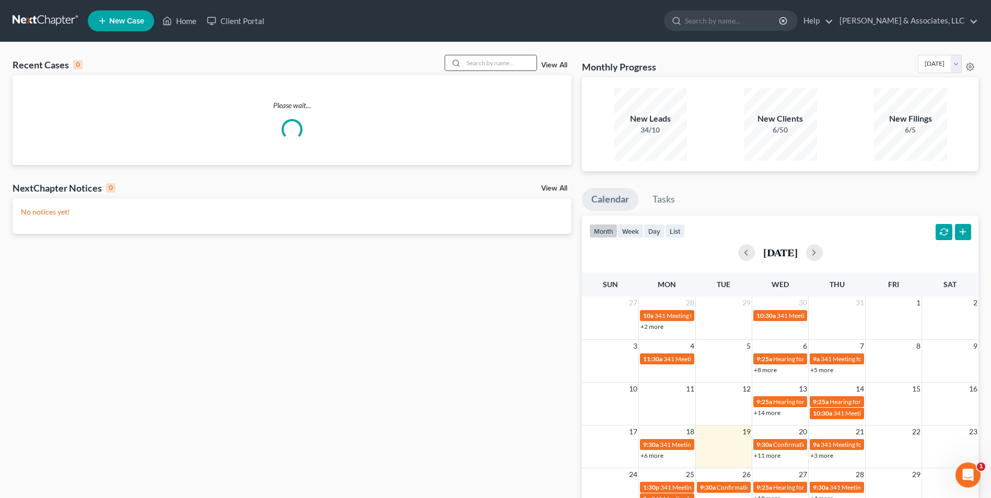
click at [484, 59] on input "search" at bounding box center [499, 62] width 73 height 15
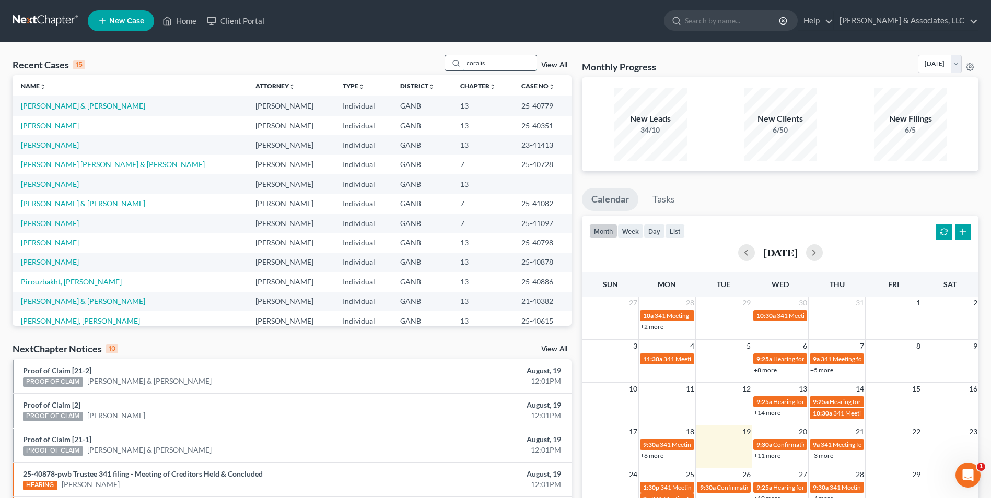
type input "coralis"
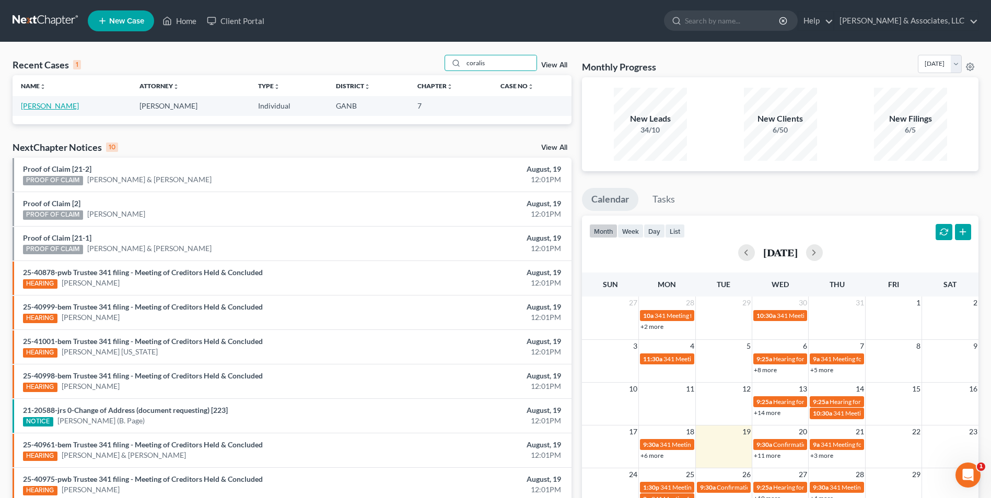
click at [78, 101] on link "[PERSON_NAME]" at bounding box center [50, 105] width 58 height 9
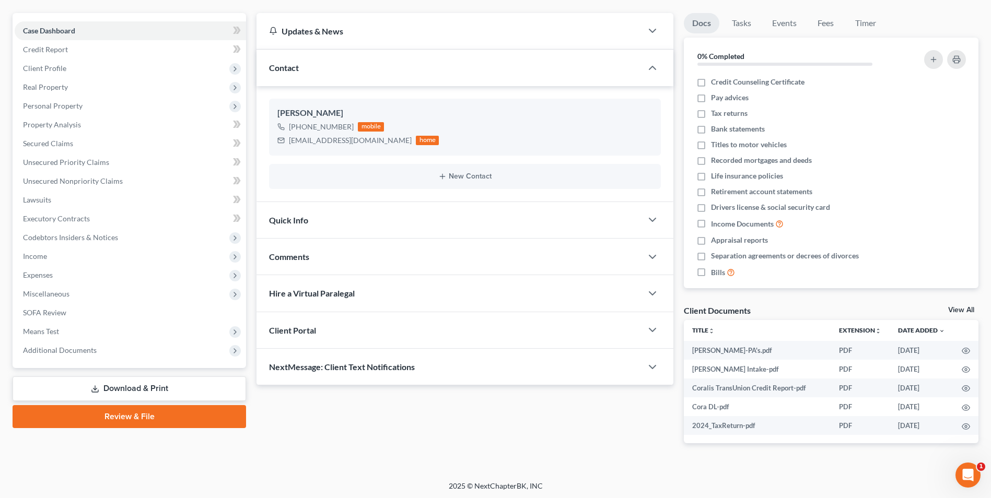
scroll to position [89, 0]
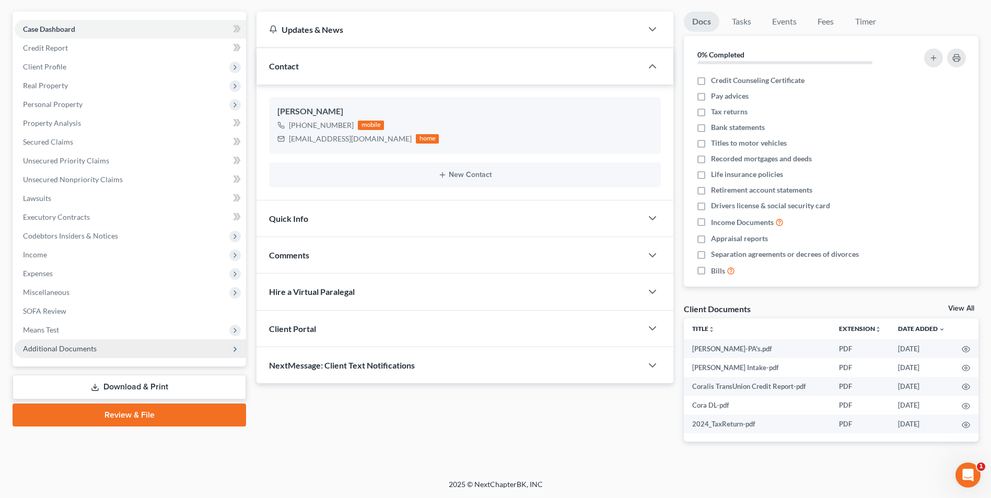
click at [54, 350] on span "Additional Documents" at bounding box center [60, 348] width 74 height 9
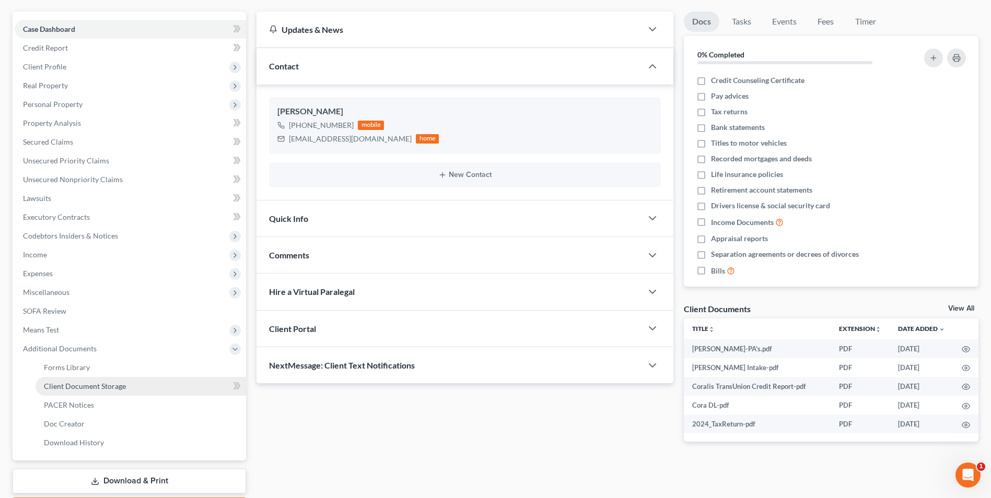
click at [66, 383] on span "Client Document Storage" at bounding box center [85, 386] width 82 height 9
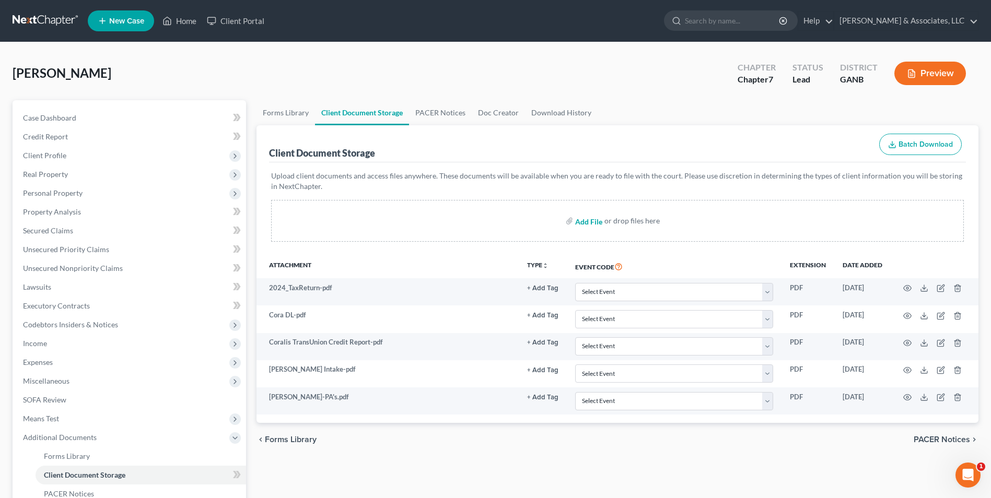
click at [593, 224] on input "file" at bounding box center [587, 221] width 25 height 19
type input "C:\fakepath\Coralis.PA's revised.pdf"
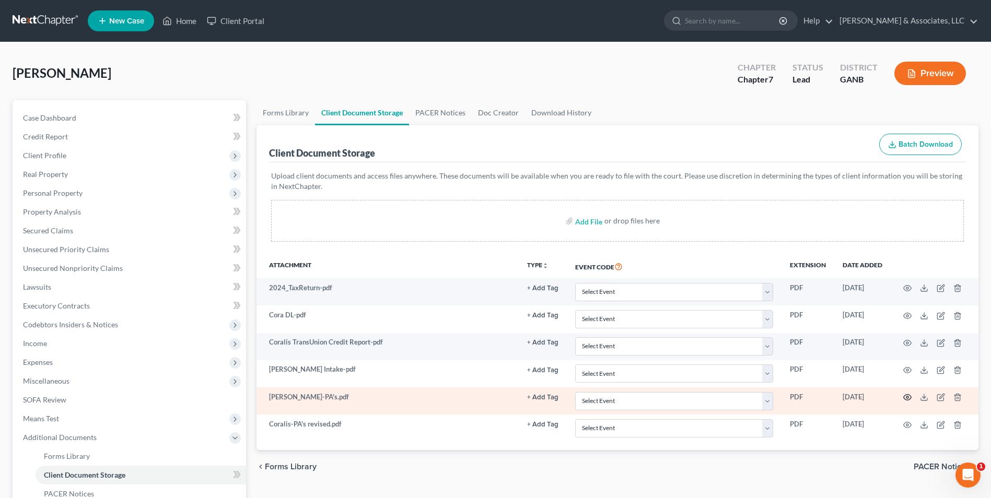
click at [908, 395] on icon "button" at bounding box center [908, 398] width 8 height 6
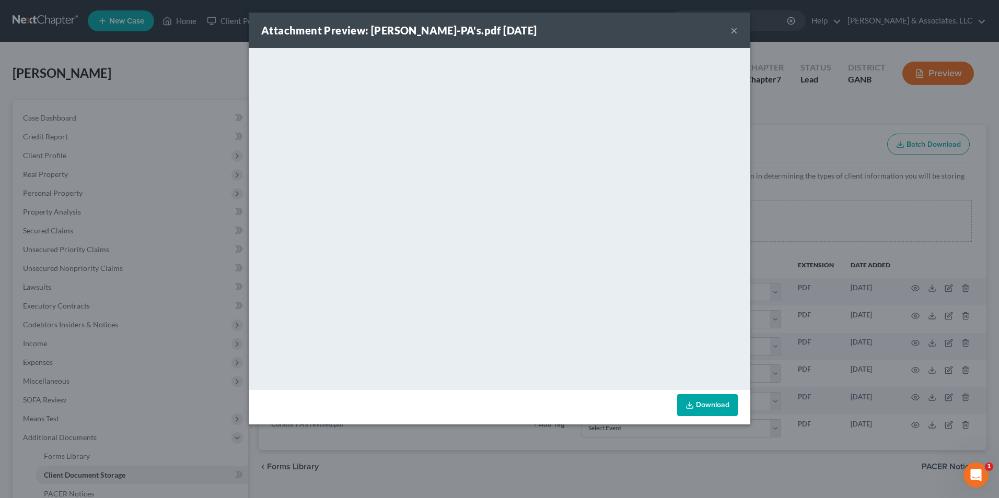
click at [730, 33] on div "Attachment Preview: Cora-PA's.pdf 06/17/2025 ×" at bounding box center [500, 31] width 502 height 36
click at [733, 32] on button "×" at bounding box center [734, 30] width 7 height 13
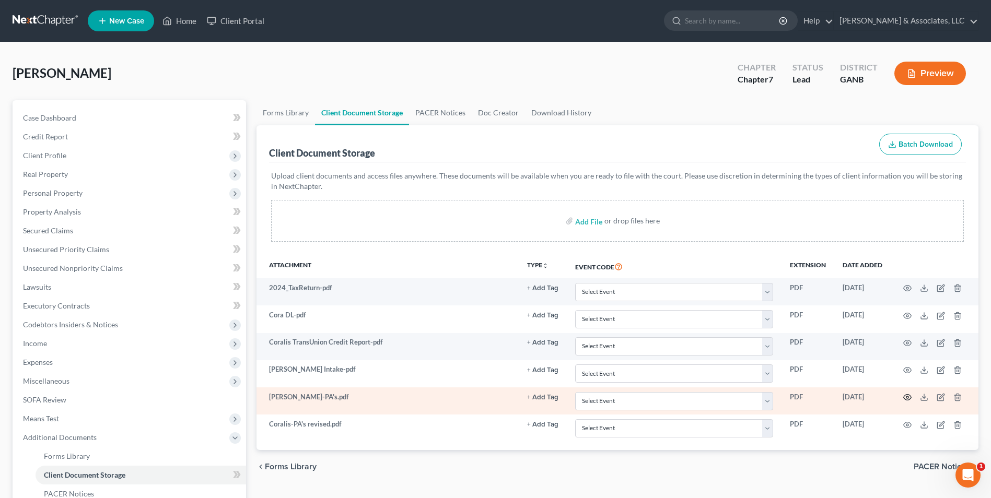
click at [903, 398] on icon "button" at bounding box center [907, 397] width 8 height 8
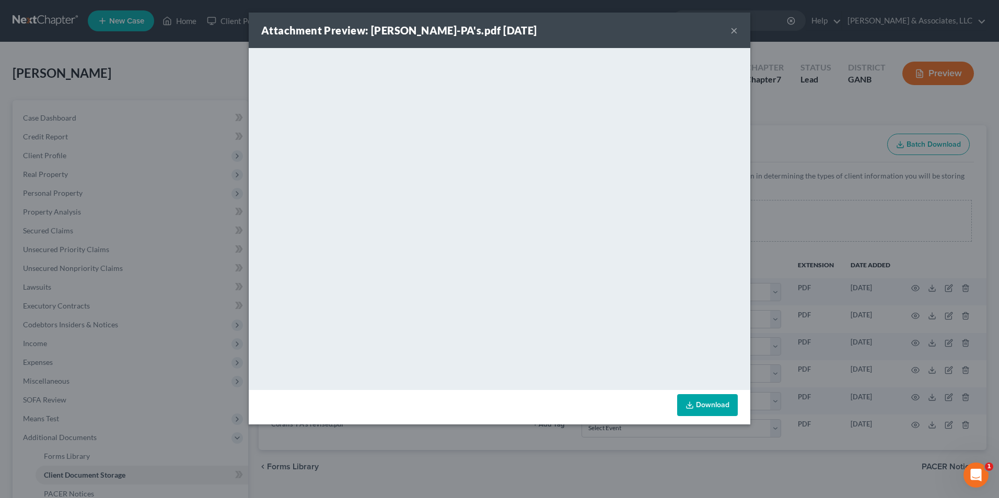
click at [735, 31] on button "×" at bounding box center [734, 30] width 7 height 13
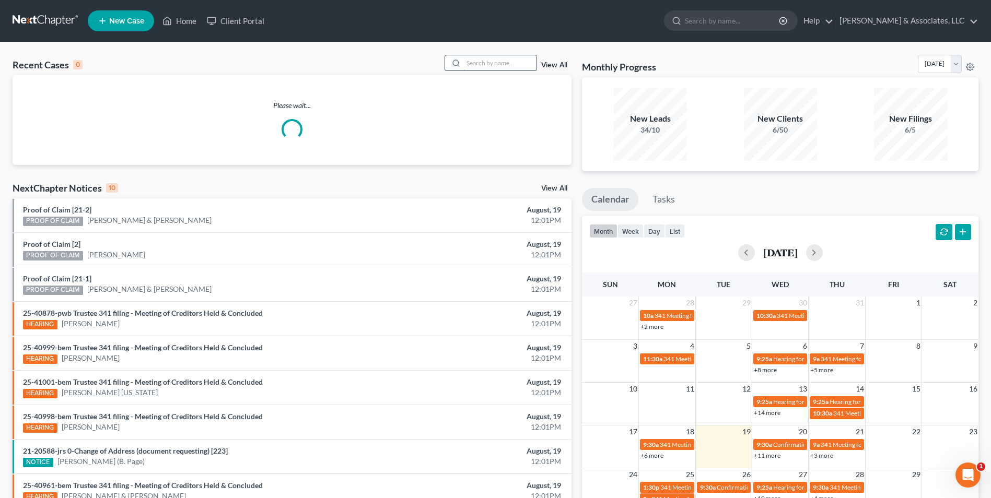
click at [489, 64] on input "search" at bounding box center [499, 62] width 73 height 15
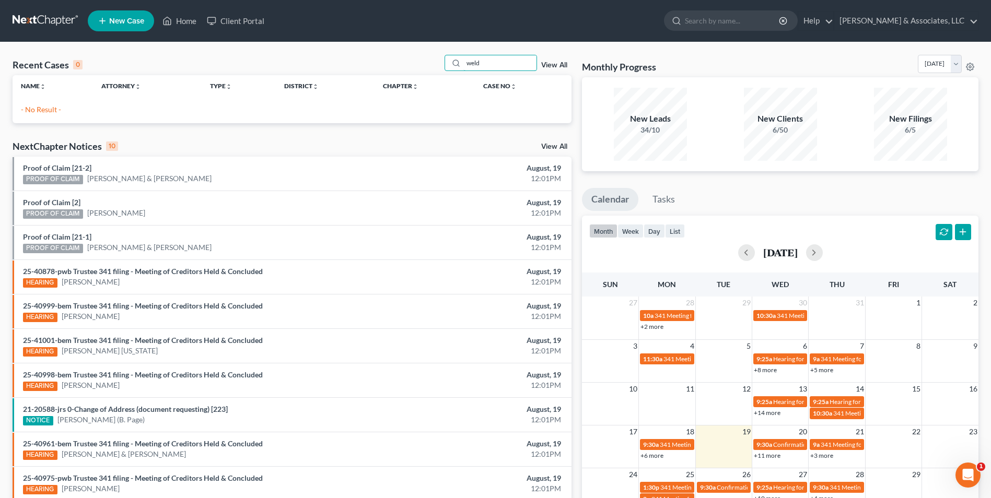
type input "weld"
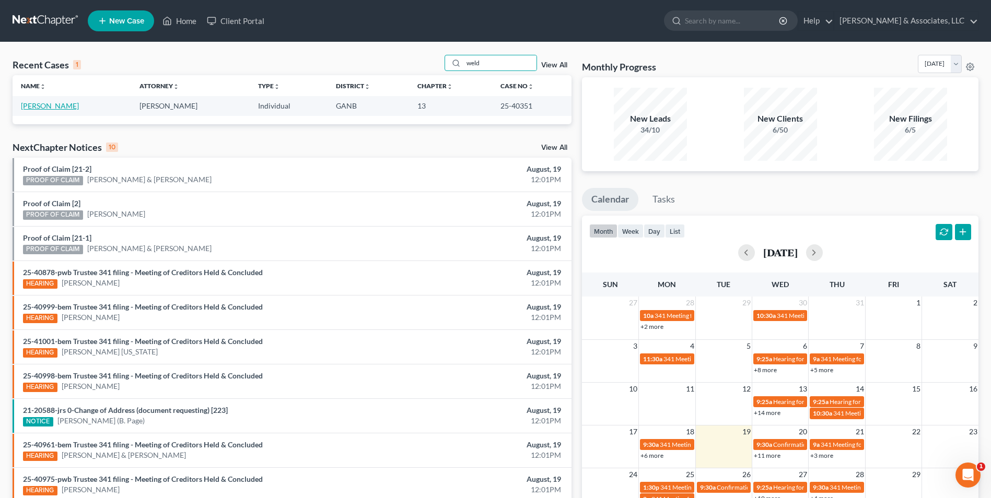
click at [59, 106] on link "[PERSON_NAME]" at bounding box center [50, 105] width 58 height 9
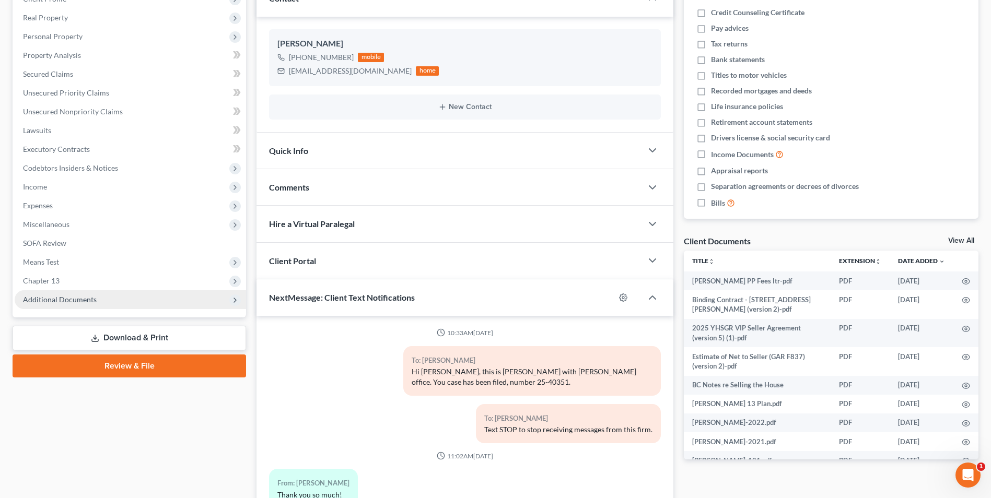
scroll to position [1177, 0]
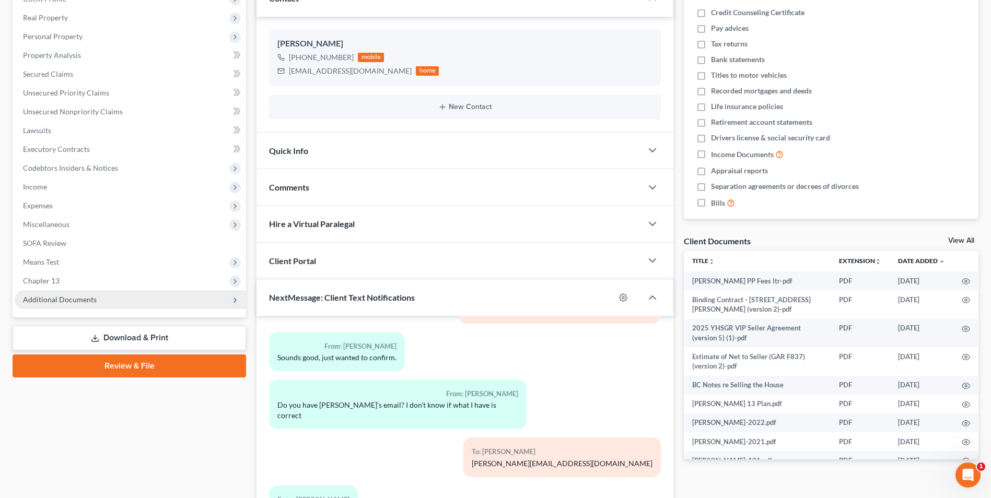
click at [87, 300] on span "Additional Documents" at bounding box center [60, 299] width 74 height 9
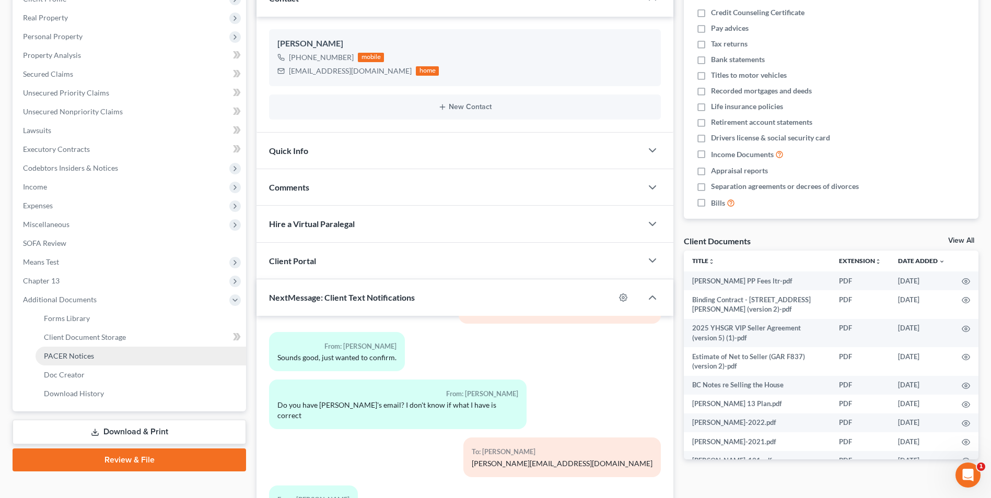
click at [67, 358] on span "PACER Notices" at bounding box center [69, 356] width 50 height 9
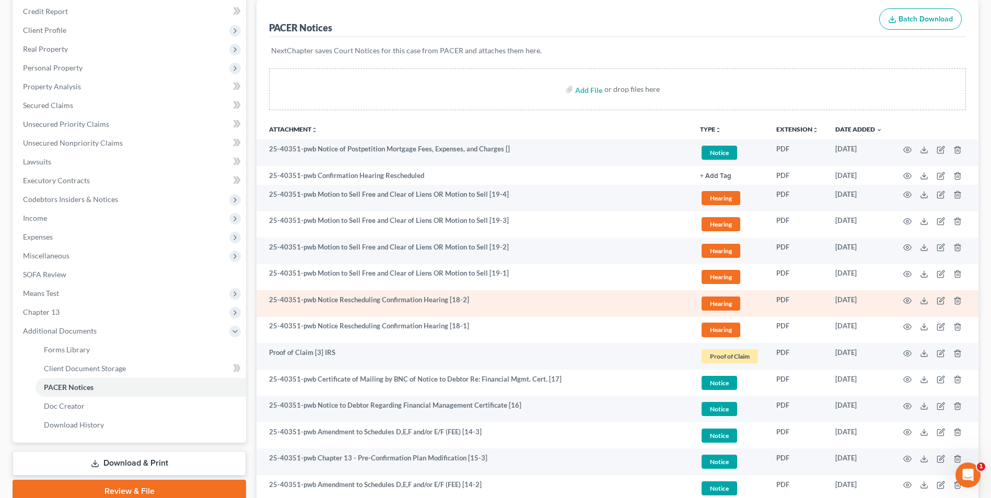
scroll to position [105, 0]
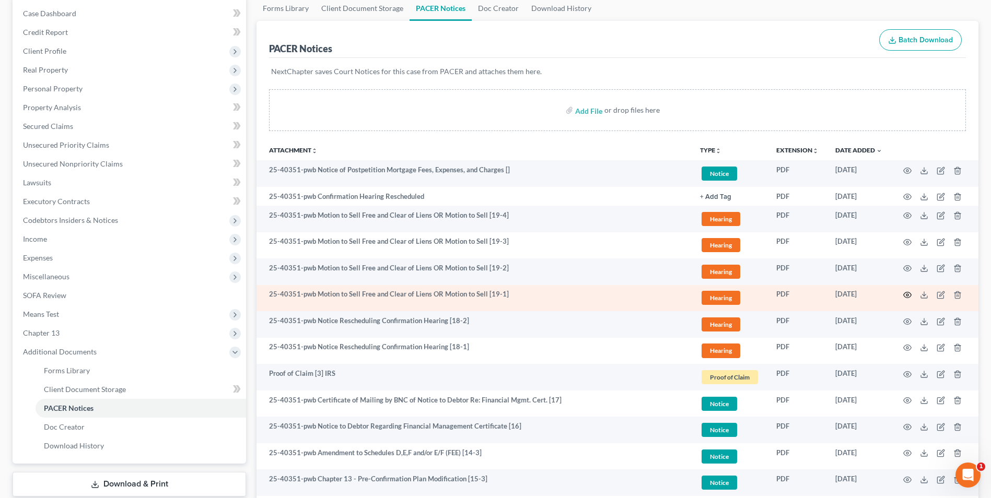
click at [907, 294] on circle "button" at bounding box center [908, 295] width 2 height 2
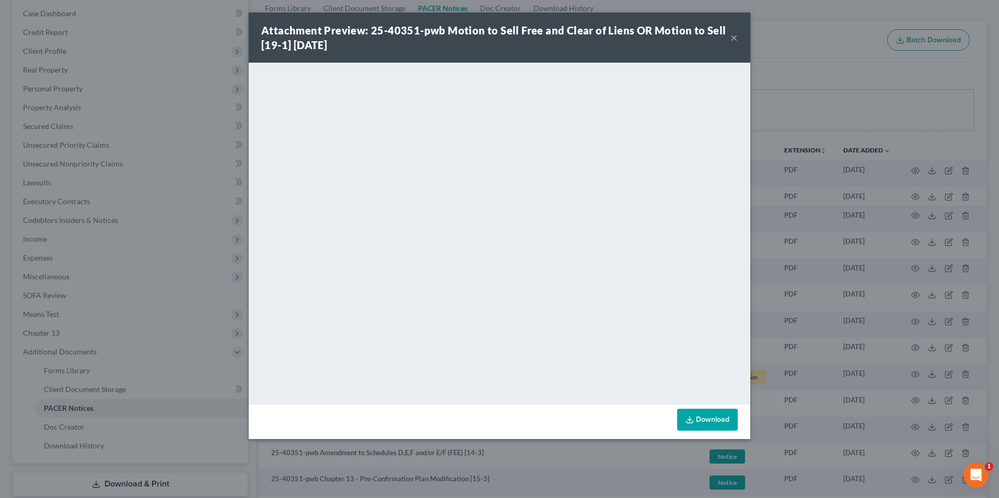
click at [733, 36] on button "×" at bounding box center [734, 37] width 7 height 13
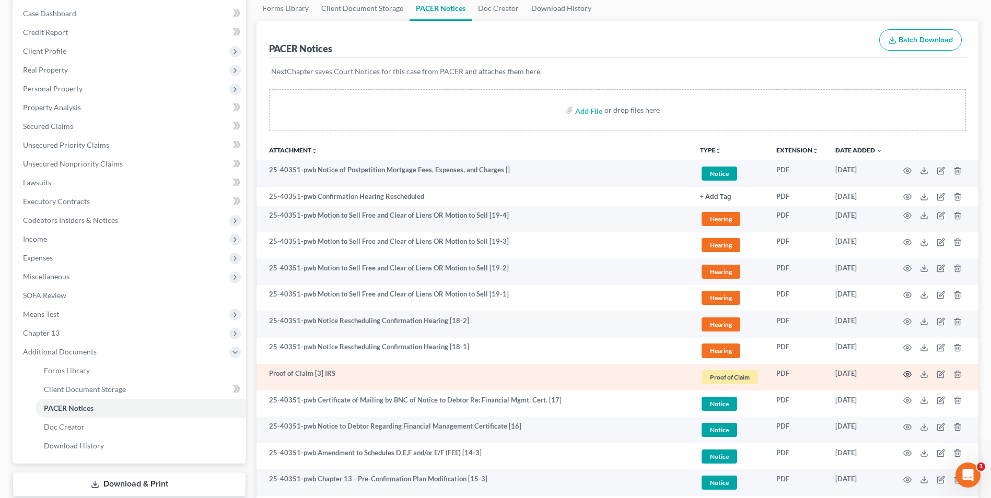
click at [904, 374] on icon "button" at bounding box center [908, 375] width 8 height 6
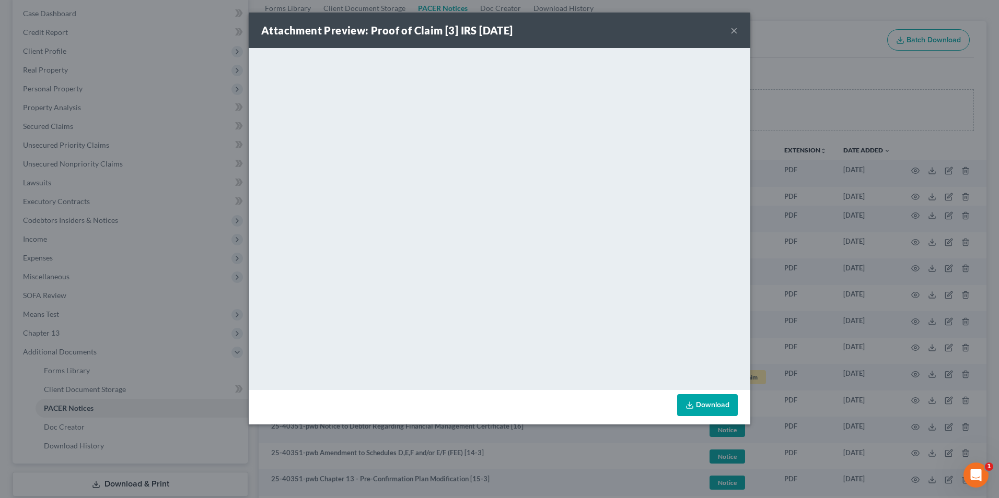
click at [733, 30] on button "×" at bounding box center [734, 30] width 7 height 13
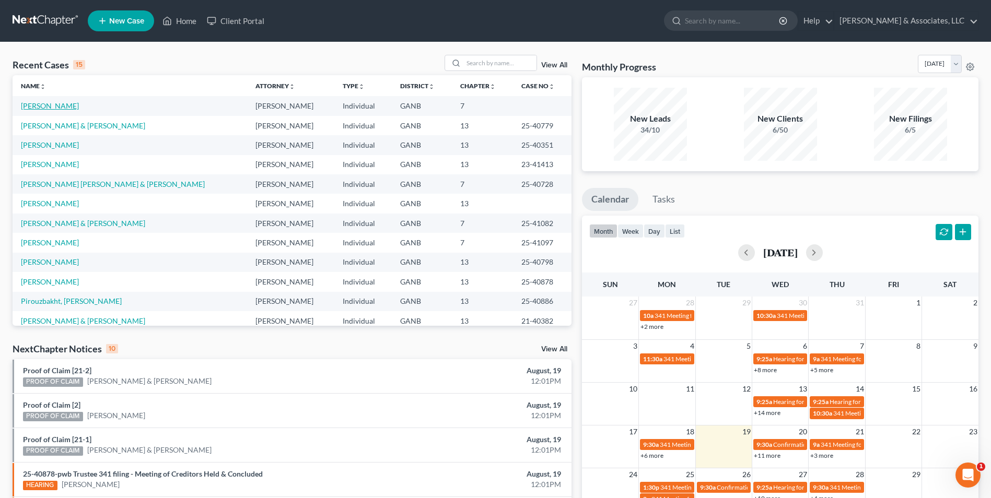
click at [66, 108] on link "[PERSON_NAME]" at bounding box center [50, 105] width 58 height 9
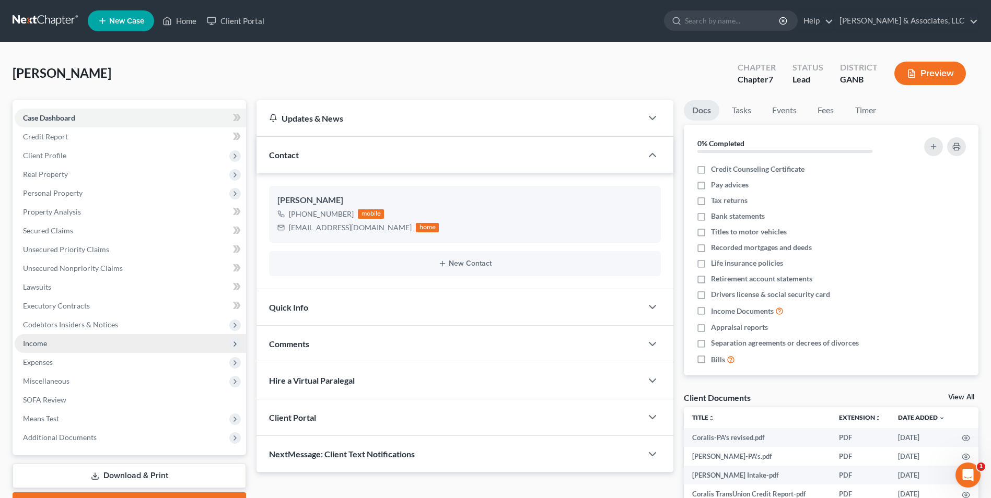
click at [38, 345] on span "Income" at bounding box center [35, 343] width 24 height 9
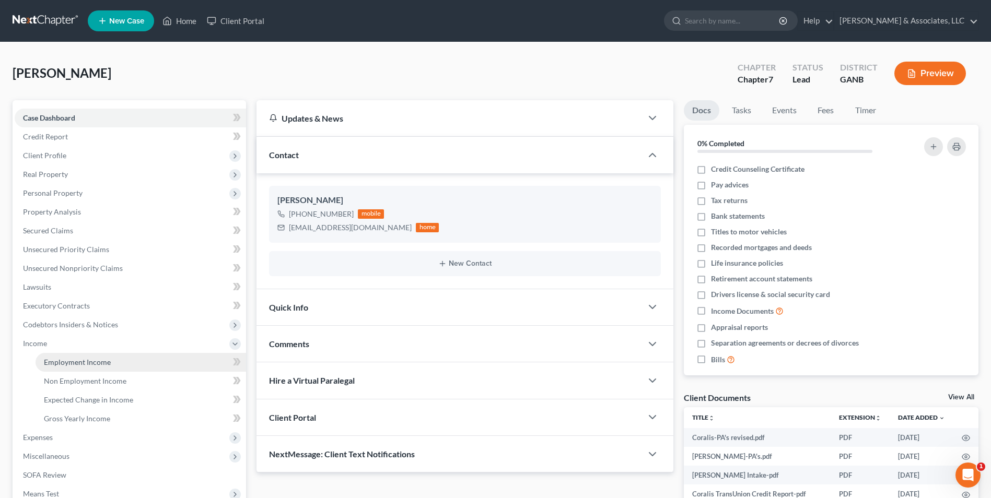
click at [68, 360] on span "Employment Income" at bounding box center [77, 362] width 67 height 9
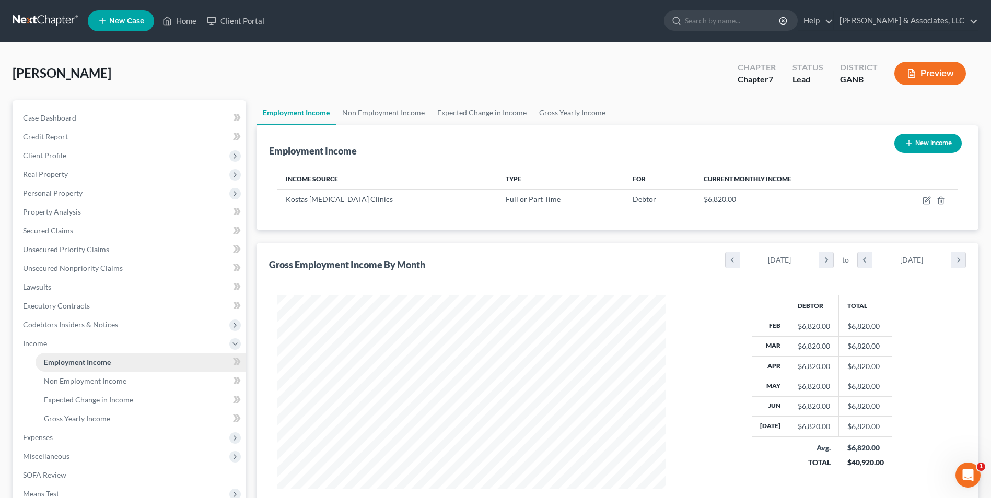
scroll to position [194, 409]
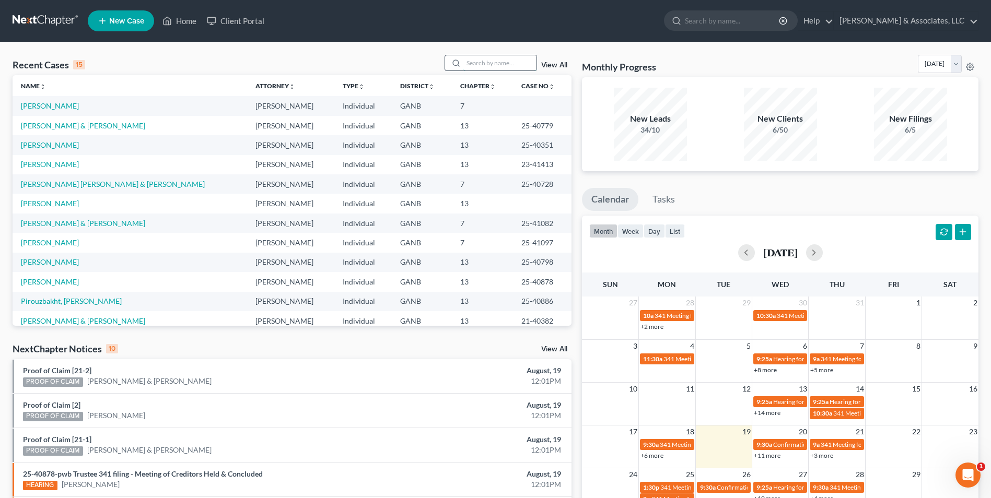
click at [492, 63] on input "search" at bounding box center [499, 62] width 73 height 15
type input "hill"
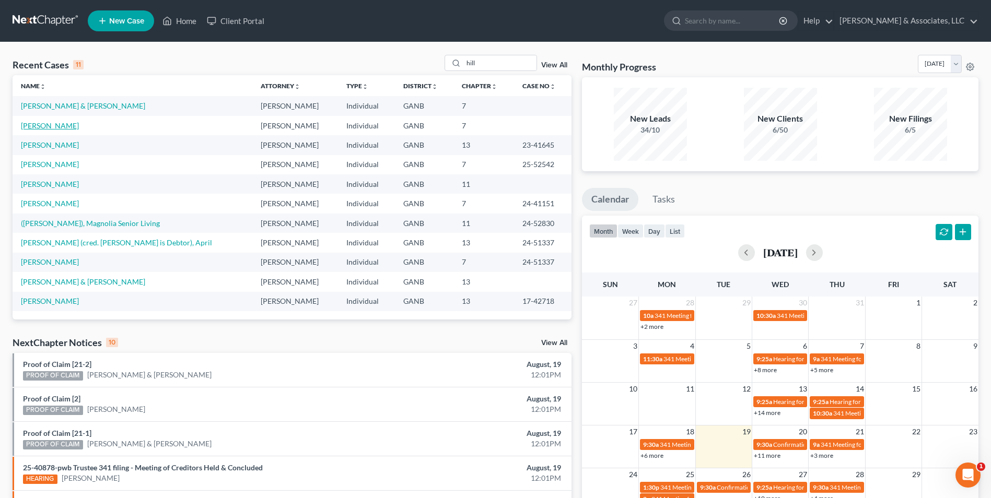
click at [40, 126] on link "[PERSON_NAME]" at bounding box center [50, 125] width 58 height 9
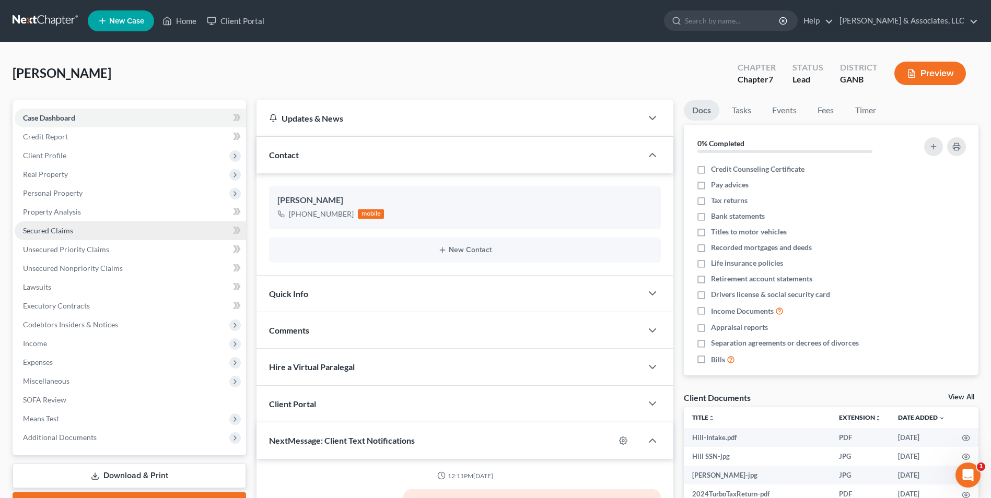
scroll to position [476, 0]
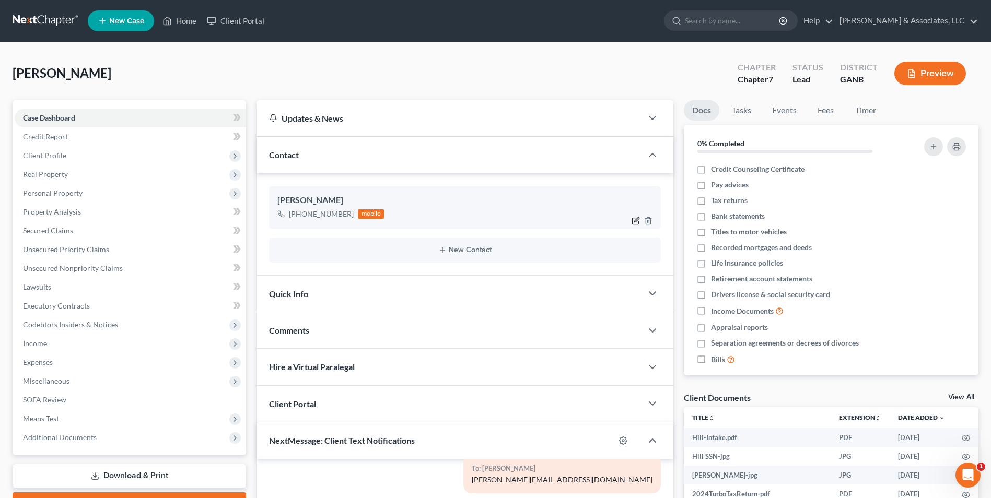
click at [634, 221] on icon "button" at bounding box center [636, 221] width 8 height 8
select select "0"
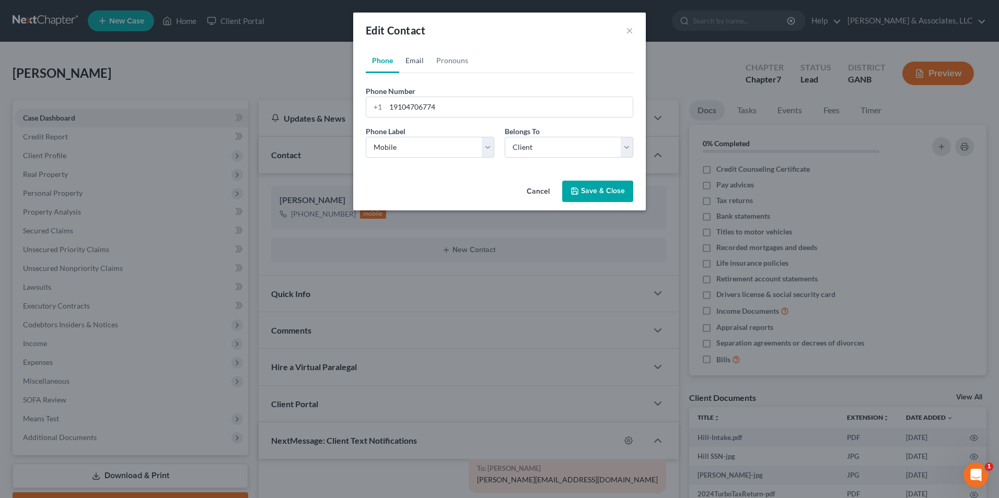
click at [415, 64] on link "Email" at bounding box center [414, 60] width 31 height 25
click at [461, 103] on input "email" at bounding box center [509, 107] width 247 height 20
type input "[EMAIL_ADDRESS][DOMAIN_NAME]"
click at [489, 150] on select "Select Home Work Other" at bounding box center [430, 147] width 129 height 21
select select "0"
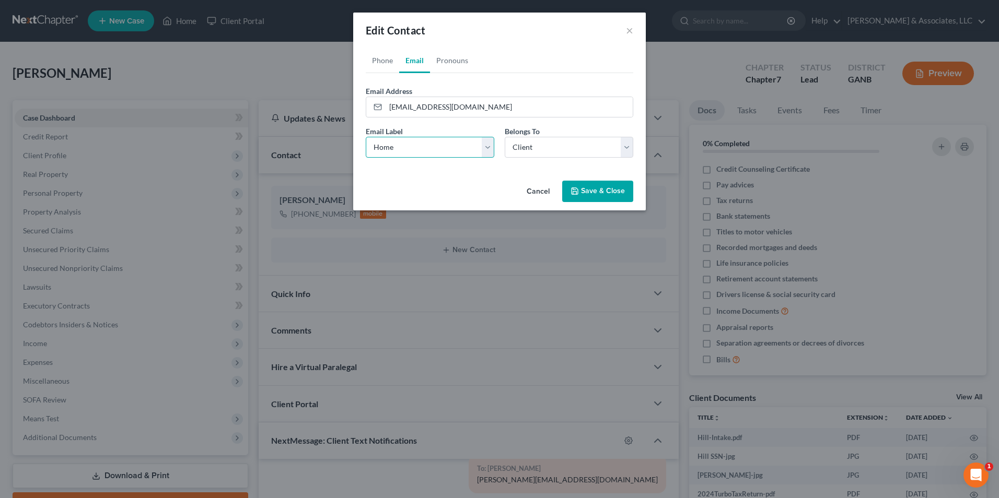
click at [366, 137] on select "Select Home Work Other" at bounding box center [430, 147] width 129 height 21
click at [619, 193] on button "Save & Close" at bounding box center [597, 192] width 71 height 22
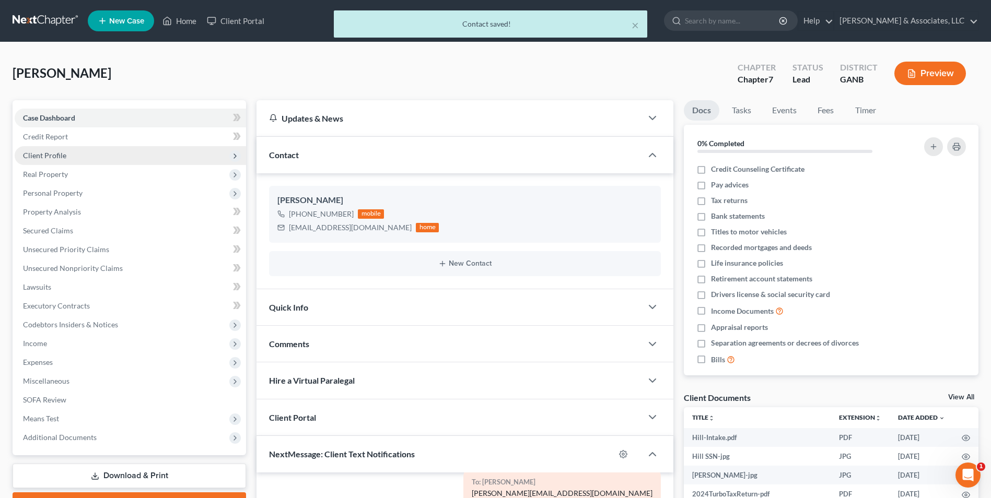
click at [50, 160] on span "Client Profile" at bounding box center [130, 155] width 231 height 19
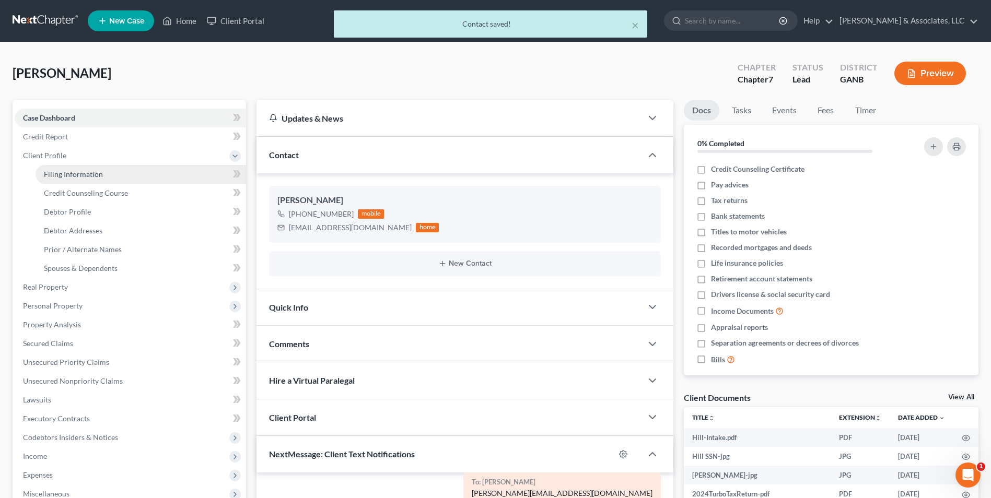
click at [91, 175] on span "Filing Information" at bounding box center [73, 174] width 59 height 9
select select "1"
select select "0"
select select "10"
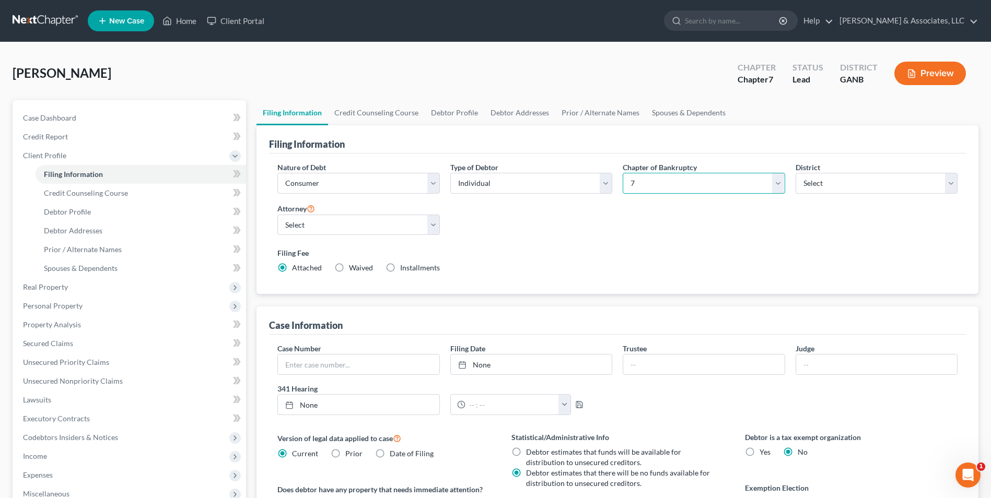
click at [778, 184] on select "Select 7 11 12 13" at bounding box center [704, 183] width 162 height 21
select select "3"
click at [623, 173] on select "Select 7 11 12 13" at bounding box center [704, 183] width 162 height 21
click at [402, 114] on link "Credit Counseling Course" at bounding box center [376, 112] width 97 height 25
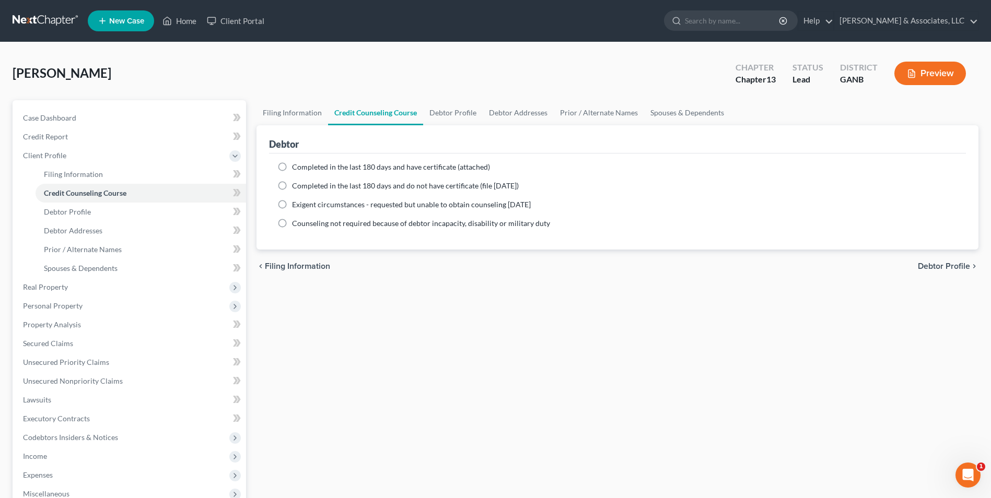
click at [292, 183] on label "Completed in the last 180 days and do not have certificate (file [DATE])" at bounding box center [405, 186] width 227 height 10
click at [296, 183] on input "Completed in the last 180 days and do not have certificate (file [DATE])" at bounding box center [299, 184] width 7 height 7
radio input "true"
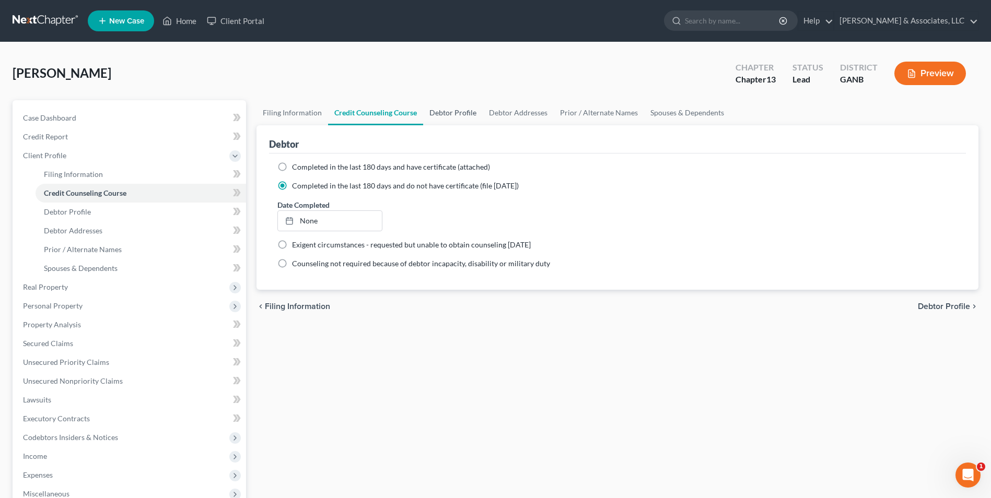
click at [447, 118] on link "Debtor Profile" at bounding box center [453, 112] width 60 height 25
select select "0"
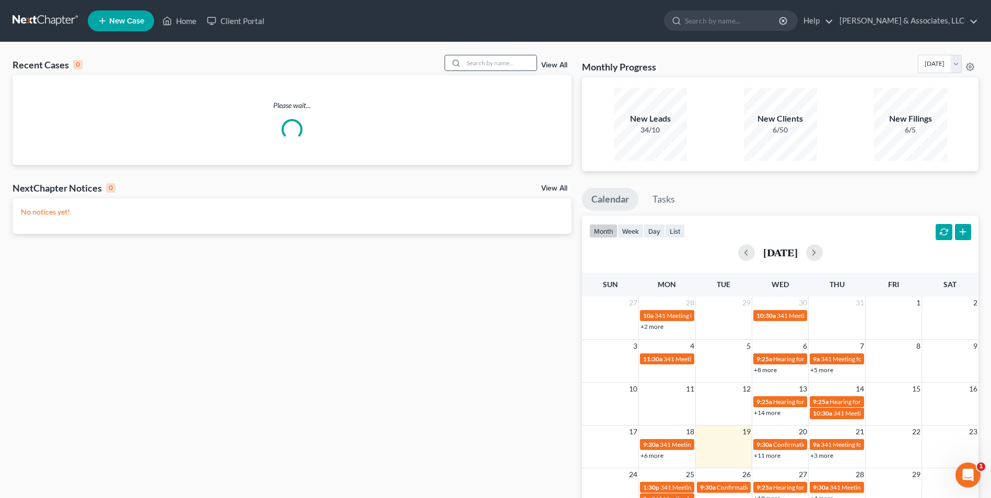
click at [500, 67] on input "search" at bounding box center [499, 62] width 73 height 15
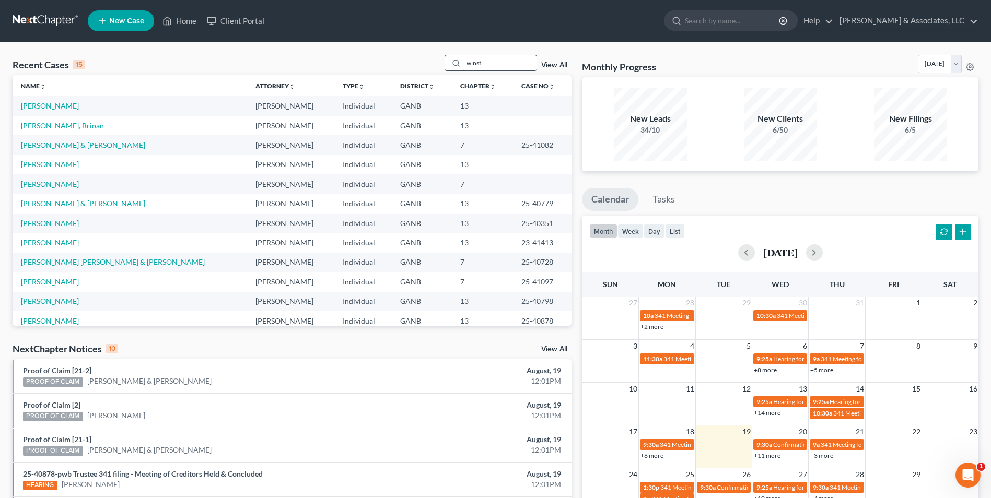
type input "winst"
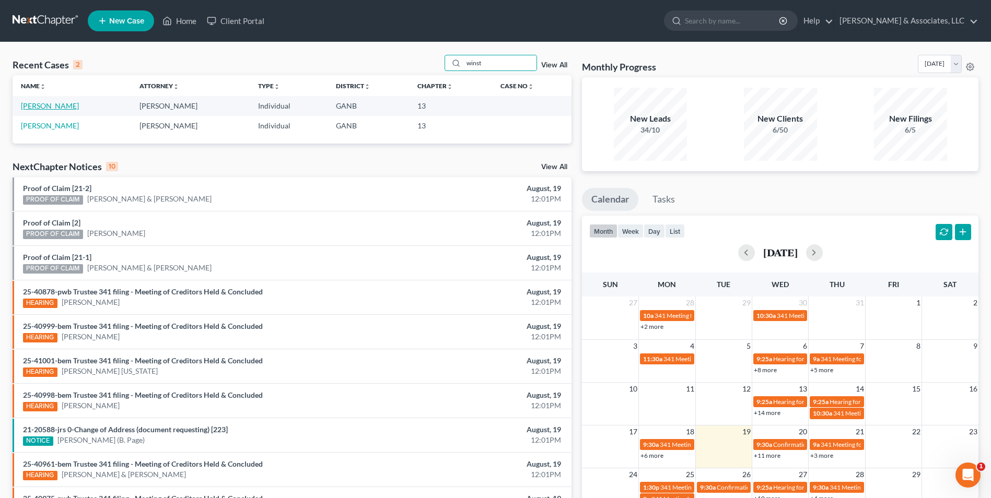
click at [56, 102] on link "[PERSON_NAME]" at bounding box center [50, 105] width 58 height 9
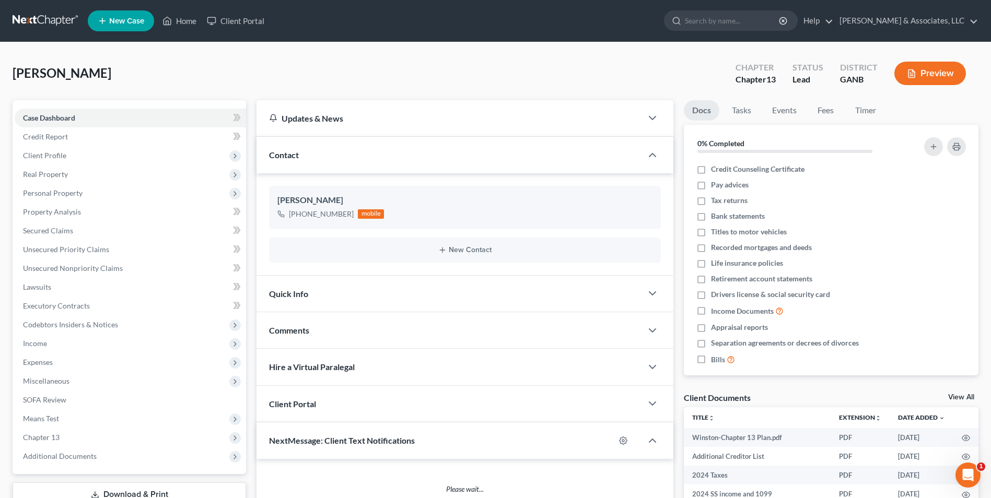
scroll to position [76, 0]
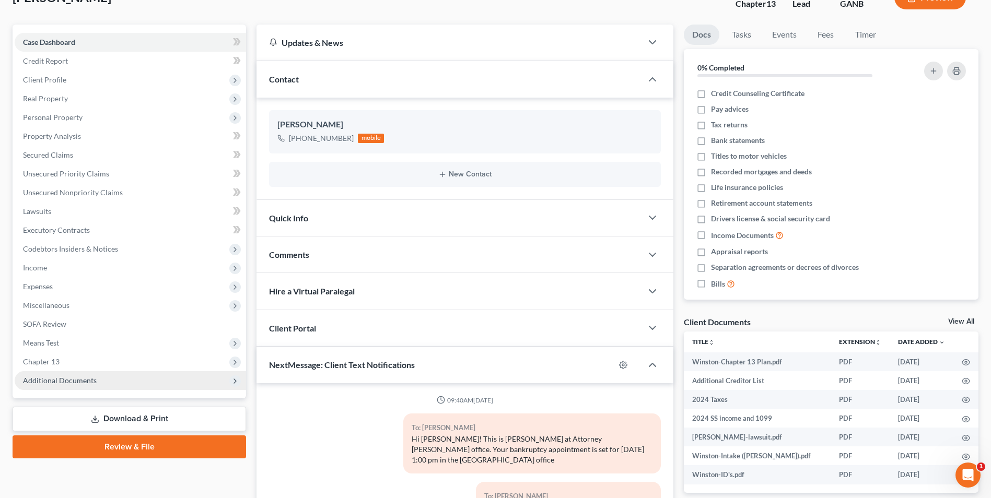
click at [86, 384] on span "Additional Documents" at bounding box center [60, 380] width 74 height 9
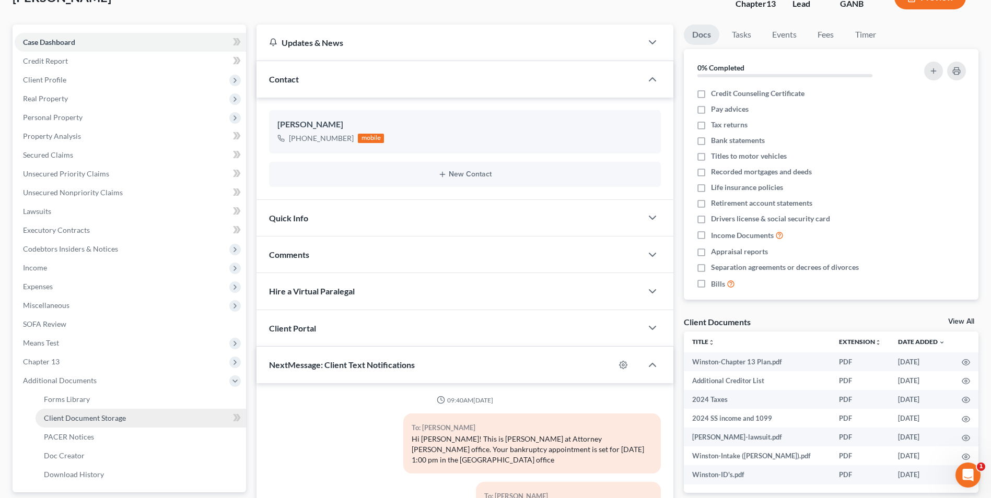
click at [89, 422] on span "Client Document Storage" at bounding box center [85, 418] width 82 height 9
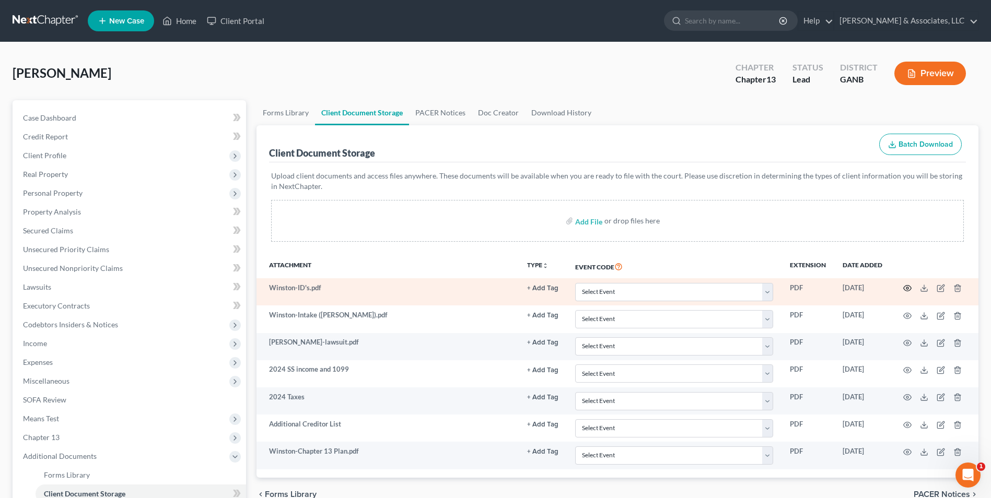
click at [907, 291] on icon "button" at bounding box center [907, 288] width 8 height 8
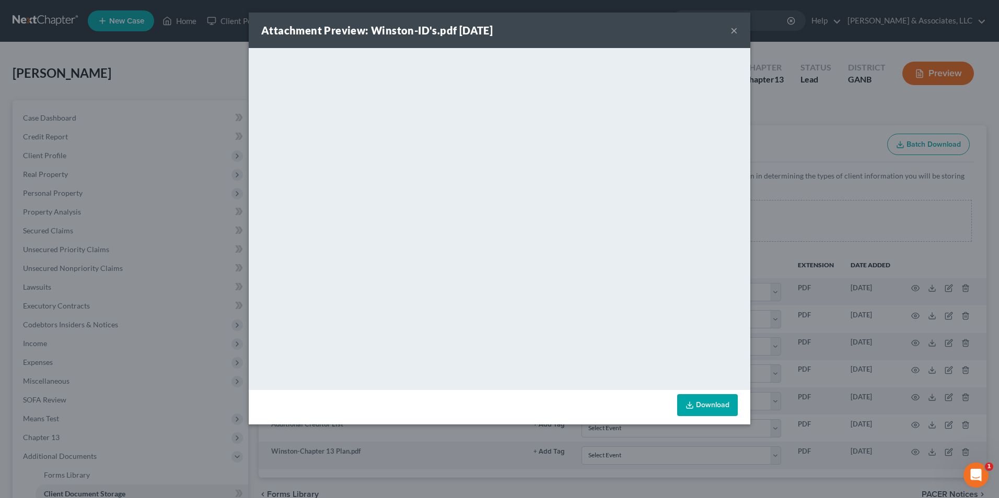
click at [734, 28] on button "×" at bounding box center [734, 30] width 7 height 13
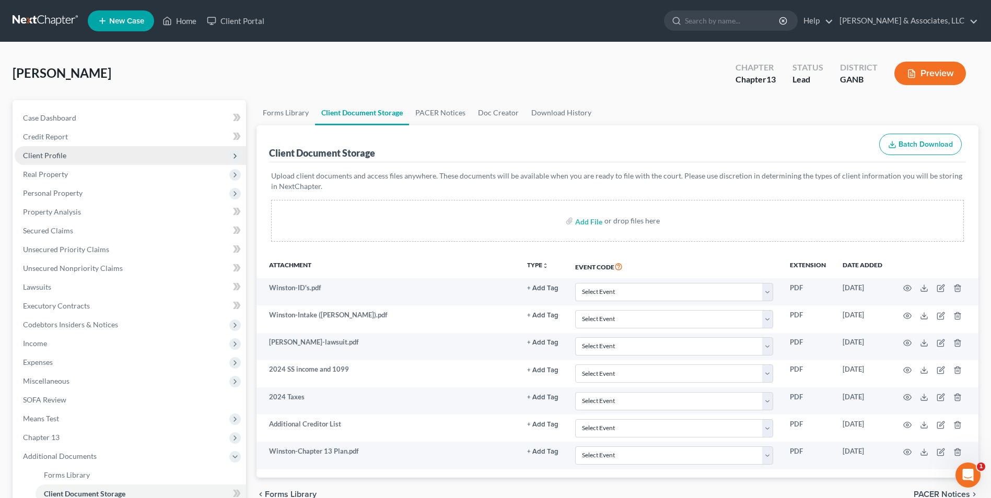
click at [48, 156] on span "Client Profile" at bounding box center [44, 155] width 43 height 9
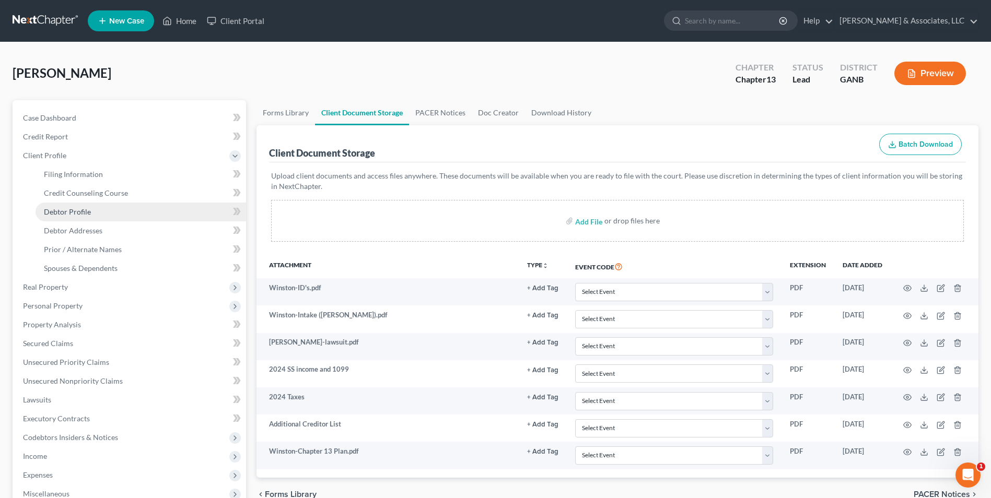
click at [84, 213] on span "Debtor Profile" at bounding box center [67, 211] width 47 height 9
select select "0"
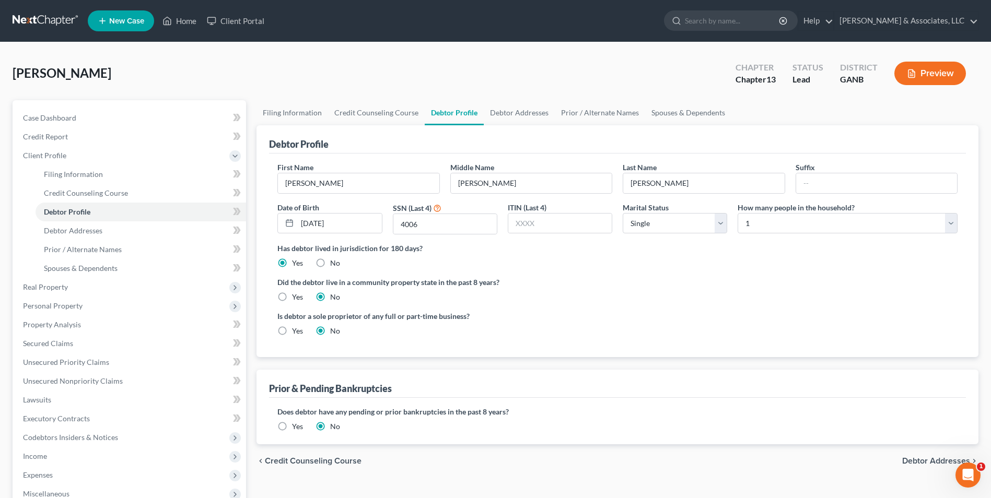
click at [622, 327] on div "Is debtor a sole proprietor of any full or part-time business? Yes No" at bounding box center [617, 328] width 691 height 34
